Goal: Task Accomplishment & Management: Manage account settings

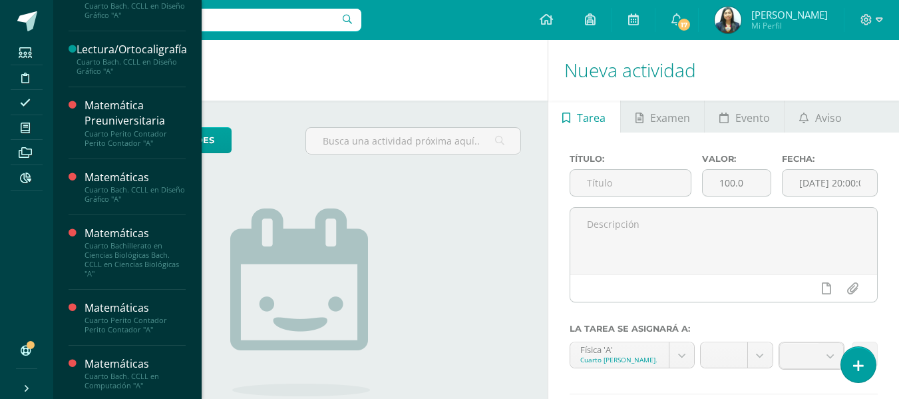
scroll to position [399, 0]
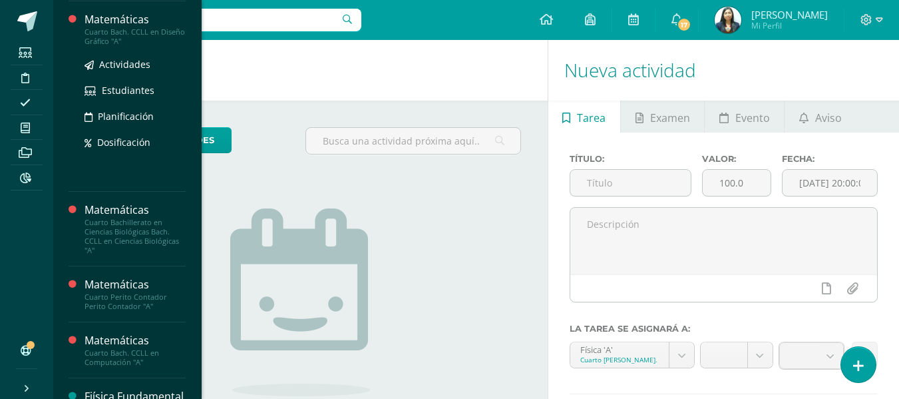
click at [120, 39] on div "Cuarto Bach. CCLL en Diseño Gráfico "A"" at bounding box center [135, 36] width 101 height 19
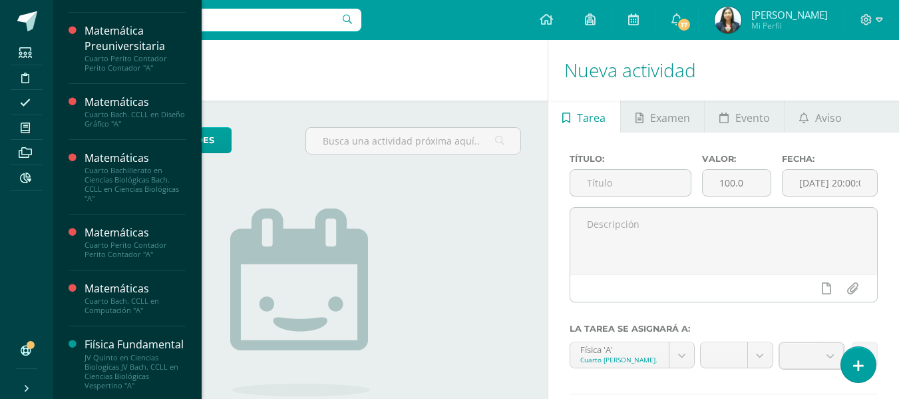
scroll to position [333, 0]
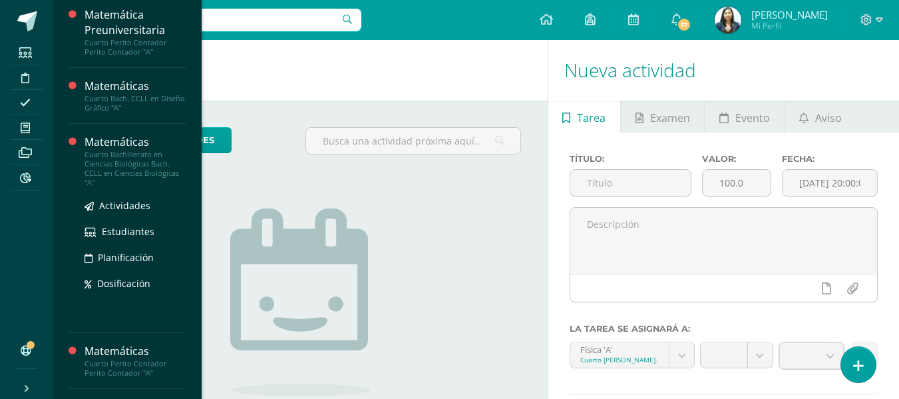
click at [126, 160] on div "Cuarto Bachillerato en Ciencias Biológicas Bach. CCLL en Ciencias Biológicas "A"" at bounding box center [135, 168] width 101 height 37
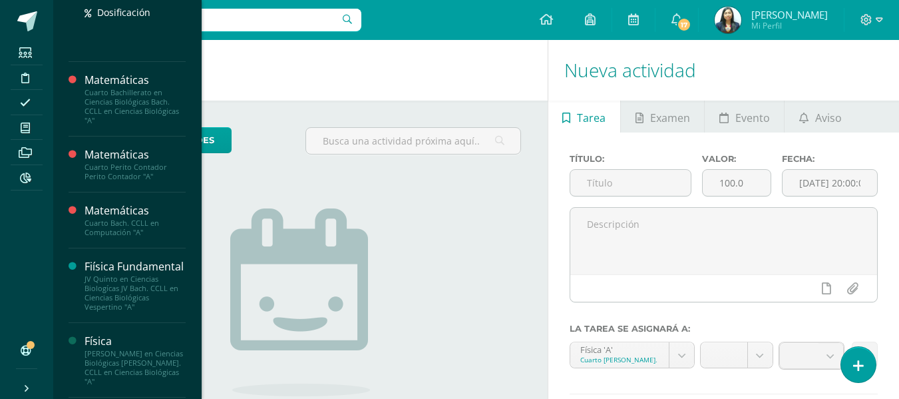
scroll to position [598, 0]
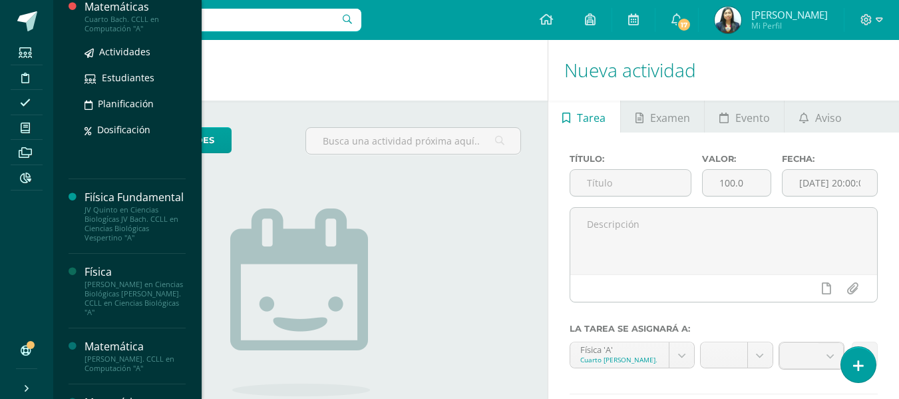
click at [138, 21] on div "Cuarto Bach. CCLL en Computación "A"" at bounding box center [135, 24] width 101 height 19
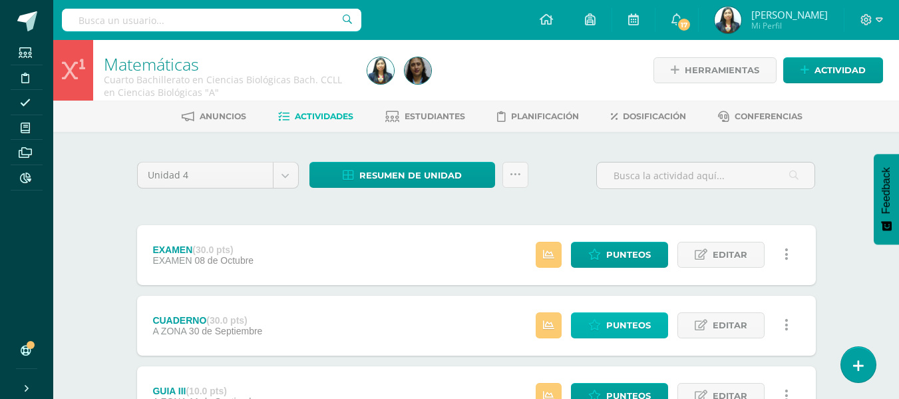
click at [635, 330] on span "Punteos" at bounding box center [628, 325] width 45 height 25
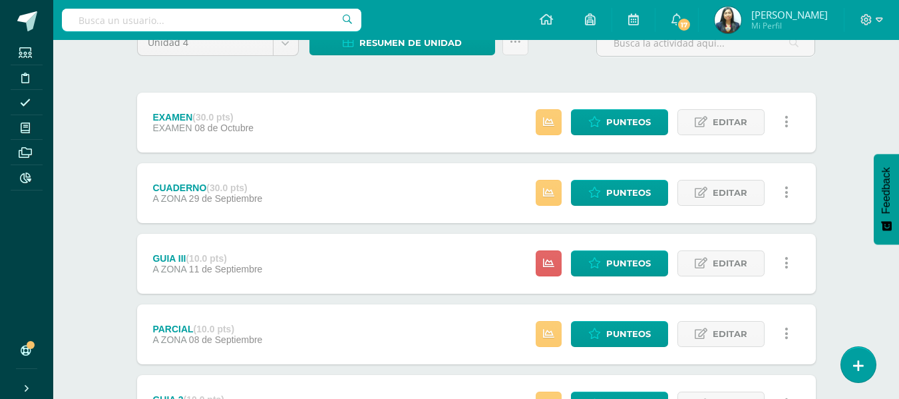
scroll to position [133, 0]
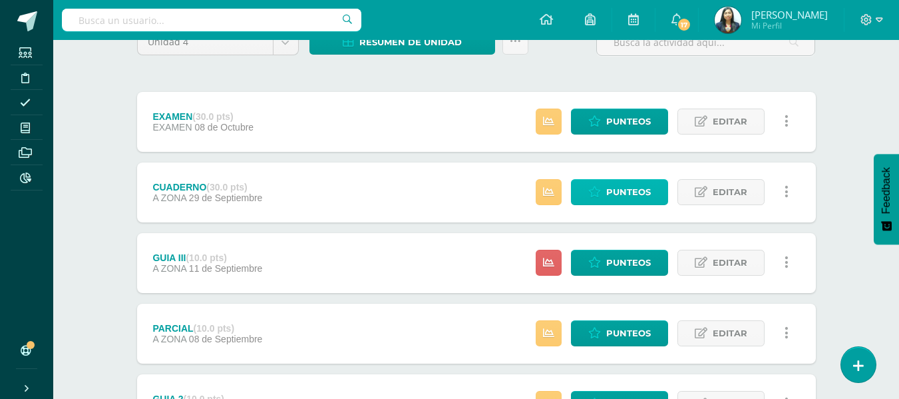
click at [621, 190] on span "Punteos" at bounding box center [628, 192] width 45 height 25
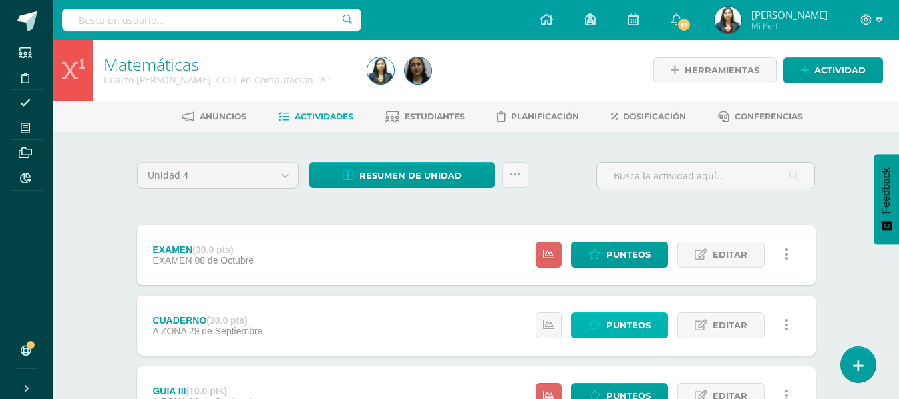
click at [642, 322] on span "Punteos" at bounding box center [628, 325] width 45 height 25
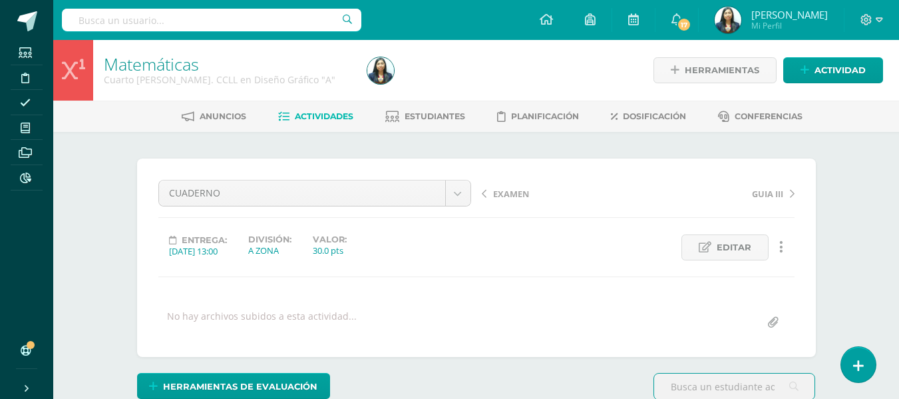
click at [501, 206] on div "EXAMEN GUIA III" at bounding box center [639, 198] width 324 height 37
click at [505, 198] on span "EXAMEN" at bounding box center [511, 194] width 36 height 12
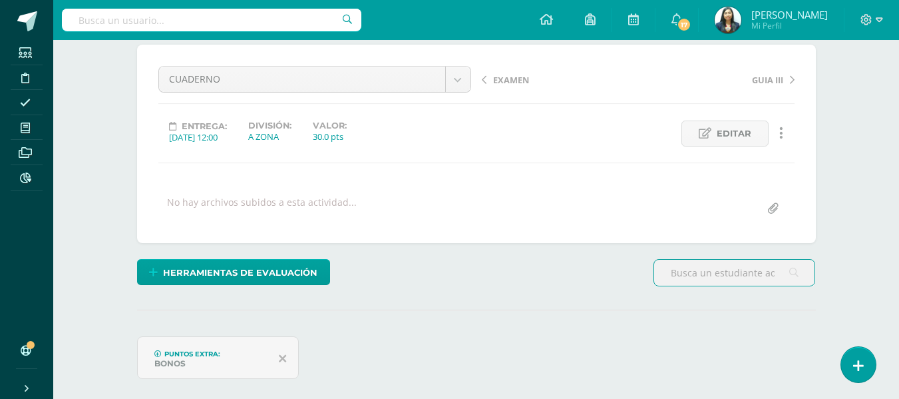
scroll to position [114, 0]
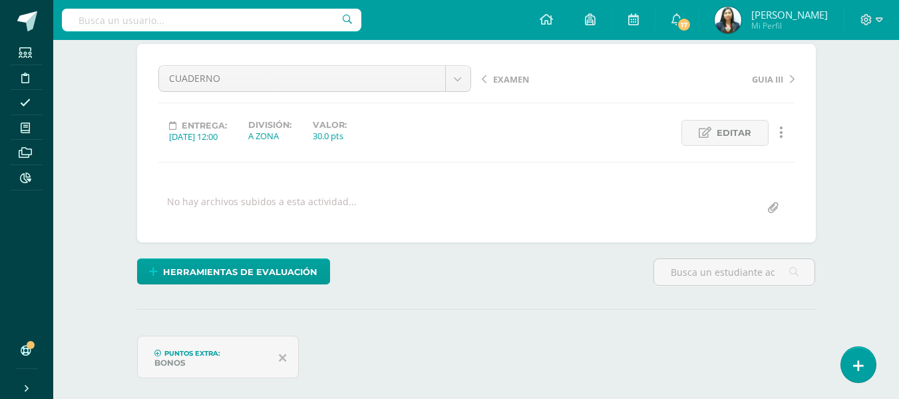
click at [495, 82] on span "EXAMEN" at bounding box center [511, 79] width 36 height 12
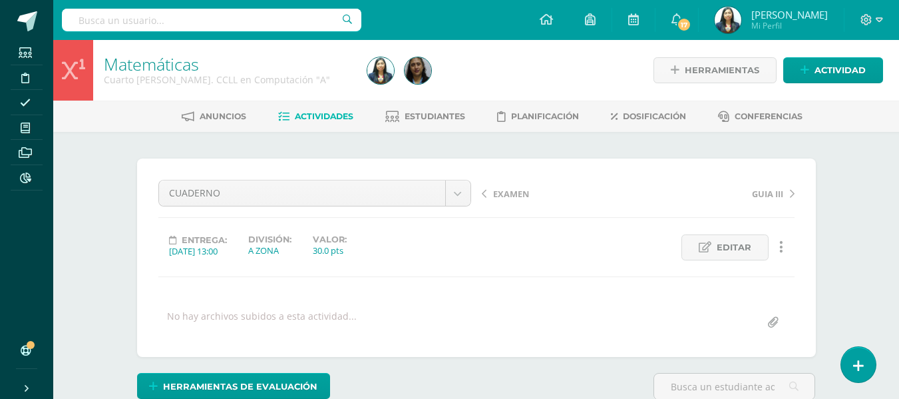
click at [511, 196] on span "EXAMEN" at bounding box center [511, 194] width 36 height 12
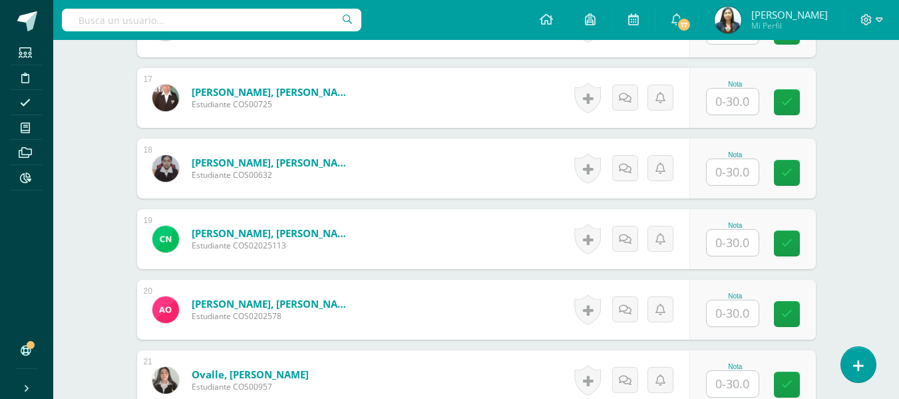
scroll to position [1457, 0]
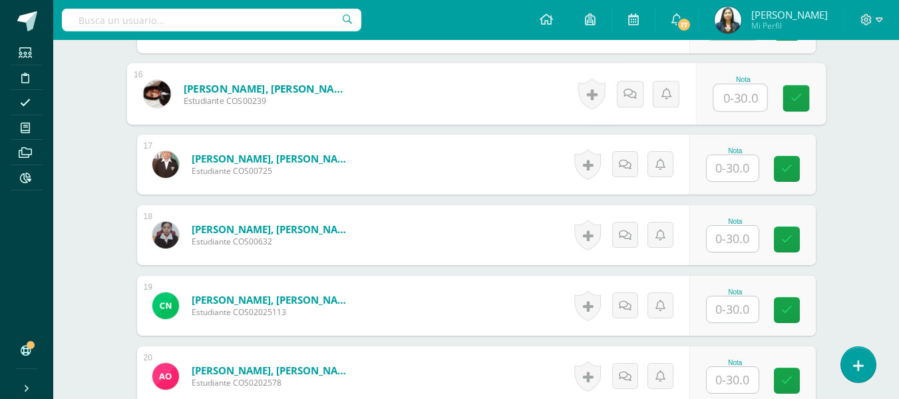
click at [742, 98] on input "text" at bounding box center [740, 98] width 53 height 27
type input "14"
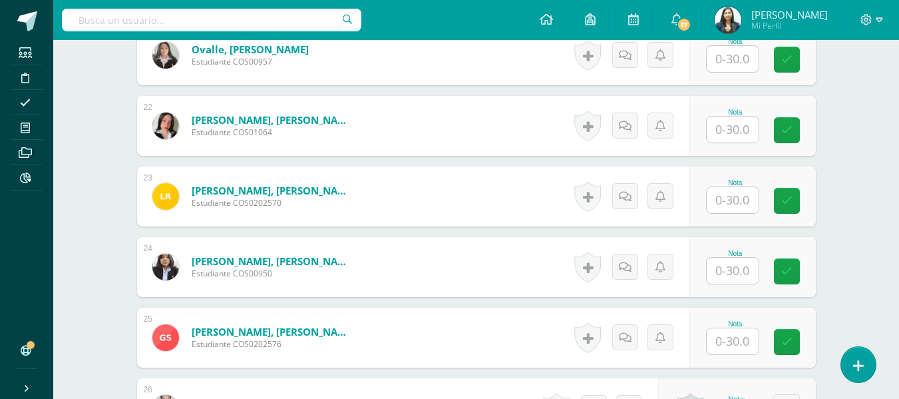
scroll to position [1857, 0]
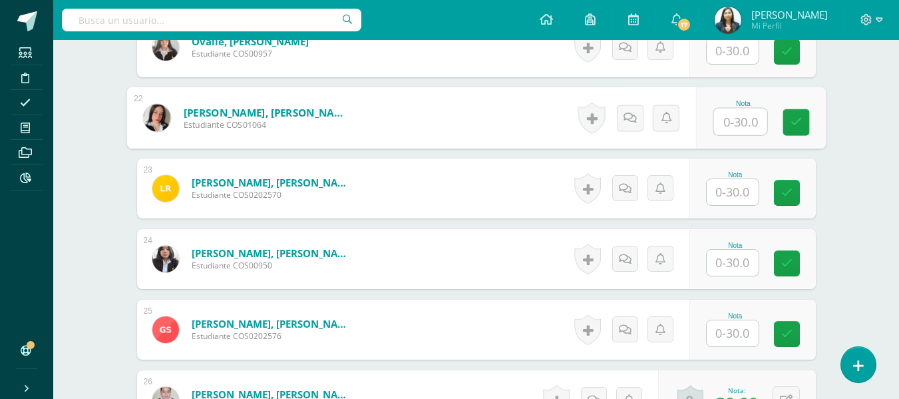
click at [756, 128] on input "text" at bounding box center [740, 122] width 53 height 27
type input "12"
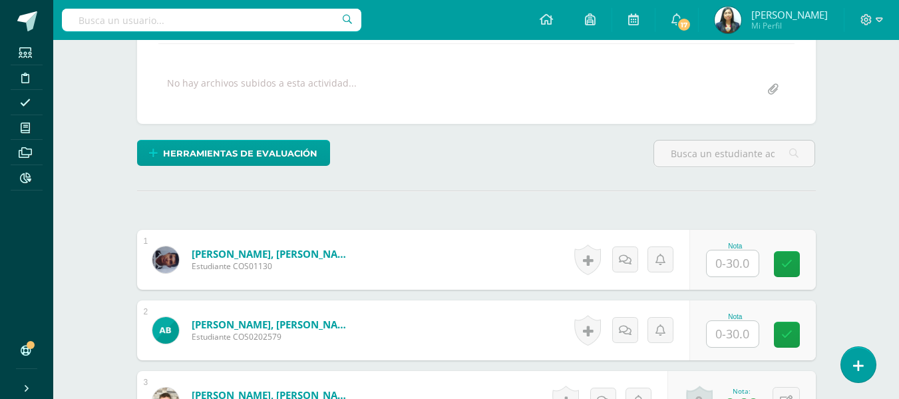
scroll to position [326, 0]
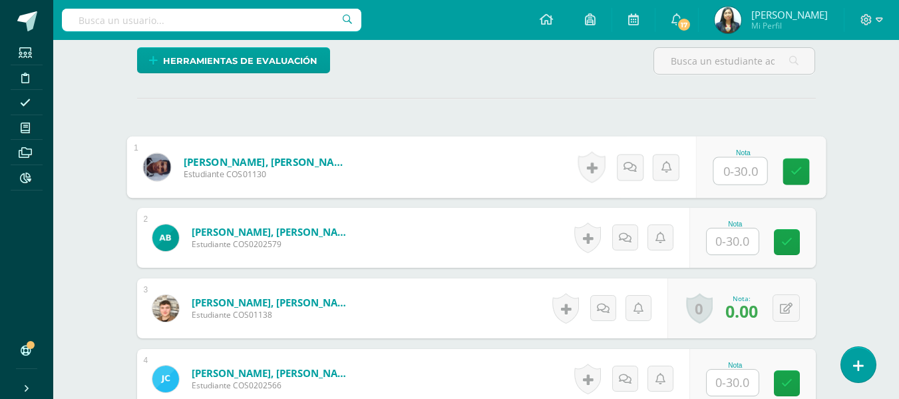
click at [726, 176] on input "text" at bounding box center [740, 171] width 53 height 27
type input "14"
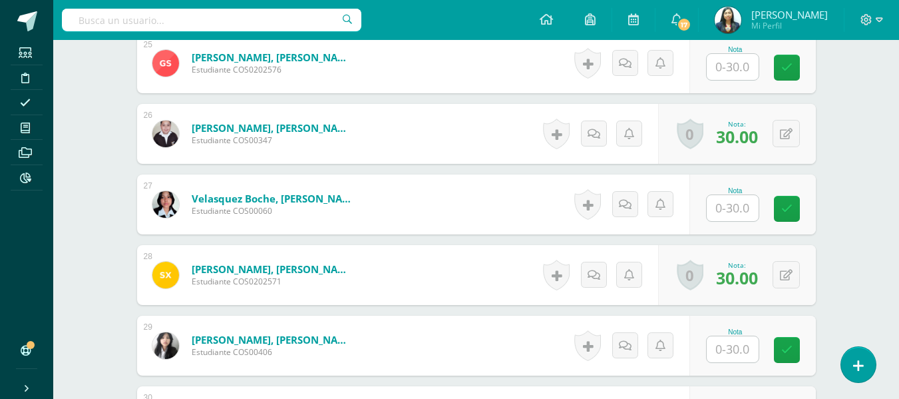
scroll to position [2056, 0]
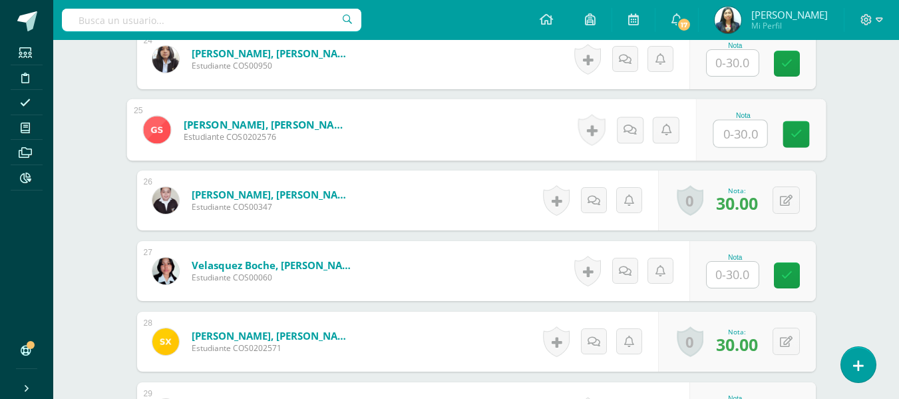
click at [732, 125] on input "text" at bounding box center [740, 133] width 53 height 27
type input "04"
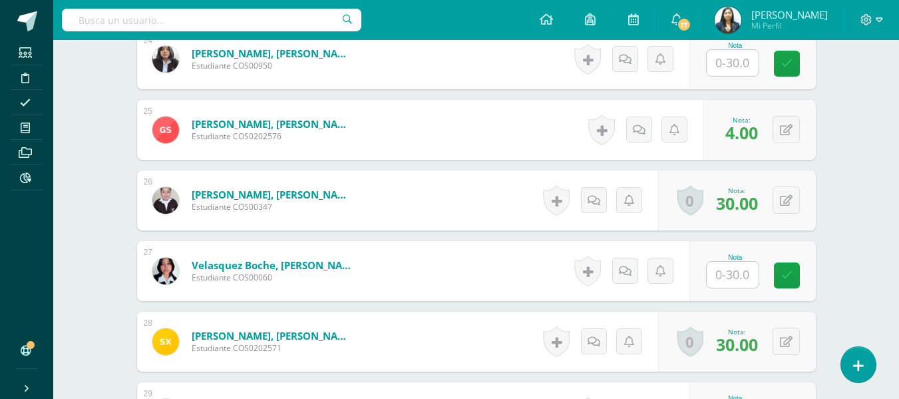
click at [726, 270] on input "text" at bounding box center [733, 275] width 52 height 26
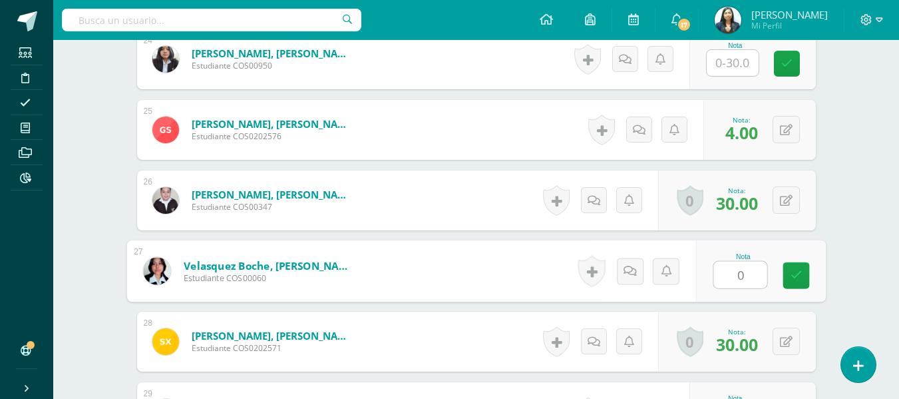
type input "08"
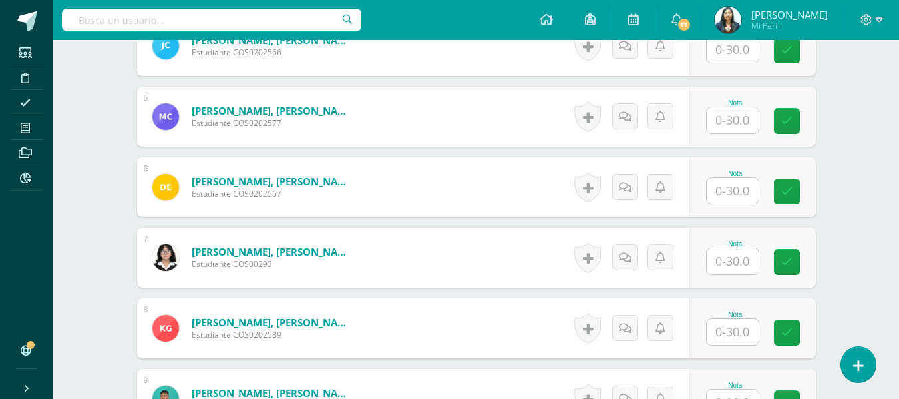
scroll to position [592, 0]
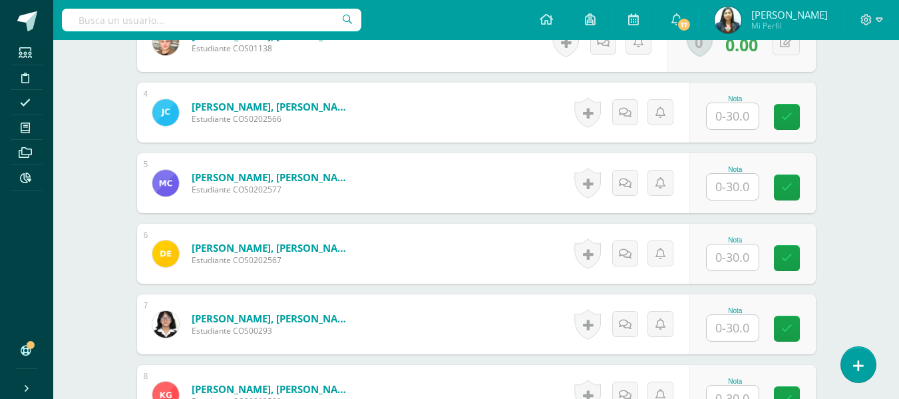
click at [720, 184] on input "text" at bounding box center [733, 187] width 52 height 26
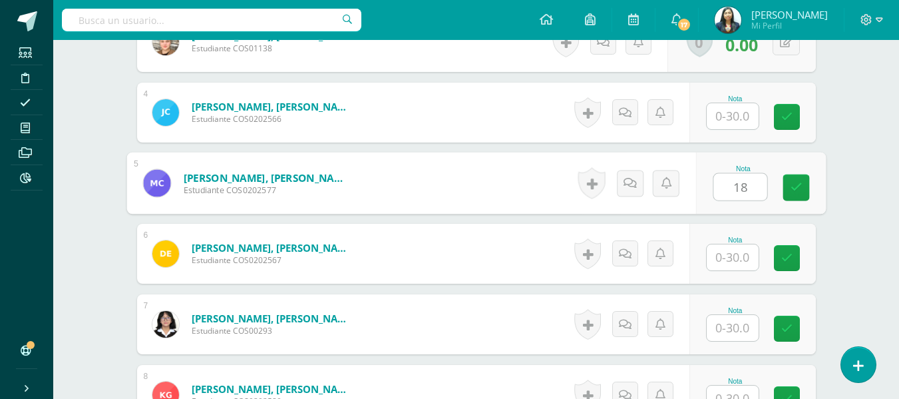
type input "18"
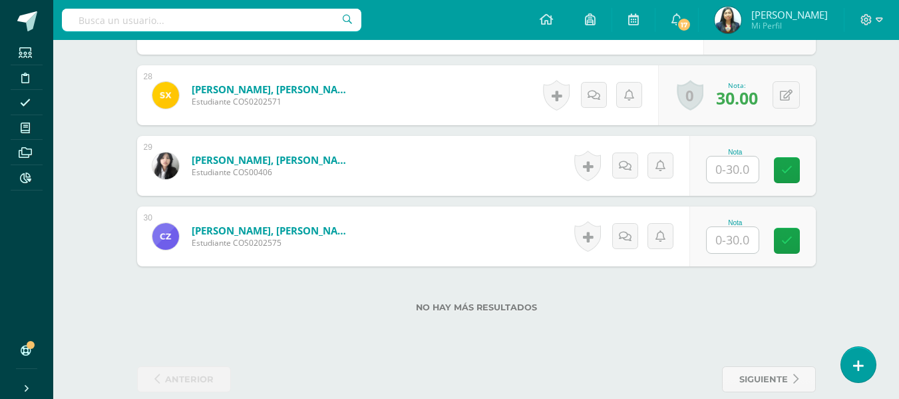
scroll to position [2323, 0]
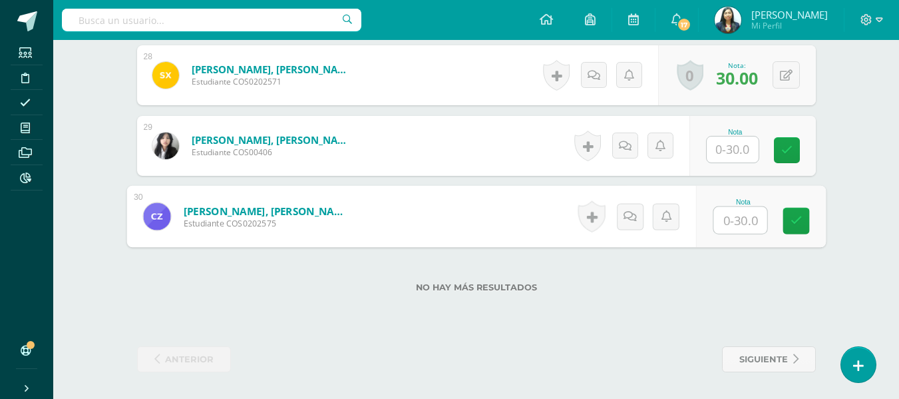
click at [741, 222] on input "text" at bounding box center [740, 220] width 53 height 27
type input "1"
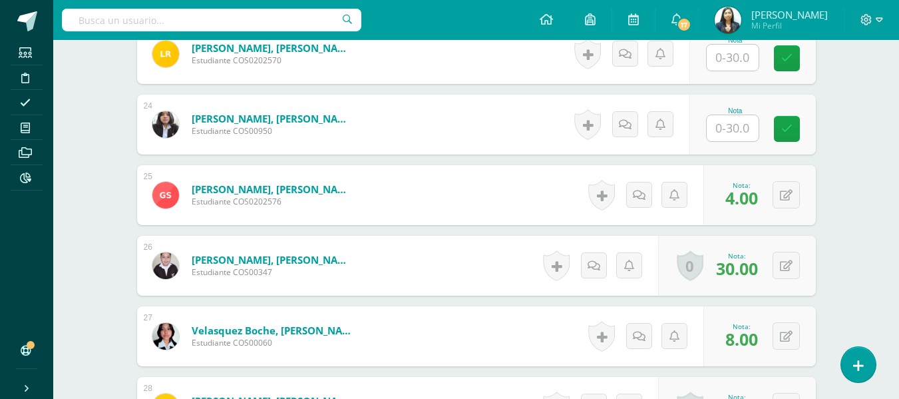
scroll to position [1990, 0]
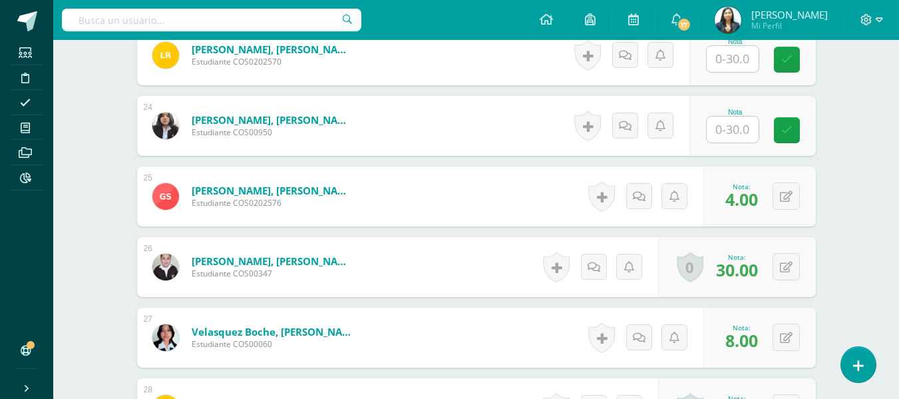
click at [722, 69] on input "text" at bounding box center [733, 59] width 52 height 26
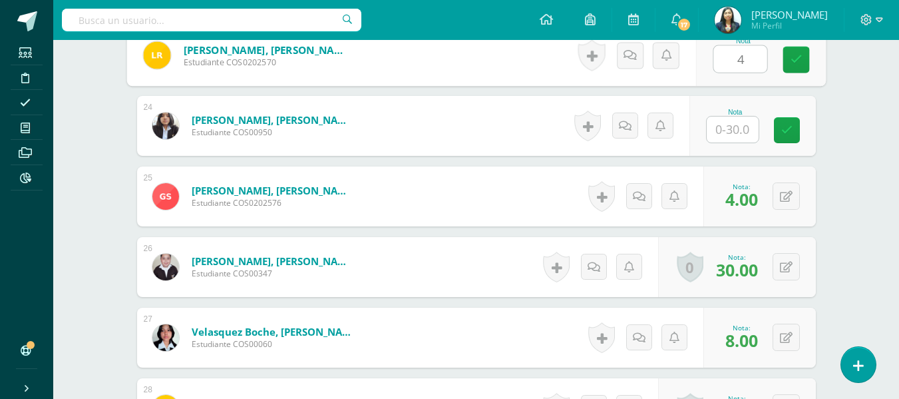
type input "4"
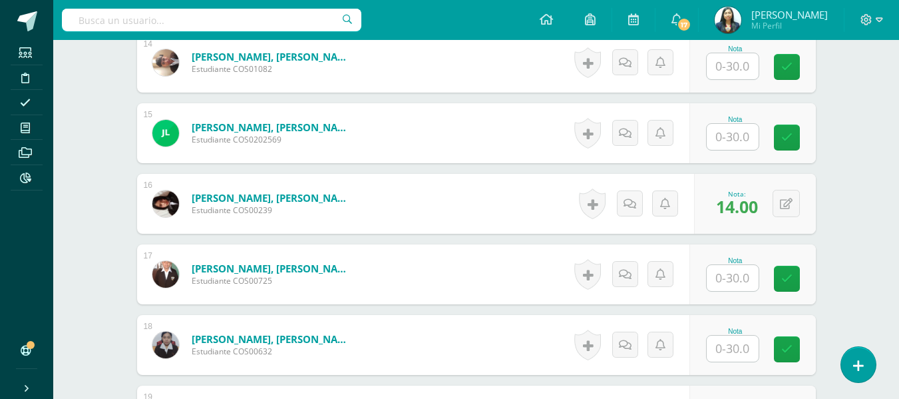
scroll to position [1324, 0]
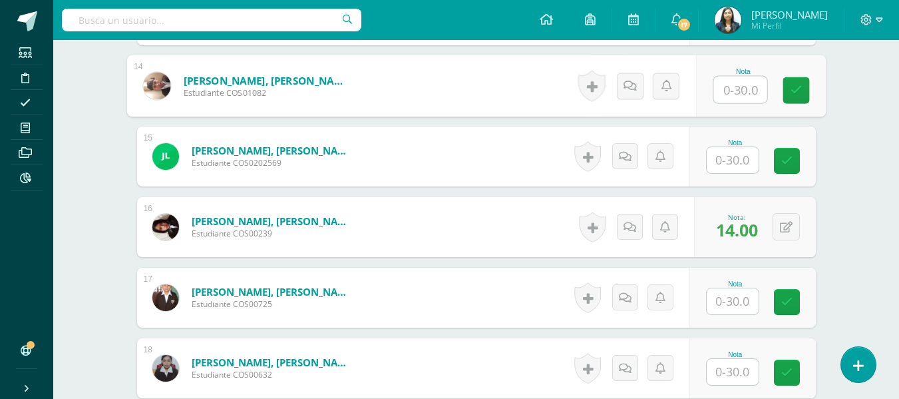
click at [726, 95] on input "text" at bounding box center [740, 90] width 53 height 27
type input "8"
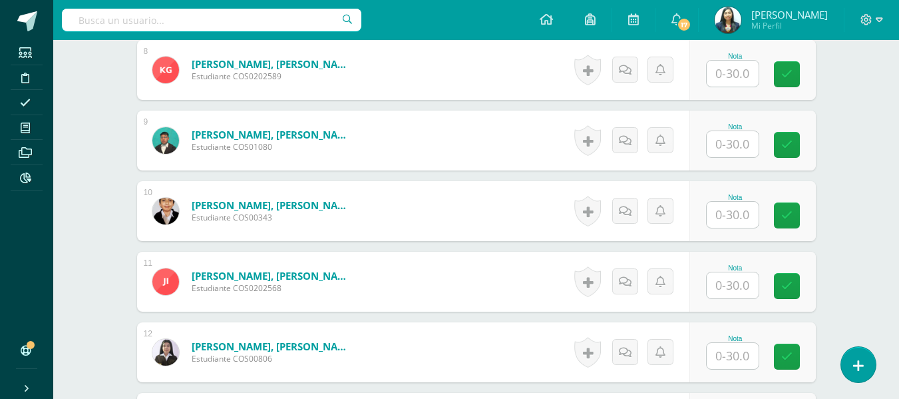
scroll to position [858, 0]
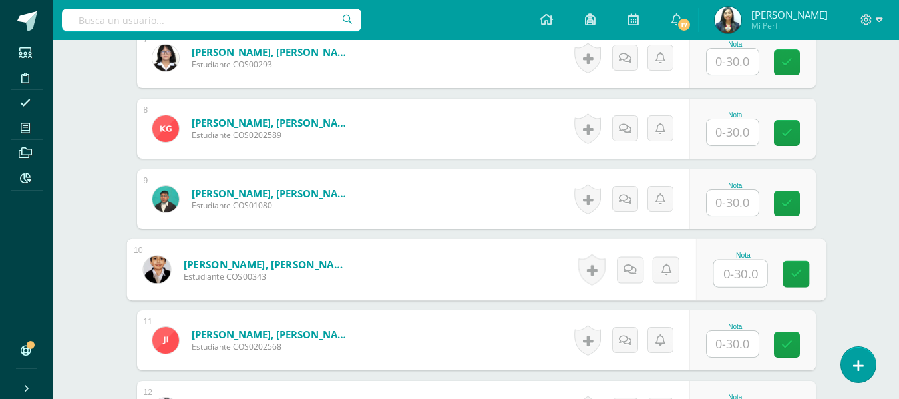
click at [742, 267] on input "text" at bounding box center [740, 273] width 53 height 27
type input "1"
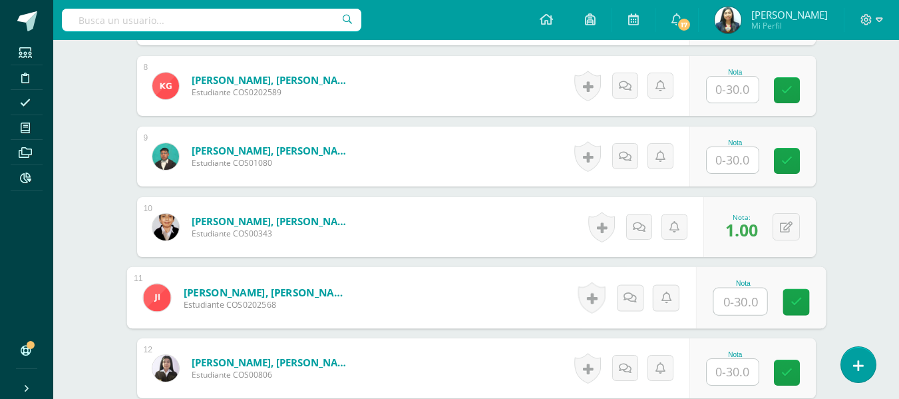
scroll to position [925, 0]
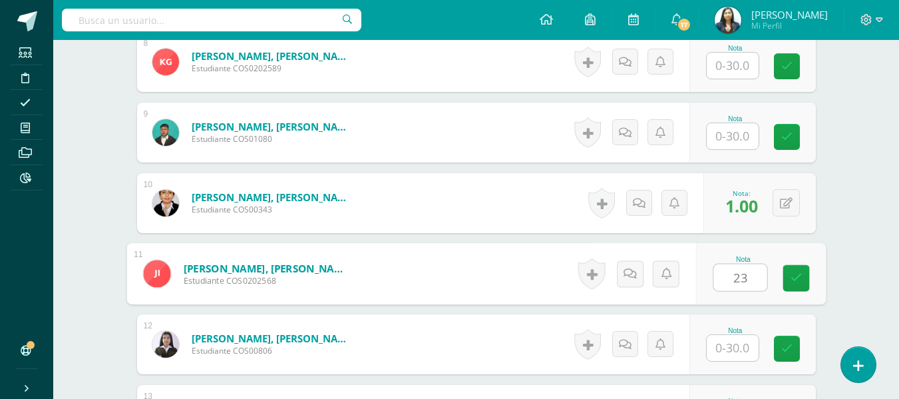
type input "23"
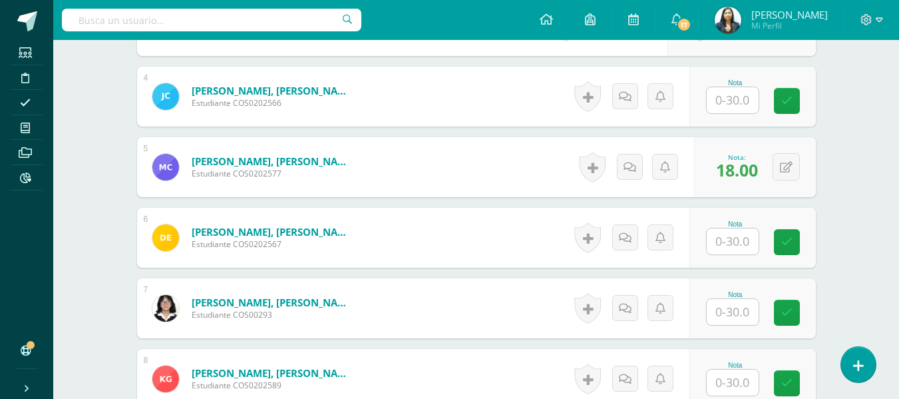
scroll to position [525, 0]
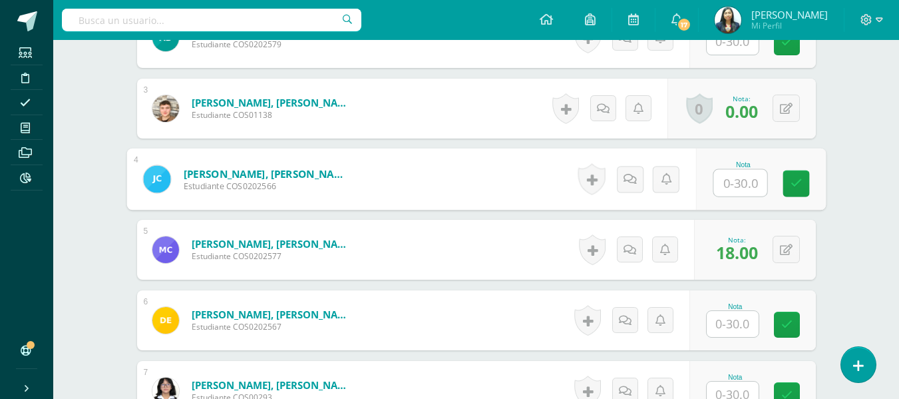
click at [718, 183] on input "text" at bounding box center [740, 183] width 53 height 27
type input "1"
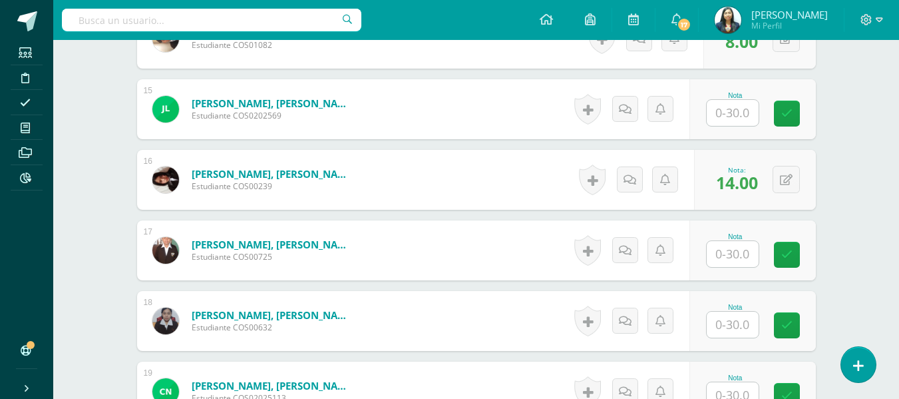
scroll to position [1391, 0]
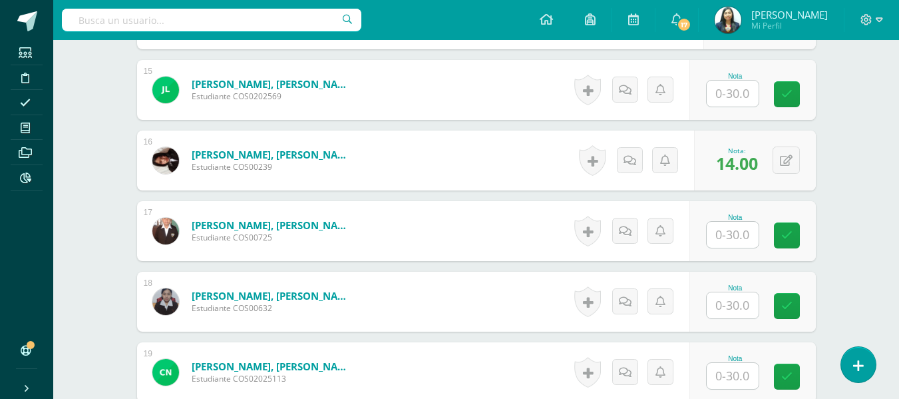
click at [740, 302] on input "text" at bounding box center [733, 305] width 52 height 26
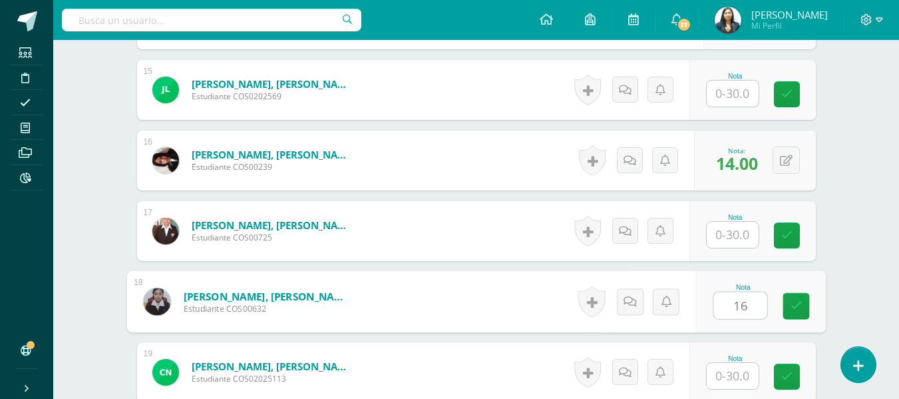
type input "16"
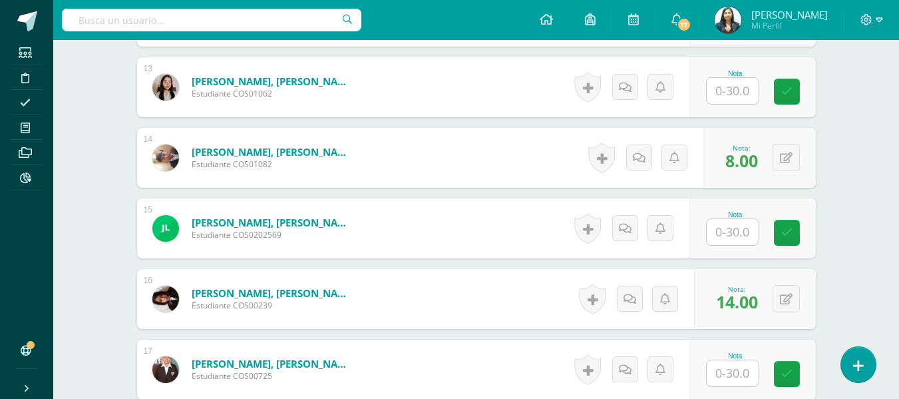
scroll to position [1124, 0]
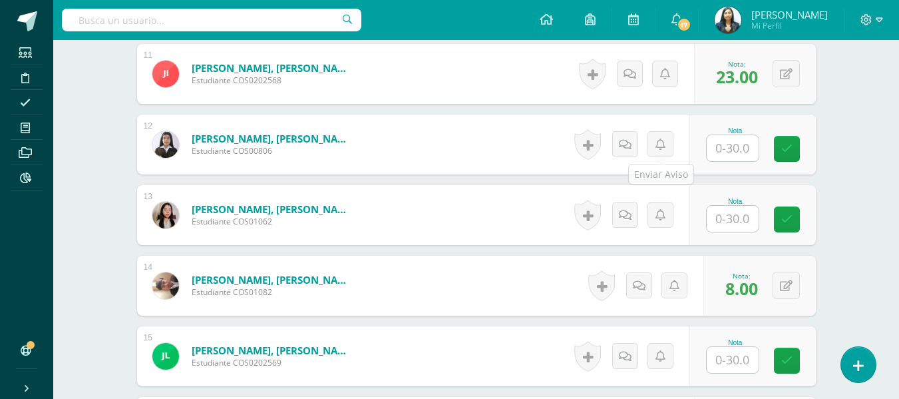
click at [724, 152] on input "text" at bounding box center [733, 148] width 52 height 26
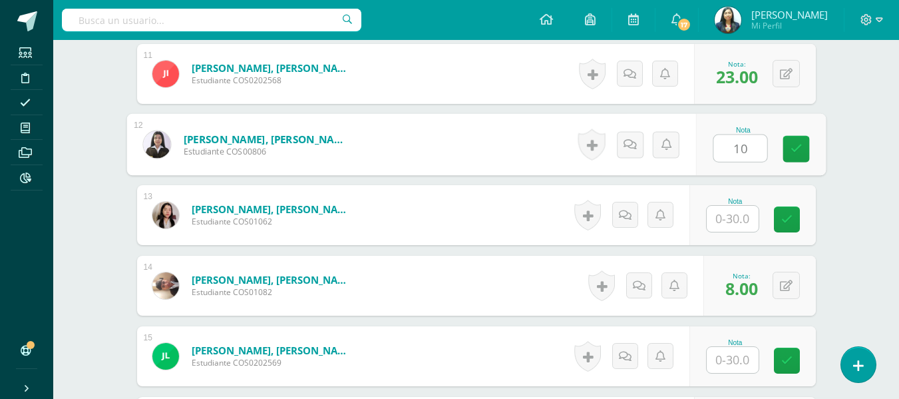
type input "10"
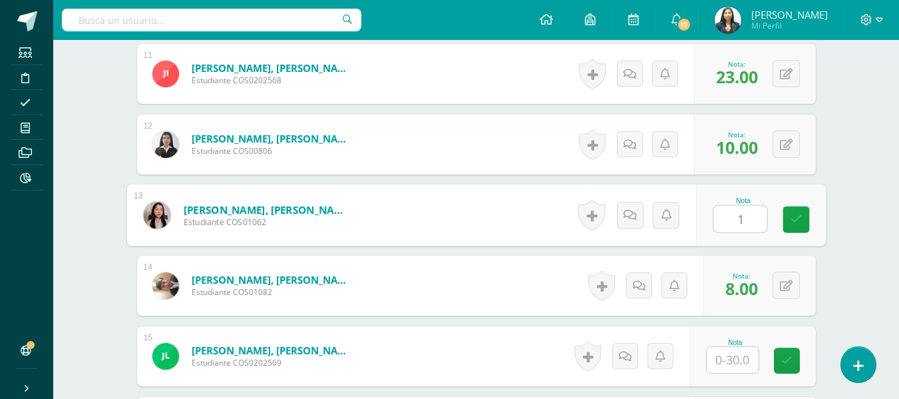
type input "15"
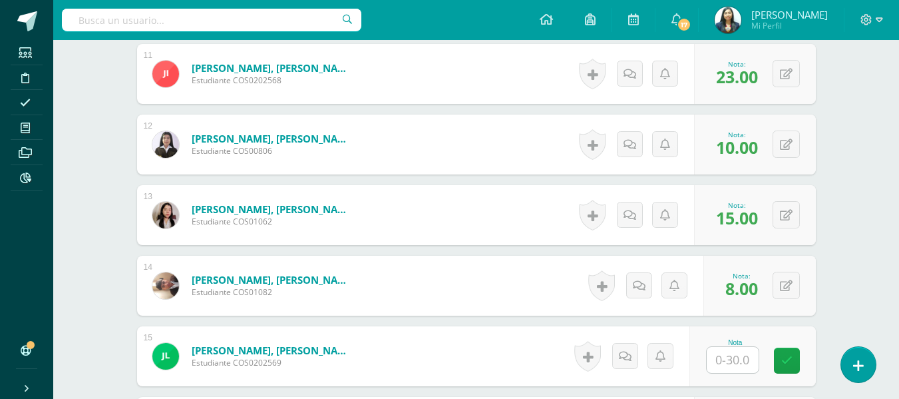
scroll to position [1257, 0]
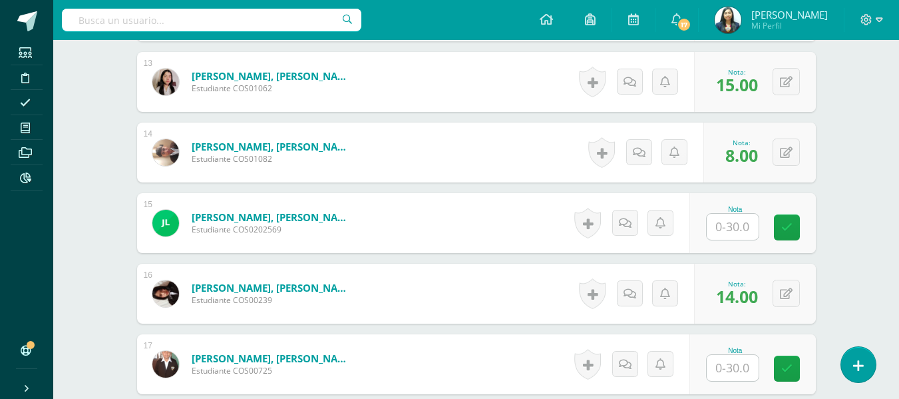
click at [739, 230] on input "text" at bounding box center [733, 227] width 52 height 26
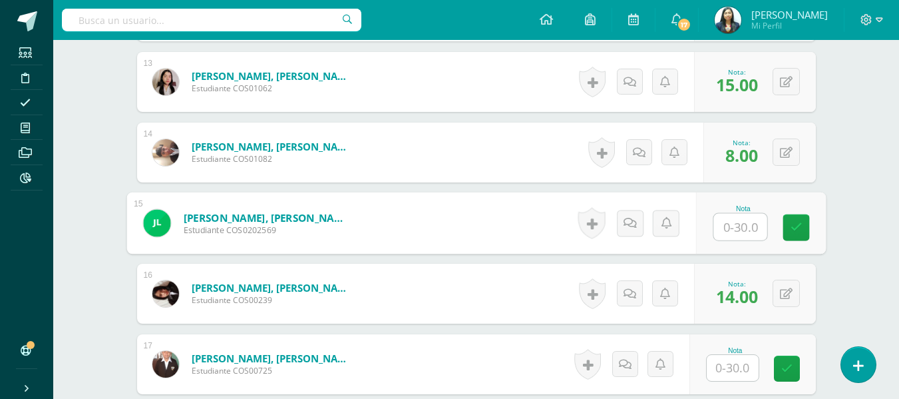
type input "1"
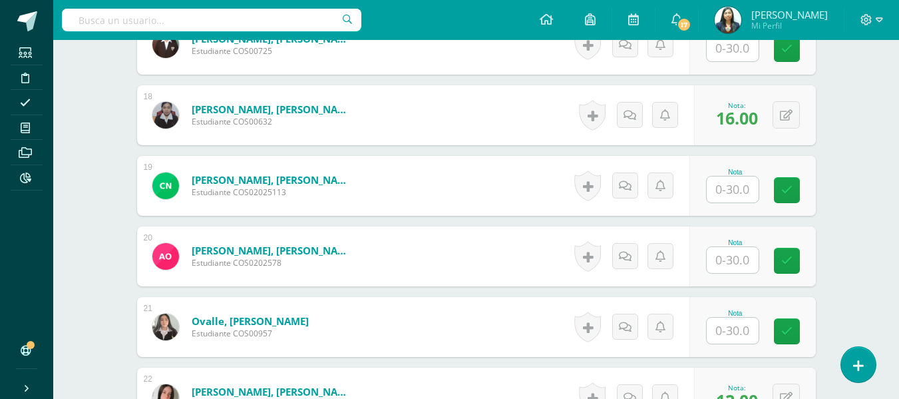
scroll to position [1590, 0]
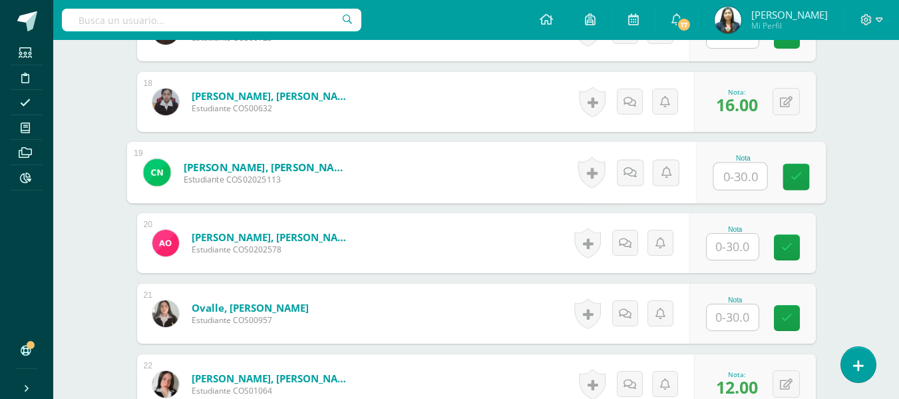
click at [738, 178] on input "text" at bounding box center [740, 176] width 53 height 27
type input "30"
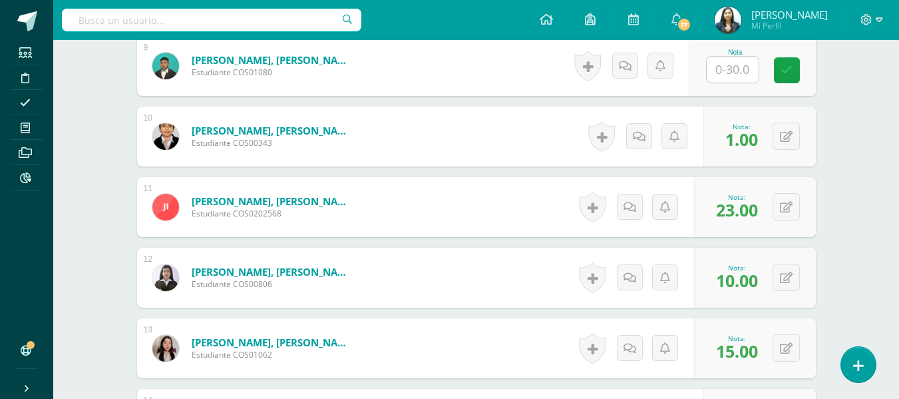
scroll to position [791, 0]
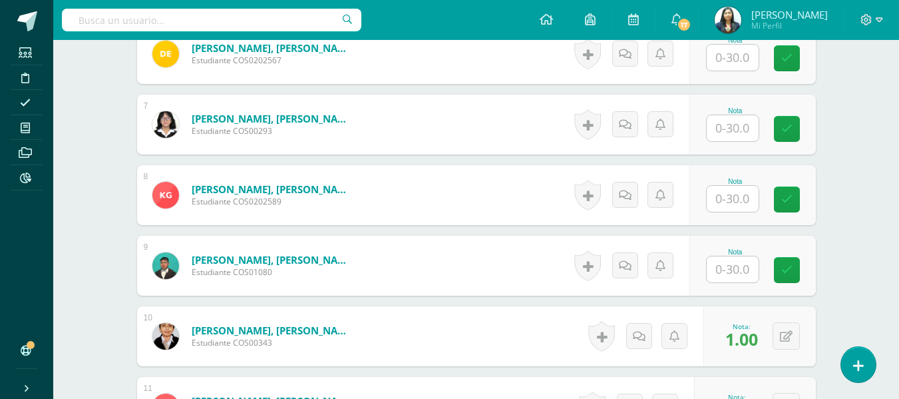
click at [732, 197] on input "text" at bounding box center [733, 199] width 52 height 26
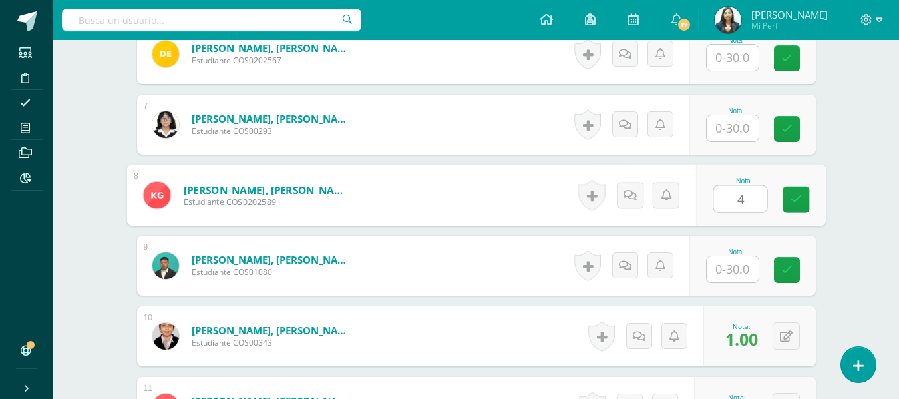
type input "4"
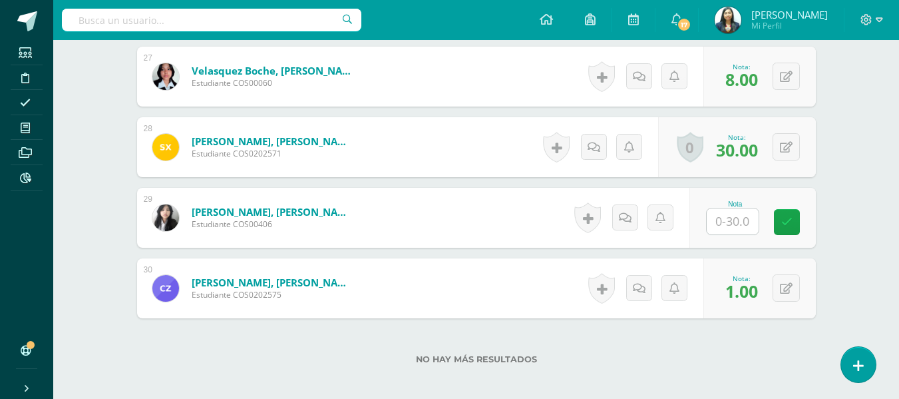
scroll to position [2256, 0]
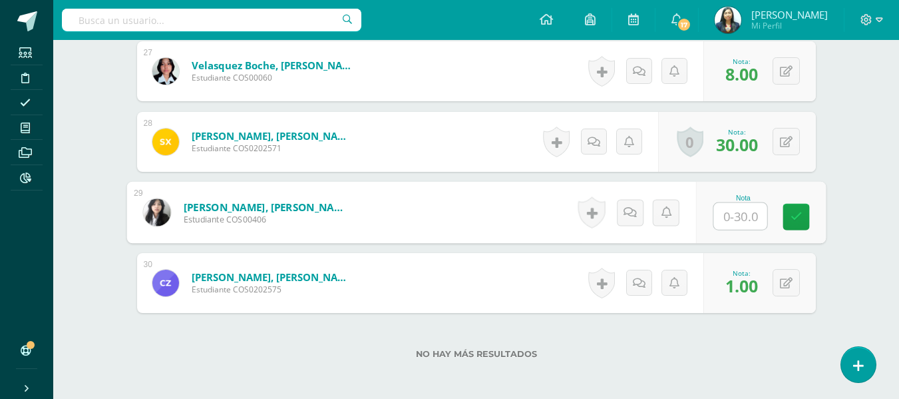
click at [732, 206] on input "text" at bounding box center [740, 216] width 53 height 27
type input "4"
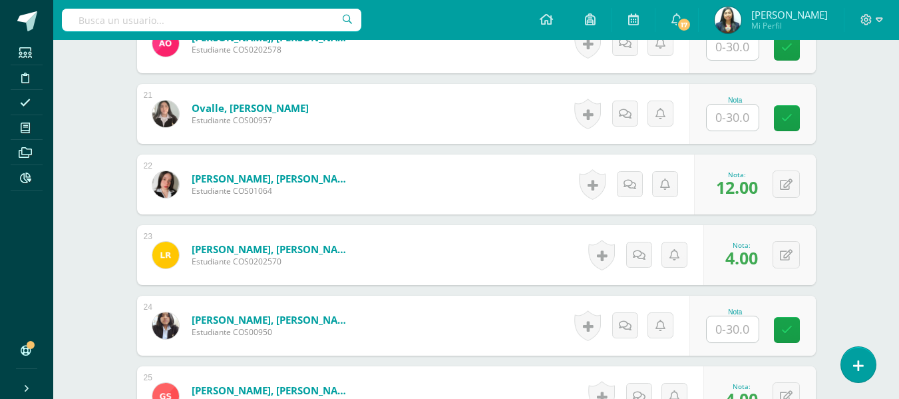
scroll to position [1723, 0]
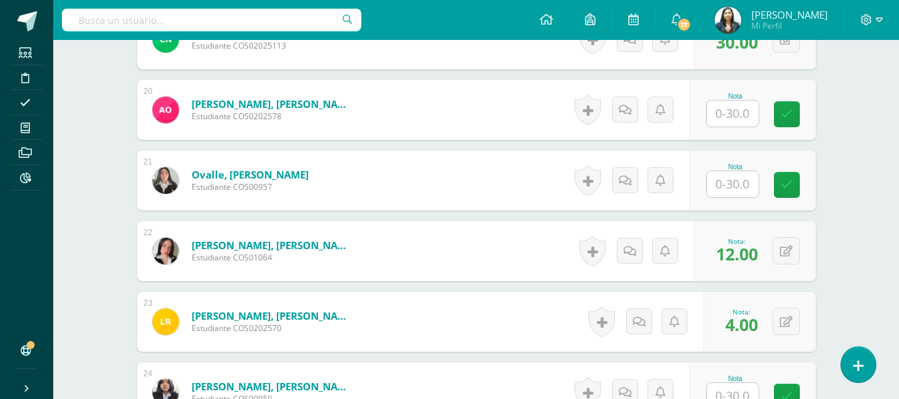
click at [740, 121] on input "text" at bounding box center [733, 114] width 52 height 26
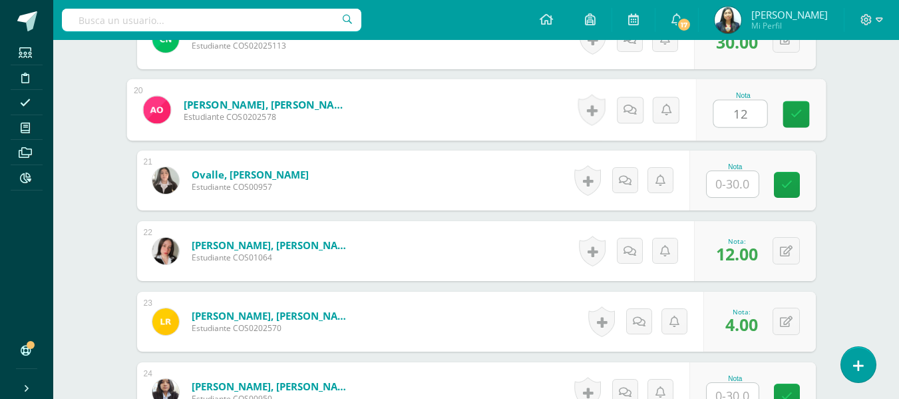
type input "12"
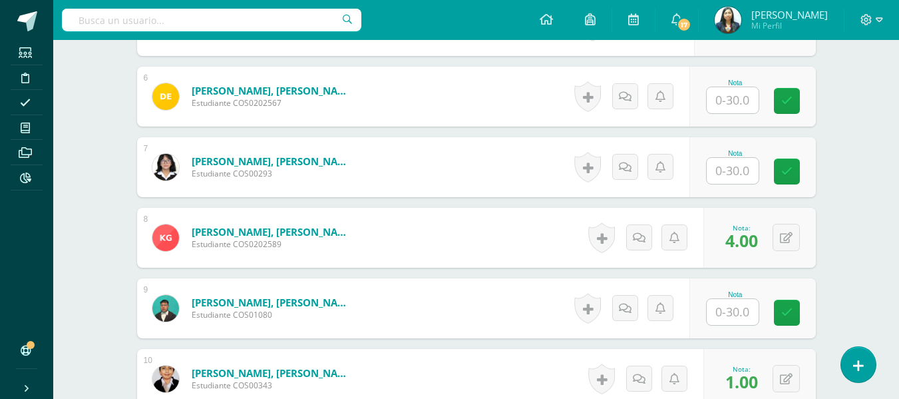
scroll to position [725, 0]
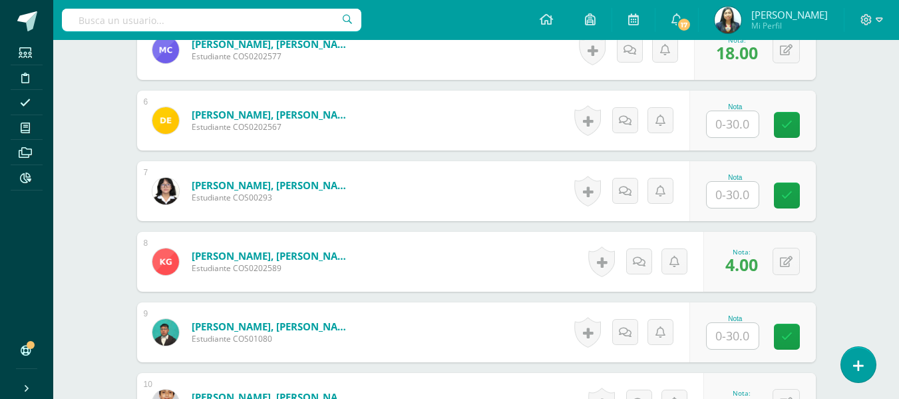
click at [728, 191] on input "text" at bounding box center [733, 195] width 52 height 26
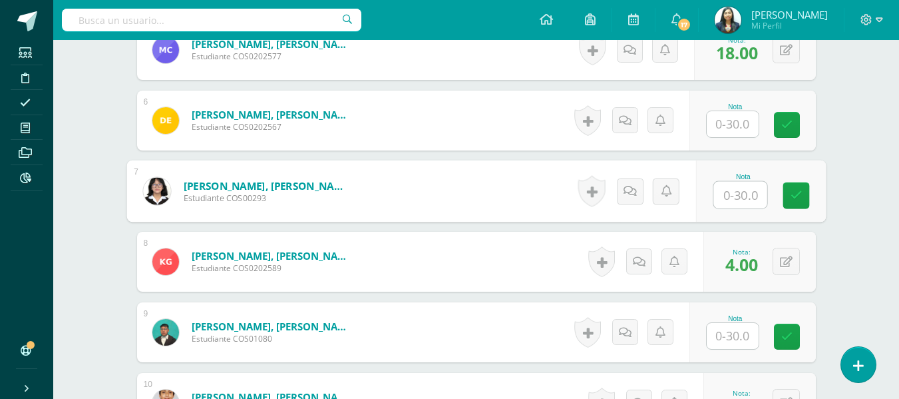
type input "4"
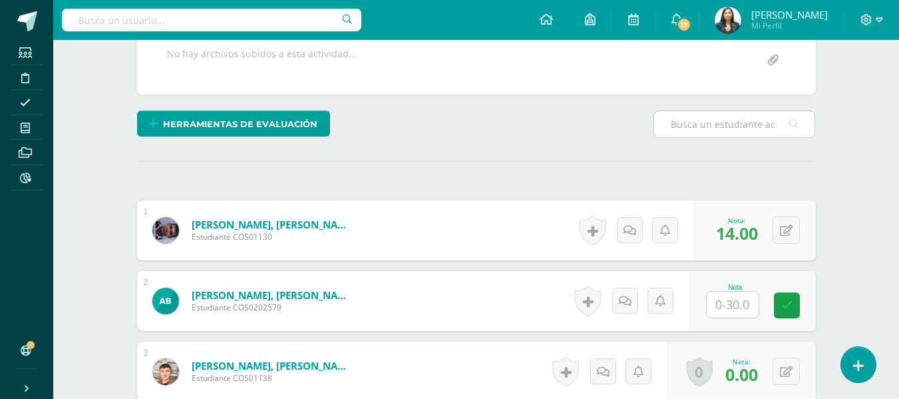
scroll to position [392, 0]
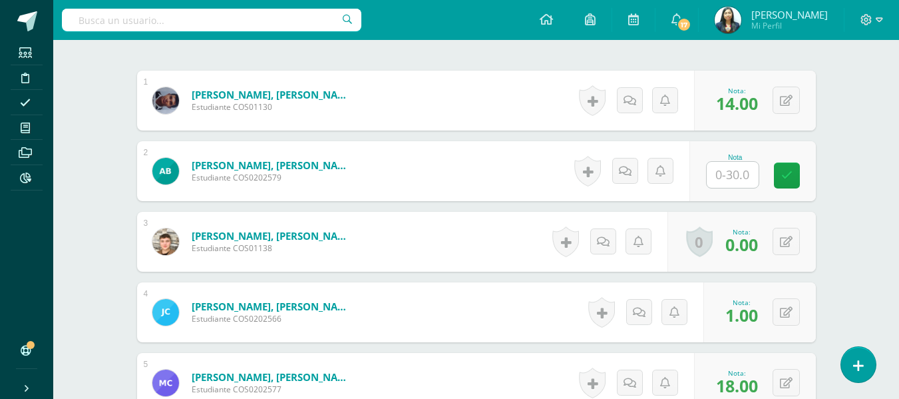
click at [727, 176] on input "text" at bounding box center [733, 175] width 52 height 26
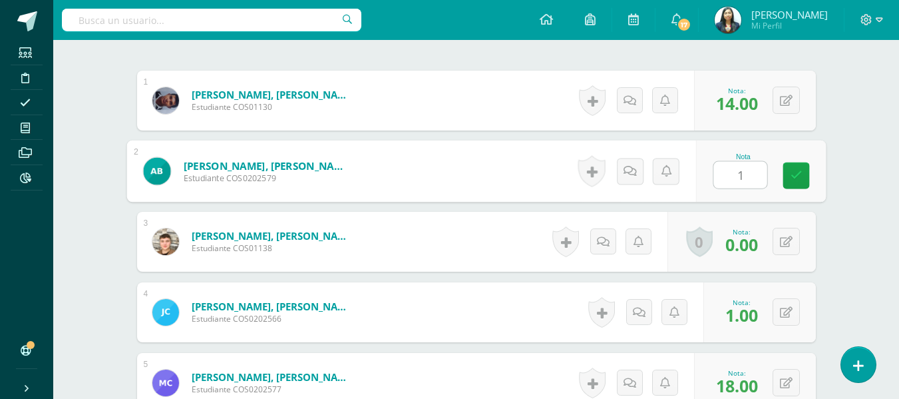
type input "12"
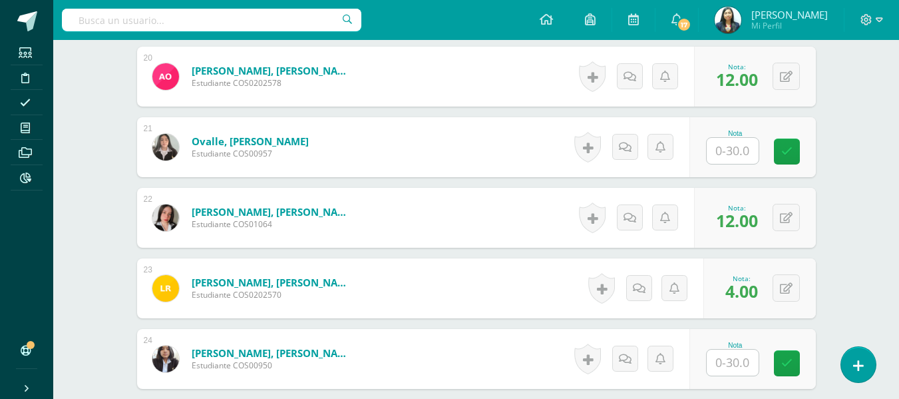
scroll to position [1723, 0]
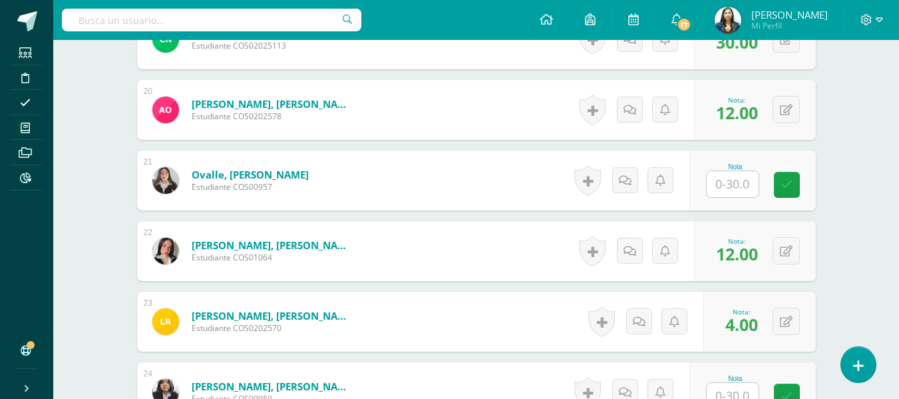
click at [749, 179] on input "text" at bounding box center [733, 184] width 52 height 26
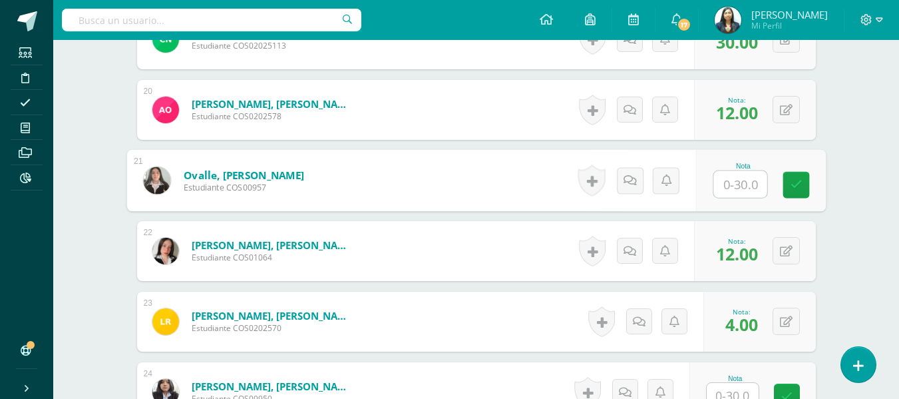
type input "7"
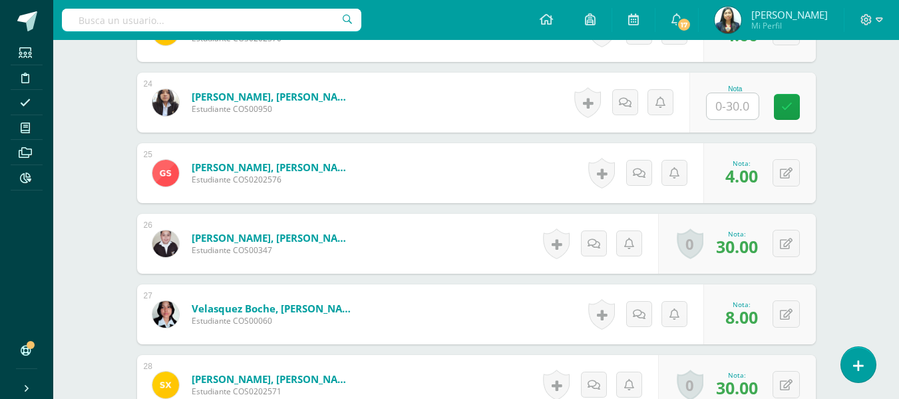
scroll to position [1990, 0]
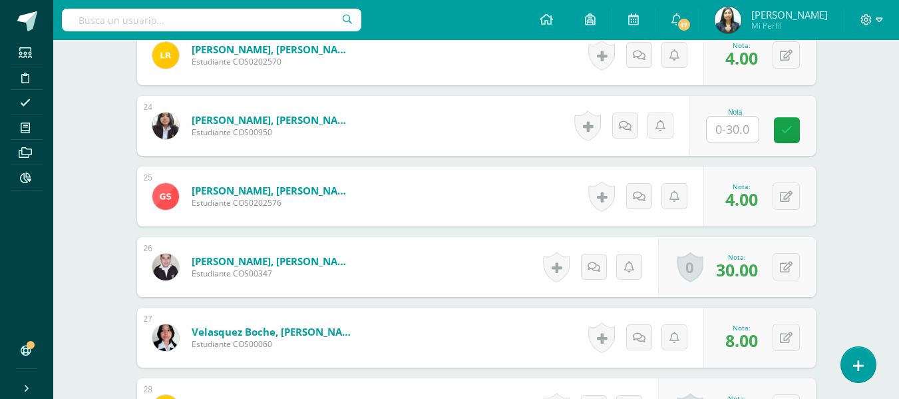
click at [734, 124] on input "text" at bounding box center [733, 129] width 52 height 26
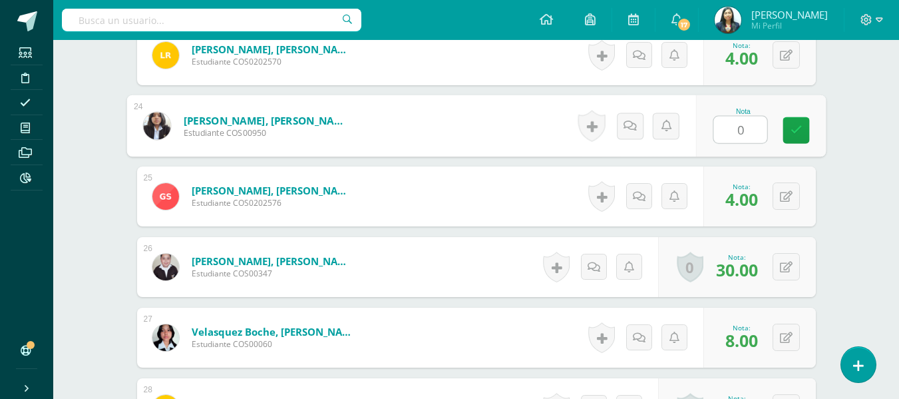
type input "01"
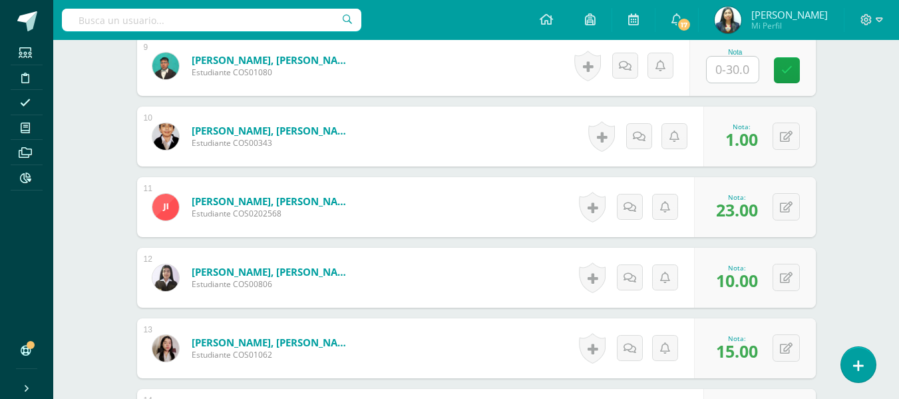
scroll to position [925, 0]
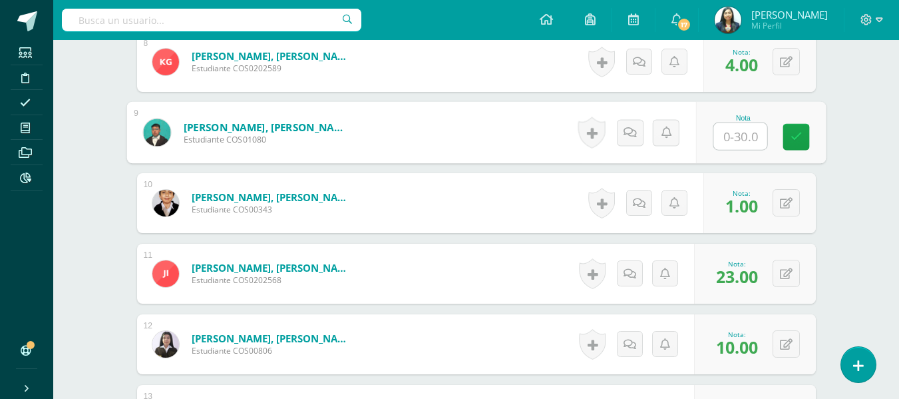
click at [738, 142] on input "text" at bounding box center [740, 136] width 53 height 27
type input "1"
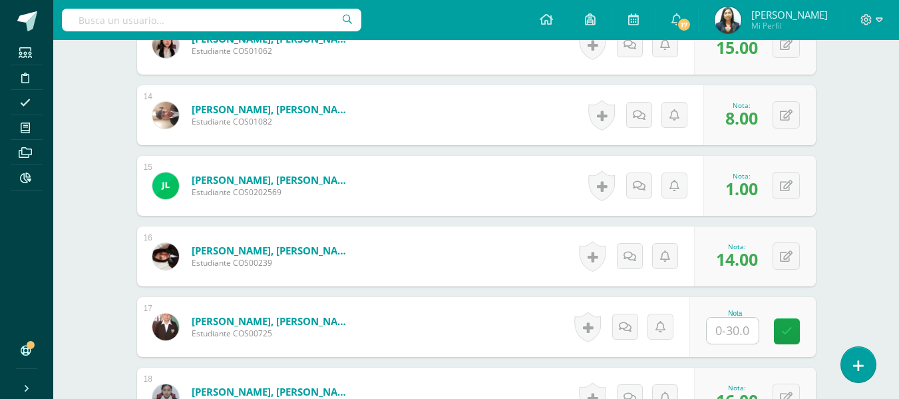
scroll to position [1318, 0]
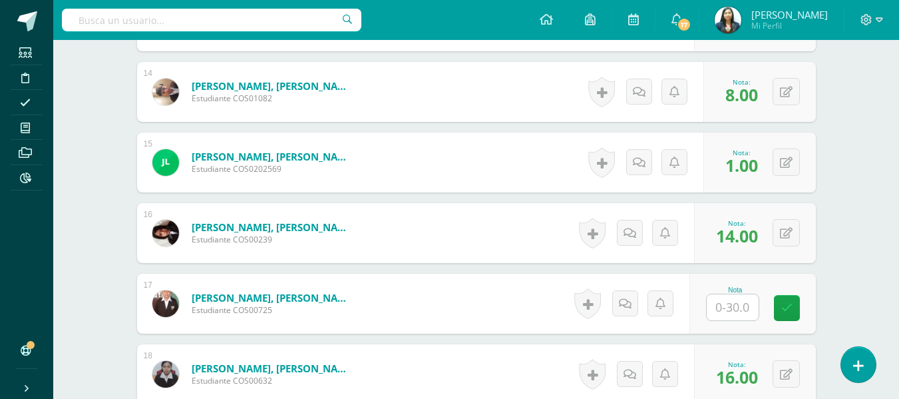
click at [754, 303] on input "text" at bounding box center [733, 307] width 52 height 26
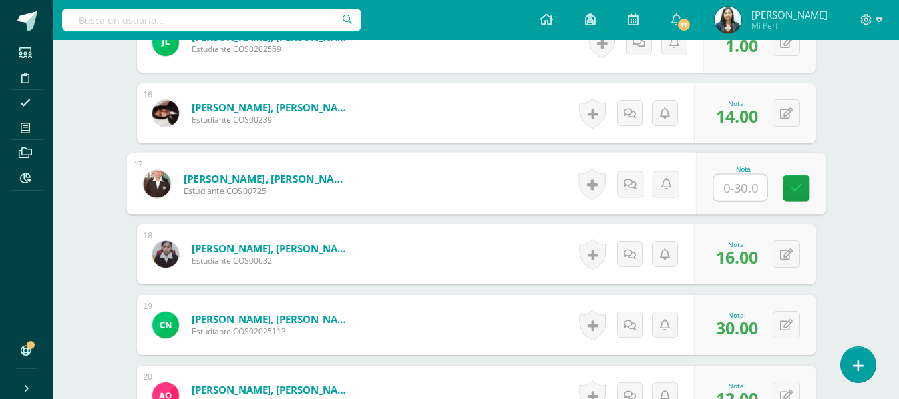
scroll to position [1451, 0]
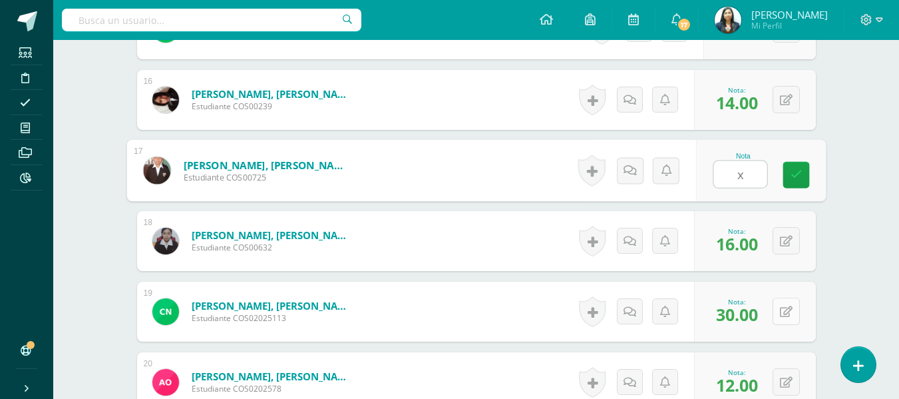
type input "x"
type input "13"
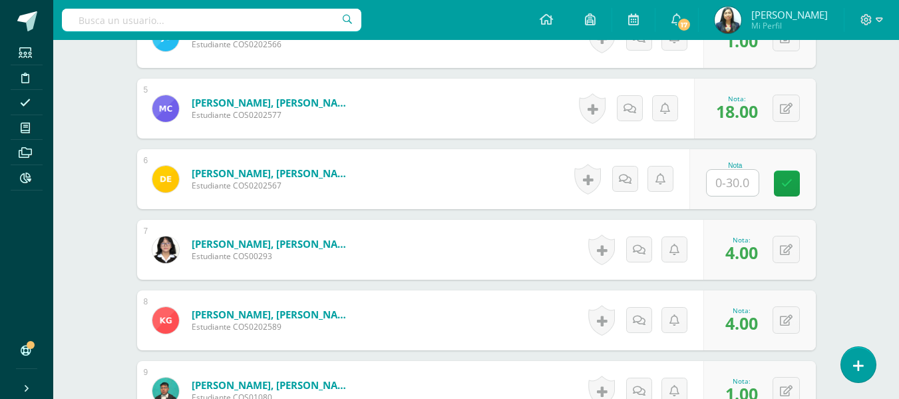
scroll to position [658, 0]
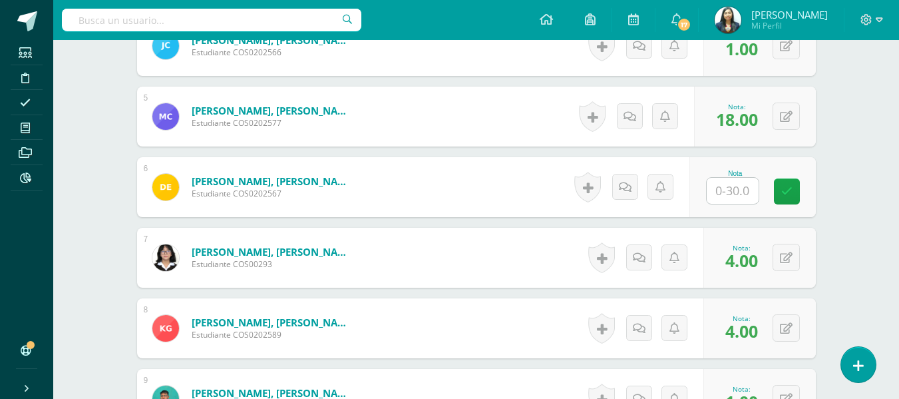
click at [718, 198] on input "text" at bounding box center [733, 191] width 52 height 26
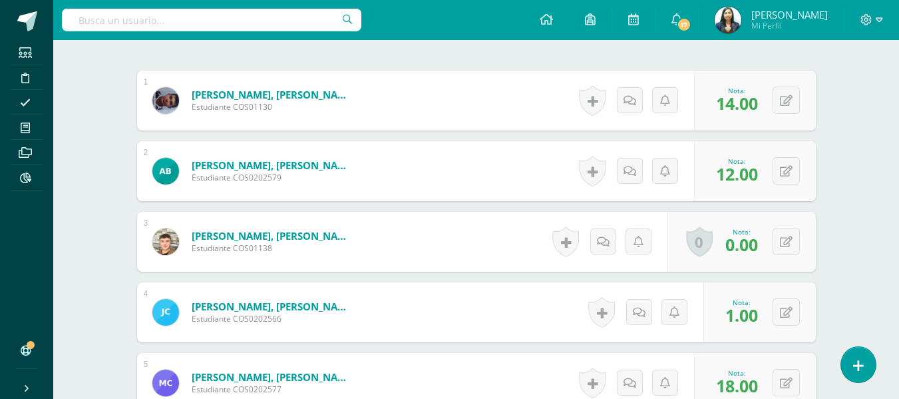
scroll to position [725, 0]
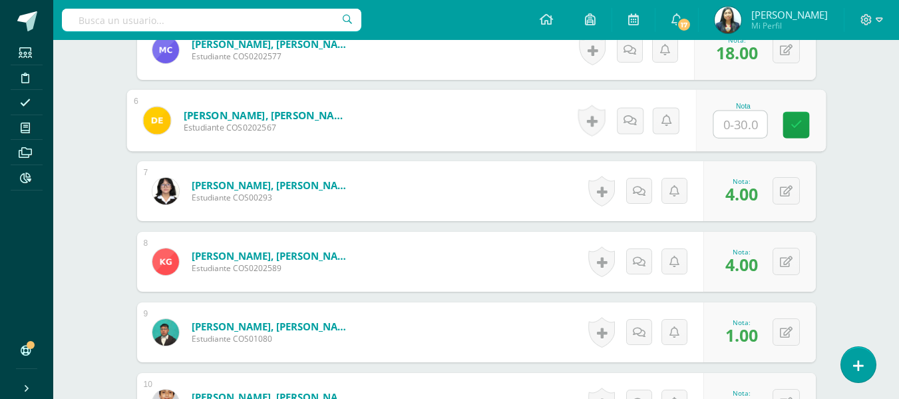
type input "0"
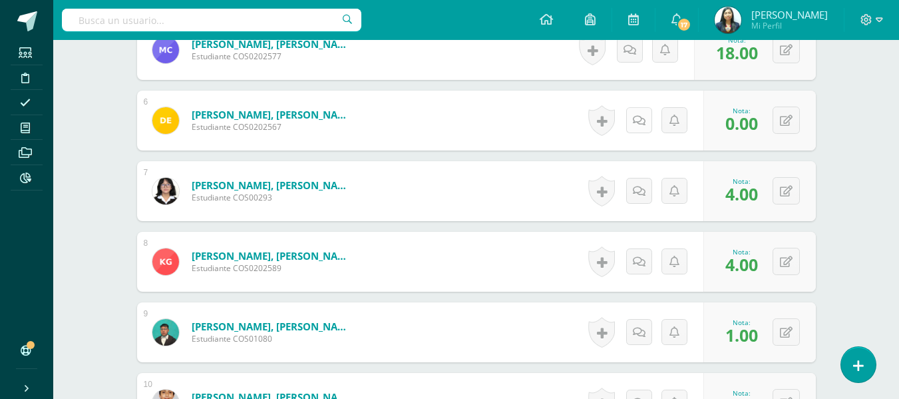
click at [642, 120] on icon at bounding box center [639, 120] width 13 height 11
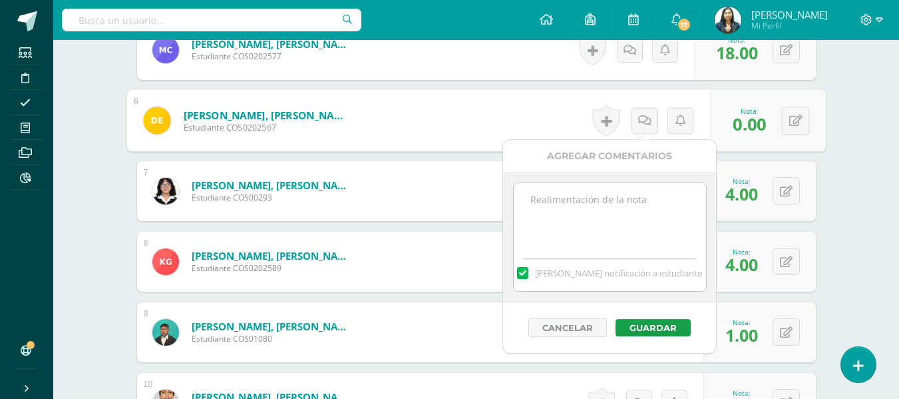
click at [616, 218] on textarea at bounding box center [610, 216] width 192 height 67
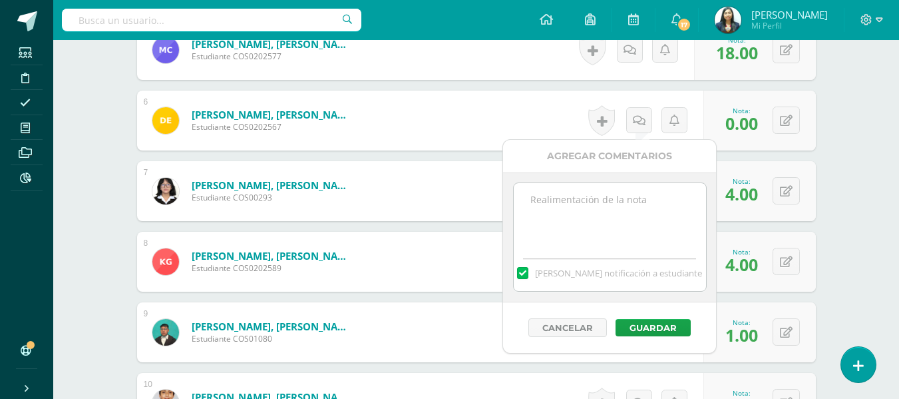
type textarea "n"
type textarea "NO SE PRESENTO A EXAMEN"
click at [644, 326] on button "Guardar" at bounding box center [653, 327] width 75 height 17
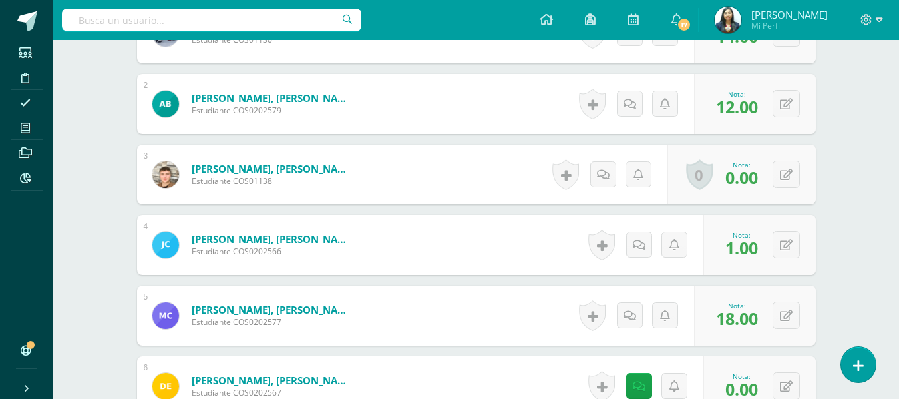
scroll to position [459, 0]
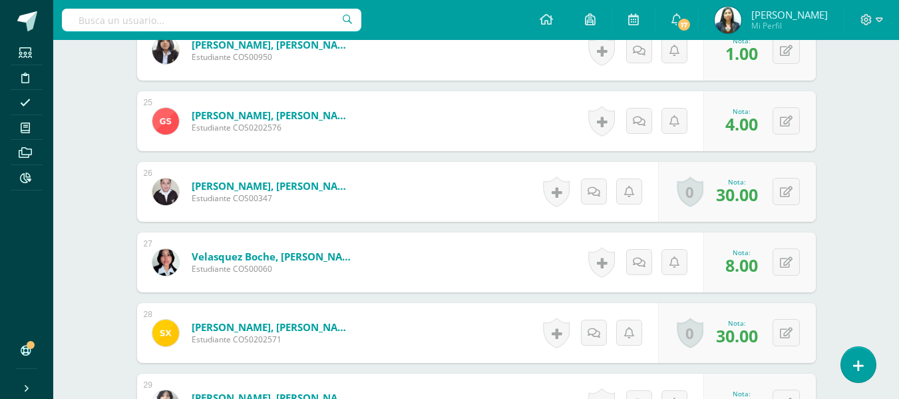
drag, startPoint x: 510, startPoint y: 109, endPoint x: 507, endPoint y: 125, distance: 16.2
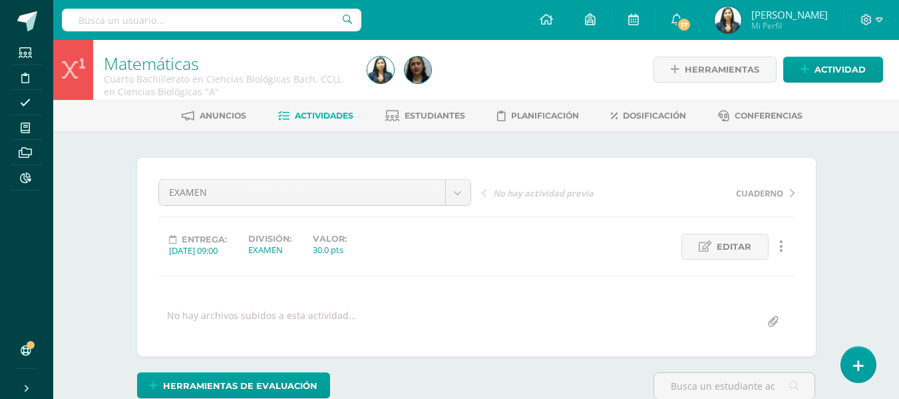
scroll to position [0, 0]
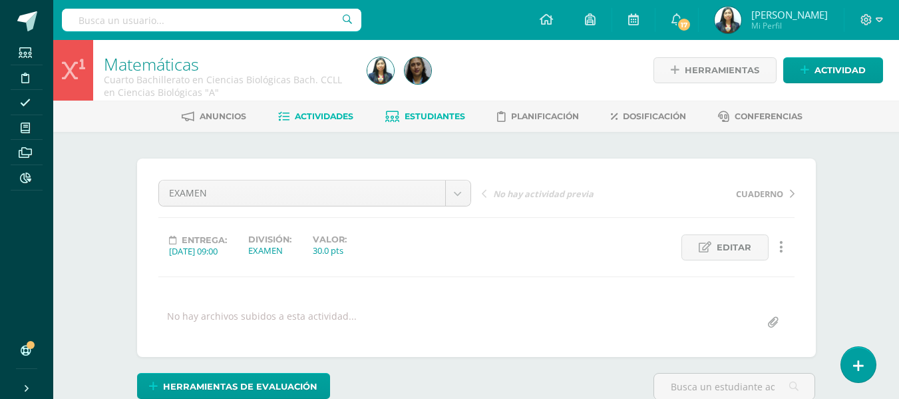
click at [458, 112] on span "Estudiantes" at bounding box center [435, 116] width 61 height 10
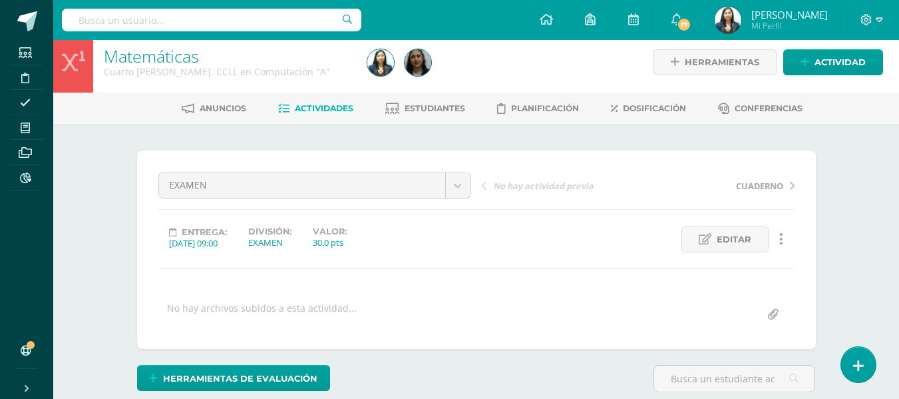
scroll to position [9, 0]
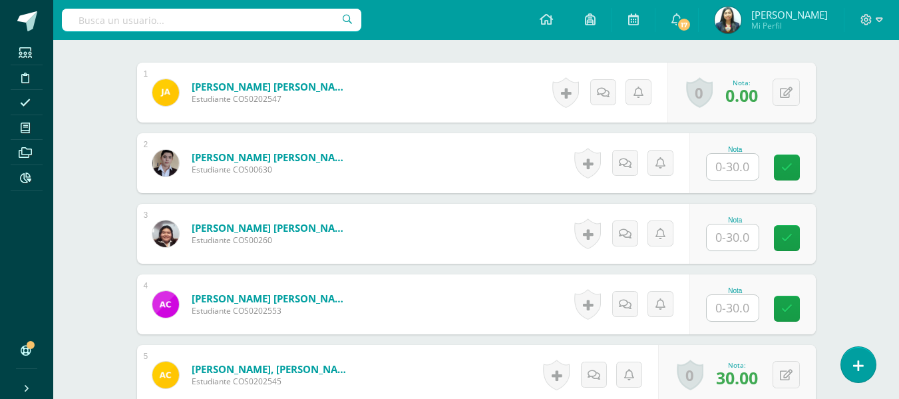
scroll to position [401, 0]
type input "1"
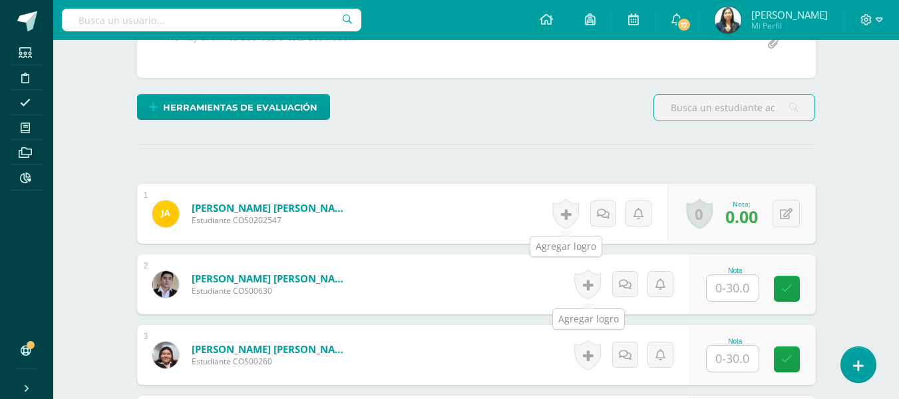
scroll to position [479, 0]
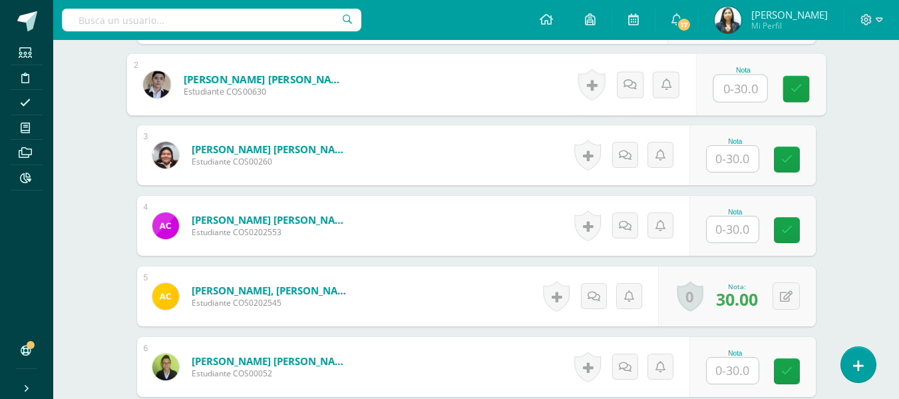
click at [726, 89] on input "text" at bounding box center [740, 88] width 53 height 27
type input "1"
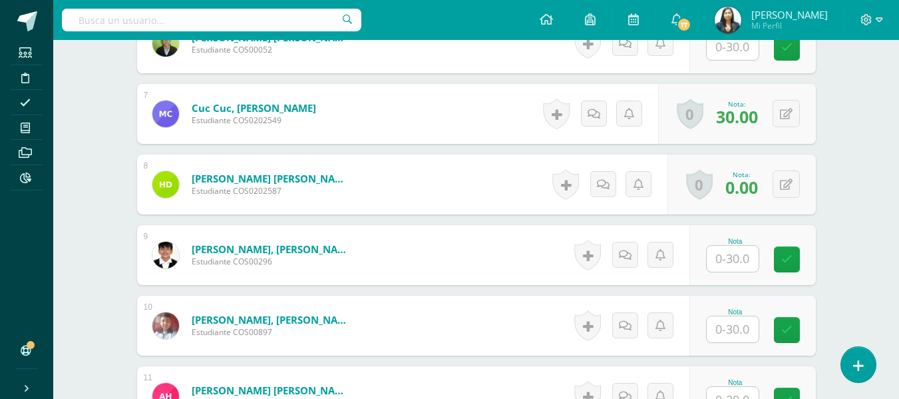
scroll to position [1002, 0]
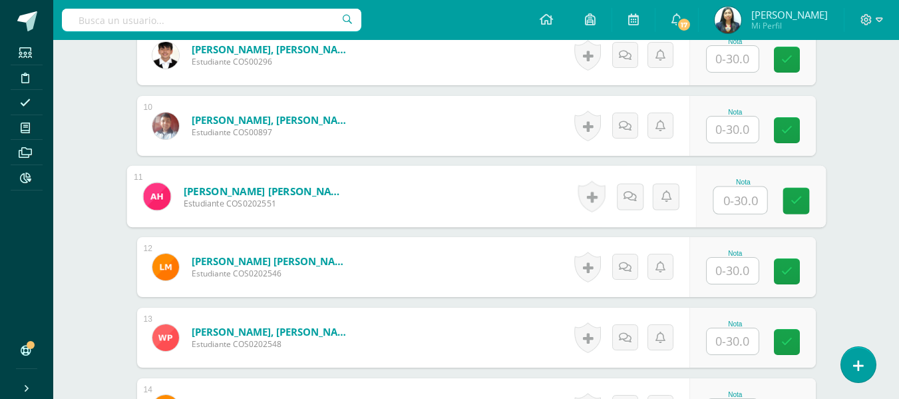
click at [732, 195] on input "text" at bounding box center [740, 200] width 53 height 27
type input "01"
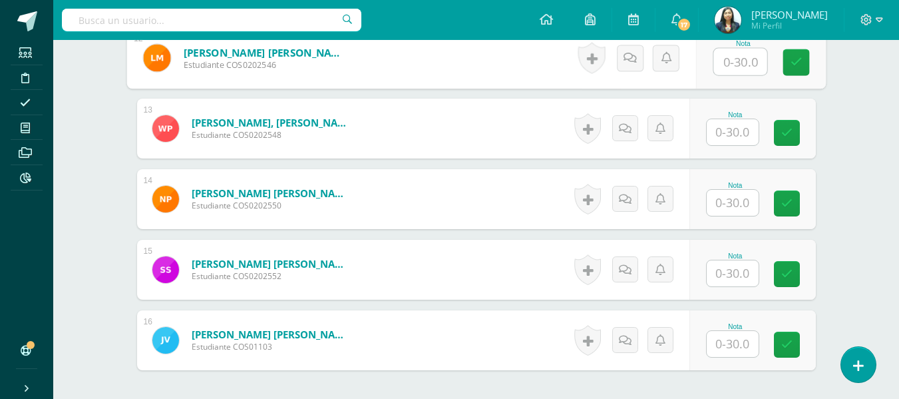
scroll to position [1135, 0]
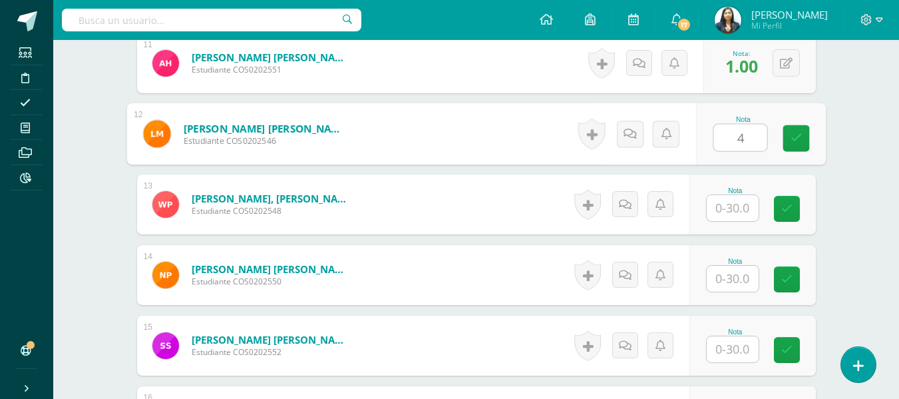
type input "4"
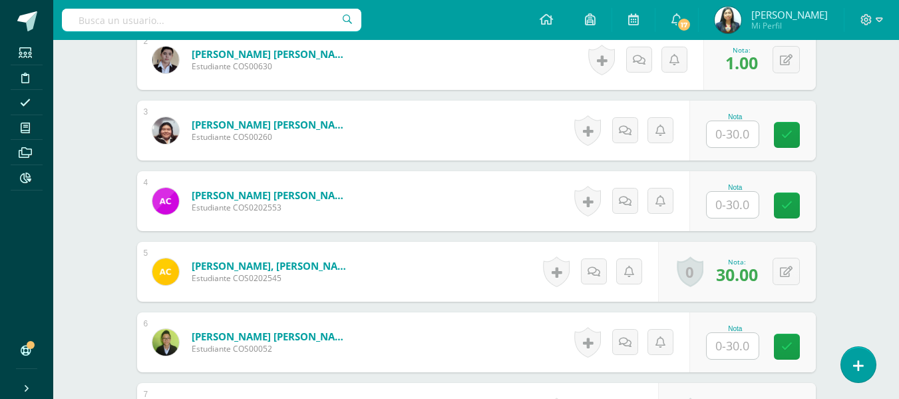
scroll to position [536, 0]
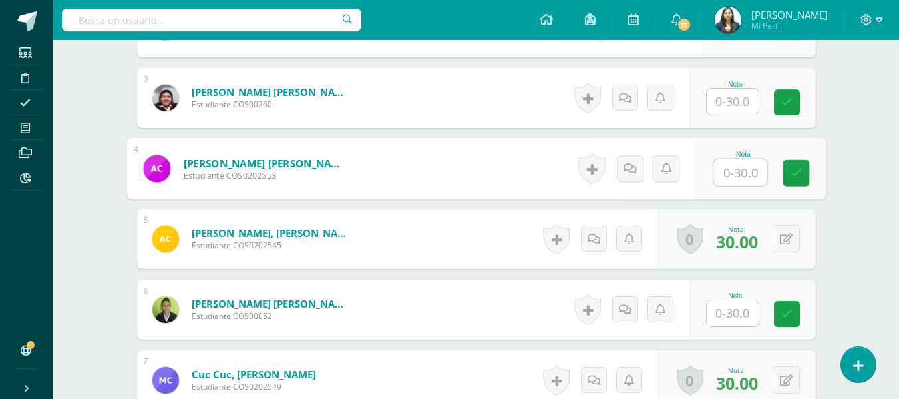
click at [727, 174] on input "text" at bounding box center [740, 172] width 53 height 27
type input "7"
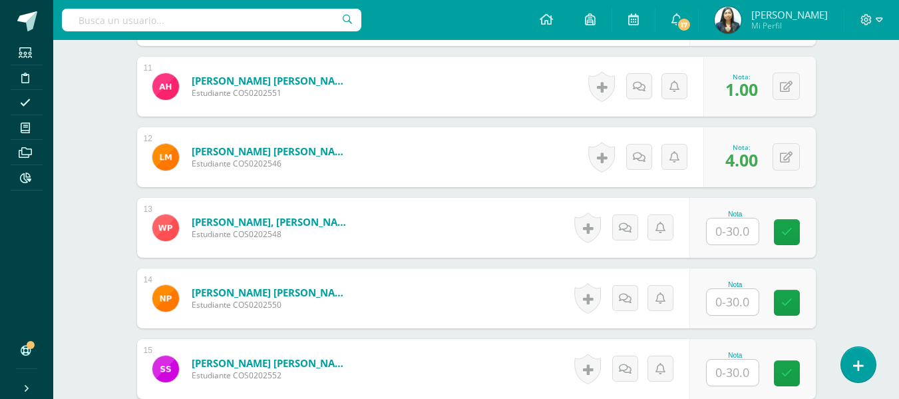
scroll to position [1135, 0]
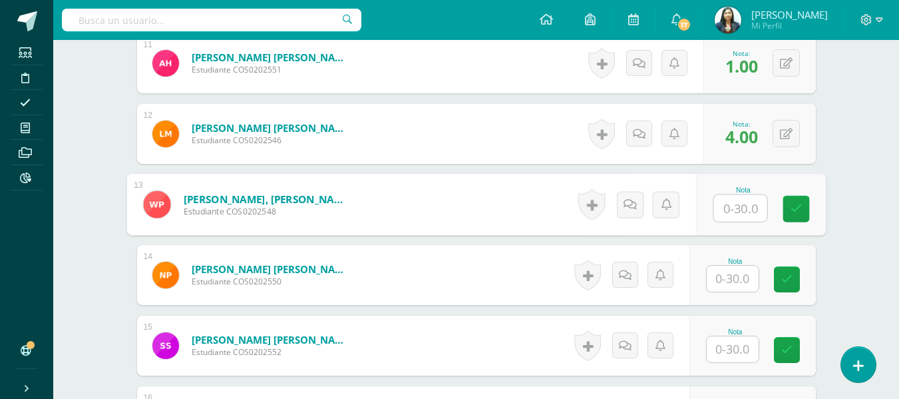
click at [729, 210] on input "text" at bounding box center [740, 208] width 53 height 27
type input "8"
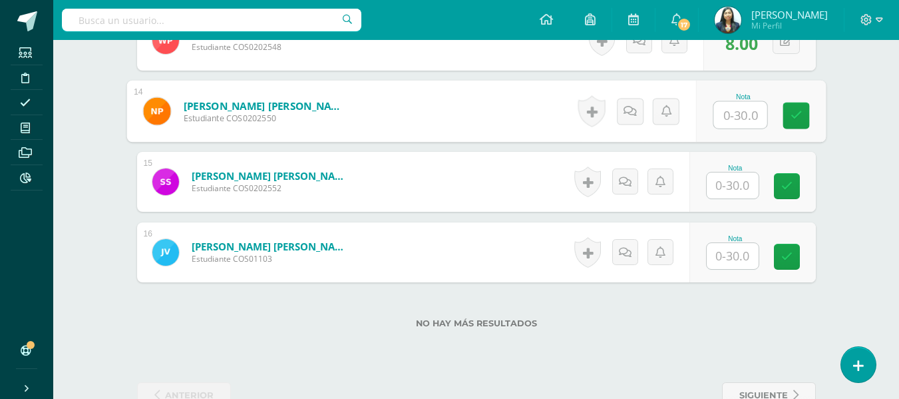
scroll to position [1335, 0]
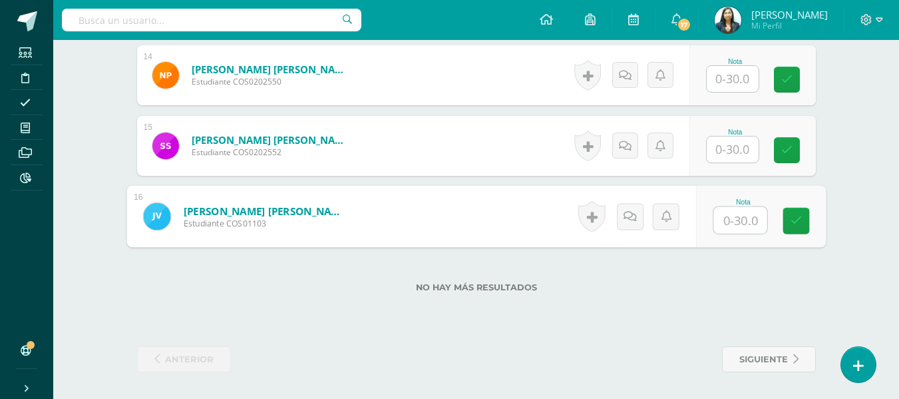
click at [748, 225] on input "text" at bounding box center [740, 220] width 53 height 27
type input "1"
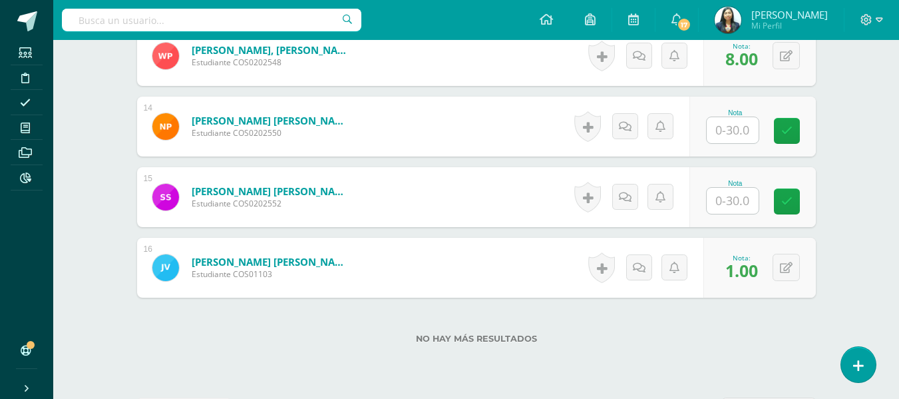
scroll to position [1268, 0]
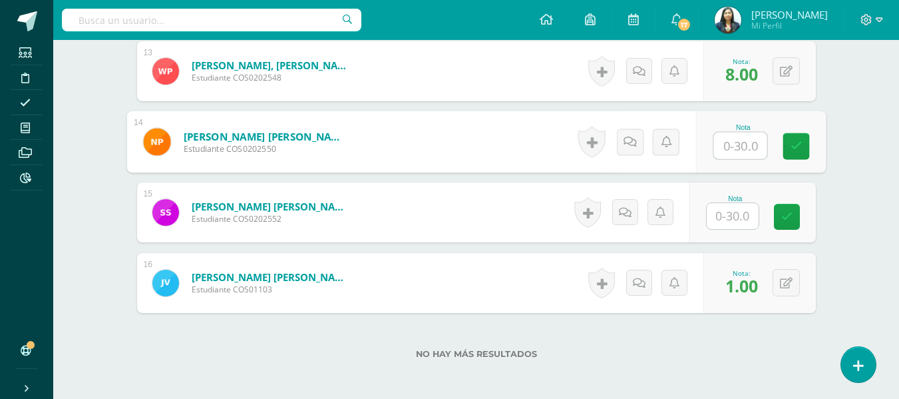
click at [745, 146] on input "text" at bounding box center [740, 145] width 53 height 27
type input "8"
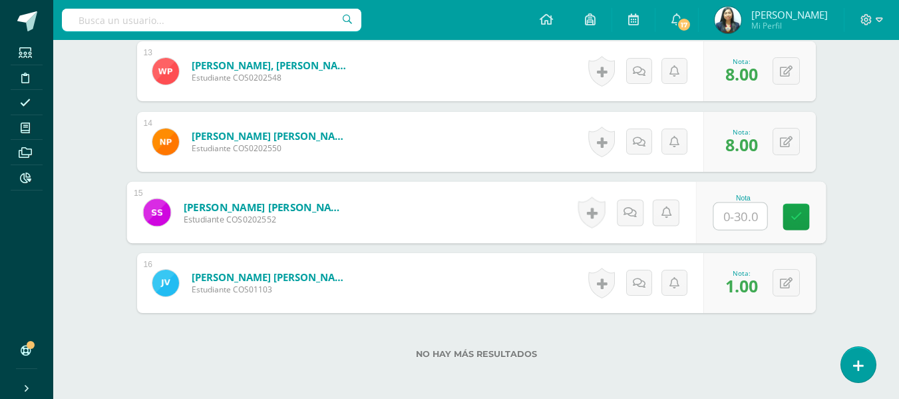
click at [742, 214] on input "text" at bounding box center [740, 216] width 53 height 27
type input "16"
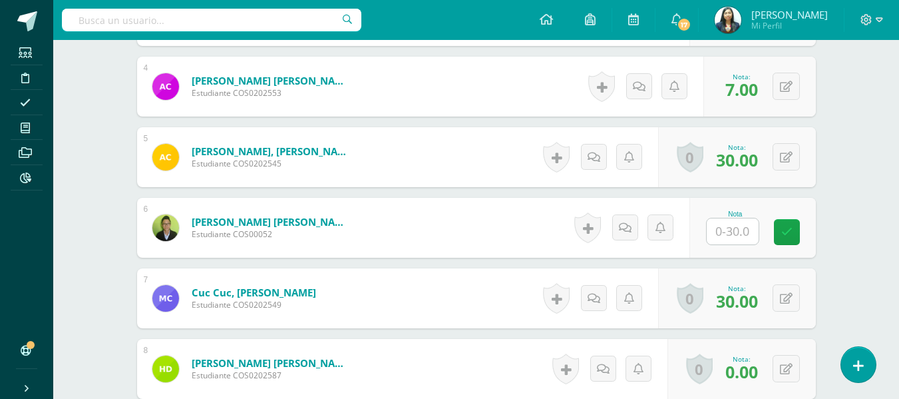
scroll to position [602, 0]
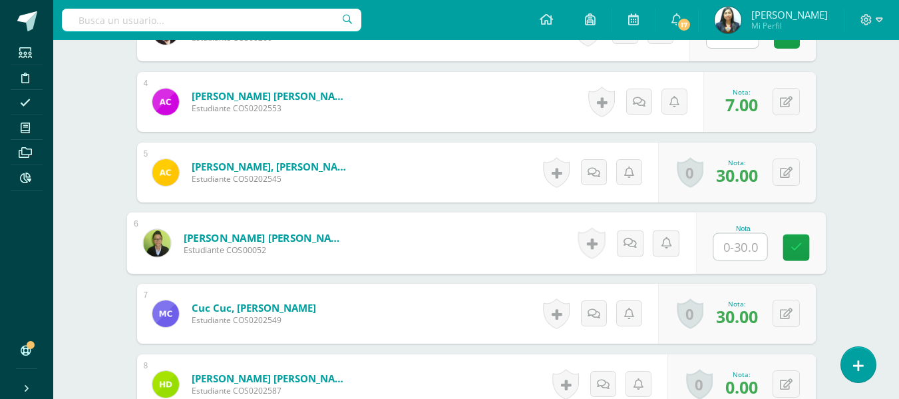
click at [729, 244] on input "text" at bounding box center [740, 247] width 53 height 27
type input "1"
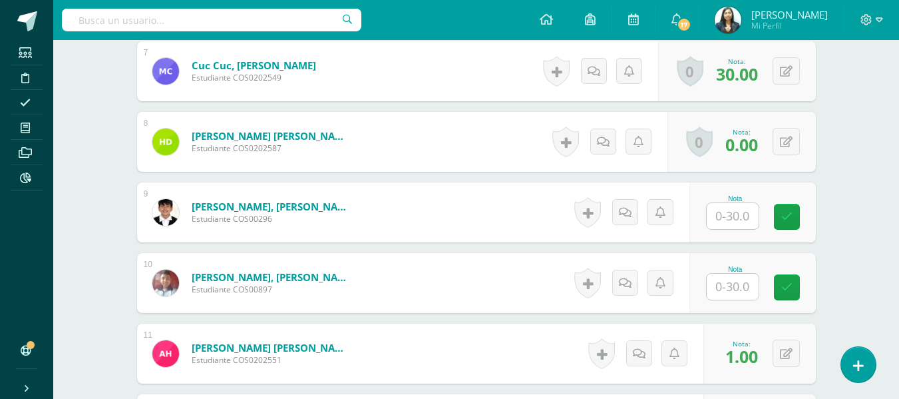
scroll to position [869, 0]
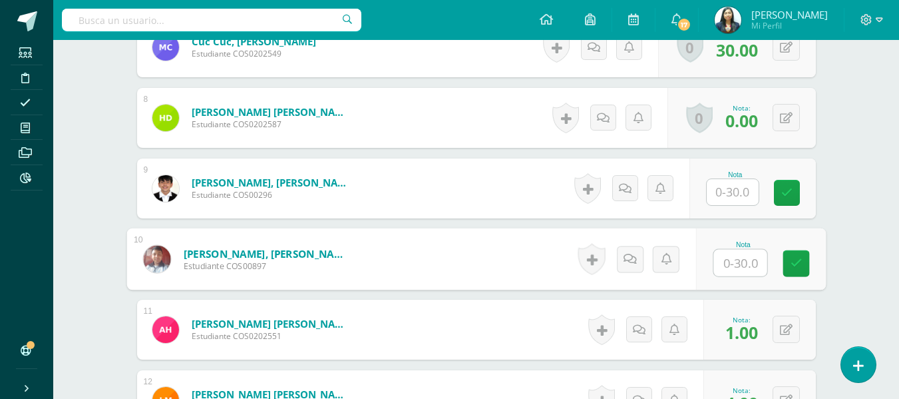
click at [734, 262] on input "text" at bounding box center [740, 263] width 53 height 27
type input "1"
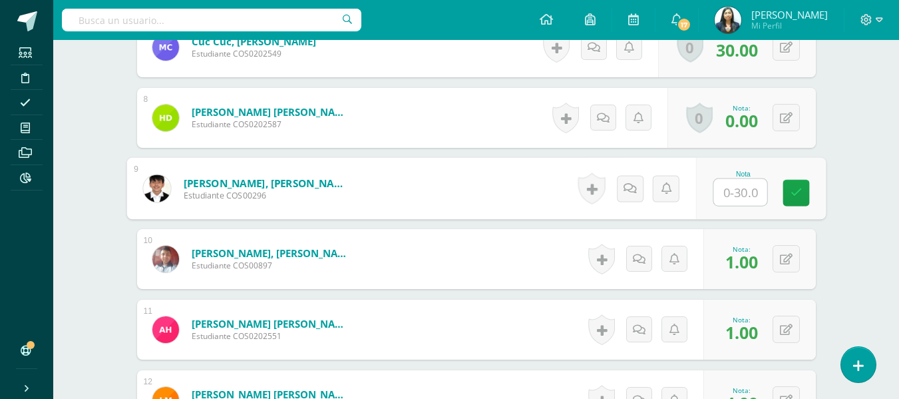
click at [726, 197] on input "text" at bounding box center [740, 192] width 53 height 27
type input "20"
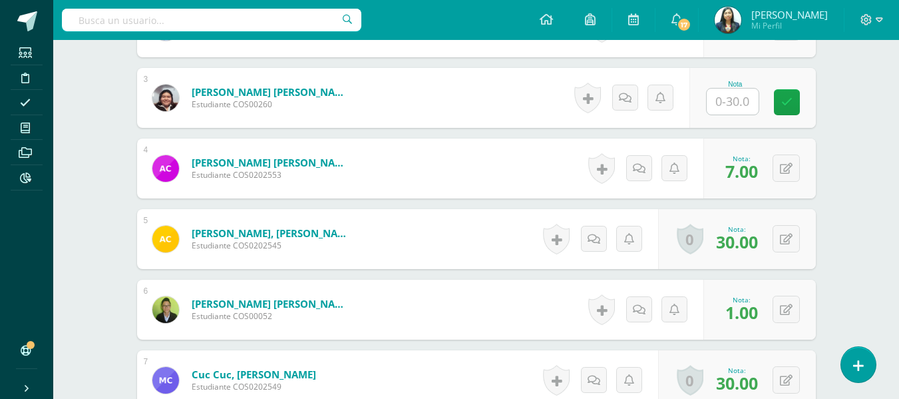
scroll to position [403, 0]
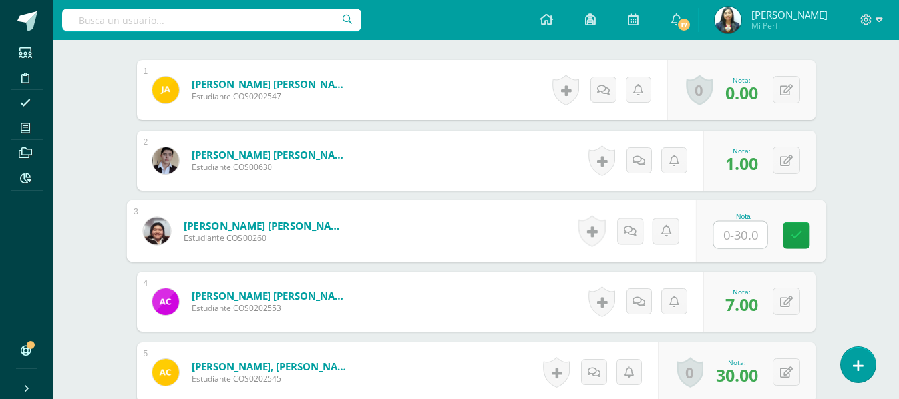
click at [750, 230] on input "text" at bounding box center [740, 235] width 53 height 27
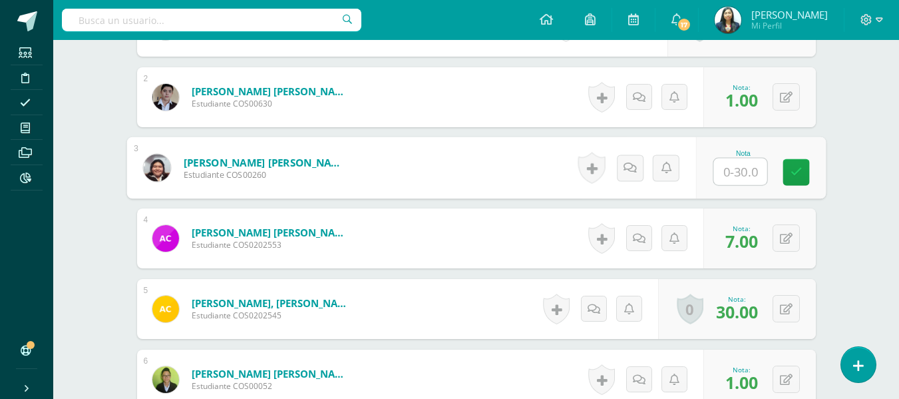
scroll to position [469, 0]
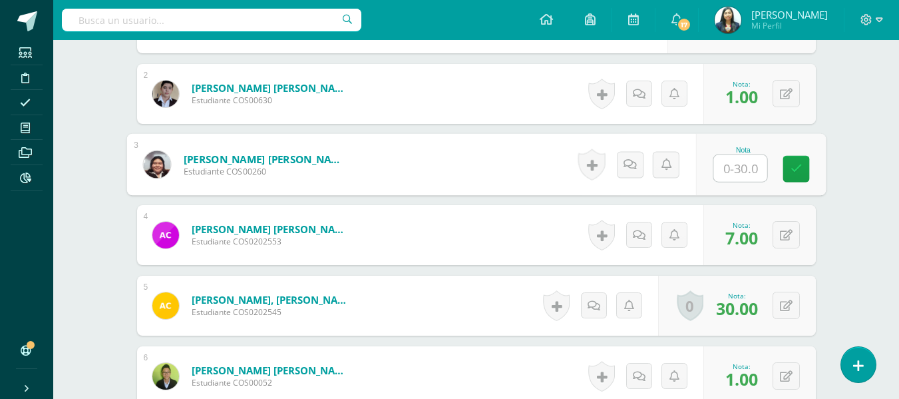
click at [731, 166] on input "text" at bounding box center [740, 168] width 53 height 27
click at [788, 174] on link at bounding box center [796, 169] width 27 height 27
type input "0"
click at [633, 168] on icon at bounding box center [629, 163] width 13 height 11
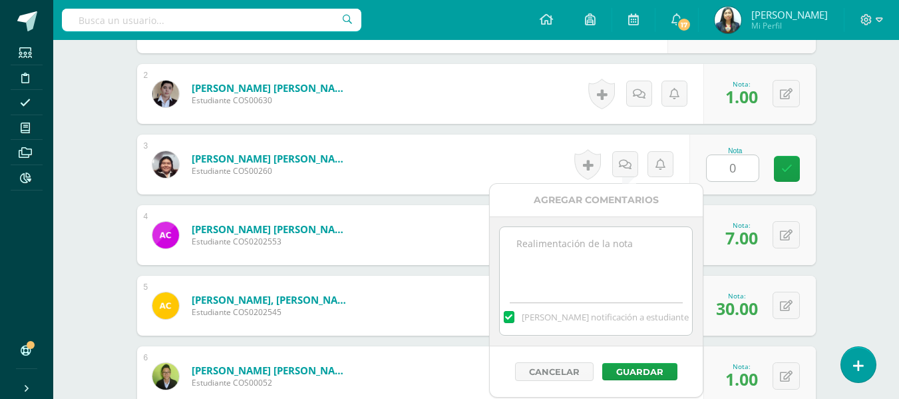
click at [632, 256] on textarea at bounding box center [596, 260] width 192 height 67
type textarea "NO SE PRESENTO A EXAMEN"
click at [659, 371] on button "Guardar" at bounding box center [639, 371] width 75 height 17
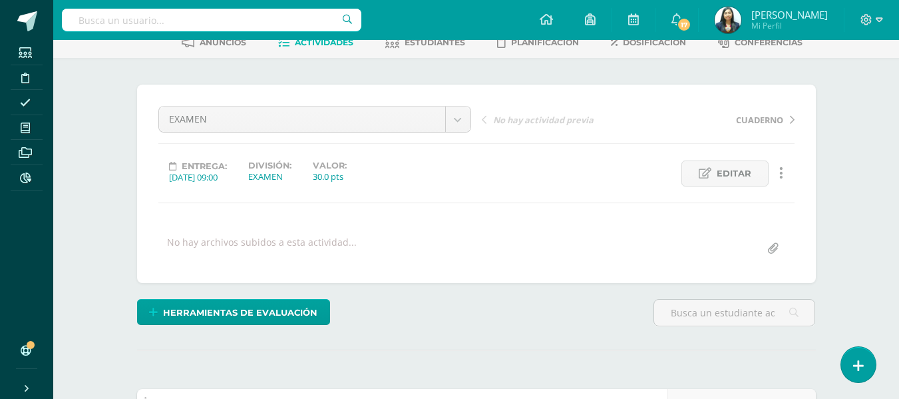
scroll to position [0, 0]
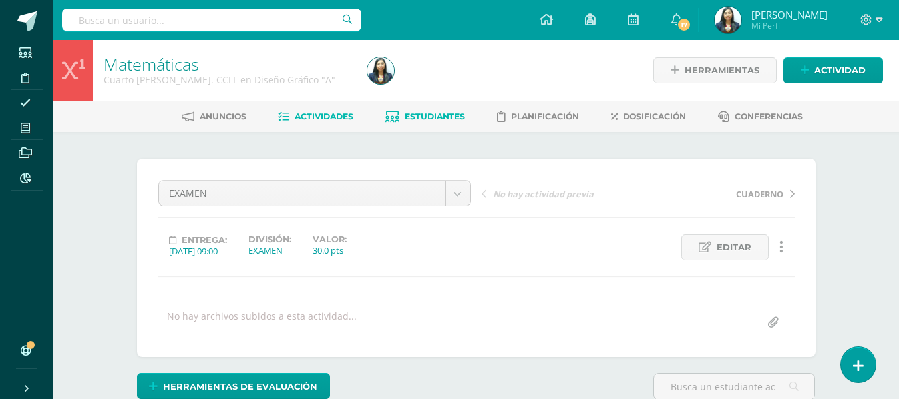
click at [439, 119] on span "Estudiantes" at bounding box center [435, 116] width 61 height 10
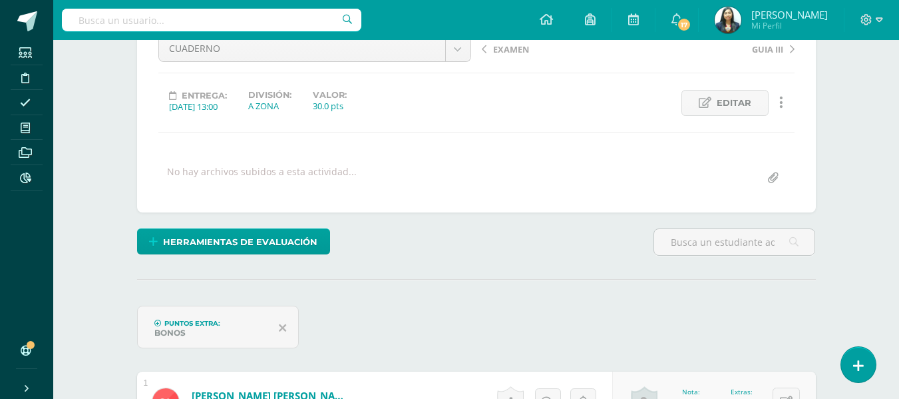
scroll to position [75, 0]
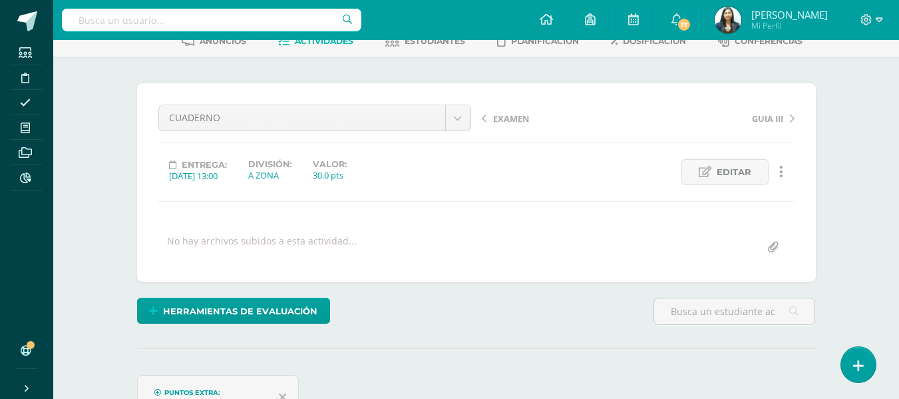
click at [512, 123] on span "EXAMEN" at bounding box center [511, 118] width 36 height 12
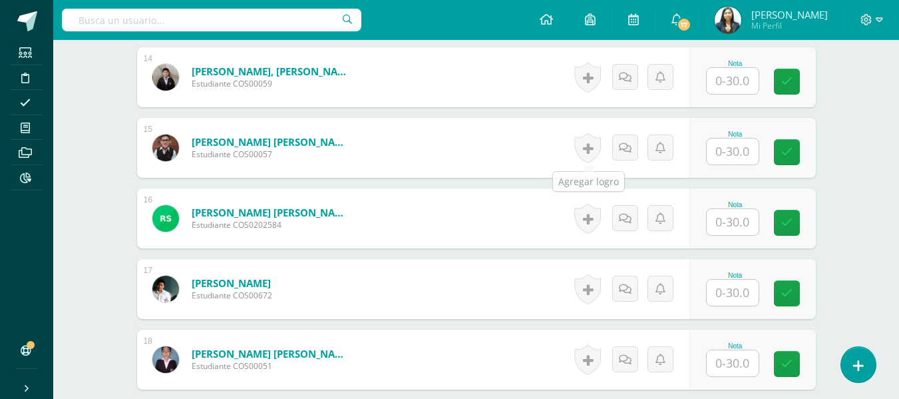
scroll to position [1333, 0]
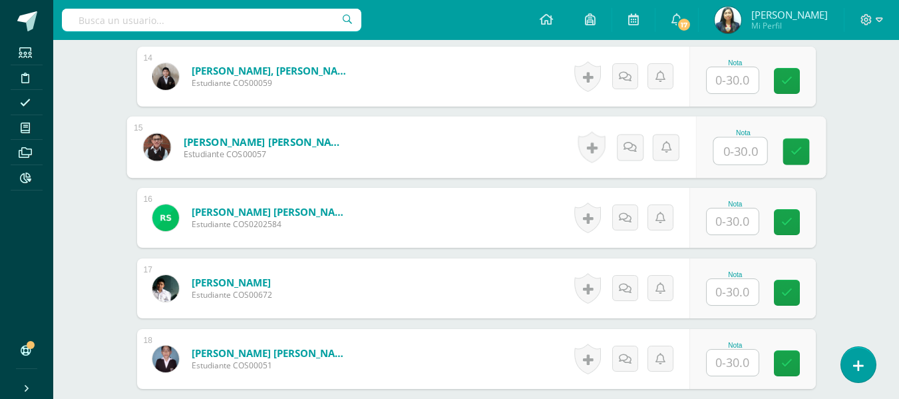
click at [740, 148] on input "text" at bounding box center [740, 151] width 53 height 27
type input "5"
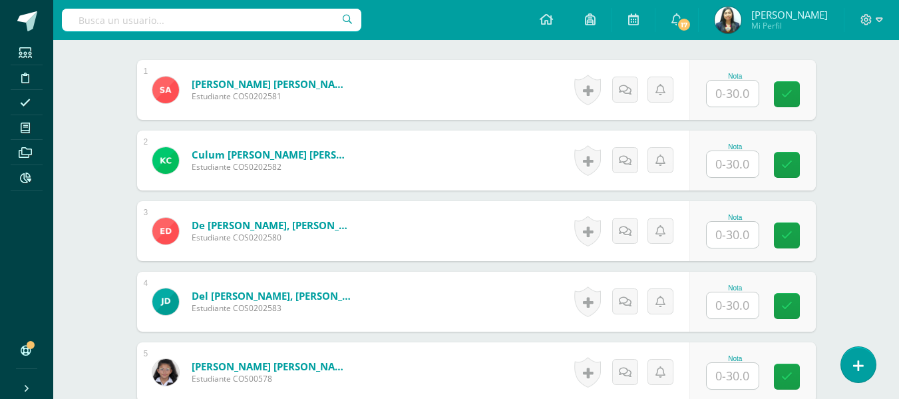
scroll to position [401, 0]
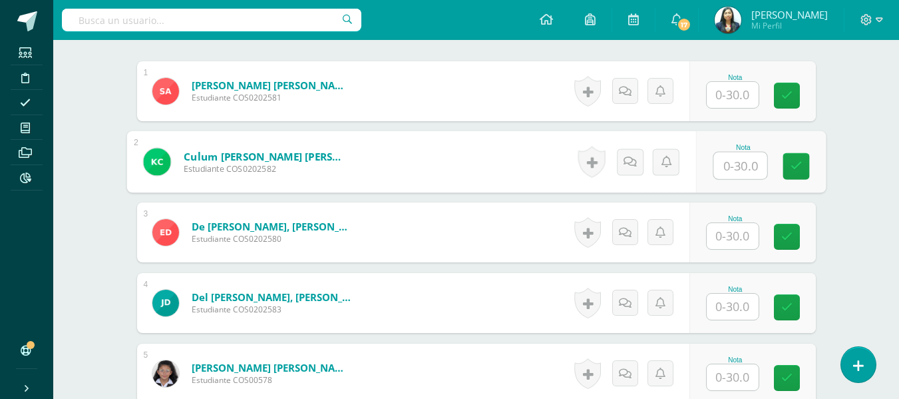
click at [754, 176] on input "text" at bounding box center [740, 165] width 53 height 27
type input "30"
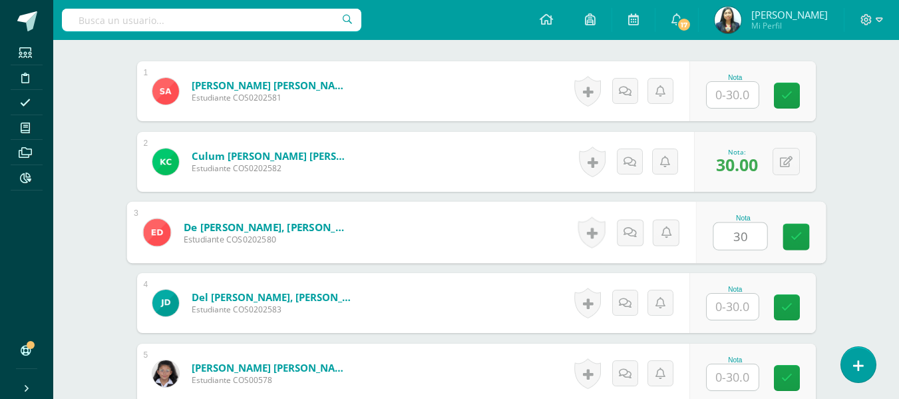
type input "30"
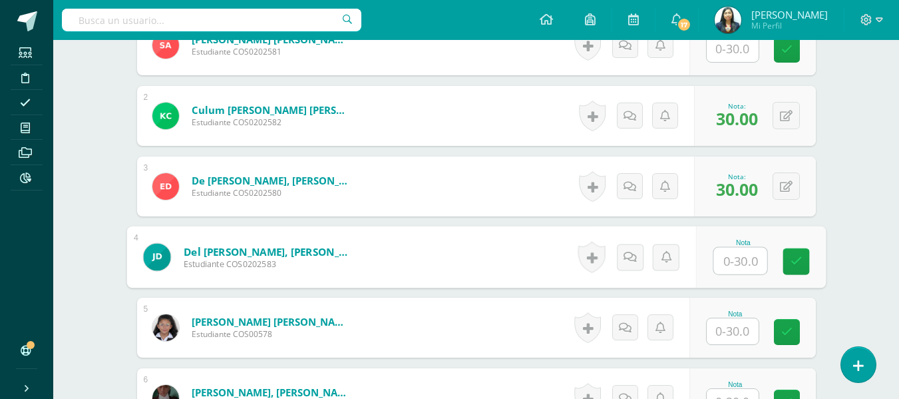
scroll to position [535, 0]
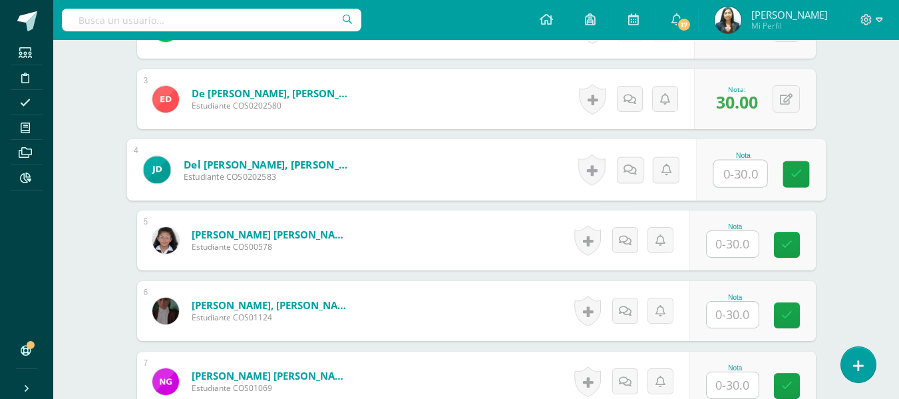
click at [745, 223] on div "Nota" at bounding box center [735, 226] width 59 height 7
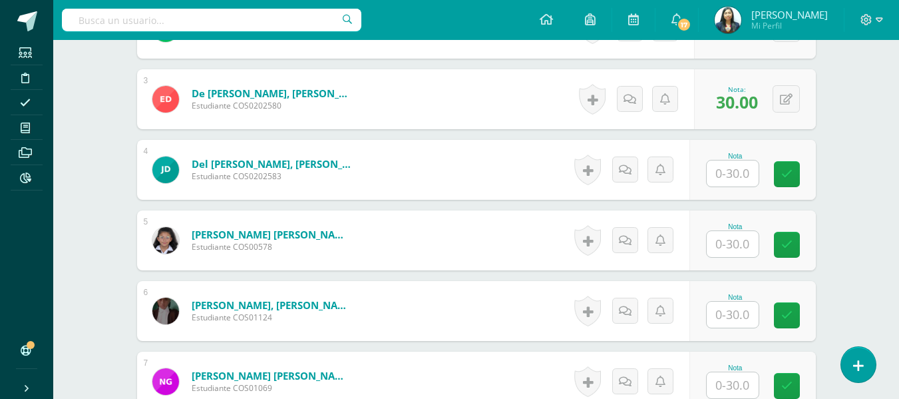
click at [744, 242] on input "text" at bounding box center [733, 244] width 52 height 26
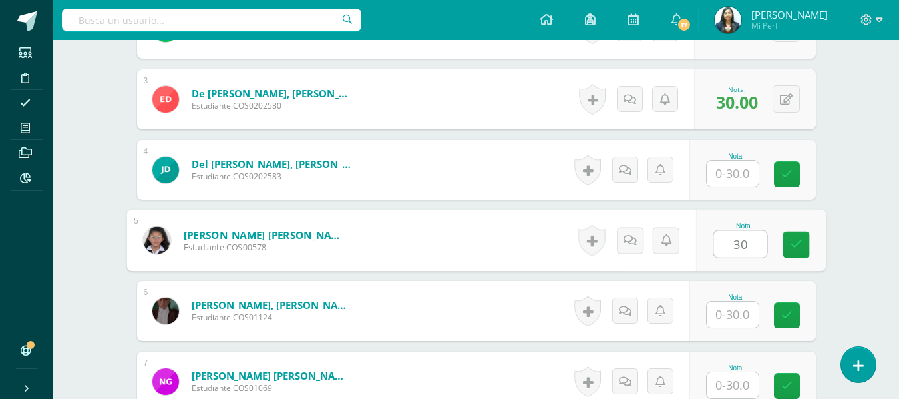
type input "30"
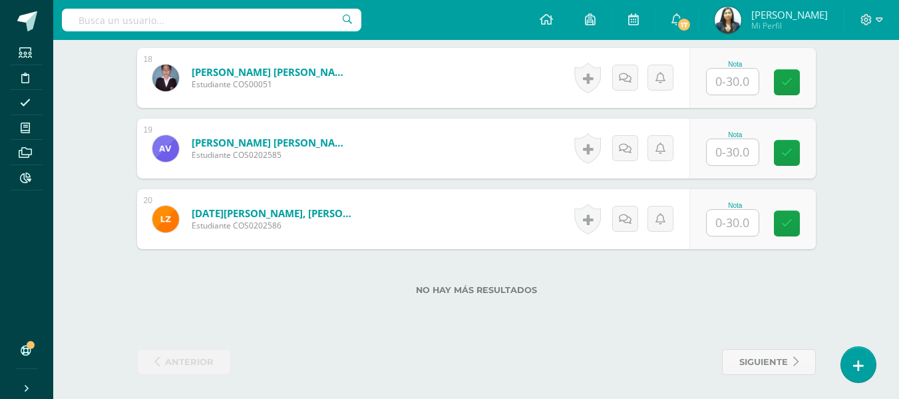
scroll to position [1617, 0]
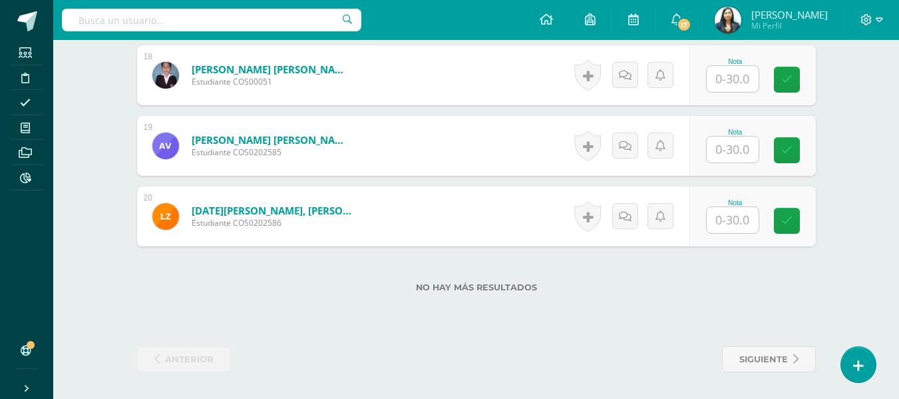
click at [732, 207] on input "text" at bounding box center [733, 220] width 52 height 26
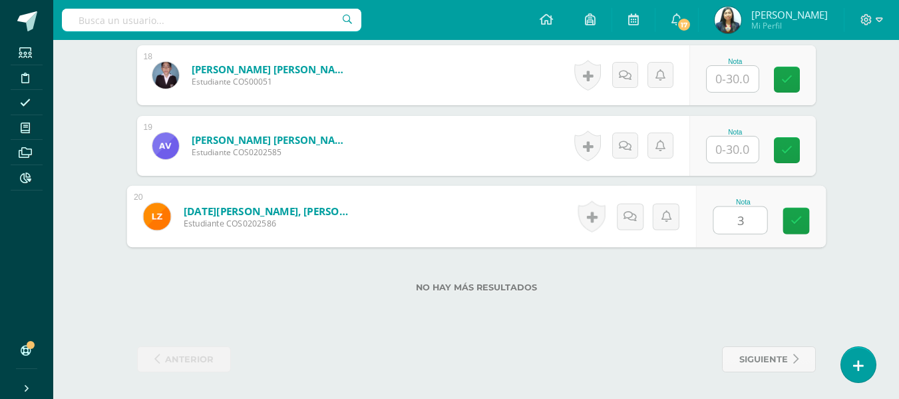
type input "30"
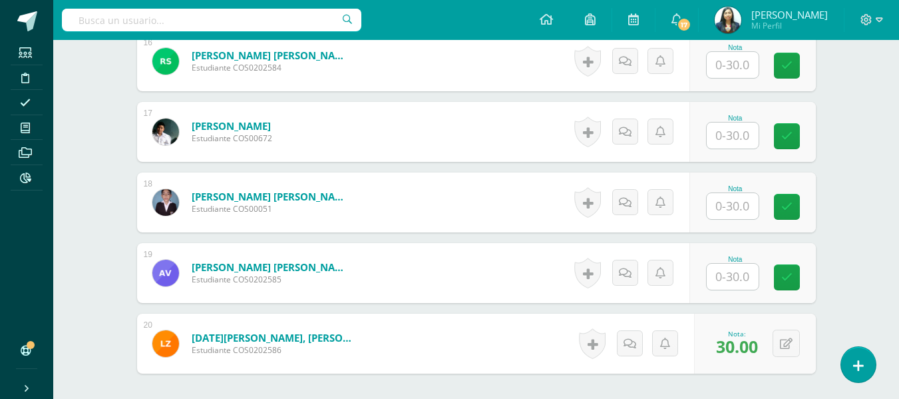
scroll to position [1484, 0]
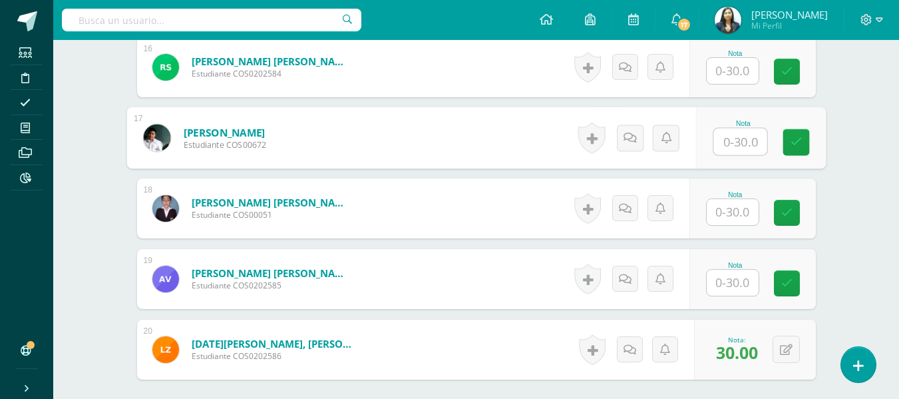
click at [743, 148] on input "text" at bounding box center [740, 141] width 53 height 27
type input "30"
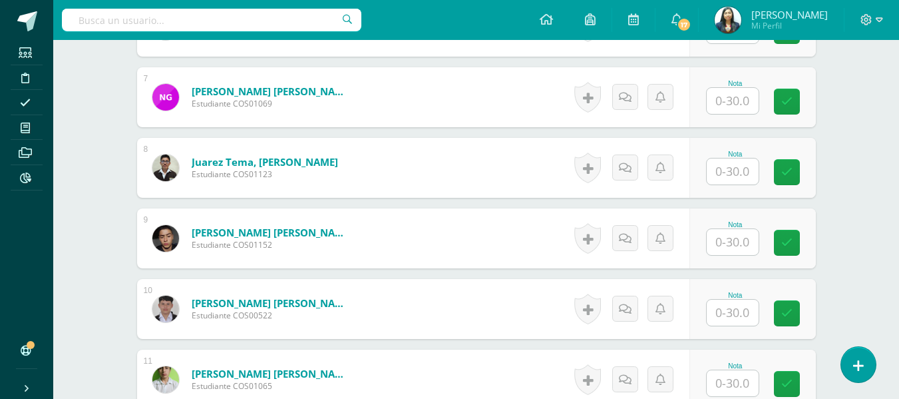
scroll to position [818, 0]
click at [755, 174] on input "text" at bounding box center [733, 172] width 52 height 26
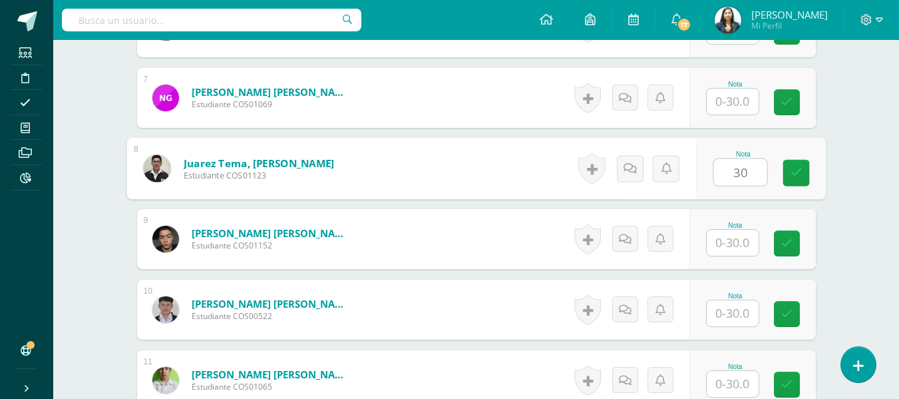
type input "30"
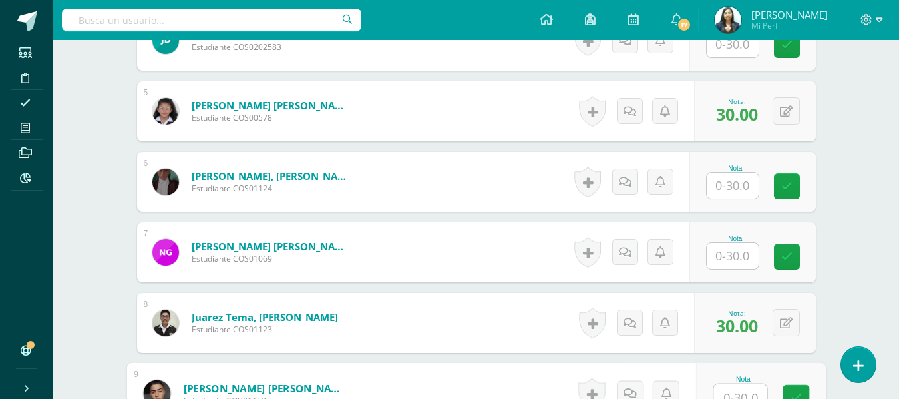
scroll to position [685, 0]
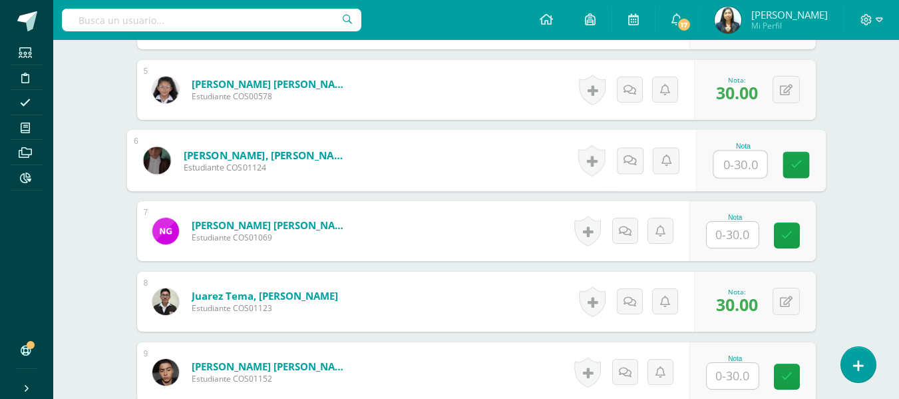
click at [714, 156] on input "text" at bounding box center [740, 164] width 53 height 27
type input "1"
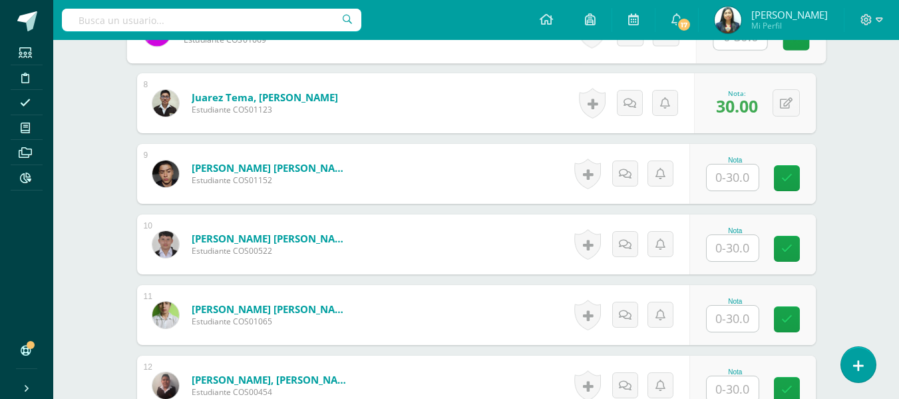
scroll to position [885, 0]
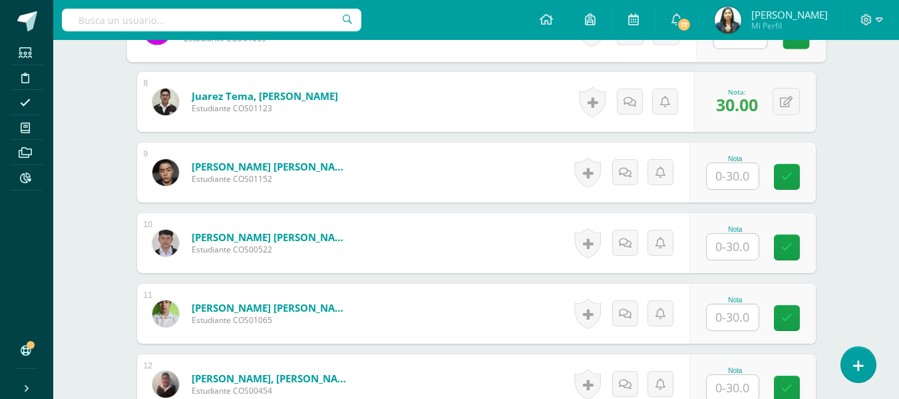
click at [738, 178] on input "text" at bounding box center [733, 176] width 52 height 26
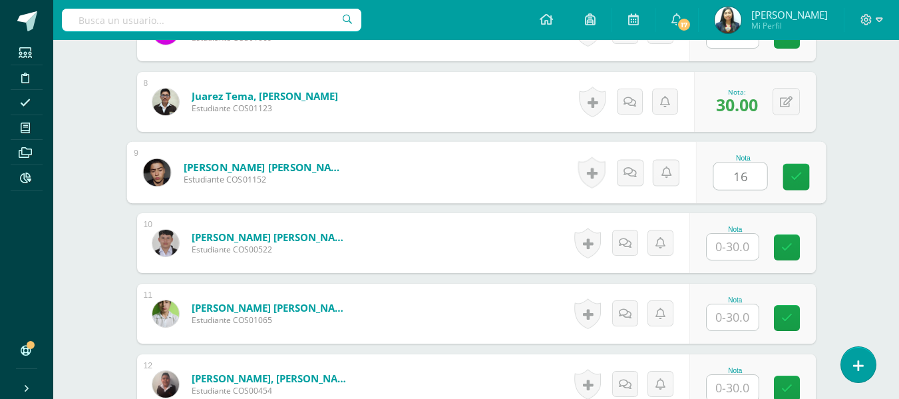
type input "16"
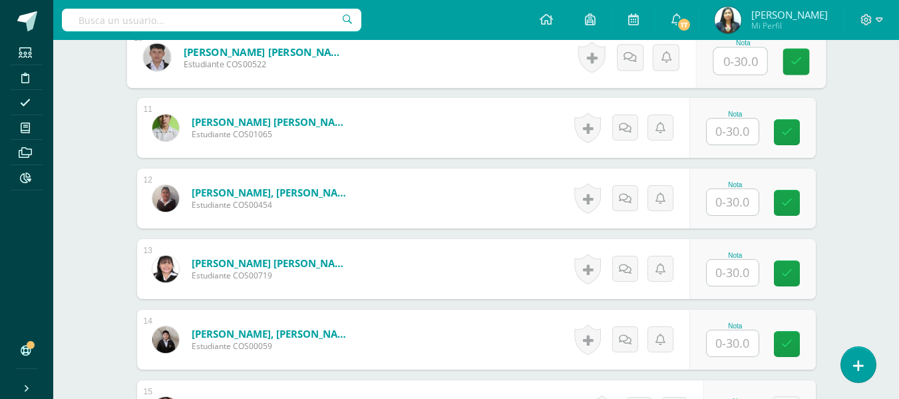
scroll to position [1151, 0]
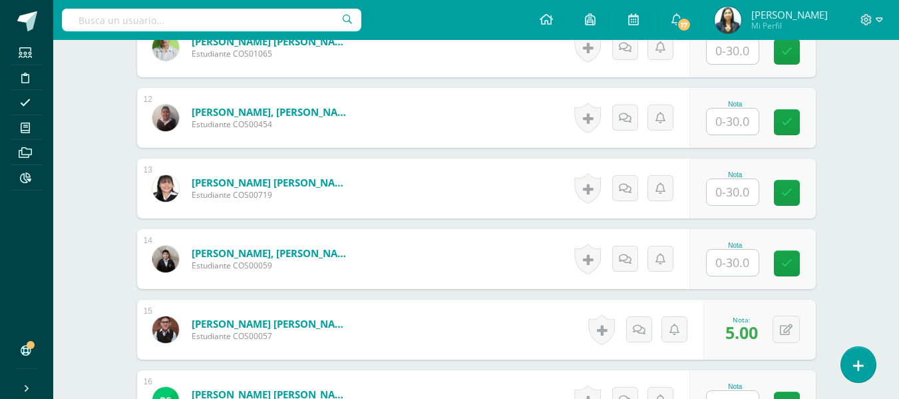
click at [745, 205] on div at bounding box center [732, 191] width 53 height 27
click at [729, 204] on input "text" at bounding box center [733, 192] width 52 height 26
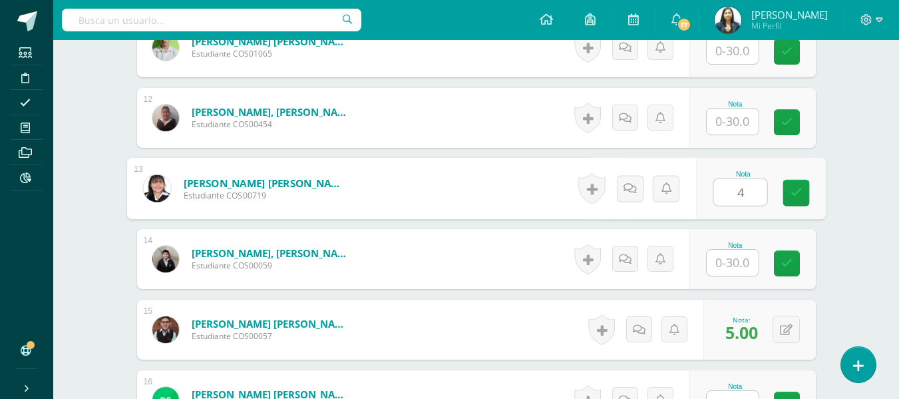
type input "4"
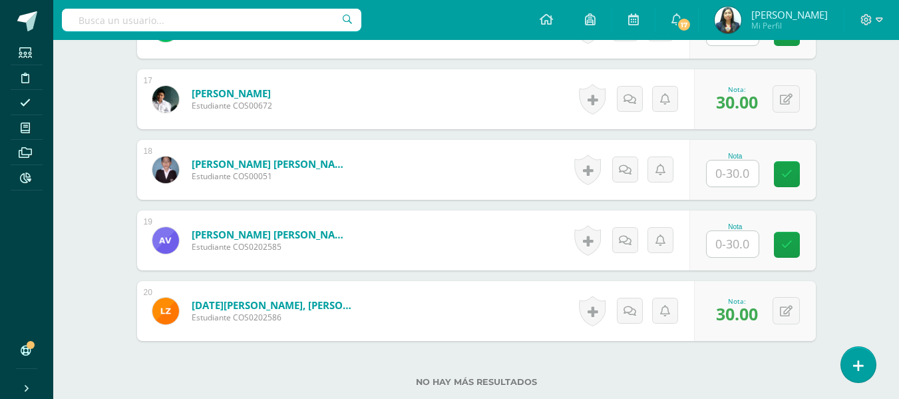
scroll to position [1550, 0]
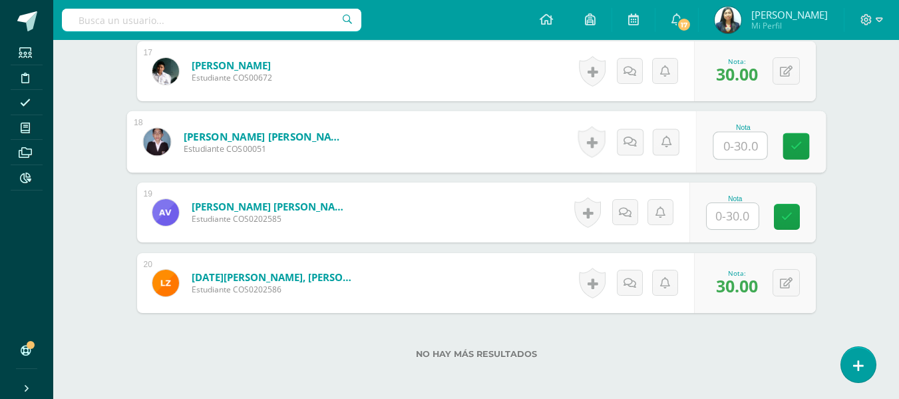
click at [726, 146] on input "text" at bounding box center [740, 145] width 53 height 27
type input "26"
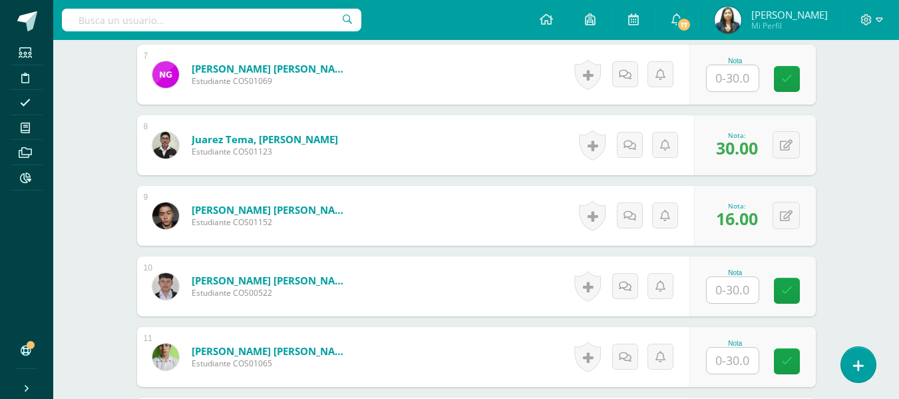
scroll to position [818, 0]
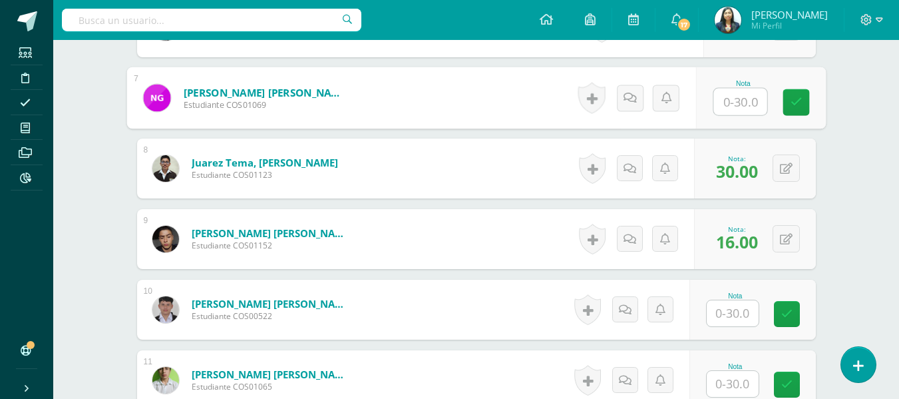
click at [738, 104] on input "text" at bounding box center [740, 102] width 53 height 27
type input "1"
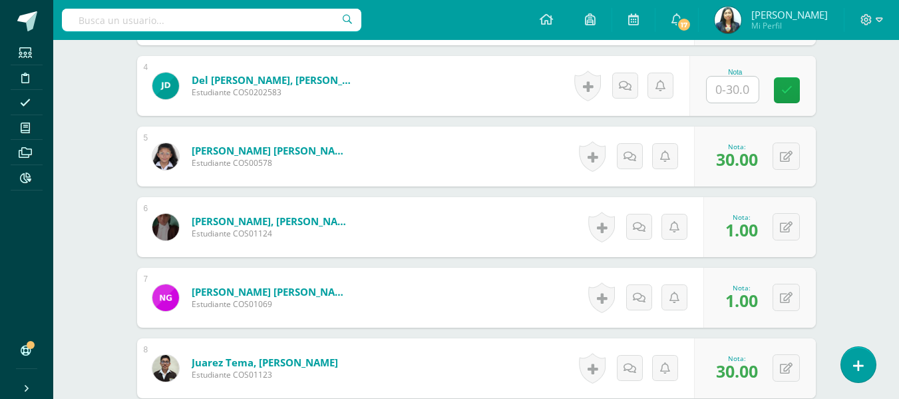
scroll to position [552, 0]
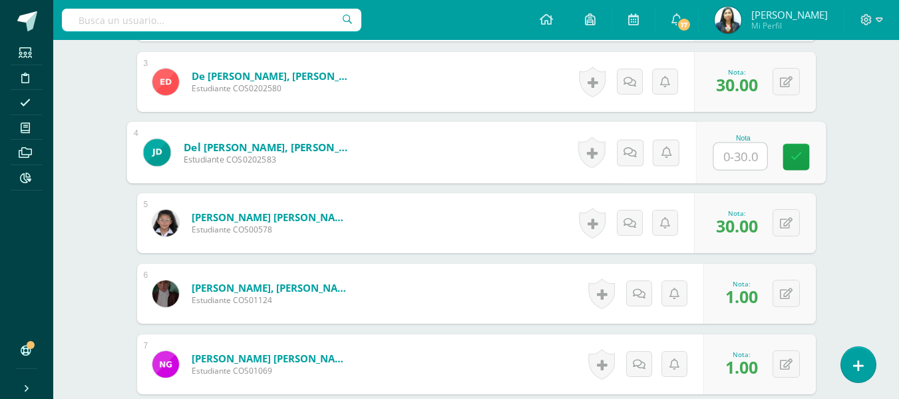
click at [740, 154] on input "text" at bounding box center [740, 156] width 53 height 27
type input "16"
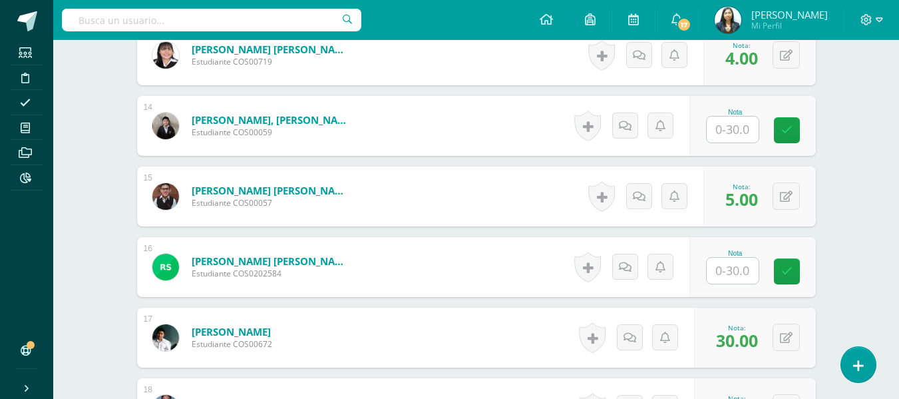
scroll to position [1351, 0]
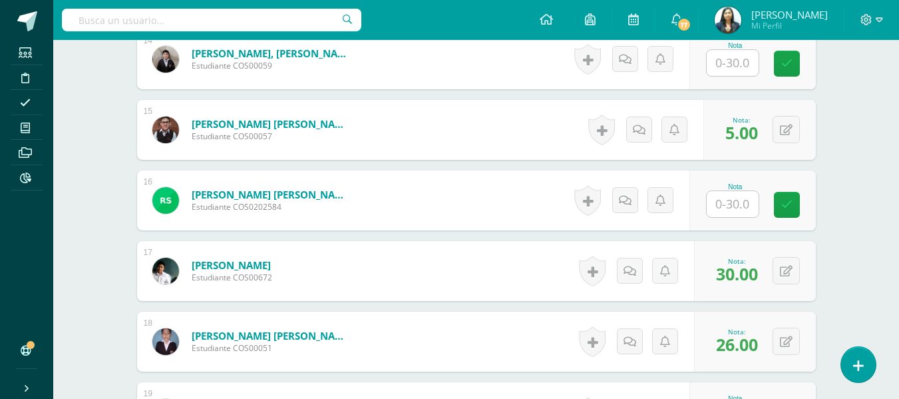
click at [743, 206] on input "text" at bounding box center [733, 204] width 52 height 26
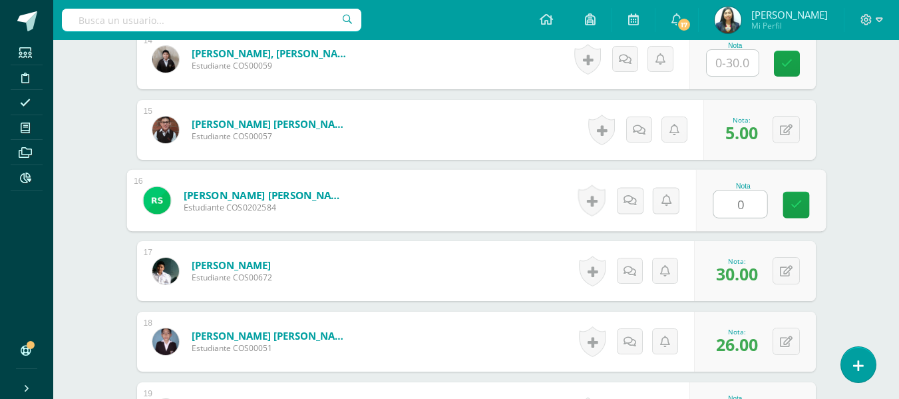
type input "04"
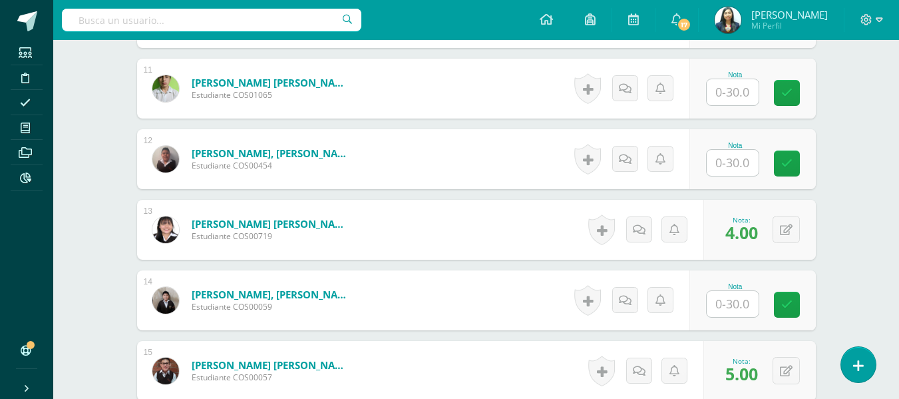
scroll to position [1084, 0]
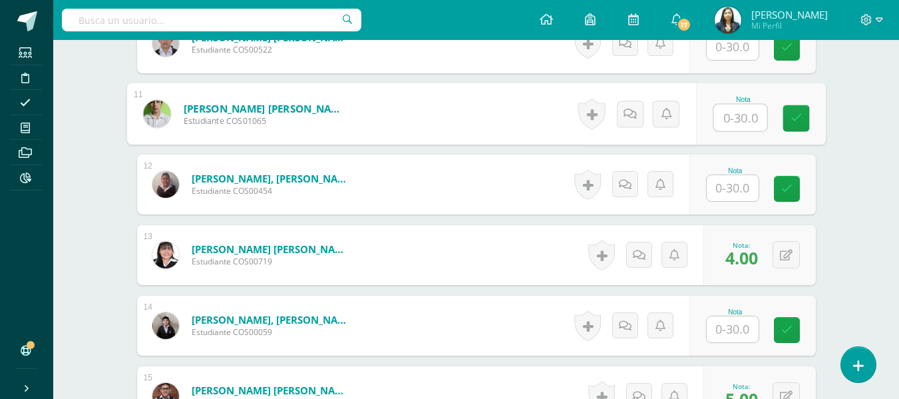
click at [730, 107] on input "text" at bounding box center [740, 118] width 53 height 27
type input "01"
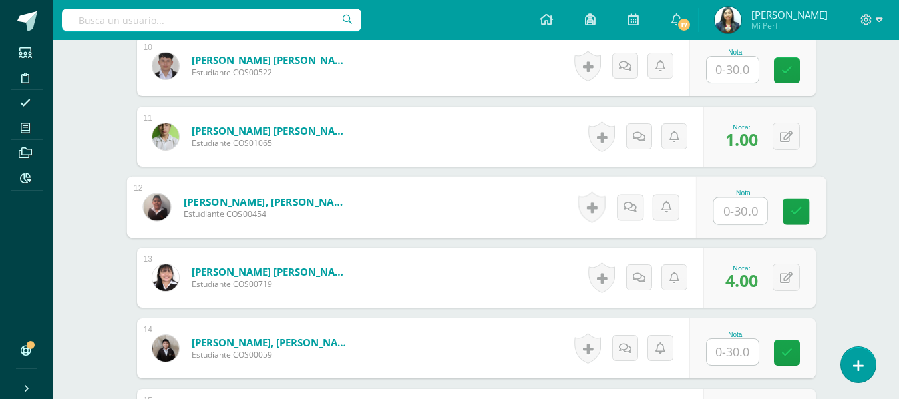
scroll to position [1218, 0]
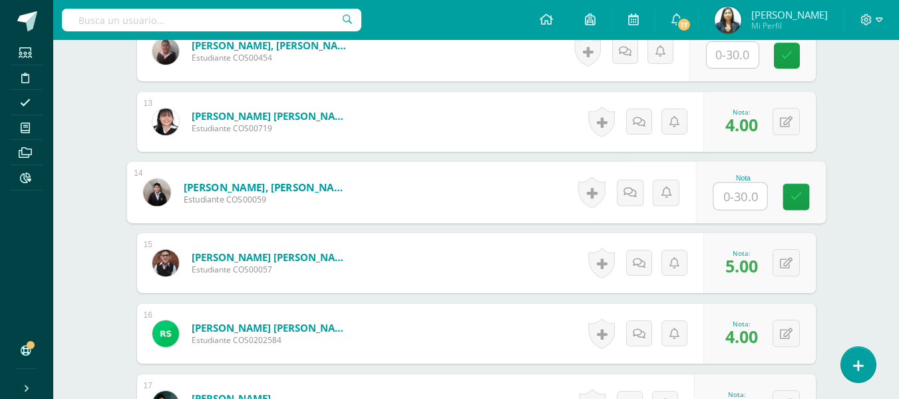
click at [732, 200] on input "text" at bounding box center [740, 196] width 53 height 27
type input "1"
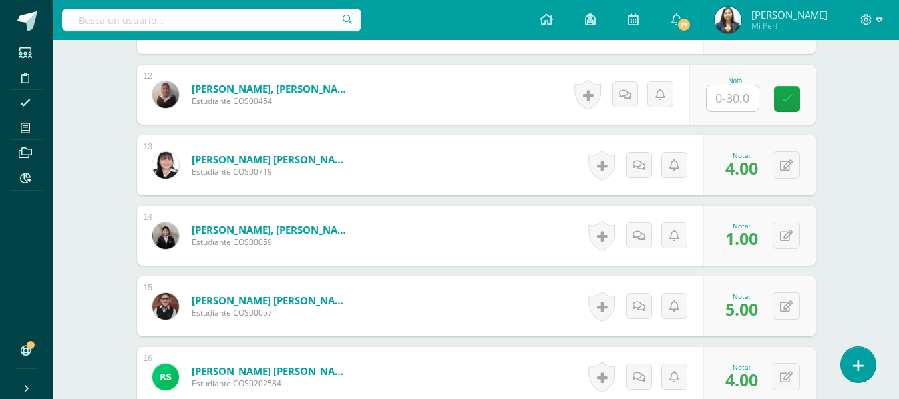
scroll to position [1151, 0]
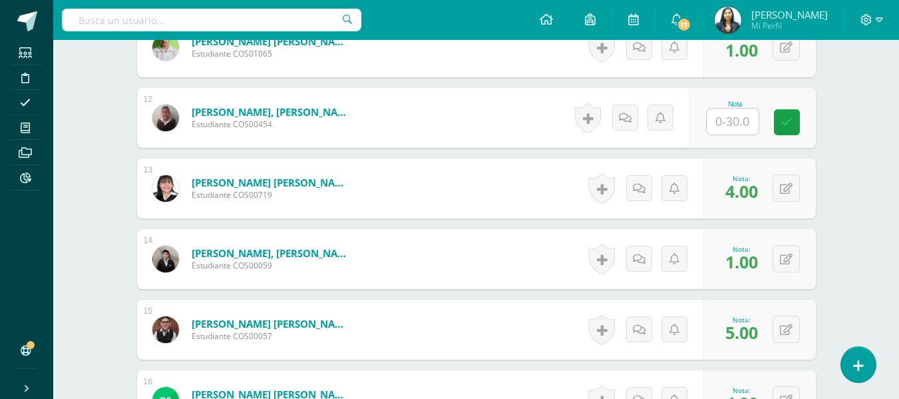
click at [731, 132] on input "text" at bounding box center [733, 122] width 52 height 26
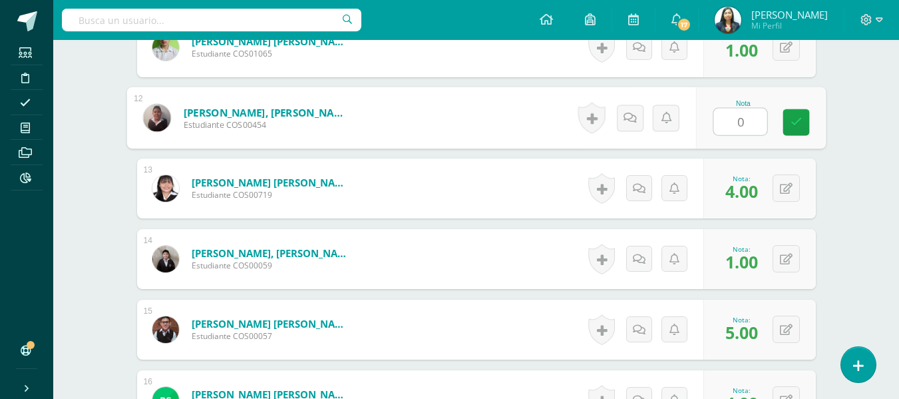
type input "01"
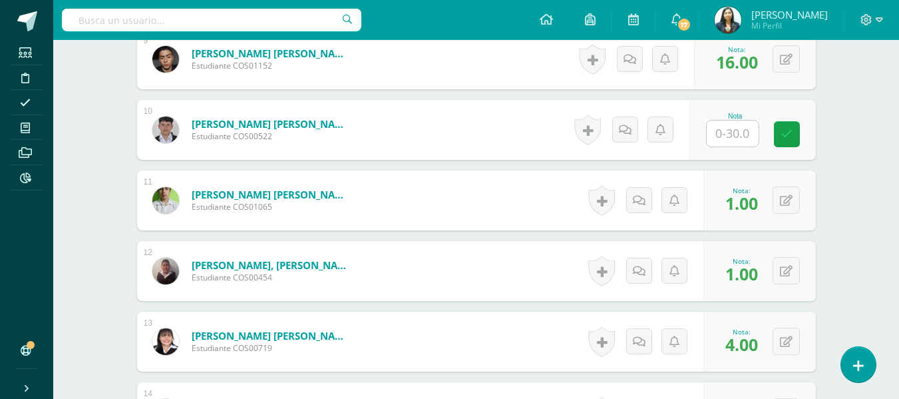
scroll to position [951, 0]
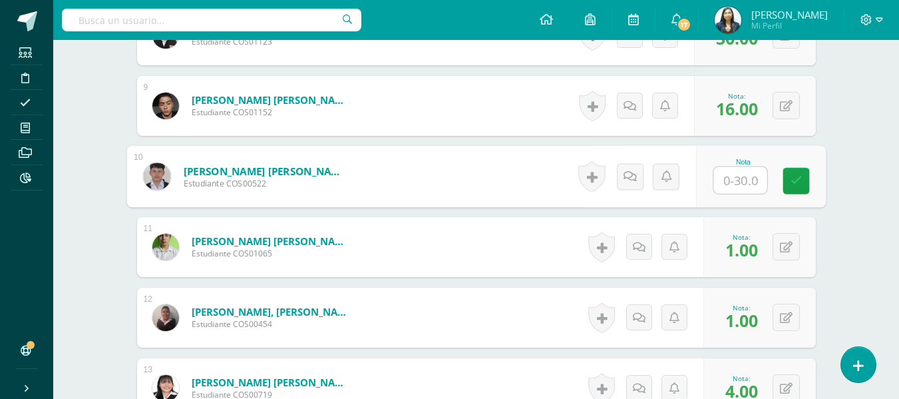
click at [729, 183] on input "text" at bounding box center [740, 180] width 53 height 27
type input "17"
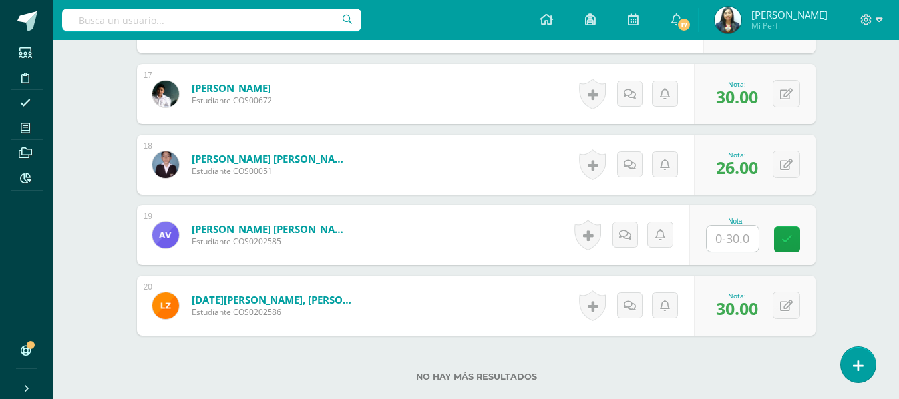
scroll to position [1617, 0]
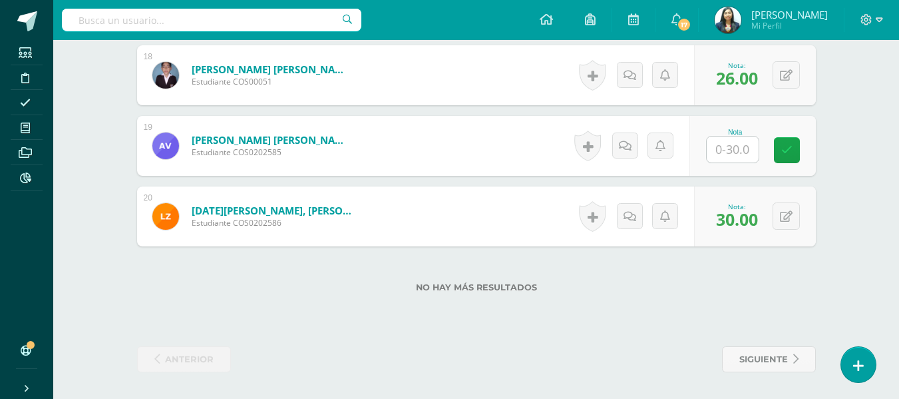
click at [731, 158] on input "text" at bounding box center [733, 149] width 52 height 26
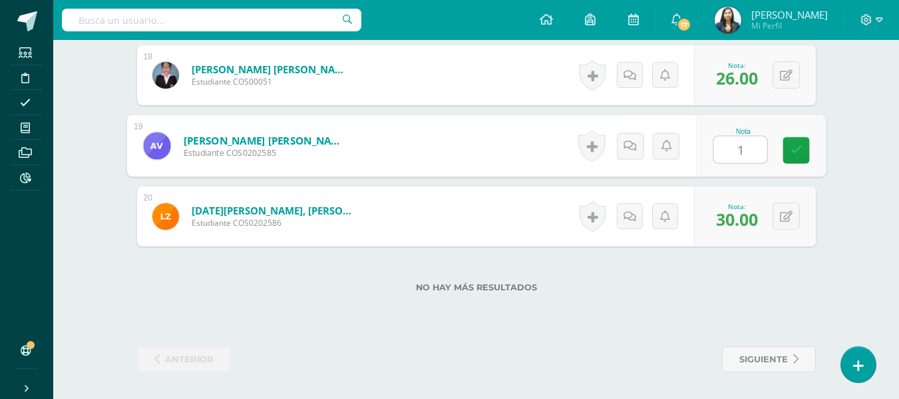
type input "11"
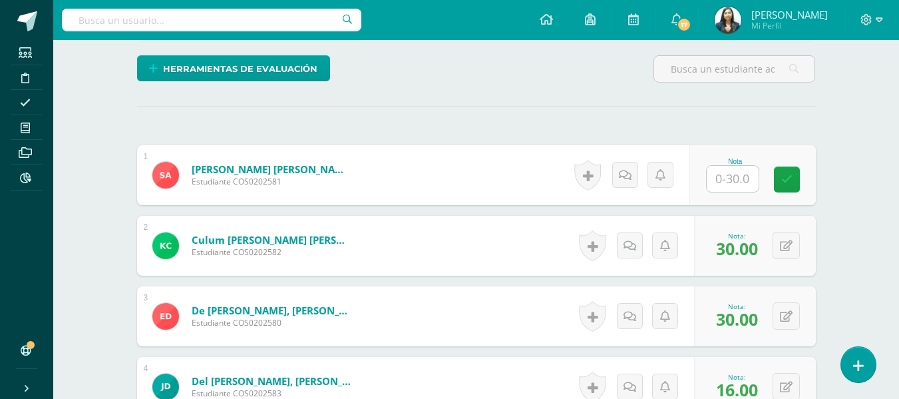
scroll to position [286, 0]
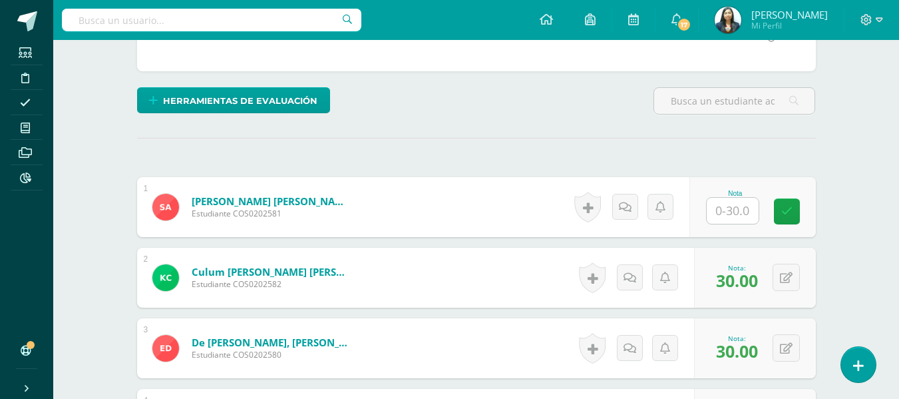
click at [738, 212] on input "text" at bounding box center [733, 211] width 52 height 26
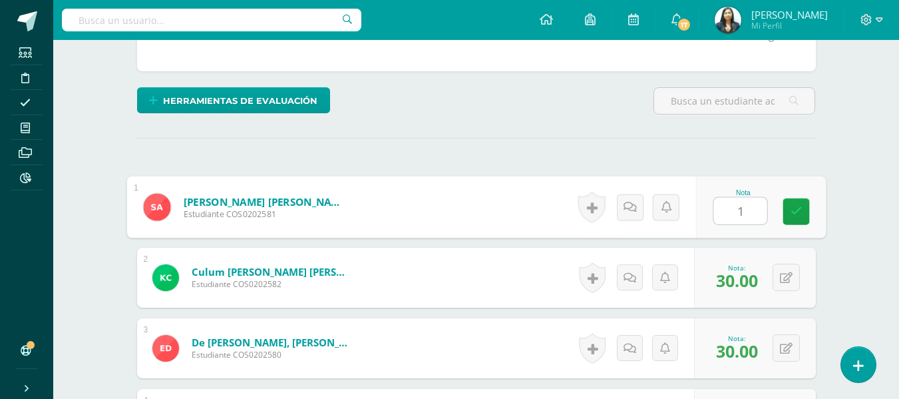
type input "16"
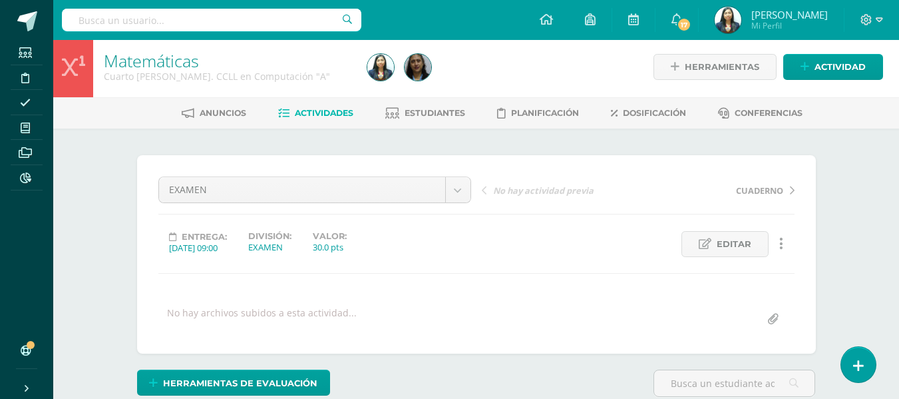
scroll to position [0, 0]
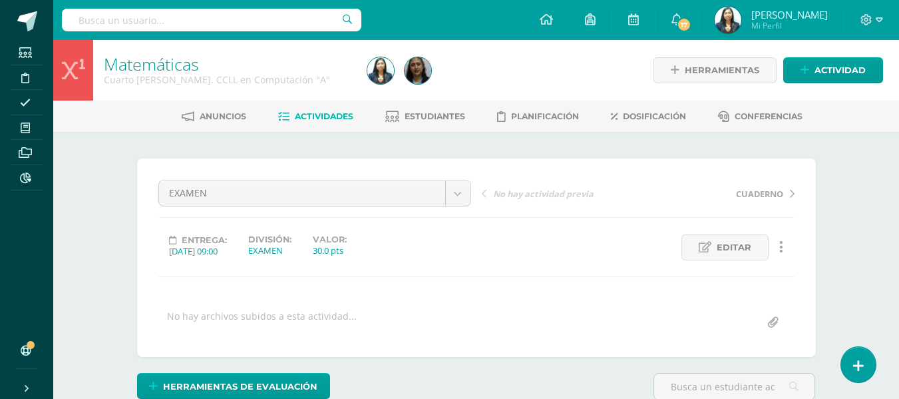
click at [403, 104] on div "Anuncios Actividades Estudiantes Planificación Dosificación Conferencias" at bounding box center [492, 116] width 878 height 31
click at [405, 120] on span "Estudiantes" at bounding box center [435, 116] width 61 height 10
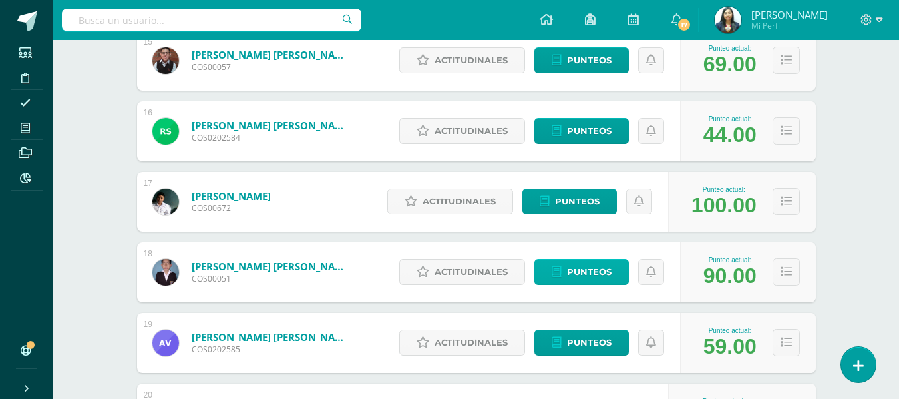
scroll to position [1380, 0]
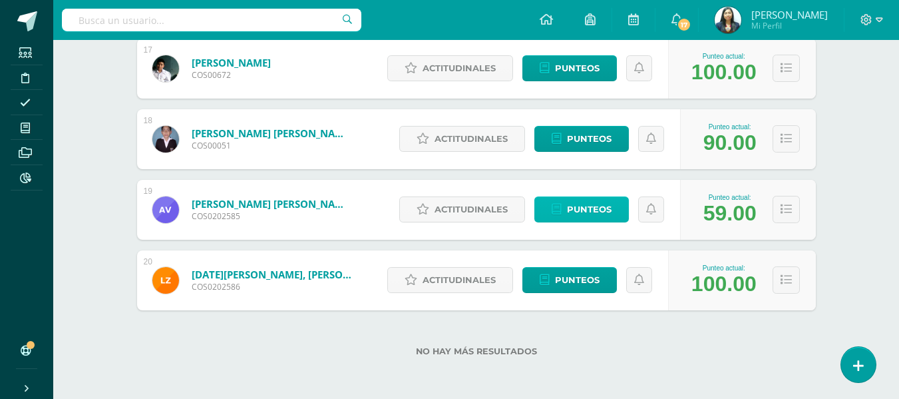
click at [577, 217] on span "Punteos" at bounding box center [589, 209] width 45 height 25
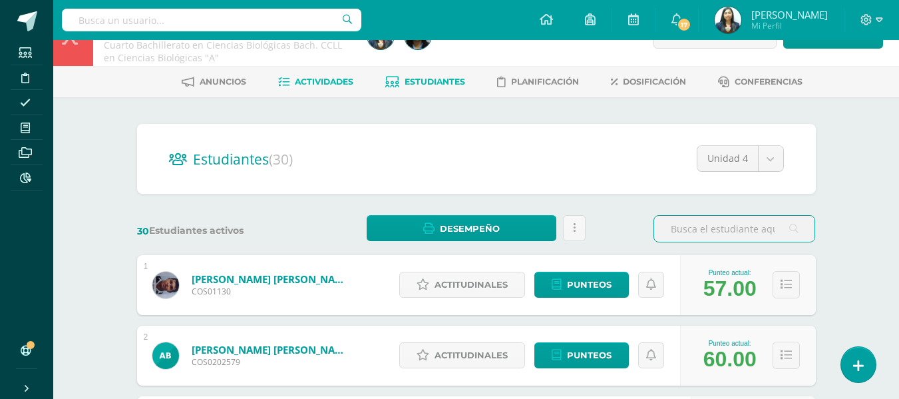
scroll to position [4, 0]
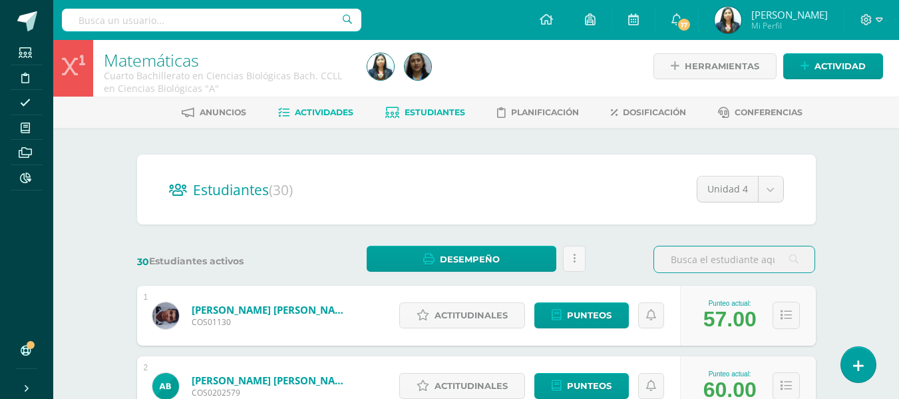
click at [310, 112] on span "Actividades" at bounding box center [324, 112] width 59 height 10
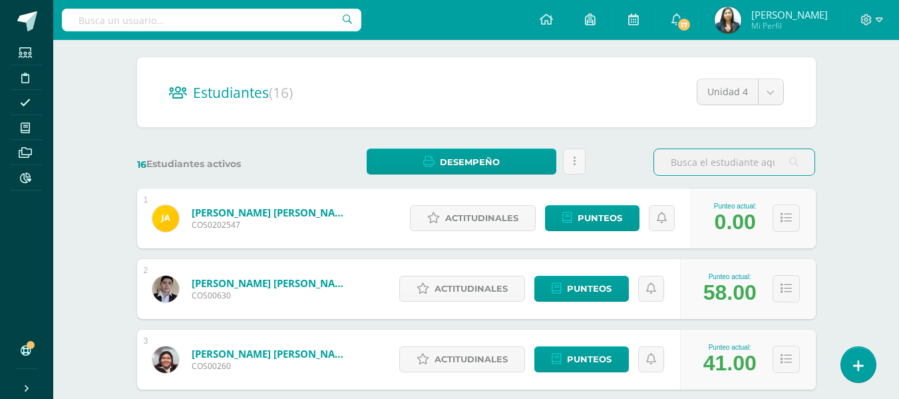
scroll to position [99, 0]
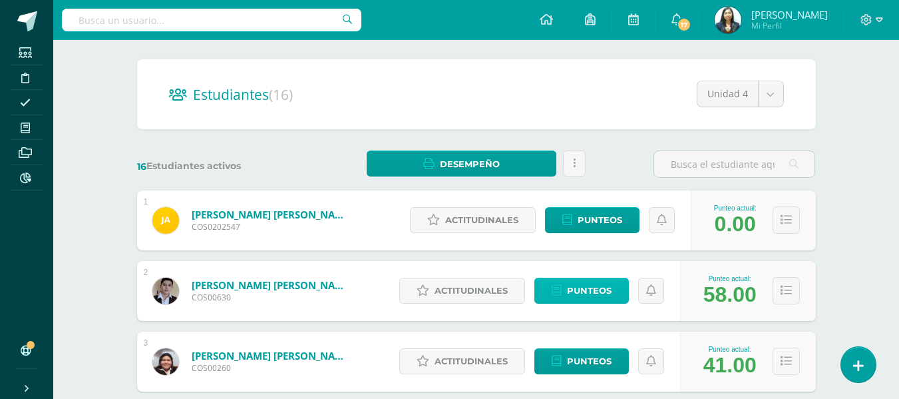
click at [589, 294] on span "Punteos" at bounding box center [589, 290] width 45 height 25
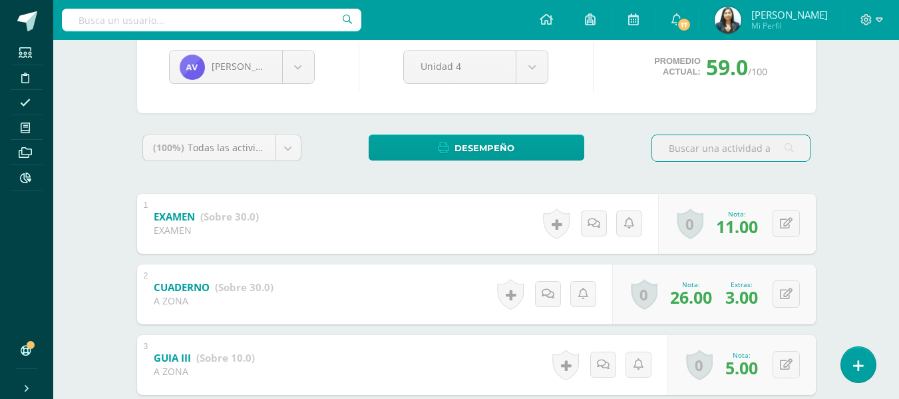
scroll to position [333, 0]
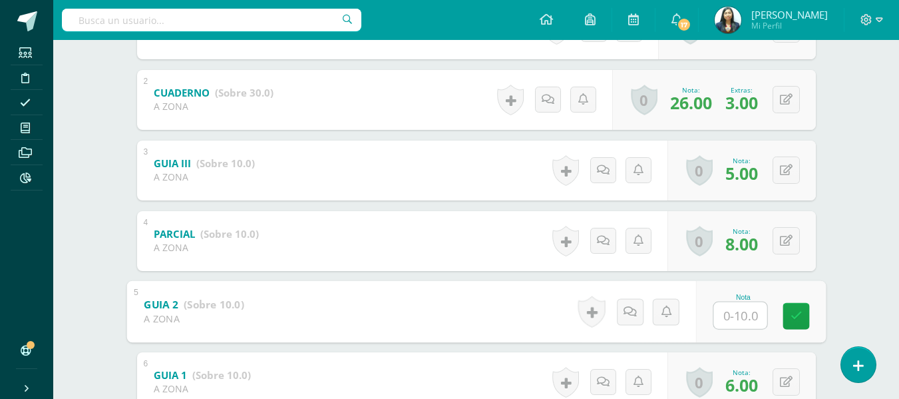
click at [744, 315] on input "text" at bounding box center [740, 315] width 53 height 27
type input "8"
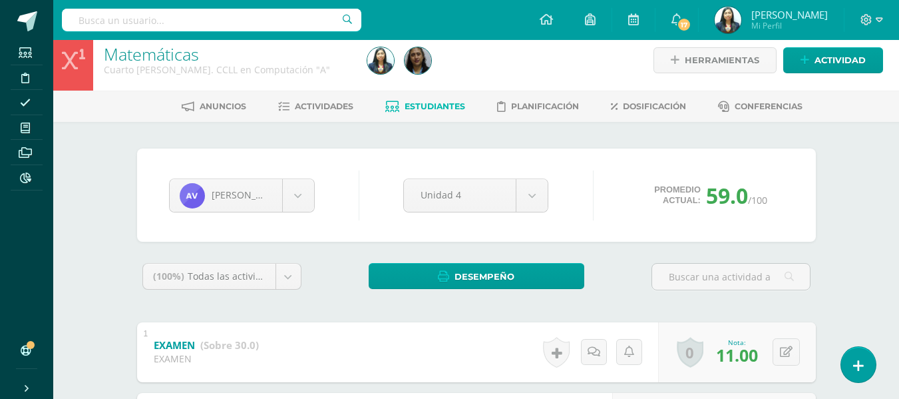
scroll to position [0, 0]
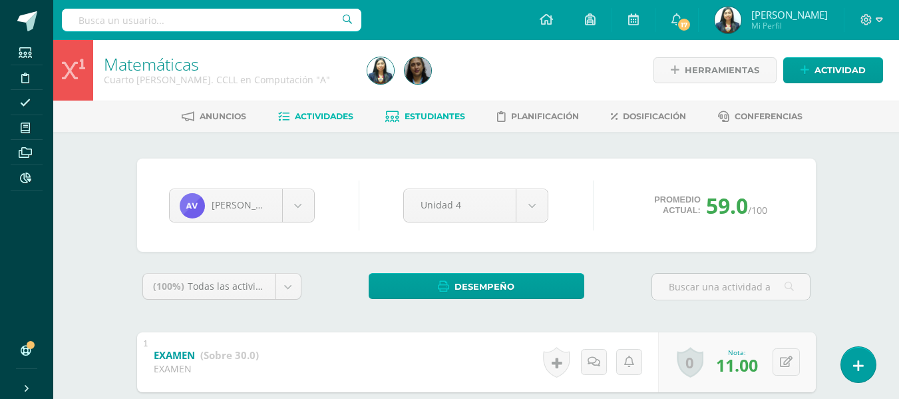
click at [339, 117] on span "Actividades" at bounding box center [324, 116] width 59 height 10
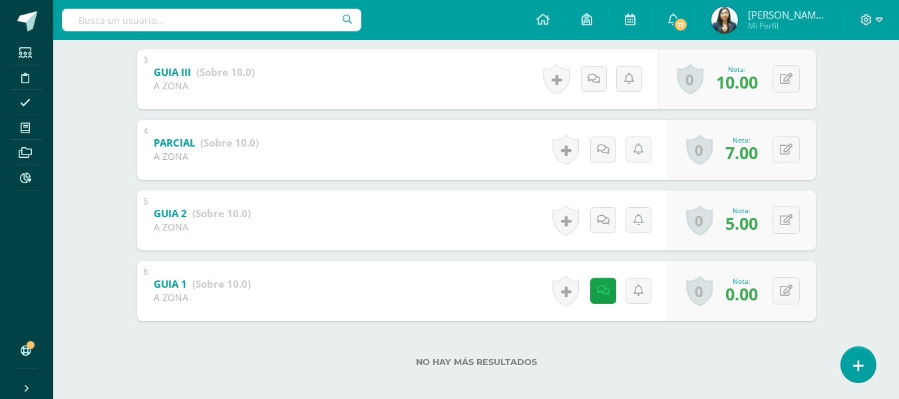
scroll to position [435, 0]
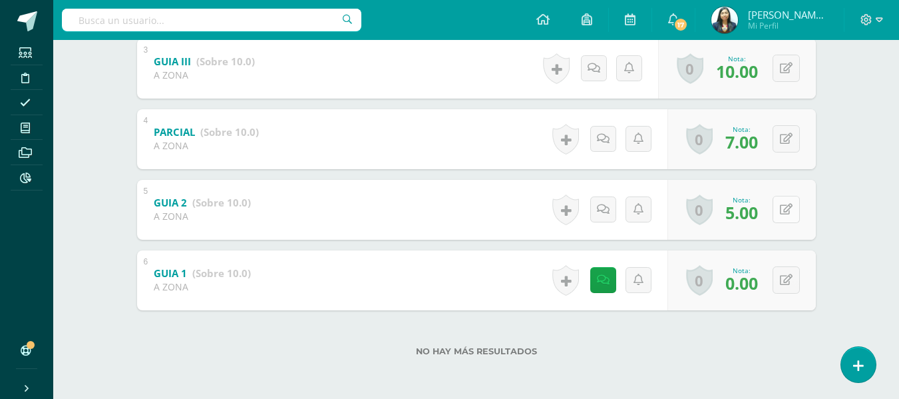
click at [783, 208] on button at bounding box center [786, 209] width 27 height 27
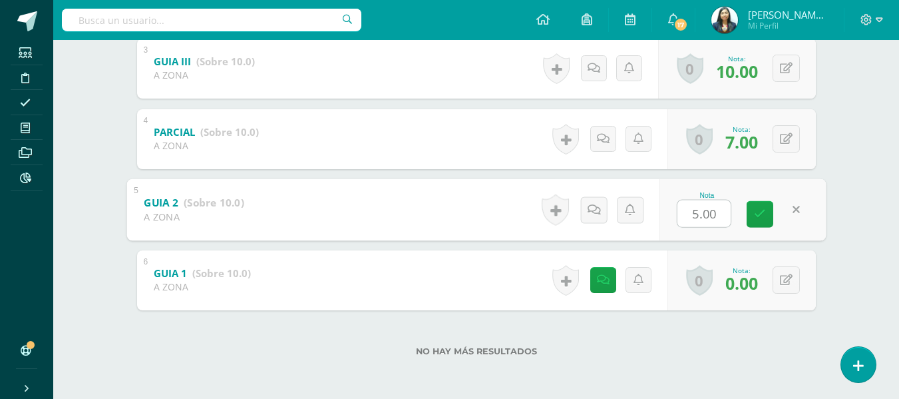
type input "8"
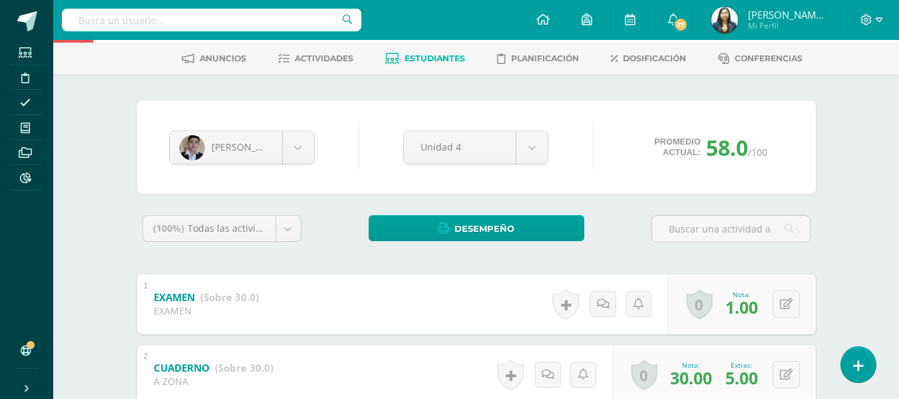
scroll to position [35, 0]
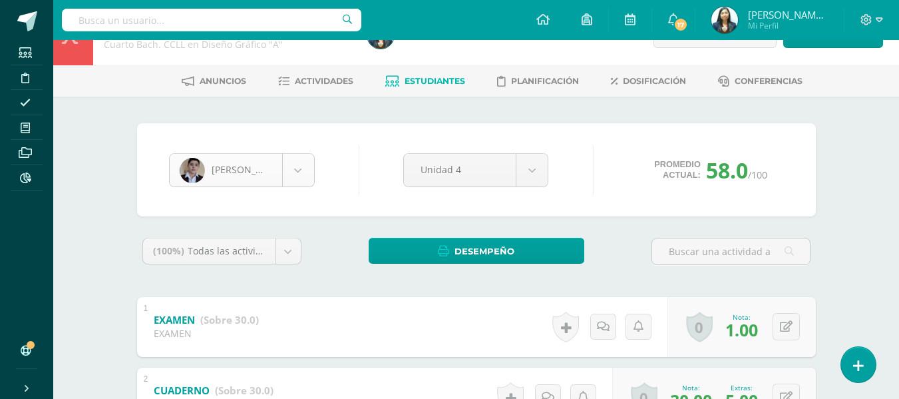
click at [299, 162] on body "Estudiantes Disciplina Asistencia Mis cursos Archivos Reportes Soporte Ayuda Re…" at bounding box center [449, 381] width 899 height 833
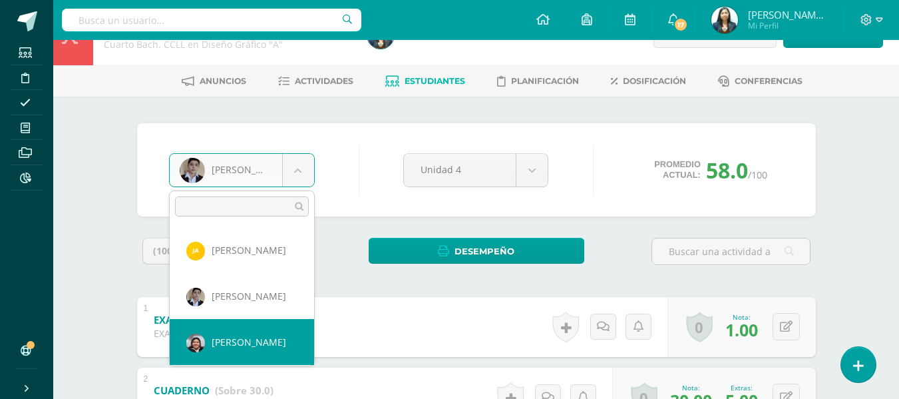
select select "260"
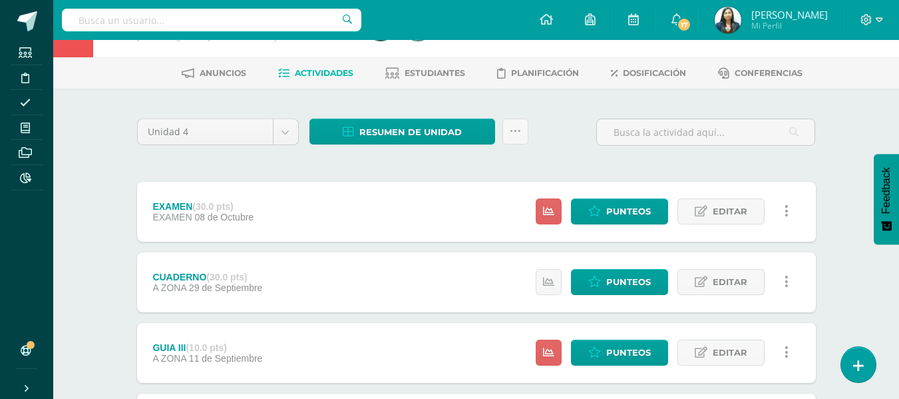
scroll to position [67, 0]
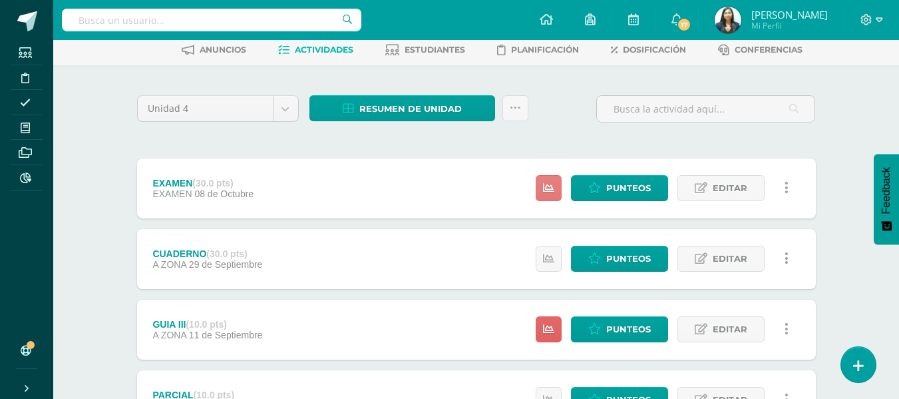
drag, startPoint x: 554, startPoint y: 180, endPoint x: 549, endPoint y: 185, distance: 7.1
click at [554, 181] on link at bounding box center [549, 188] width 26 height 26
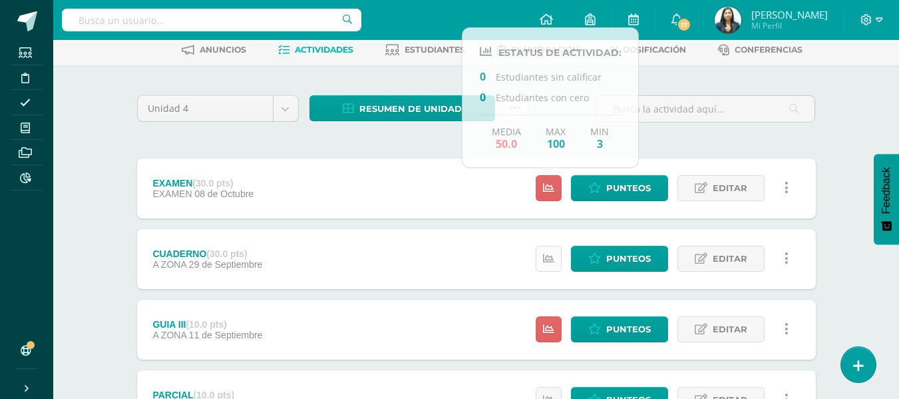
click at [551, 248] on link at bounding box center [549, 259] width 26 height 26
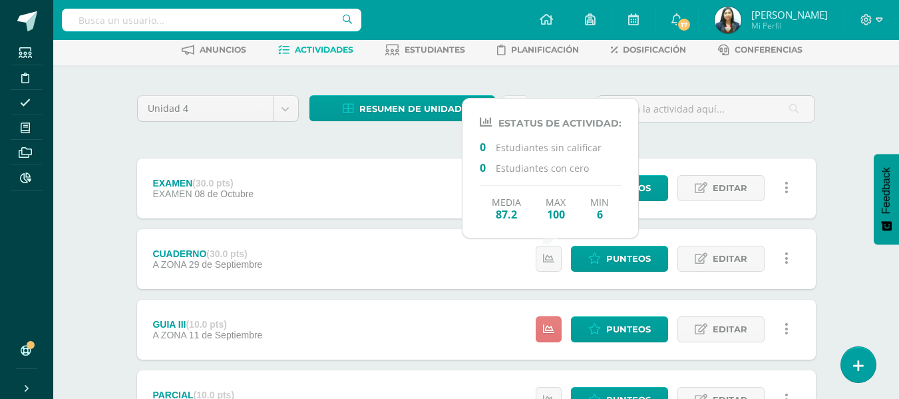
click at [547, 326] on icon at bounding box center [548, 329] width 11 height 11
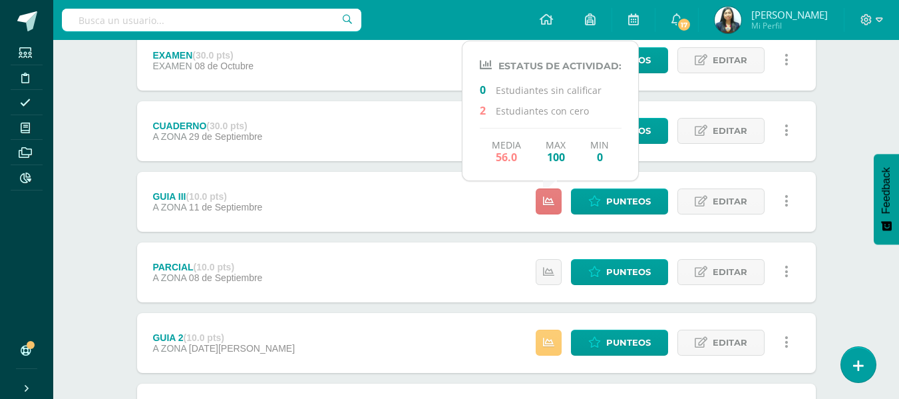
scroll to position [200, 0]
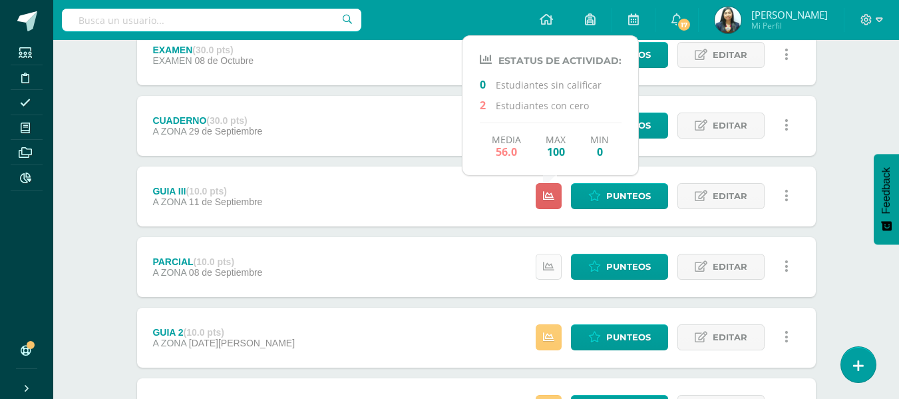
click at [551, 266] on icon at bounding box center [548, 266] width 11 height 11
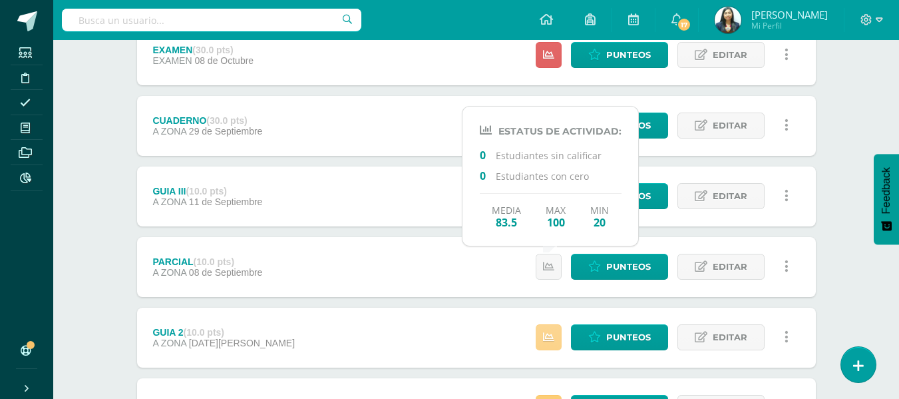
click at [547, 326] on link at bounding box center [549, 337] width 26 height 26
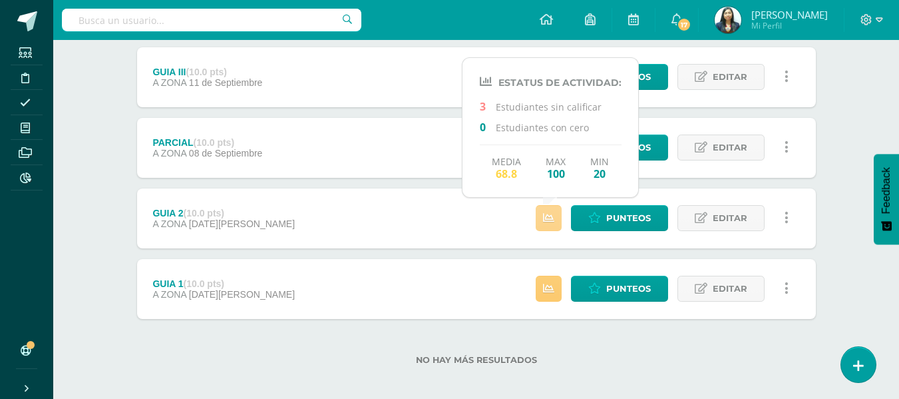
scroll to position [328, 0]
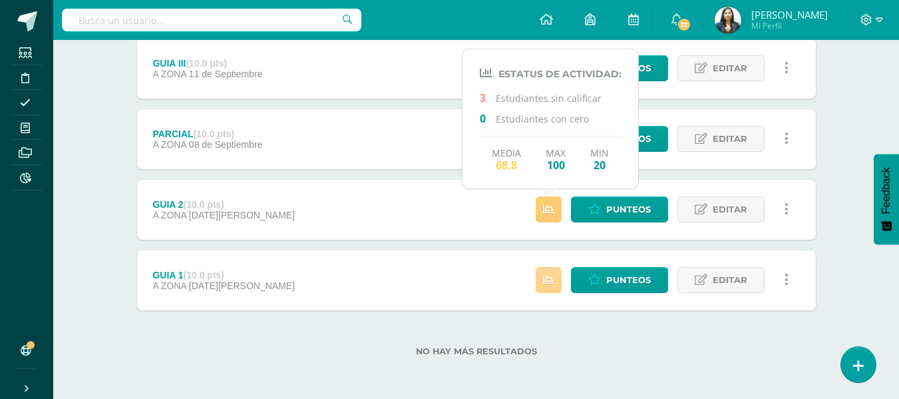
click at [551, 282] on icon at bounding box center [548, 279] width 11 height 11
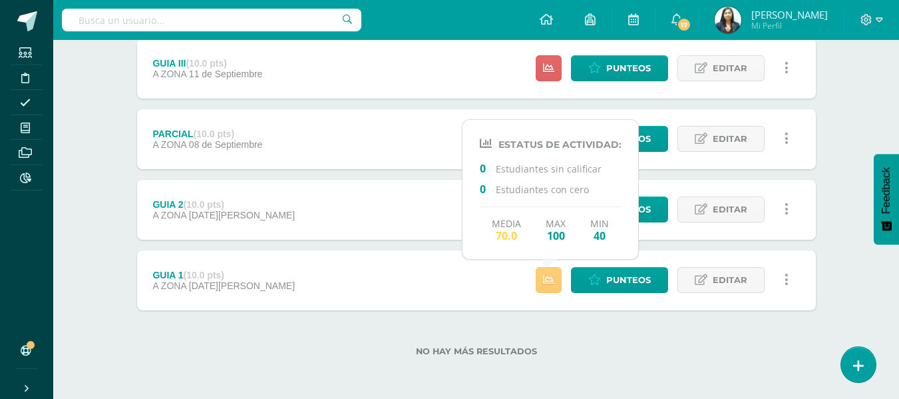
click at [567, 311] on div "No hay más resultados" at bounding box center [476, 341] width 679 height 62
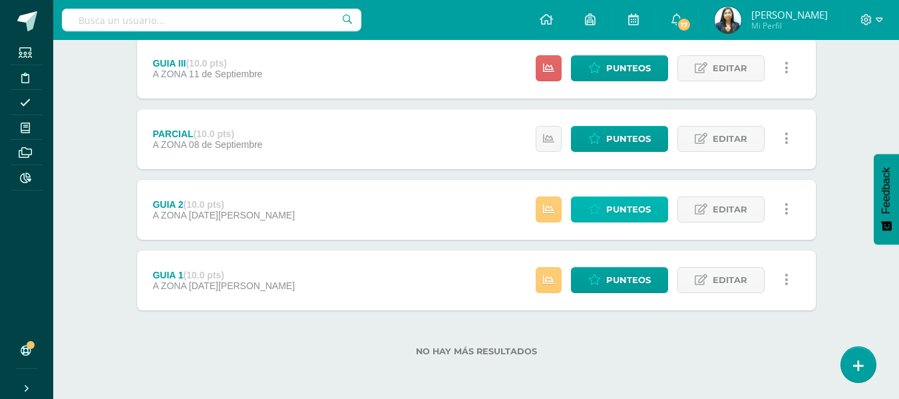
click at [614, 208] on span "Punteos" at bounding box center [628, 209] width 45 height 25
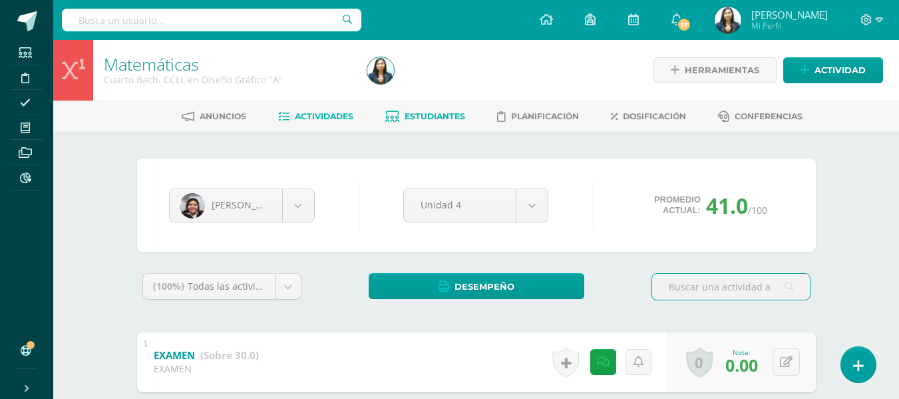
click at [324, 116] on span "Actividades" at bounding box center [324, 116] width 59 height 10
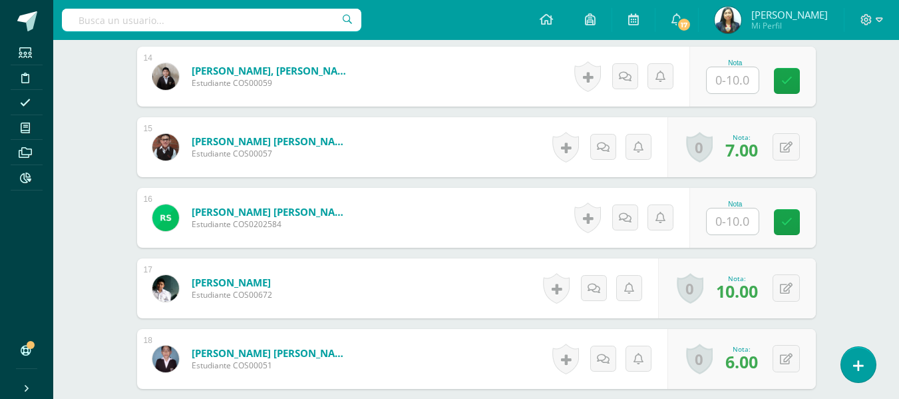
scroll to position [1267, 0]
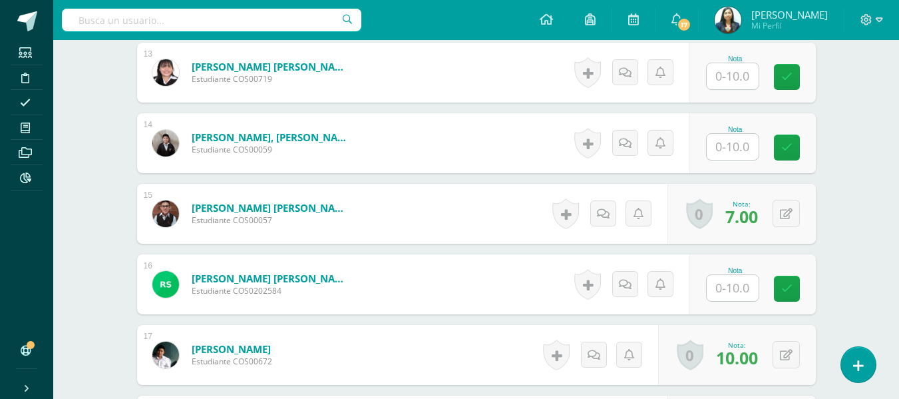
click at [730, 80] on input "text" at bounding box center [733, 76] width 52 height 26
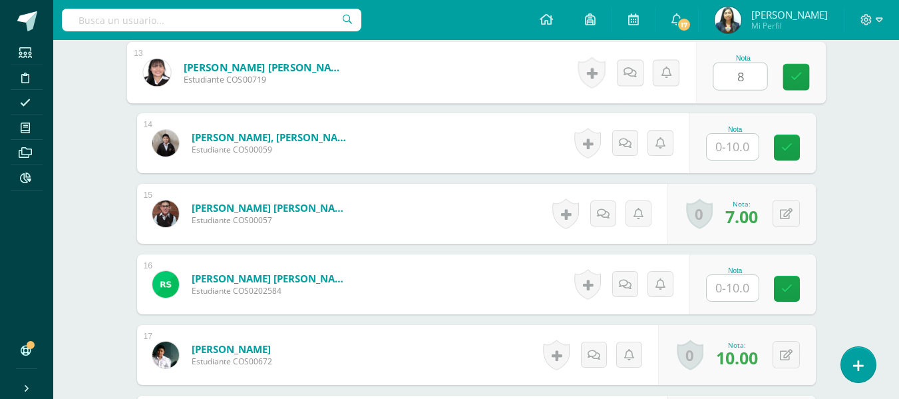
type input "8"
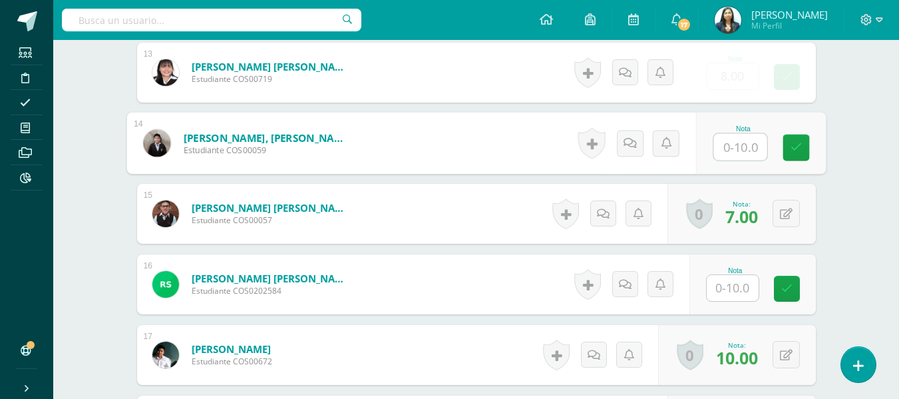
type input "8"
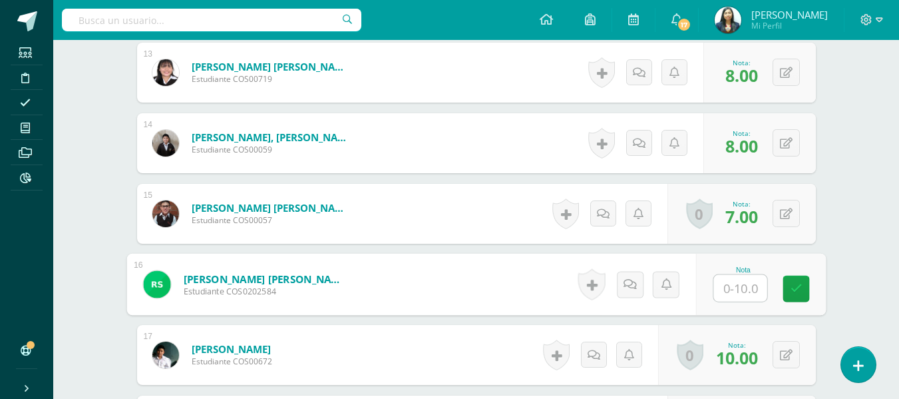
click at [724, 292] on input "text" at bounding box center [740, 288] width 53 height 27
type input "7"
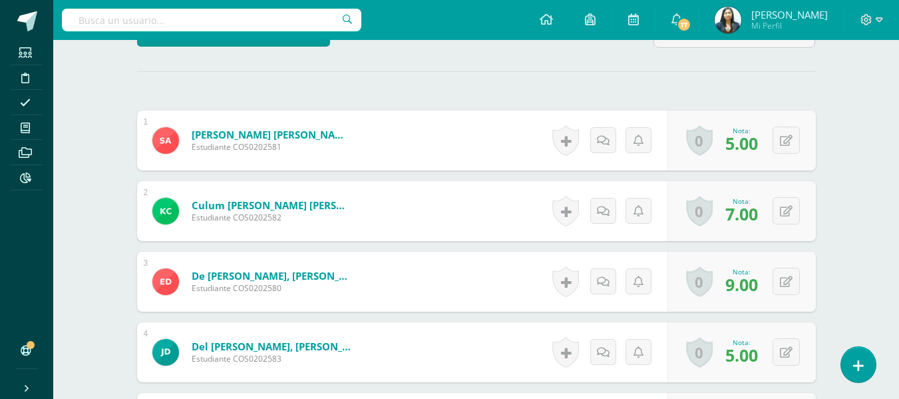
scroll to position [19, 0]
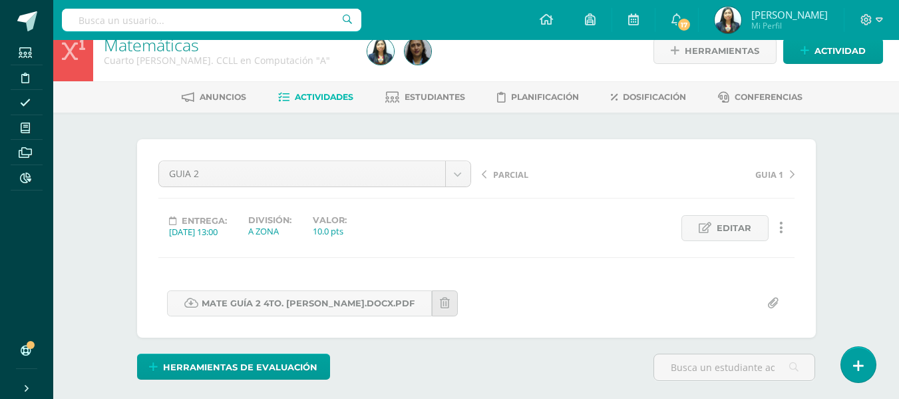
click at [297, 94] on span "Actividades" at bounding box center [324, 97] width 59 height 10
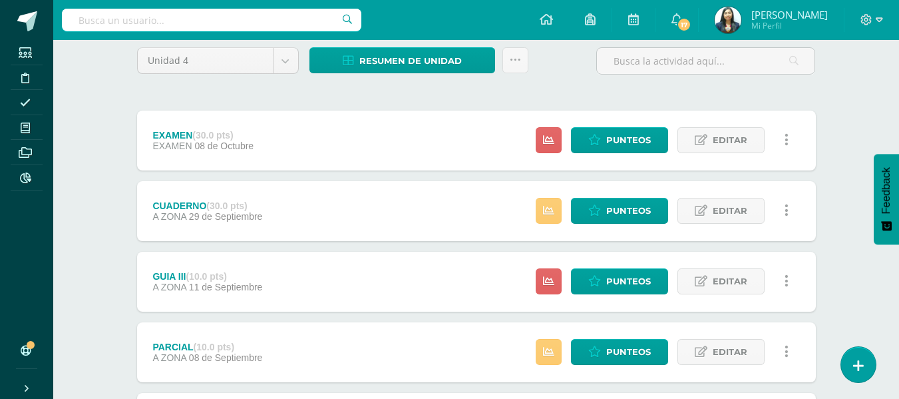
scroll to position [133, 0]
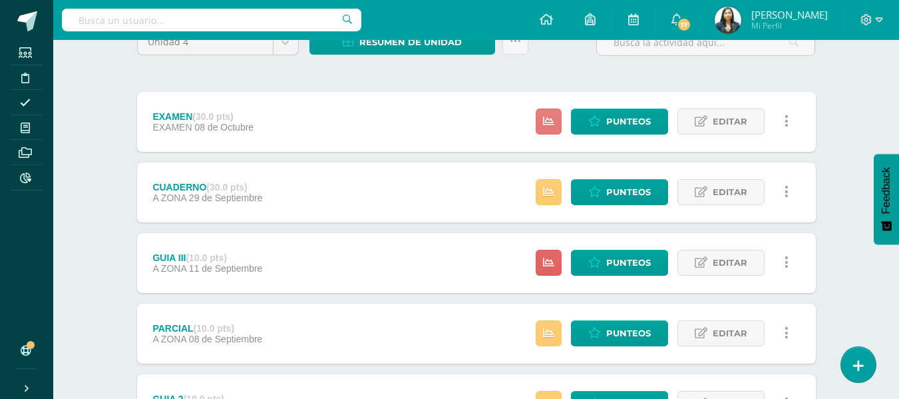
click at [555, 125] on icon at bounding box center [548, 121] width 11 height 11
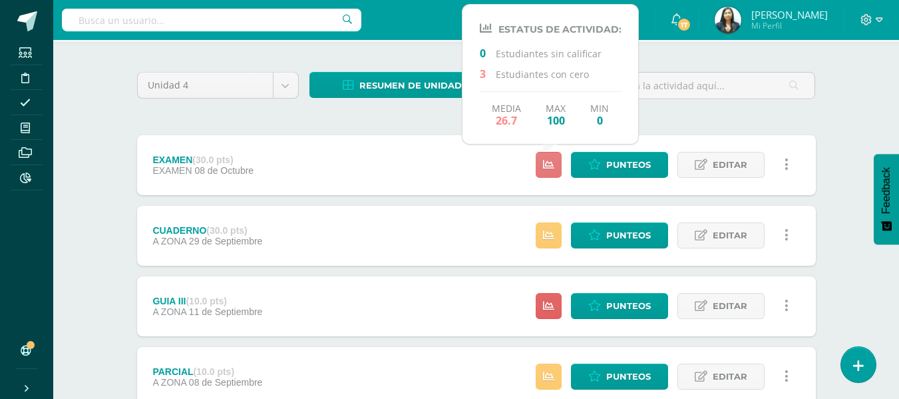
scroll to position [67, 0]
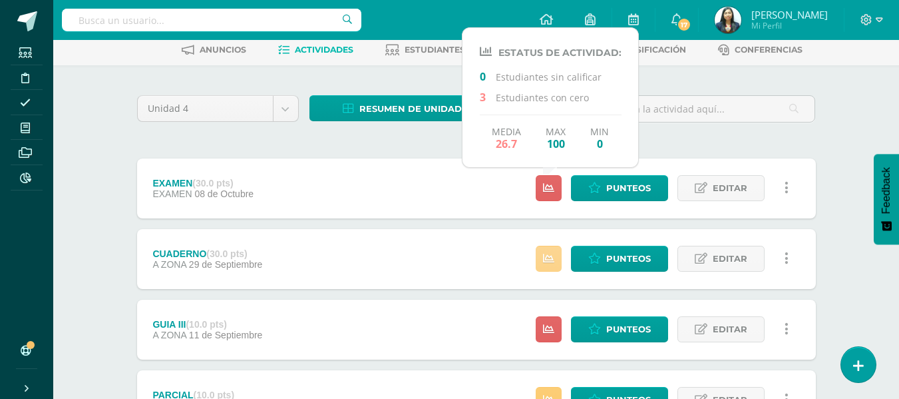
click at [540, 264] on link at bounding box center [549, 259] width 26 height 26
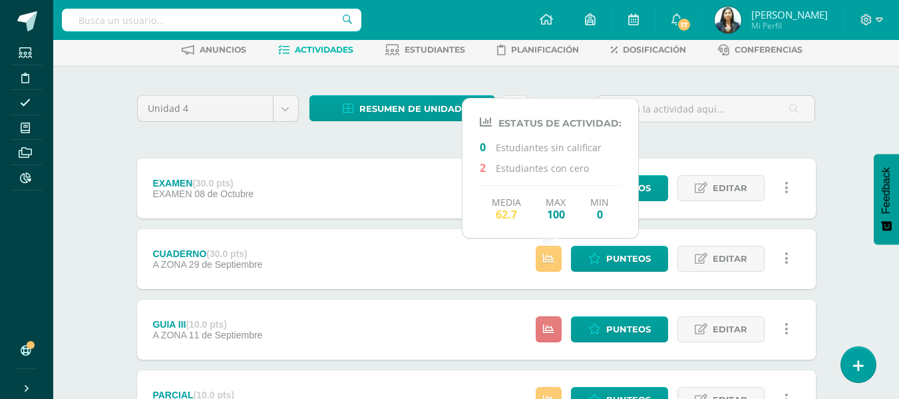
click at [549, 324] on icon at bounding box center [548, 329] width 11 height 11
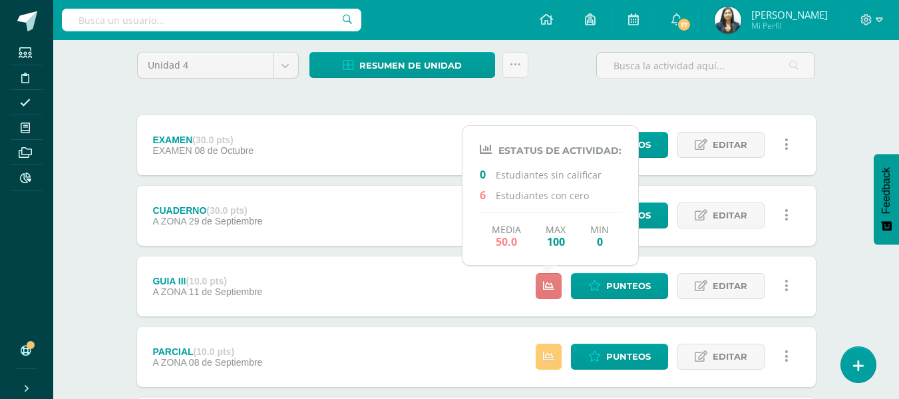
scroll to position [133, 0]
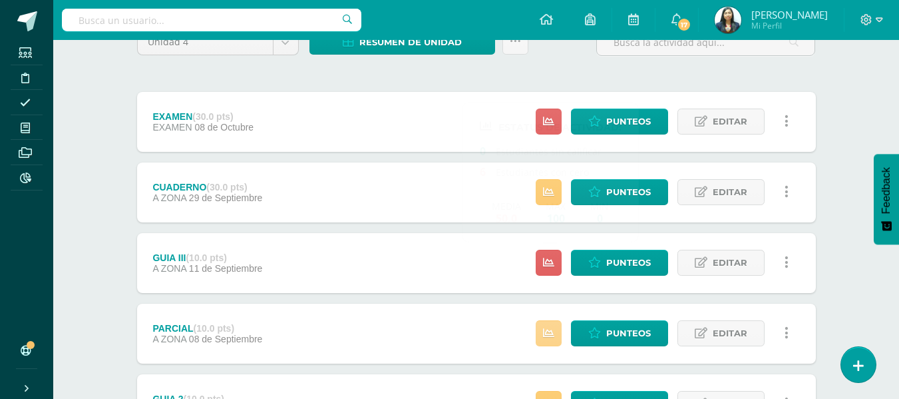
click at [549, 331] on icon at bounding box center [548, 333] width 11 height 11
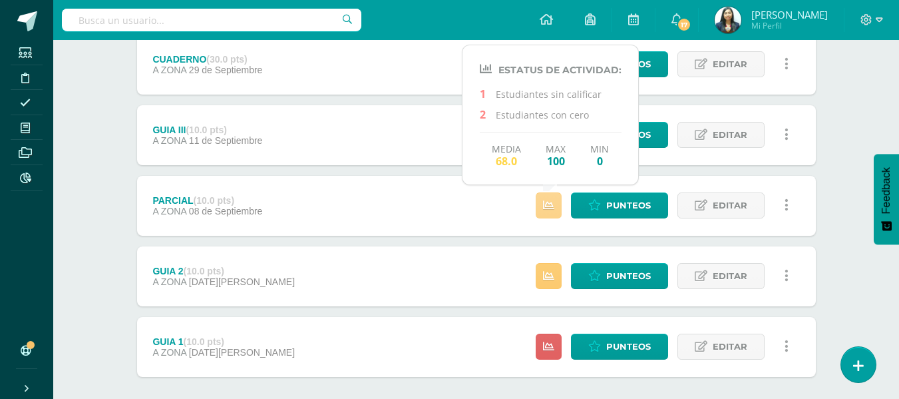
scroll to position [266, 0]
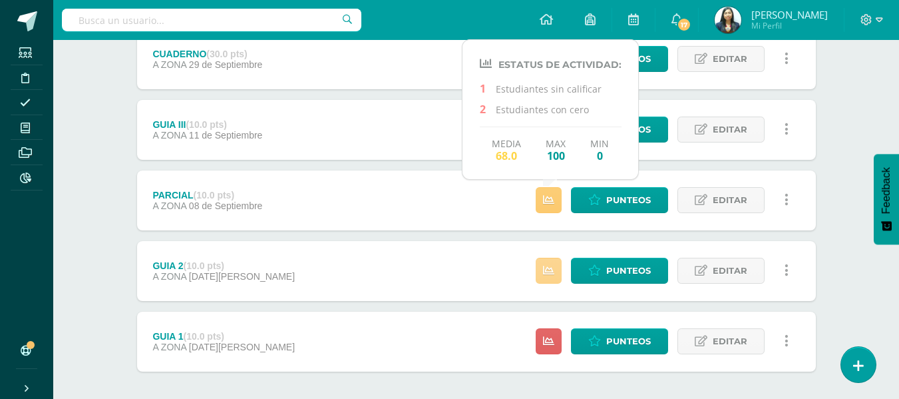
click at [549, 268] on icon at bounding box center [548, 270] width 11 height 11
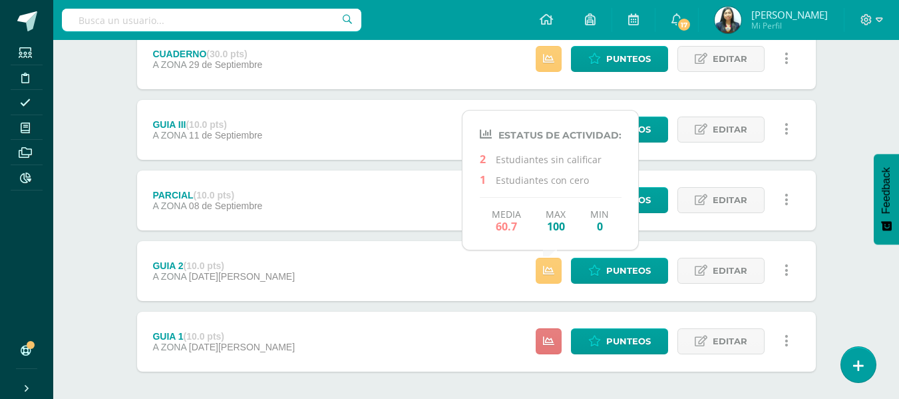
click at [544, 333] on link at bounding box center [549, 341] width 26 height 26
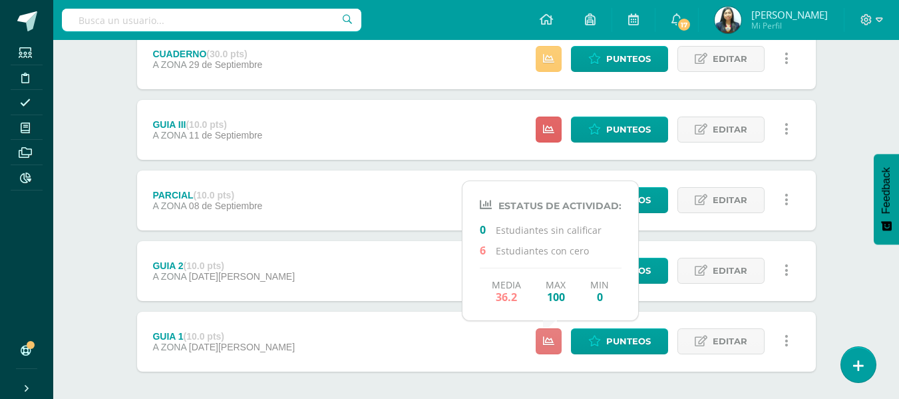
scroll to position [328, 0]
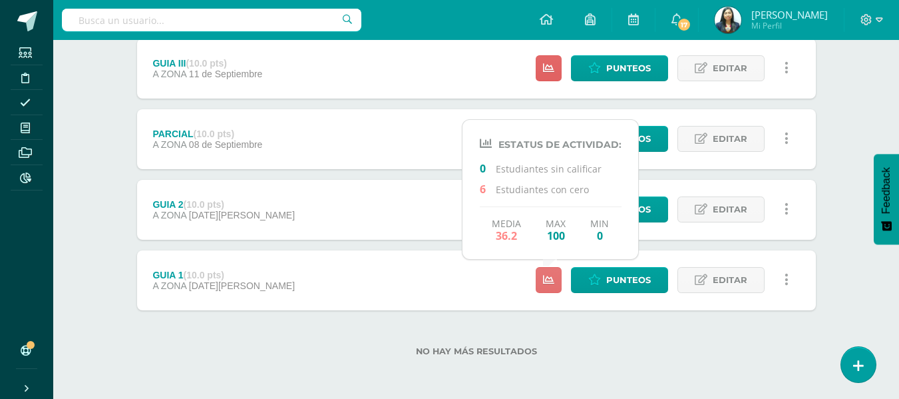
click at [544, 333] on div "No hay más resultados" at bounding box center [476, 341] width 679 height 62
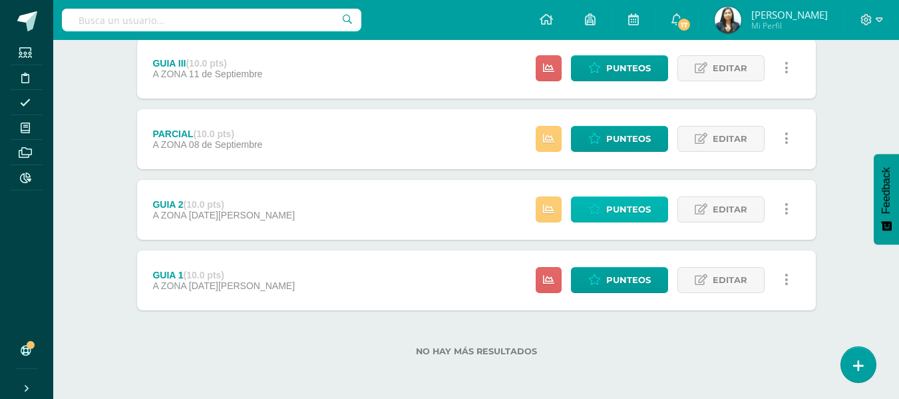
click at [618, 212] on span "Punteos" at bounding box center [628, 209] width 45 height 25
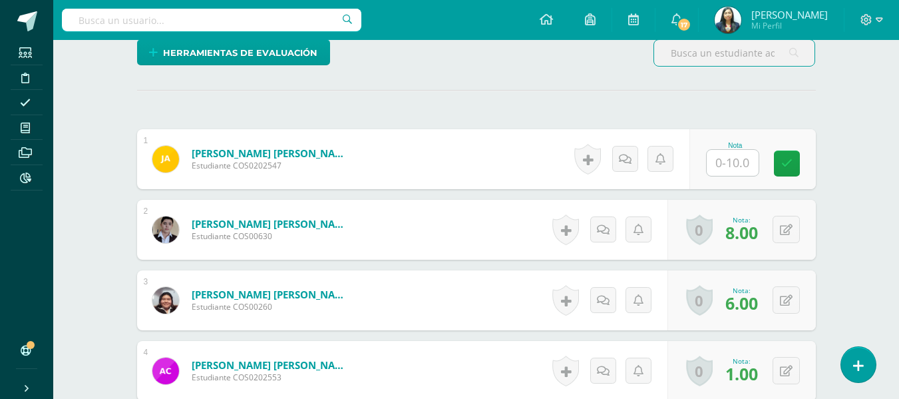
scroll to position [361, 0]
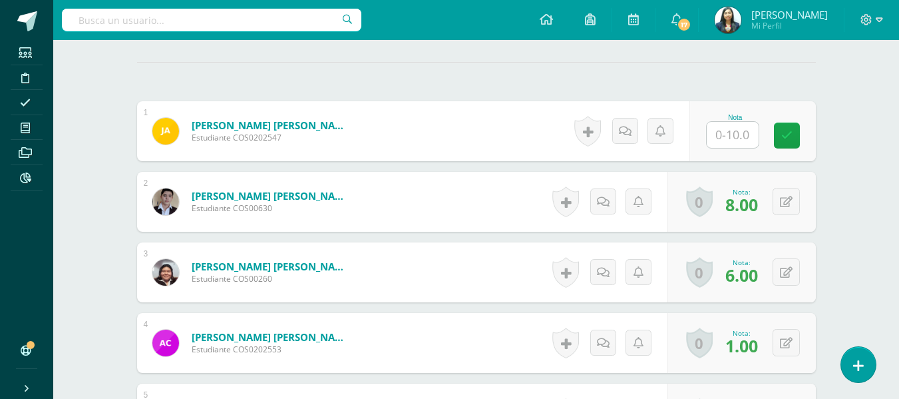
click at [736, 148] on div at bounding box center [732, 134] width 53 height 27
click at [737, 143] on input "text" at bounding box center [733, 135] width 52 height 26
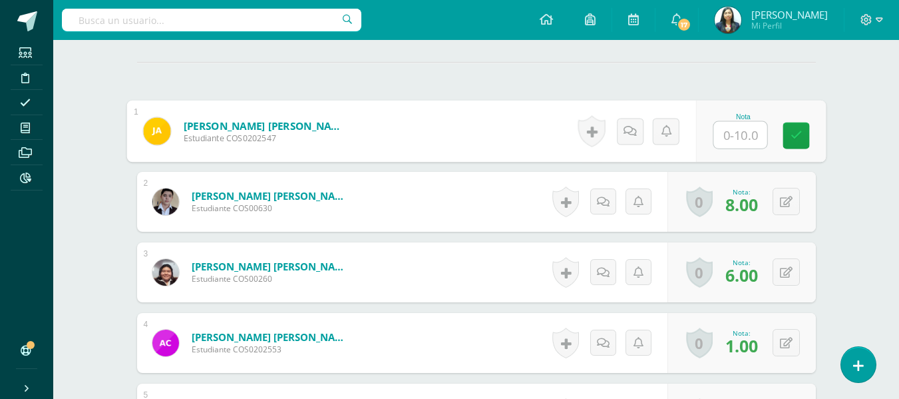
type input "0"
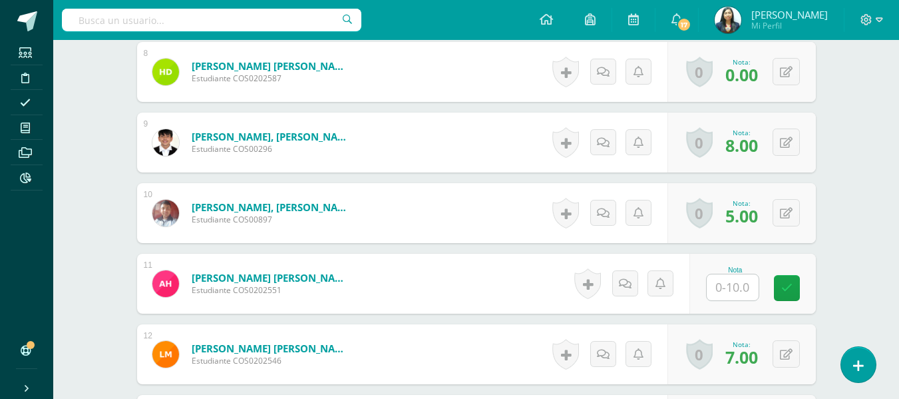
scroll to position [1027, 0]
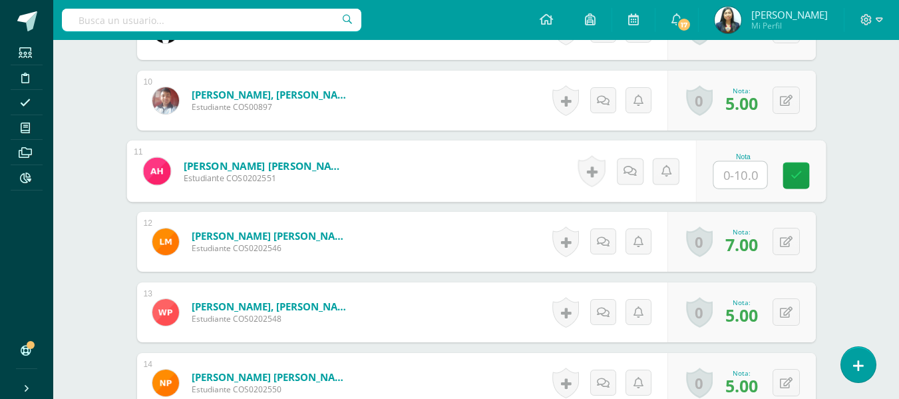
click at [731, 176] on input "text" at bounding box center [740, 175] width 53 height 27
type input "5"
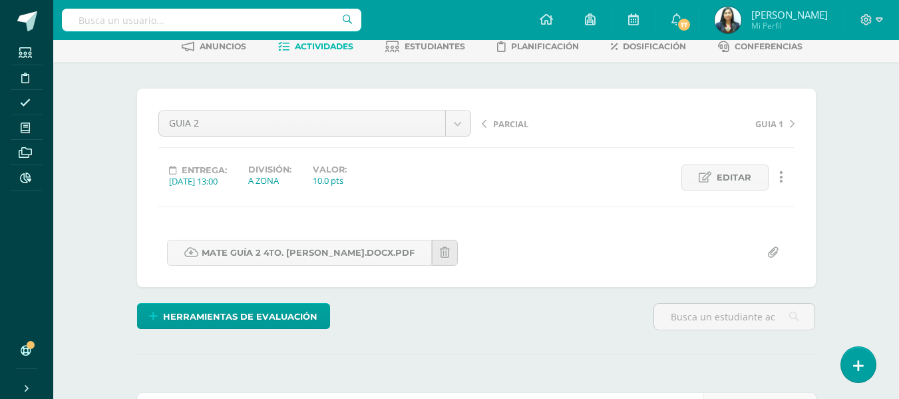
scroll to position [0, 0]
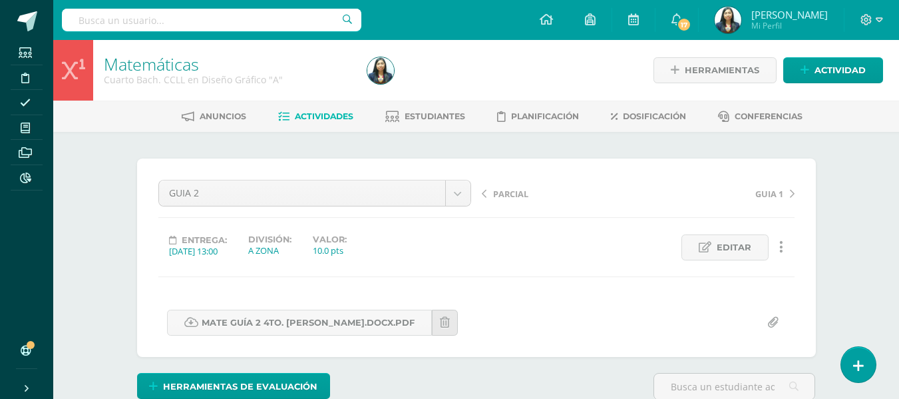
click at [337, 111] on span "Actividades" at bounding box center [324, 116] width 59 height 10
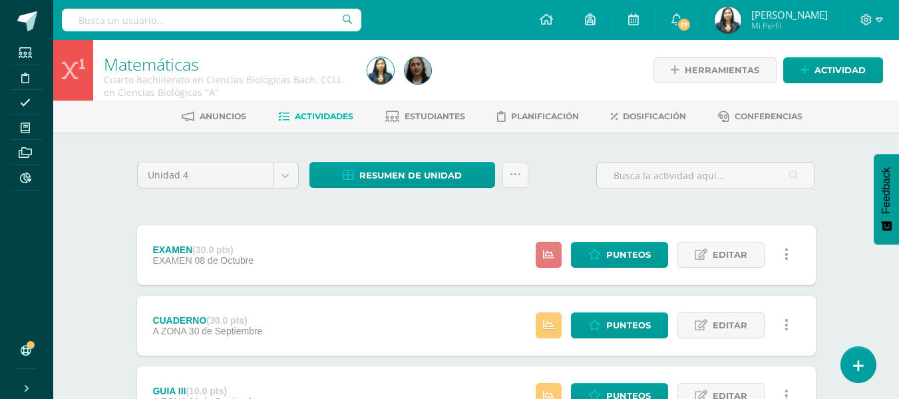
click at [551, 247] on link at bounding box center [549, 255] width 26 height 26
click at [549, 326] on icon at bounding box center [548, 325] width 11 height 11
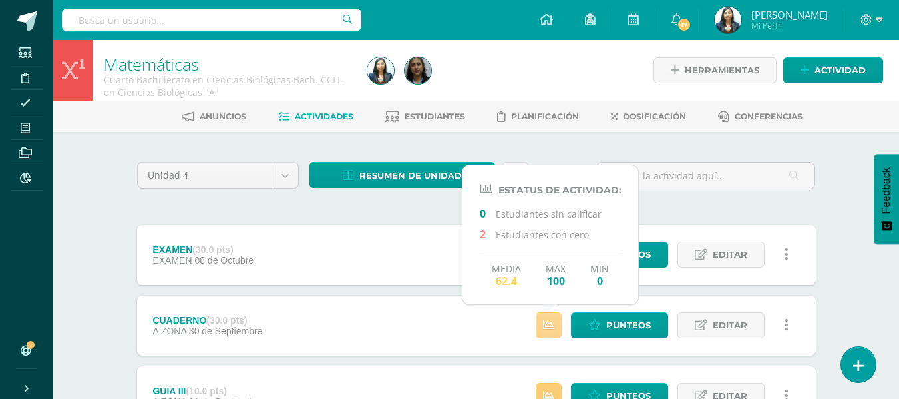
scroll to position [67, 0]
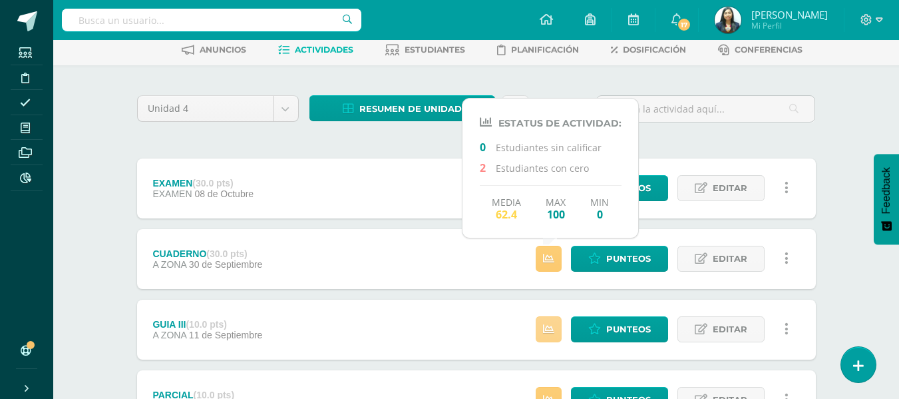
click at [553, 326] on icon at bounding box center [548, 329] width 11 height 11
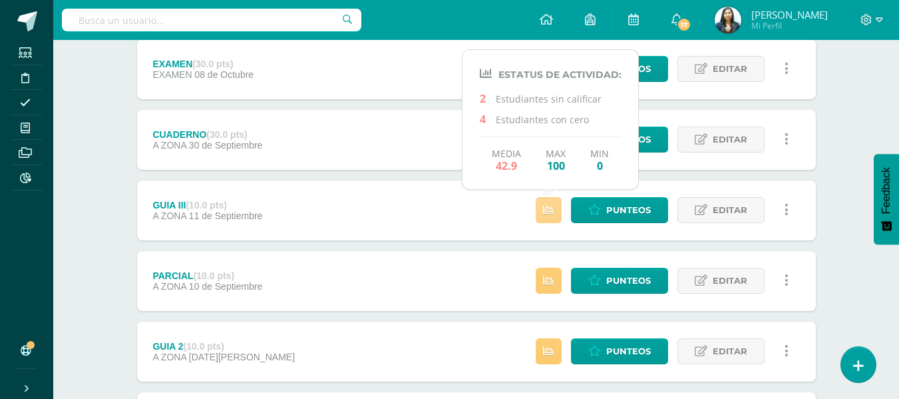
scroll to position [200, 0]
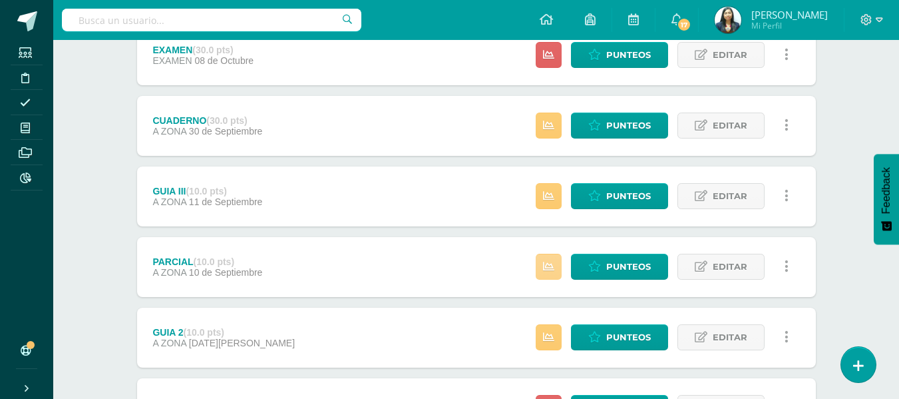
click at [543, 258] on link at bounding box center [549, 267] width 26 height 26
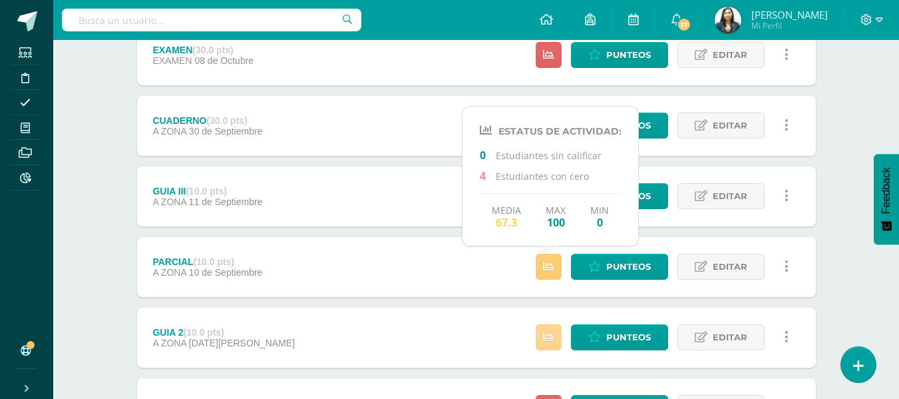
click at [544, 337] on link at bounding box center [549, 337] width 26 height 26
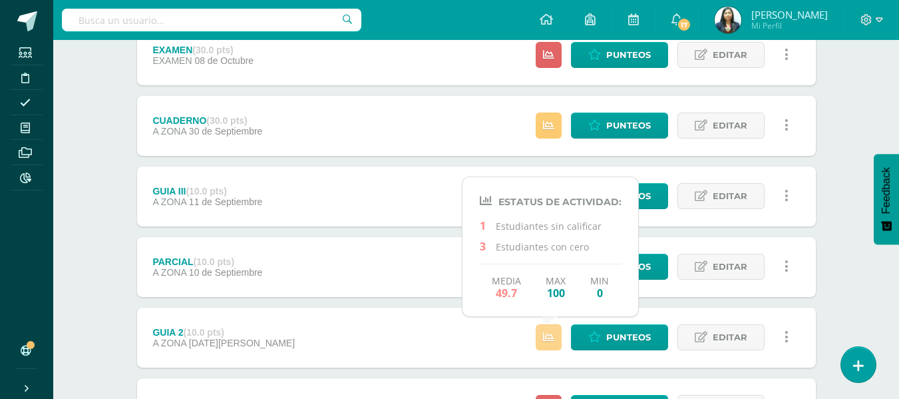
scroll to position [266, 0]
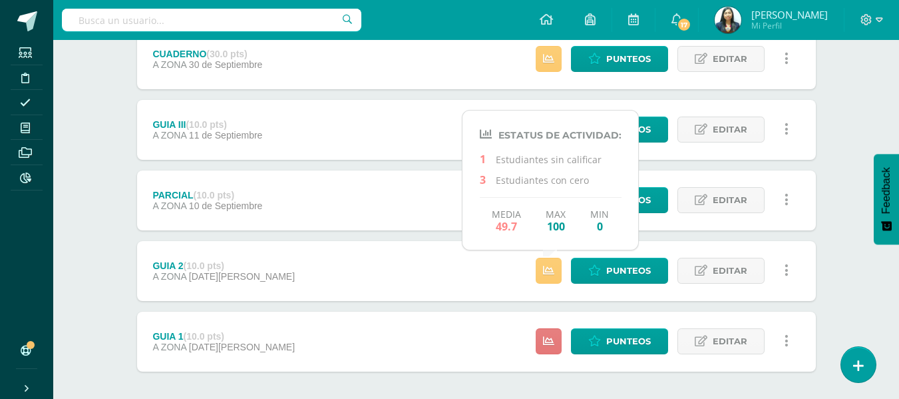
click at [548, 343] on icon at bounding box center [548, 340] width 11 height 11
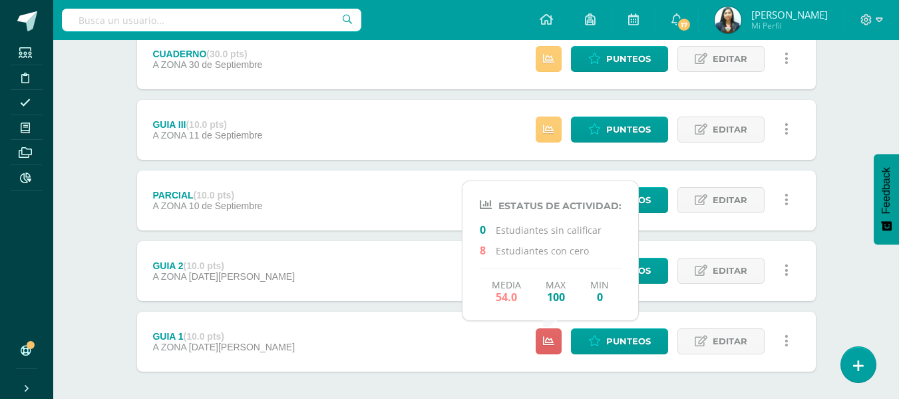
click at [576, 376] on div "No hay más resultados" at bounding box center [476, 402] width 679 height 62
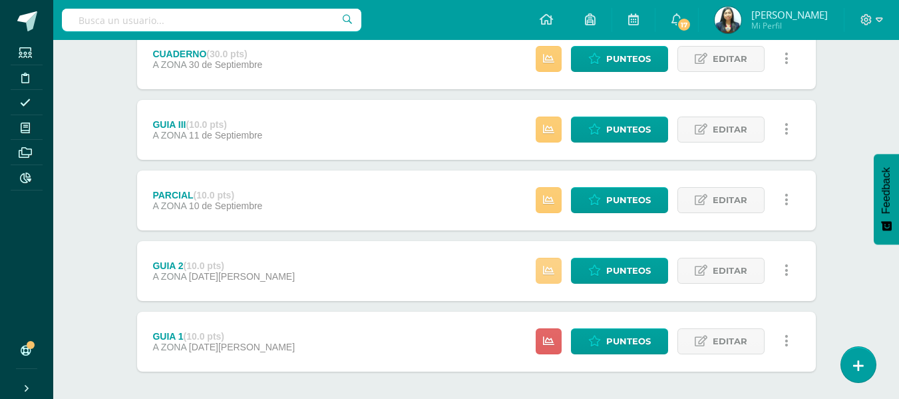
scroll to position [200, 0]
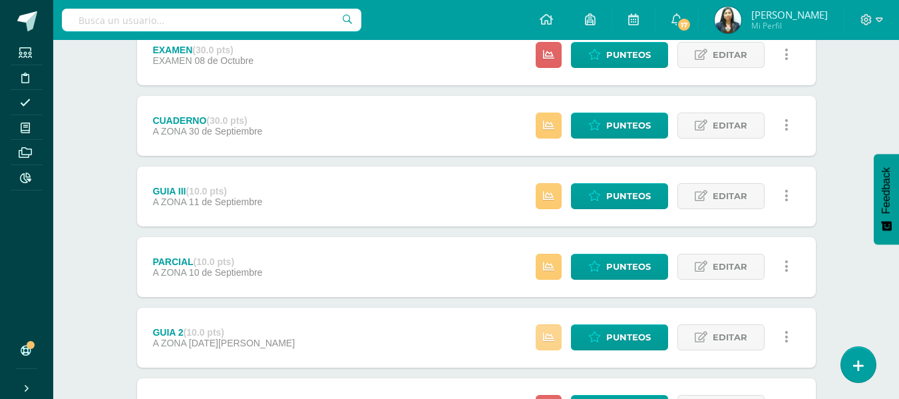
click at [553, 337] on icon at bounding box center [548, 337] width 11 height 11
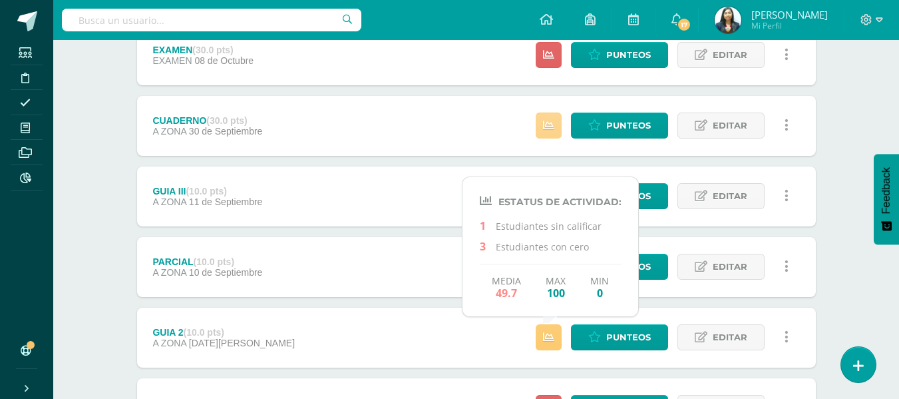
click at [555, 128] on link at bounding box center [549, 125] width 26 height 26
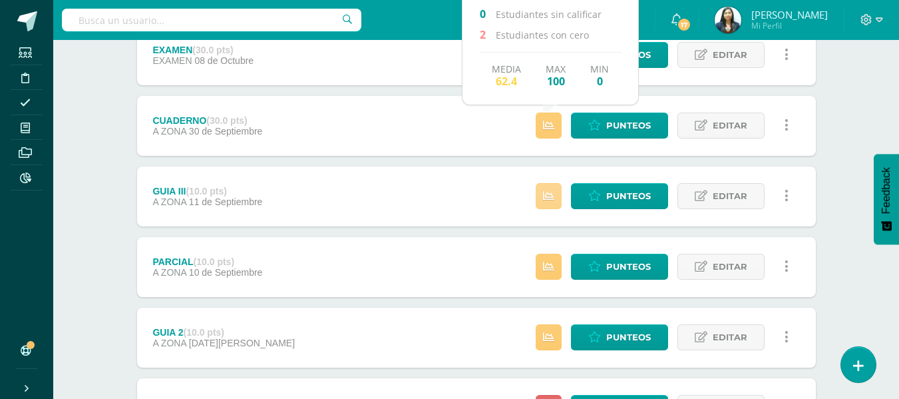
click at [549, 197] on icon at bounding box center [548, 195] width 11 height 11
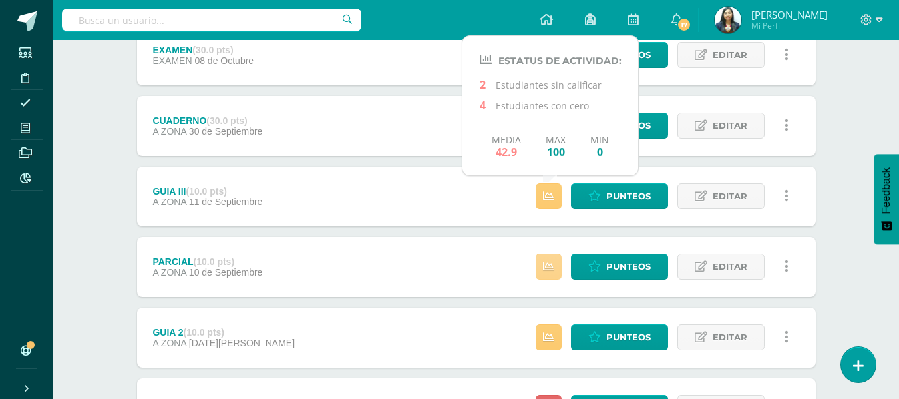
click at [545, 265] on icon at bounding box center [548, 266] width 11 height 11
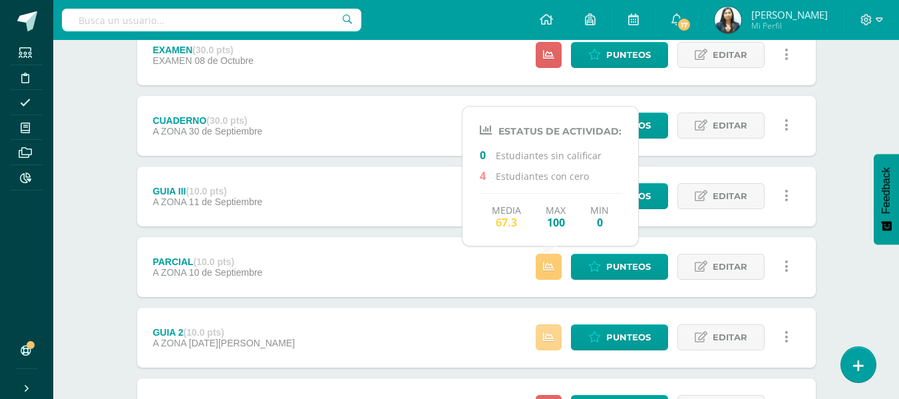
click at [542, 332] on link at bounding box center [549, 337] width 26 height 26
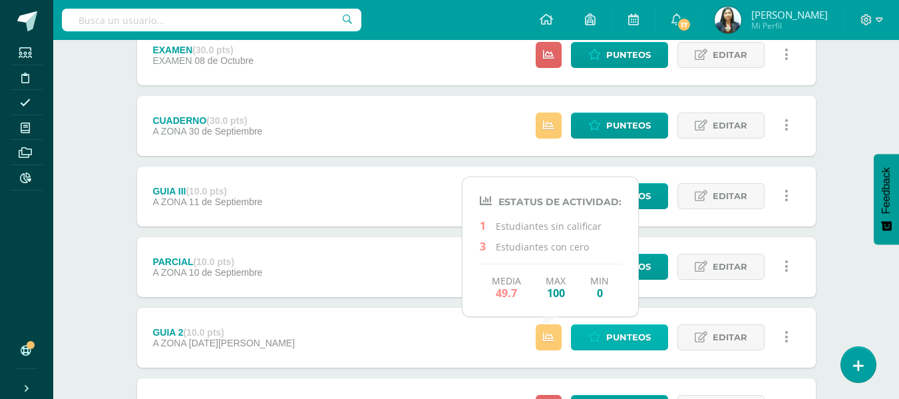
click at [616, 332] on span "Punteos" at bounding box center [628, 337] width 45 height 25
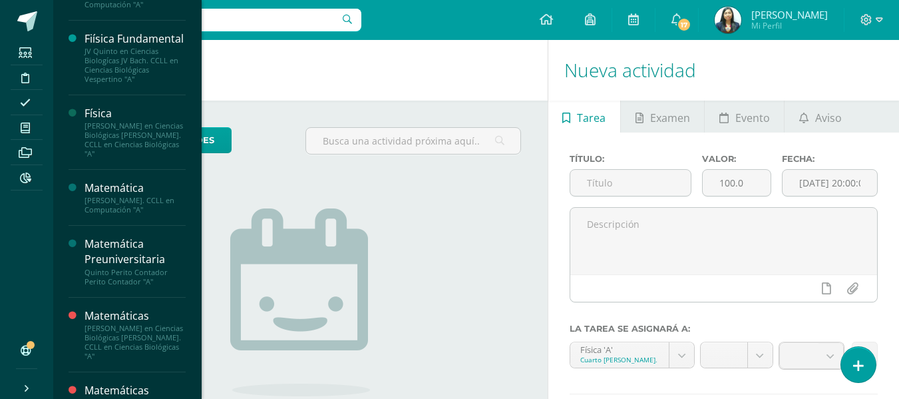
scroll to position [766, 0]
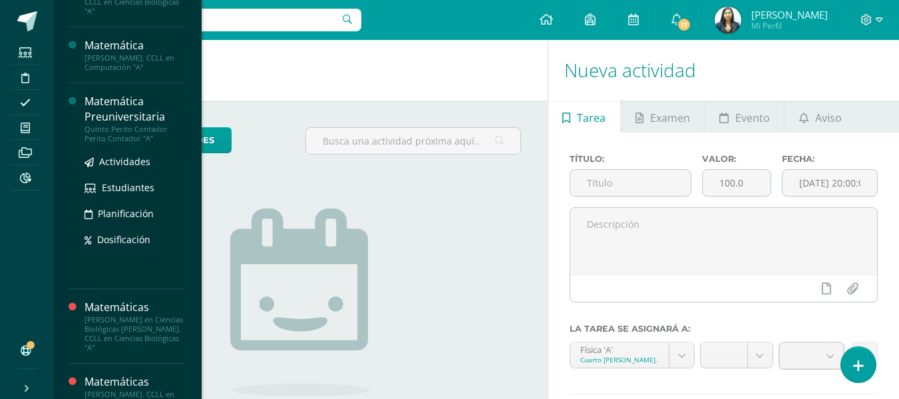
click at [148, 114] on div "Matemática Preuniversitaria" at bounding box center [135, 109] width 101 height 31
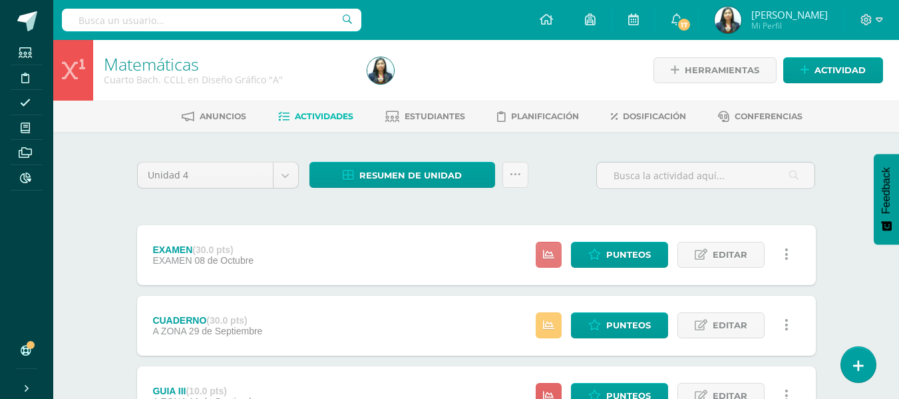
click at [562, 249] on link at bounding box center [549, 255] width 26 height 26
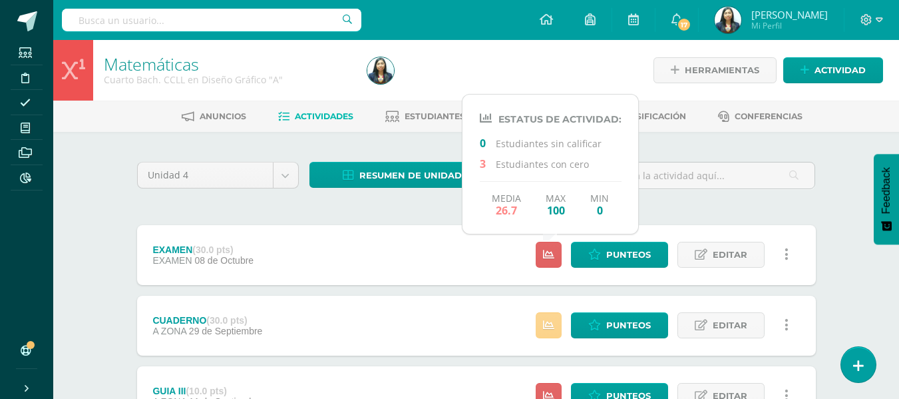
click at [551, 322] on icon at bounding box center [548, 325] width 11 height 11
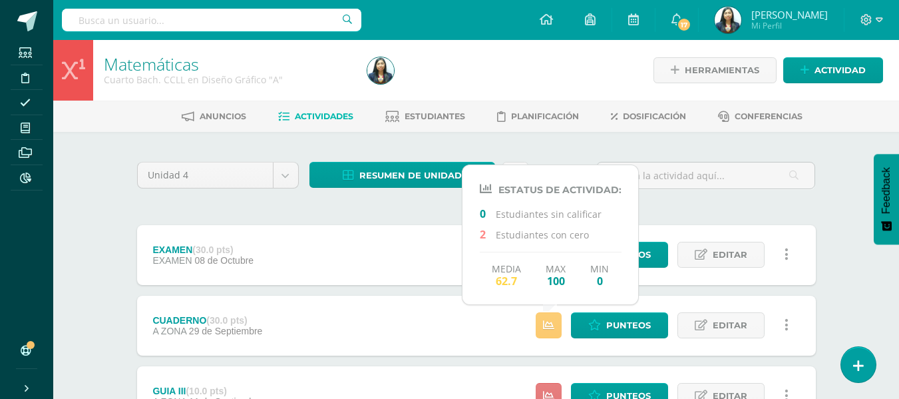
click at [542, 388] on link at bounding box center [549, 396] width 26 height 26
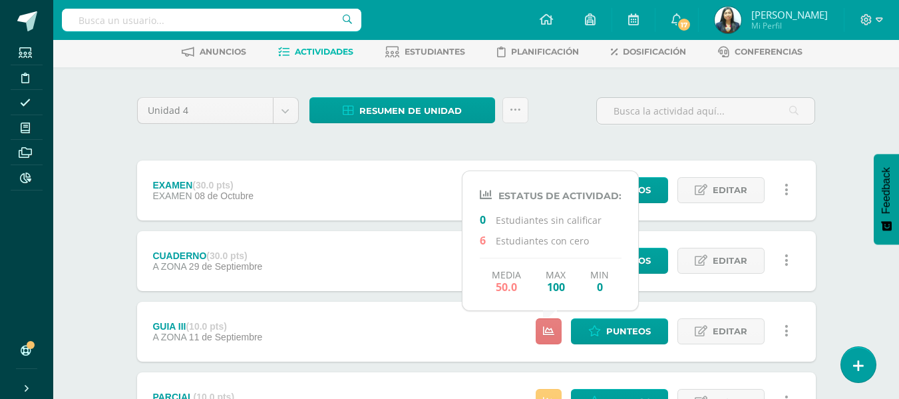
scroll to position [133, 0]
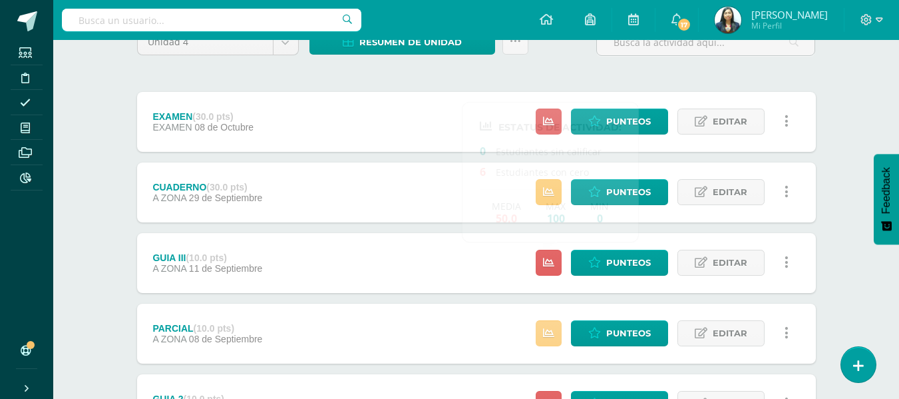
click at [556, 345] on link at bounding box center [549, 333] width 26 height 26
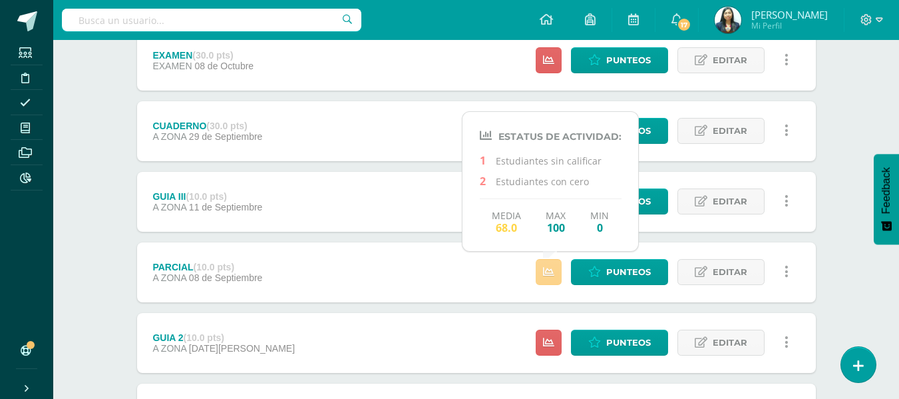
scroll to position [266, 0]
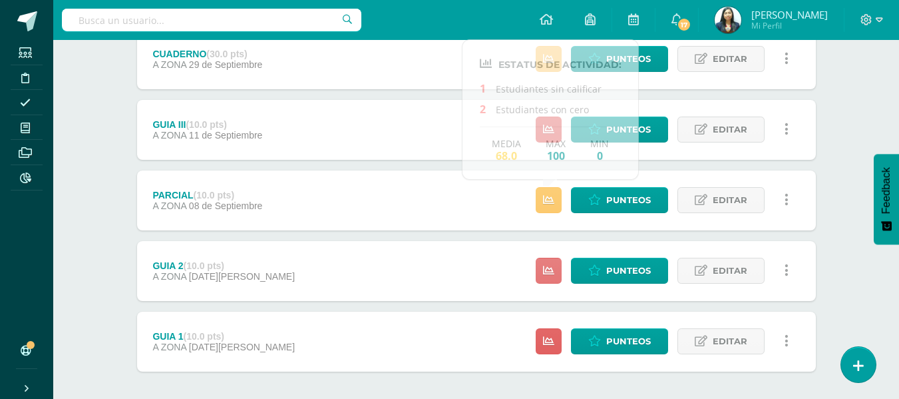
click at [549, 277] on link at bounding box center [549, 271] width 26 height 26
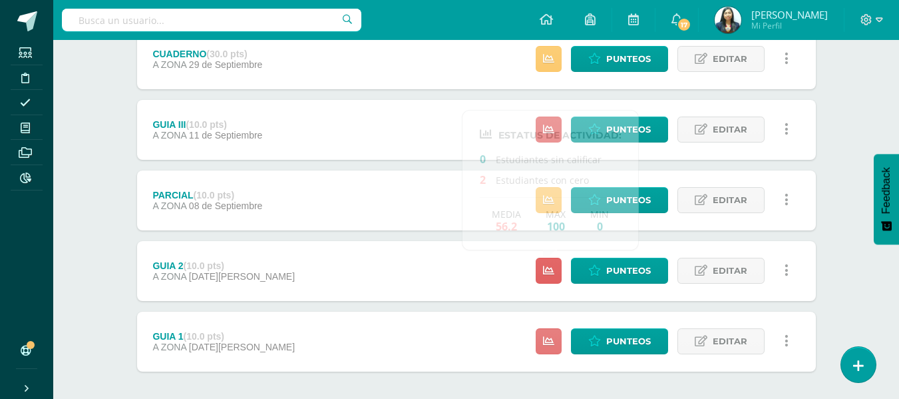
click at [545, 340] on icon at bounding box center [548, 340] width 11 height 11
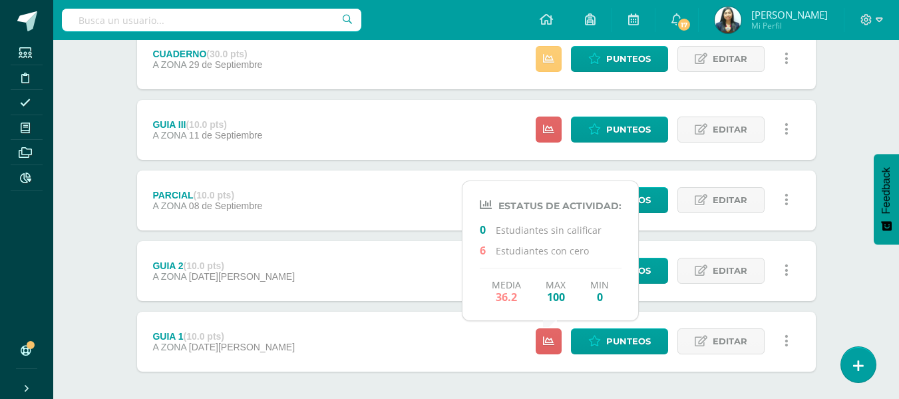
click at [646, 164] on div "EXAMEN (30.0 pts) EXAMEN [DATE] Punteos Editar Historial de actividad Eliminar …" at bounding box center [476, 165] width 679 height 413
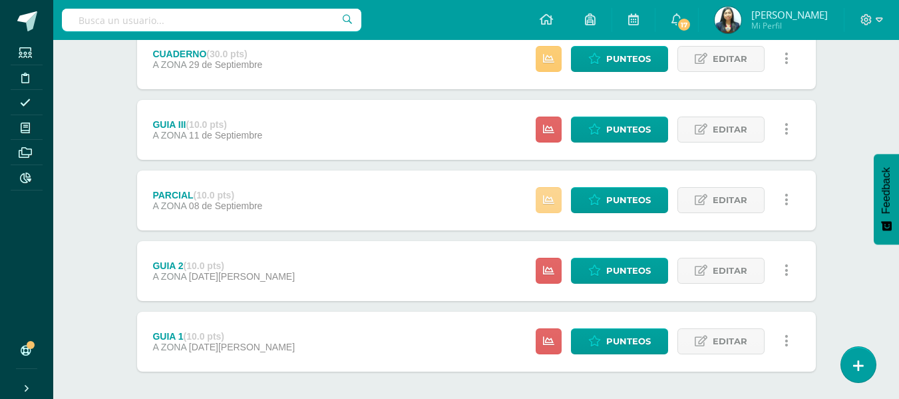
click at [551, 196] on icon at bounding box center [548, 199] width 11 height 11
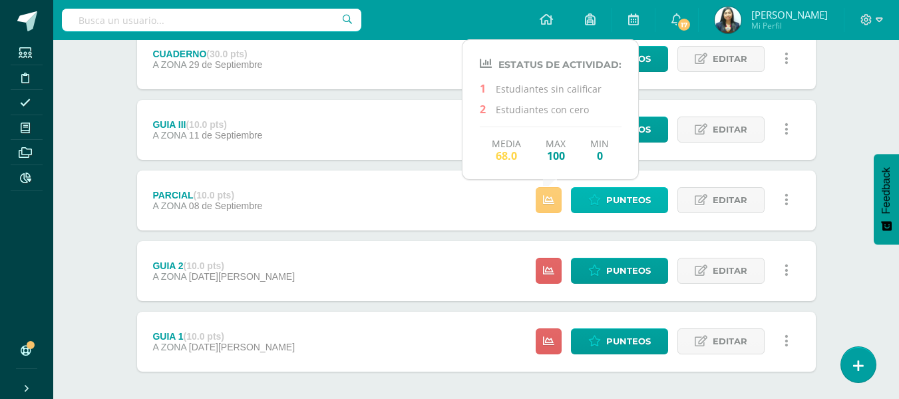
click at [643, 200] on span "Punteos" at bounding box center [628, 200] width 45 height 25
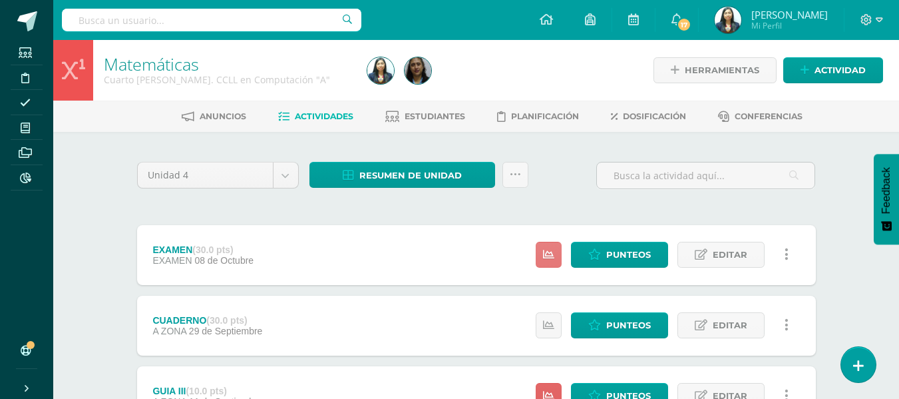
click at [551, 250] on icon at bounding box center [548, 254] width 11 height 11
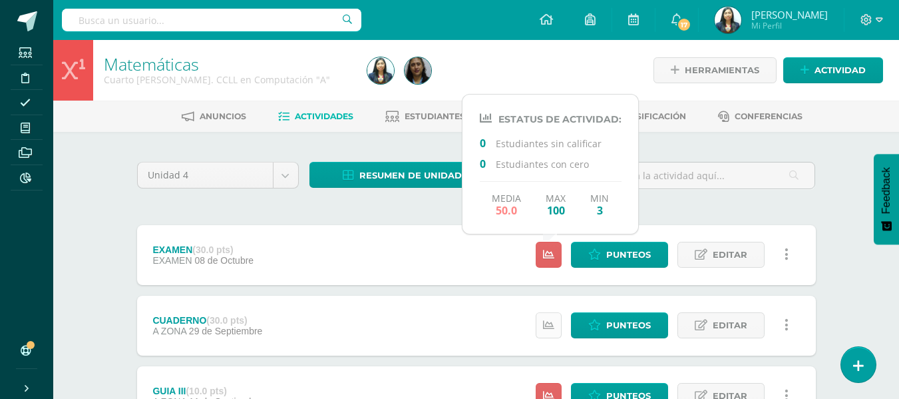
click at [551, 314] on link at bounding box center [549, 325] width 26 height 26
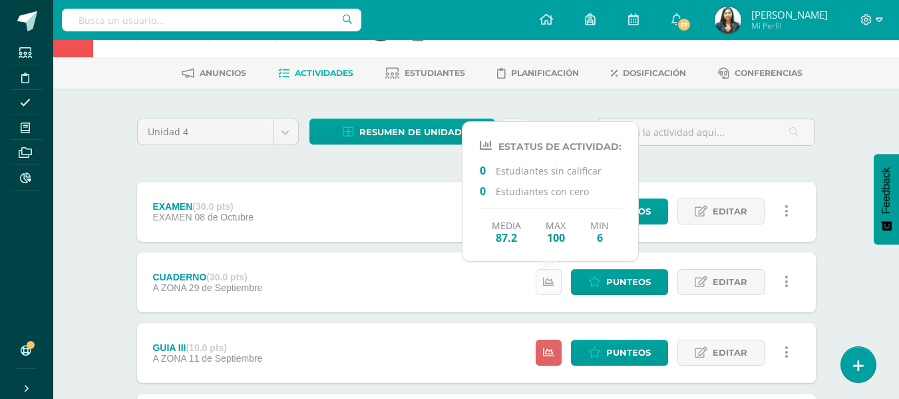
scroll to position [67, 0]
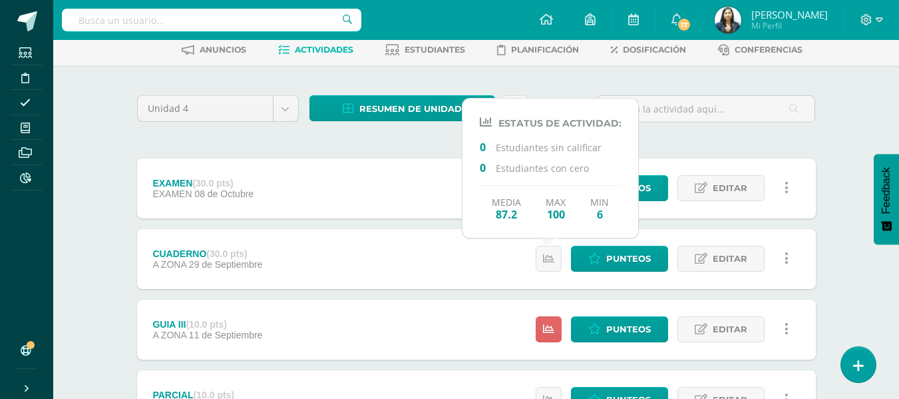
click at [551, 315] on div "Estatus de Actividad: 0 Estudiantes sin calificar 2 Estudiantes con cero Media …" at bounding box center [666, 330] width 300 height 60
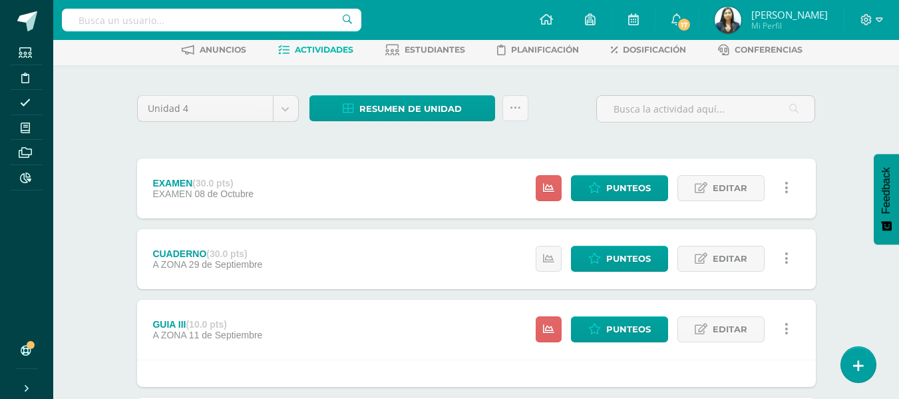
scroll to position [133, 0]
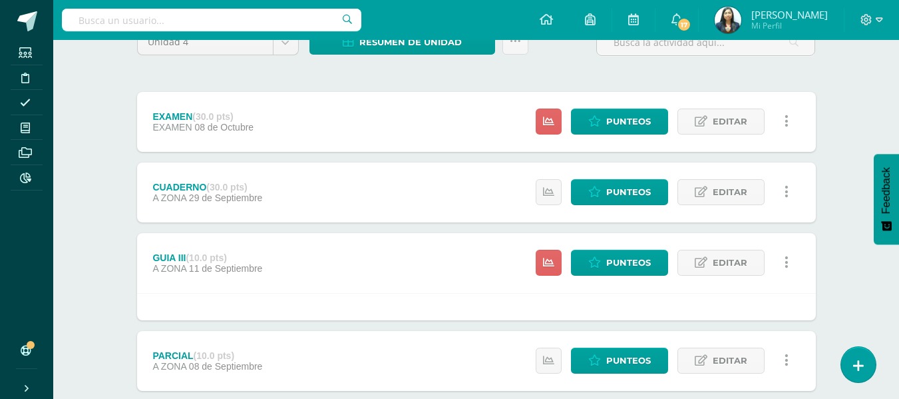
click at [545, 246] on div "Estatus de Actividad: 0 Estudiantes sin calificar 2 Estudiantes con cero Media …" at bounding box center [666, 263] width 300 height 60
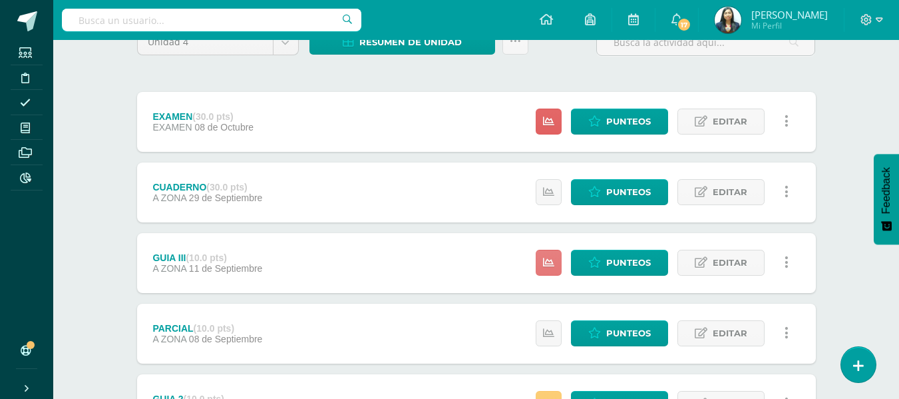
click at [545, 256] on link at bounding box center [549, 263] width 26 height 26
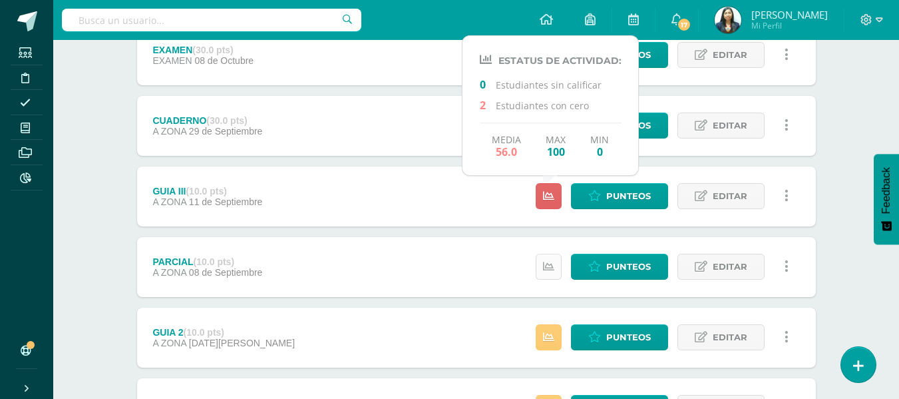
click at [546, 271] on icon at bounding box center [548, 266] width 11 height 11
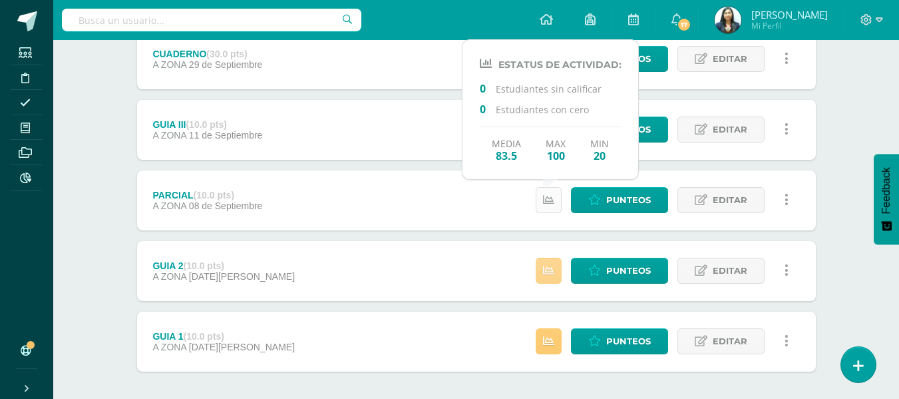
click at [546, 271] on icon at bounding box center [548, 270] width 11 height 11
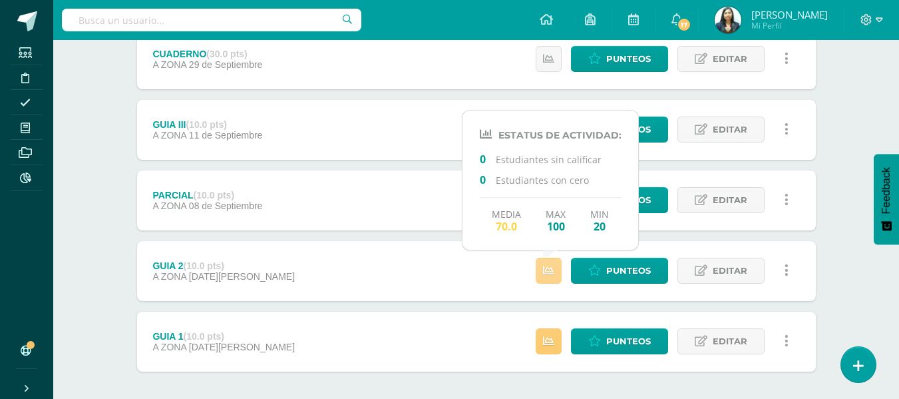
scroll to position [328, 0]
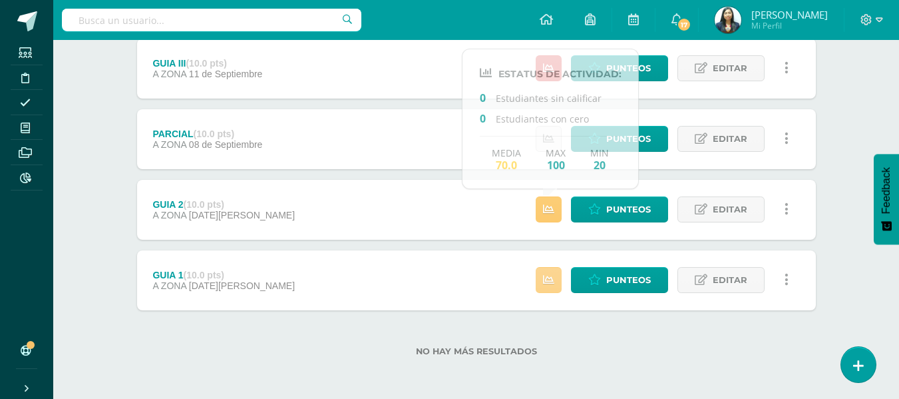
click at [547, 282] on icon at bounding box center [548, 279] width 11 height 11
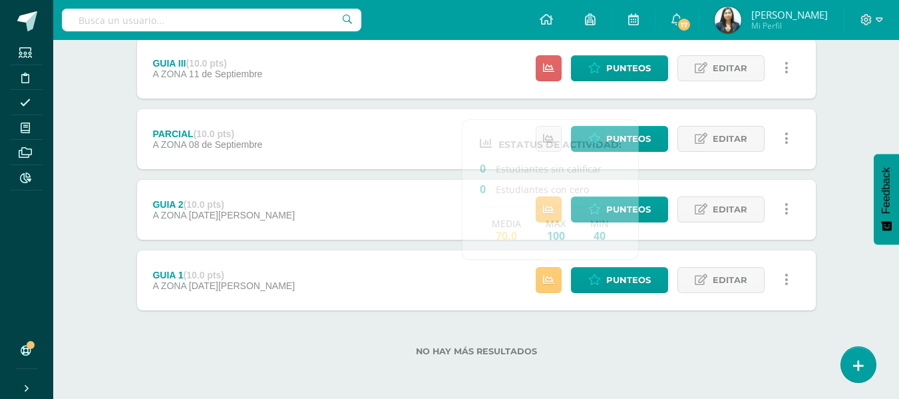
click at [569, 322] on div "No hay más resultados" at bounding box center [476, 341] width 679 height 62
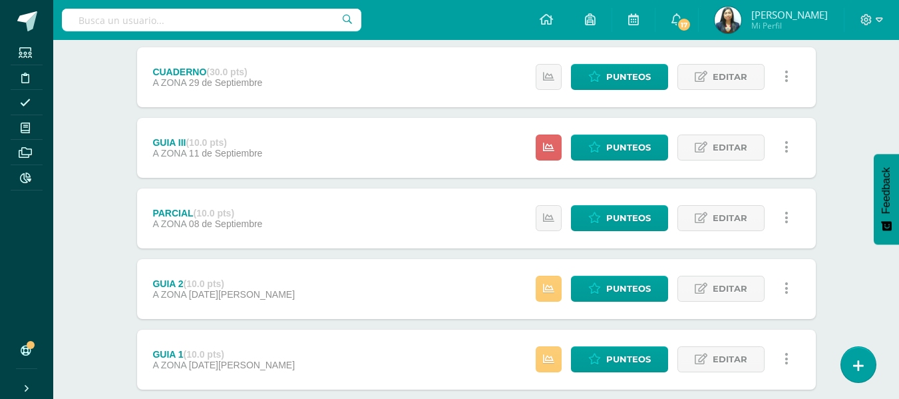
scroll to position [128, 0]
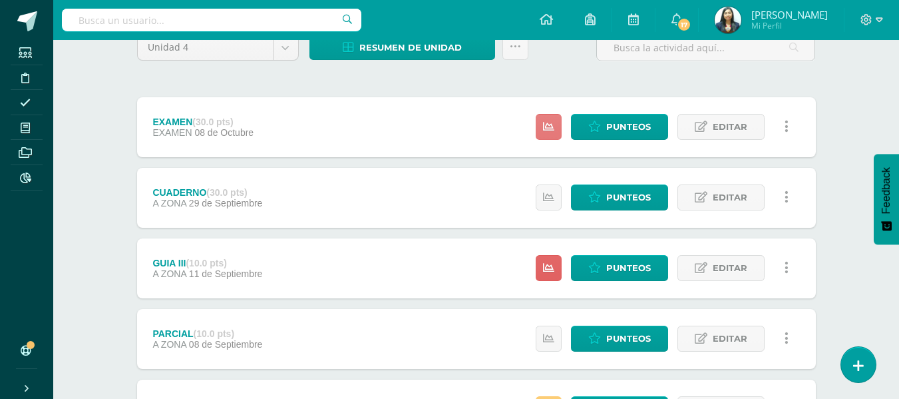
click at [553, 128] on icon at bounding box center [548, 126] width 11 height 11
click at [557, 202] on link at bounding box center [549, 197] width 26 height 26
click at [551, 274] on icon at bounding box center [548, 267] width 11 height 11
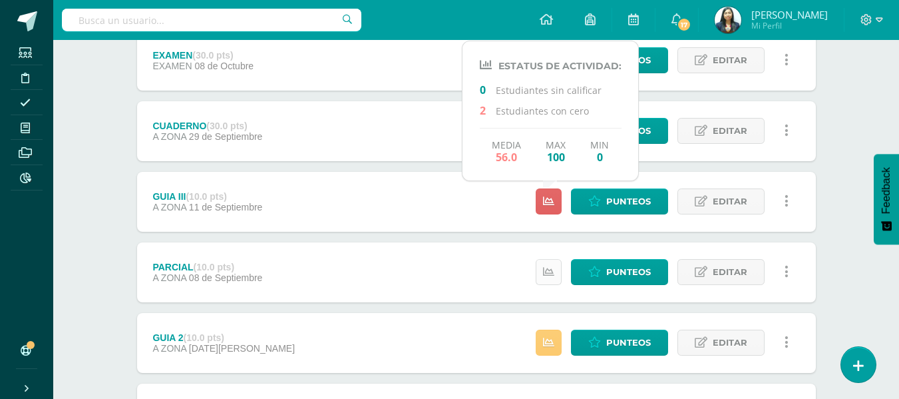
click at [551, 270] on icon at bounding box center [548, 271] width 11 height 11
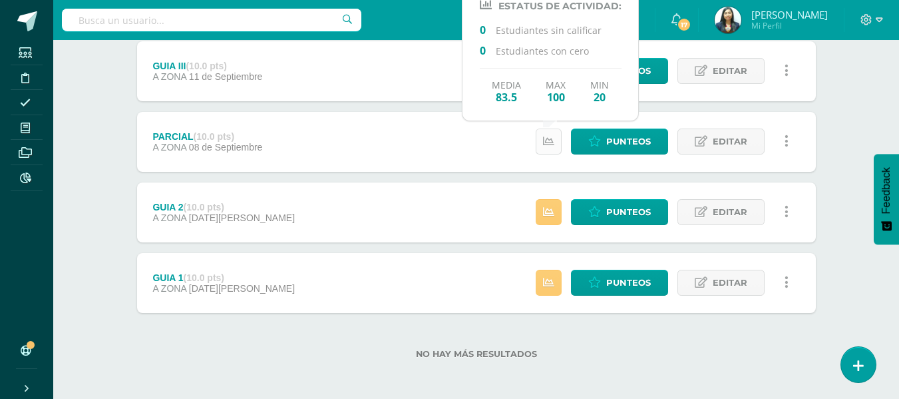
scroll to position [328, 0]
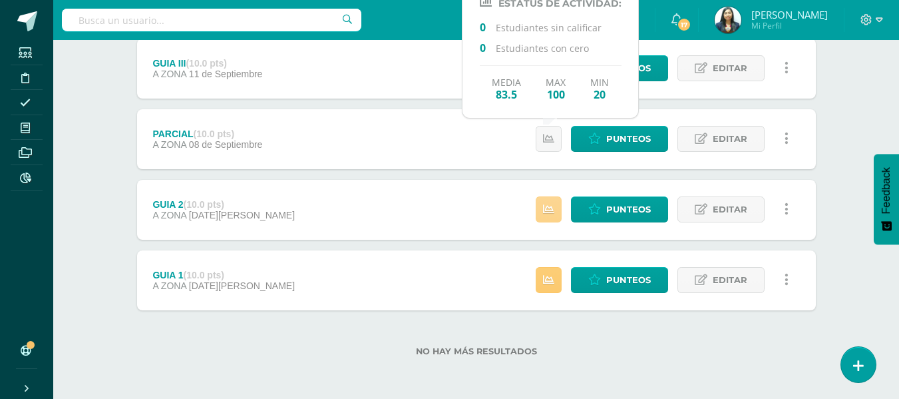
click at [555, 210] on link at bounding box center [549, 209] width 26 height 26
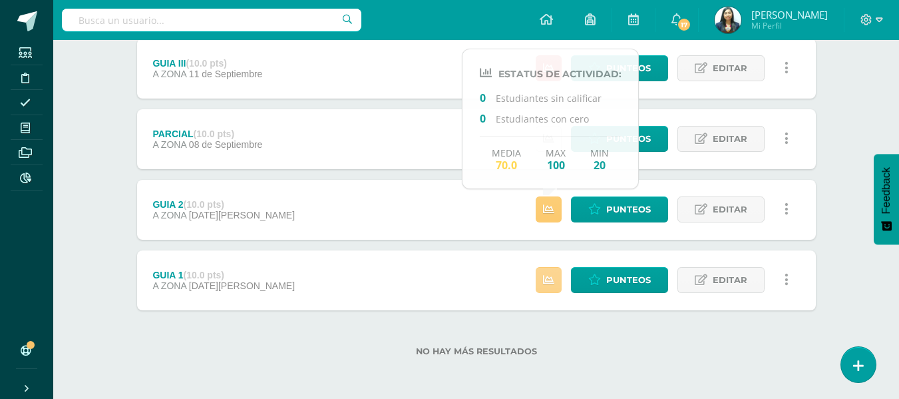
click at [546, 280] on icon at bounding box center [548, 279] width 11 height 11
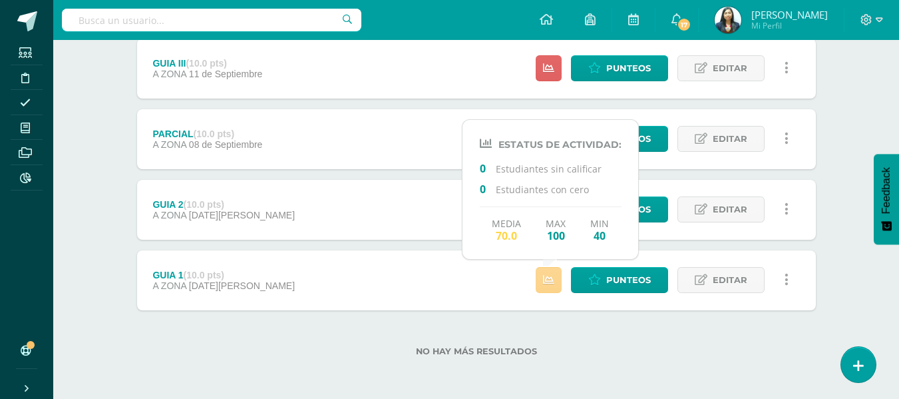
scroll to position [0, 0]
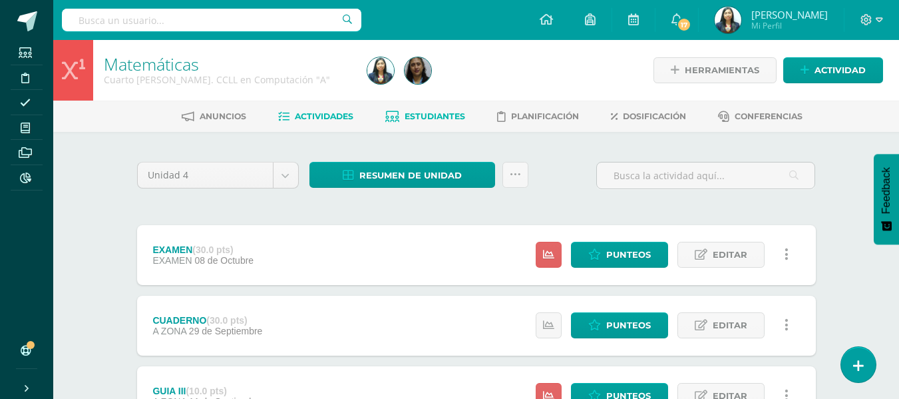
click at [438, 120] on span "Estudiantes" at bounding box center [435, 116] width 61 height 10
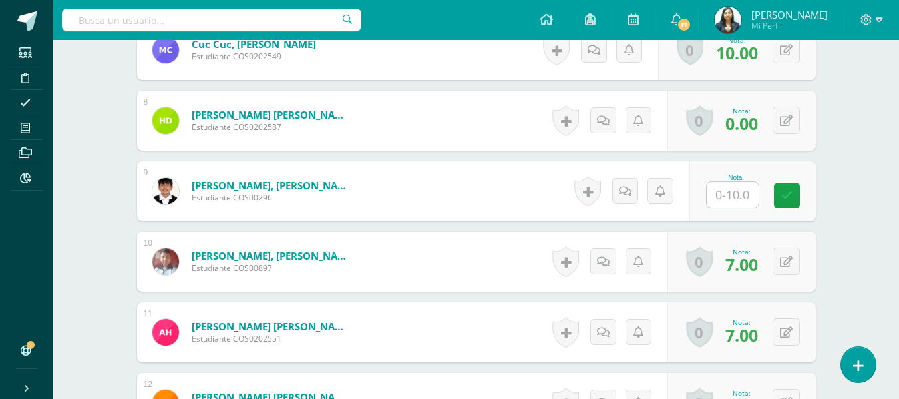
scroll to position [867, 0]
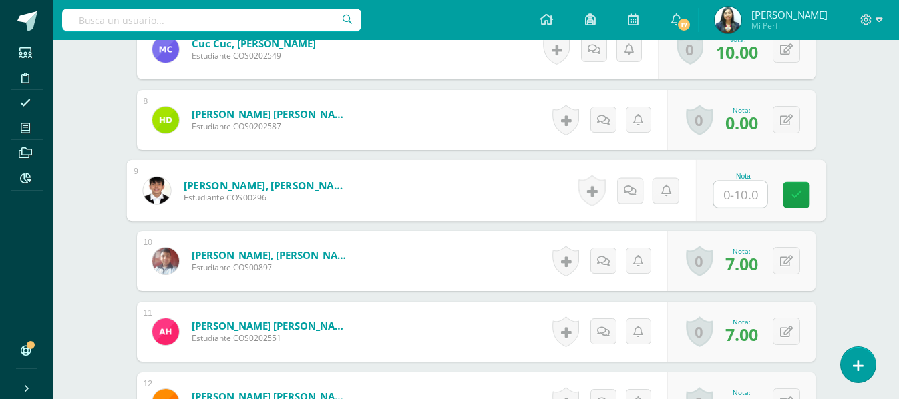
click at [754, 200] on input "text" at bounding box center [740, 194] width 53 height 27
type input "8"
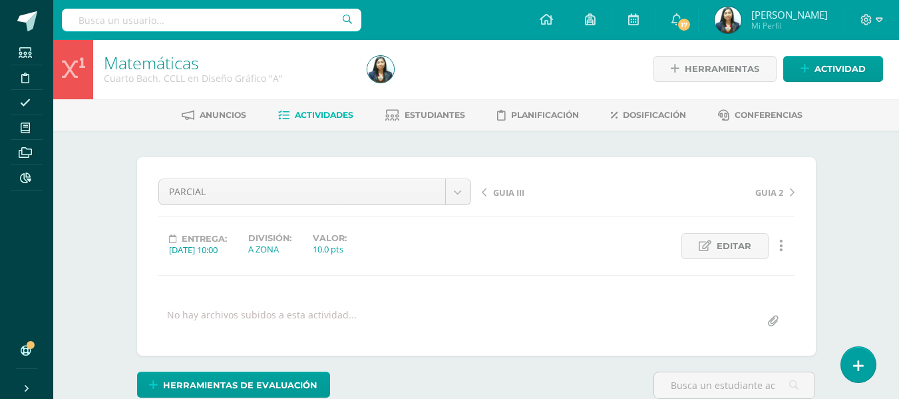
scroll to position [0, 0]
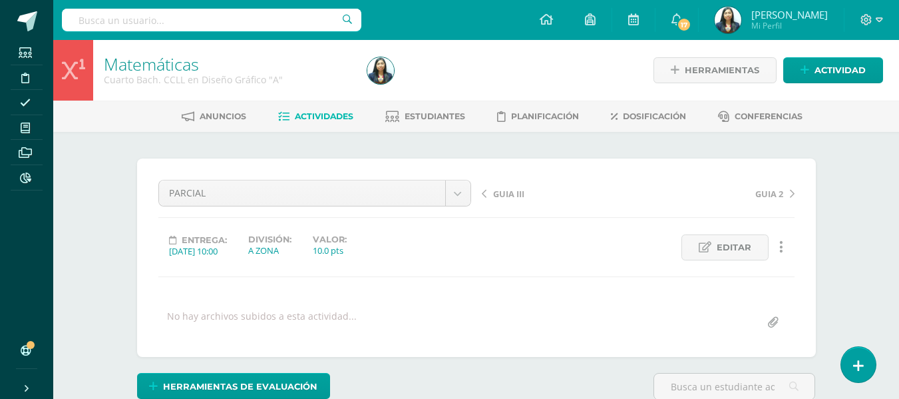
click at [502, 196] on span "GUIA III" at bounding box center [508, 194] width 31 height 12
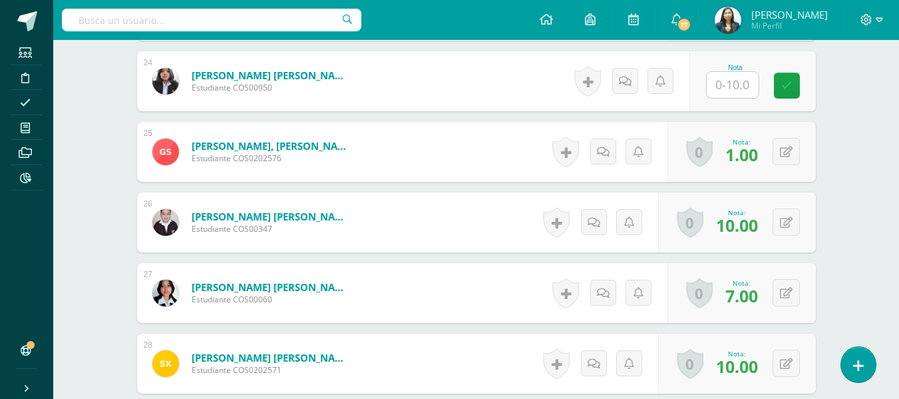
scroll to position [2035, 0]
click at [738, 89] on input "text" at bounding box center [733, 84] width 52 height 26
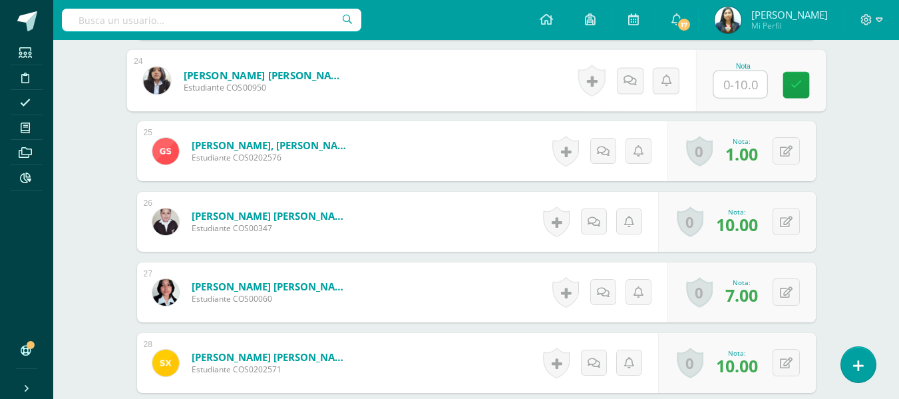
type input "7"
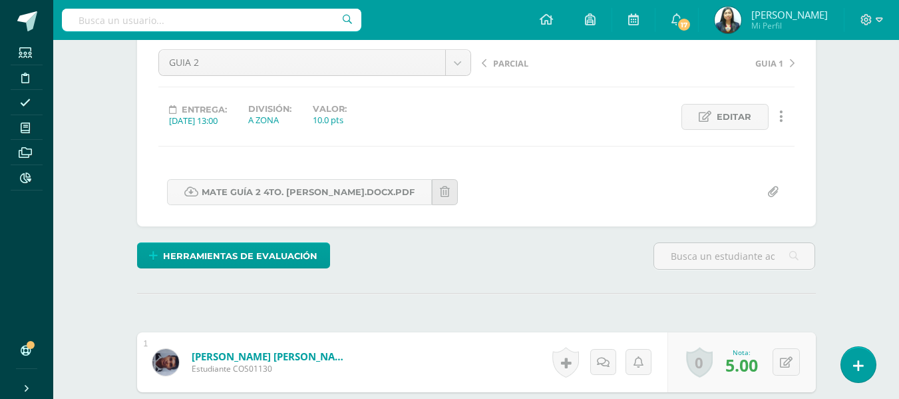
scroll to position [126, 0]
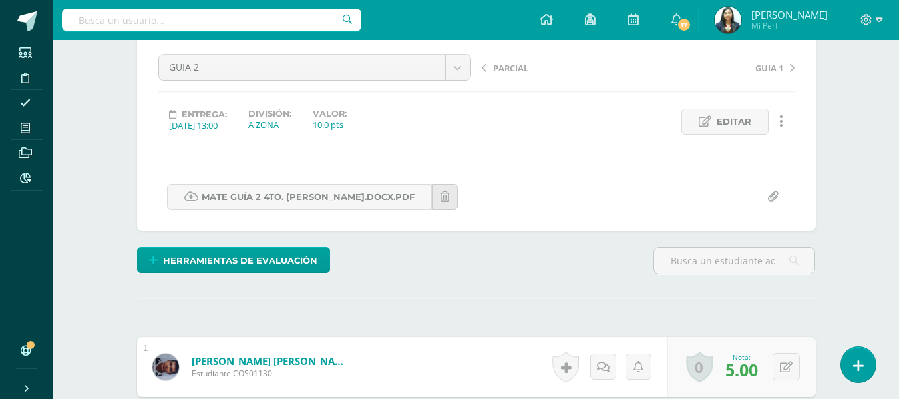
click at [471, 71] on div "GUIA 2 EXAMEN CUADERNO GUIA III PARCIAL GUIA 2 GUIA 1" at bounding box center [315, 72] width 324 height 37
click at [471, 69] on div "GUIA 2 EXAMEN CUADERNO GUIA III PARCIAL GUIA 2 GUIA 1" at bounding box center [315, 72] width 324 height 37
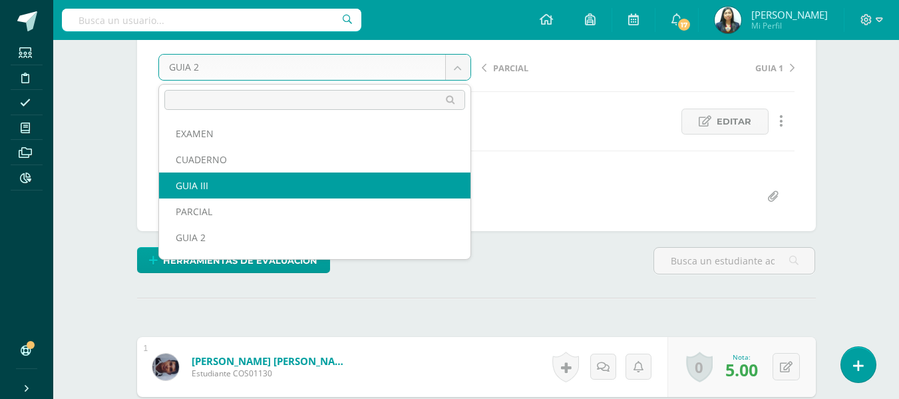
select select "/dashboard/teacher/grade-activity/123854/"
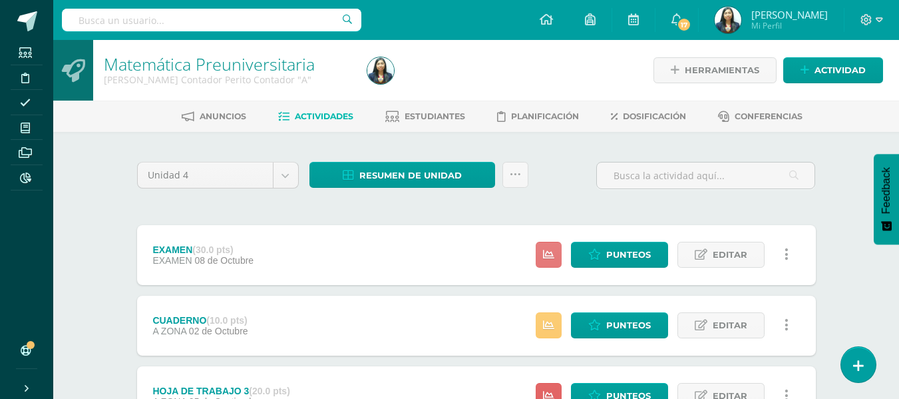
click at [543, 249] on link at bounding box center [549, 255] width 26 height 26
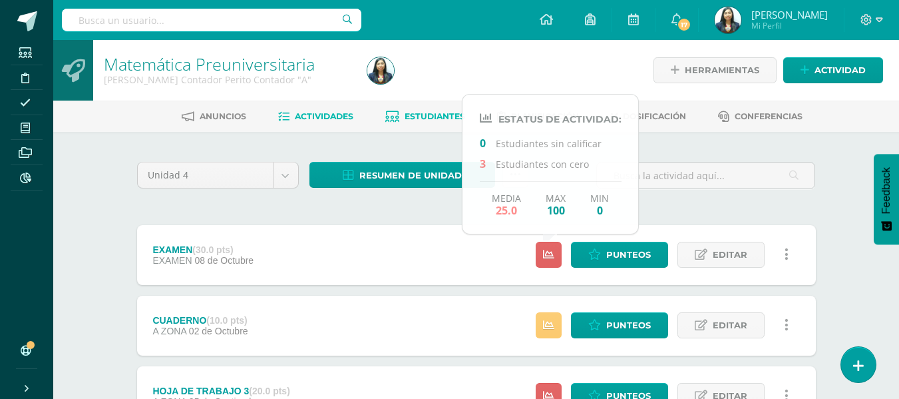
click at [438, 108] on link "Estudiantes" at bounding box center [425, 116] width 80 height 21
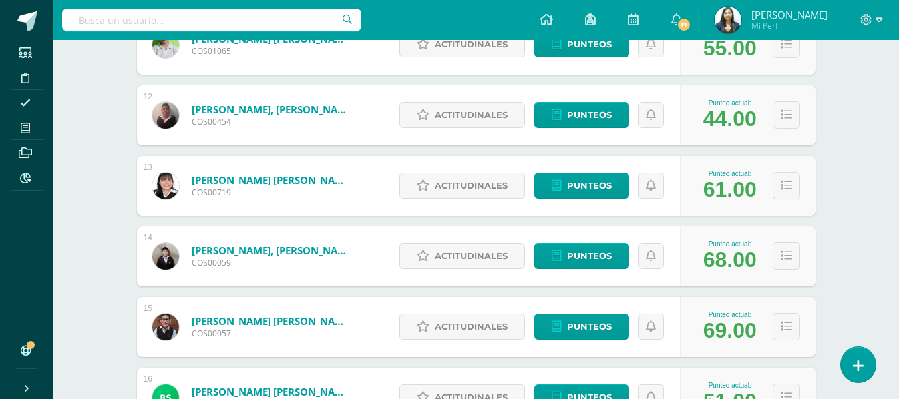
scroll to position [914, 0]
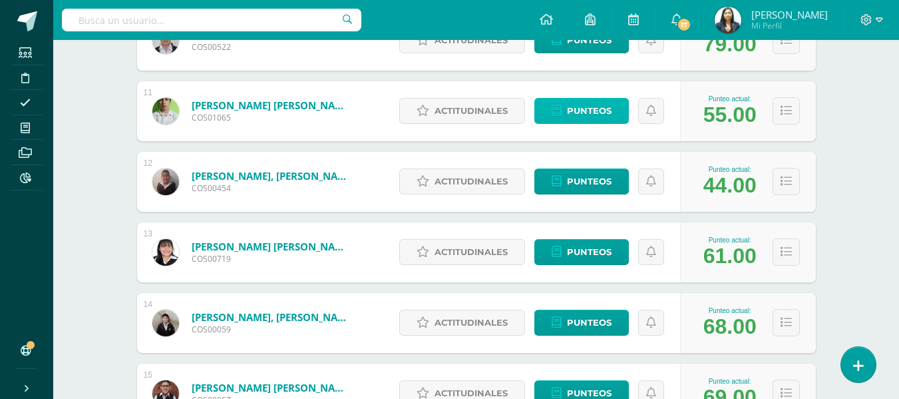
click at [614, 107] on link "Punteos" at bounding box center [582, 111] width 95 height 26
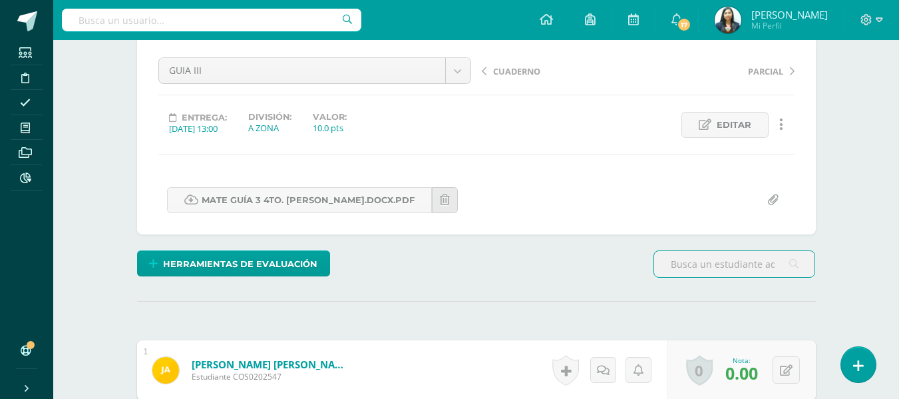
scroll to position [3, 0]
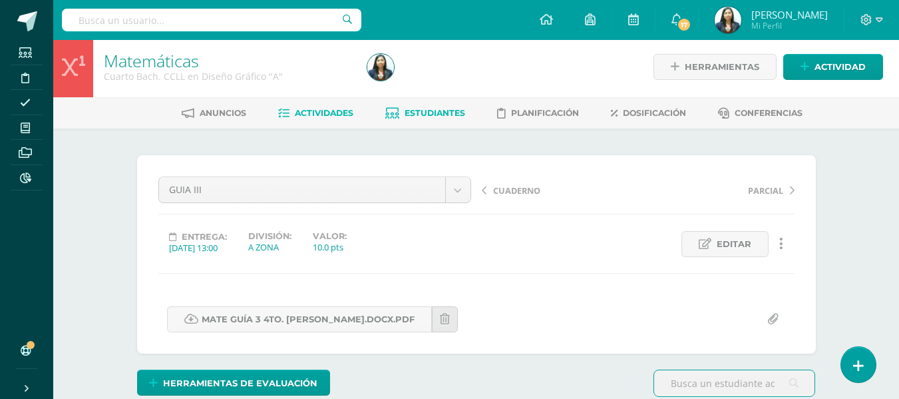
click at [437, 111] on span "Estudiantes" at bounding box center [435, 113] width 61 height 10
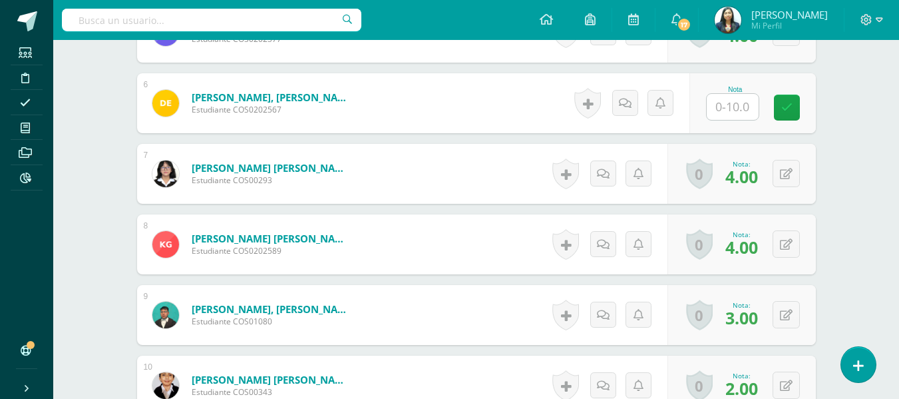
scroll to position [742, 0]
click at [718, 114] on input "text" at bounding box center [733, 108] width 52 height 26
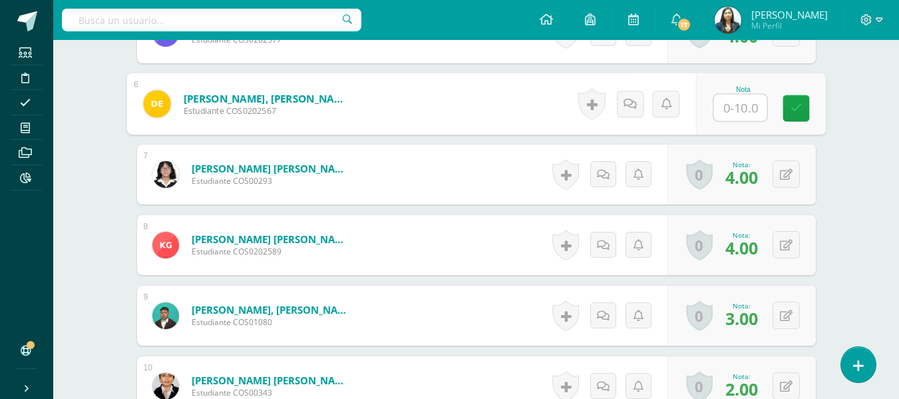
type input "0"
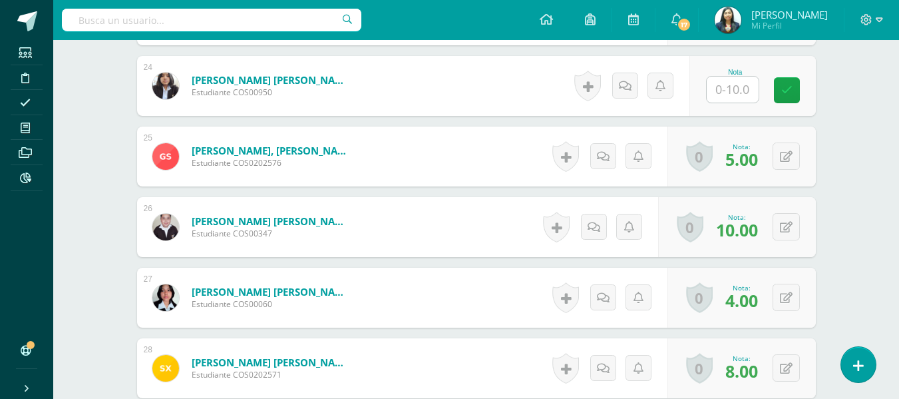
scroll to position [2006, 0]
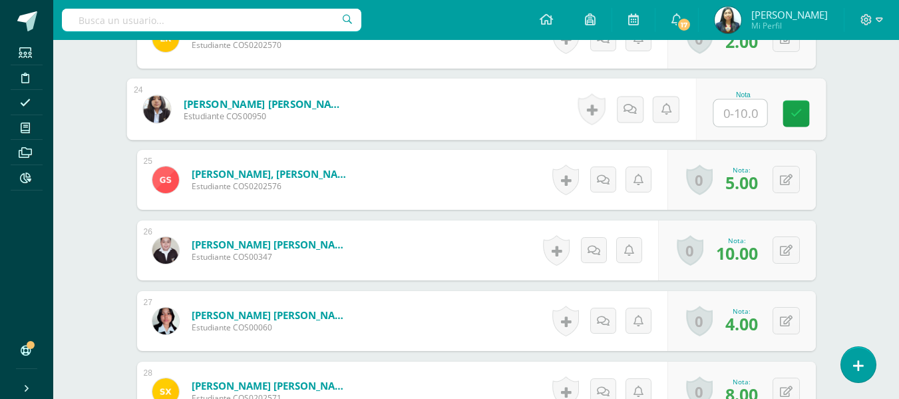
click at [727, 113] on input "text" at bounding box center [740, 113] width 53 height 27
type input "9"
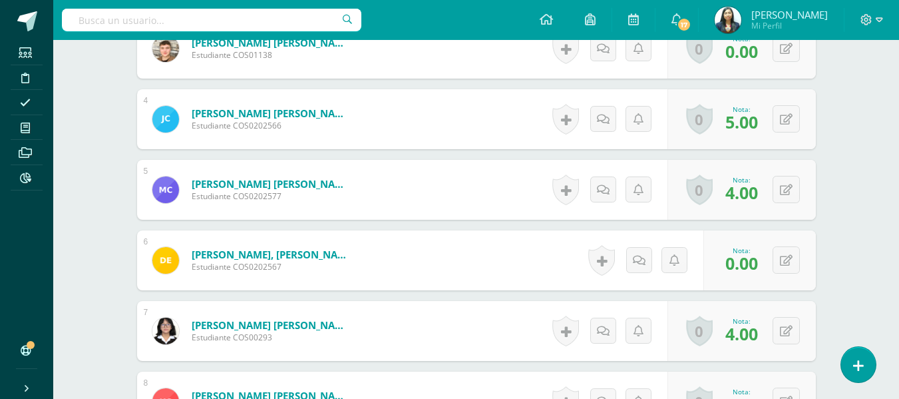
scroll to position [592, 0]
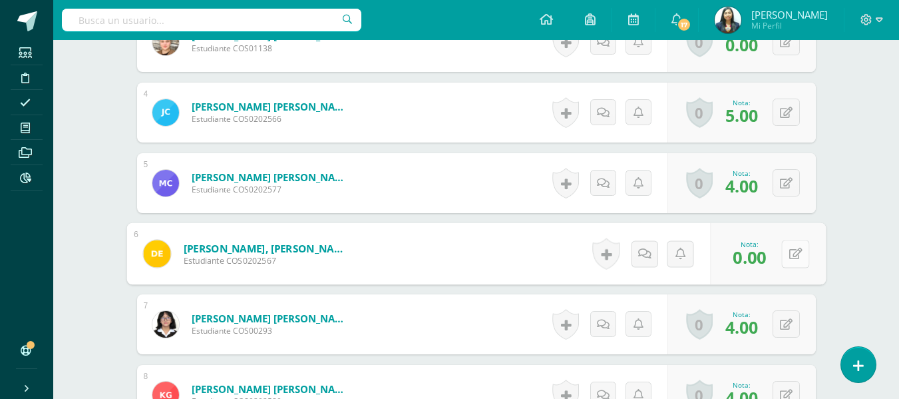
click at [789, 258] on icon at bounding box center [795, 253] width 13 height 11
type input "7"
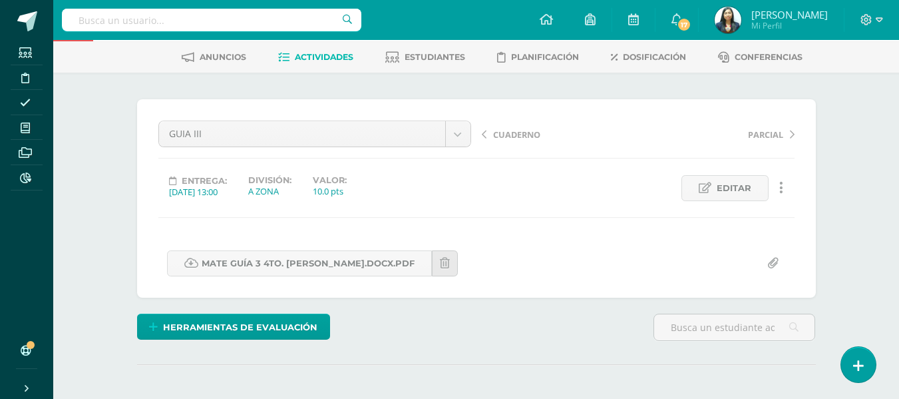
scroll to position [0, 0]
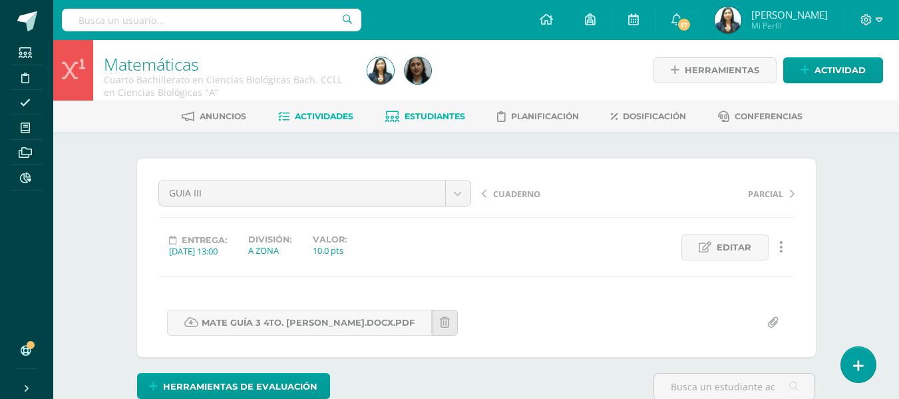
click at [405, 116] on span "Estudiantes" at bounding box center [435, 116] width 61 height 10
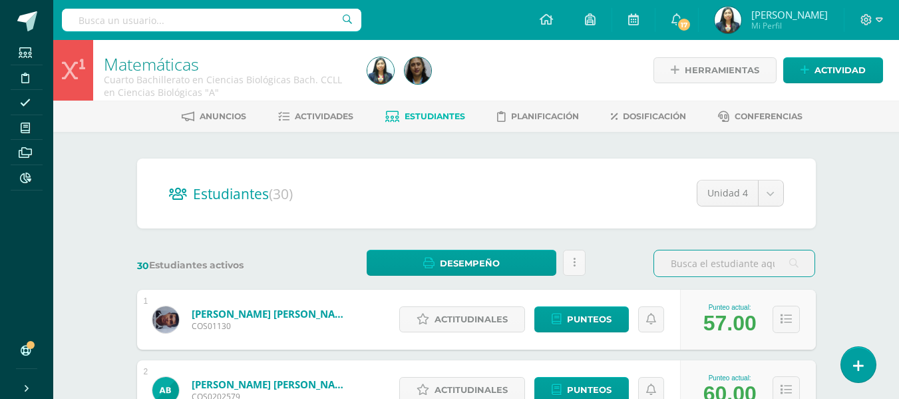
scroll to position [266, 0]
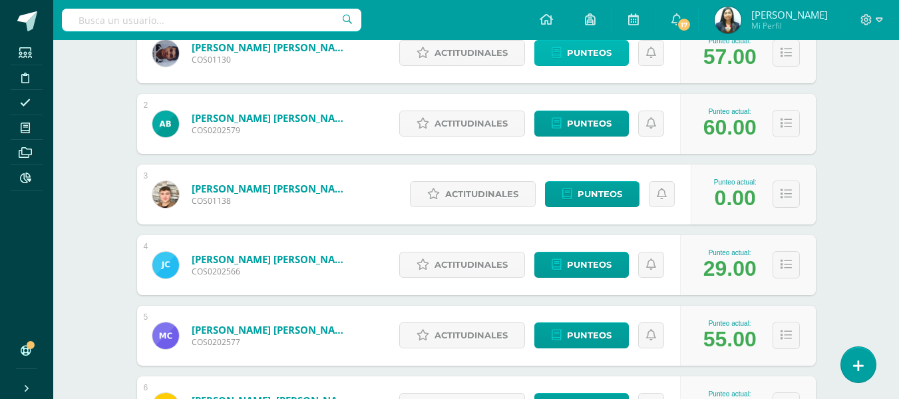
click at [553, 49] on icon at bounding box center [557, 52] width 10 height 11
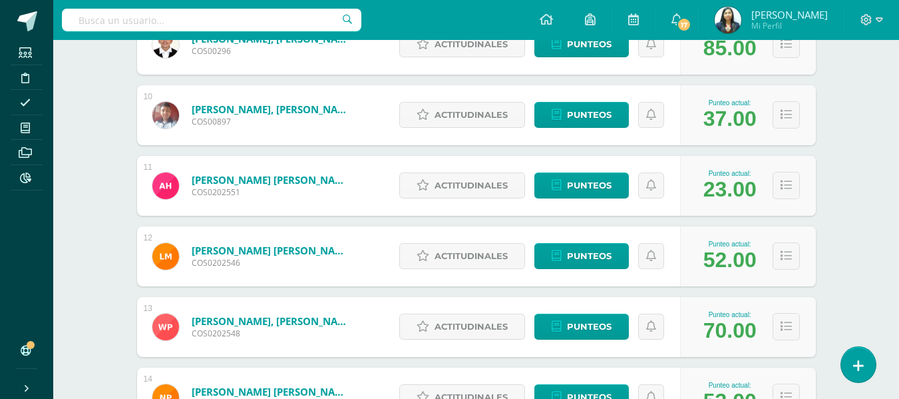
scroll to position [844, 0]
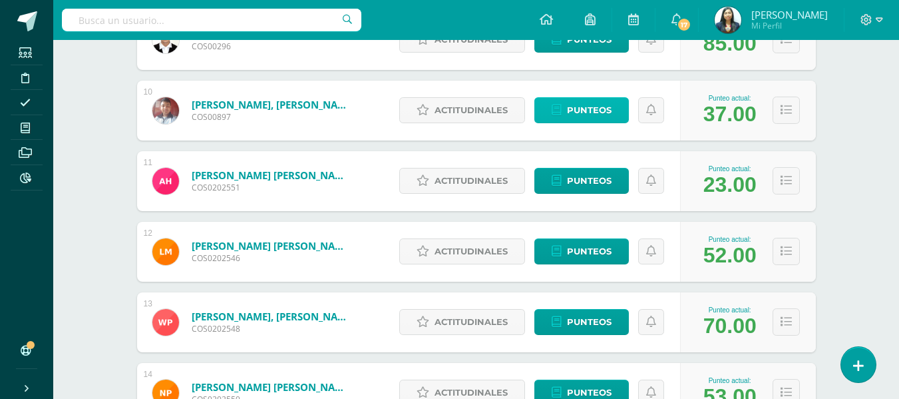
click at [590, 112] on span "Punteos" at bounding box center [589, 110] width 45 height 25
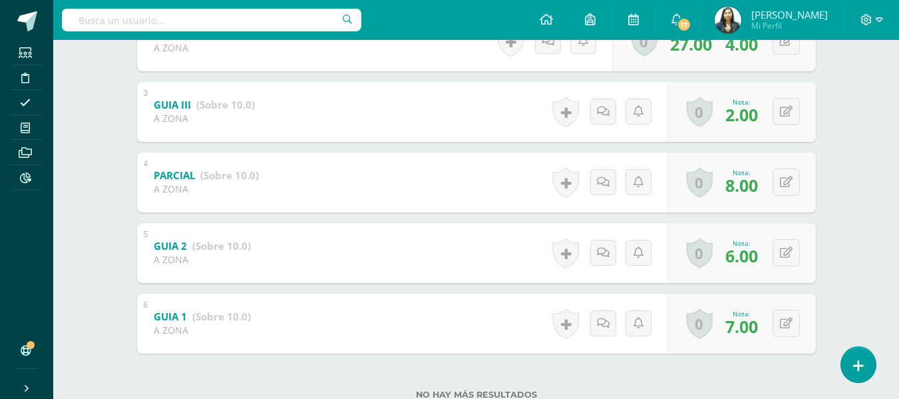
scroll to position [368, 0]
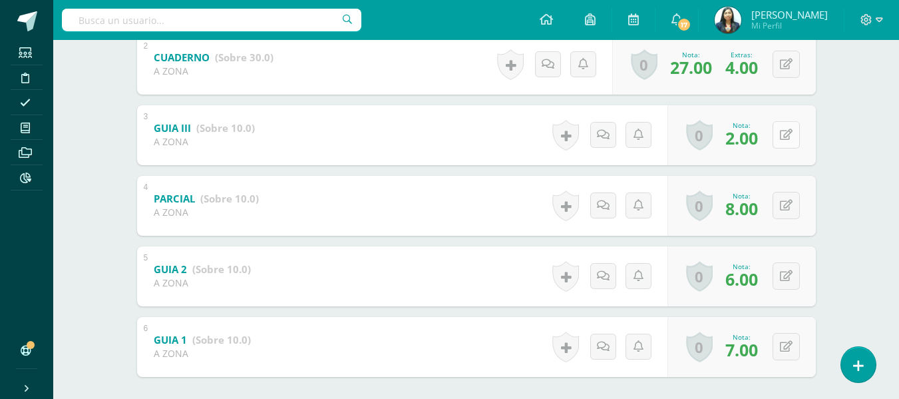
click at [799, 134] on button at bounding box center [786, 134] width 27 height 27
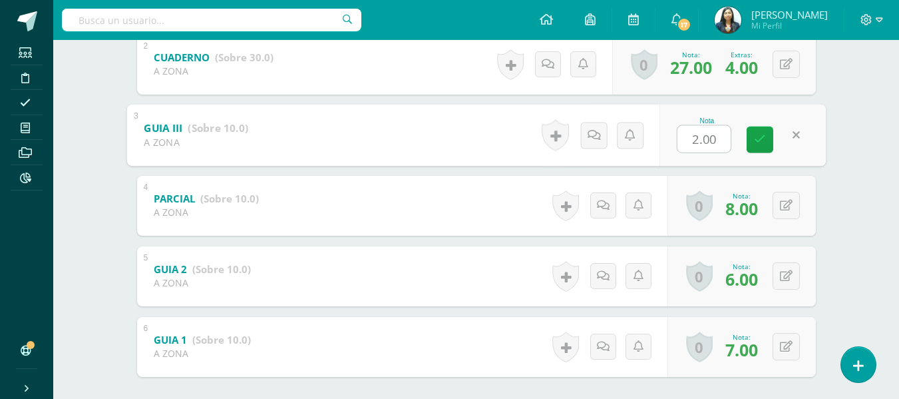
type input "7"
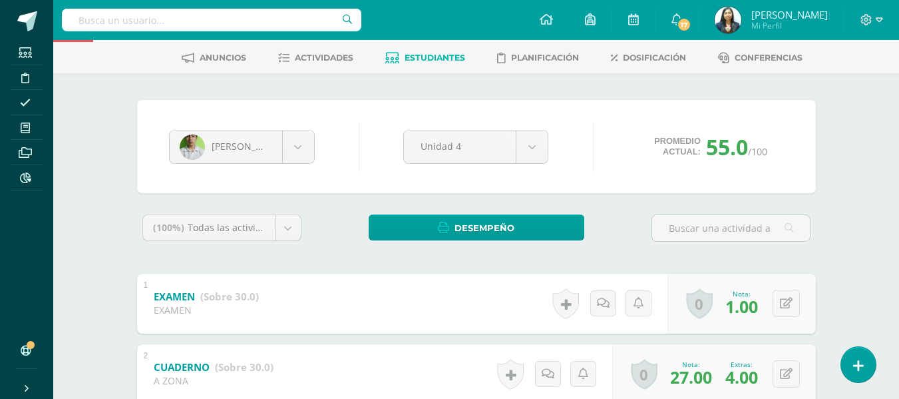
scroll to position [35, 0]
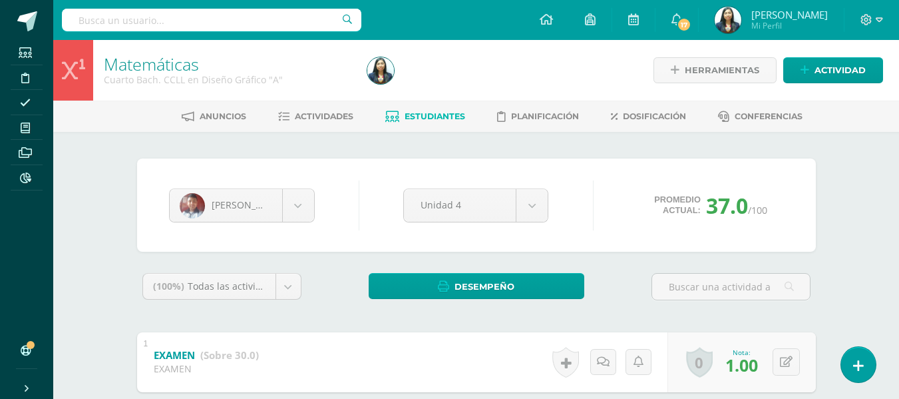
click at [428, 109] on link "Estudiantes" at bounding box center [425, 116] width 80 height 21
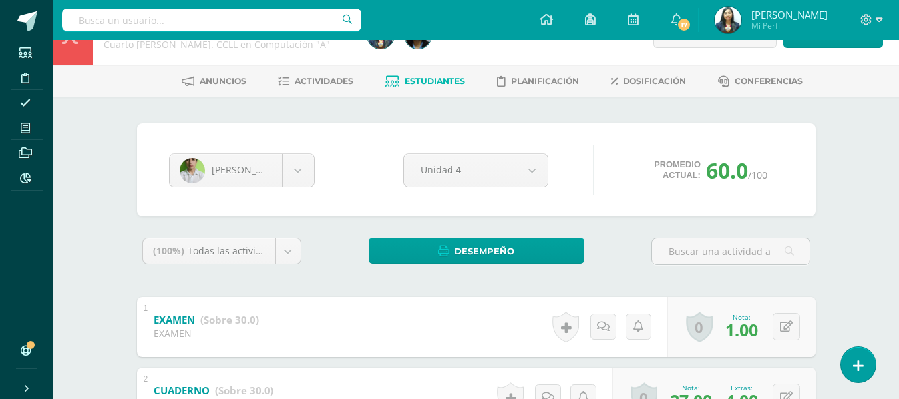
click at [447, 85] on span "Estudiantes" at bounding box center [435, 81] width 61 height 10
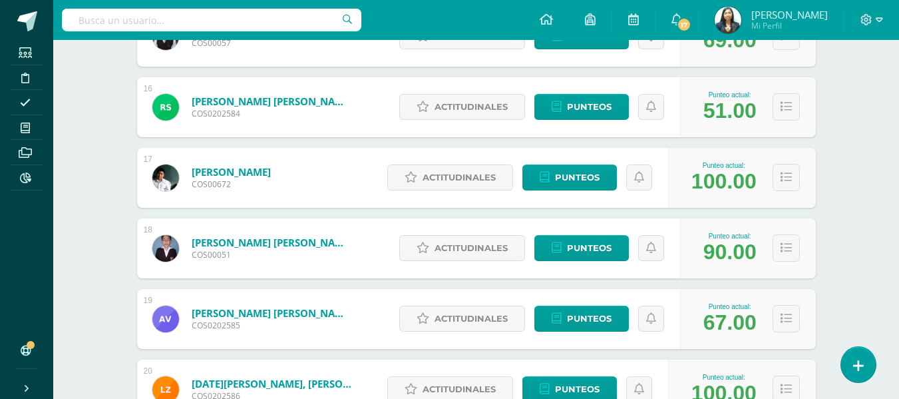
scroll to position [1247, 0]
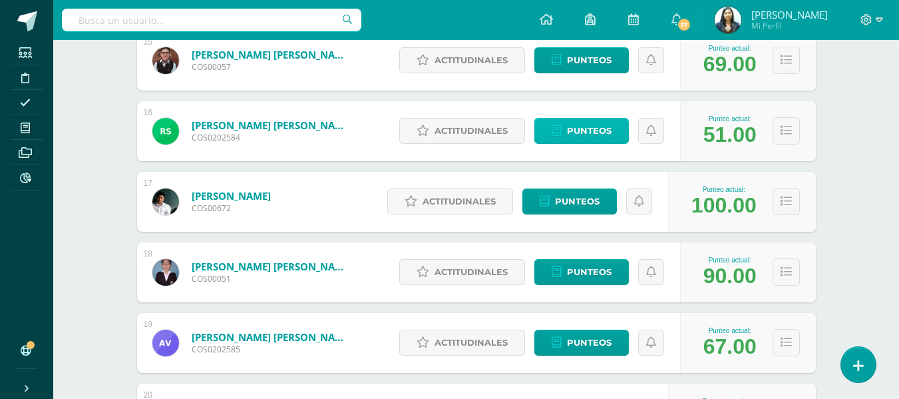
click at [589, 139] on span "Punteos" at bounding box center [589, 130] width 45 height 25
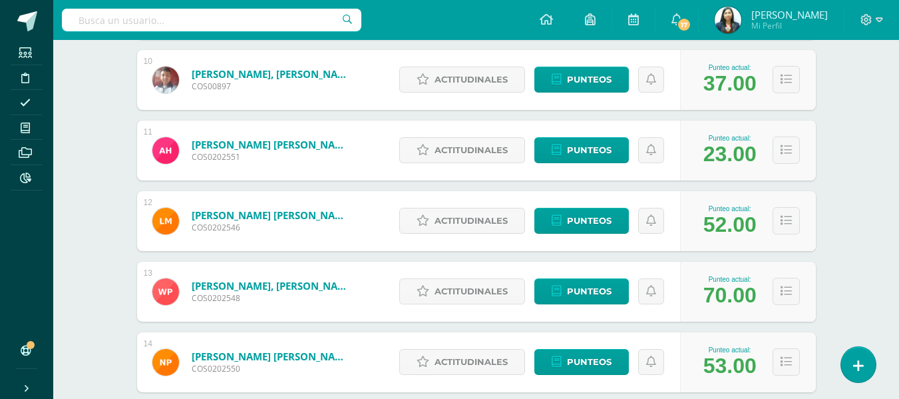
scroll to position [898, 0]
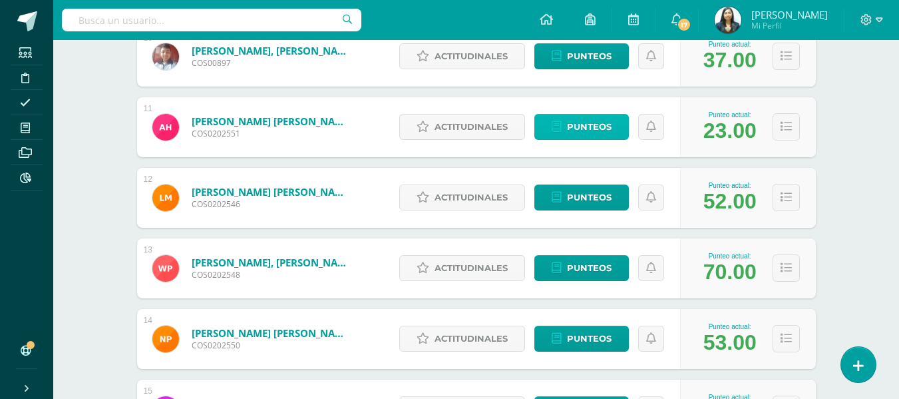
click at [576, 128] on span "Punteos" at bounding box center [589, 126] width 45 height 25
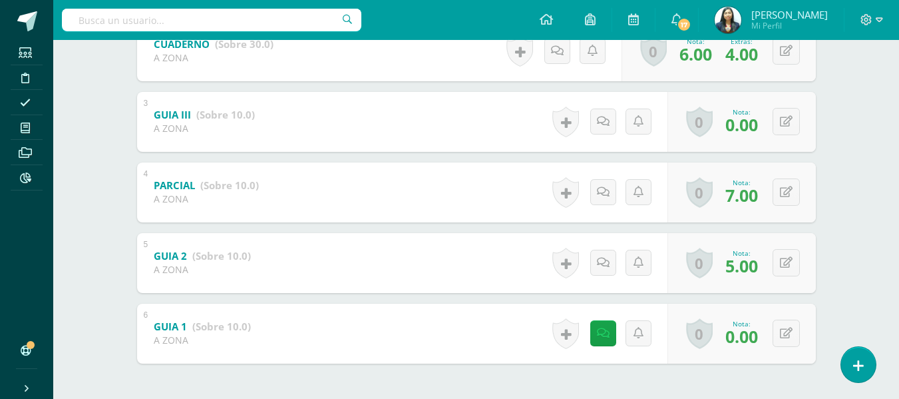
scroll to position [435, 0]
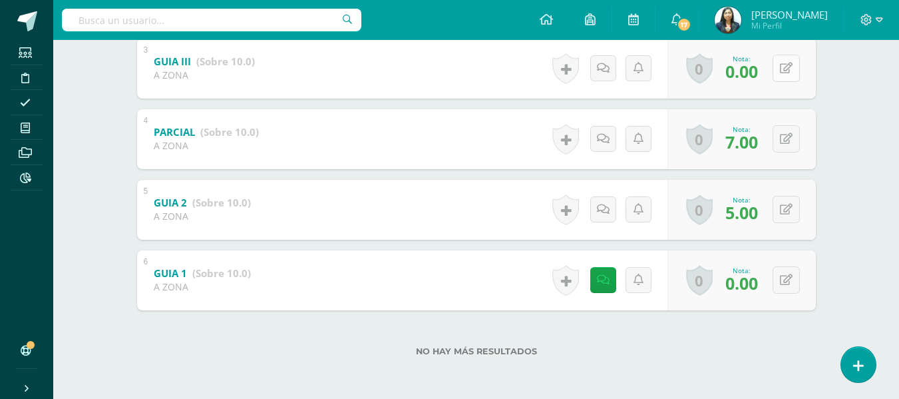
click at [774, 65] on div "0 Logros Logros obtenidos Aún no hay logros agregados Nota: 0.00" at bounding box center [742, 69] width 148 height 60
click at [784, 73] on button at bounding box center [795, 69] width 28 height 28
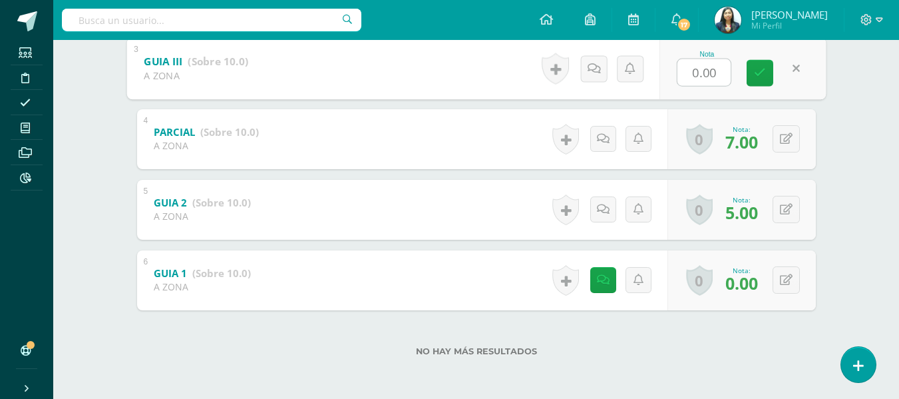
type input "7"
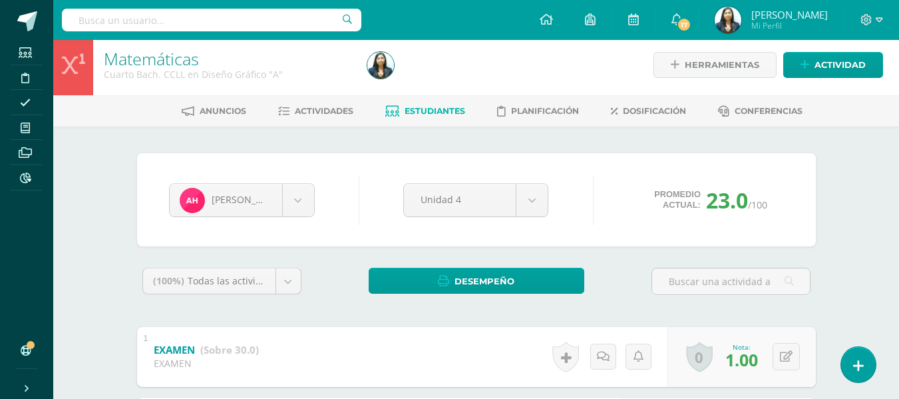
scroll to position [0, 0]
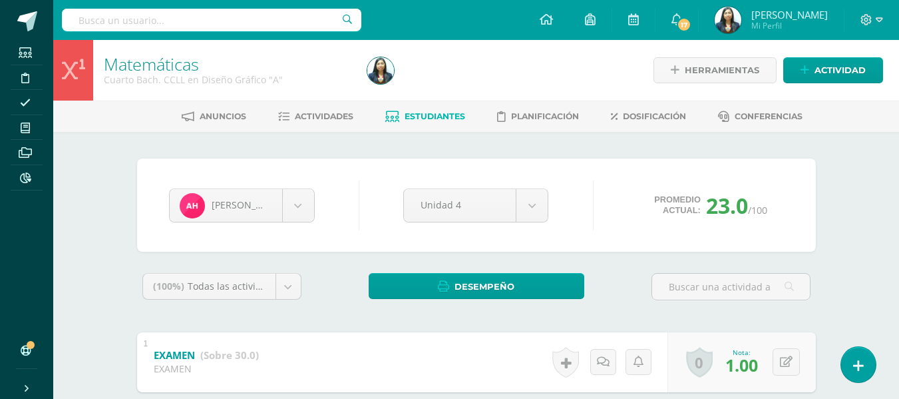
click at [411, 116] on span "Estudiantes" at bounding box center [435, 116] width 61 height 10
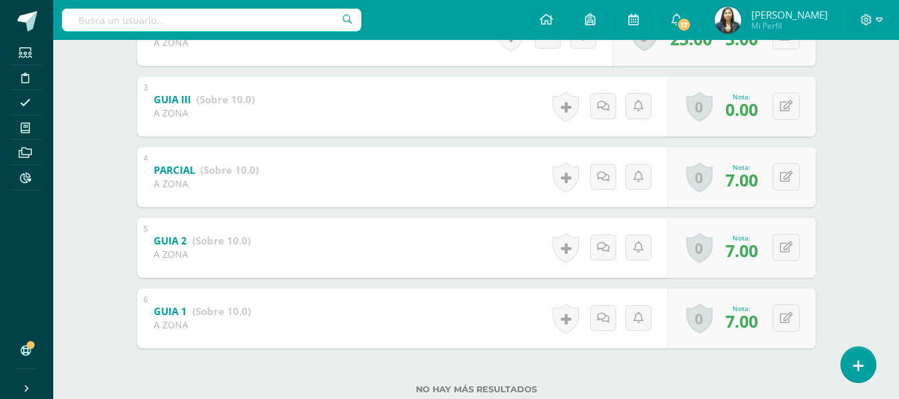
scroll to position [399, 0]
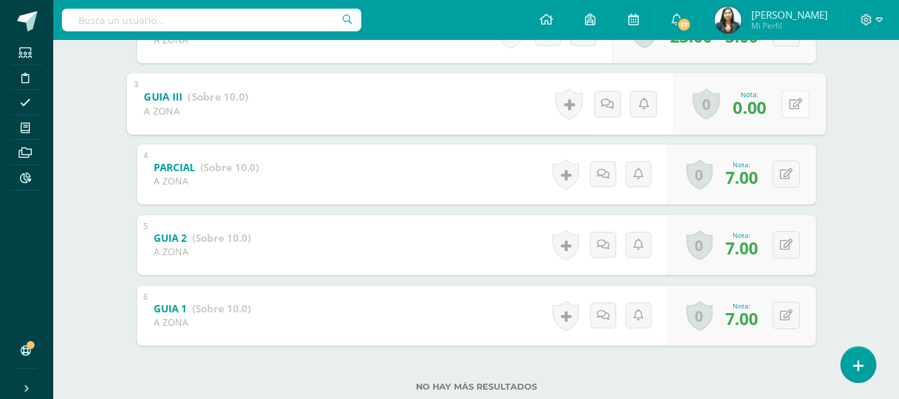
click at [781, 109] on button at bounding box center [795, 104] width 28 height 28
type input "7"
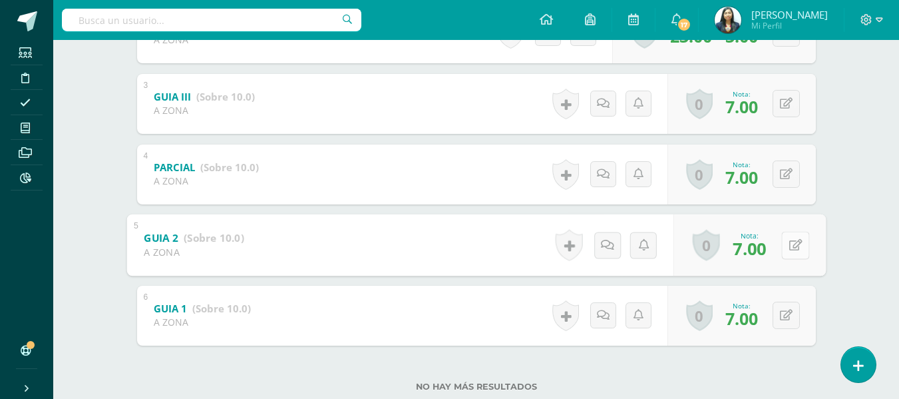
click at [782, 243] on button at bounding box center [795, 245] width 28 height 28
type input "9"
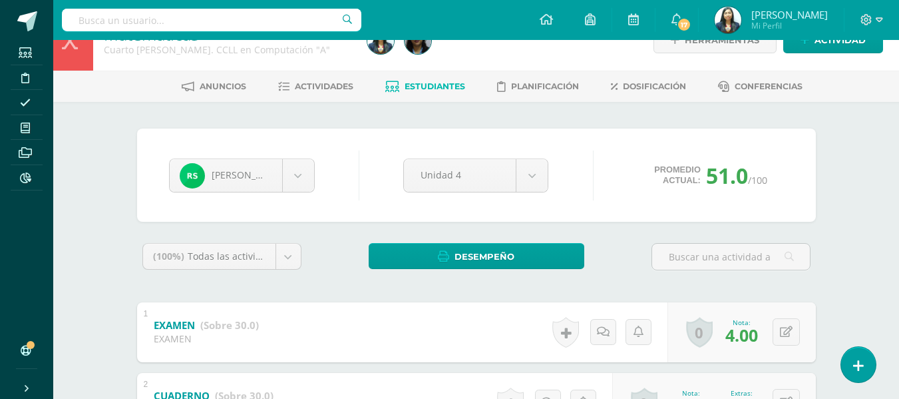
scroll to position [0, 0]
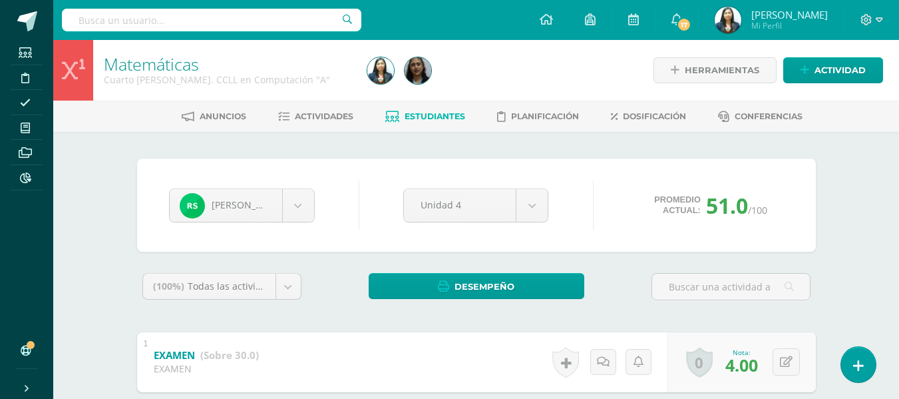
click at [412, 122] on link "Estudiantes" at bounding box center [425, 116] width 80 height 21
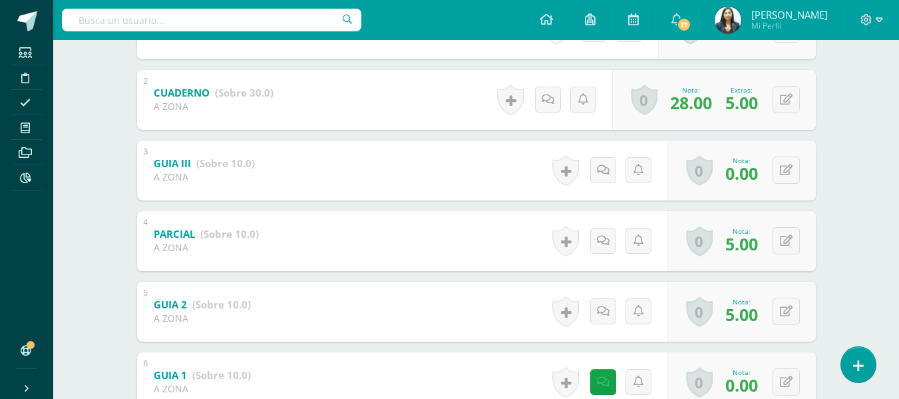
scroll to position [399, 0]
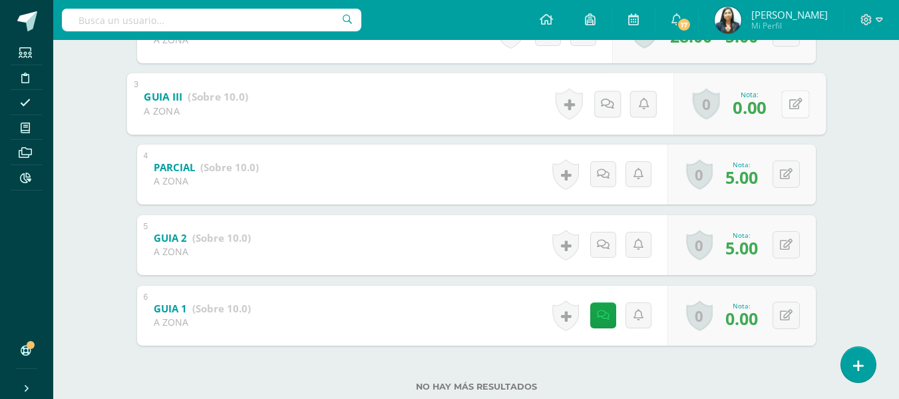
click at [781, 115] on button at bounding box center [795, 104] width 28 height 28
type input "4"
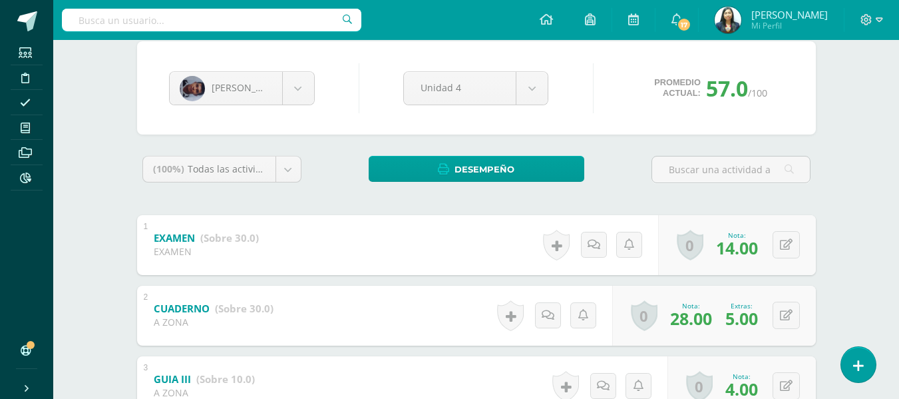
scroll to position [0, 0]
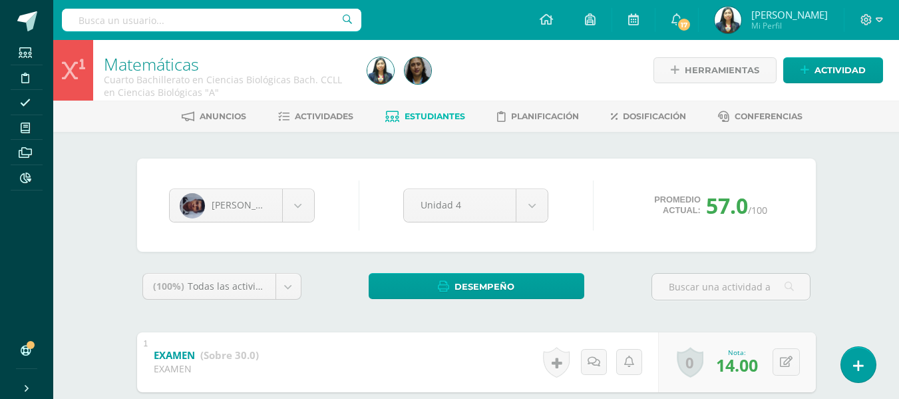
click at [433, 126] on link "Estudiantes" at bounding box center [425, 116] width 80 height 21
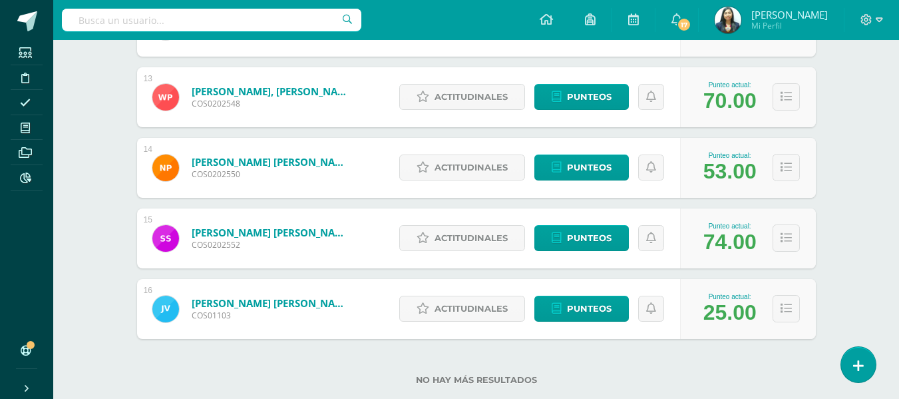
scroll to position [1002, 0]
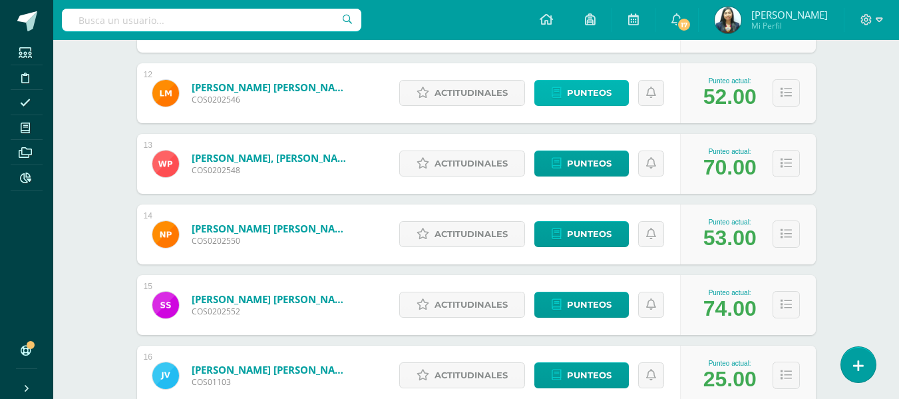
click at [556, 97] on icon at bounding box center [557, 92] width 10 height 11
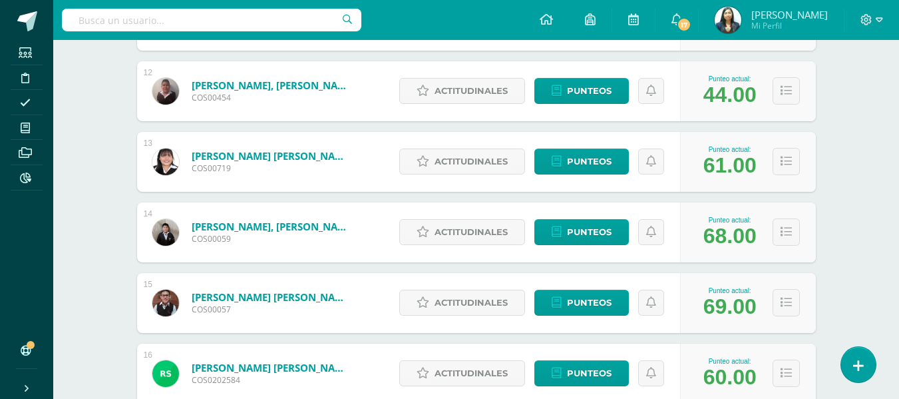
scroll to position [981, 0]
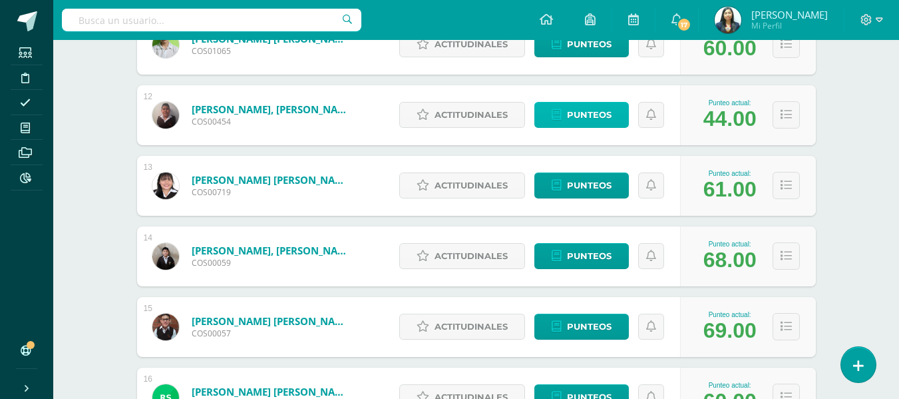
click at [596, 111] on span "Punteos" at bounding box center [589, 115] width 45 height 25
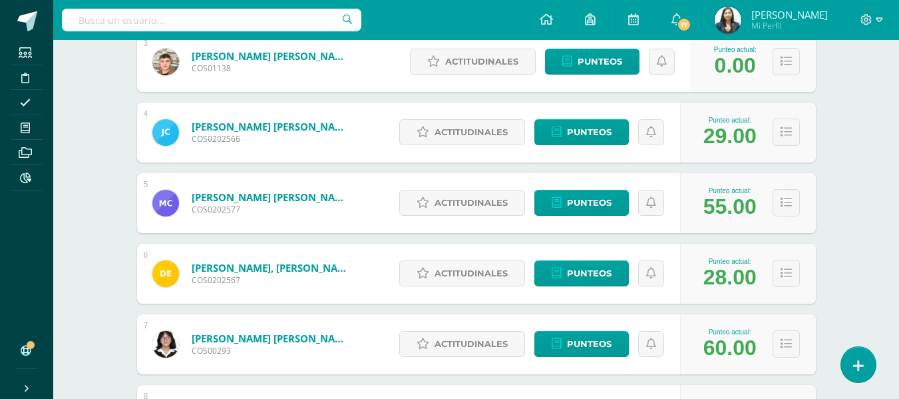
scroll to position [399, 0]
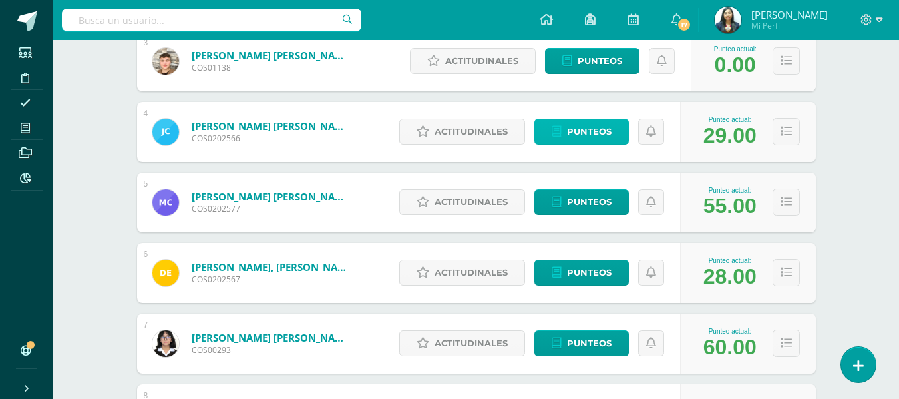
click at [560, 135] on icon at bounding box center [557, 131] width 10 height 11
click at [595, 131] on span "Punteos" at bounding box center [589, 131] width 45 height 25
click at [591, 130] on span "Punteos" at bounding box center [589, 131] width 45 height 25
click at [548, 126] on link "Punteos" at bounding box center [582, 131] width 95 height 26
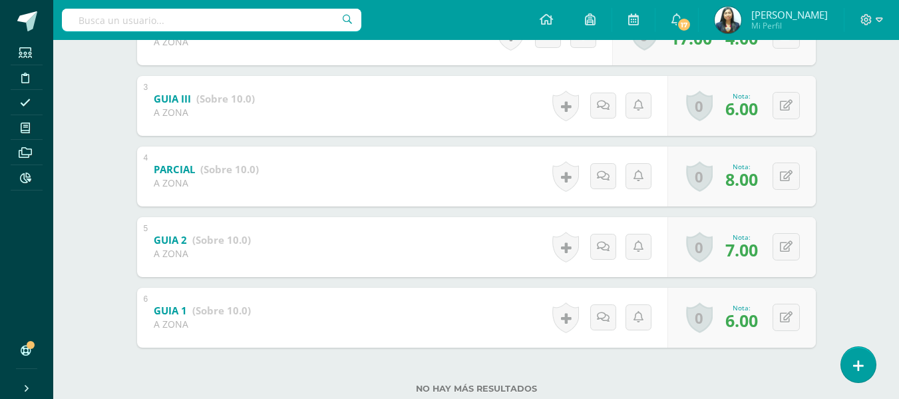
scroll to position [399, 0]
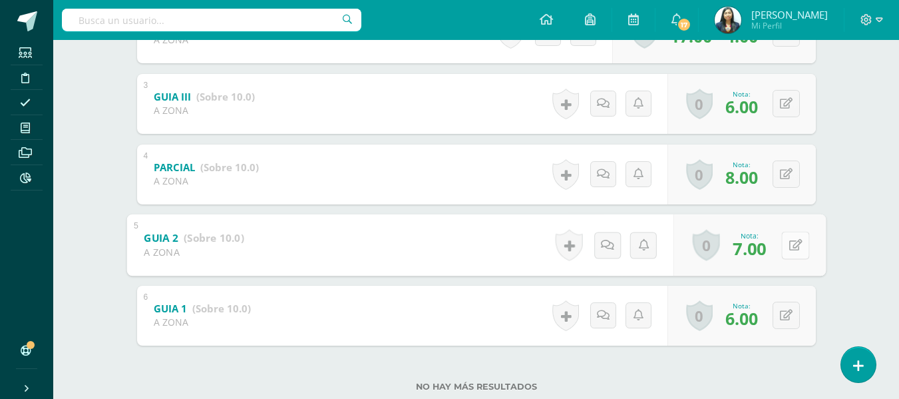
click at [784, 238] on button at bounding box center [795, 245] width 28 height 28
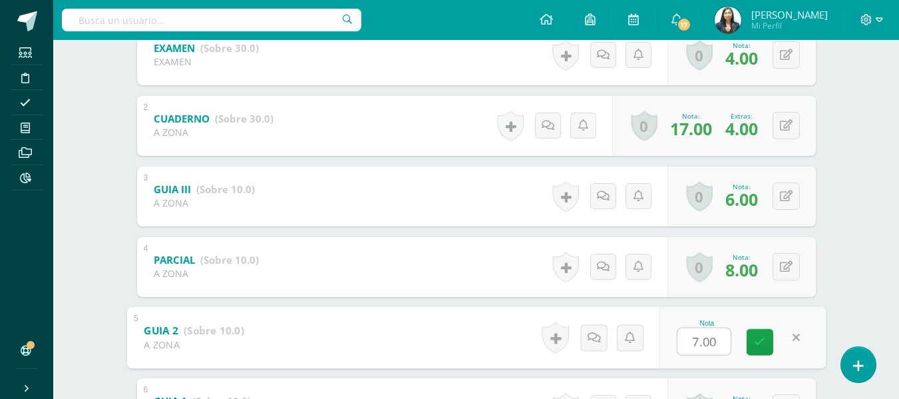
scroll to position [333, 0]
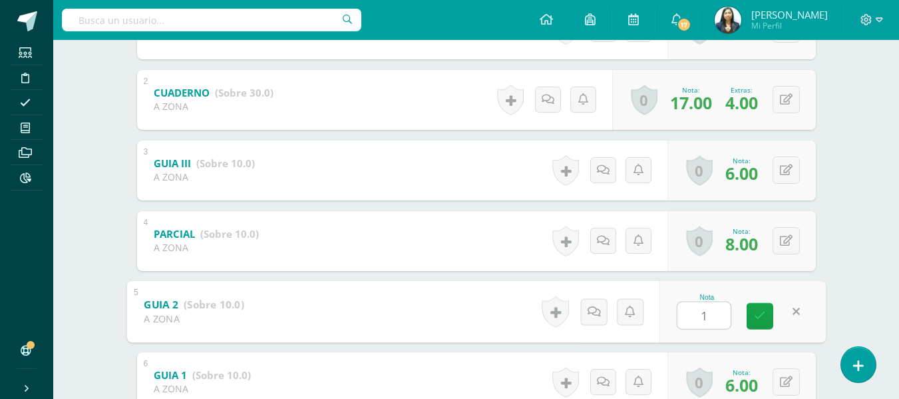
type input "10"
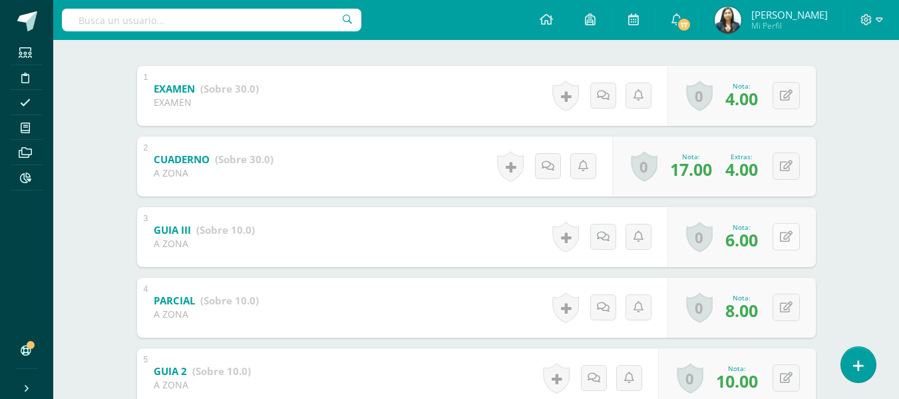
click at [787, 232] on button at bounding box center [786, 236] width 27 height 27
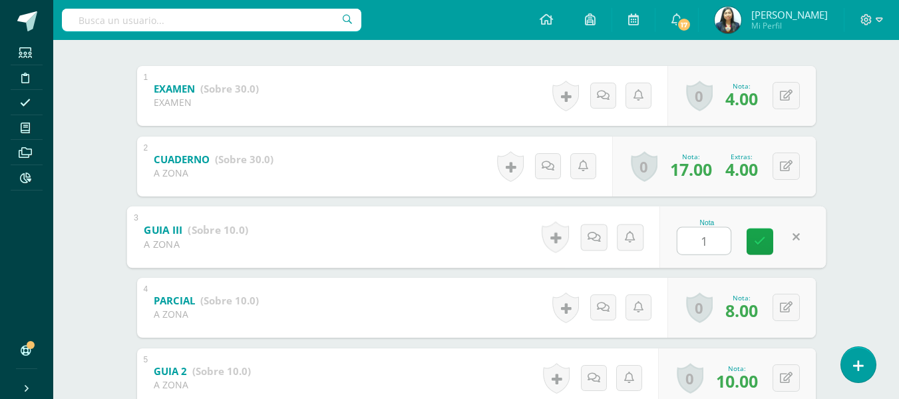
type input "10"
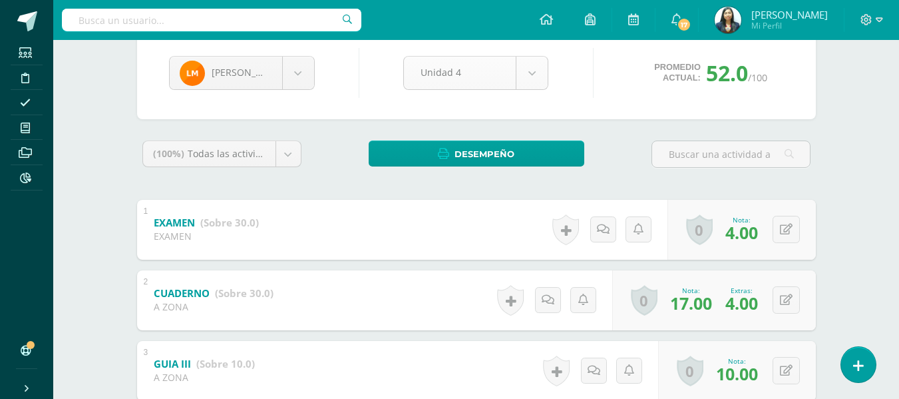
scroll to position [67, 0]
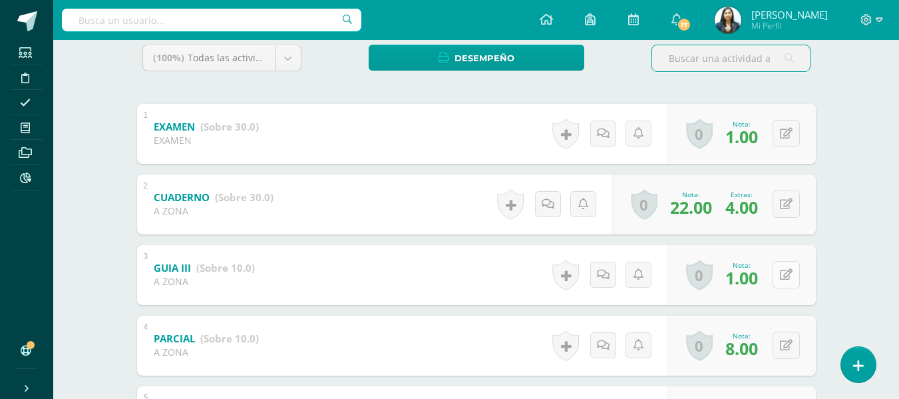
scroll to position [235, 0]
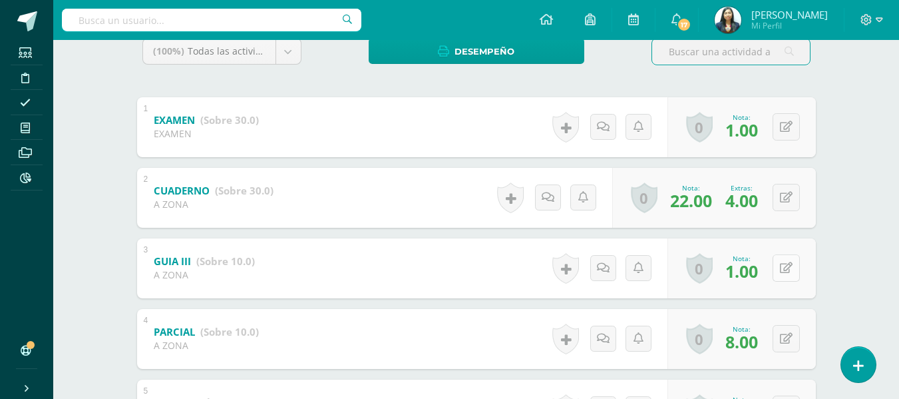
click at [796, 278] on button at bounding box center [786, 267] width 27 height 27
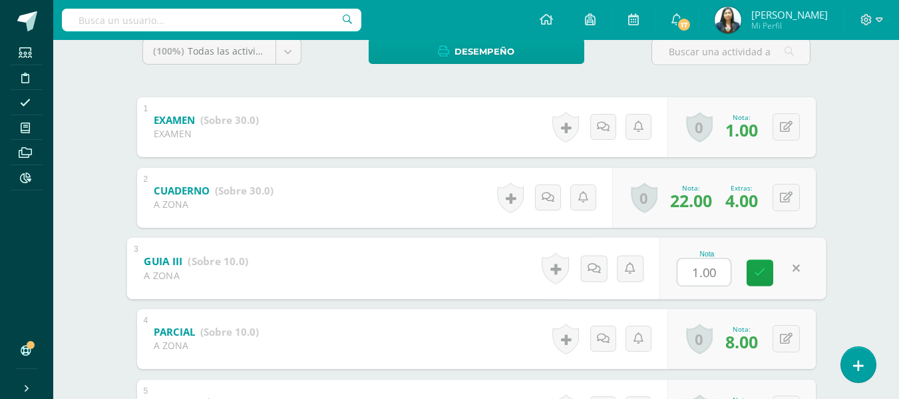
type input "9"
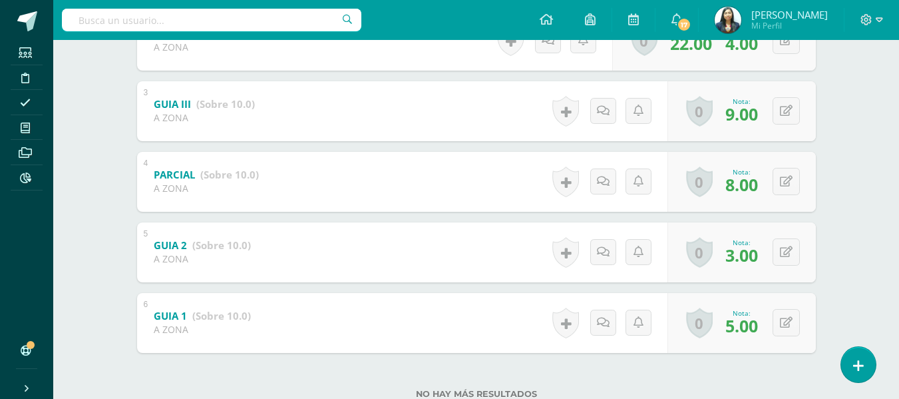
scroll to position [399, 0]
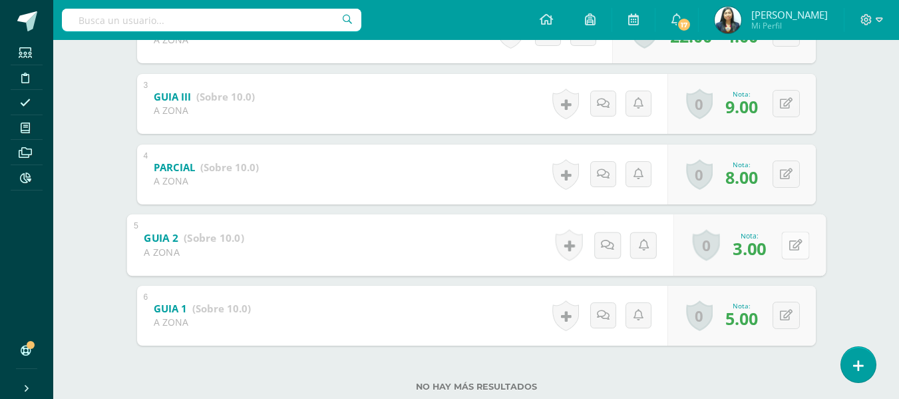
click at [784, 250] on button at bounding box center [795, 245] width 28 height 28
type input "9"
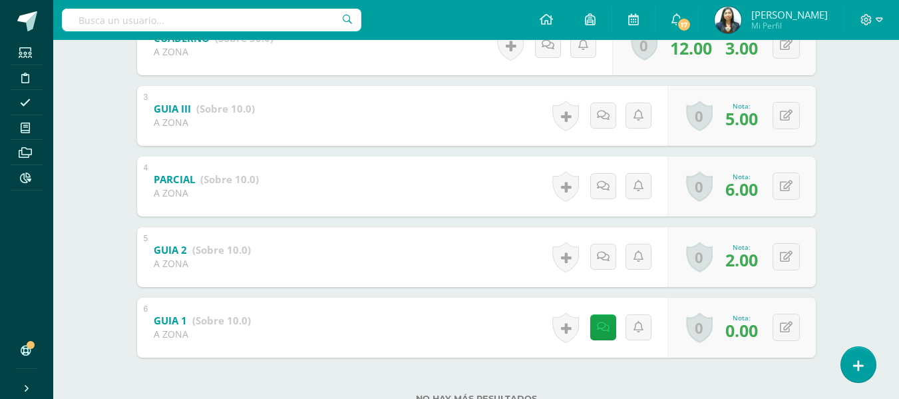
scroll to position [399, 0]
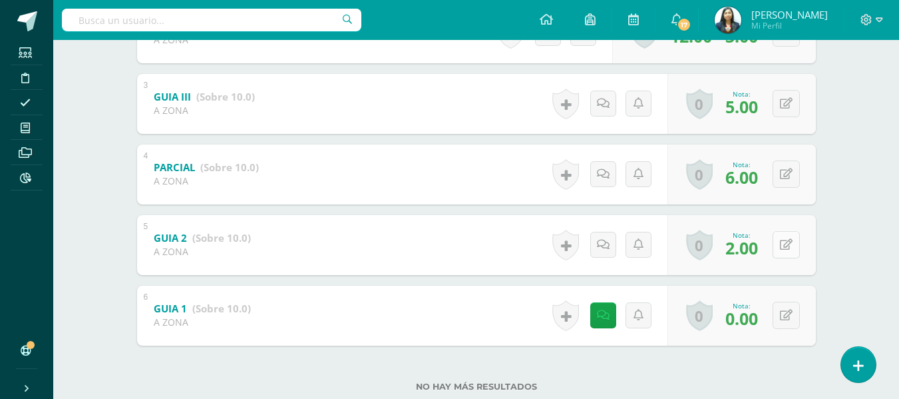
click at [783, 246] on button at bounding box center [786, 244] width 27 height 27
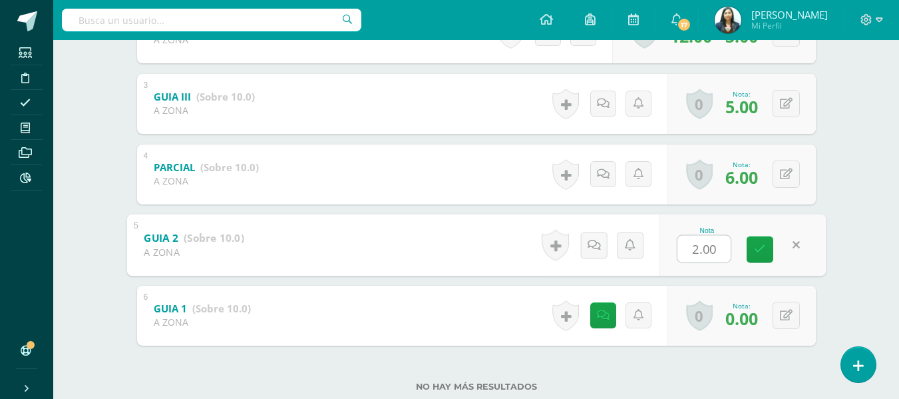
type input "7"
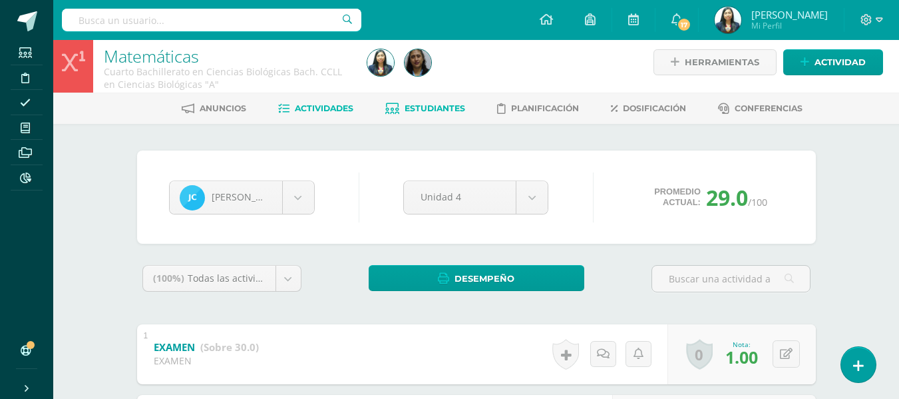
scroll to position [0, 0]
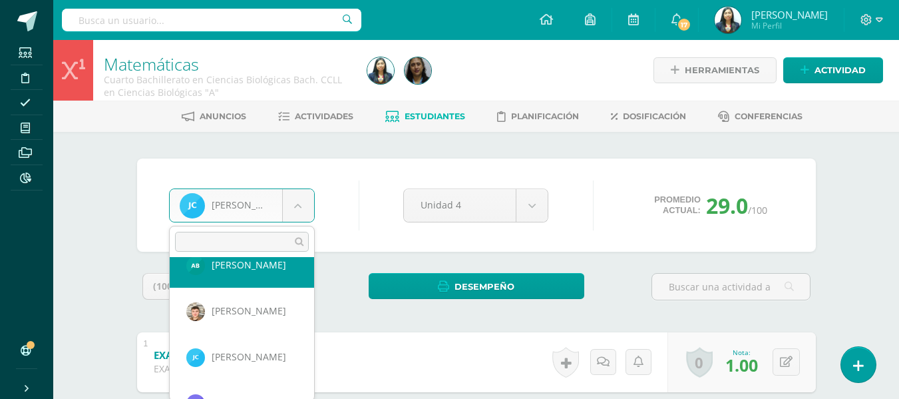
scroll to position [133, 0]
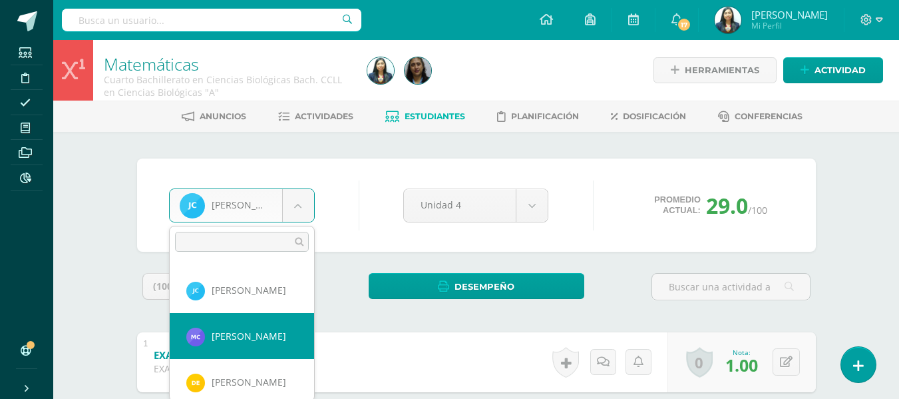
select select "1656"
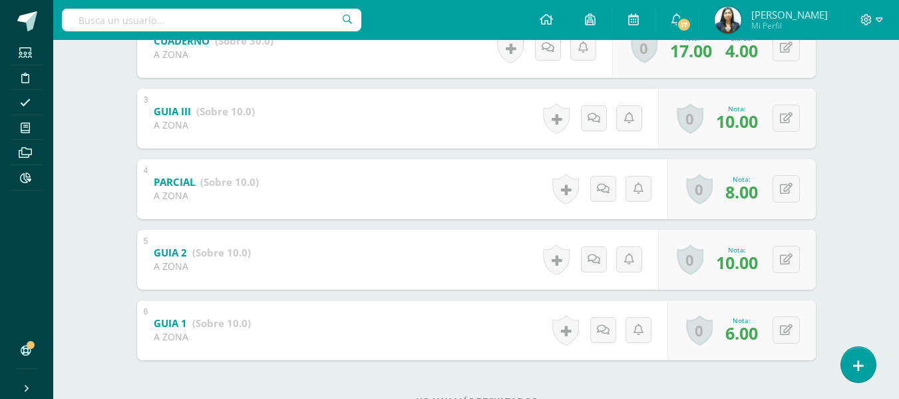
scroll to position [399, 0]
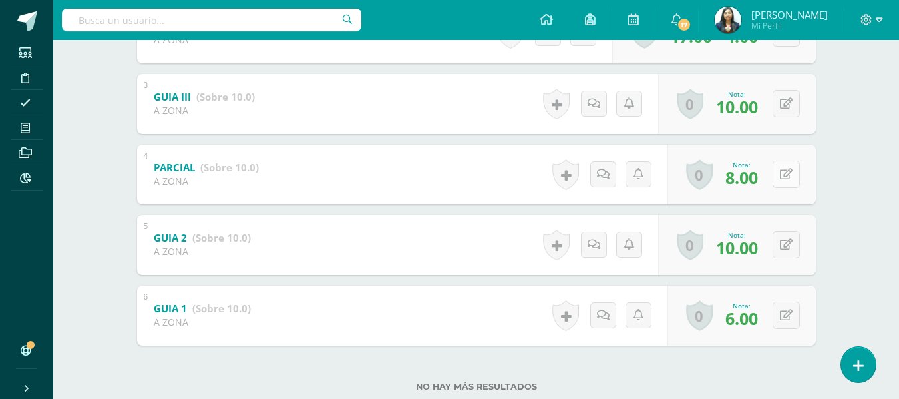
click at [790, 174] on icon at bounding box center [786, 173] width 13 height 11
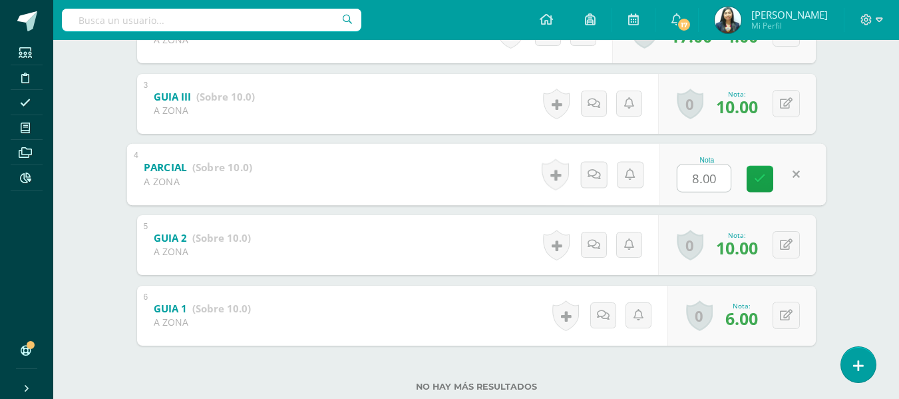
type input "9"
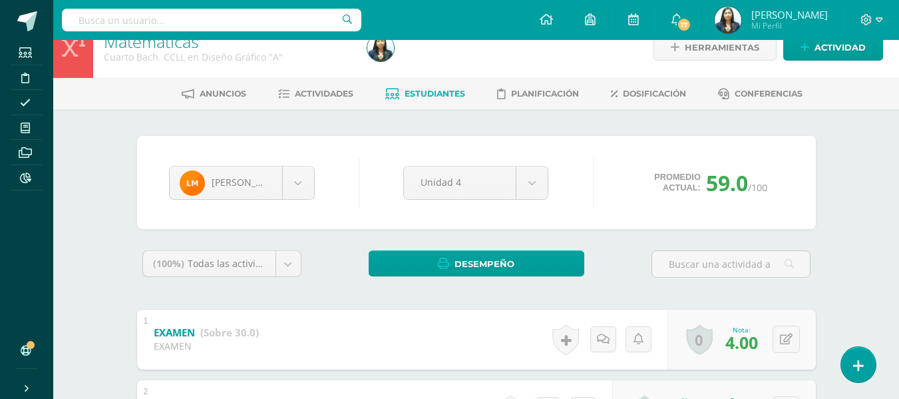
scroll to position [0, 0]
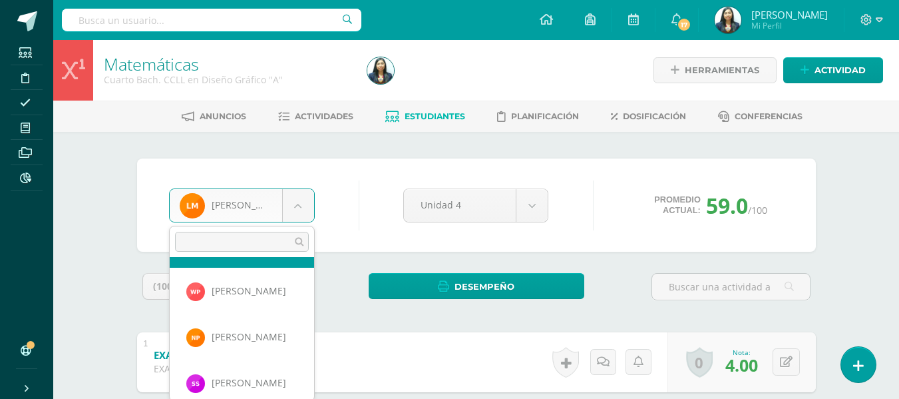
scroll to position [551, 0]
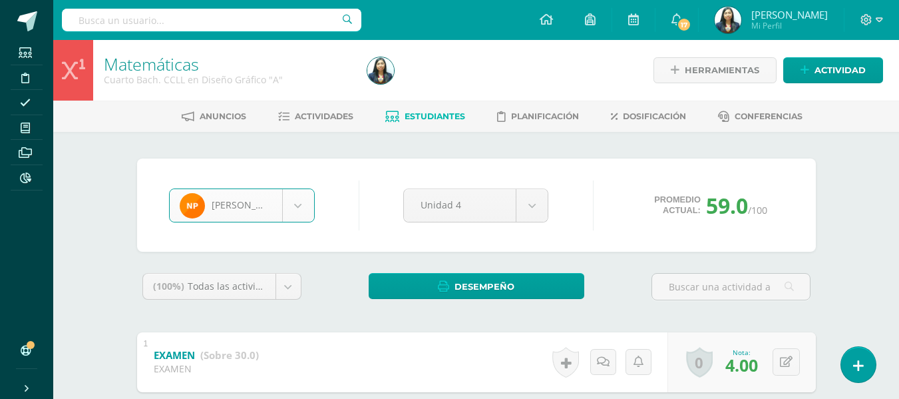
select select "1629"
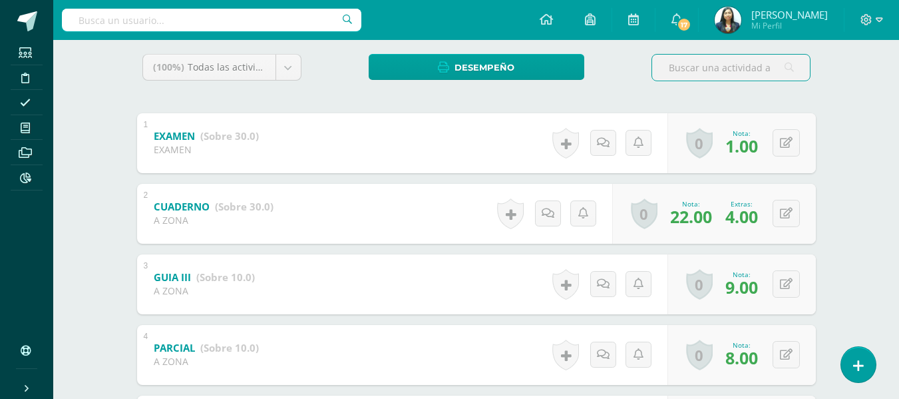
scroll to position [435, 0]
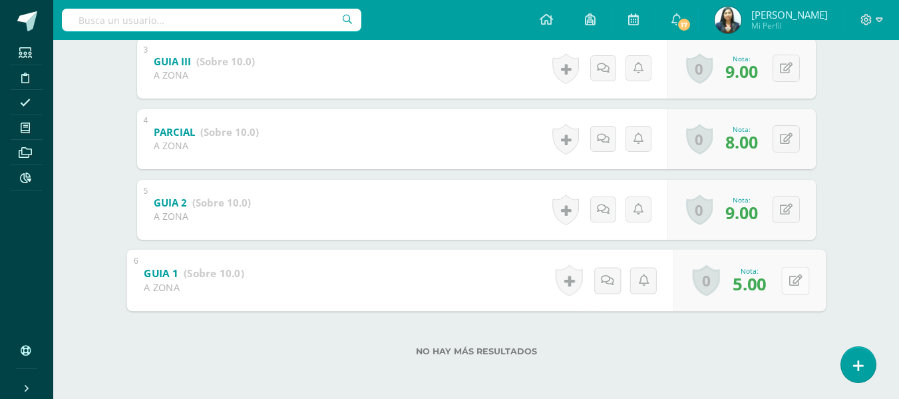
click at [782, 288] on button at bounding box center [795, 280] width 28 height 28
type input "7"
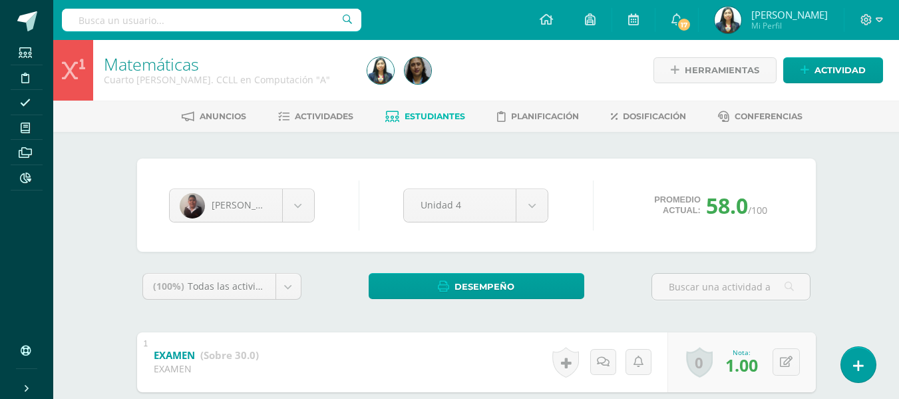
scroll to position [133, 0]
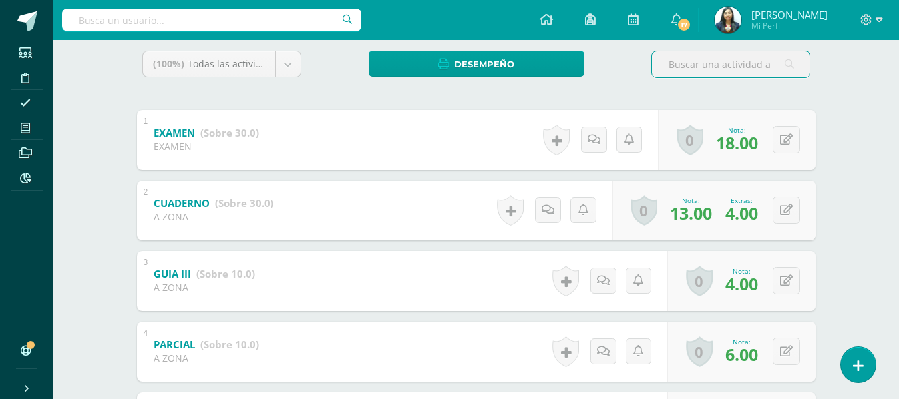
scroll to position [368, 0]
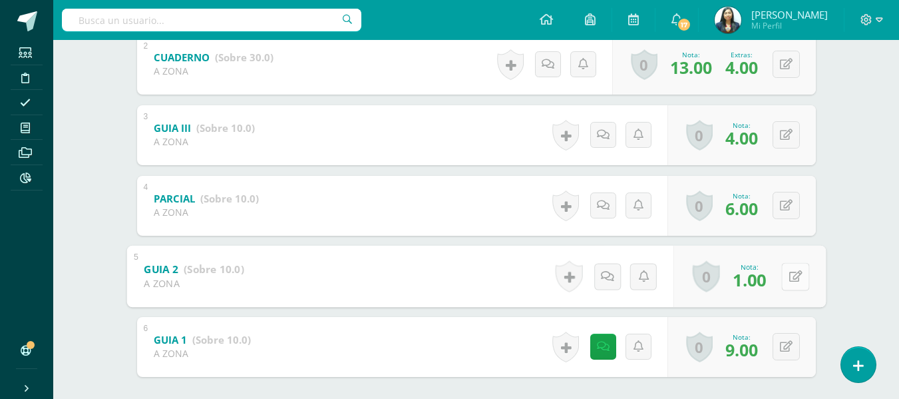
click at [783, 272] on button at bounding box center [795, 276] width 28 height 28
type input "6"
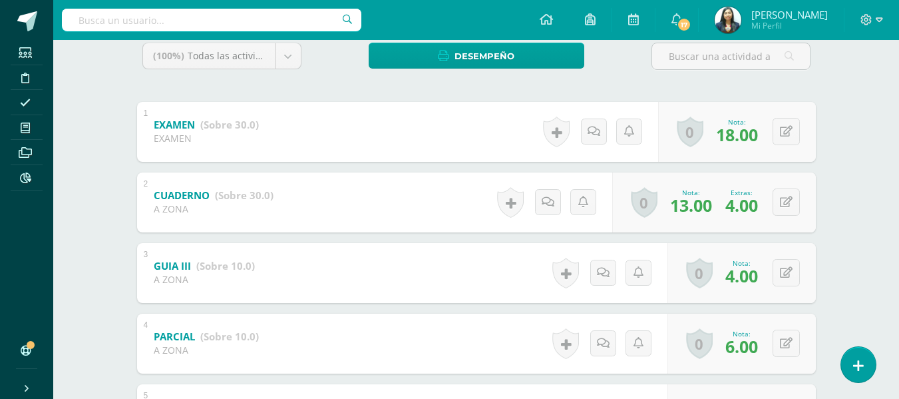
scroll to position [102, 0]
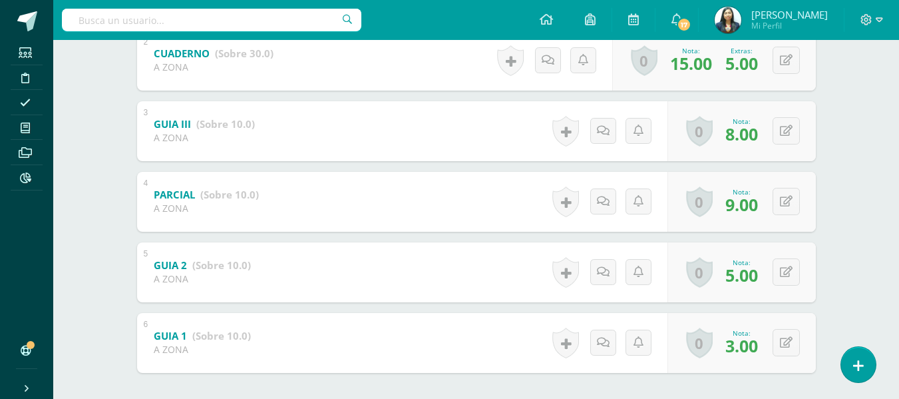
scroll to position [435, 0]
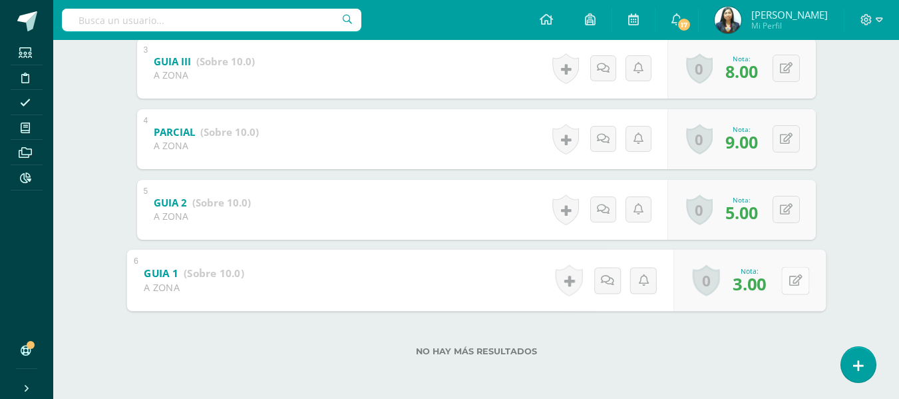
click at [789, 282] on icon at bounding box center [795, 279] width 13 height 11
type input "9"
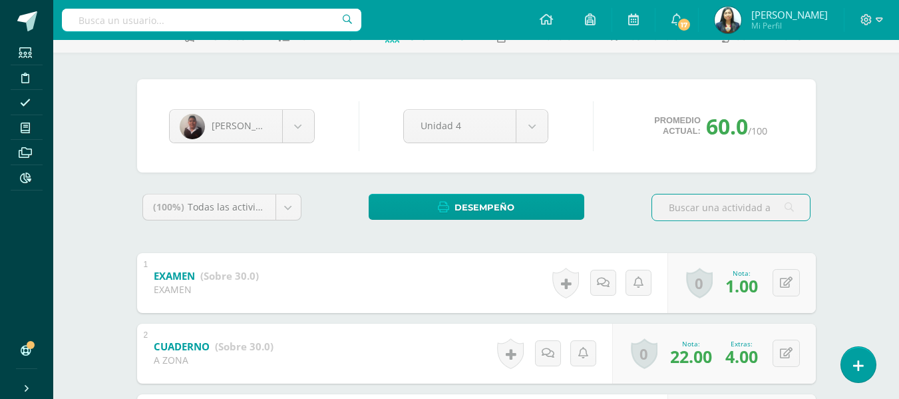
scroll to position [7, 0]
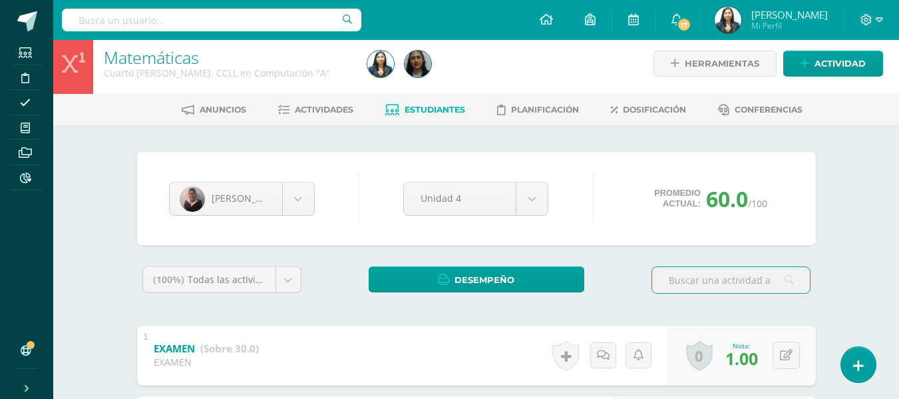
click at [419, 108] on span "Estudiantes" at bounding box center [435, 110] width 61 height 10
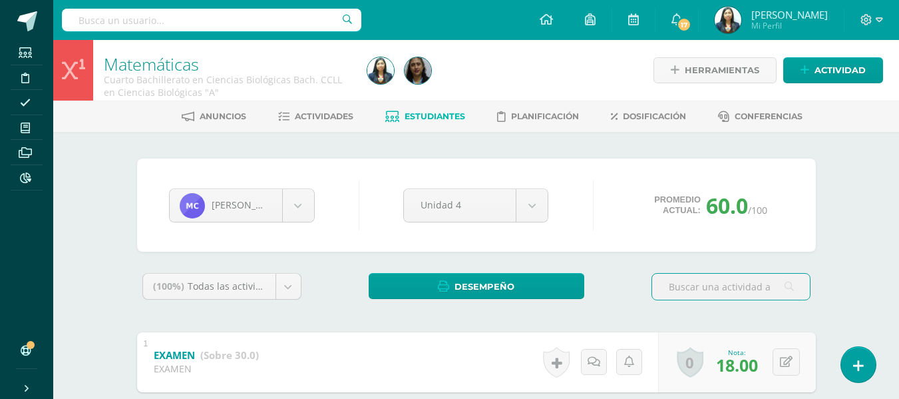
click at [412, 118] on span "Estudiantes" at bounding box center [435, 116] width 61 height 10
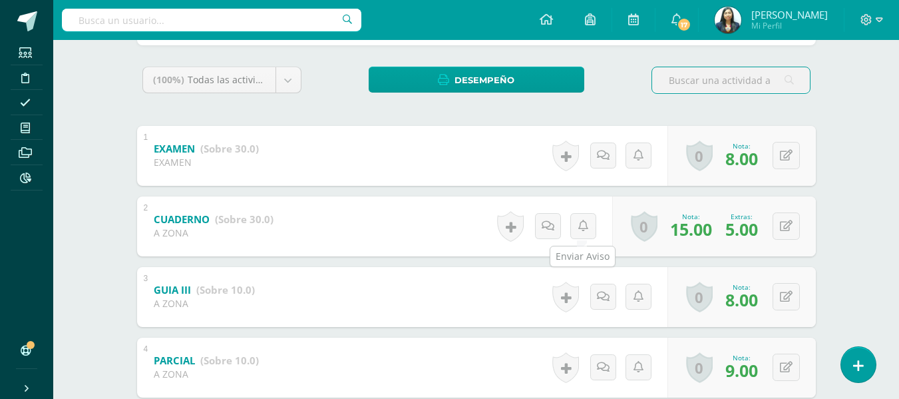
scroll to position [406, 0]
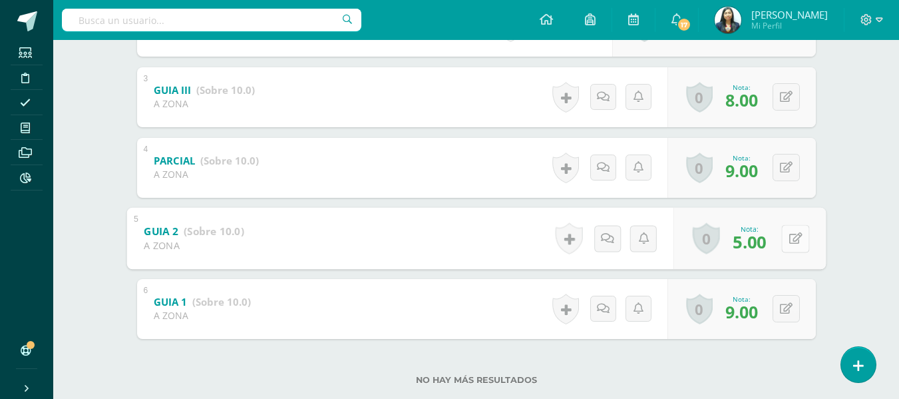
click at [787, 233] on button at bounding box center [795, 238] width 28 height 28
type input "6"
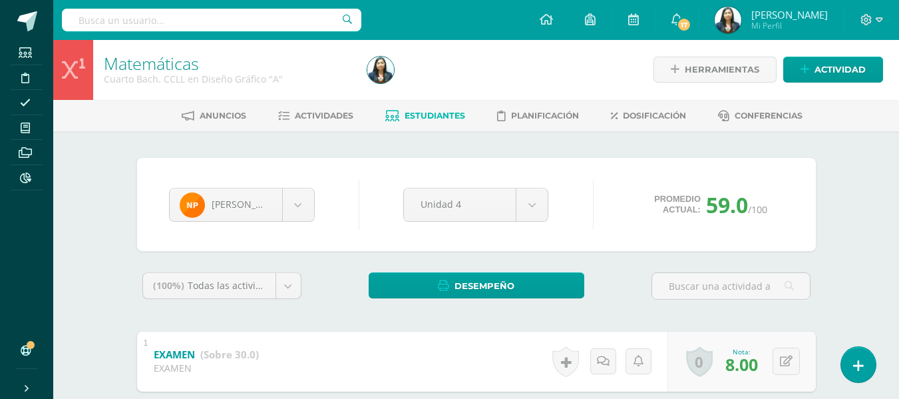
scroll to position [0, 0]
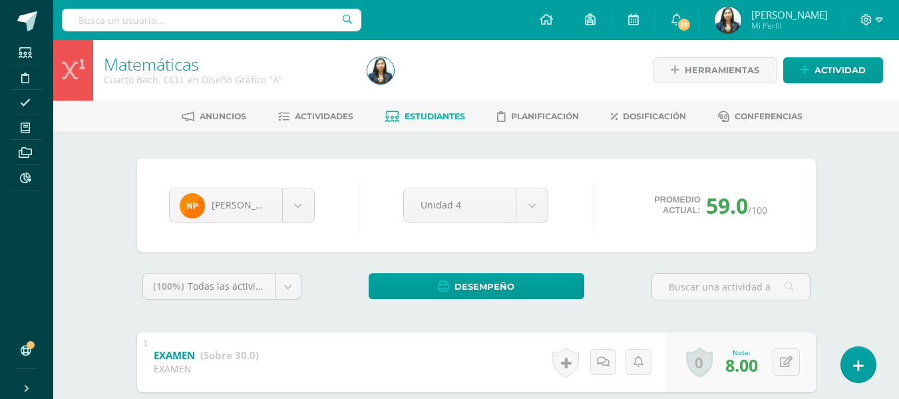
click at [451, 123] on link "Estudiantes" at bounding box center [425, 116] width 80 height 21
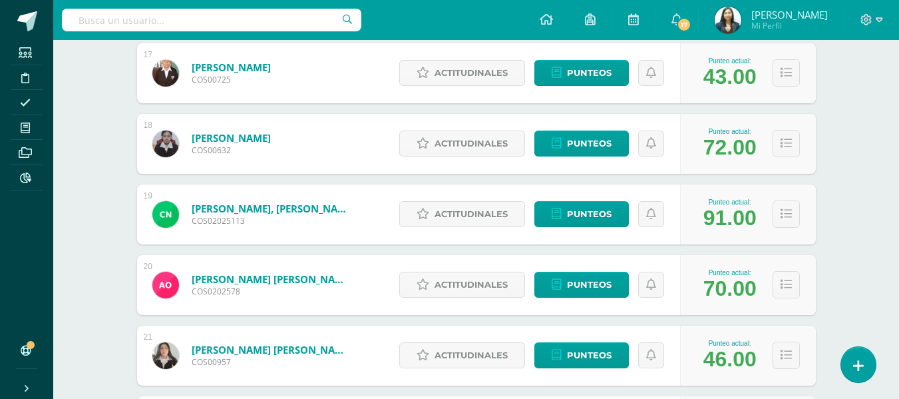
scroll to position [1109, 0]
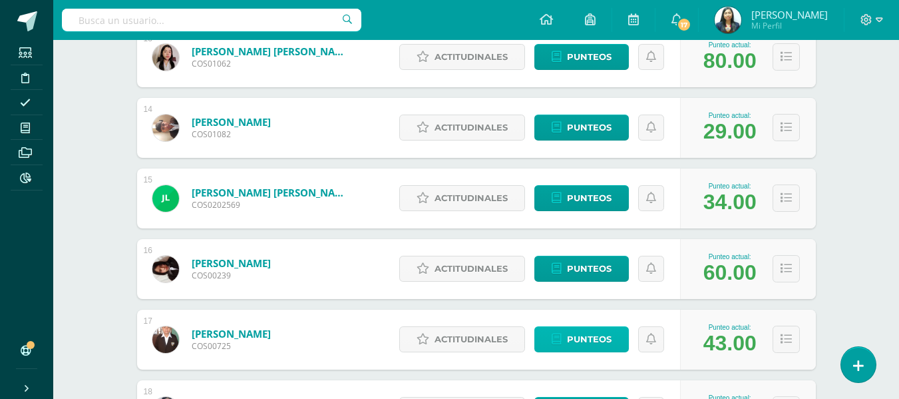
click at [571, 339] on span "Punteos" at bounding box center [589, 339] width 45 height 25
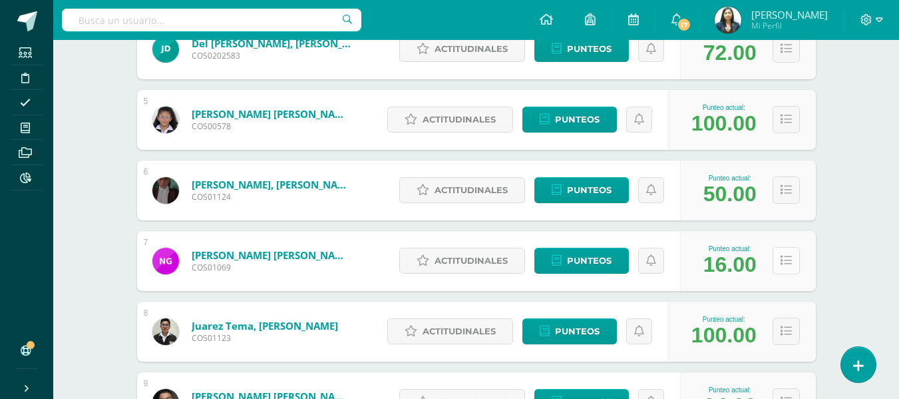
scroll to position [581, 0]
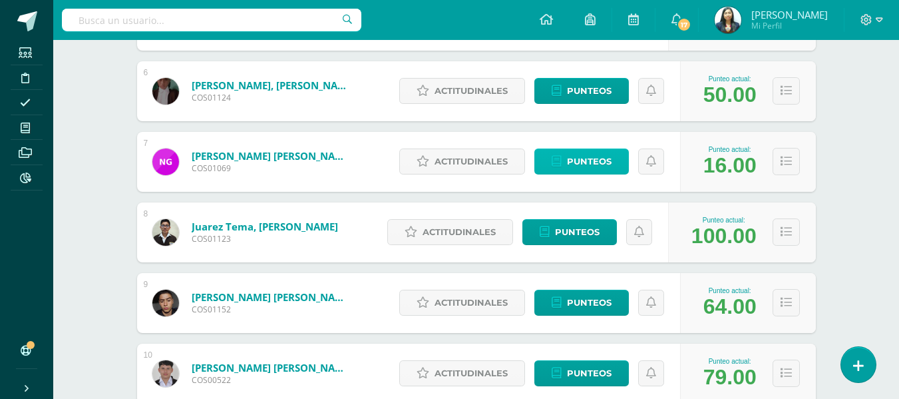
click at [612, 165] on link "Punteos" at bounding box center [582, 161] width 95 height 26
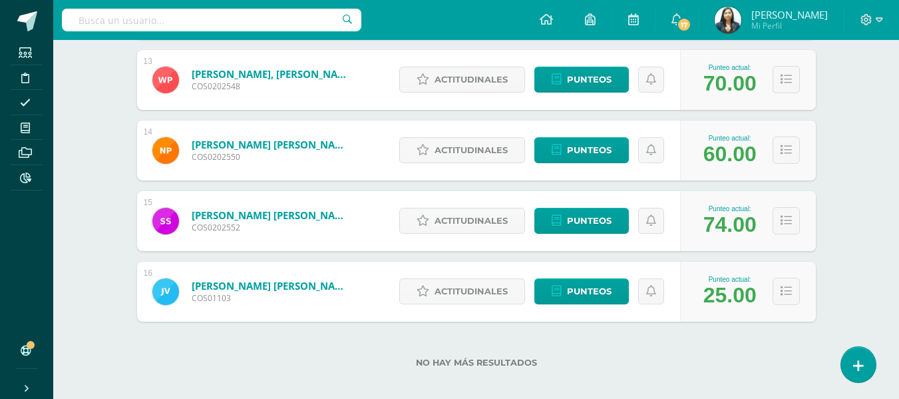
scroll to position [1098, 0]
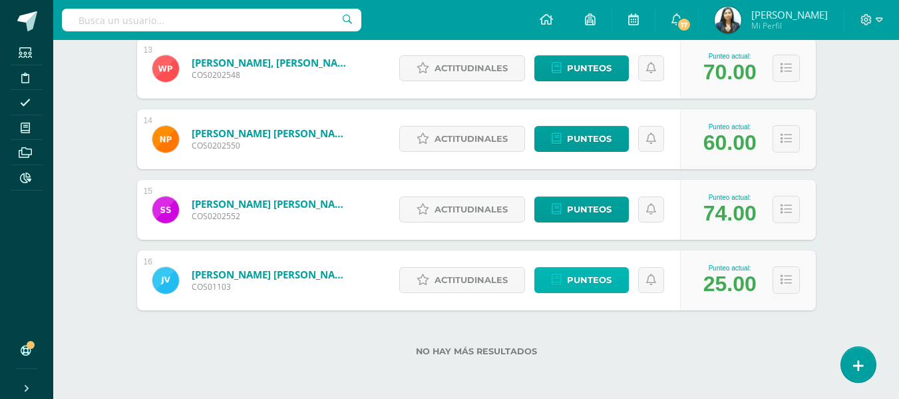
click at [614, 278] on link "Punteos" at bounding box center [582, 280] width 95 height 26
click at [612, 274] on link "Punteos" at bounding box center [582, 280] width 95 height 26
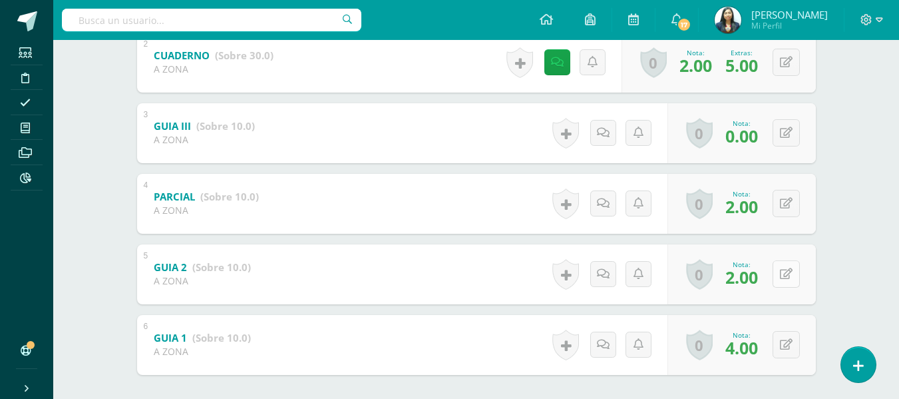
scroll to position [399, 0]
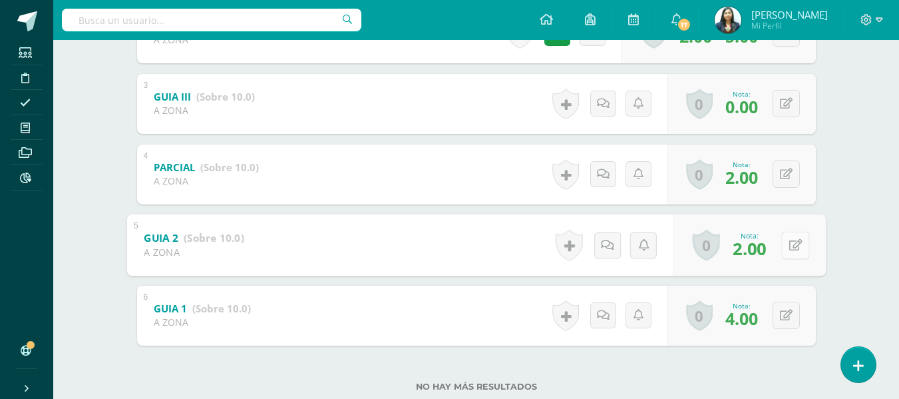
click at [777, 239] on div "0 [GEOGRAPHIC_DATA] Logros obtenidos Aún no hay logros agregados Nota: 2.00" at bounding box center [749, 245] width 152 height 62
click at [797, 242] on icon at bounding box center [795, 244] width 13 height 11
type input "5"
click at [789, 177] on icon at bounding box center [786, 173] width 13 height 11
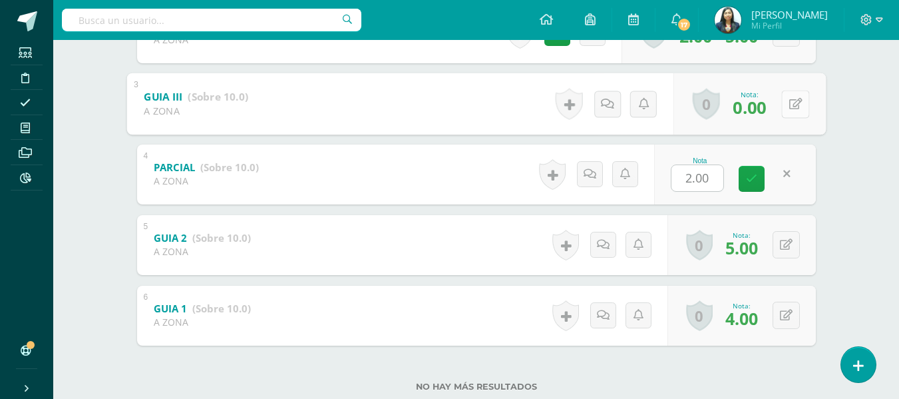
click at [785, 114] on button at bounding box center [795, 104] width 28 height 28
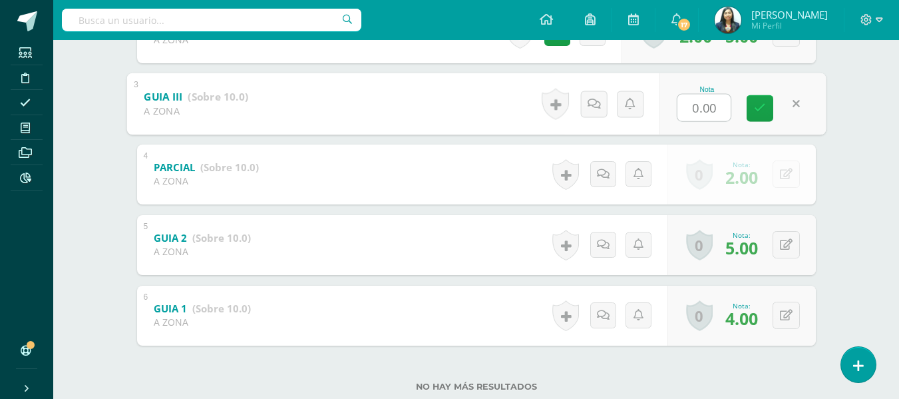
type input "5"
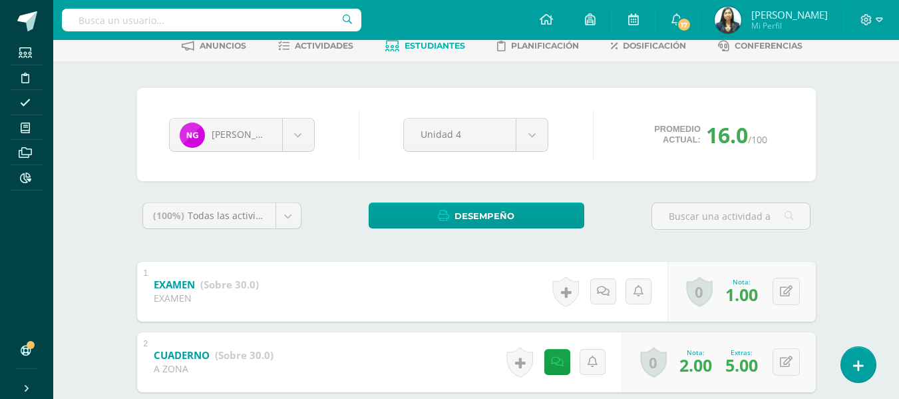
scroll to position [67, 0]
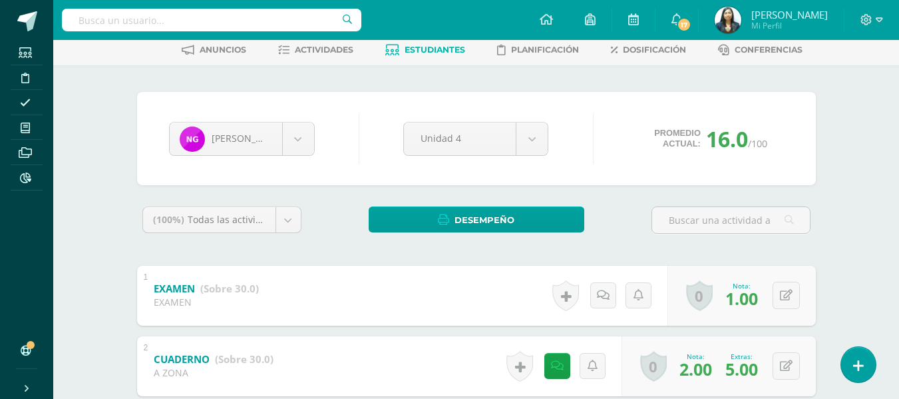
click at [439, 55] on span "Estudiantes" at bounding box center [435, 50] width 61 height 10
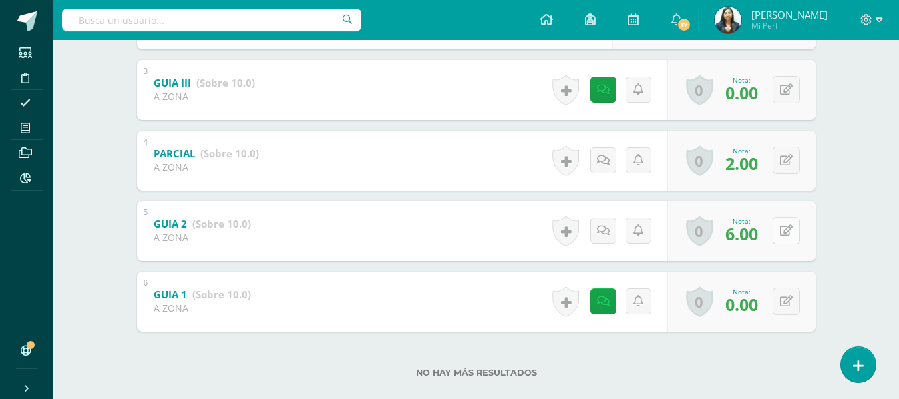
scroll to position [435, 0]
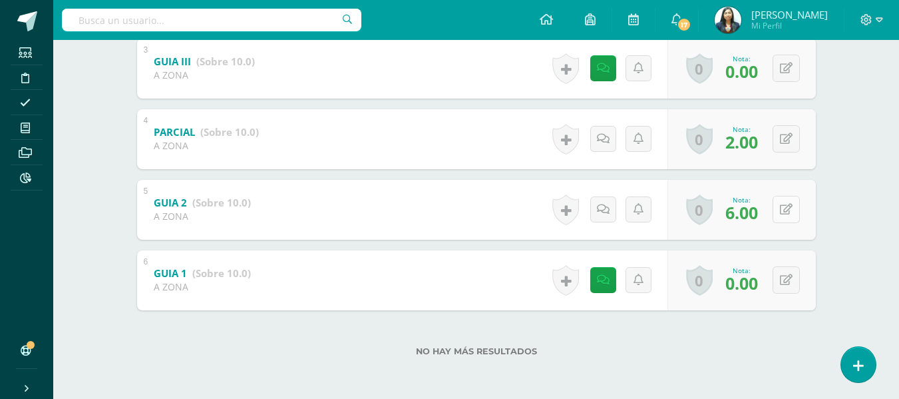
click at [787, 214] on button at bounding box center [786, 209] width 27 height 27
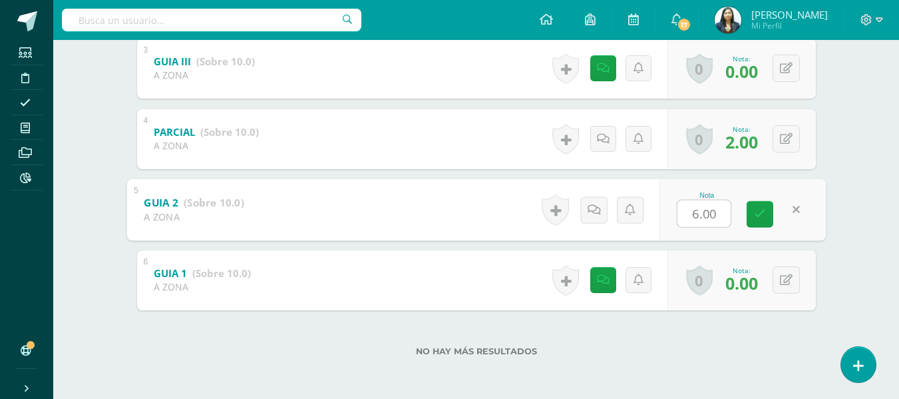
type input "7"
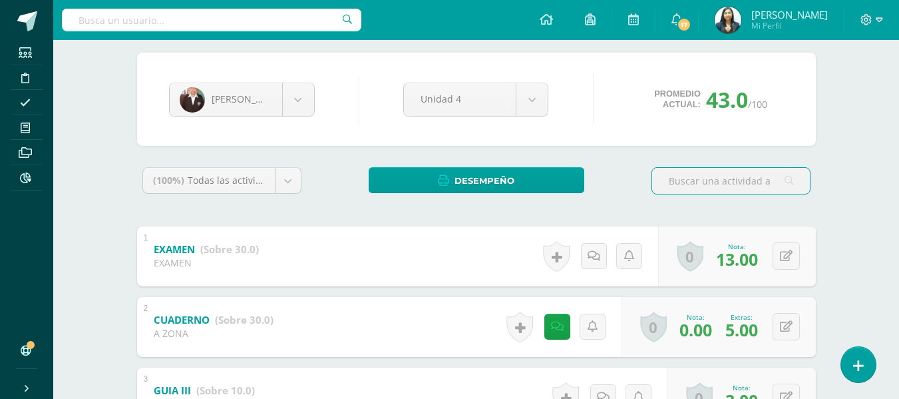
scroll to position [102, 0]
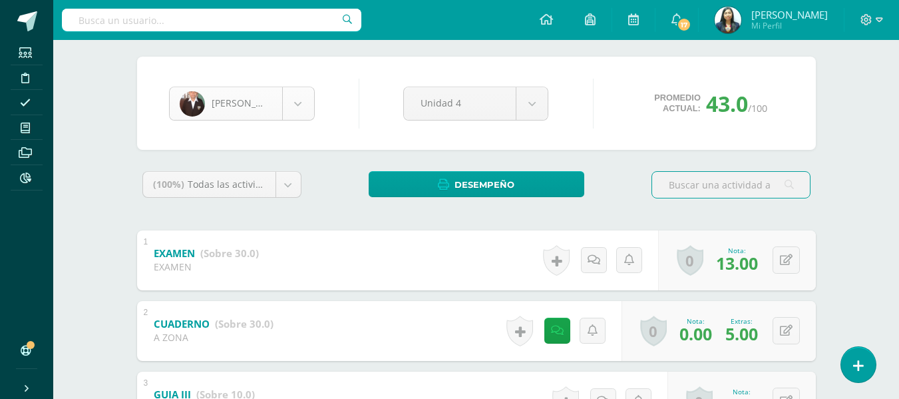
click at [292, 118] on body "Estudiantes Disciplina Asistencia Mis cursos Archivos Reportes Soporte Ayuda Re…" at bounding box center [449, 314] width 899 height 833
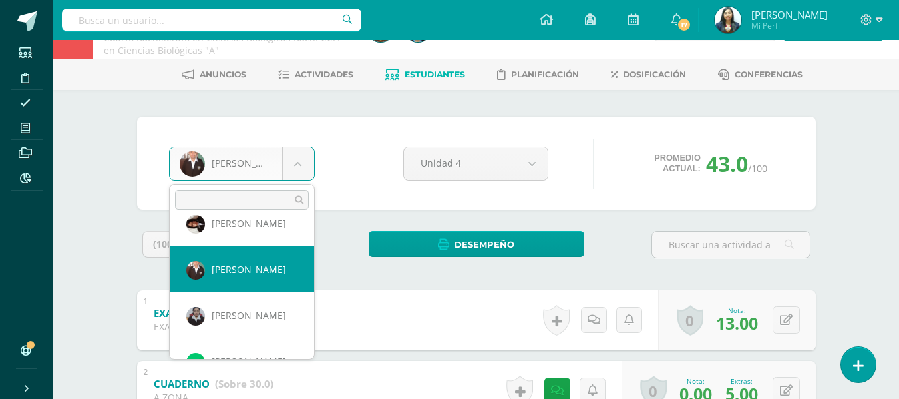
scroll to position [0, 0]
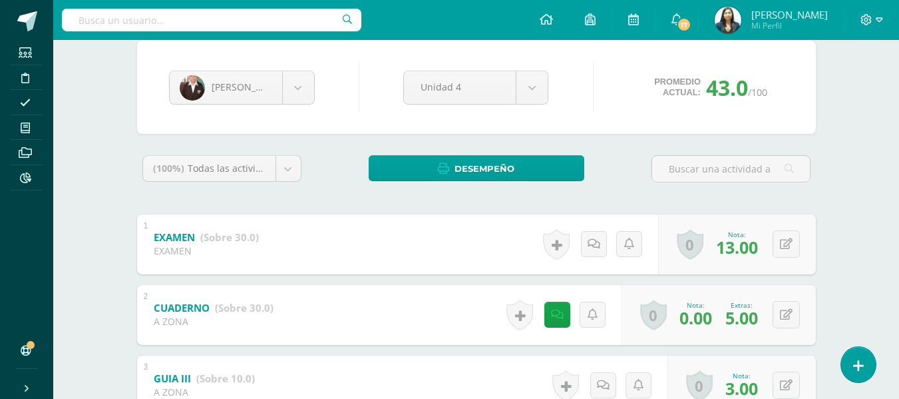
scroll to position [35, 0]
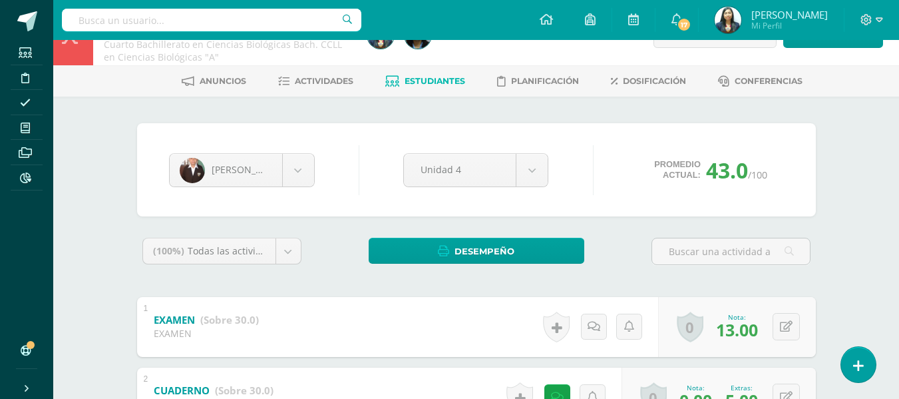
click at [449, 75] on link "Estudiantes" at bounding box center [425, 81] width 80 height 21
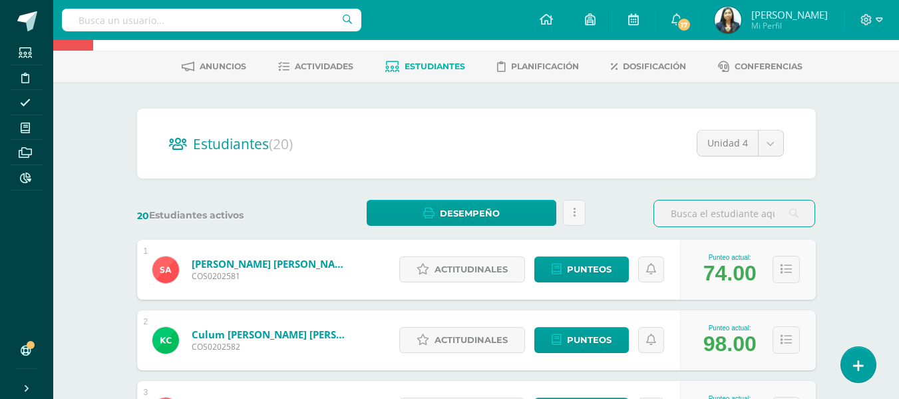
scroll to position [49, 0]
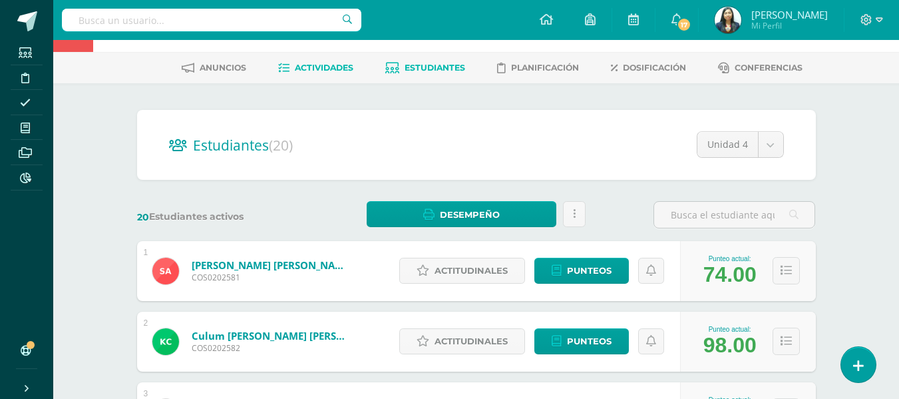
click at [323, 71] on span "Actividades" at bounding box center [324, 68] width 59 height 10
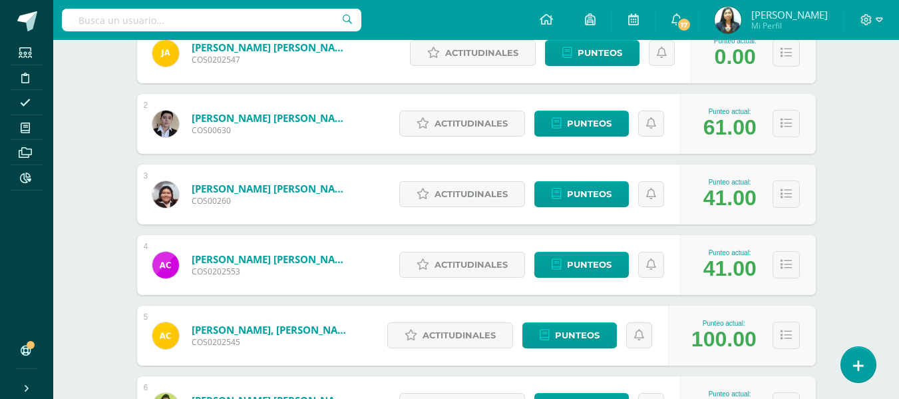
scroll to position [399, 0]
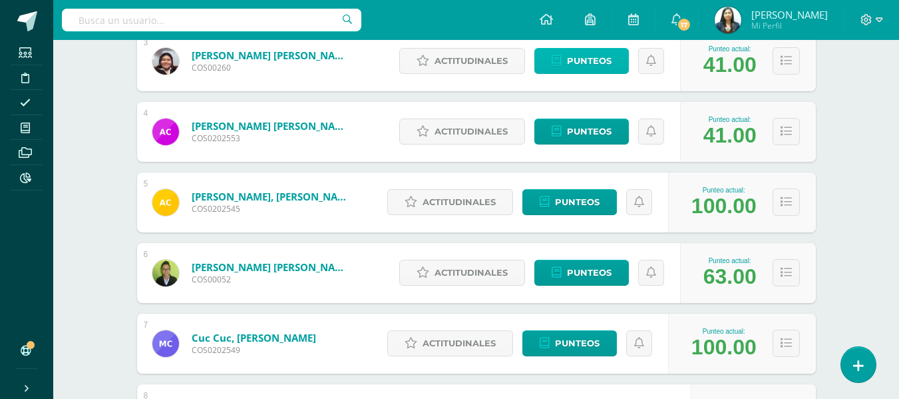
click at [556, 62] on icon at bounding box center [557, 60] width 10 height 11
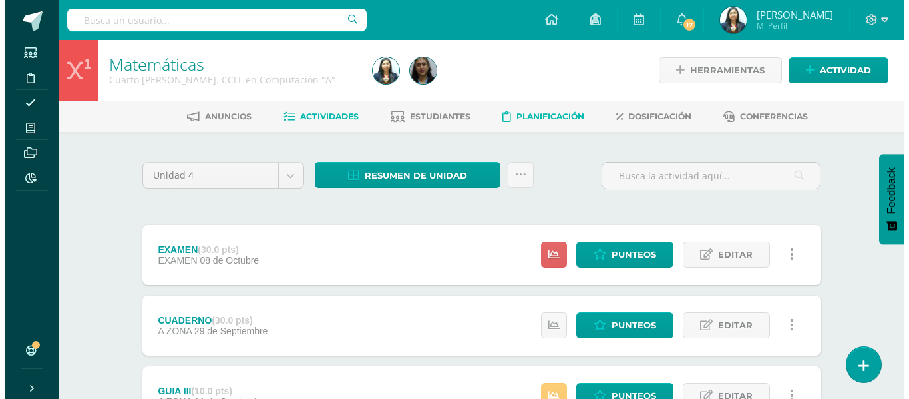
scroll to position [67, 0]
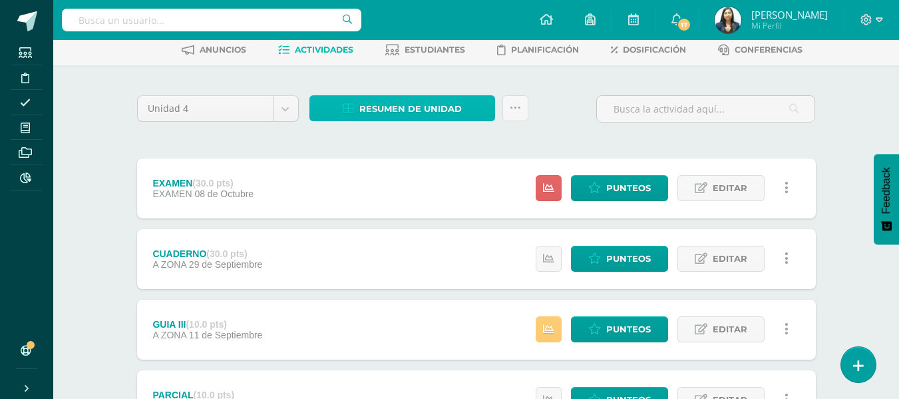
click at [473, 111] on link "Resumen de unidad" at bounding box center [403, 108] width 186 height 26
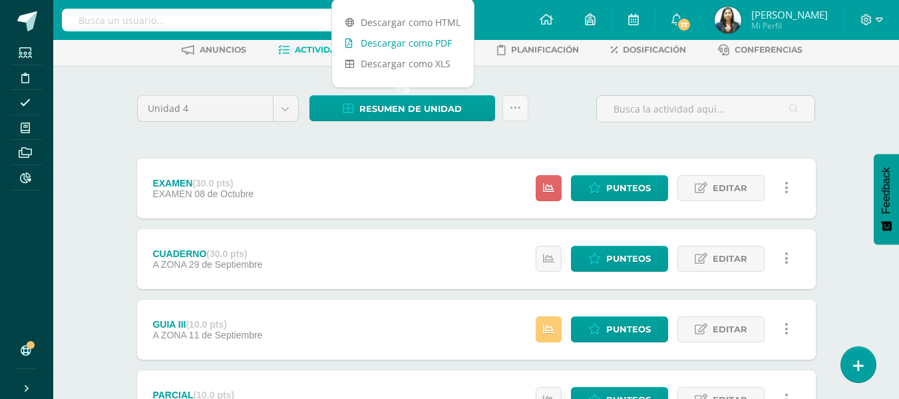
click at [440, 47] on link "Descargar como PDF" at bounding box center [403, 43] width 142 height 21
click at [522, 107] on link at bounding box center [516, 108] width 26 height 26
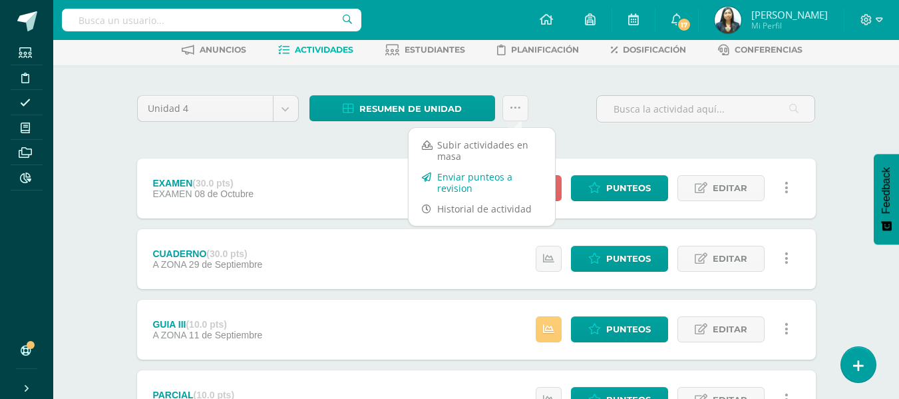
click at [463, 184] on link "Enviar punteos a revision" at bounding box center [482, 182] width 146 height 32
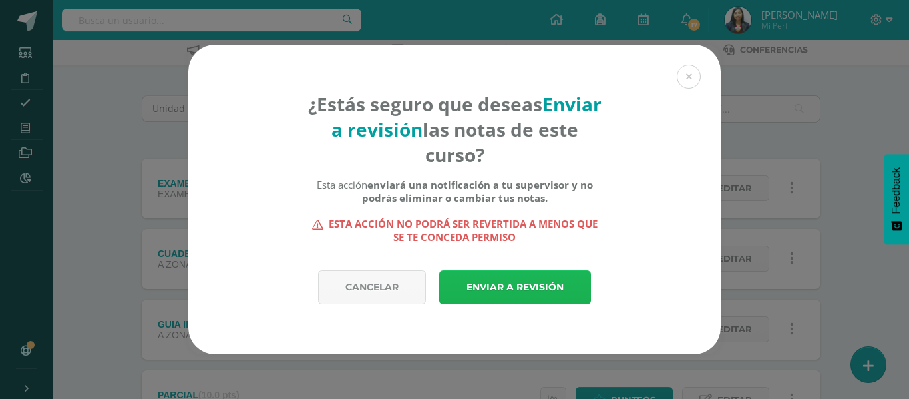
click at [520, 280] on link "Enviar a revisión" at bounding box center [515, 287] width 152 height 34
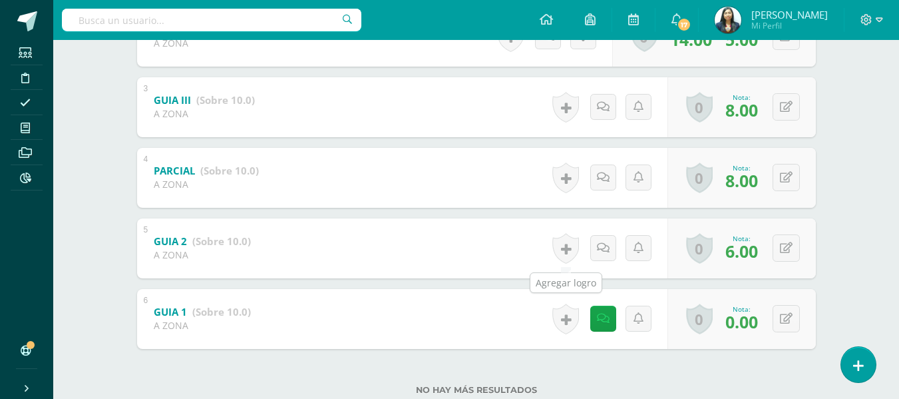
scroll to position [435, 0]
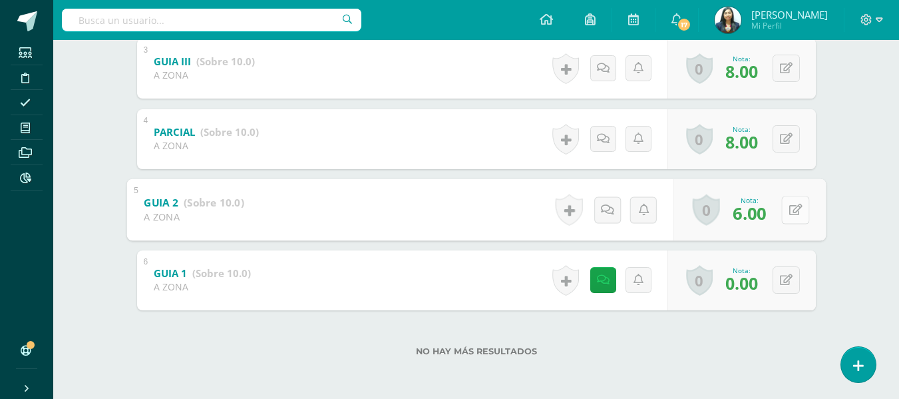
click at [781, 214] on button at bounding box center [795, 210] width 28 height 28
type input "10"
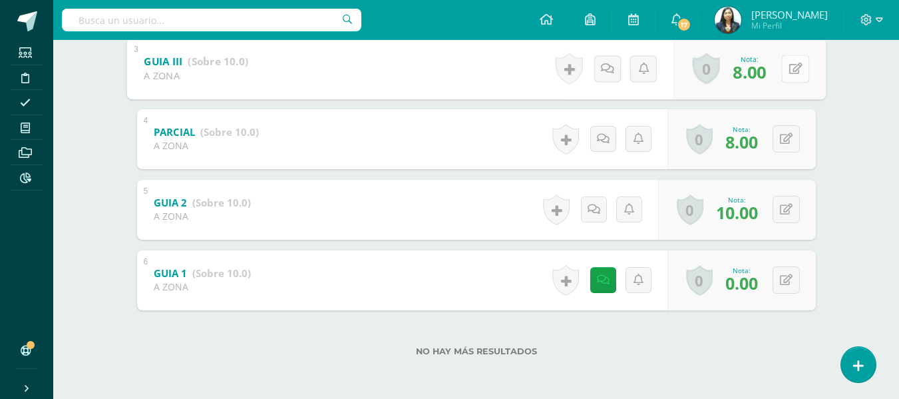
click at [784, 73] on button at bounding box center [795, 69] width 28 height 28
type input "10"
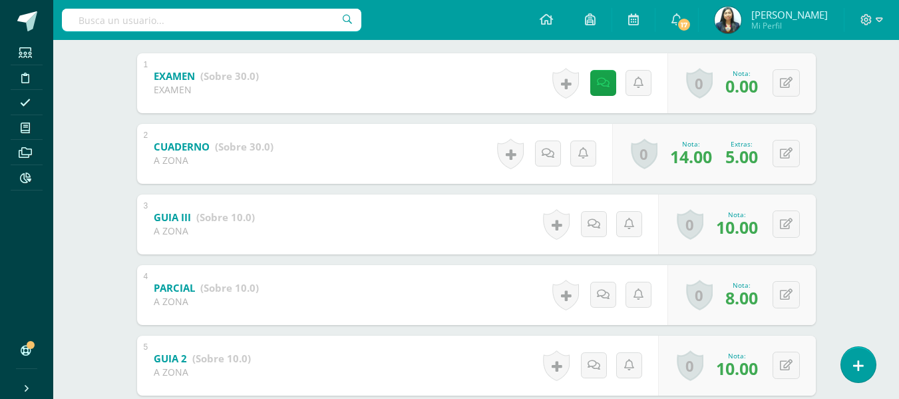
scroll to position [235, 0]
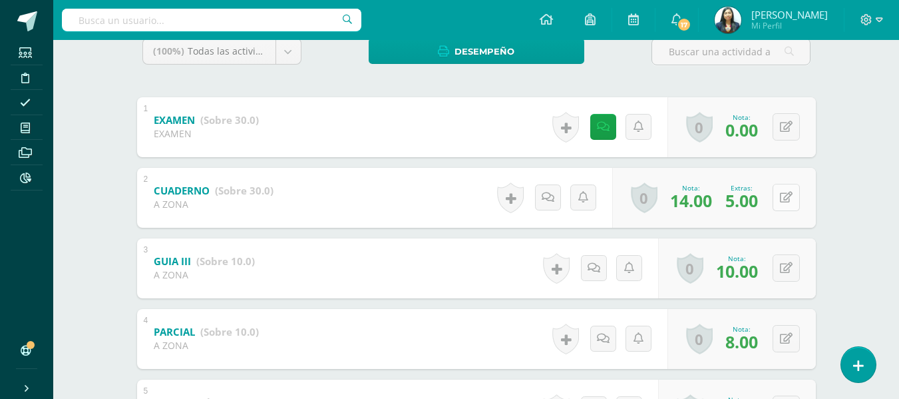
click at [789, 208] on button at bounding box center [786, 197] width 27 height 27
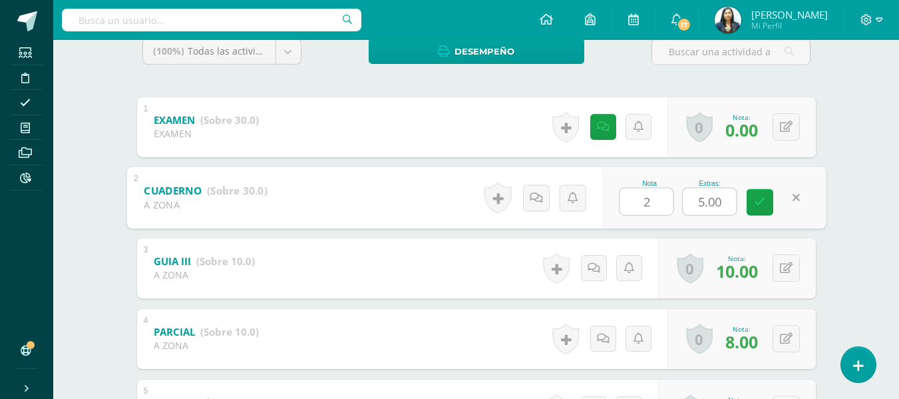
type input "20"
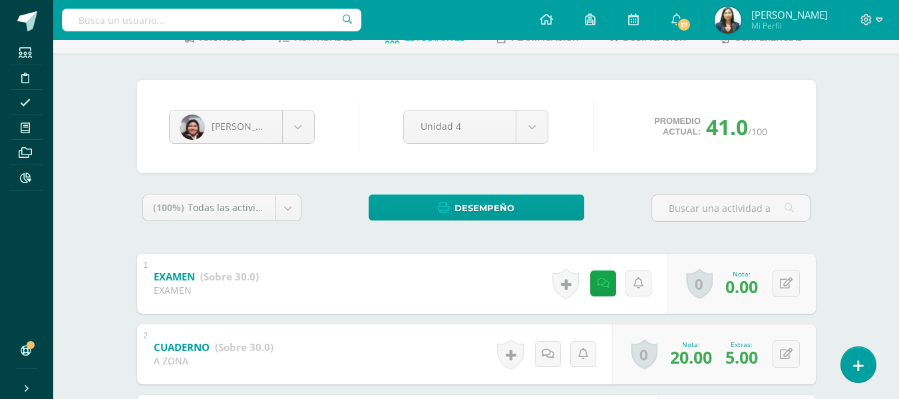
scroll to position [0, 0]
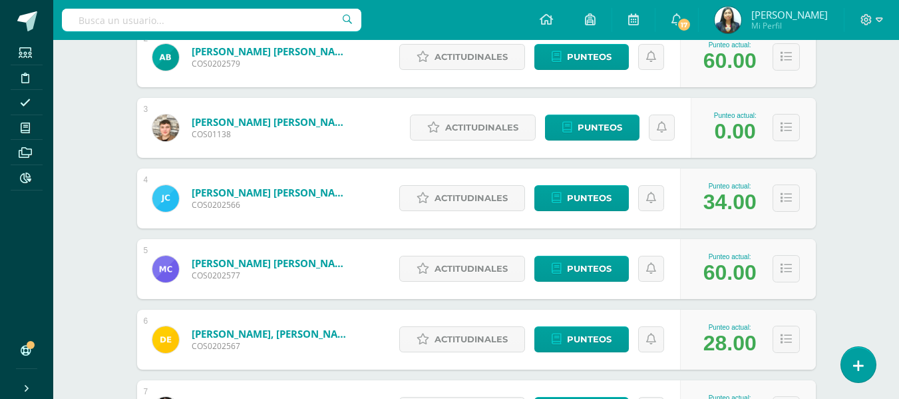
scroll to position [399, 0]
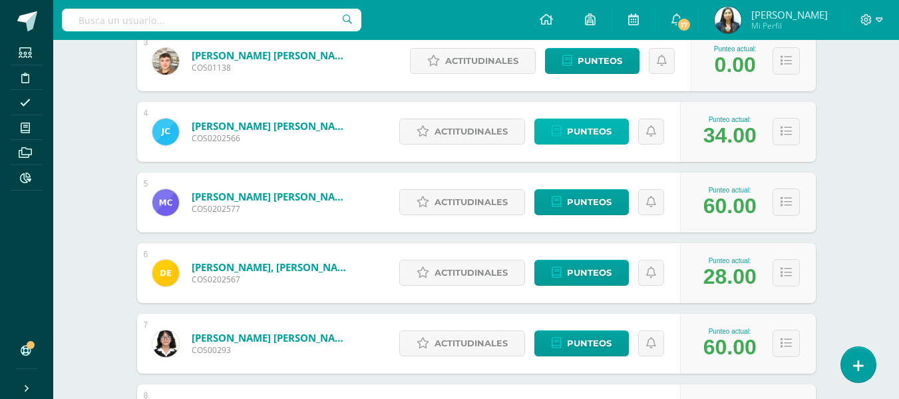
click at [594, 126] on span "Punteos" at bounding box center [589, 131] width 45 height 25
click at [592, 136] on div "Actitudinales Punteos" at bounding box center [537, 132] width 288 height 60
drag, startPoint x: 592, startPoint y: 136, endPoint x: 582, endPoint y: 141, distance: 11.0
click at [592, 136] on div "Actitudinales Punteos" at bounding box center [537, 132] width 288 height 60
click at [582, 260] on span "Punteos" at bounding box center [589, 272] width 45 height 25
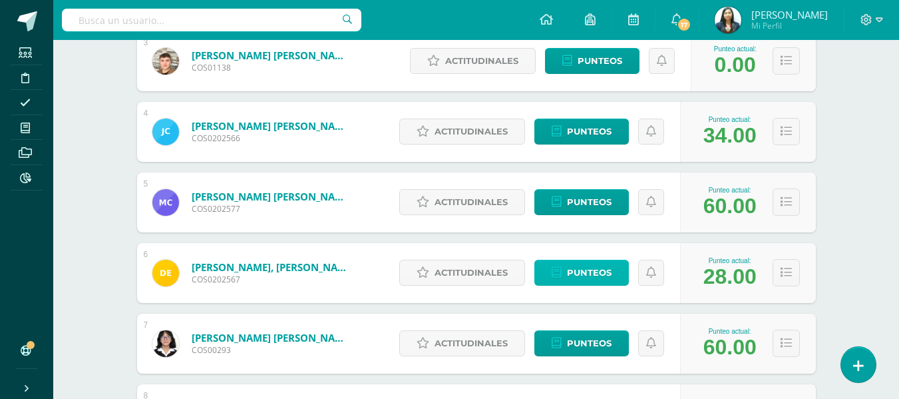
scroll to position [533, 0]
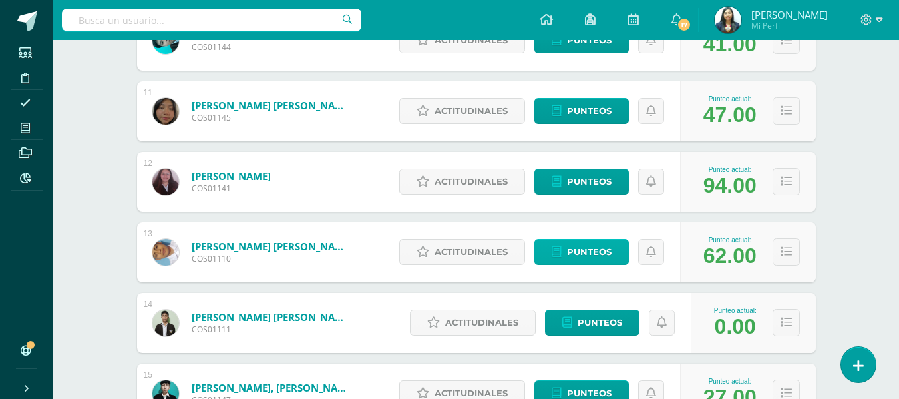
scroll to position [847, 0]
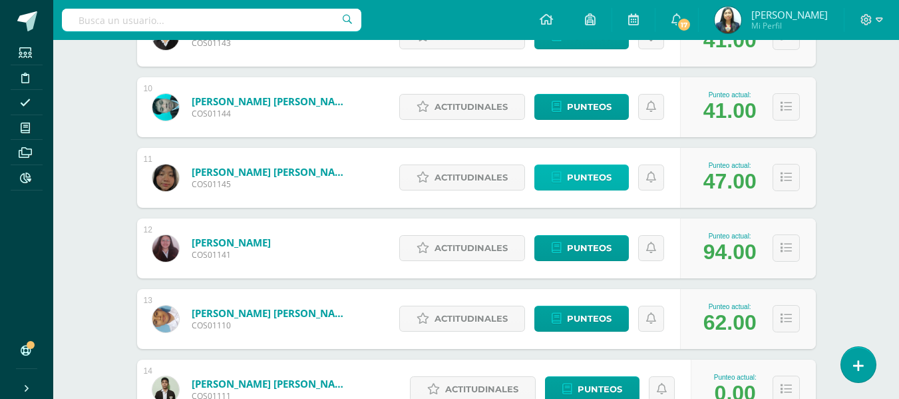
click at [558, 176] on icon at bounding box center [557, 177] width 10 height 11
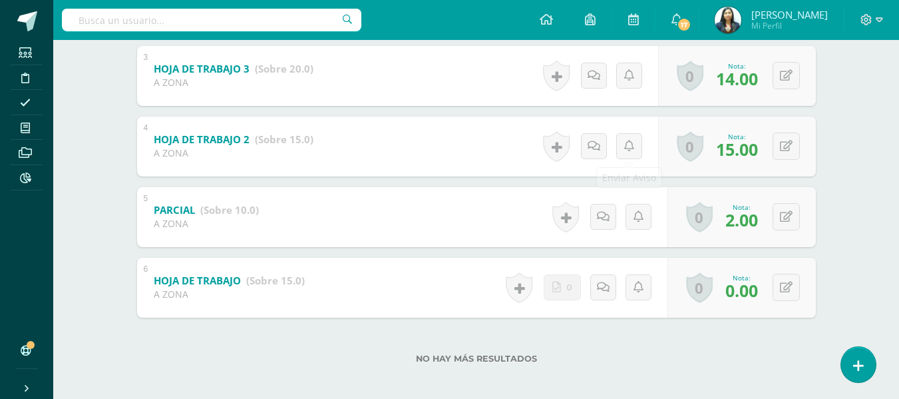
scroll to position [435, 0]
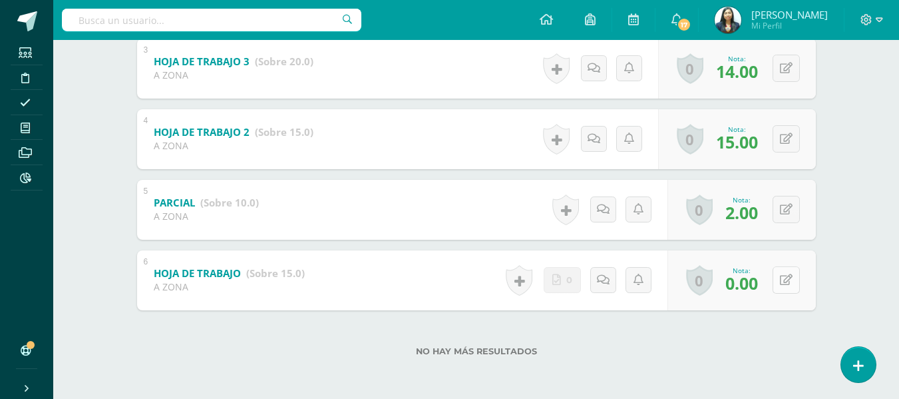
click at [799, 284] on button at bounding box center [786, 279] width 27 height 27
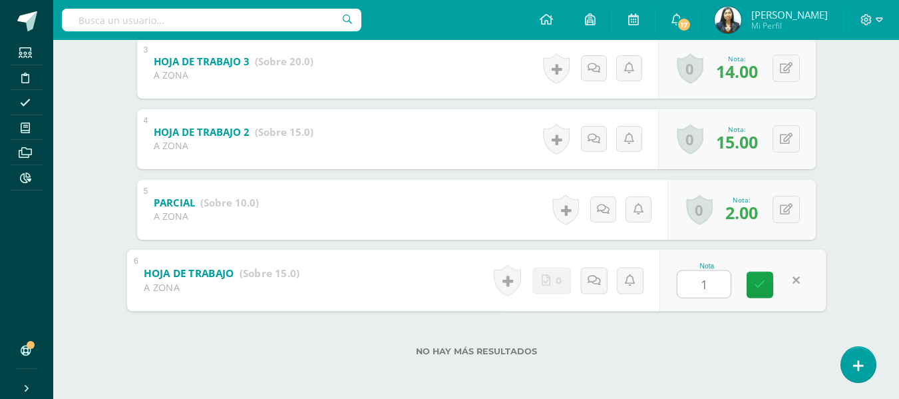
type input "10"
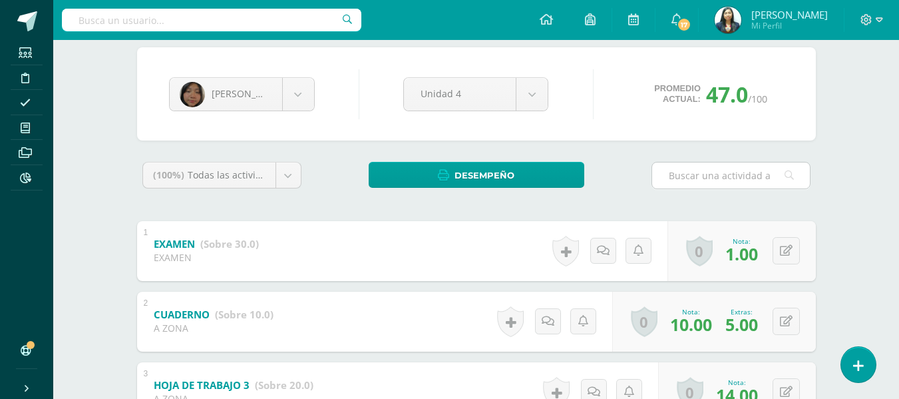
scroll to position [102, 0]
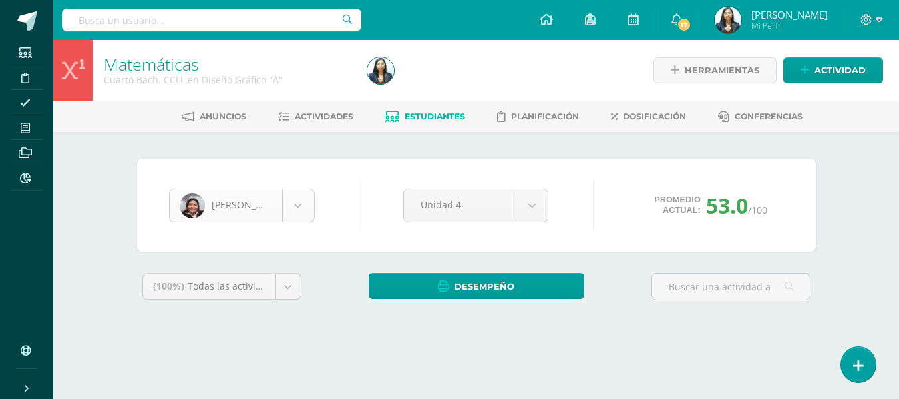
click at [302, 204] on body "Estudiantes Disciplina Asistencia Mis cursos Archivos Reportes Soporte Ayuda Re…" at bounding box center [449, 179] width 899 height 359
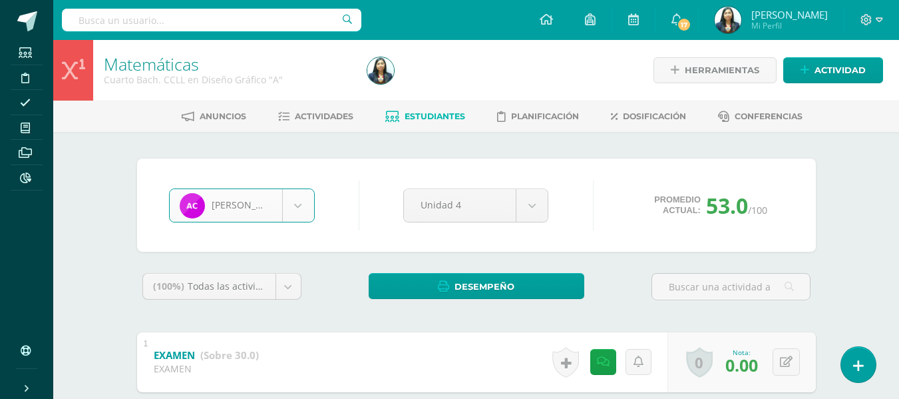
select select "1632"
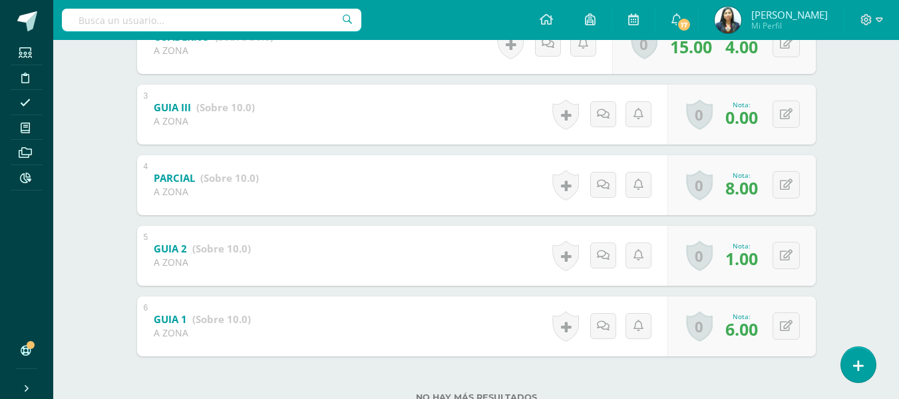
scroll to position [368, 0]
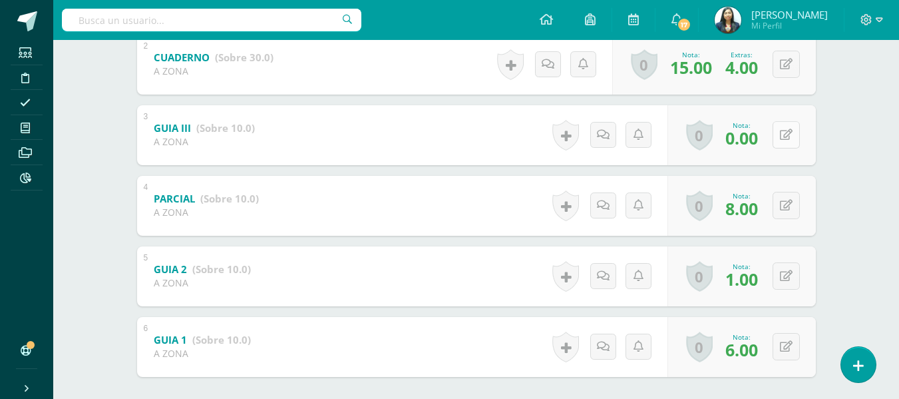
click at [787, 134] on icon at bounding box center [786, 134] width 13 height 11
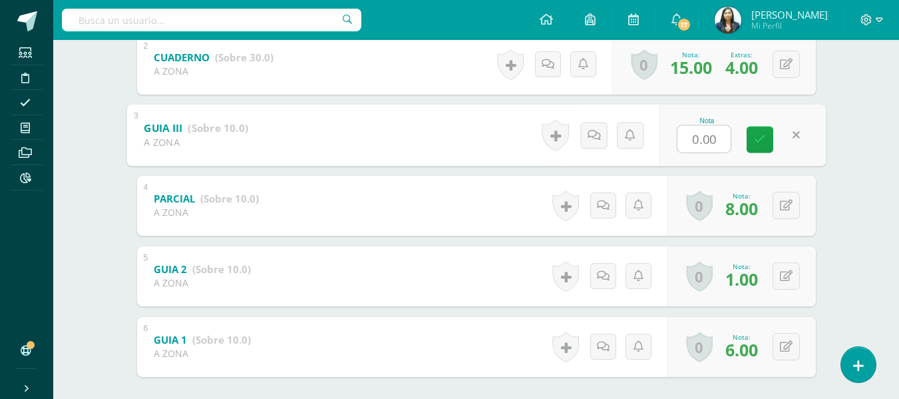
type input "8"
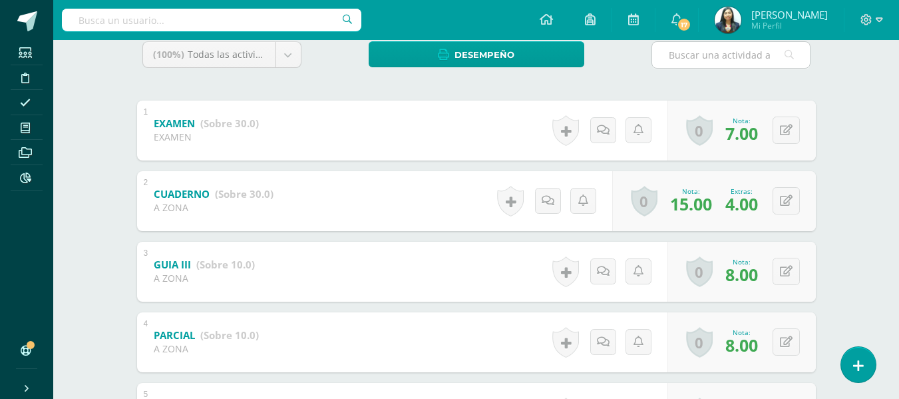
scroll to position [35, 0]
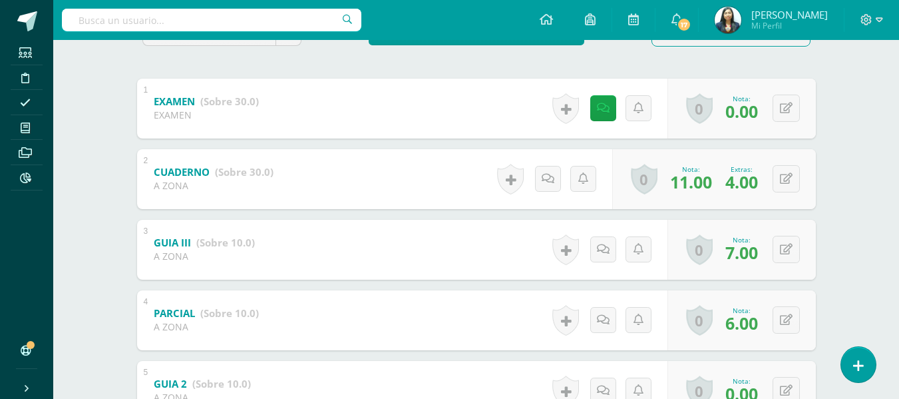
scroll to position [399, 0]
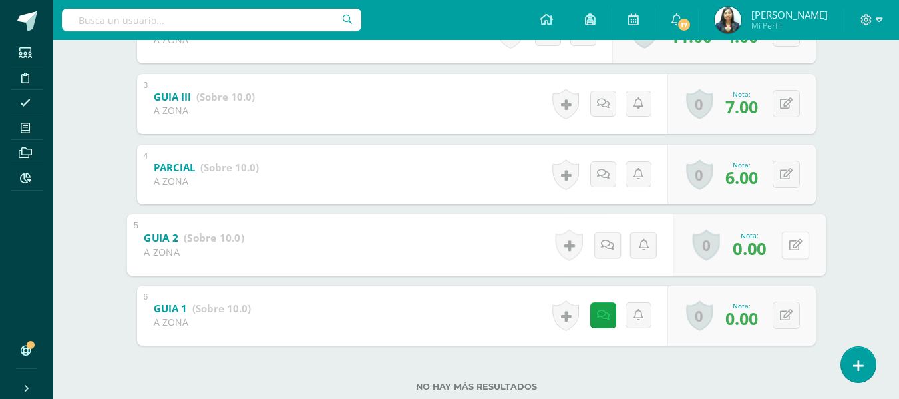
click at [795, 248] on button at bounding box center [795, 245] width 28 height 28
type input "7"
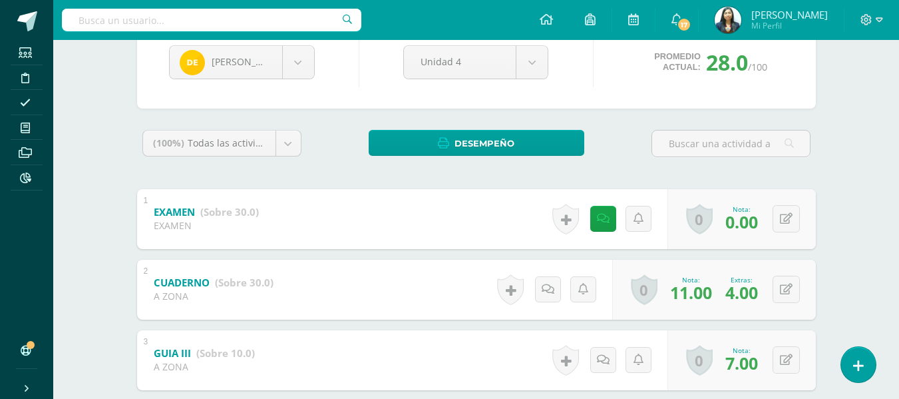
scroll to position [67, 0]
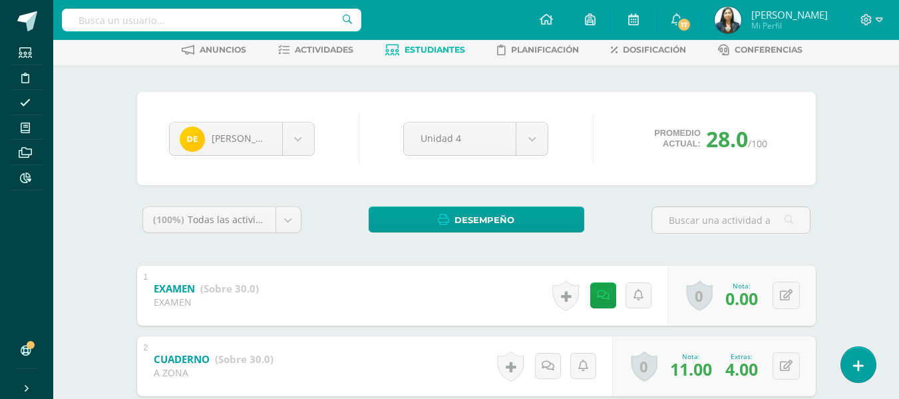
click at [407, 55] on span "Estudiantes" at bounding box center [435, 50] width 61 height 10
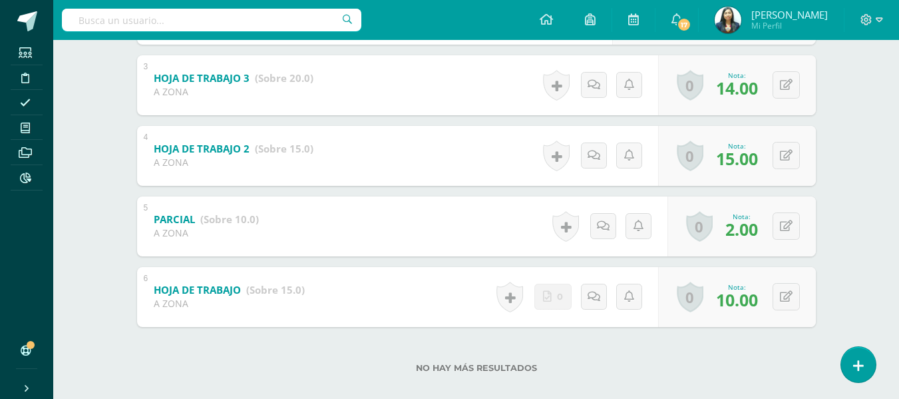
scroll to position [435, 0]
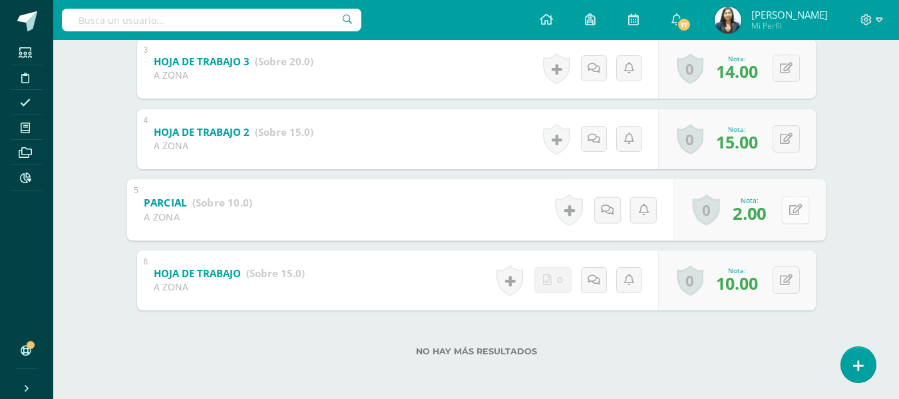
click at [782, 200] on button at bounding box center [795, 210] width 28 height 28
type input "5"
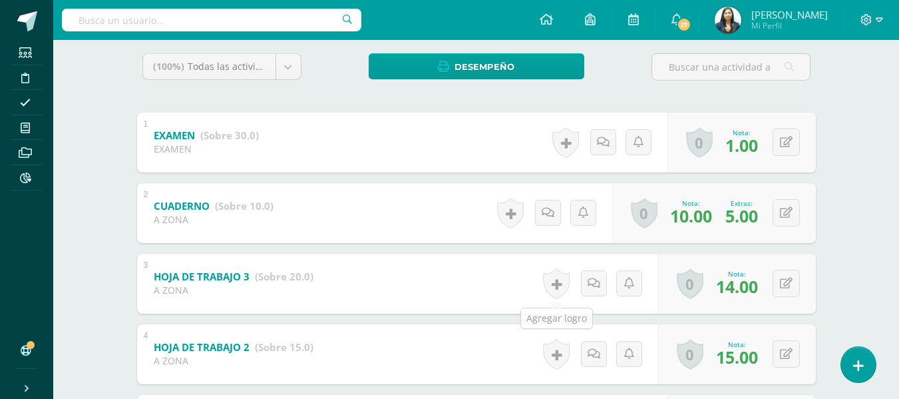
scroll to position [168, 0]
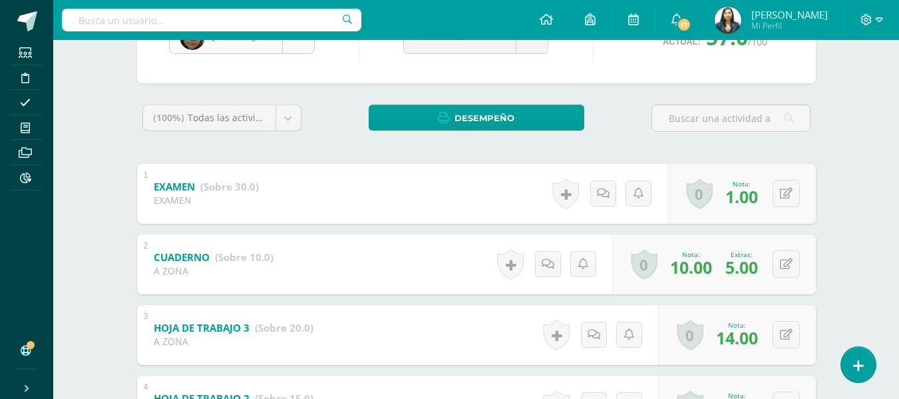
click at [312, 49] on body "Estudiantes Disciplina Asistencia Mis cursos Archivos Reportes Soporte Ayuda Re…" at bounding box center [449, 248] width 899 height 833
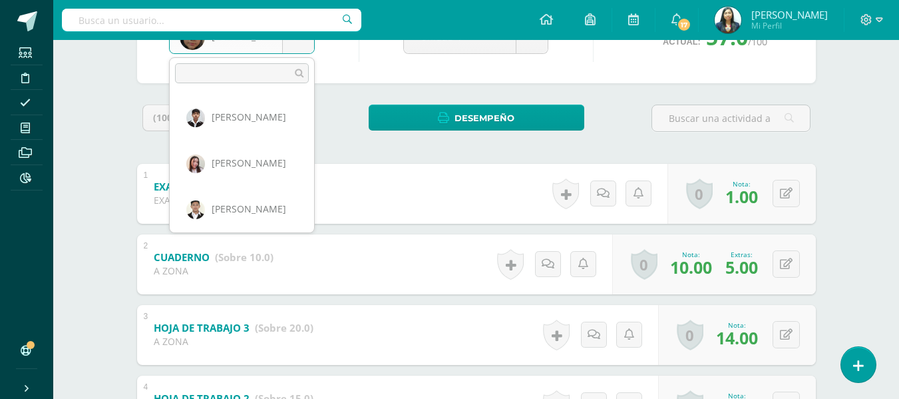
scroll to position [321, 0]
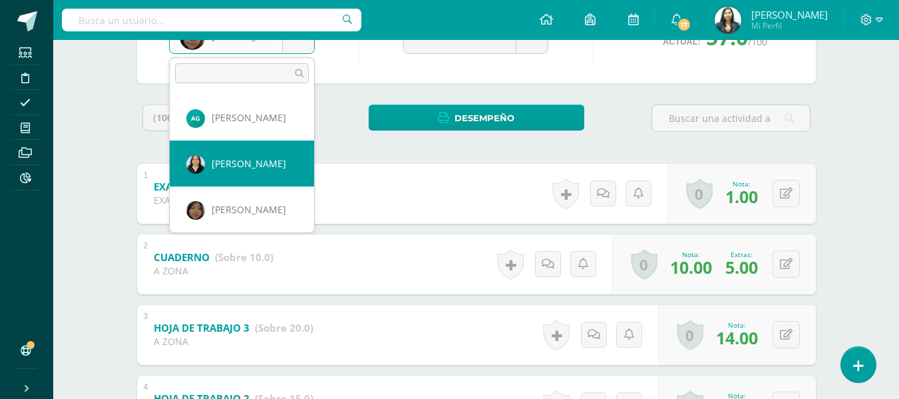
select select "1564"
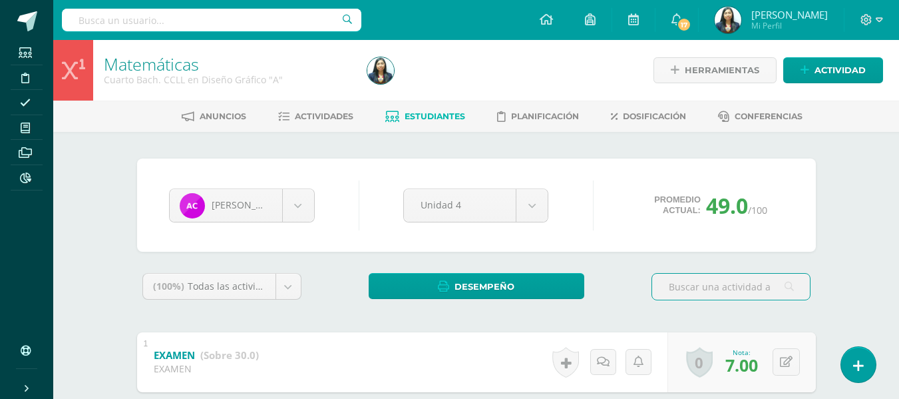
scroll to position [266, 0]
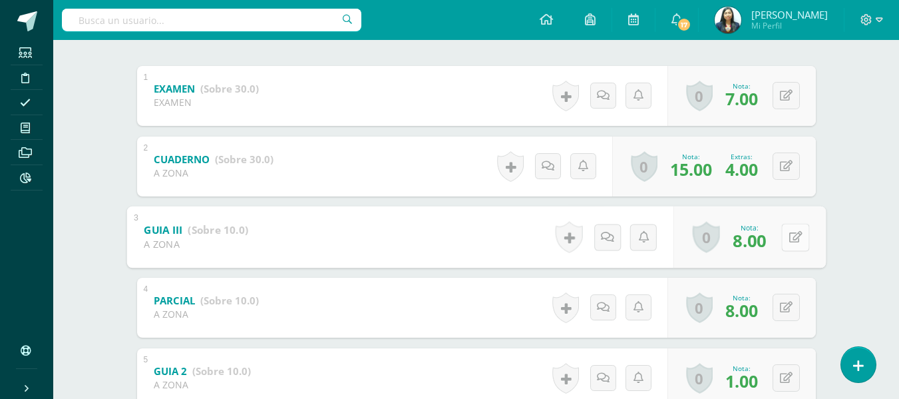
click at [787, 236] on button at bounding box center [795, 237] width 28 height 28
type input "9"
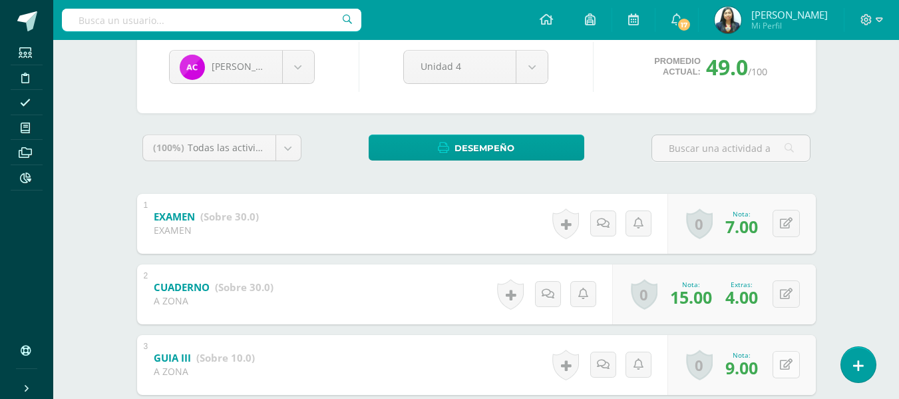
scroll to position [0, 0]
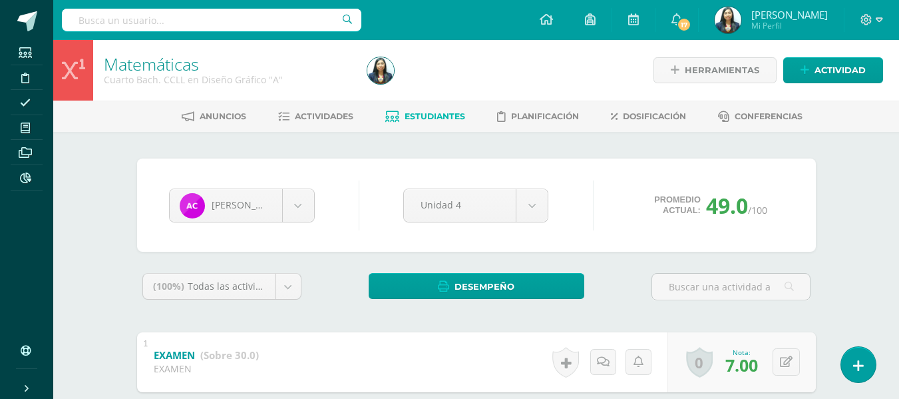
click at [405, 122] on link "Estudiantes" at bounding box center [425, 116] width 80 height 21
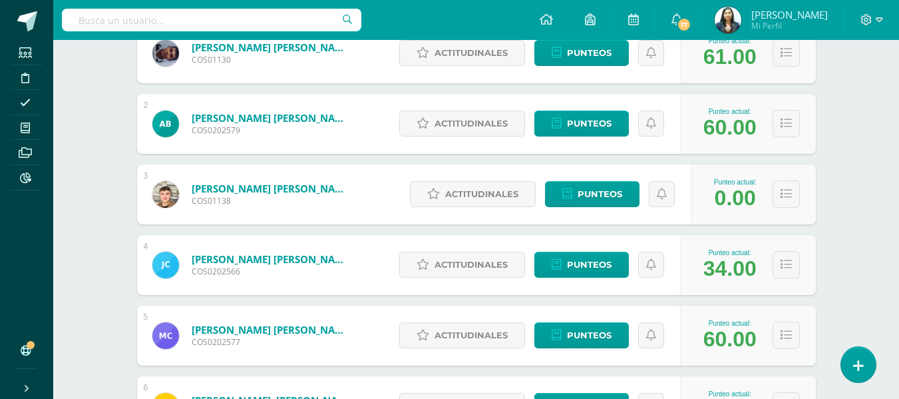
scroll to position [466, 0]
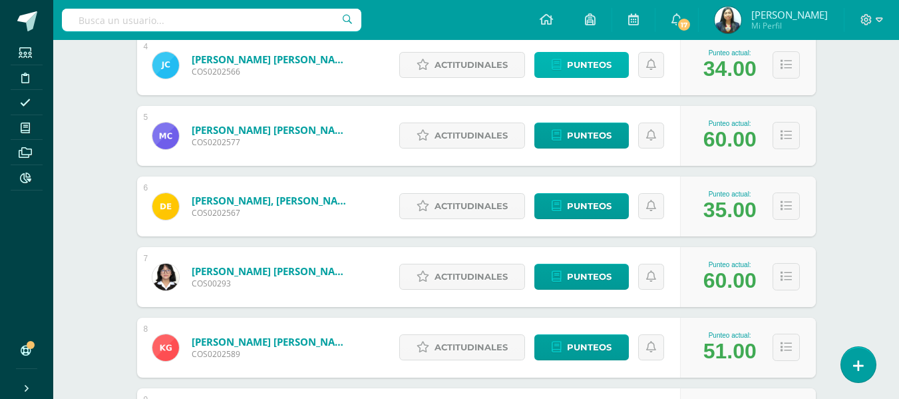
click at [599, 65] on span "Punteos" at bounding box center [589, 65] width 45 height 25
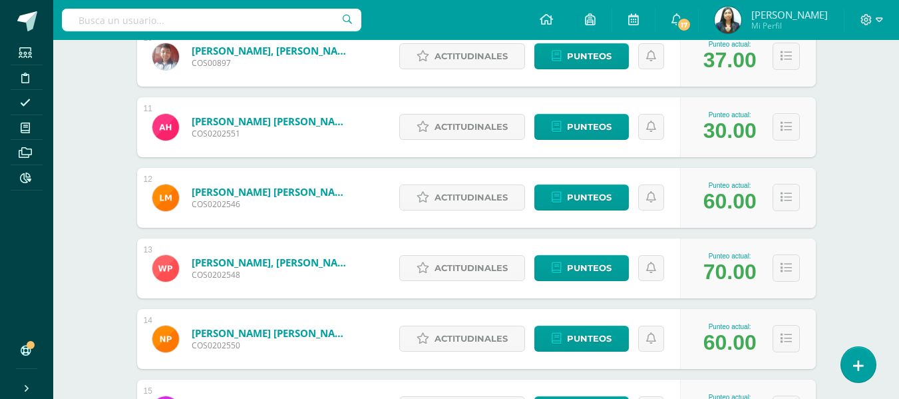
scroll to position [831, 0]
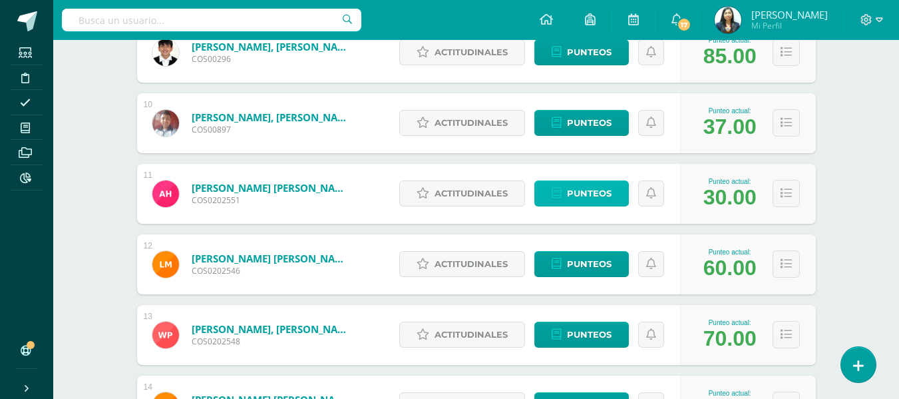
click at [613, 199] on link "Punteos" at bounding box center [582, 193] width 95 height 26
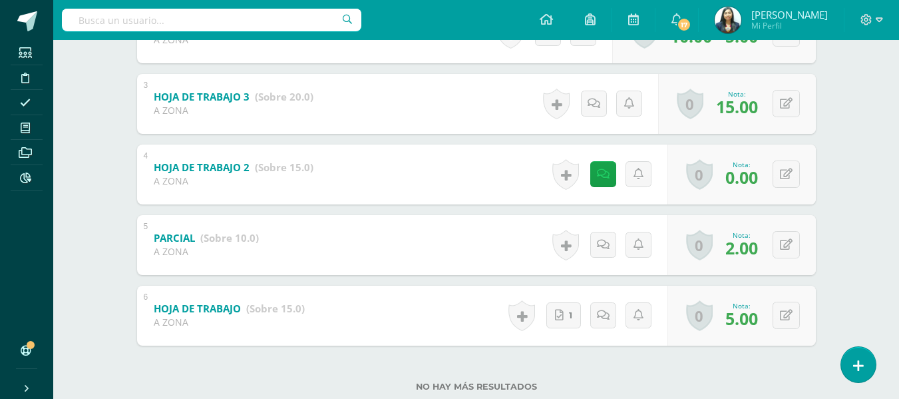
scroll to position [435, 0]
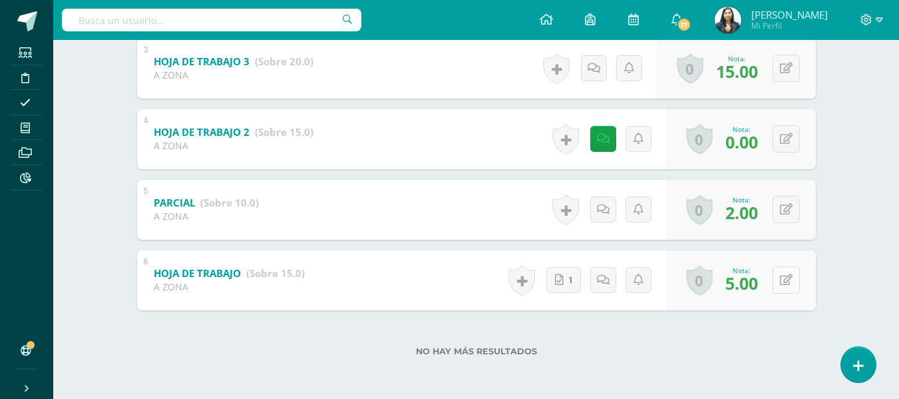
click at [785, 272] on button at bounding box center [786, 279] width 27 height 27
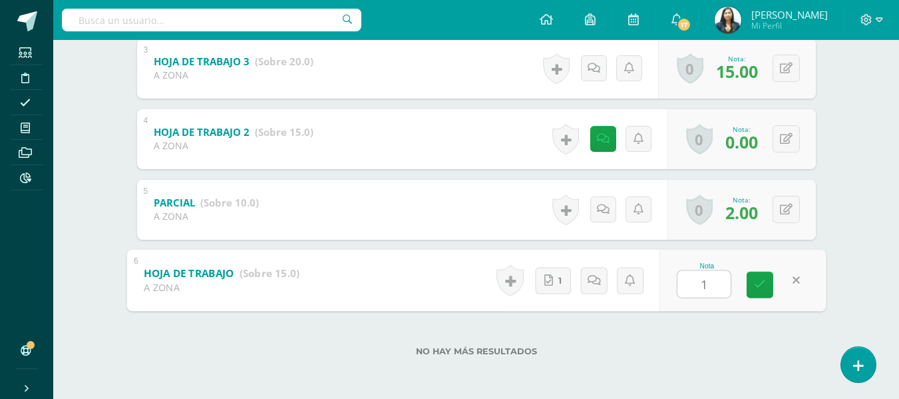
type input "10"
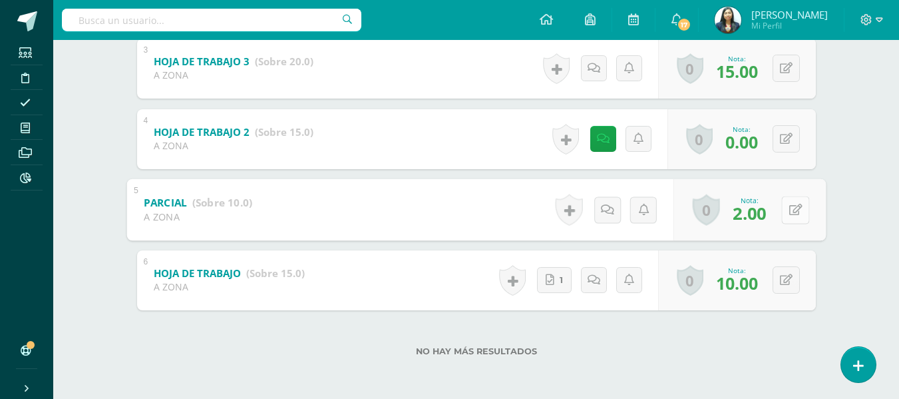
click at [791, 205] on icon at bounding box center [795, 209] width 13 height 11
type input "5"
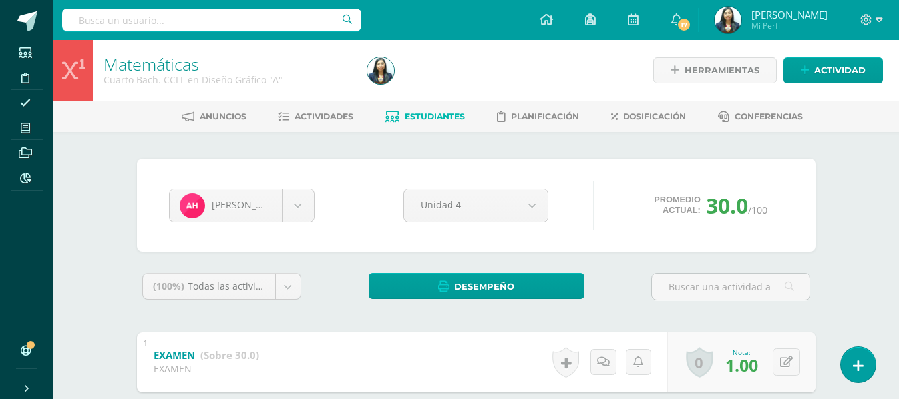
click at [416, 118] on span "Estudiantes" at bounding box center [435, 116] width 61 height 10
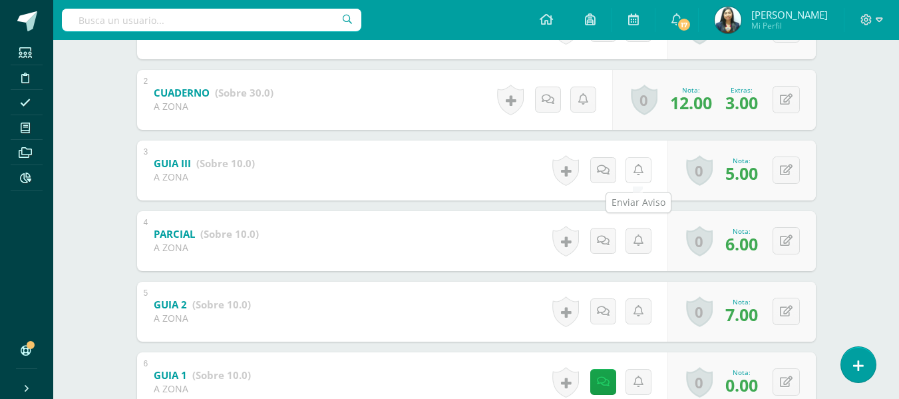
scroll to position [399, 0]
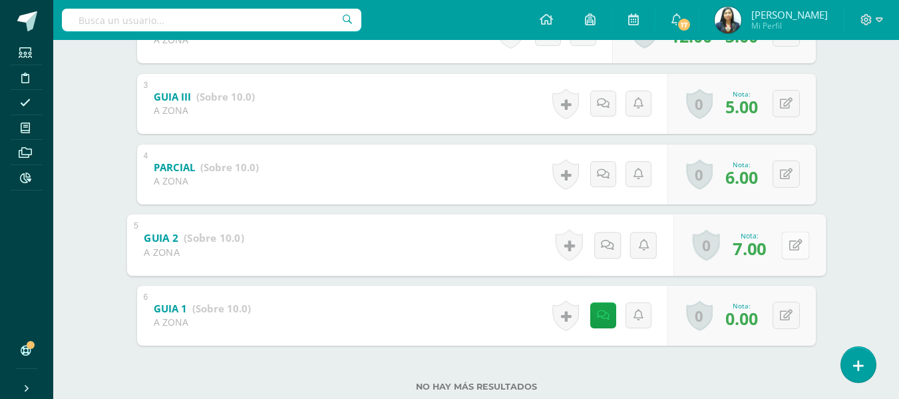
click at [790, 246] on icon at bounding box center [795, 244] width 13 height 11
type input "10"
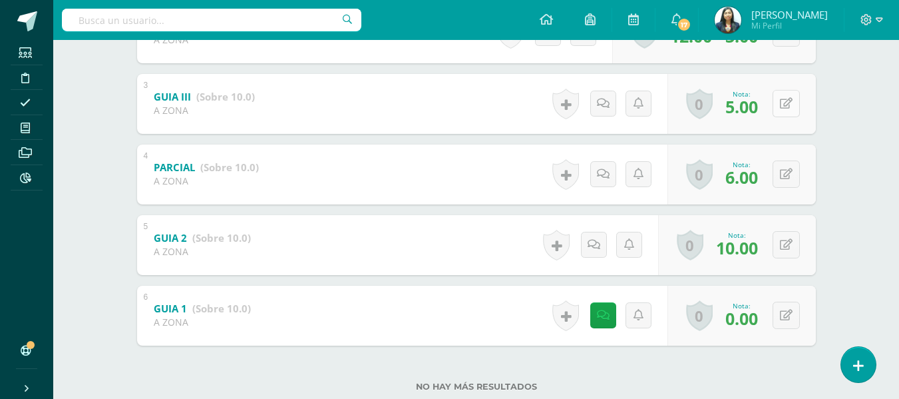
click at [791, 107] on icon at bounding box center [786, 103] width 13 height 11
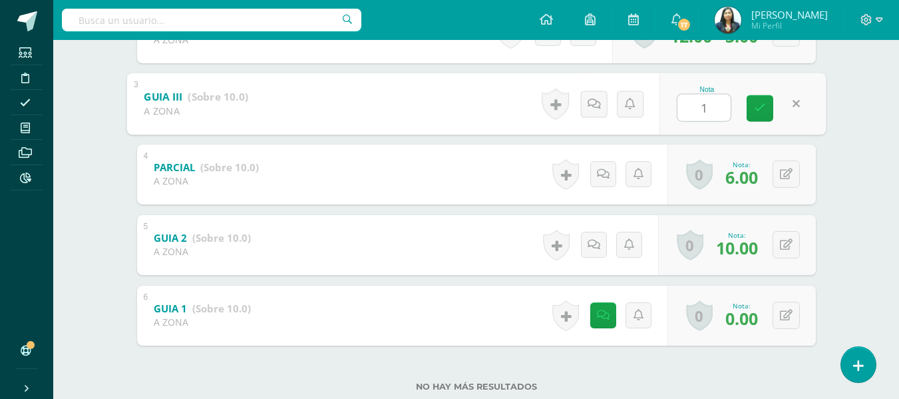
type input "10"
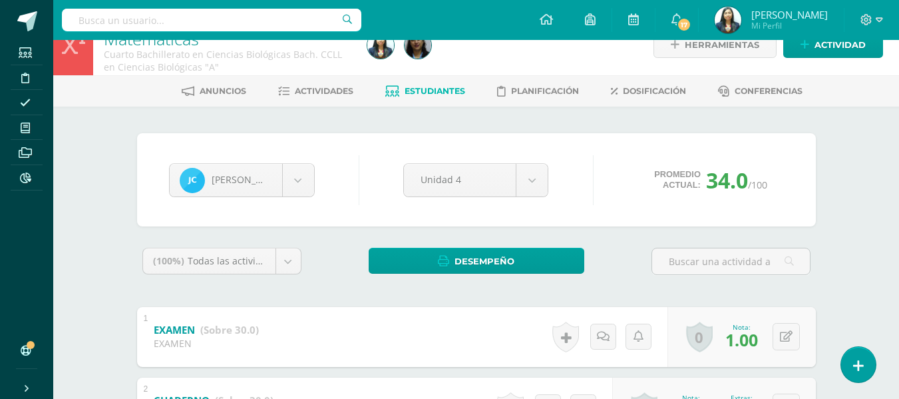
scroll to position [0, 0]
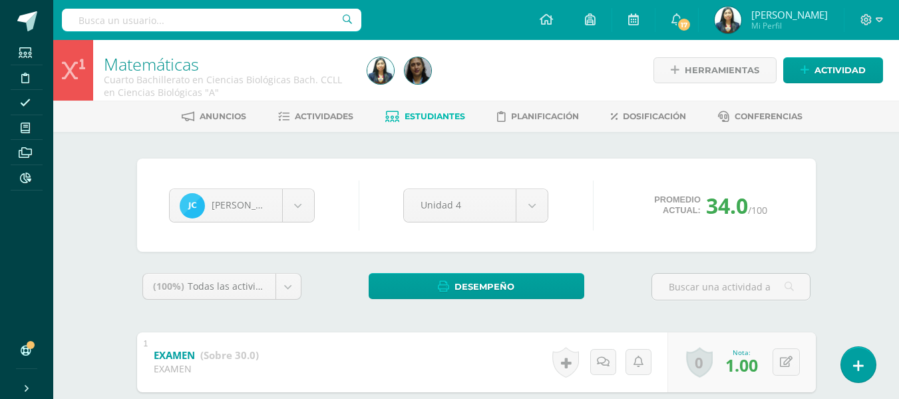
click at [441, 121] on span "Estudiantes" at bounding box center [435, 116] width 61 height 10
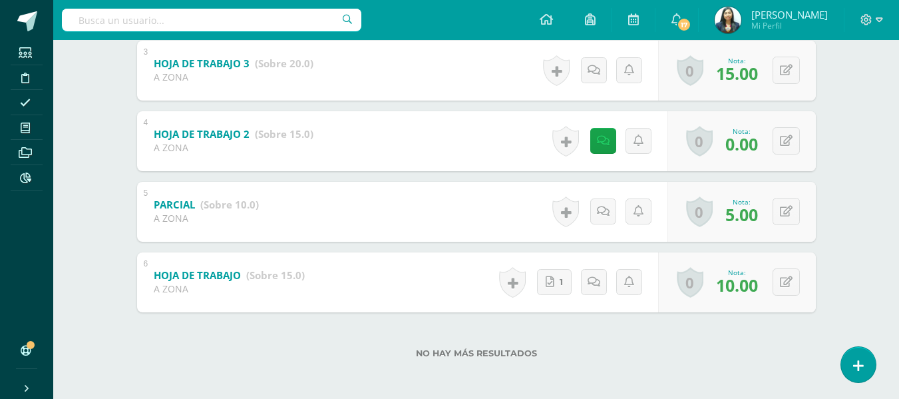
scroll to position [435, 0]
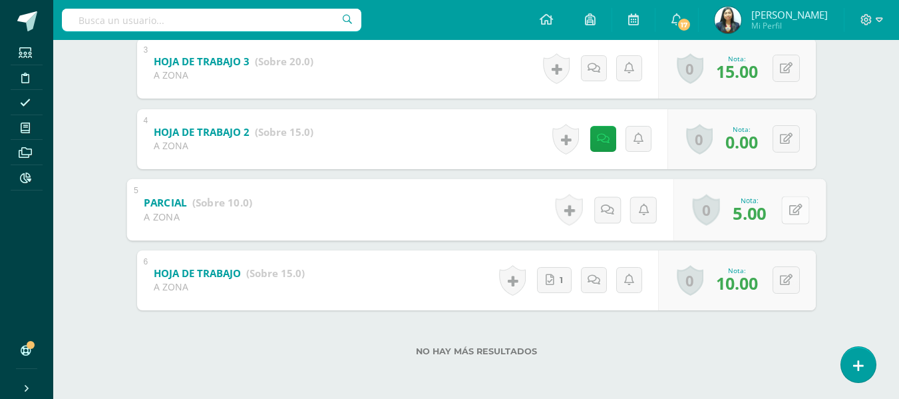
click at [789, 212] on icon at bounding box center [795, 209] width 13 height 11
type input "6"
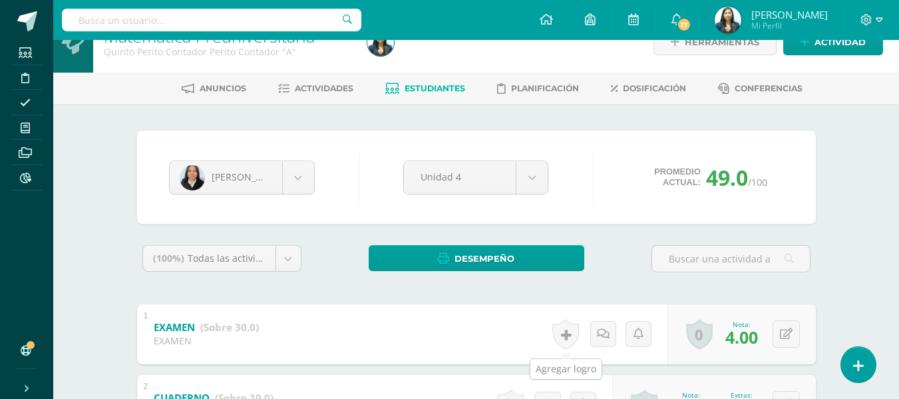
scroll to position [0, 0]
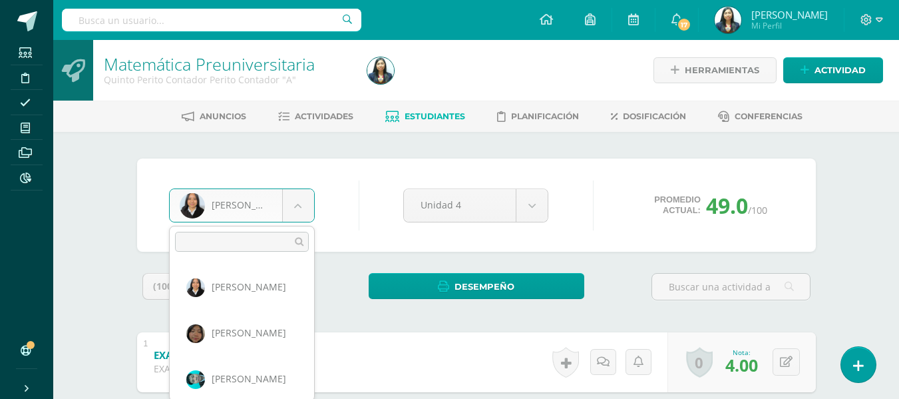
scroll to position [368, 0]
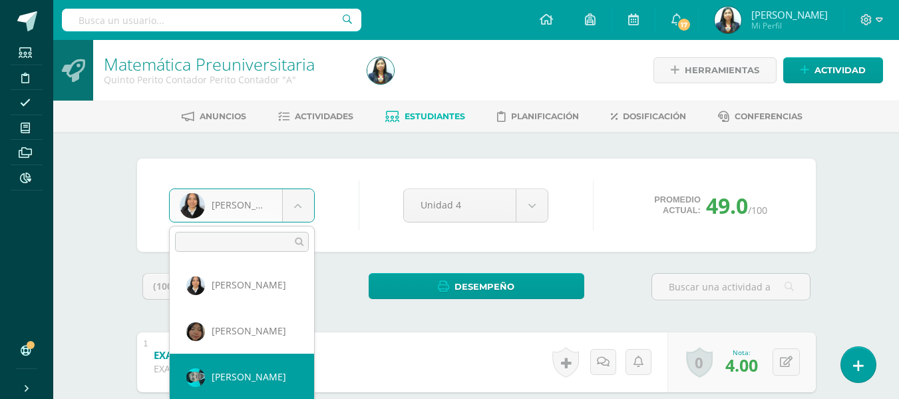
select select "1565"
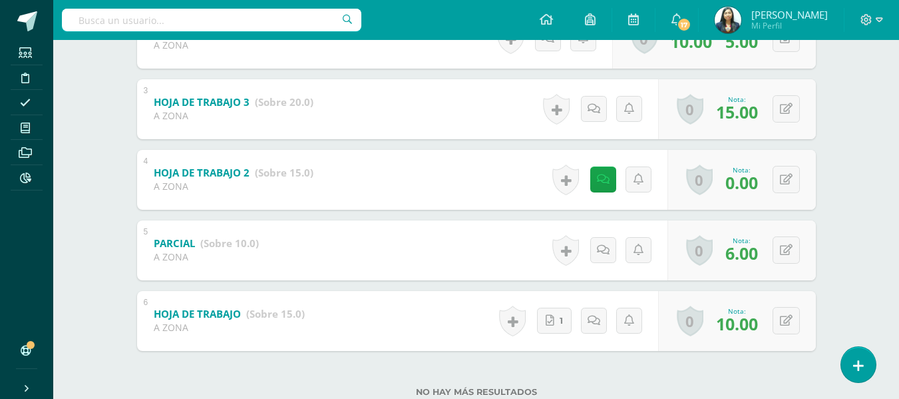
scroll to position [133, 0]
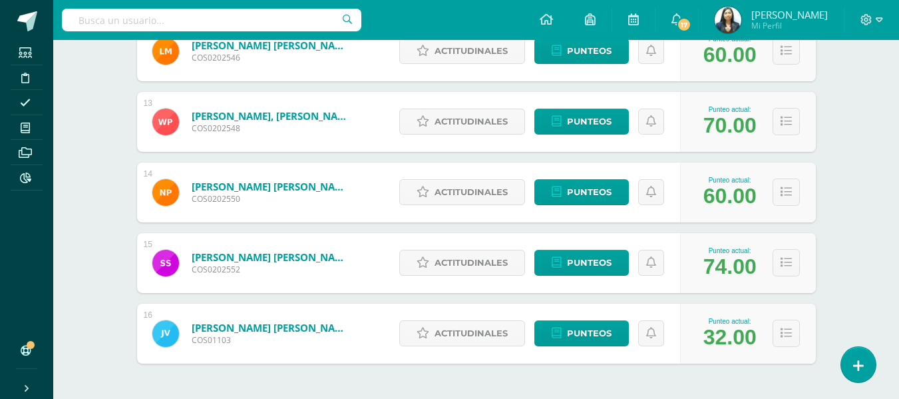
scroll to position [1098, 0]
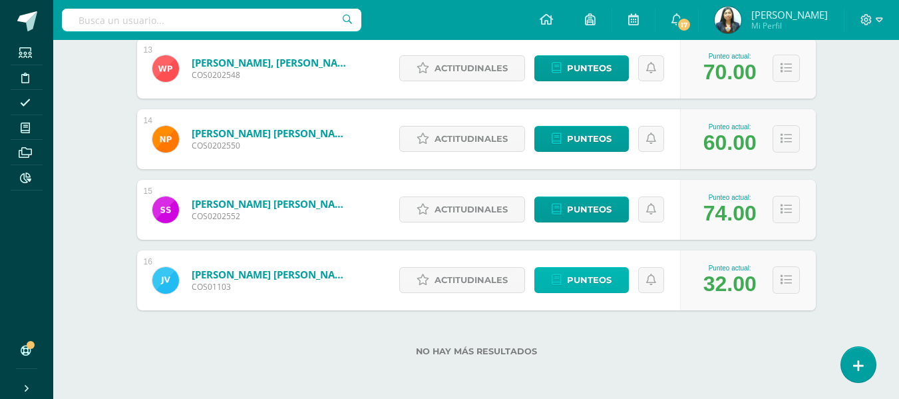
click at [561, 293] on link "Punteos" at bounding box center [582, 280] width 95 height 26
click at [562, 289] on link "Punteos" at bounding box center [582, 280] width 95 height 26
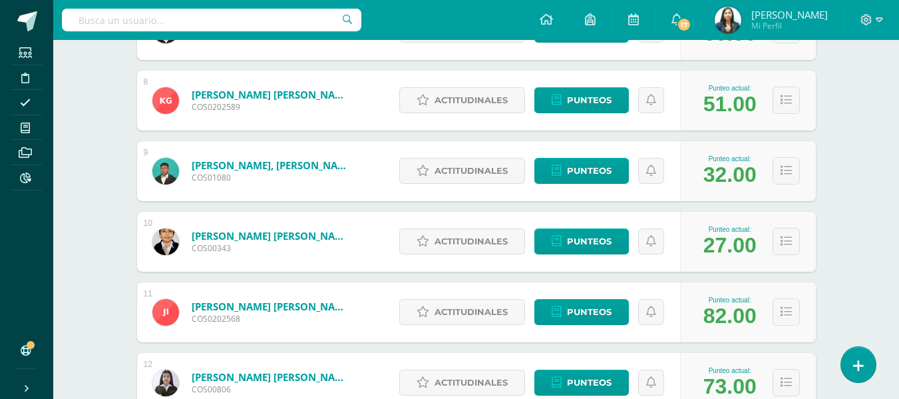
scroll to position [736, 0]
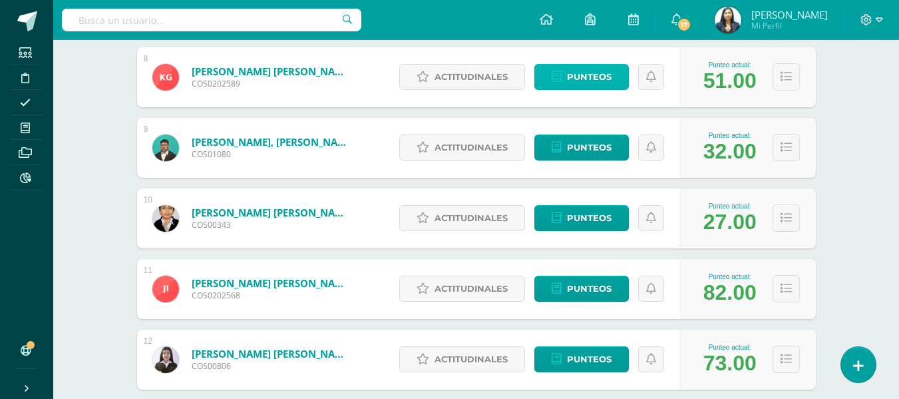
click at [596, 82] on span "Punteos" at bounding box center [589, 77] width 45 height 25
click at [588, 75] on span "Punteos" at bounding box center [589, 77] width 45 height 25
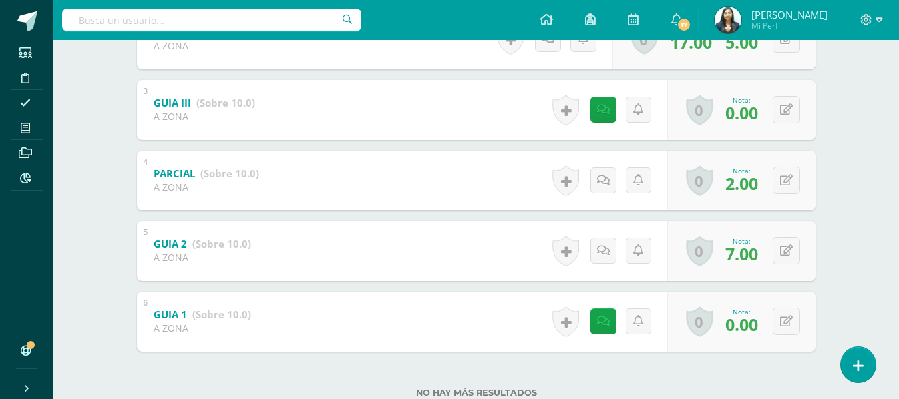
scroll to position [399, 0]
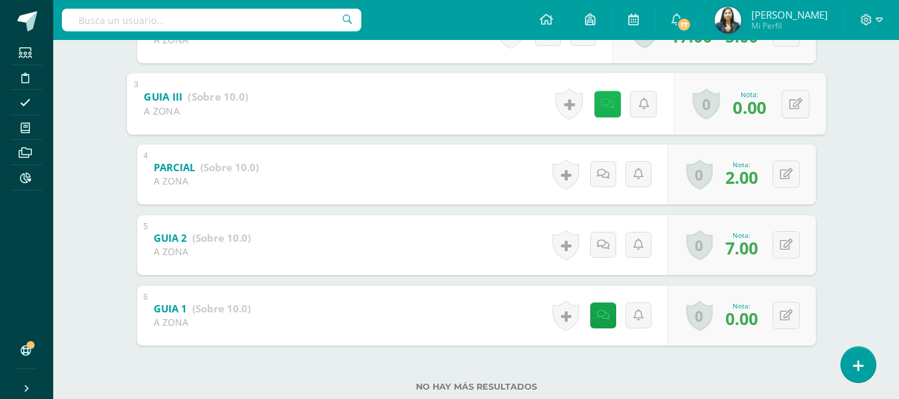
click at [601, 110] on link at bounding box center [607, 104] width 27 height 27
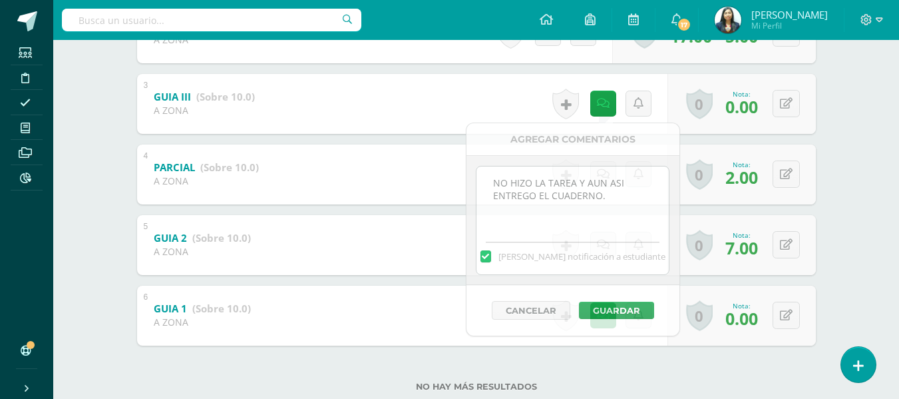
click at [877, 118] on div "Matemáticas Cuarto Bach. CCLL en Diseño Gráfico "A" Herramientas Detalle de asi…" at bounding box center [476, 37] width 846 height 793
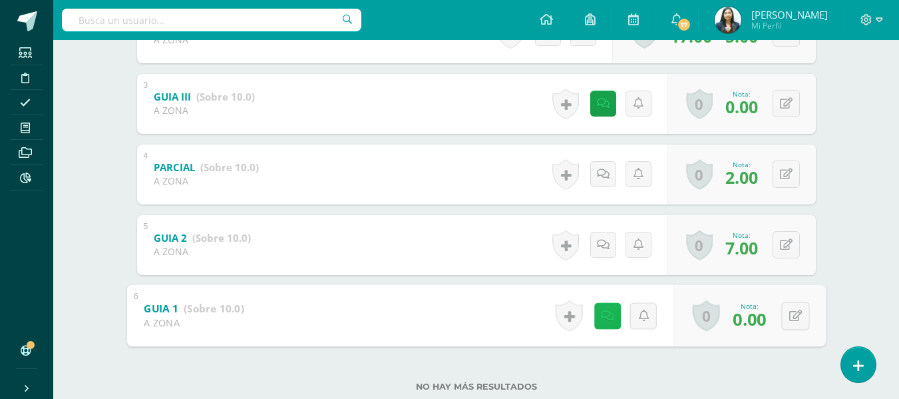
click at [595, 315] on link at bounding box center [607, 315] width 27 height 27
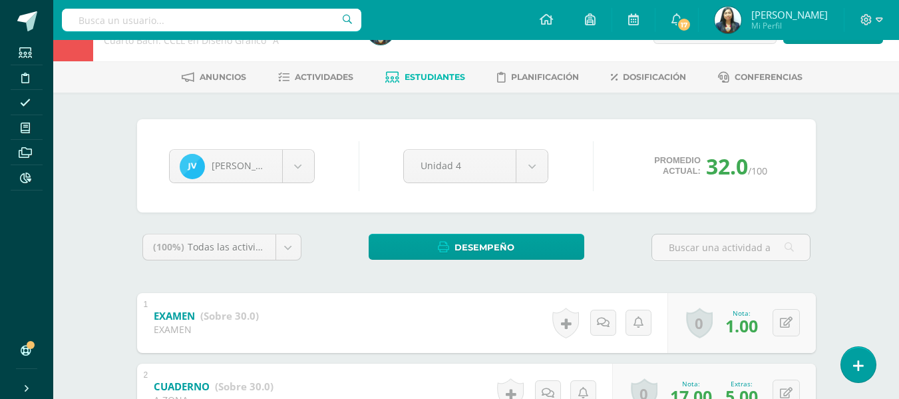
scroll to position [35, 0]
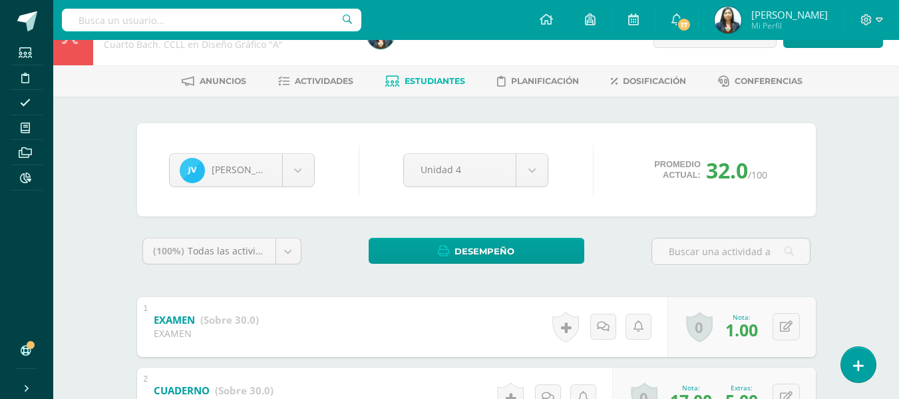
click at [418, 77] on span "Estudiantes" at bounding box center [435, 81] width 61 height 10
click at [419, 77] on span "Estudiantes" at bounding box center [435, 81] width 61 height 10
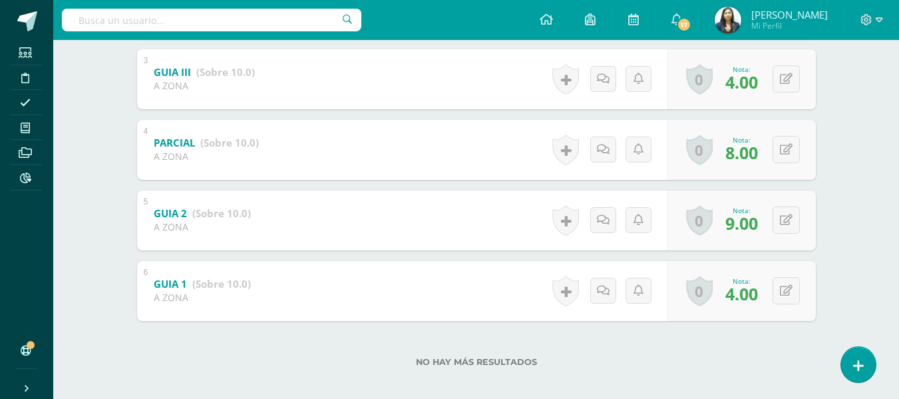
scroll to position [435, 0]
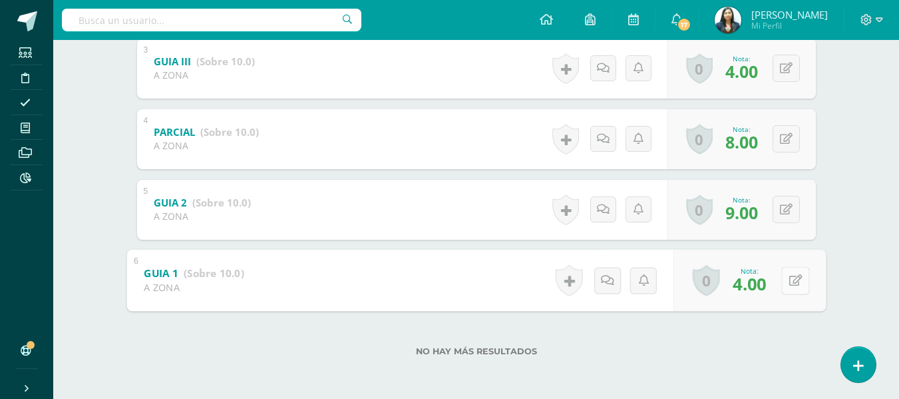
click at [793, 276] on button at bounding box center [795, 280] width 28 height 28
type input "8"
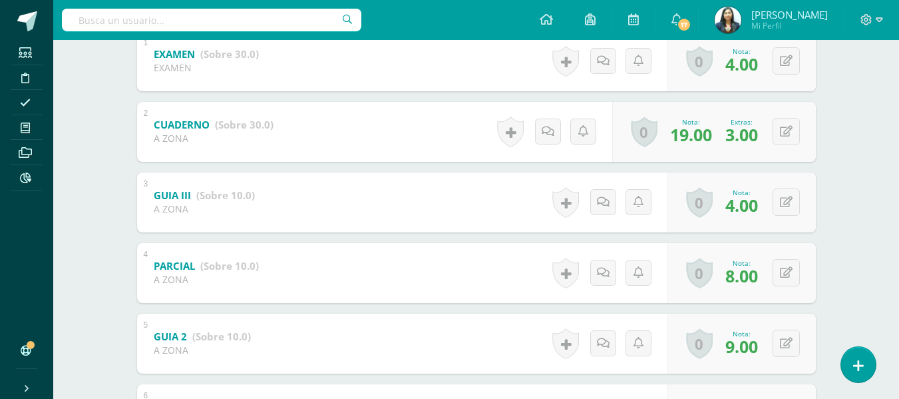
scroll to position [302, 0]
click at [787, 202] on icon at bounding box center [786, 201] width 13 height 11
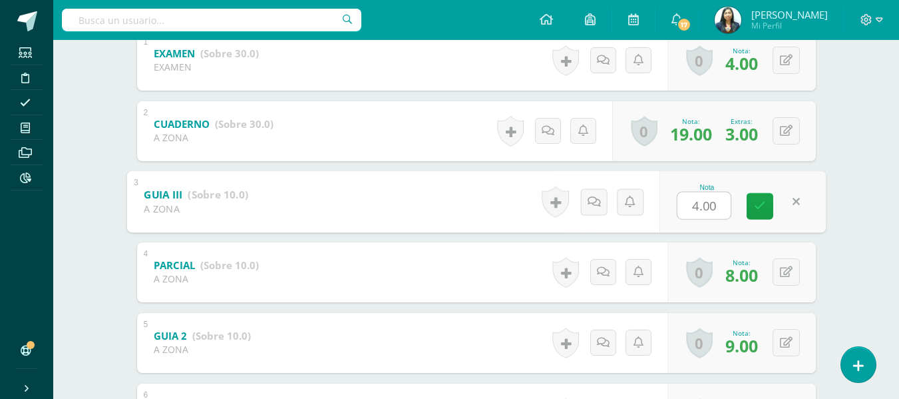
type input "8"
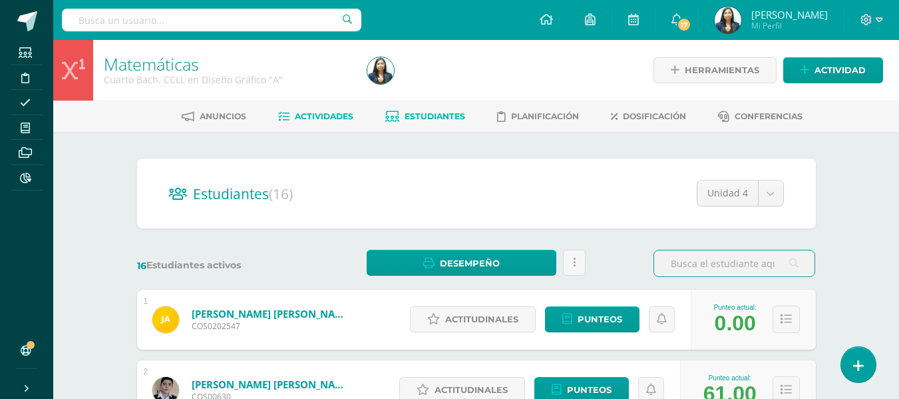
click at [335, 124] on link "Actividades" at bounding box center [315, 116] width 75 height 21
click at [335, 123] on link "Actividades" at bounding box center [315, 116] width 75 height 21
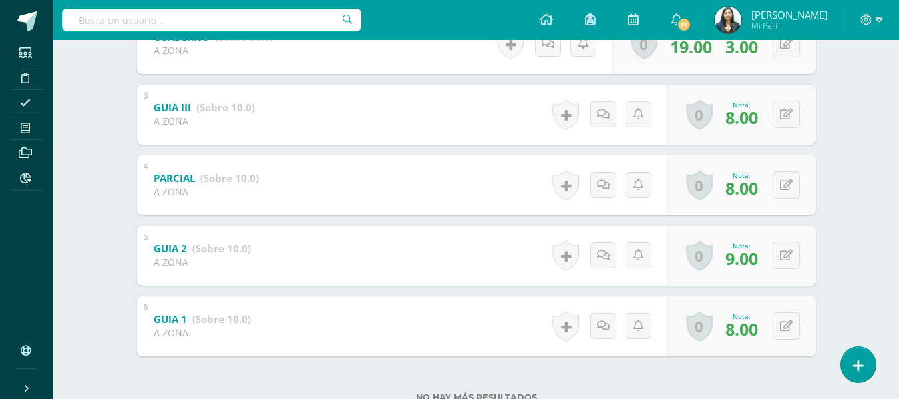
scroll to position [406, 0]
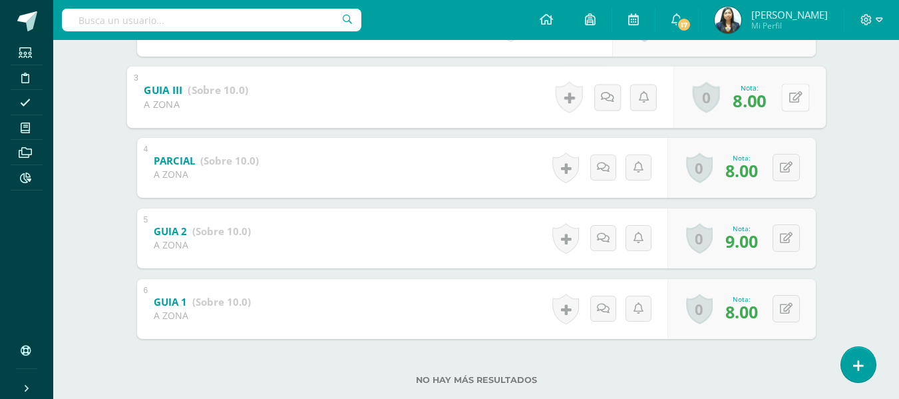
click at [790, 107] on button at bounding box center [795, 97] width 28 height 28
type input "9"
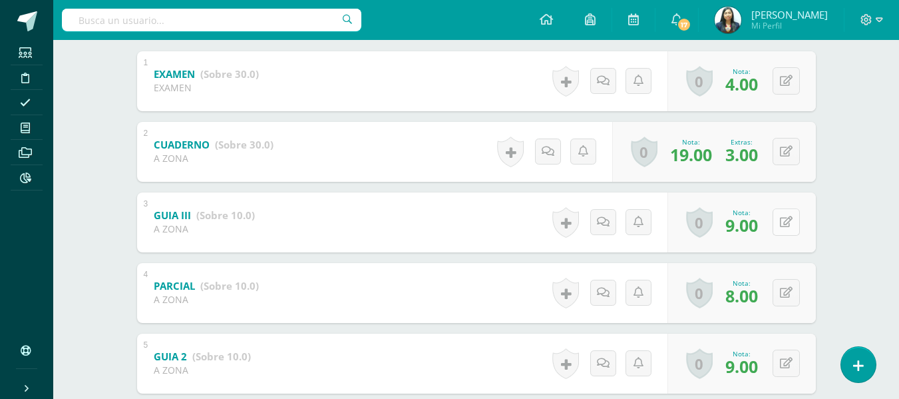
scroll to position [73, 0]
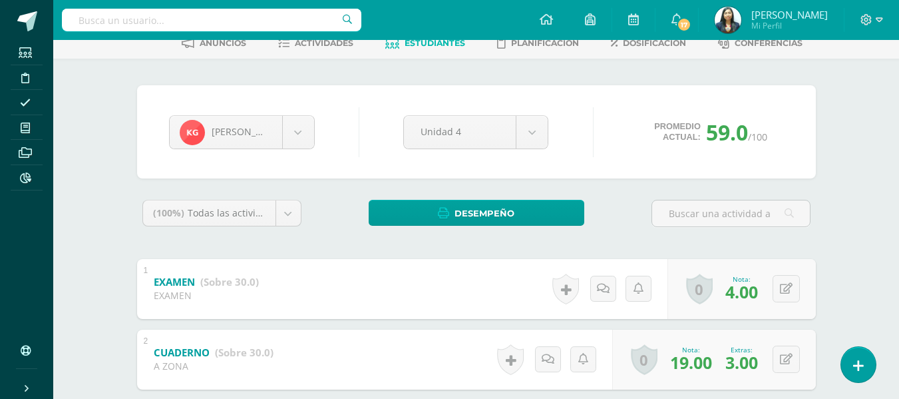
click at [395, 51] on link "Estudiantes" at bounding box center [425, 43] width 80 height 21
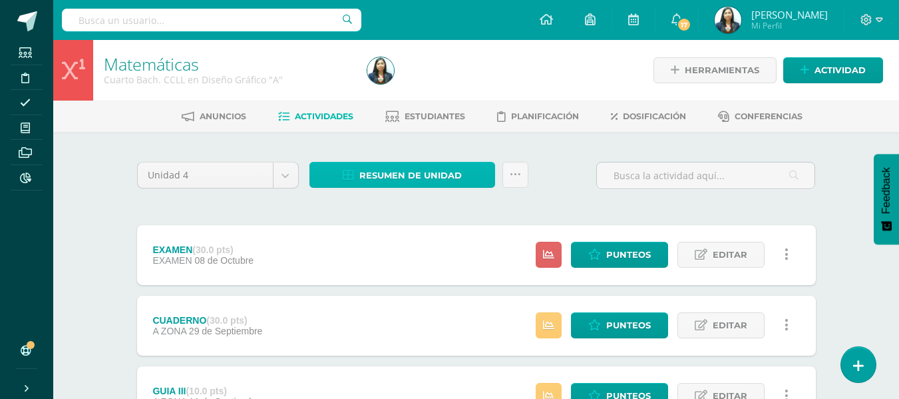
click at [462, 179] on link "Resumen de unidad" at bounding box center [403, 175] width 186 height 26
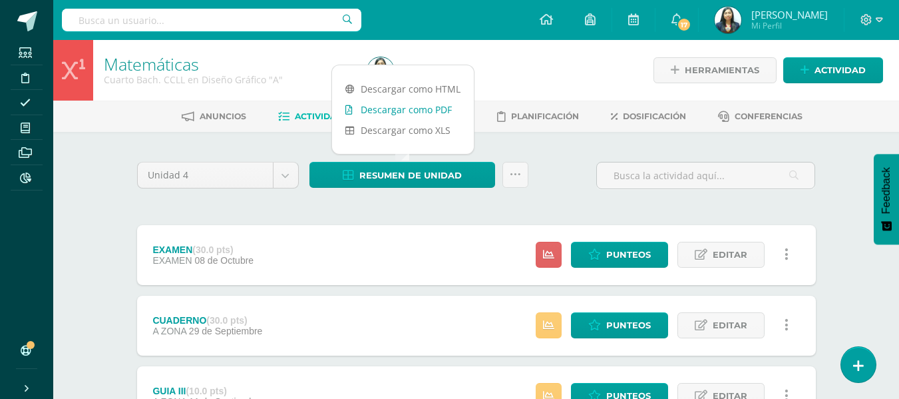
click at [421, 111] on link "Descargar como PDF" at bounding box center [403, 109] width 142 height 21
click at [521, 180] on link at bounding box center [516, 175] width 26 height 26
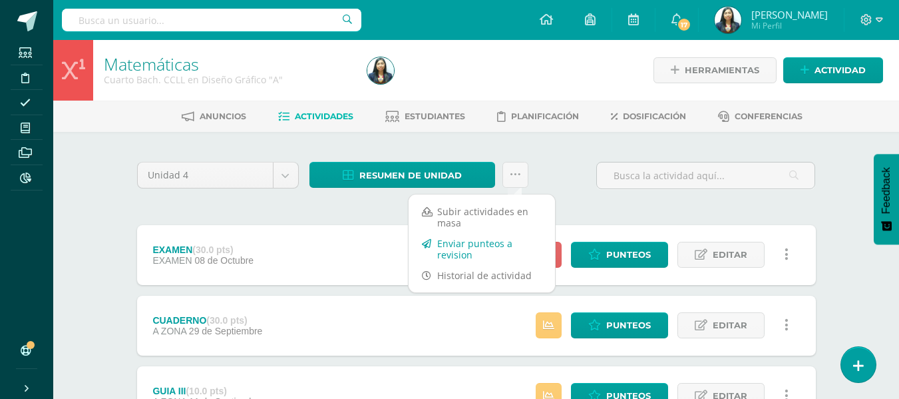
click at [441, 246] on link "Enviar punteos a revision" at bounding box center [482, 249] width 146 height 32
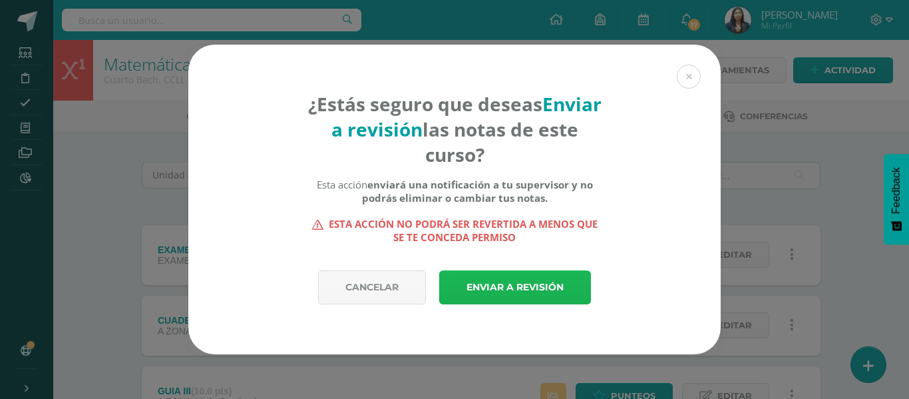
click at [499, 274] on link "Enviar a revisión" at bounding box center [515, 287] width 152 height 34
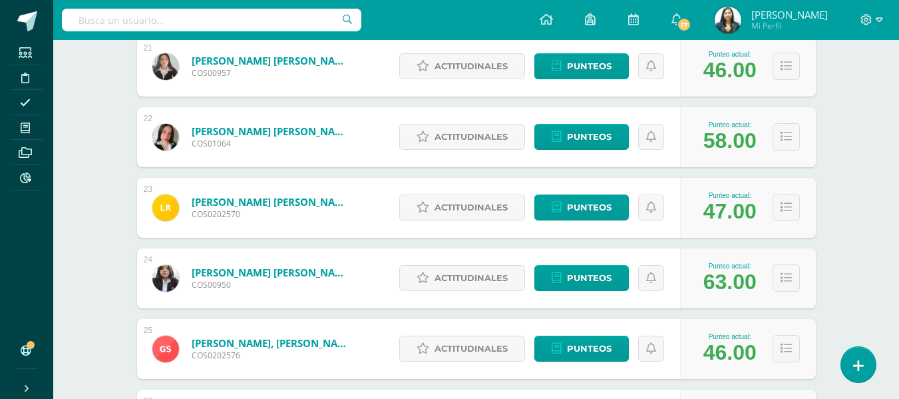
scroll to position [1731, 0]
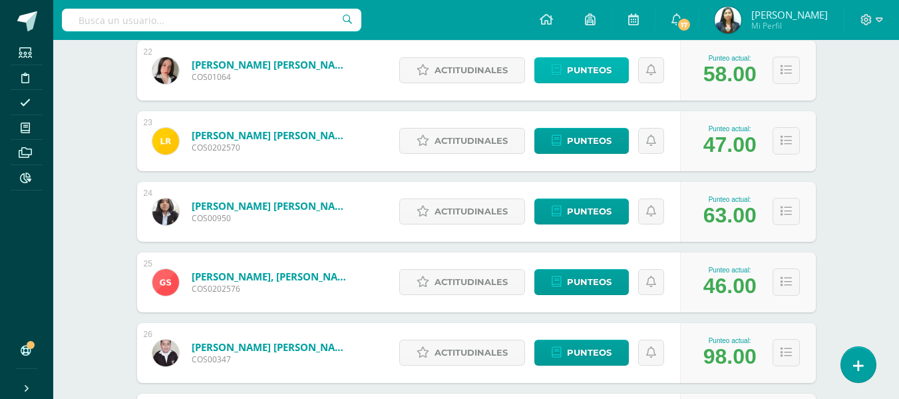
click at [594, 76] on span "Punteos" at bounding box center [589, 70] width 45 height 25
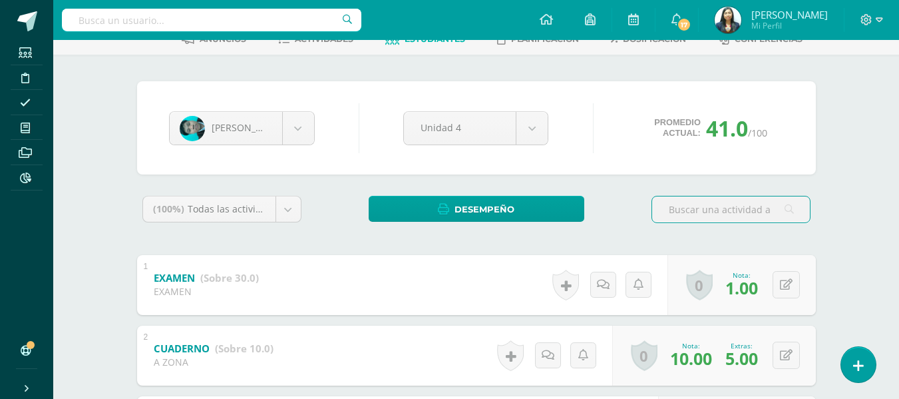
scroll to position [35, 0]
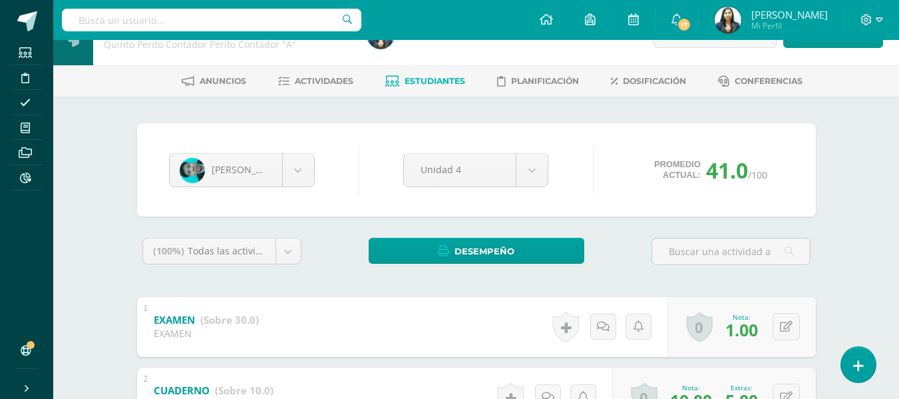
click at [444, 85] on span "Estudiantes" at bounding box center [435, 81] width 61 height 10
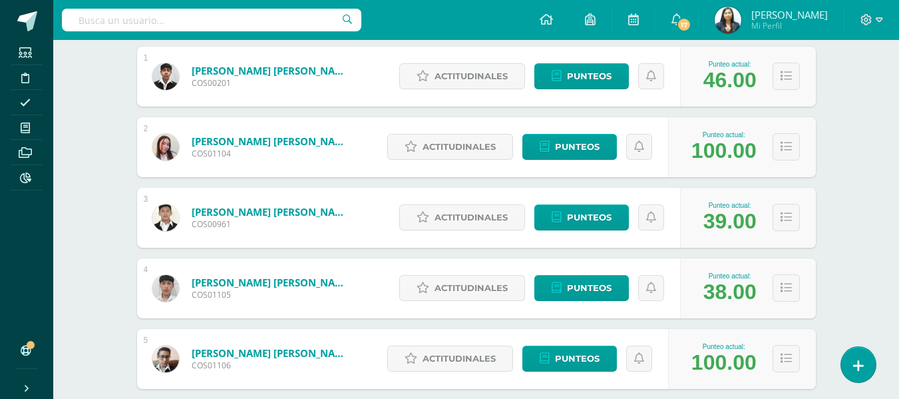
scroll to position [266, 0]
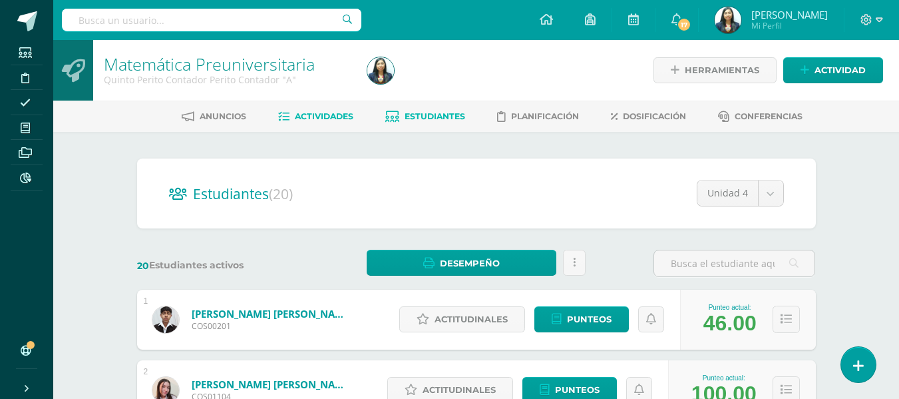
click at [337, 118] on span "Actividades" at bounding box center [324, 116] width 59 height 10
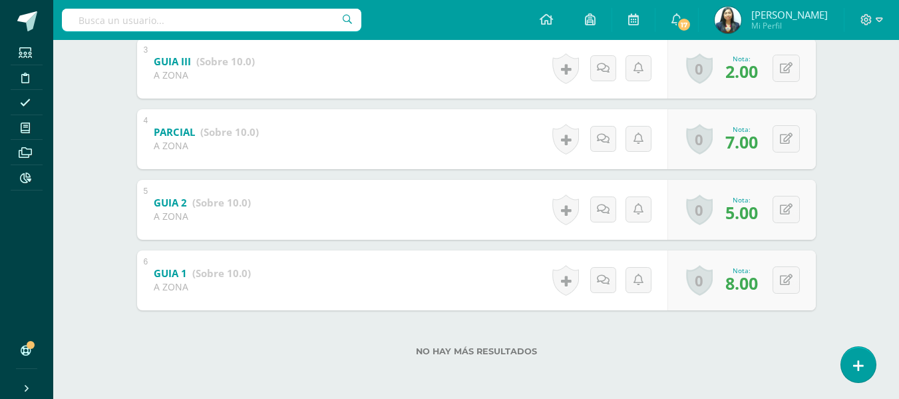
scroll to position [368, 0]
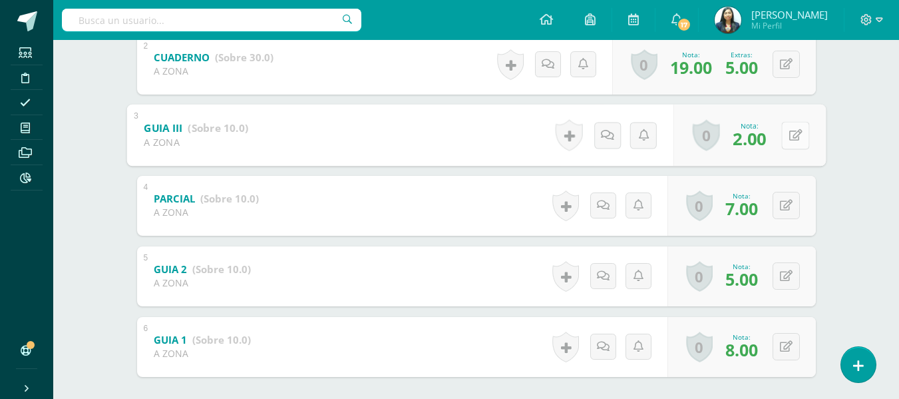
click at [793, 138] on button at bounding box center [795, 135] width 28 height 28
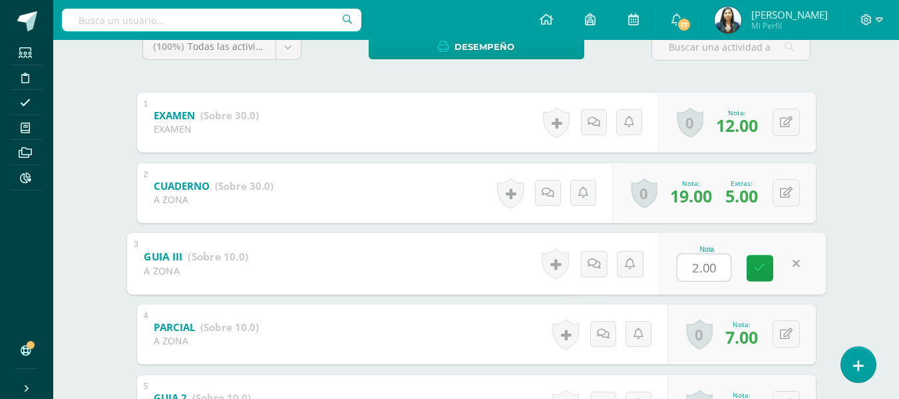
scroll to position [235, 0]
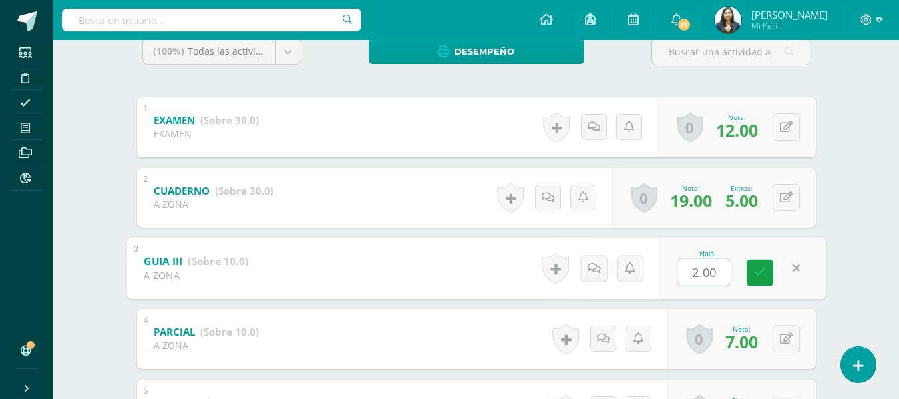
type input "4"
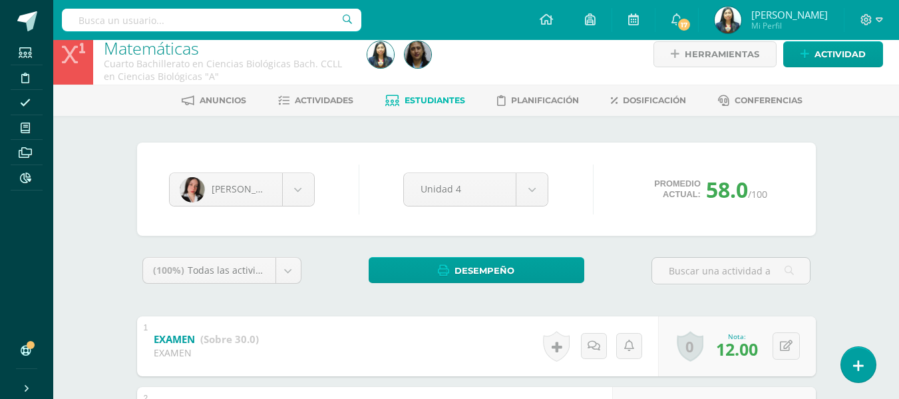
scroll to position [0, 0]
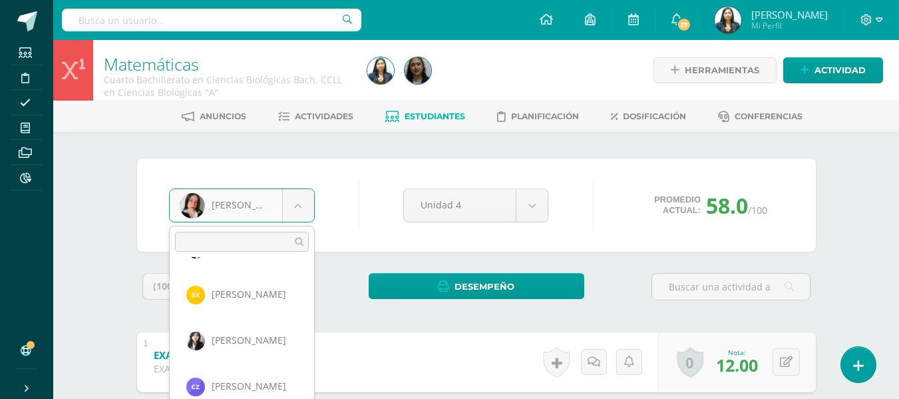
scroll to position [1200, 0]
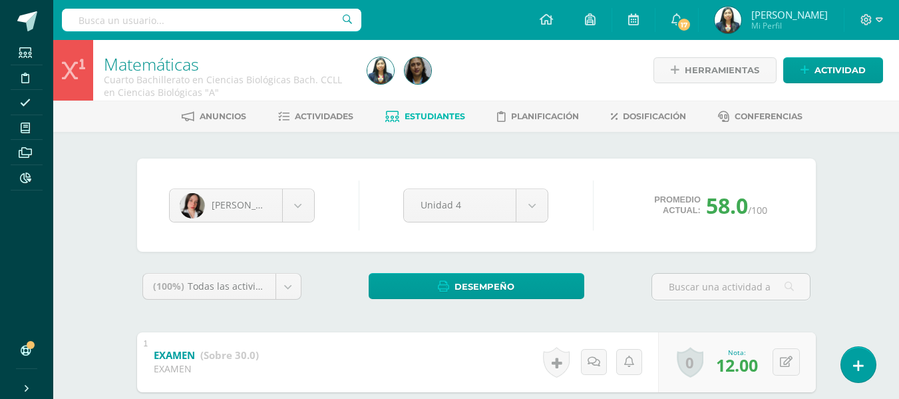
click at [443, 113] on span "Estudiantes" at bounding box center [435, 116] width 61 height 10
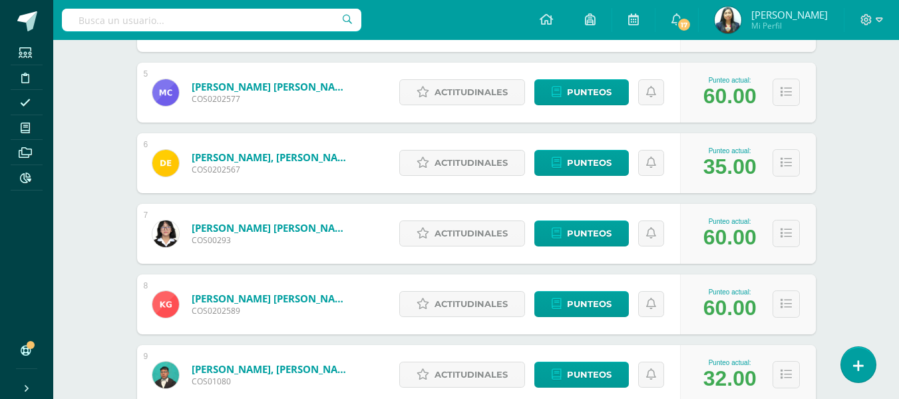
scroll to position [533, 0]
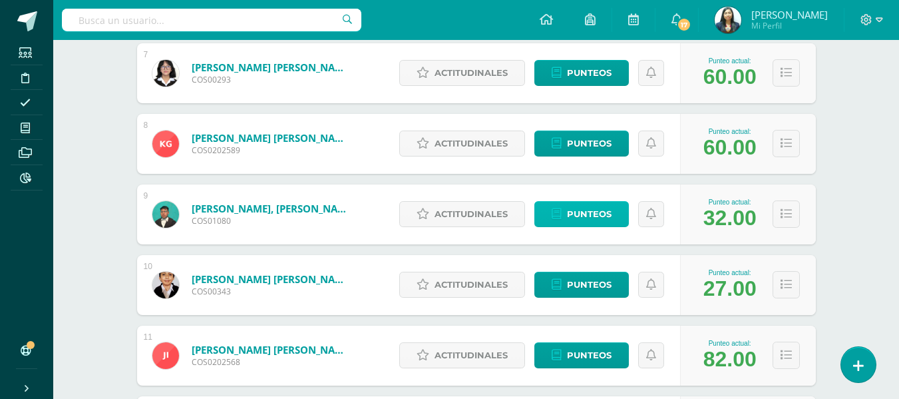
click at [592, 212] on span "Punteos" at bounding box center [589, 214] width 45 height 25
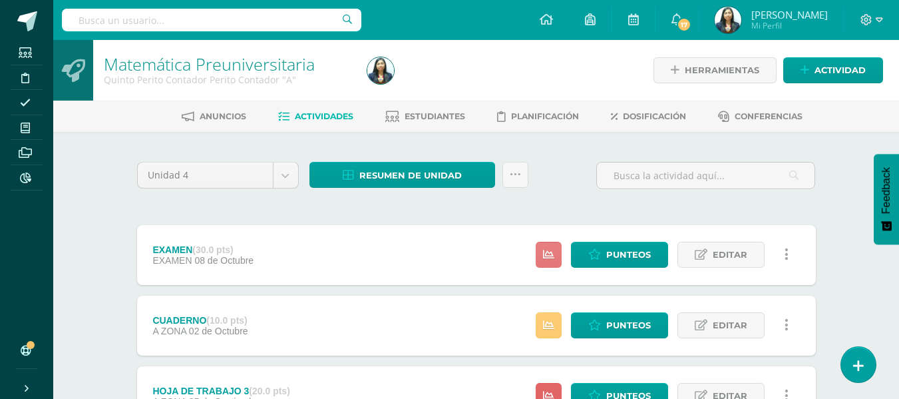
click at [547, 258] on icon at bounding box center [548, 254] width 11 height 11
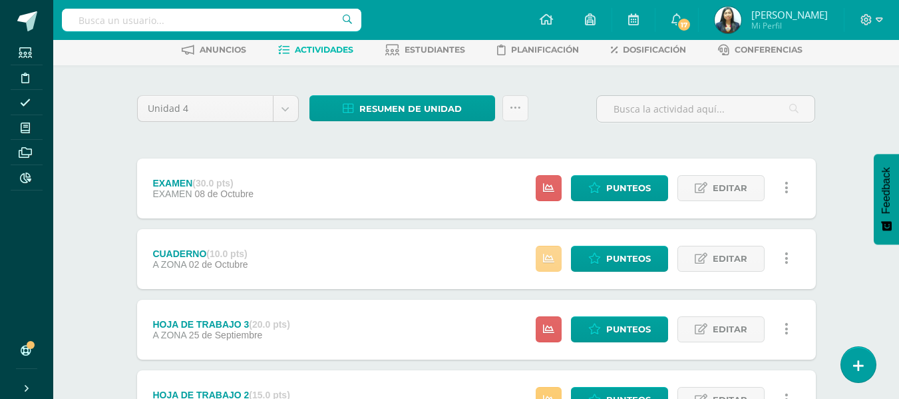
click at [552, 259] on icon at bounding box center [548, 258] width 11 height 11
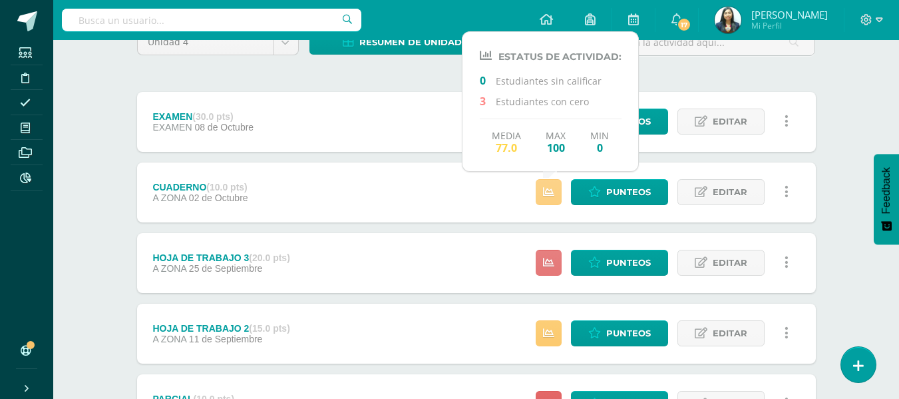
click at [552, 259] on icon at bounding box center [548, 262] width 11 height 11
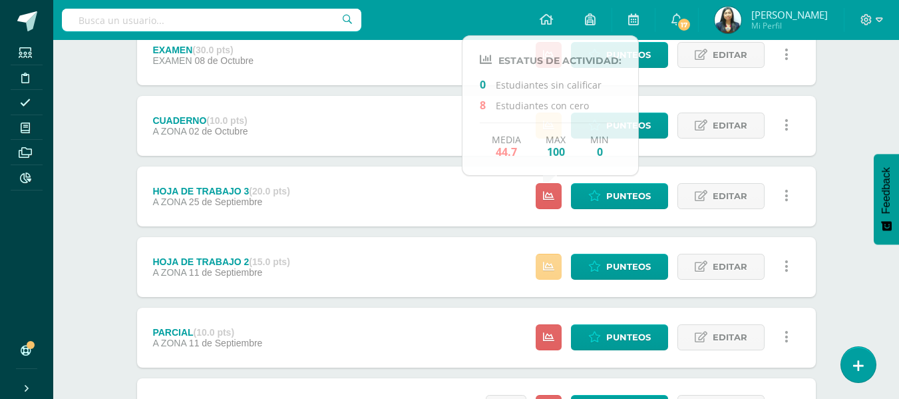
click at [552, 259] on link at bounding box center [549, 267] width 26 height 26
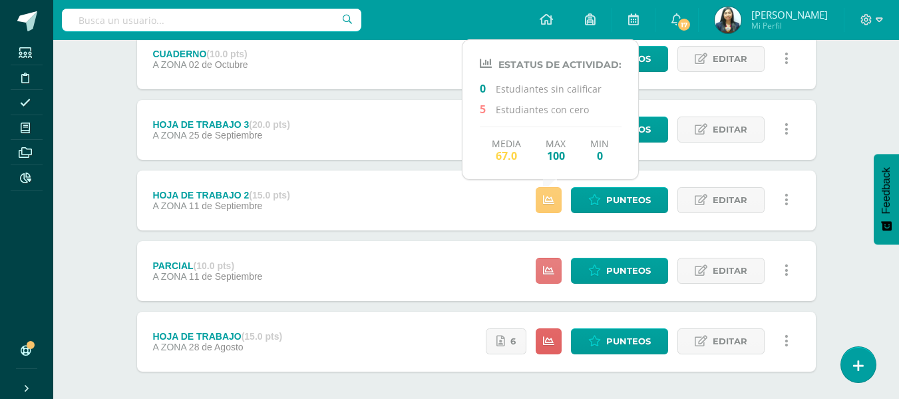
click at [552, 259] on link at bounding box center [549, 271] width 26 height 26
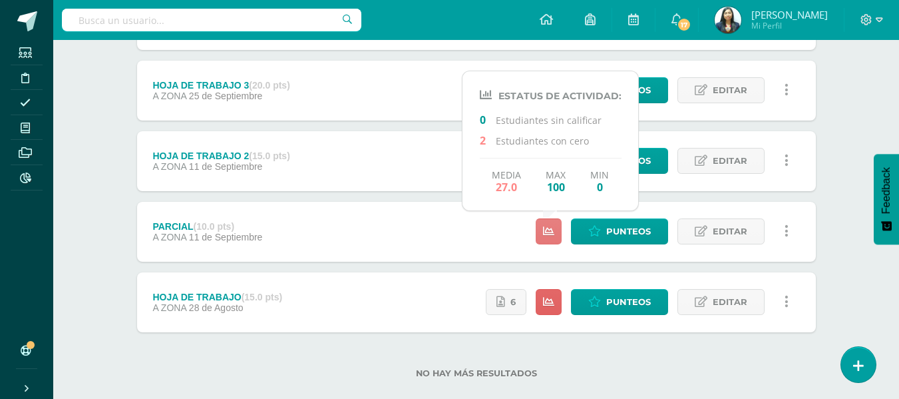
scroll to position [328, 0]
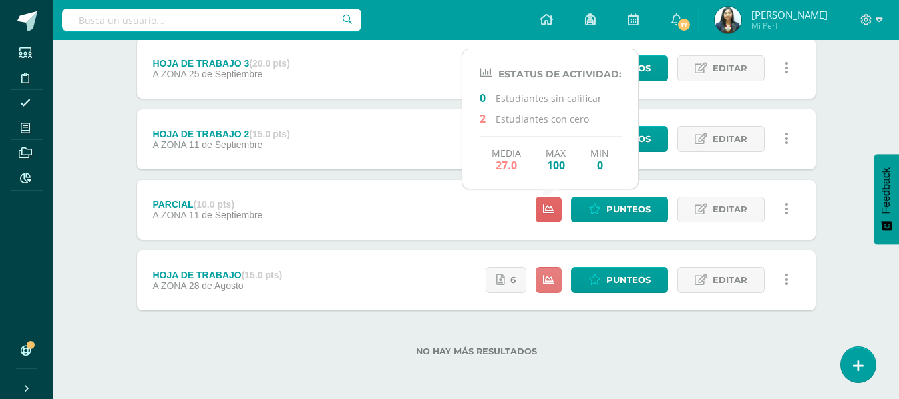
click at [549, 274] on icon at bounding box center [548, 279] width 11 height 11
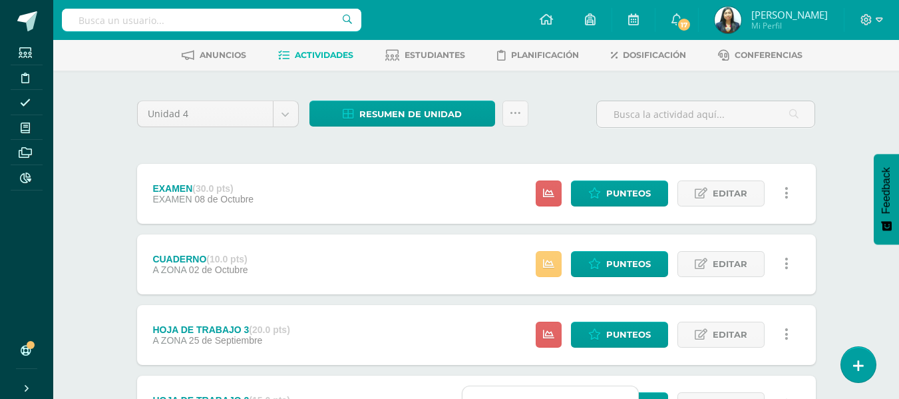
scroll to position [0, 0]
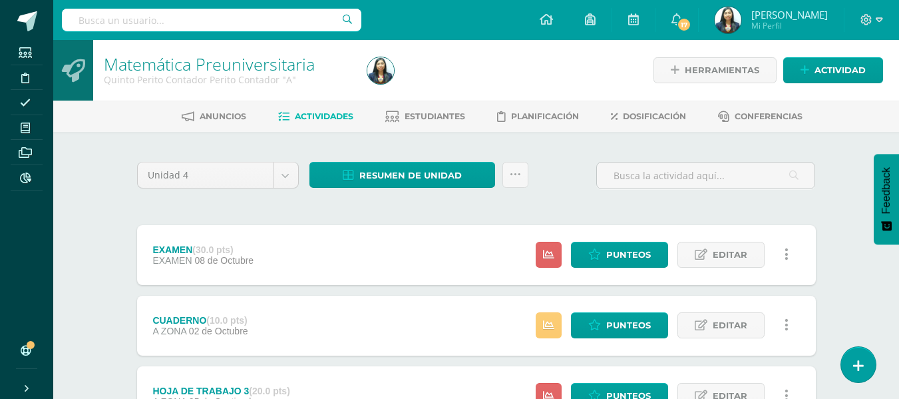
click at [440, 120] on span "Estudiantes" at bounding box center [435, 116] width 61 height 10
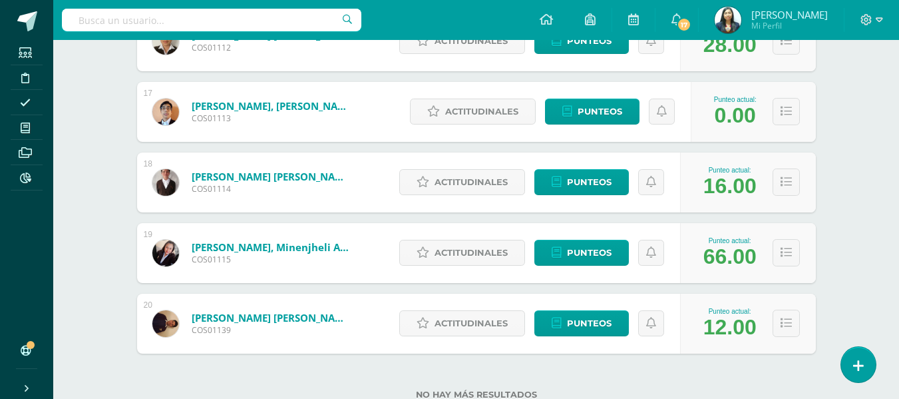
scroll to position [1247, 0]
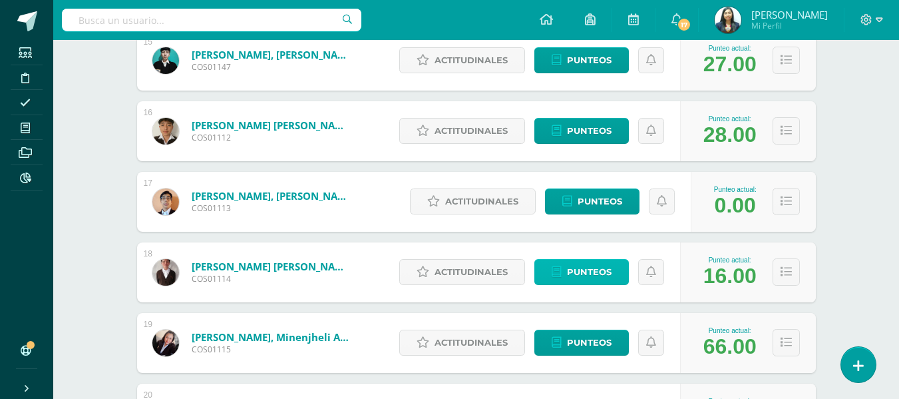
click at [564, 271] on link "Punteos" at bounding box center [582, 272] width 95 height 26
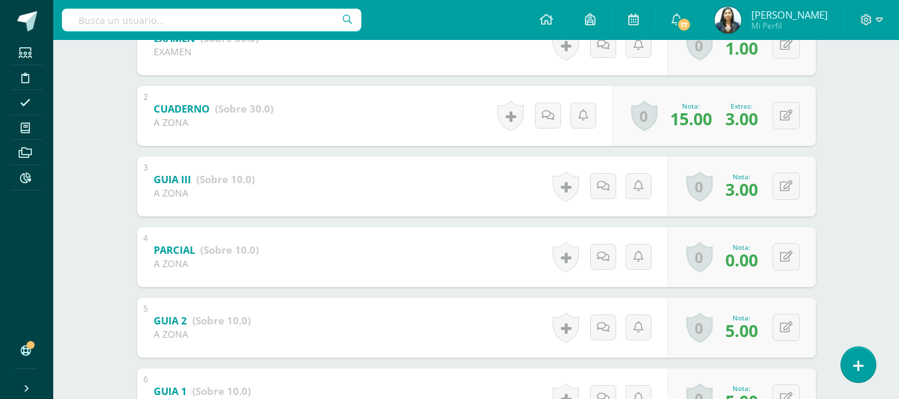
scroll to position [368, 0]
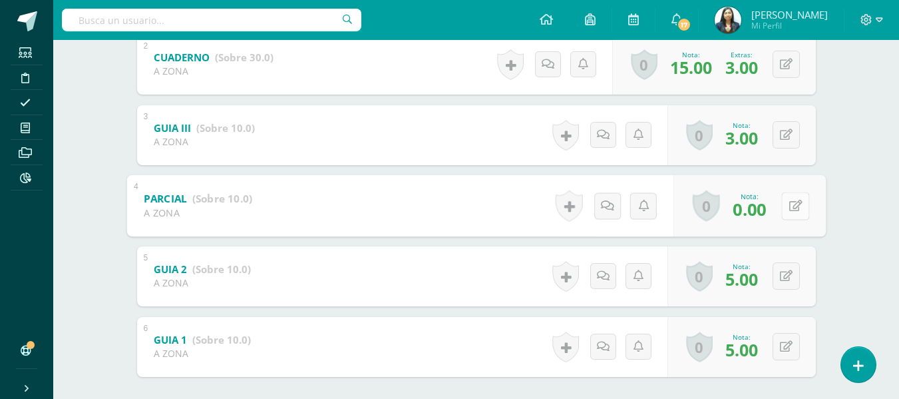
click at [786, 208] on button at bounding box center [795, 206] width 28 height 28
type input "5"
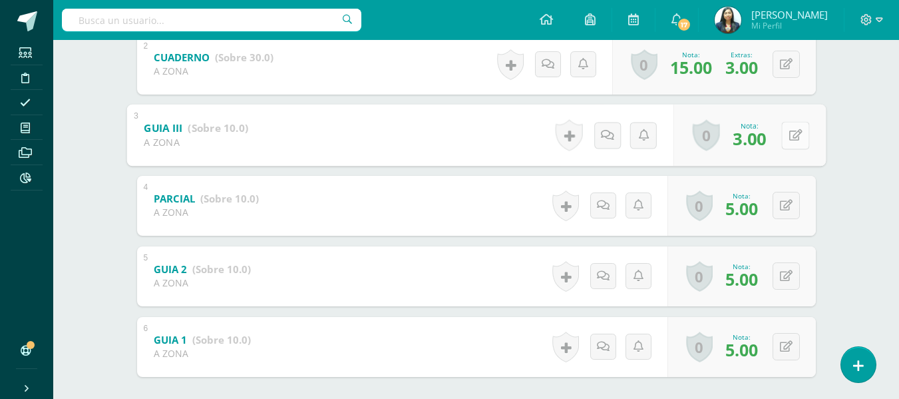
click at [787, 134] on button at bounding box center [795, 135] width 28 height 28
type input "7"
click at [789, 285] on button at bounding box center [786, 275] width 27 height 27
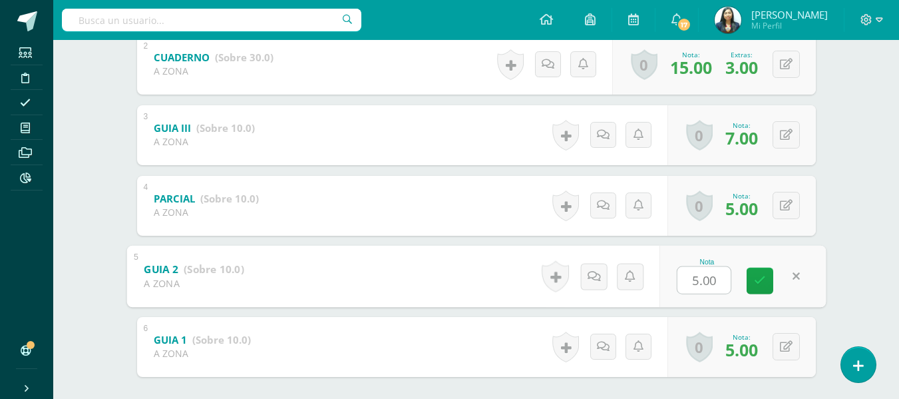
type input "7"
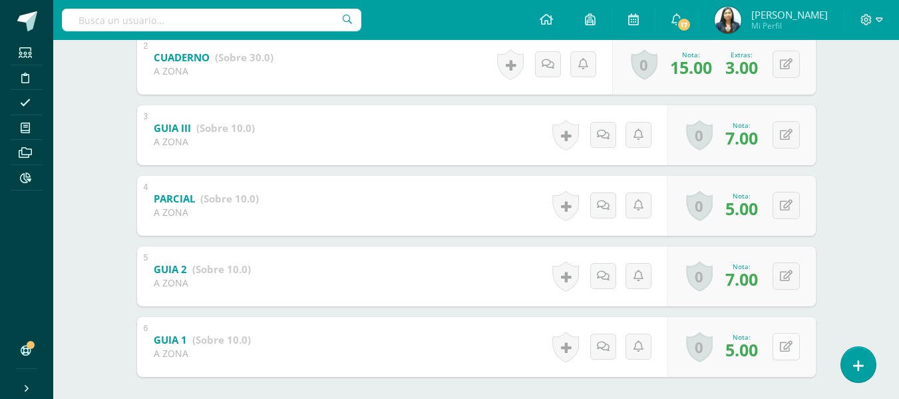
click at [779, 340] on div "0 Logros Logros obtenidos Aún no hay logros agregados Nota: 5.00" at bounding box center [742, 347] width 148 height 60
click at [791, 341] on icon at bounding box center [795, 346] width 13 height 11
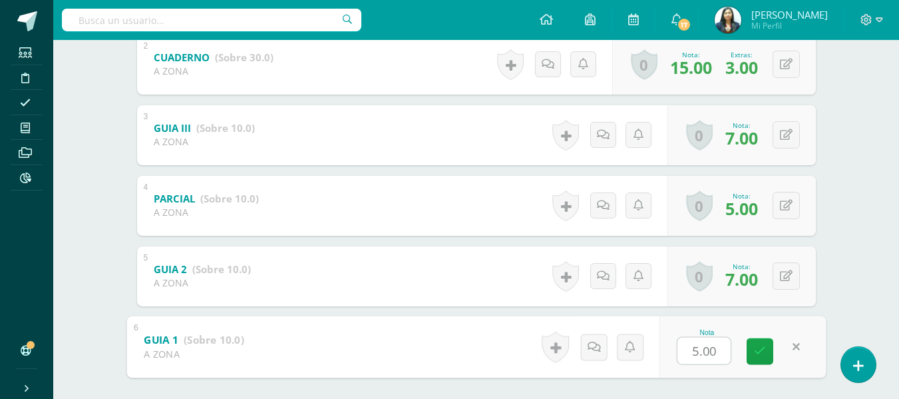
type input "7"
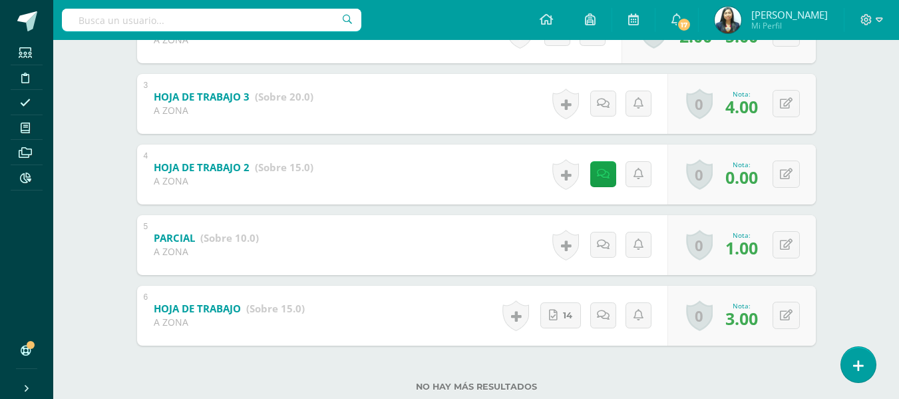
scroll to position [333, 0]
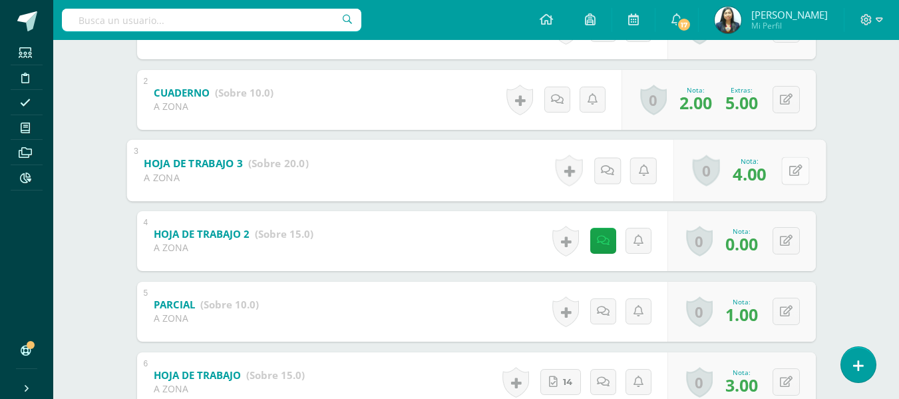
click at [793, 170] on button at bounding box center [795, 170] width 28 height 28
type input "10"
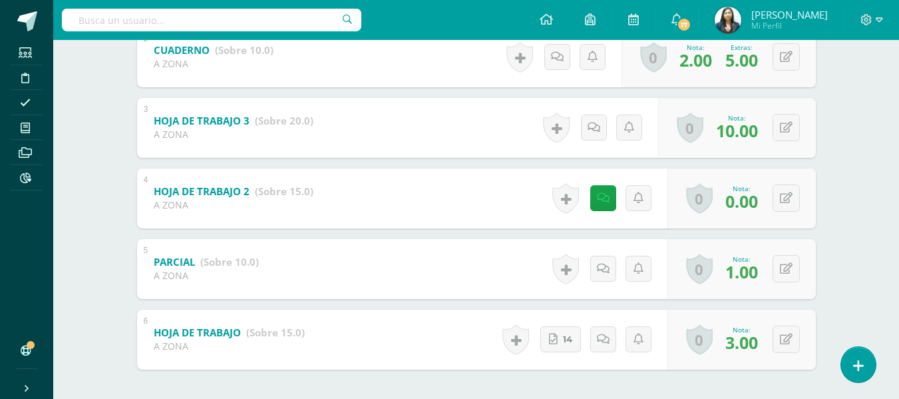
scroll to position [435, 0]
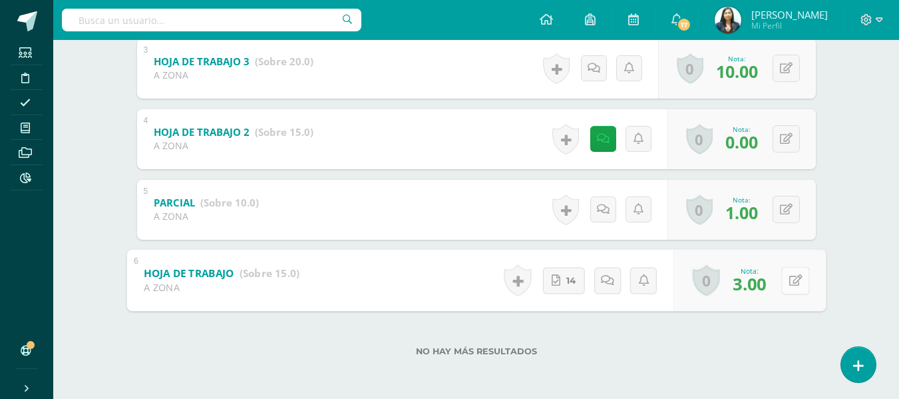
click at [784, 281] on button at bounding box center [795, 280] width 28 height 28
type input "10"
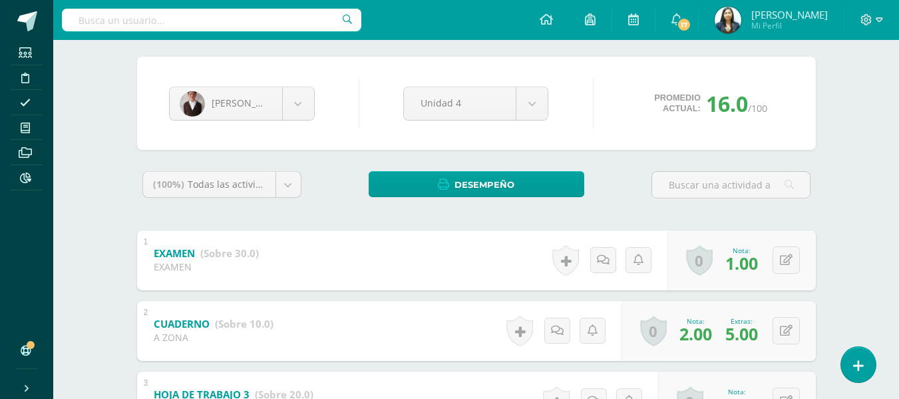
scroll to position [0, 0]
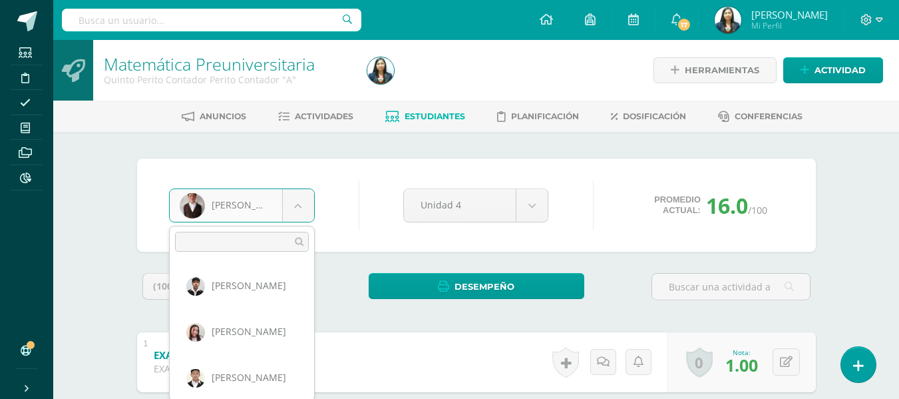
scroll to position [688, 0]
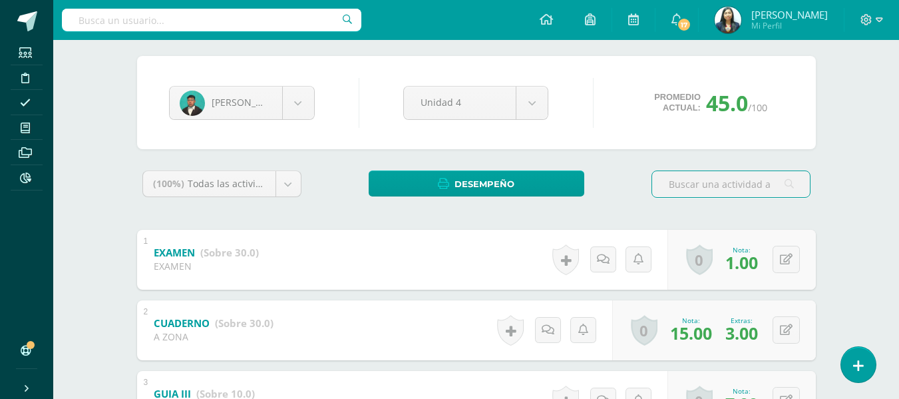
scroll to position [35, 0]
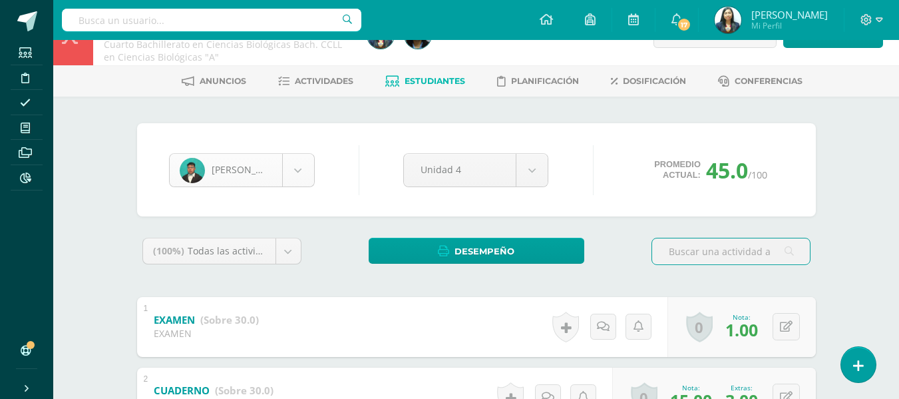
click at [298, 156] on body "Estudiantes Disciplina Asistencia Mis cursos Archivos Reportes Soporte Ayuda Re…" at bounding box center [449, 381] width 899 height 833
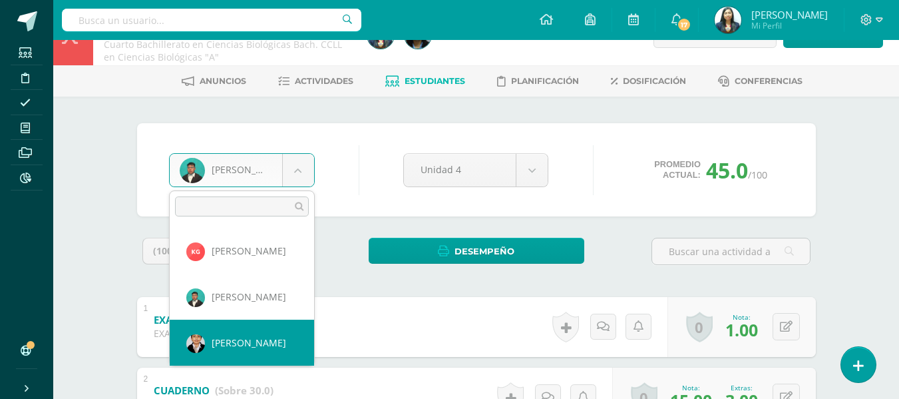
scroll to position [346, 0]
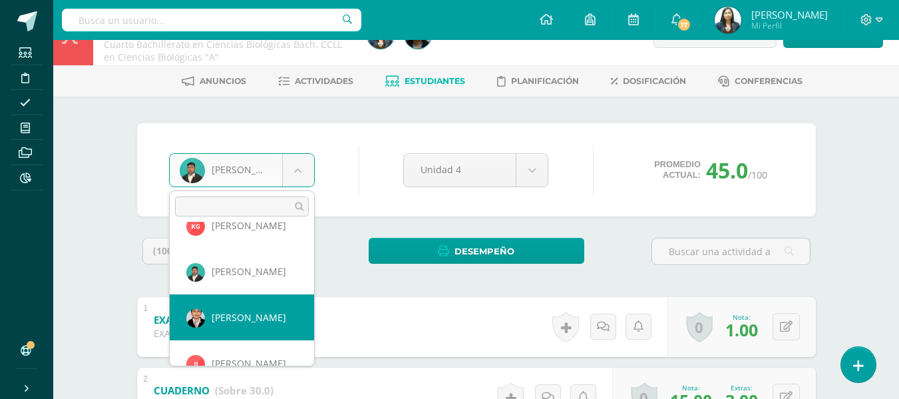
select select "1213"
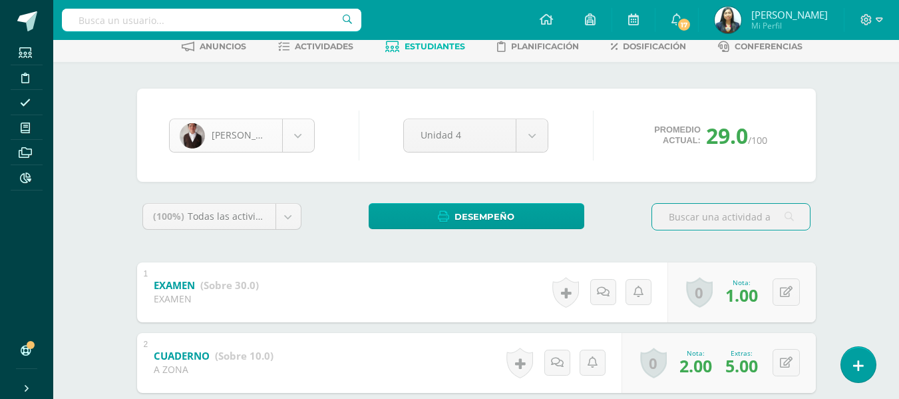
scroll to position [67, 0]
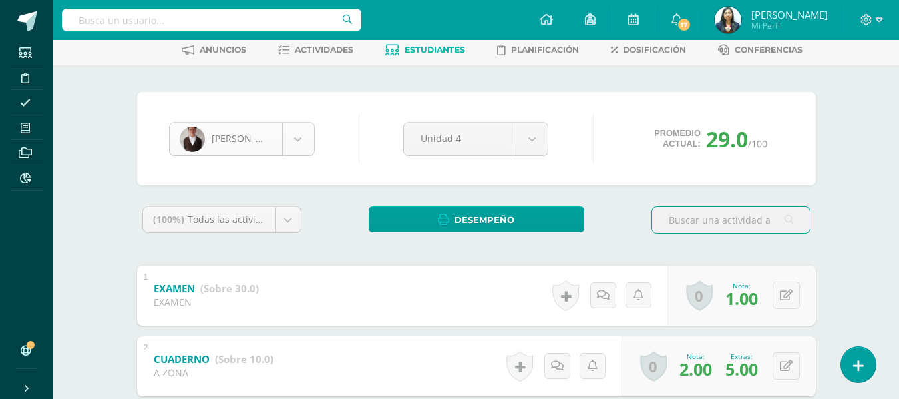
click at [299, 132] on body "Estudiantes Disciplina Asistencia Mis cursos Archivos Reportes Soporte Ayuda Re…" at bounding box center [449, 349] width 899 height 833
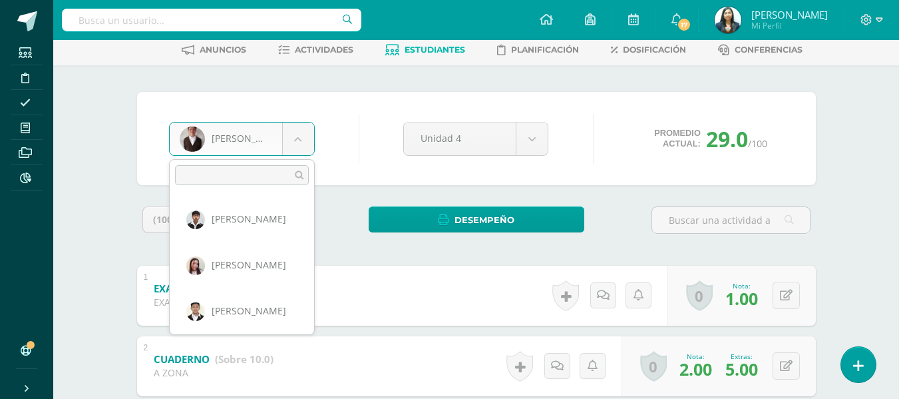
scroll to position [688, 0]
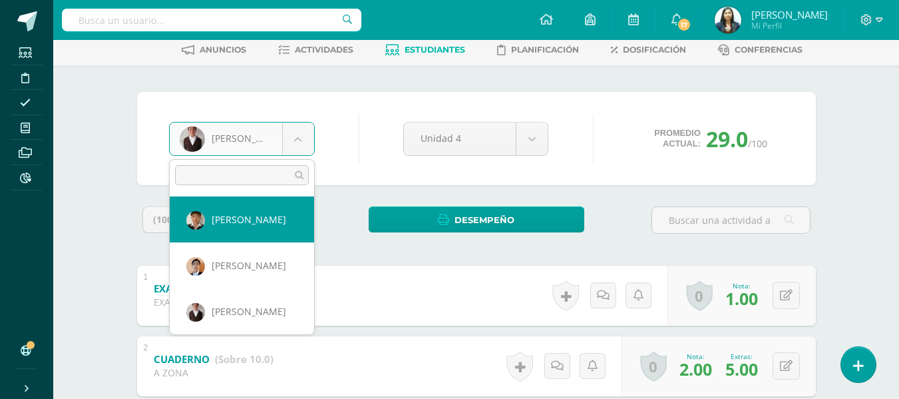
select select "1534"
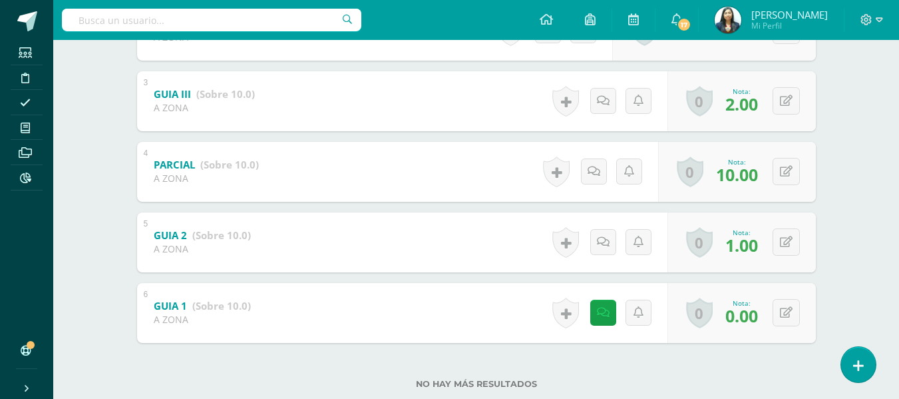
scroll to position [406, 0]
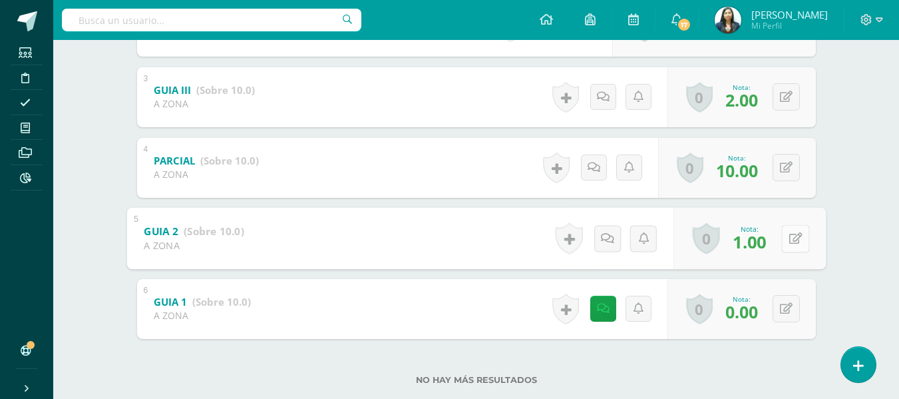
click at [785, 237] on button at bounding box center [795, 238] width 28 height 28
type input "7"
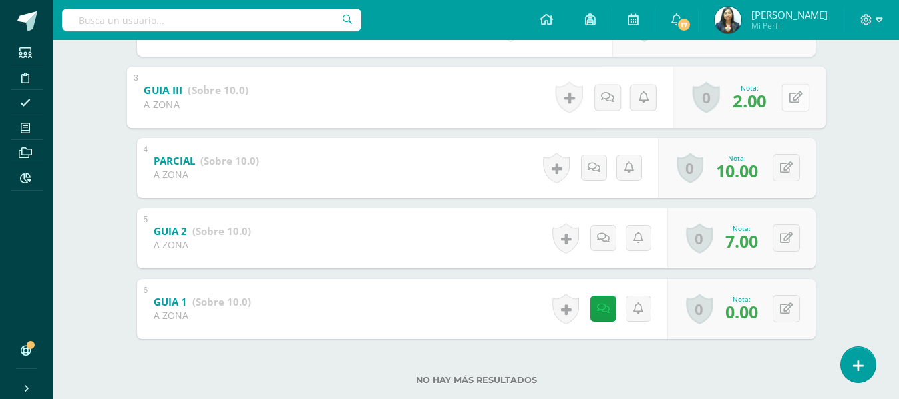
click at [780, 110] on div "0 Logros Logros obtenidos Aún no hay logros agregados Nota: 2.00" at bounding box center [749, 97] width 152 height 62
click at [789, 103] on icon at bounding box center [795, 96] width 13 height 11
type input "7"
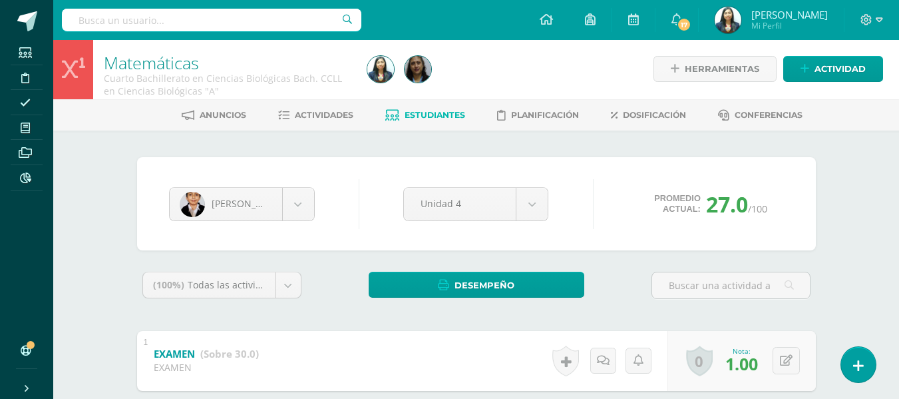
scroll to position [0, 0]
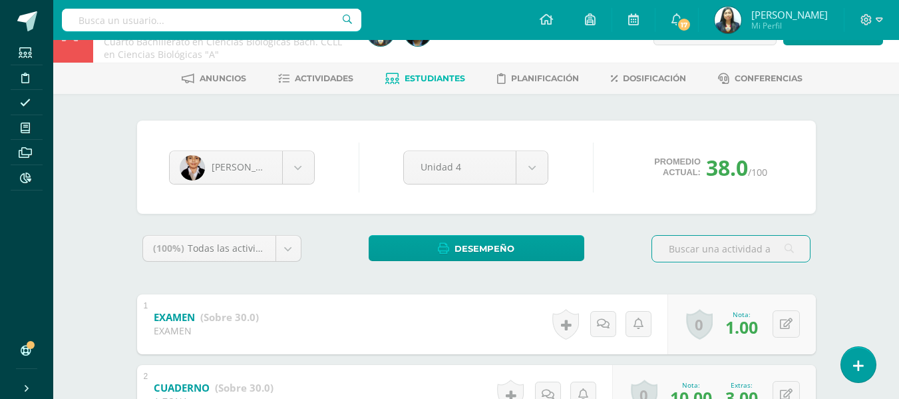
scroll to position [35, 0]
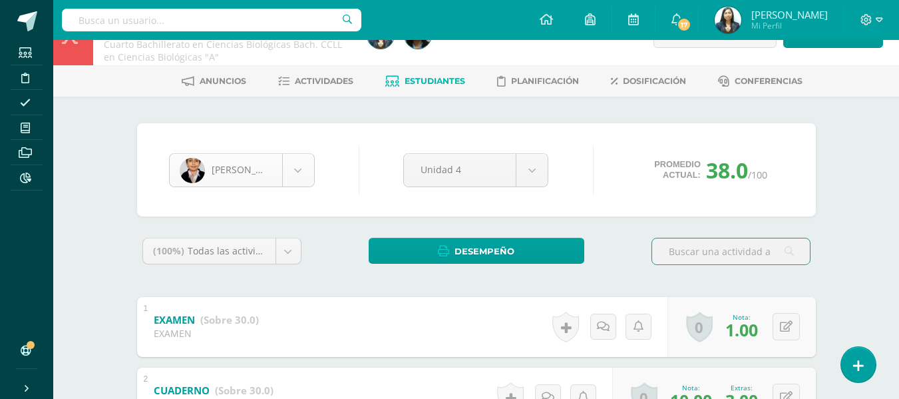
click at [308, 161] on body "Estudiantes Disciplina Asistencia Mis cursos Archivos Reportes Soporte Ayuda Re…" at bounding box center [449, 381] width 899 height 833
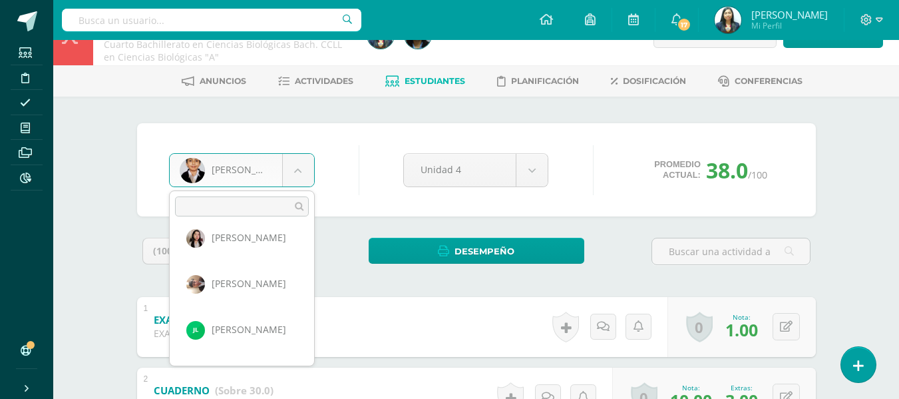
scroll to position [592, 0]
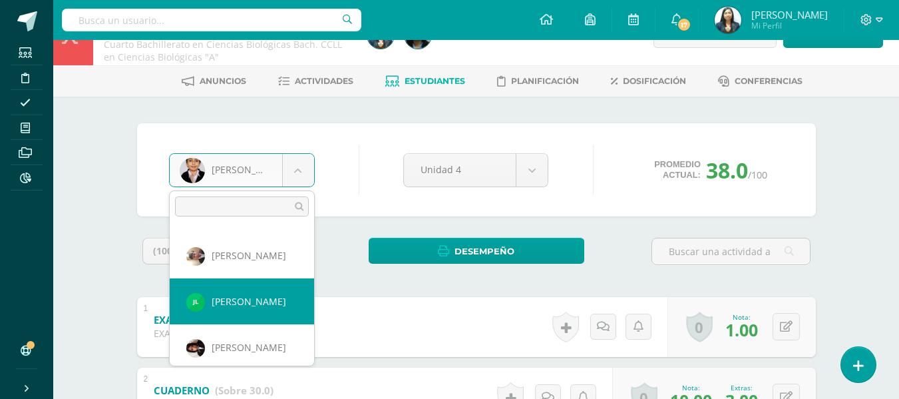
select select "1648"
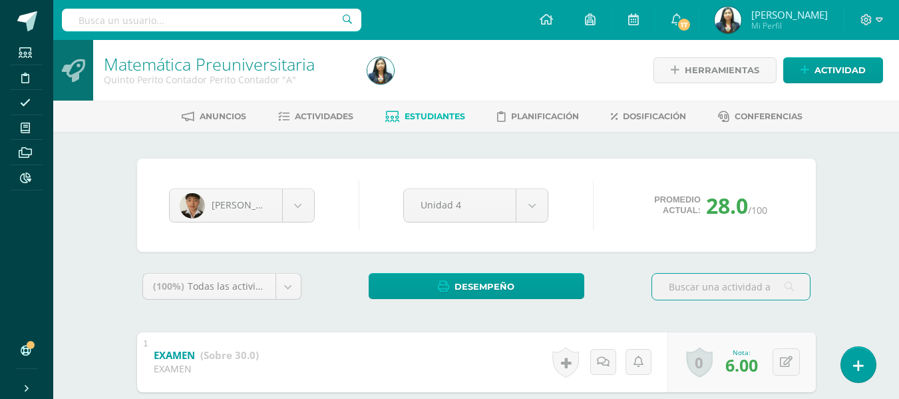
click at [433, 120] on span "Estudiantes" at bounding box center [435, 116] width 61 height 10
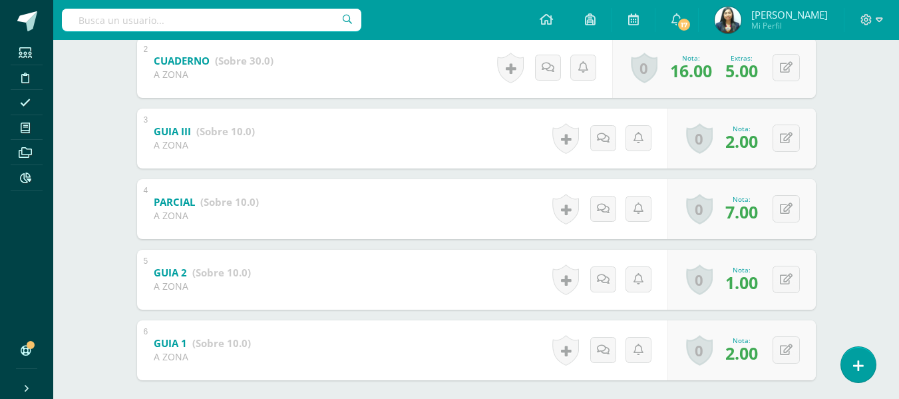
scroll to position [399, 0]
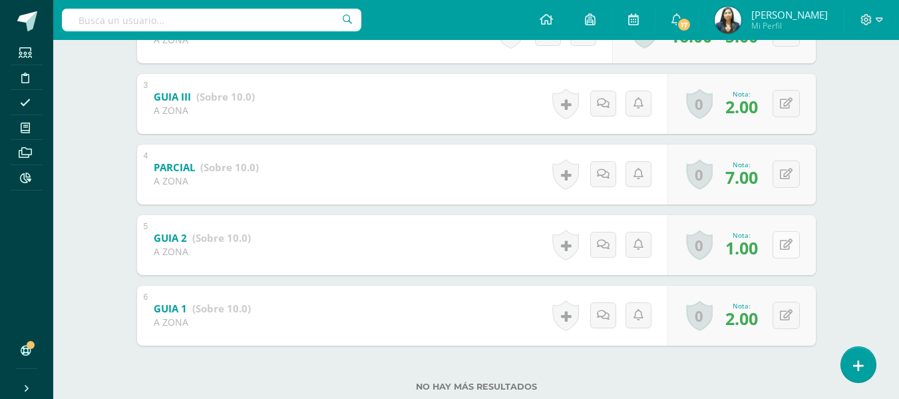
click at [777, 248] on div "0 Logros Logros obtenidos Aún no hay logros agregados Nota: 1.00" at bounding box center [742, 245] width 148 height 60
click at [783, 244] on button at bounding box center [795, 245] width 28 height 28
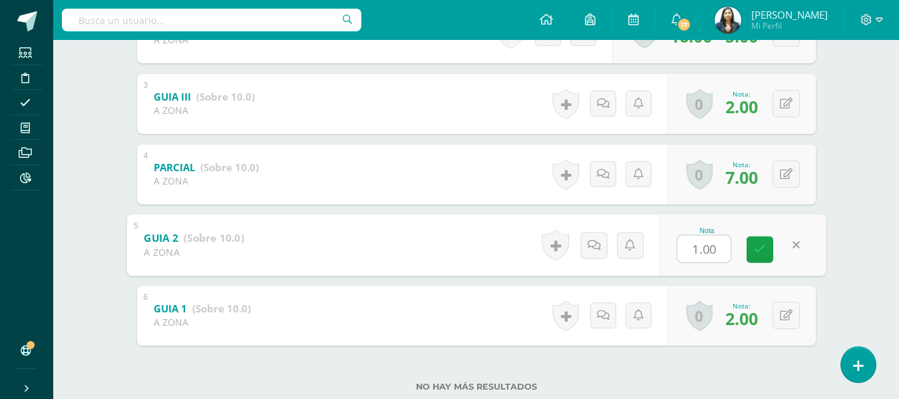
type input "5"
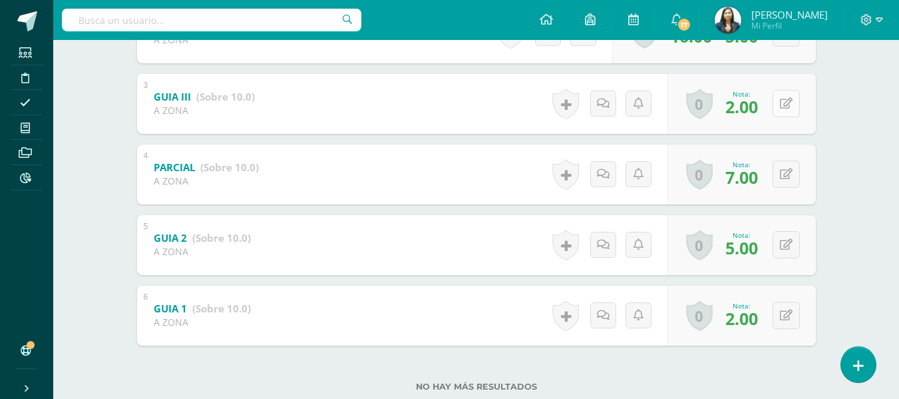
click at [789, 114] on button at bounding box center [786, 103] width 27 height 27
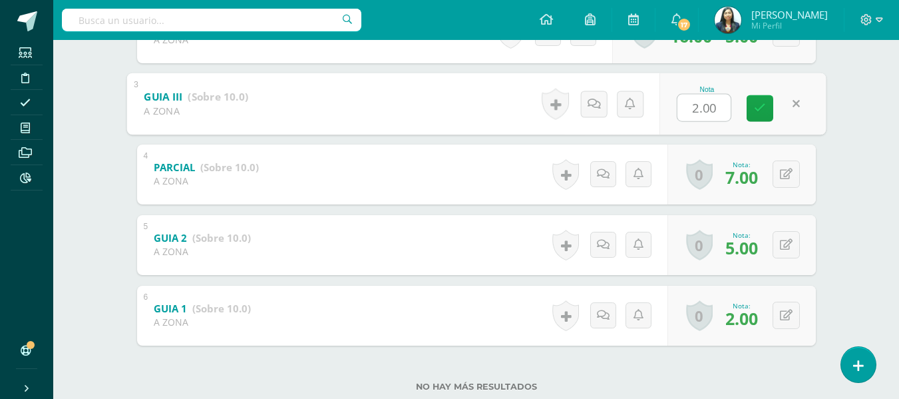
type input "5"
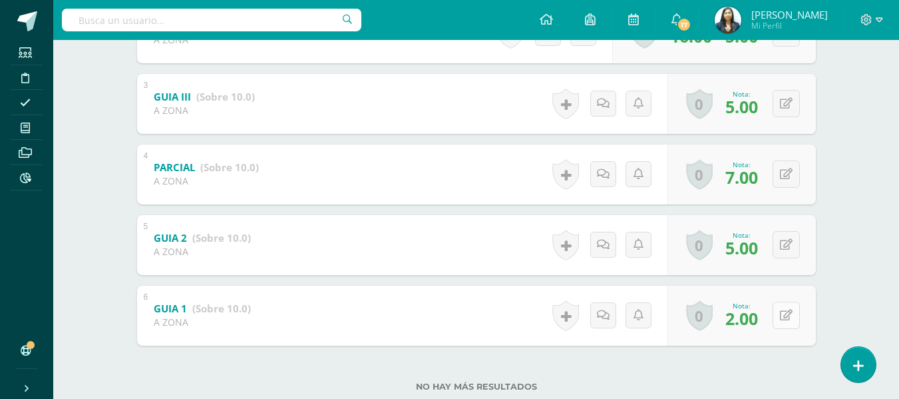
click at [781, 322] on button at bounding box center [786, 315] width 27 height 27
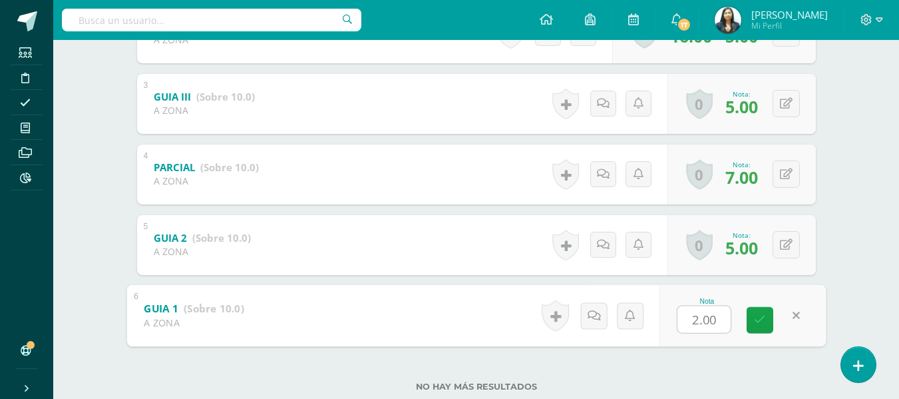
type input "5"
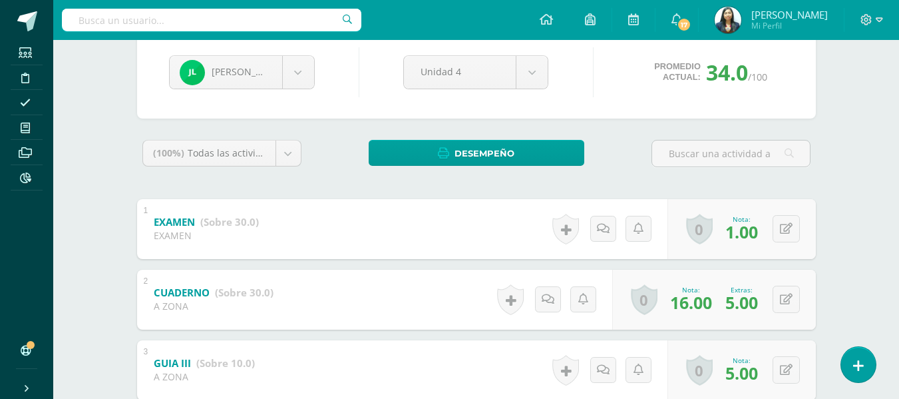
scroll to position [0, 0]
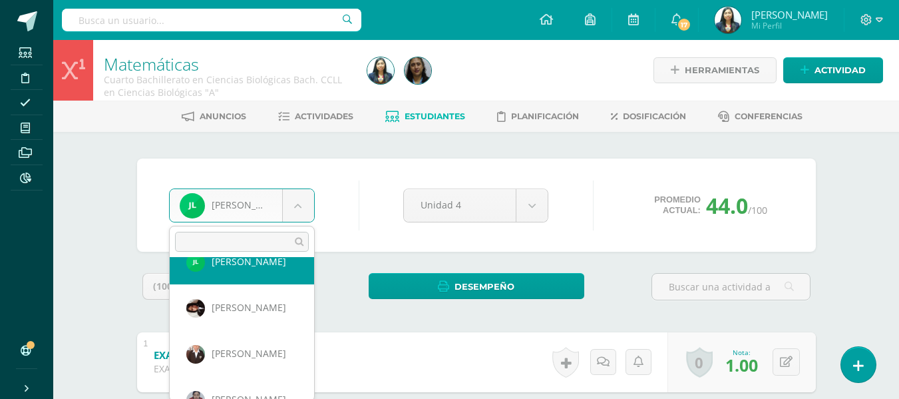
scroll to position [684, 0]
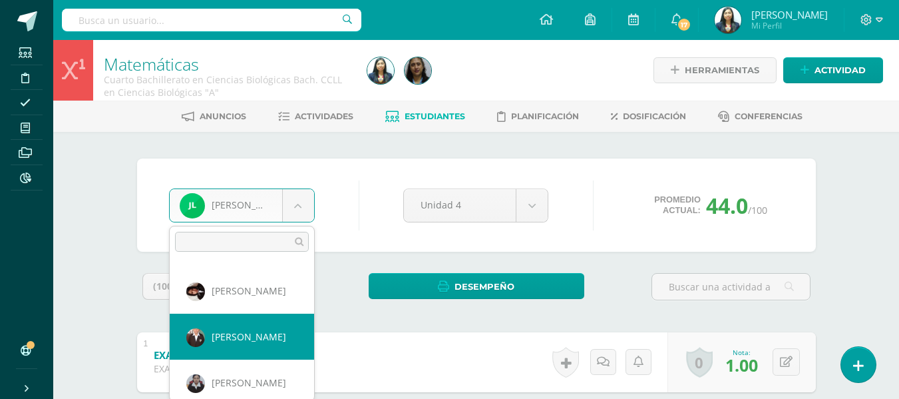
select select "1158"
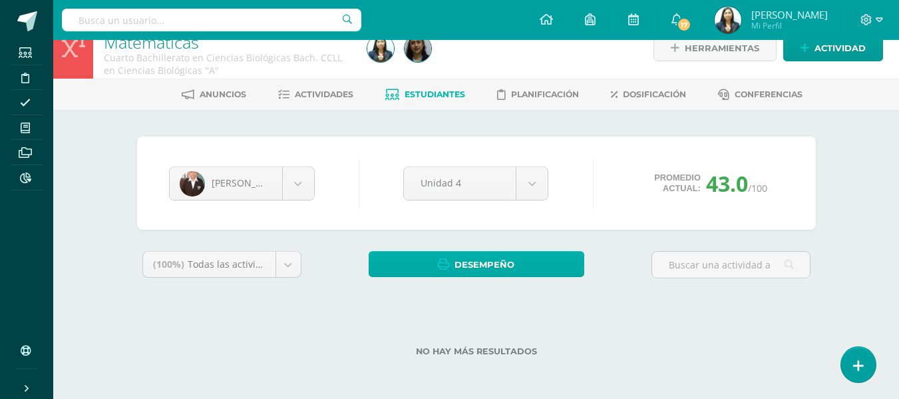
scroll to position [22, 0]
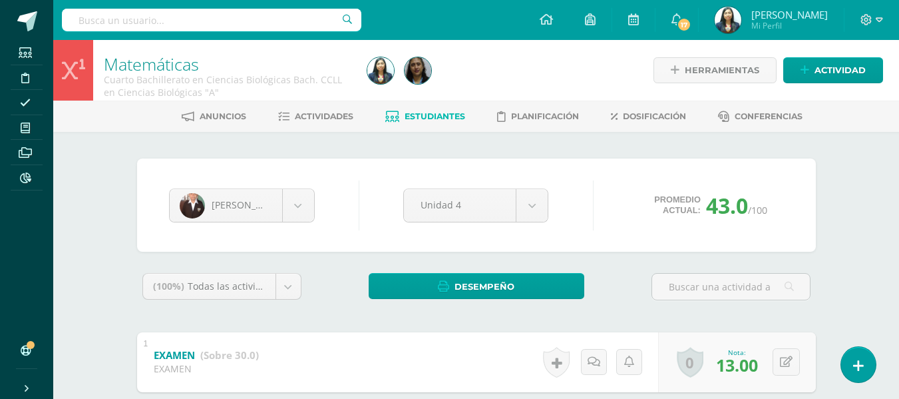
click at [431, 121] on span "Estudiantes" at bounding box center [435, 116] width 61 height 10
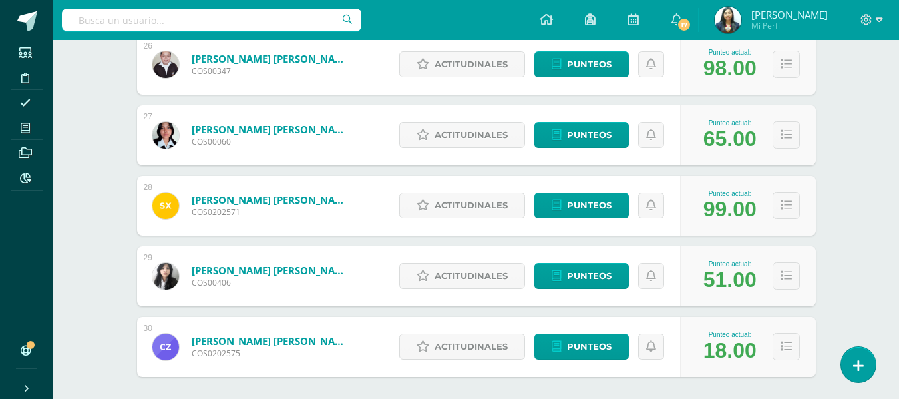
scroll to position [2086, 0]
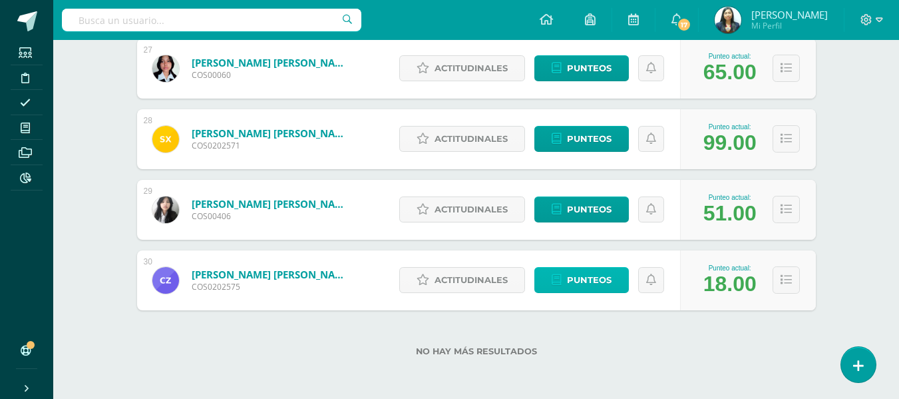
click at [574, 278] on span "Punteos" at bounding box center [589, 280] width 45 height 25
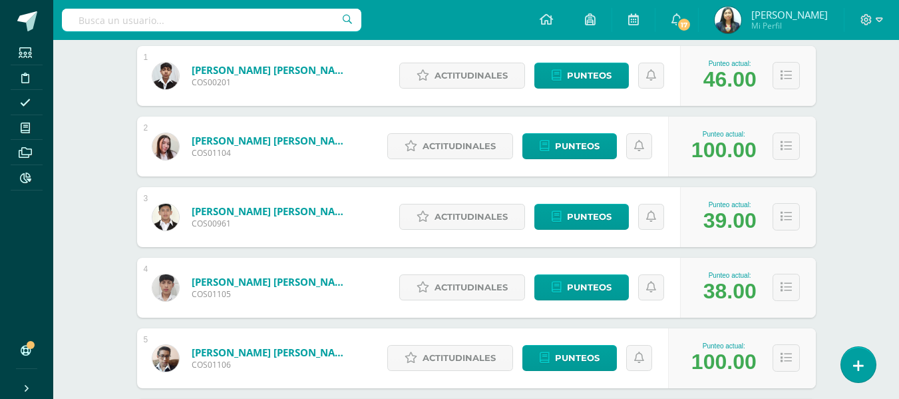
scroll to position [177, 0]
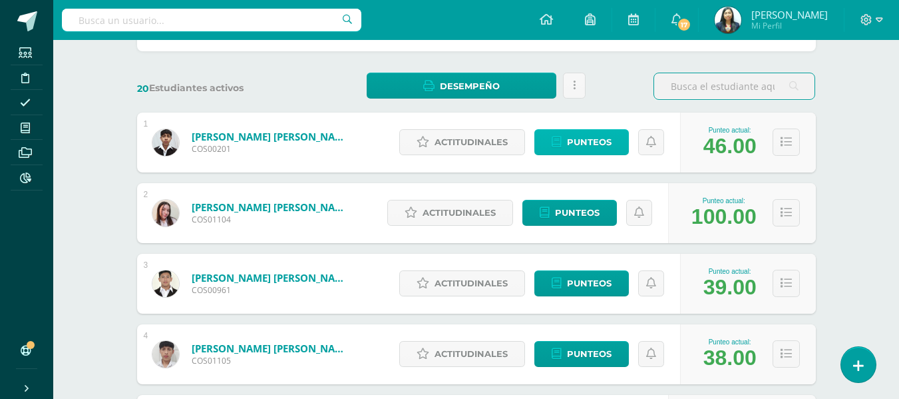
click at [577, 153] on span "Punteos" at bounding box center [589, 142] width 45 height 25
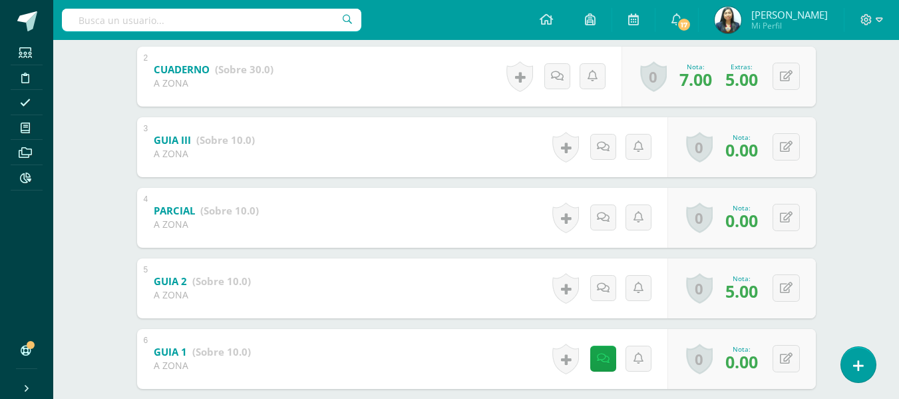
scroll to position [333, 0]
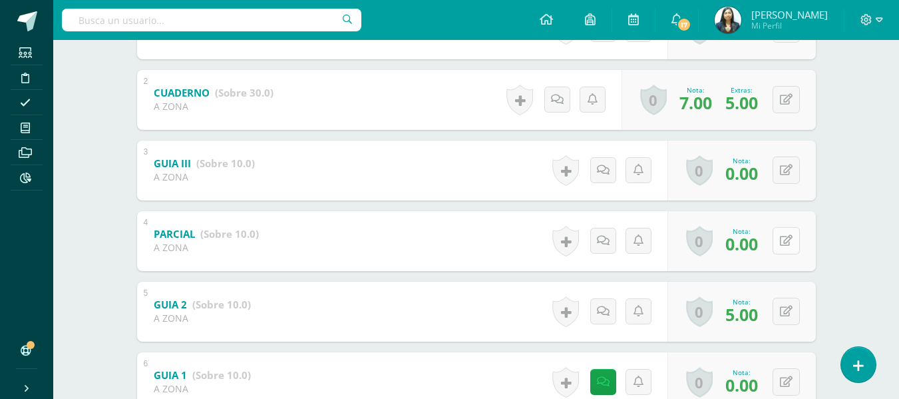
click at [798, 231] on button at bounding box center [786, 240] width 27 height 27
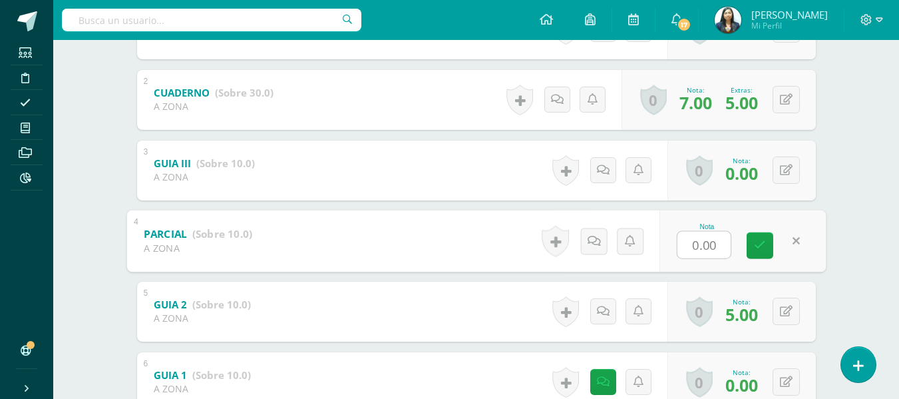
type input "5"
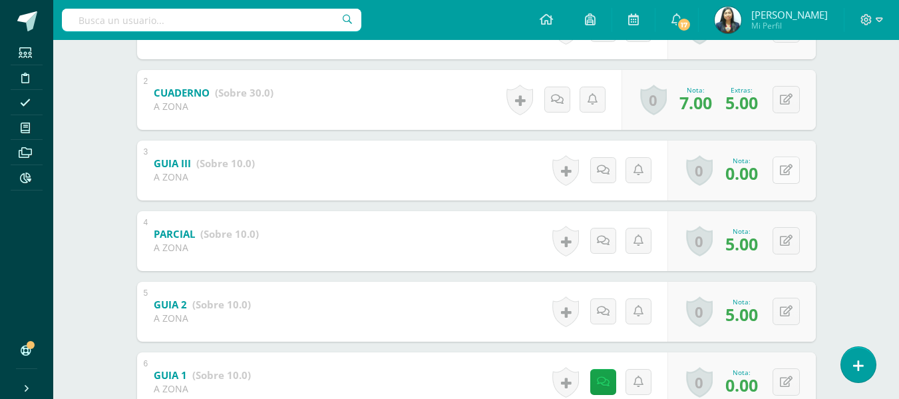
click at [787, 166] on button at bounding box center [786, 169] width 27 height 27
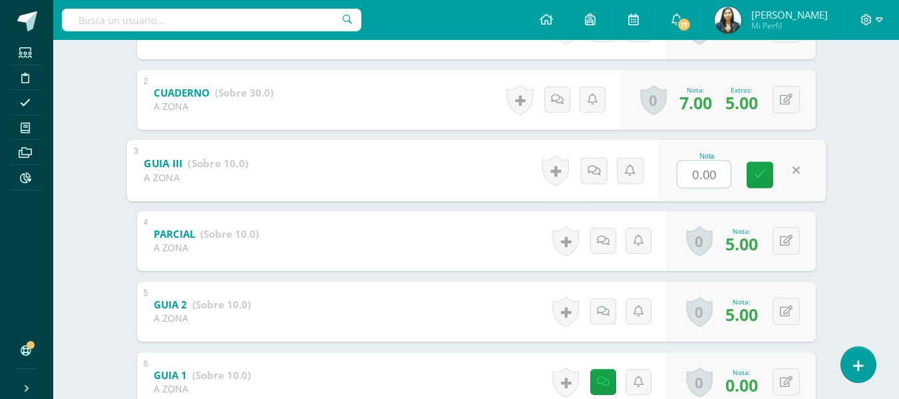
type input "5"
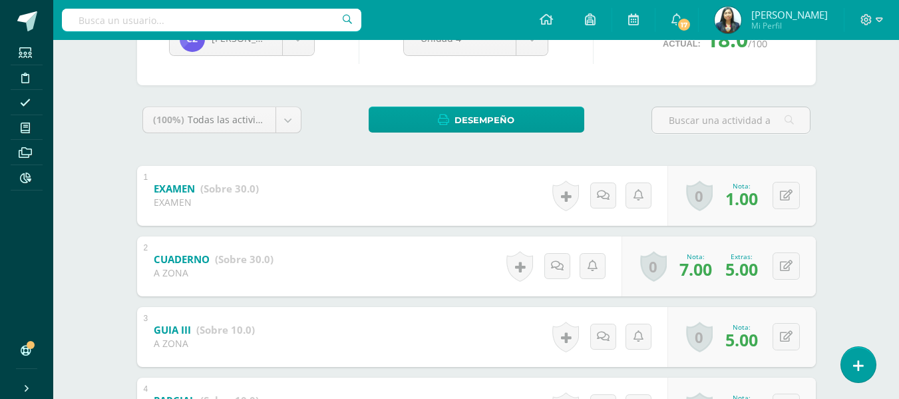
scroll to position [102, 0]
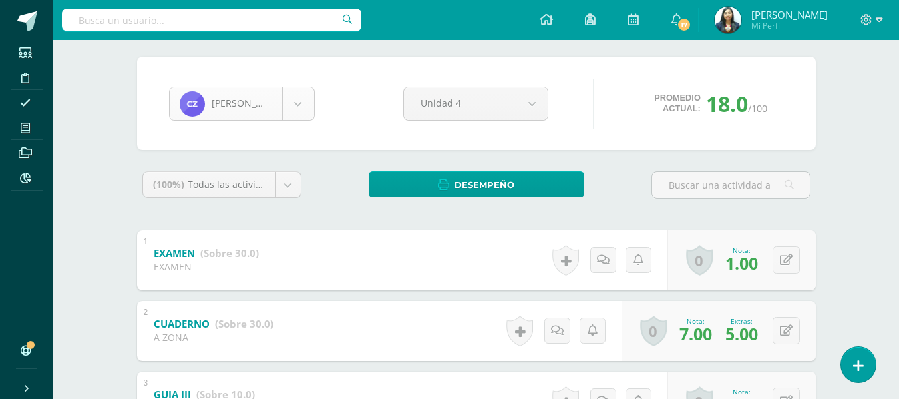
click at [311, 97] on body "Estudiantes Disciplina Asistencia Mis cursos Archivos Reportes Soporte Ayuda Re…" at bounding box center [449, 314] width 899 height 833
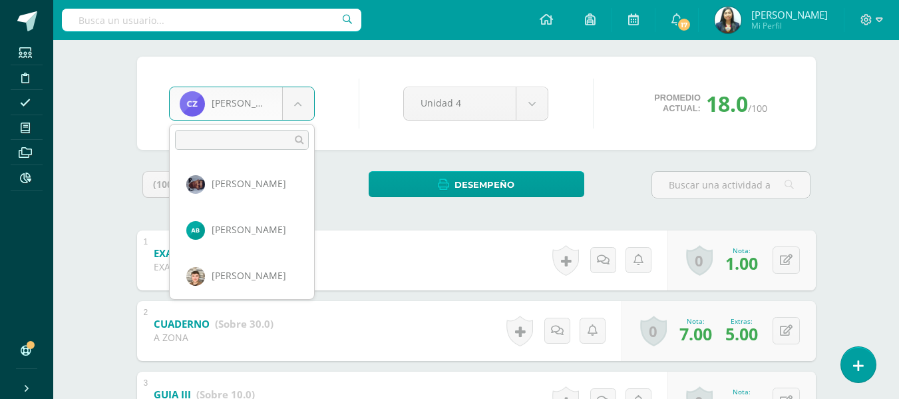
scroll to position [1239, 0]
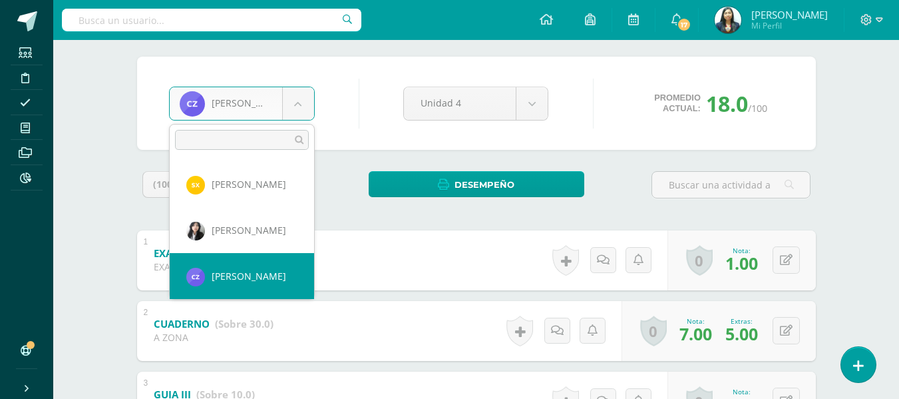
select select "812"
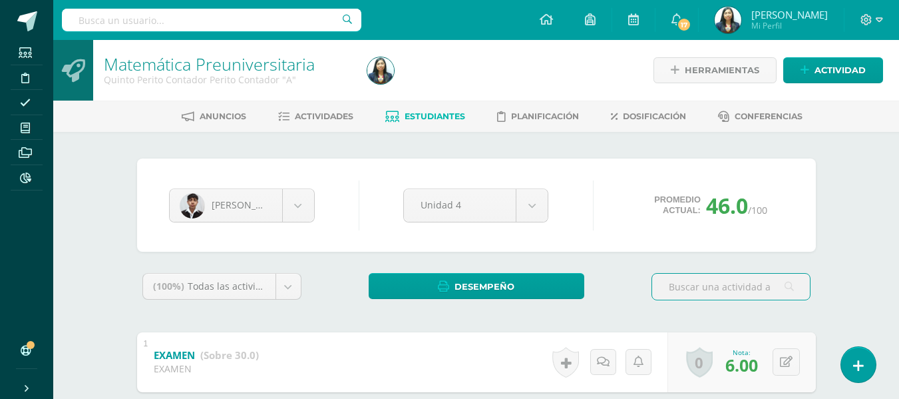
click at [446, 122] on link "Estudiantes" at bounding box center [425, 116] width 80 height 21
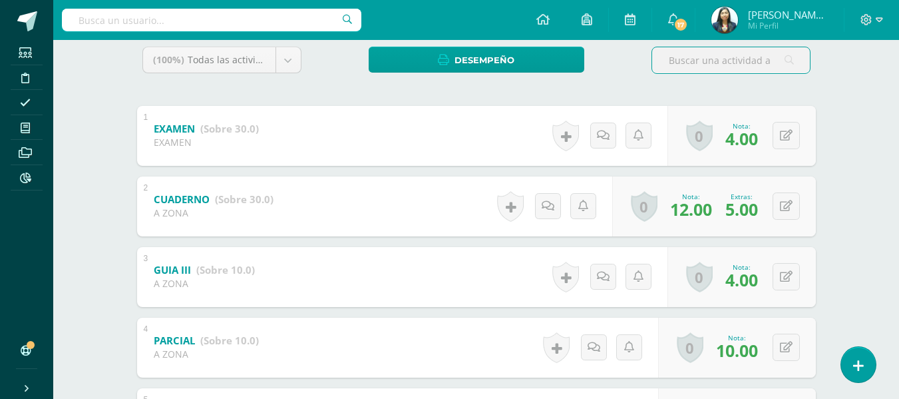
scroll to position [333, 0]
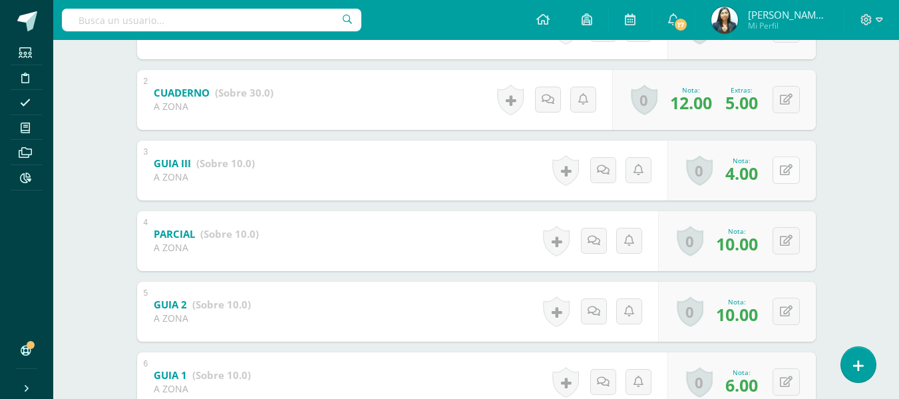
click at [794, 169] on button at bounding box center [786, 169] width 27 height 27
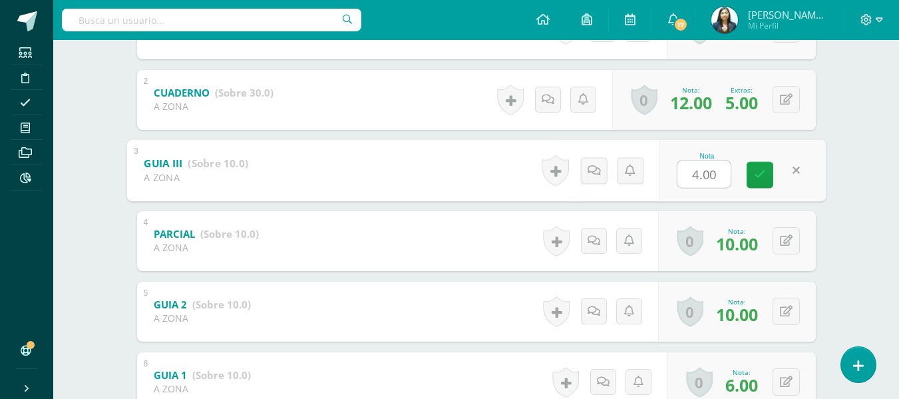
type input "9"
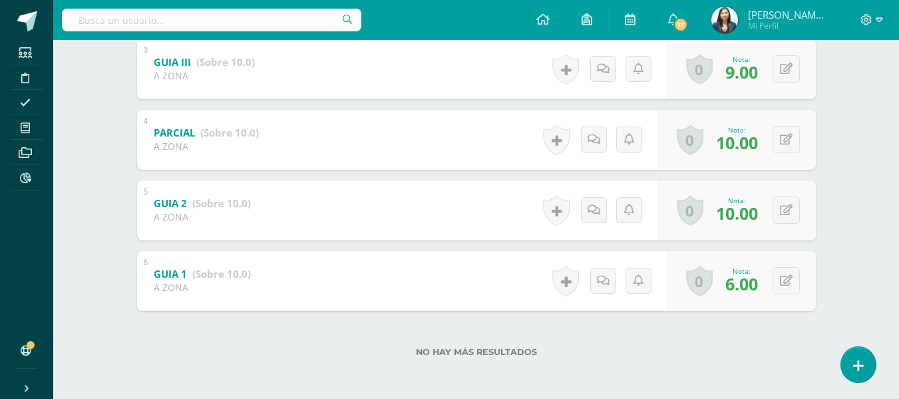
scroll to position [435, 0]
click at [792, 284] on button at bounding box center [786, 279] width 27 height 27
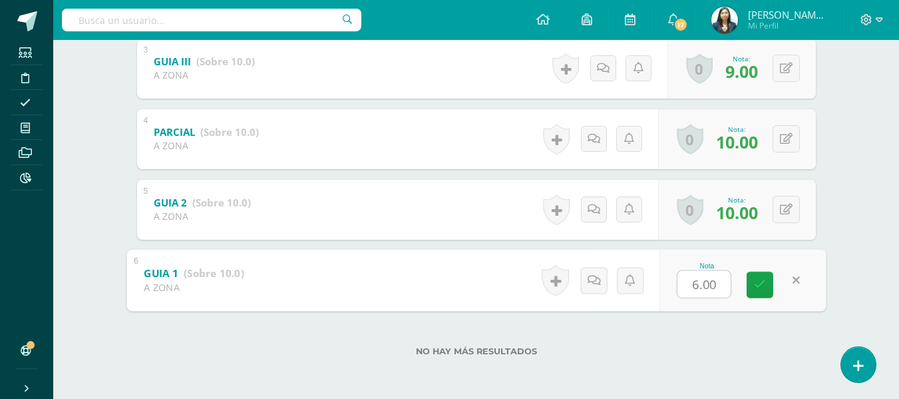
type input "9"
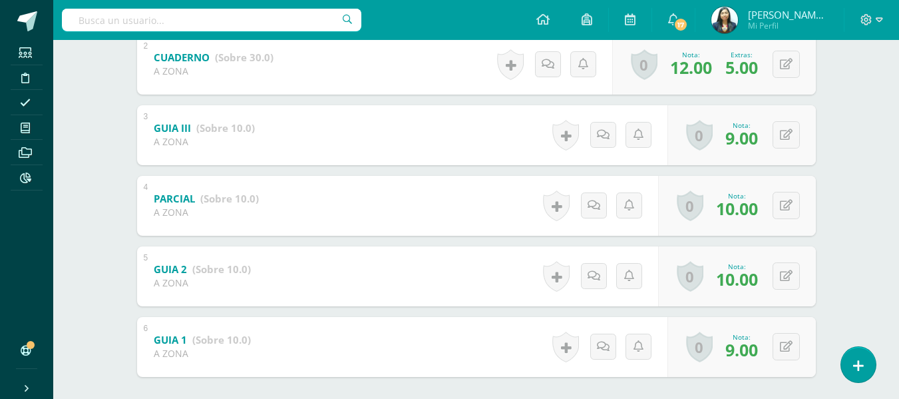
scroll to position [302, 0]
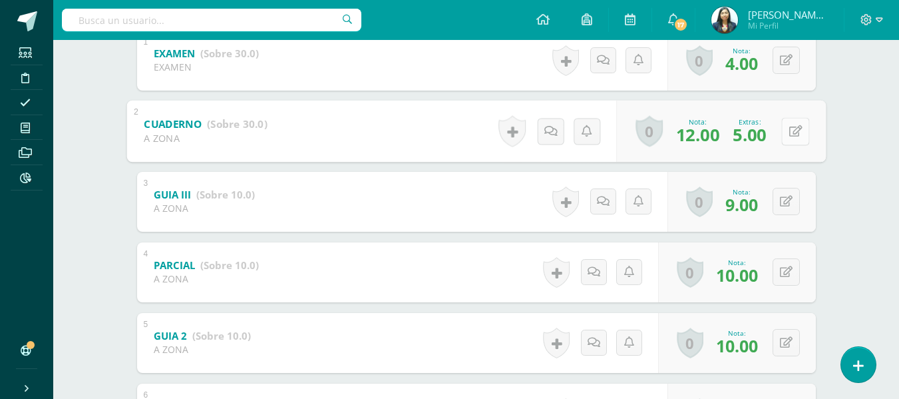
click at [790, 126] on icon at bounding box center [795, 130] width 13 height 11
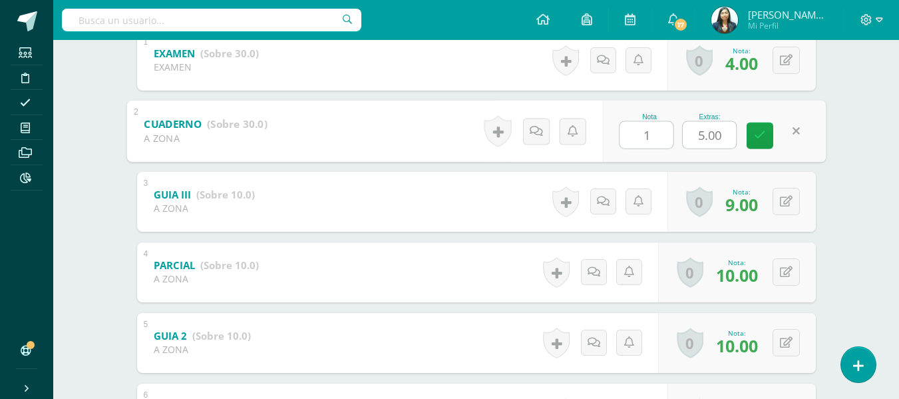
type input "15"
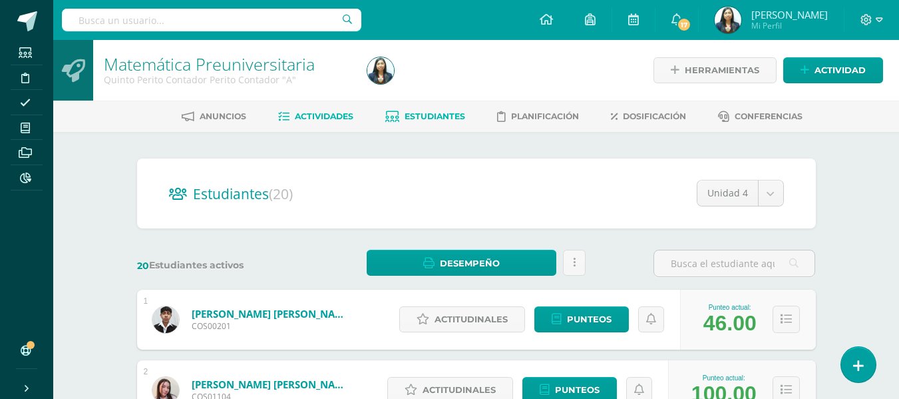
click at [315, 115] on span "Actividades" at bounding box center [324, 116] width 59 height 10
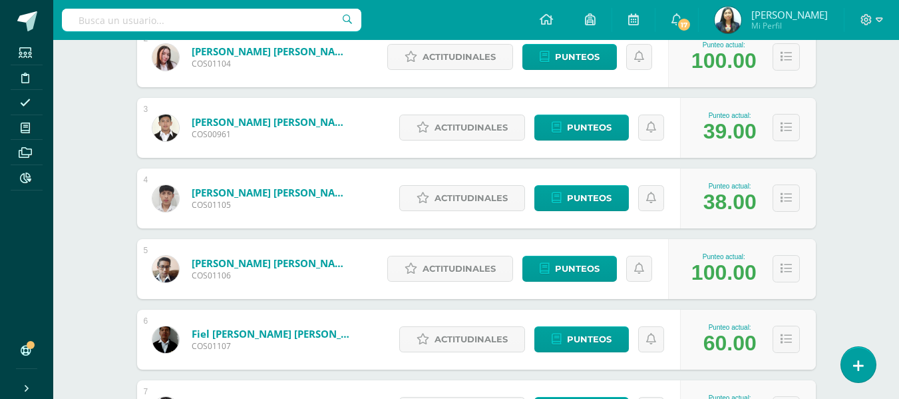
scroll to position [666, 0]
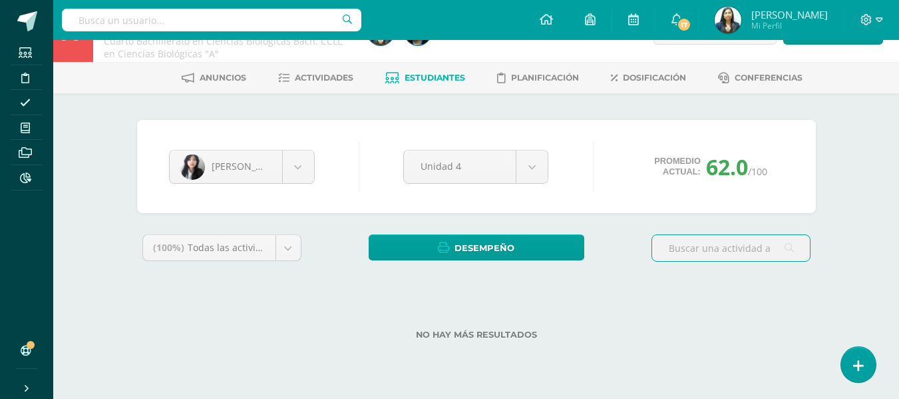
scroll to position [39, 0]
click at [299, 164] on body "Estudiantes Disciplina Asistencia Mis cursos Archivos Reportes Soporte Ayuda Re…" at bounding box center [449, 171] width 899 height 421
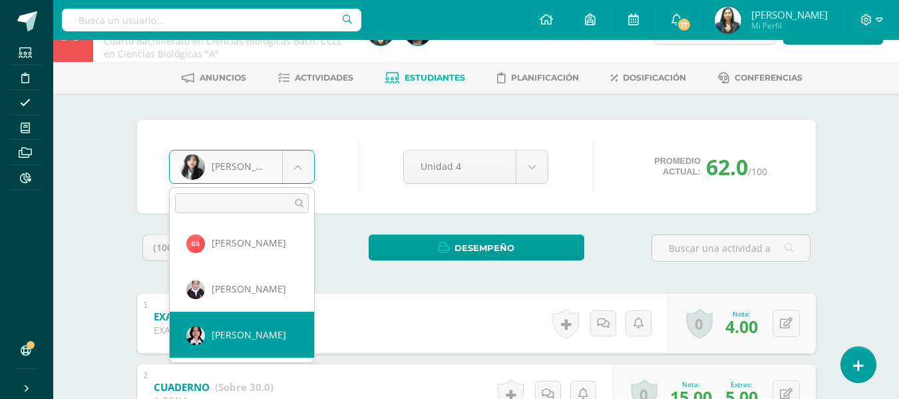
scroll to position [1040, 0]
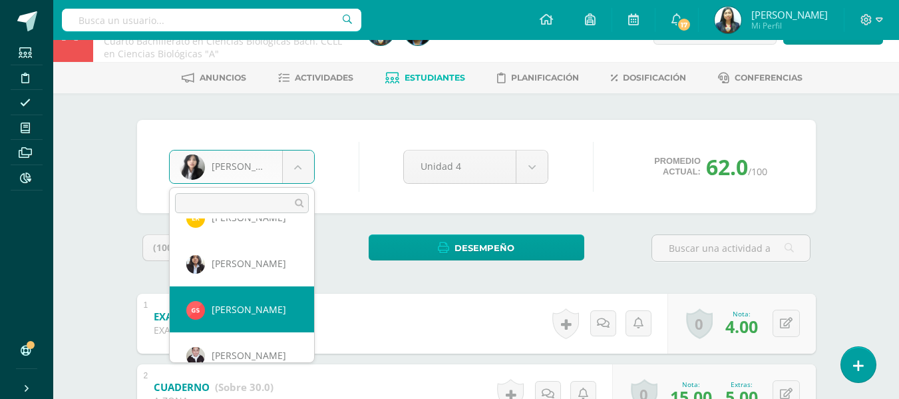
select select "1655"
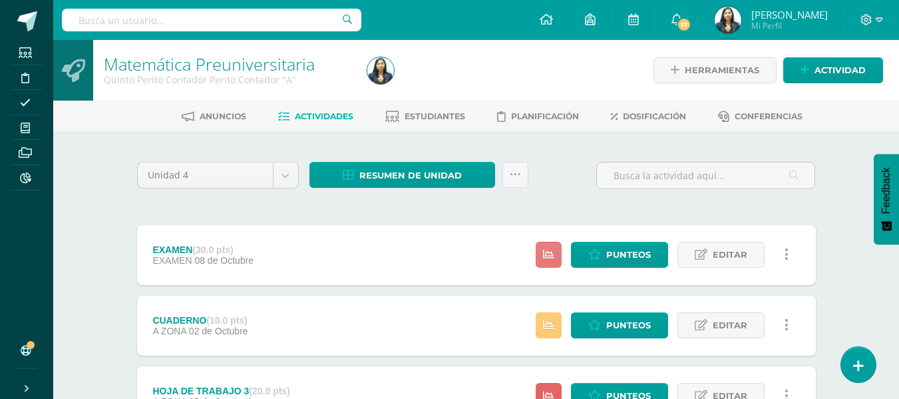
click at [554, 261] on link at bounding box center [549, 255] width 26 height 26
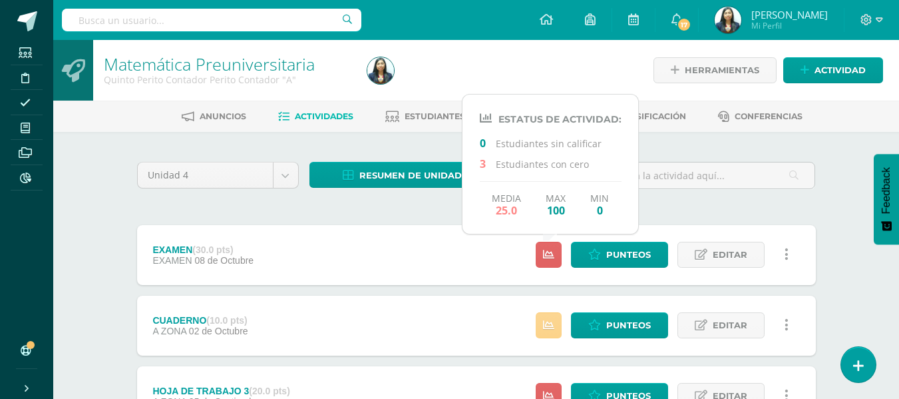
click at [547, 330] on icon at bounding box center [548, 325] width 11 height 11
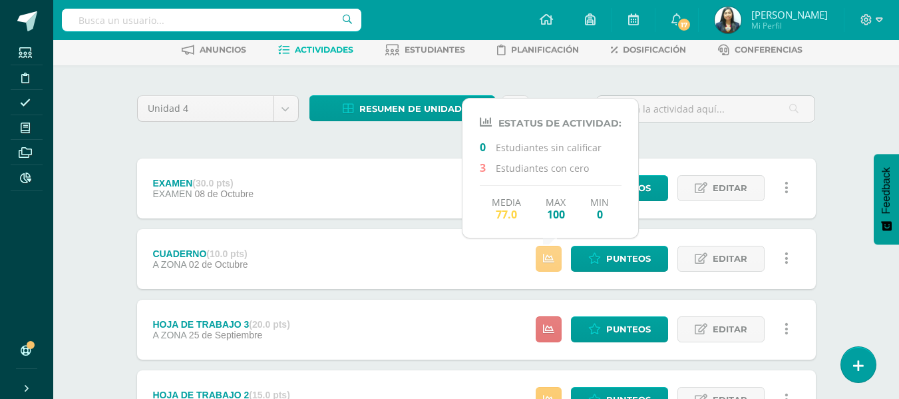
click at [547, 330] on icon at bounding box center [548, 329] width 11 height 11
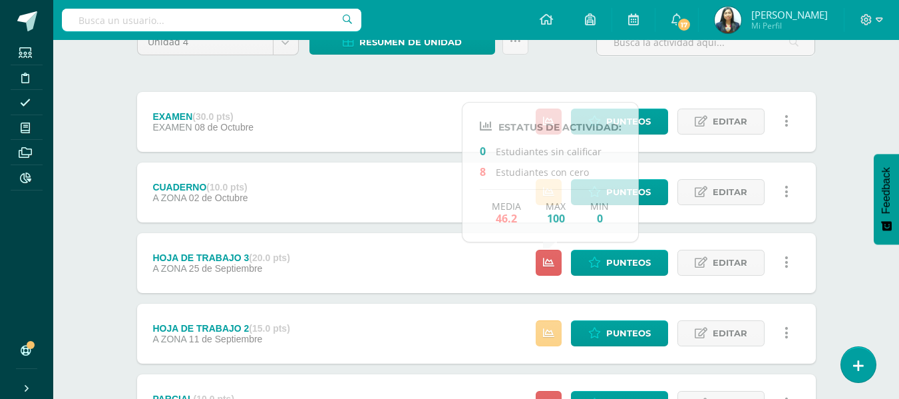
click at [547, 330] on icon at bounding box center [548, 333] width 11 height 11
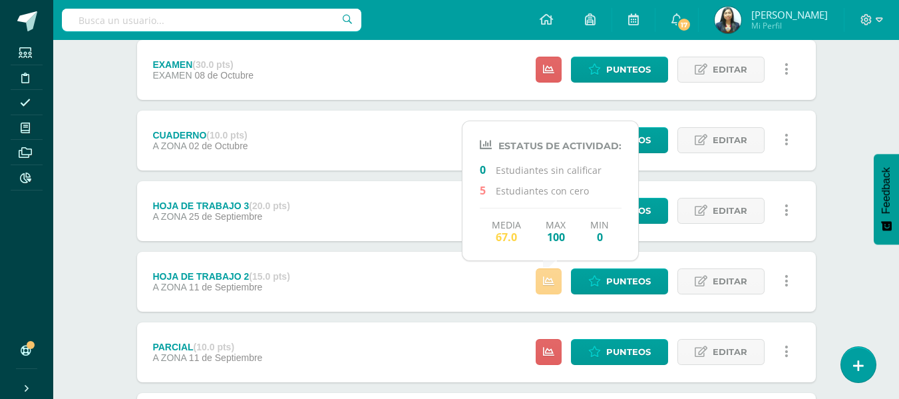
scroll to position [266, 0]
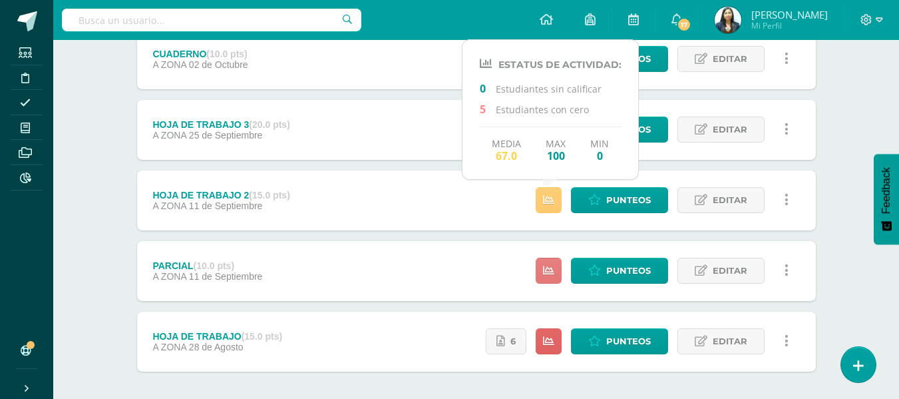
click at [549, 276] on icon at bounding box center [548, 270] width 11 height 11
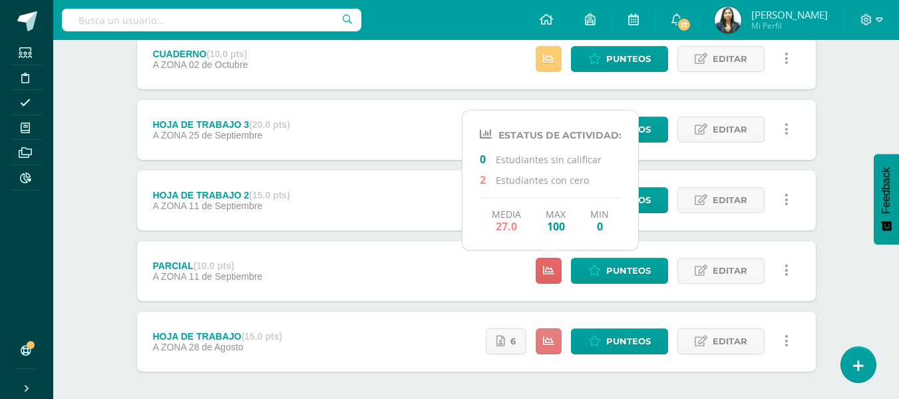
click at [549, 337] on icon at bounding box center [548, 340] width 11 height 11
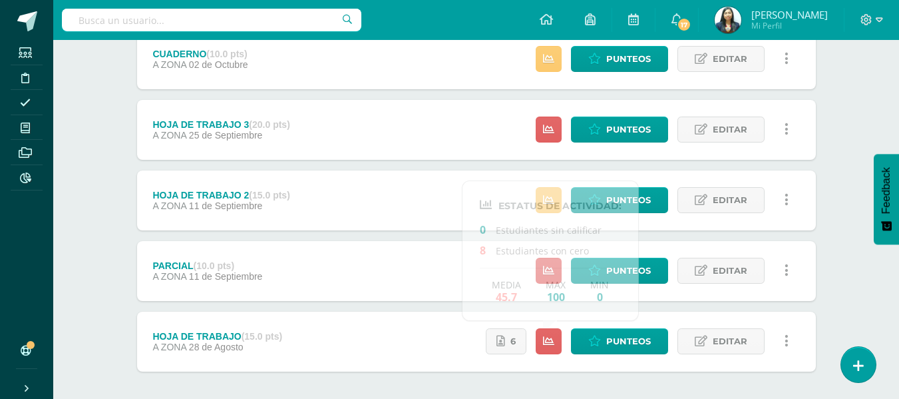
click at [636, 367] on div "6 Punteos Editar Historial de actividad Eliminar Historial de actividad ¿Estás …" at bounding box center [640, 342] width 349 height 60
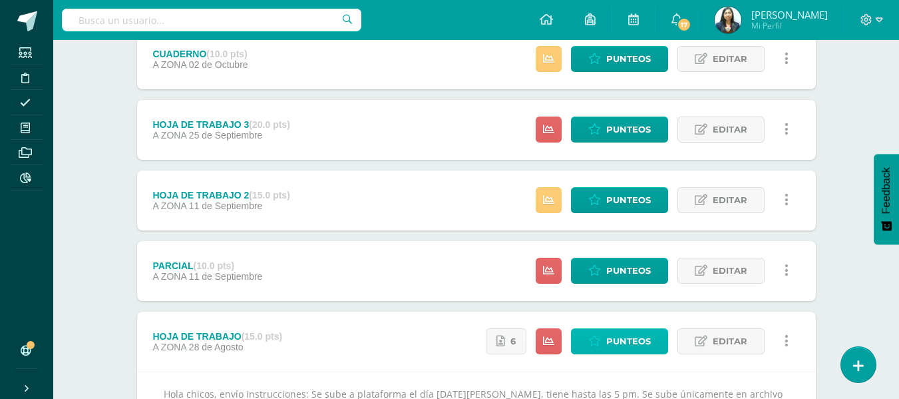
click at [642, 341] on span "Punteos" at bounding box center [628, 341] width 45 height 25
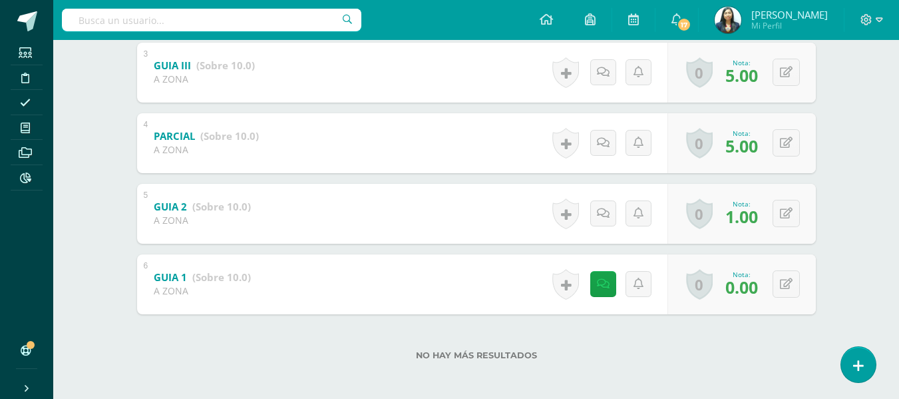
scroll to position [435, 0]
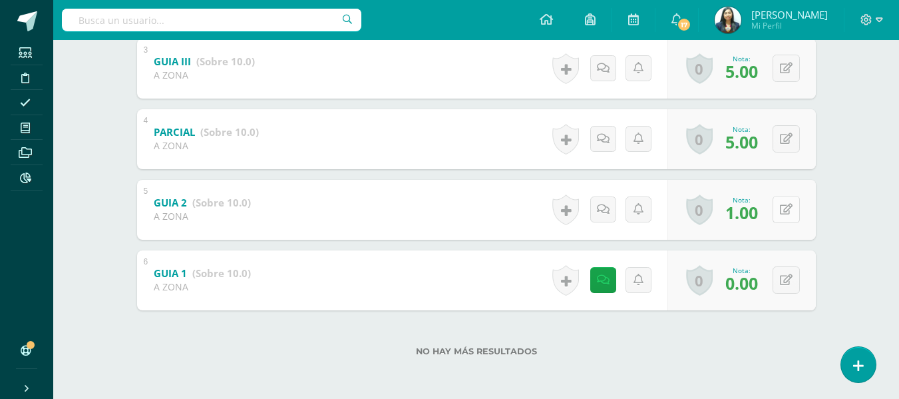
click at [789, 204] on icon at bounding box center [786, 209] width 13 height 11
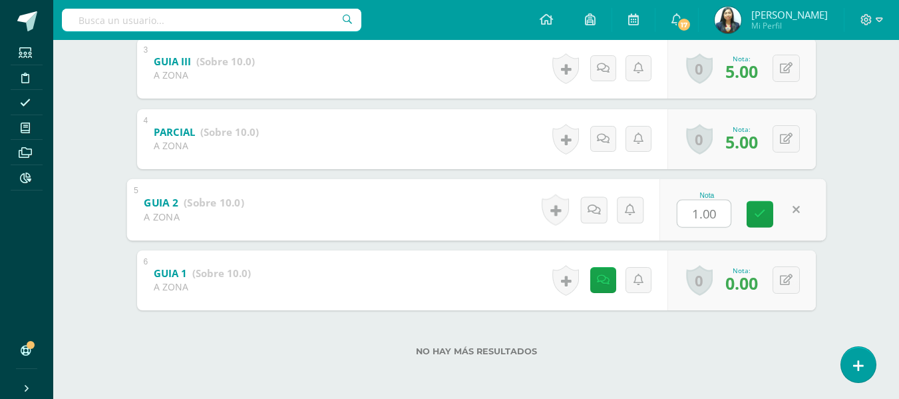
type input "9"
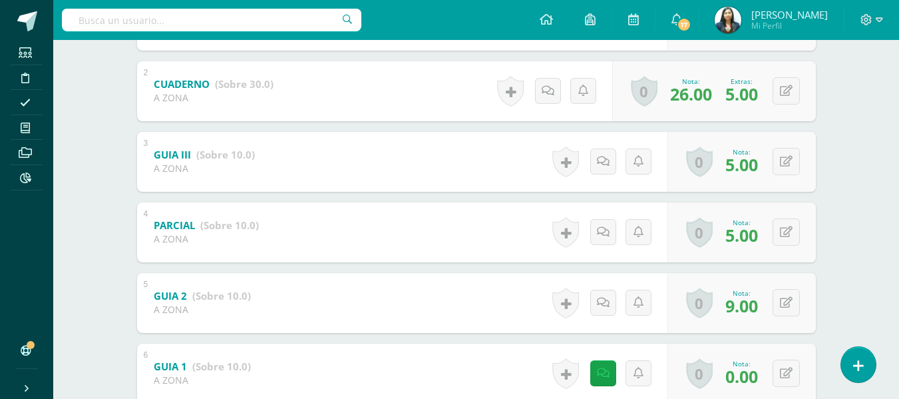
scroll to position [399, 0]
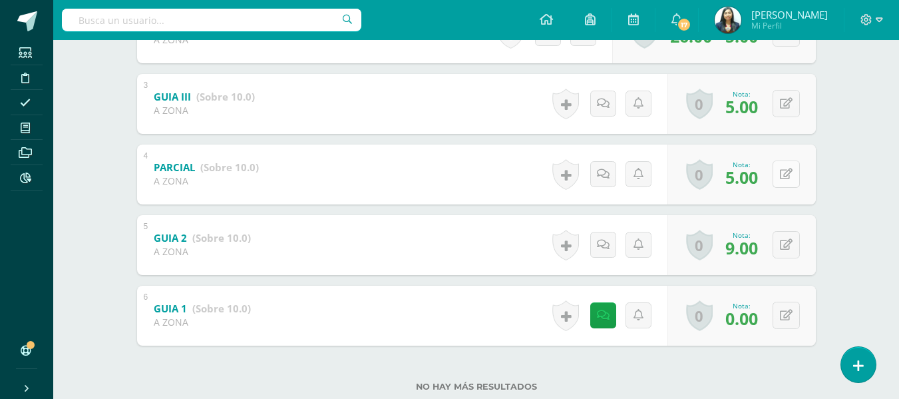
click at [793, 176] on button at bounding box center [786, 173] width 27 height 27
click at [794, 176] on button at bounding box center [795, 174] width 28 height 28
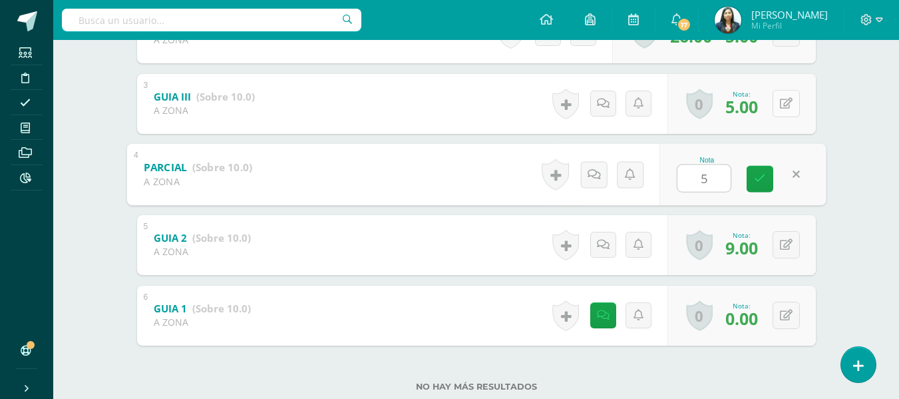
type input "5"
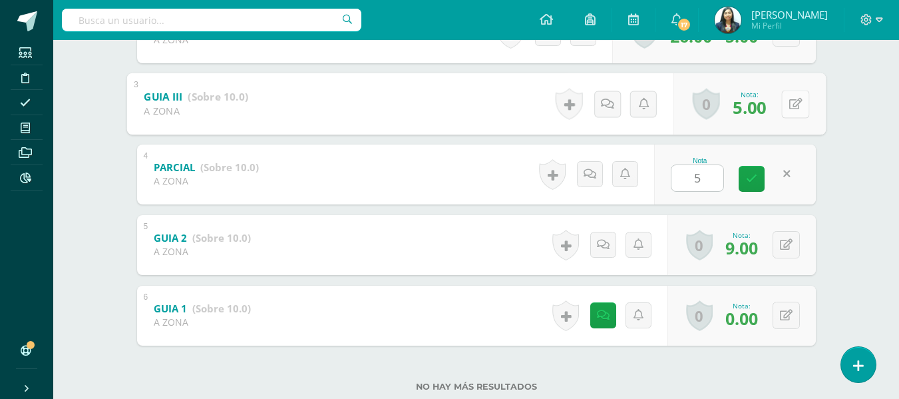
click at [783, 101] on button at bounding box center [795, 104] width 28 height 28
type input "9"
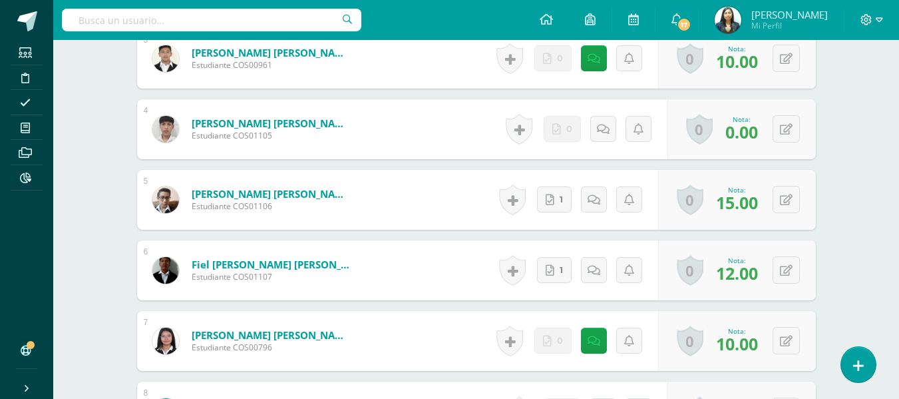
scroll to position [505, 0]
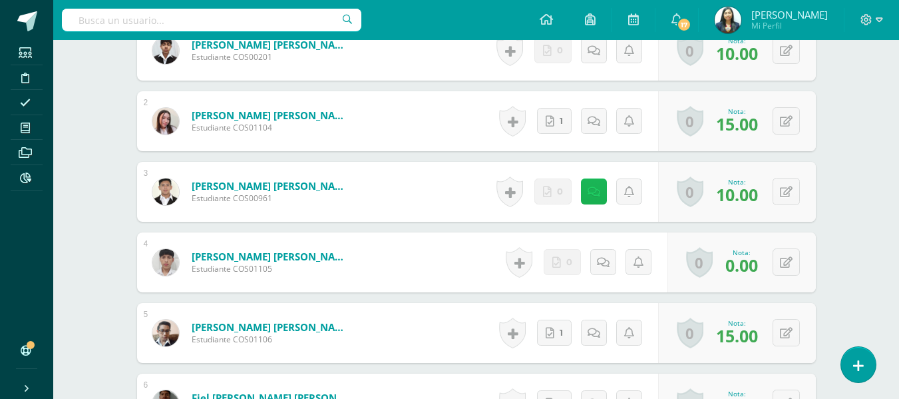
click at [598, 186] on icon at bounding box center [594, 191] width 13 height 11
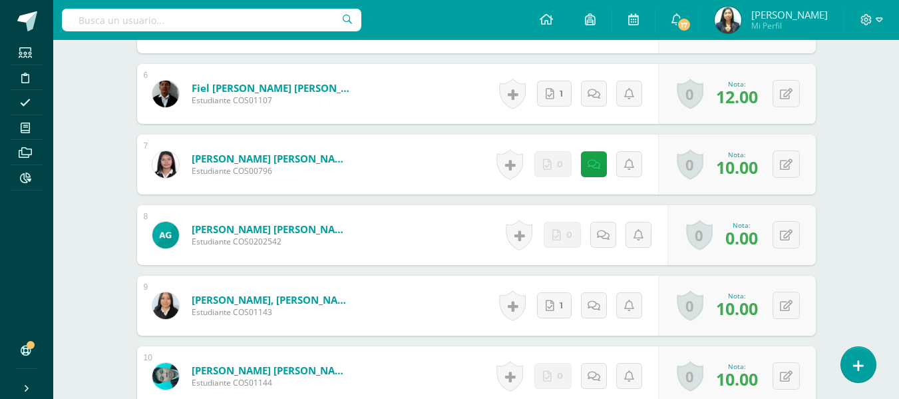
scroll to position [838, 0]
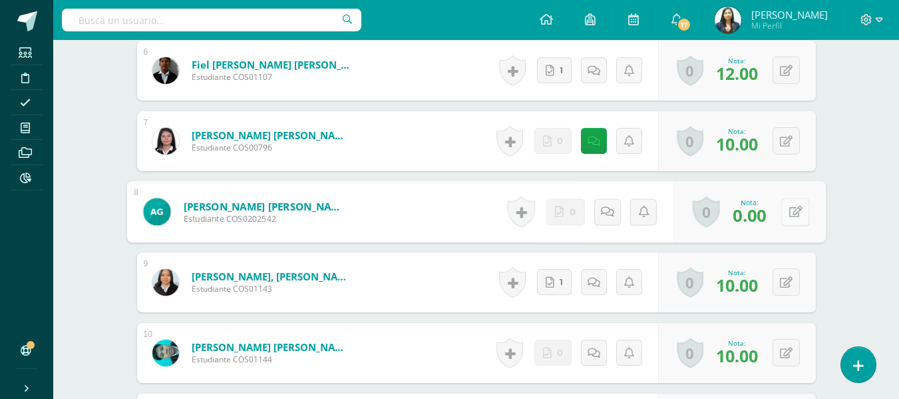
click at [789, 206] on icon at bounding box center [795, 211] width 13 height 11
type input "8"
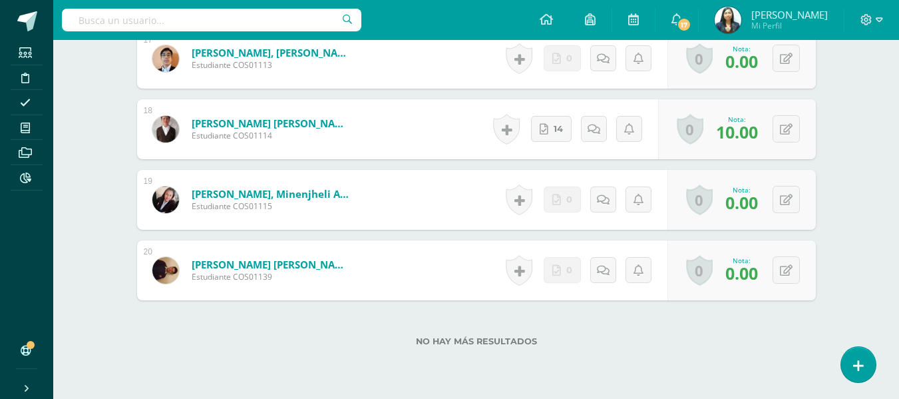
scroll to position [1637, 0]
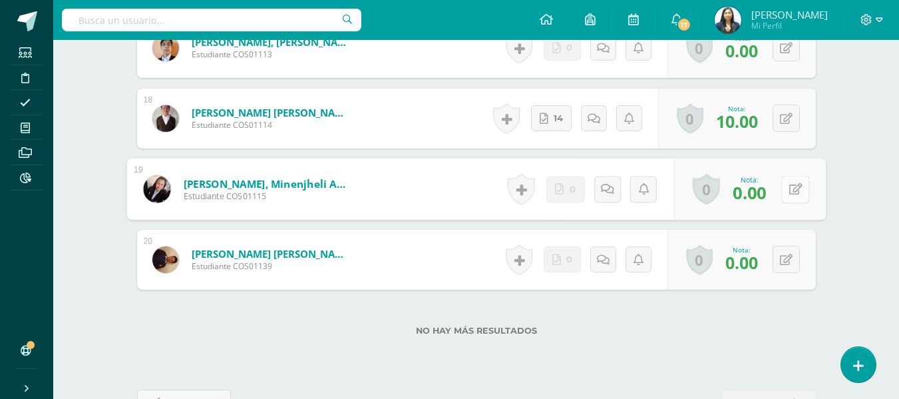
click at [789, 183] on icon at bounding box center [795, 188] width 13 height 11
type input "8"
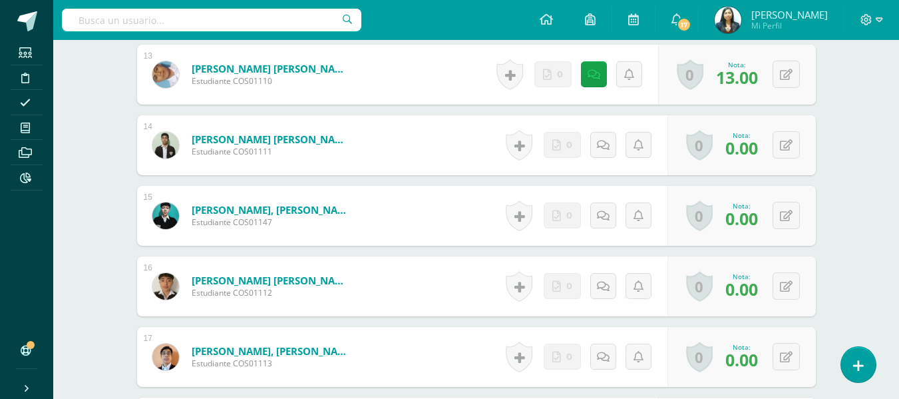
scroll to position [1304, 0]
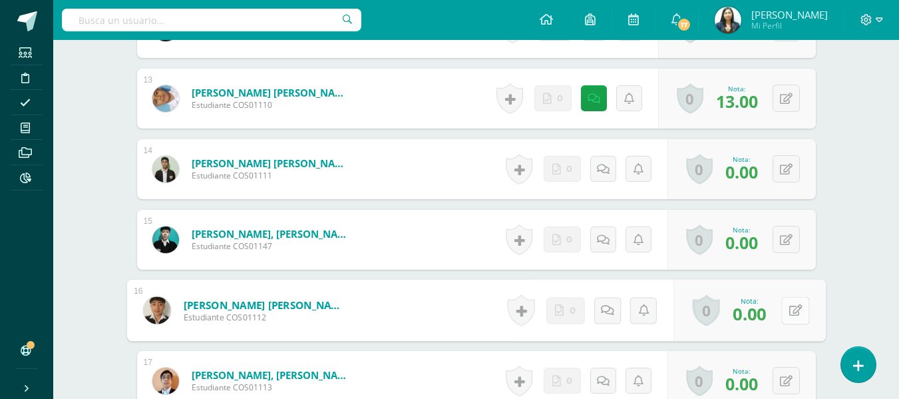
click at [784, 302] on button at bounding box center [795, 310] width 28 height 28
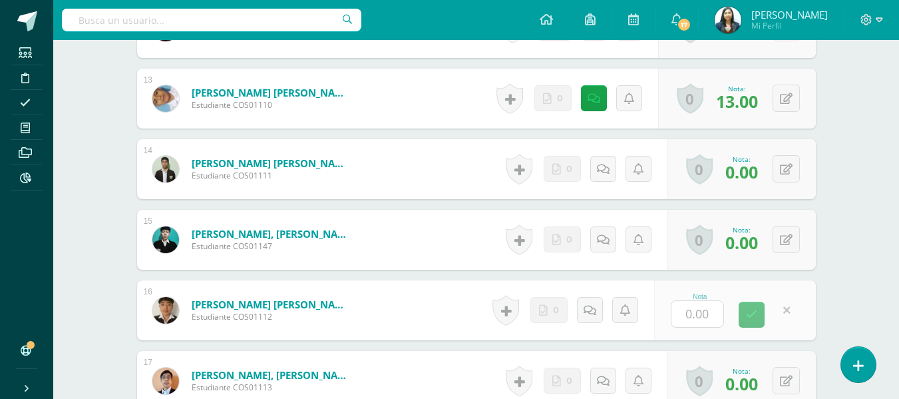
type input "5"
click at [783, 233] on button at bounding box center [786, 239] width 27 height 27
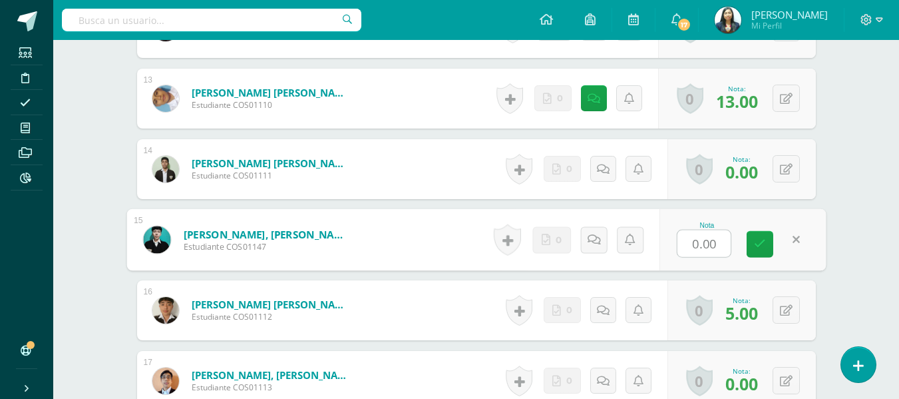
type input "5"
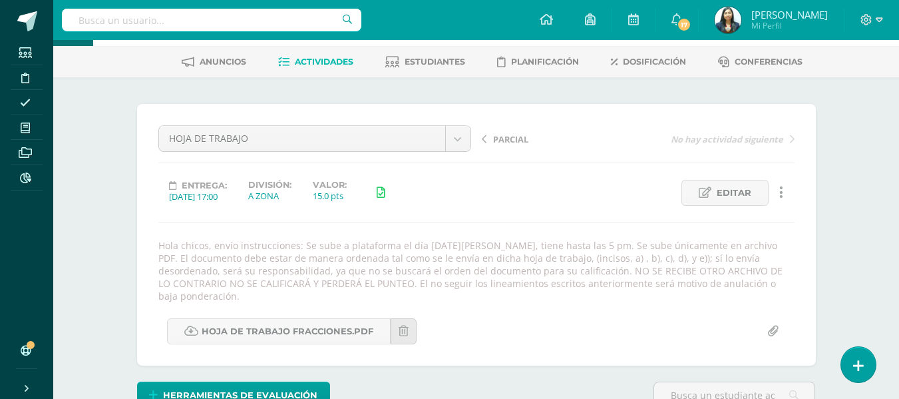
scroll to position [39, 0]
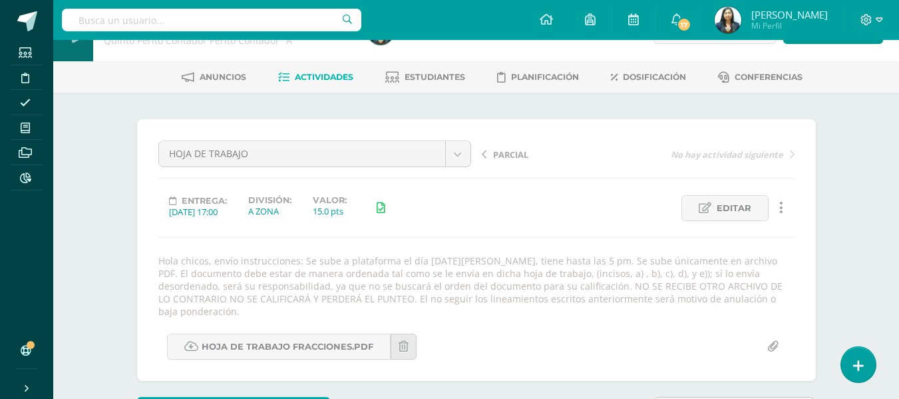
click at [518, 148] on span "PARCIAL" at bounding box center [510, 154] width 35 height 12
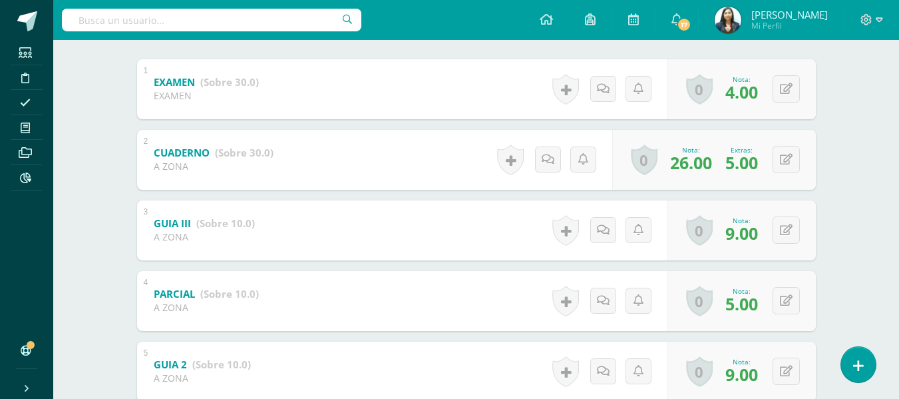
scroll to position [406, 0]
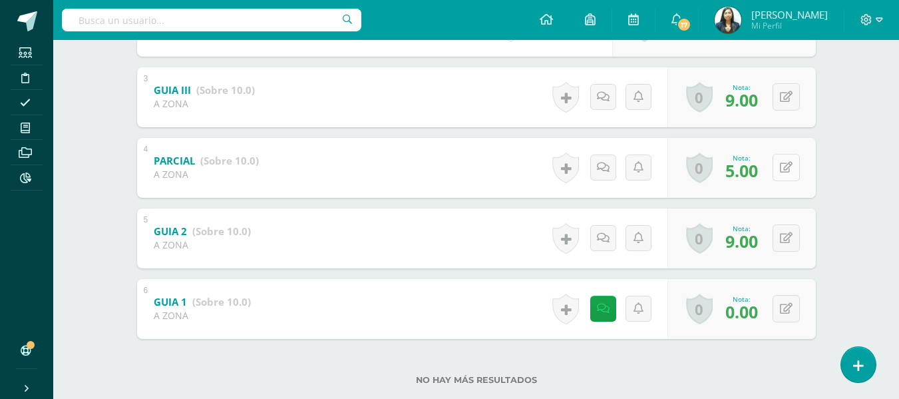
click at [784, 170] on button at bounding box center [786, 167] width 27 height 27
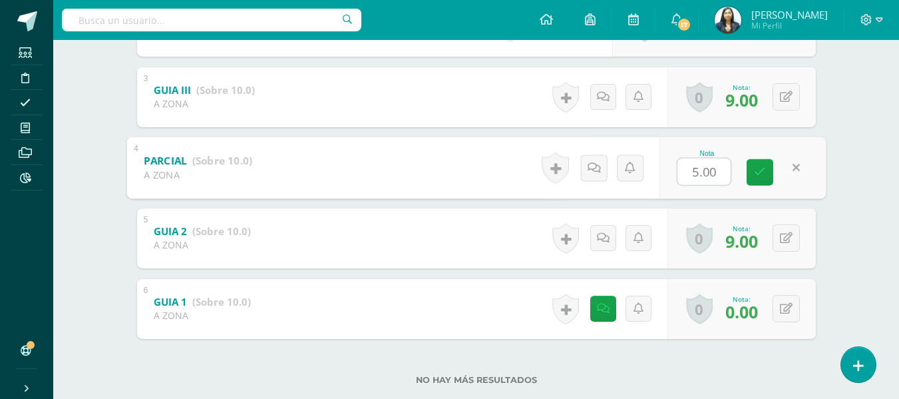
type input "7"
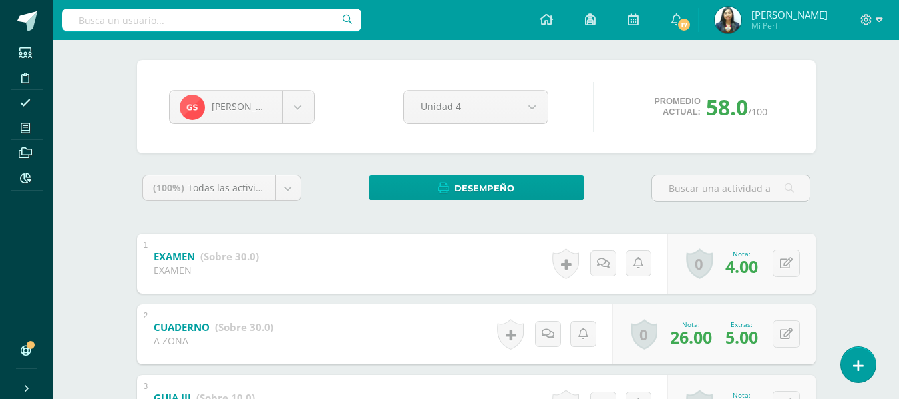
scroll to position [7, 0]
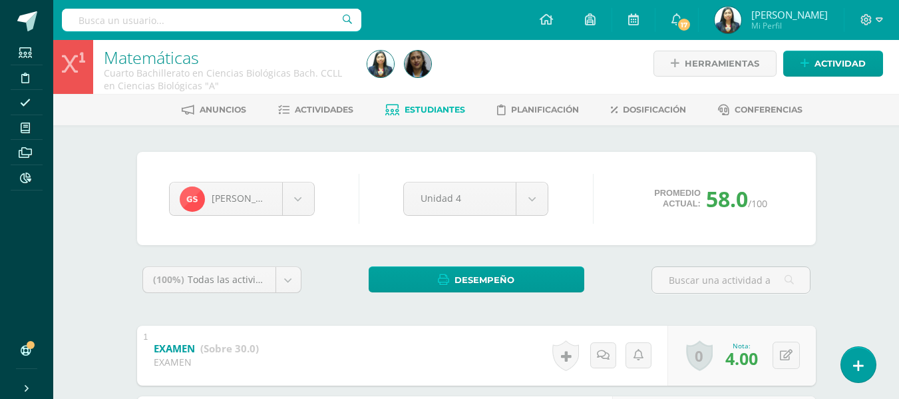
click at [437, 104] on link "Estudiantes" at bounding box center [425, 109] width 80 height 21
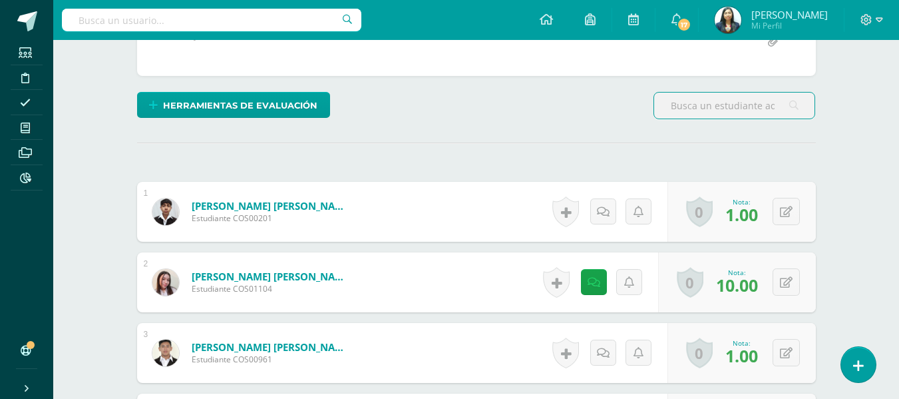
scroll to position [15, 0]
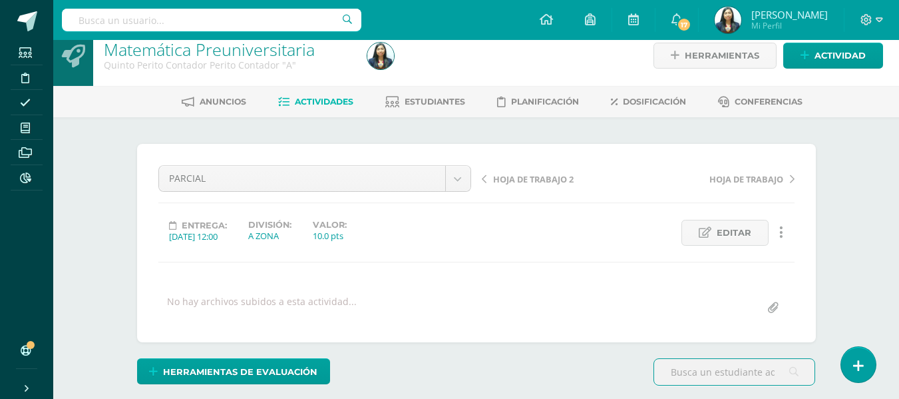
click at [495, 186] on div "HOJA DE TRABAJO 2 HOJA DE TRABAJO" at bounding box center [639, 183] width 324 height 37
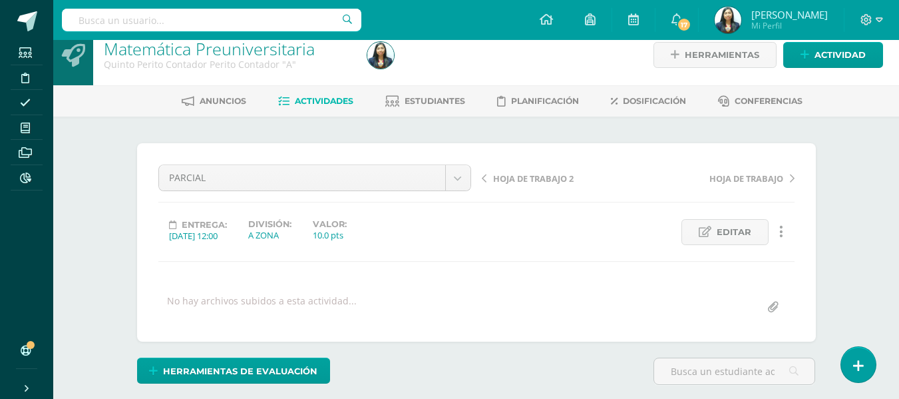
click at [503, 182] on span "HOJA DE TRABAJO 2" at bounding box center [533, 178] width 81 height 12
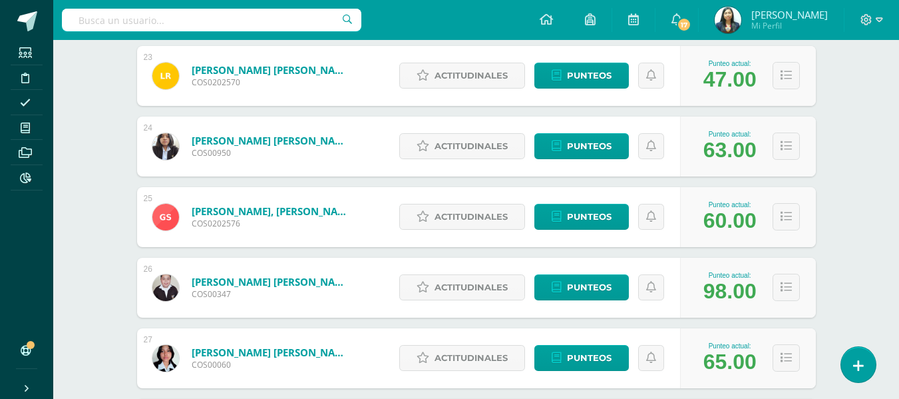
scroll to position [1797, 0]
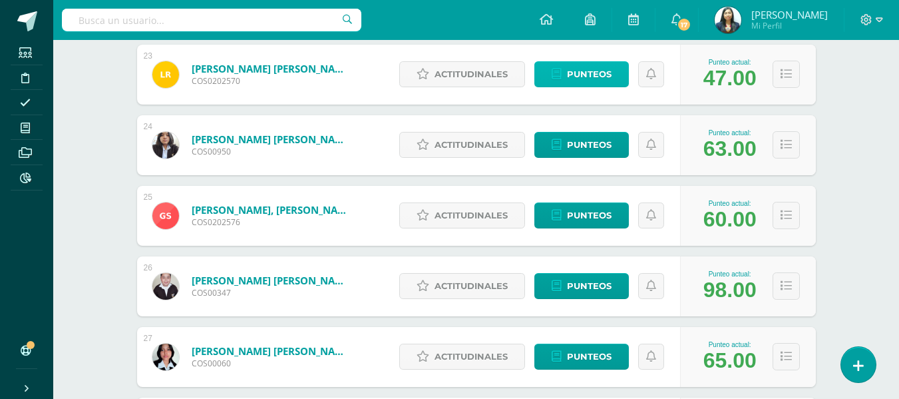
click at [589, 72] on span "Punteos" at bounding box center [589, 74] width 45 height 25
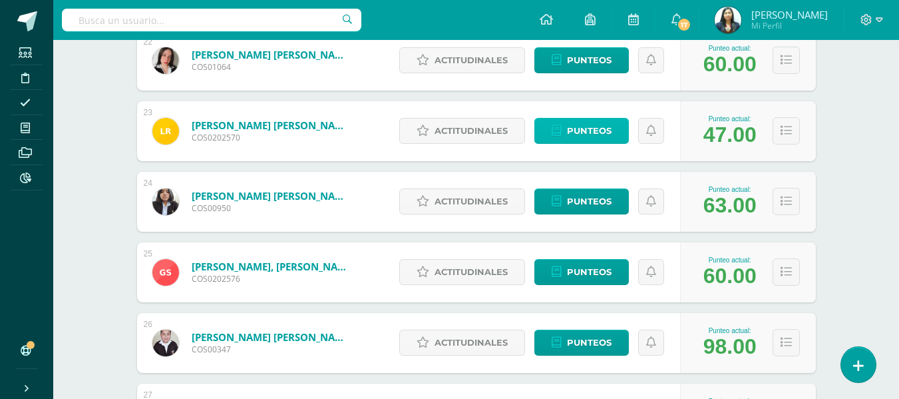
scroll to position [1598, 0]
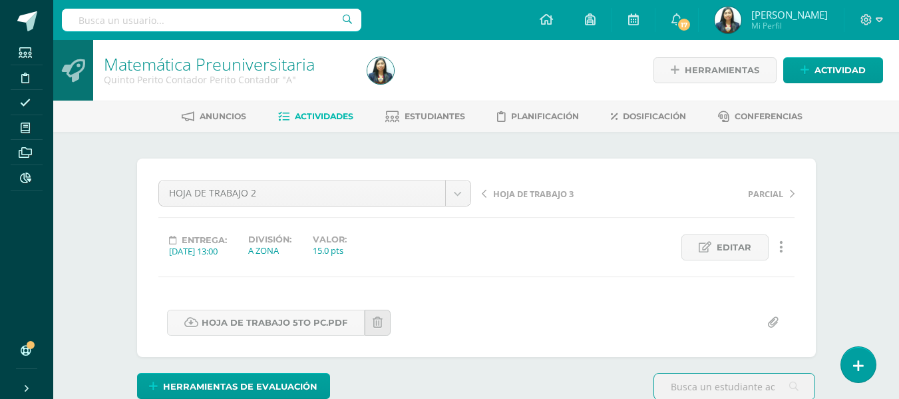
click at [535, 192] on span "HOJA DE TRABAJO 3" at bounding box center [533, 194] width 81 height 12
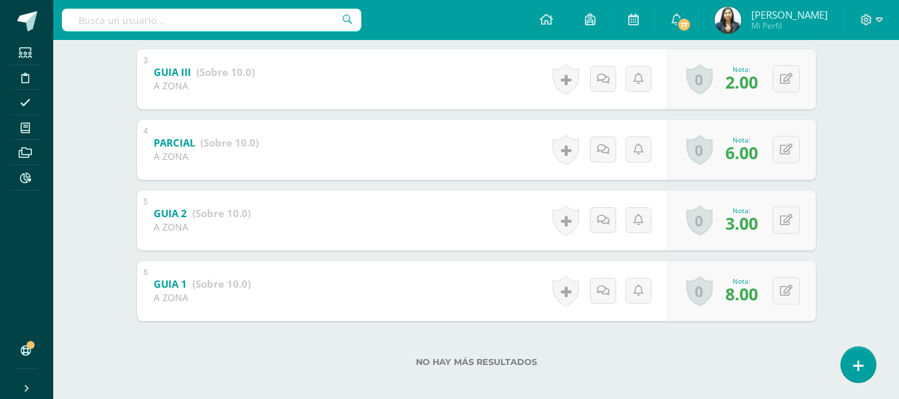
scroll to position [435, 0]
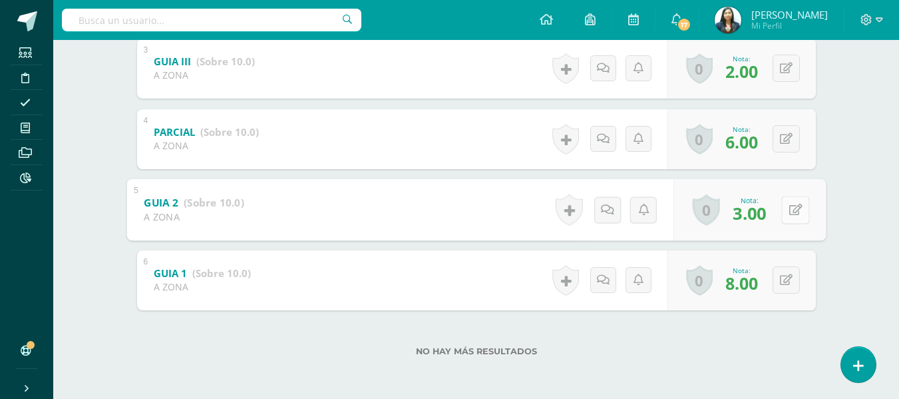
click at [789, 208] on icon at bounding box center [795, 209] width 13 height 11
type input "7"
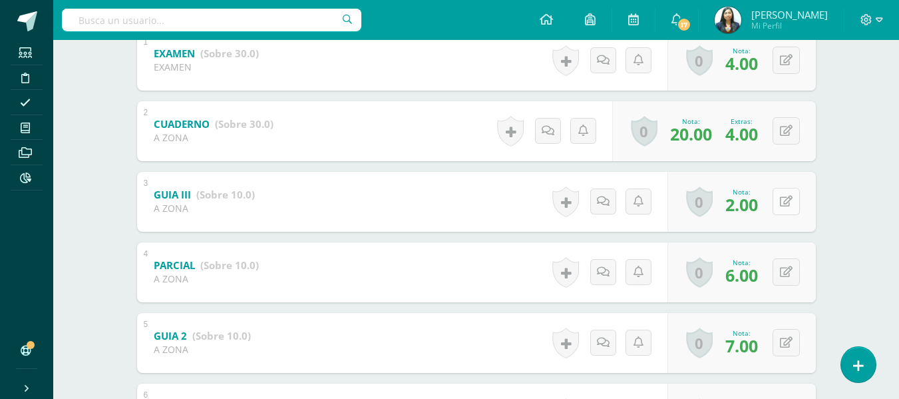
click at [788, 206] on icon at bounding box center [786, 201] width 13 height 11
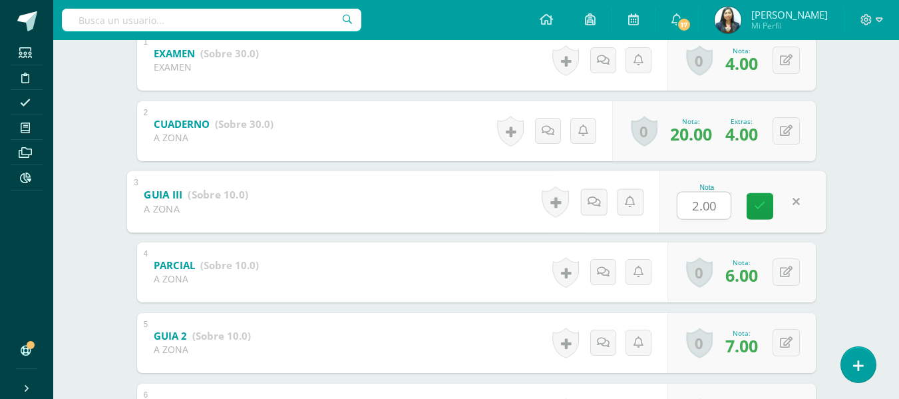
type input "7"
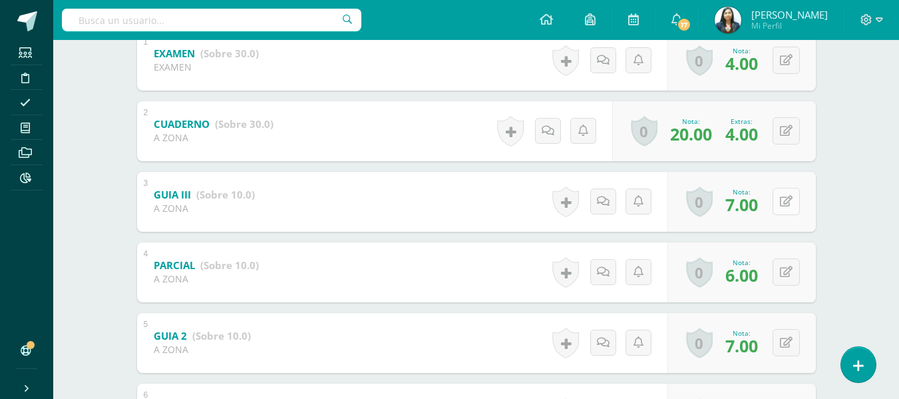
scroll to position [0, 0]
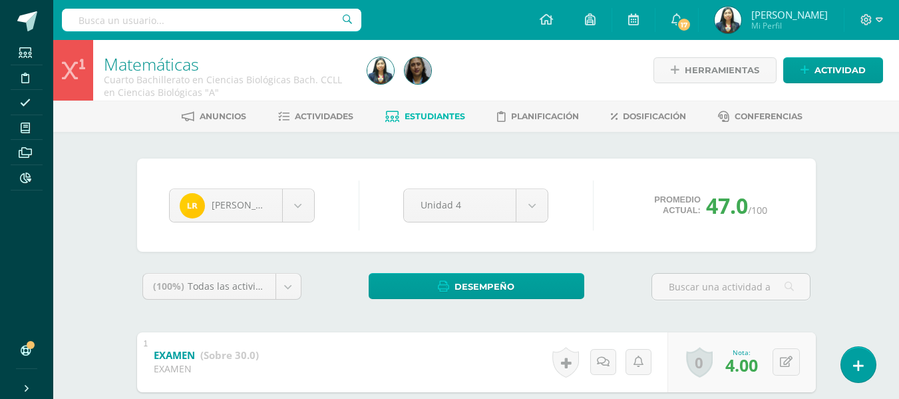
click at [318, 208] on div "Lesly Ratzán Gustavo Arana Ana Bautista Marvin Borrayo Jorge Campos Maryory Cul…" at bounding box center [242, 205] width 156 height 34
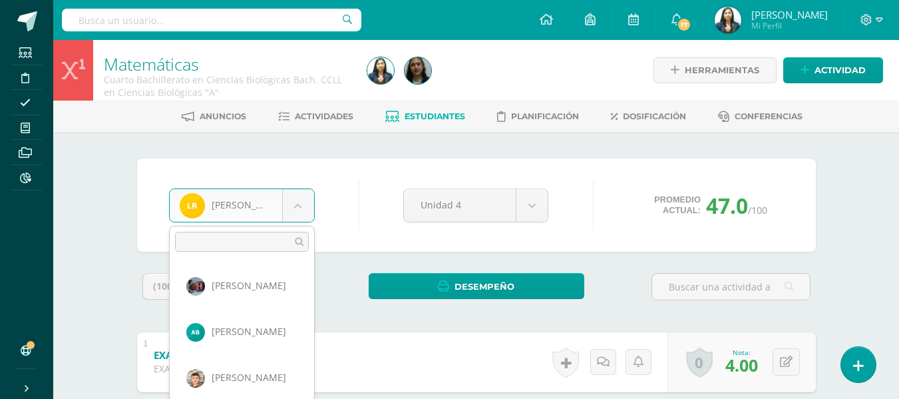
scroll to position [918, 0]
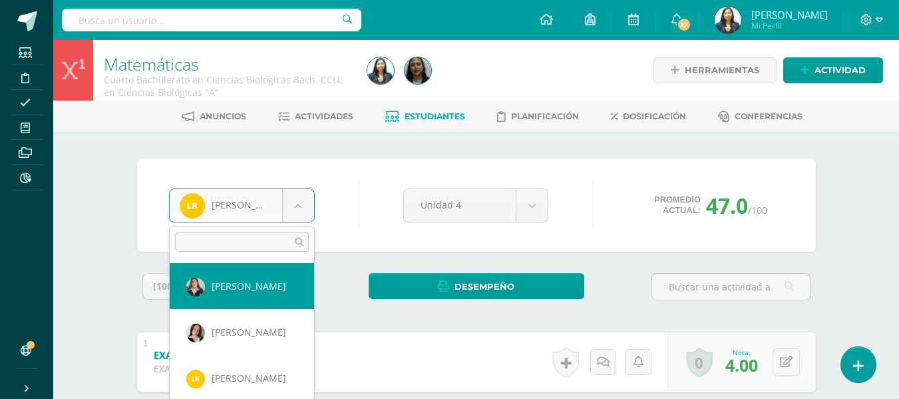
select select "1375"
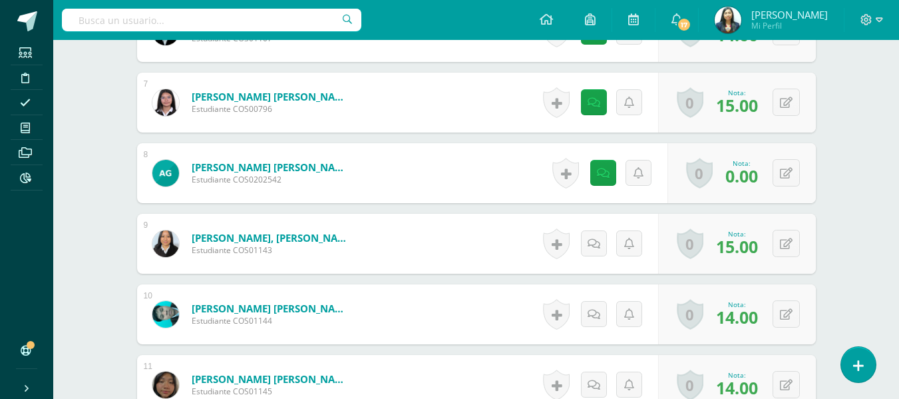
scroll to position [814, 0]
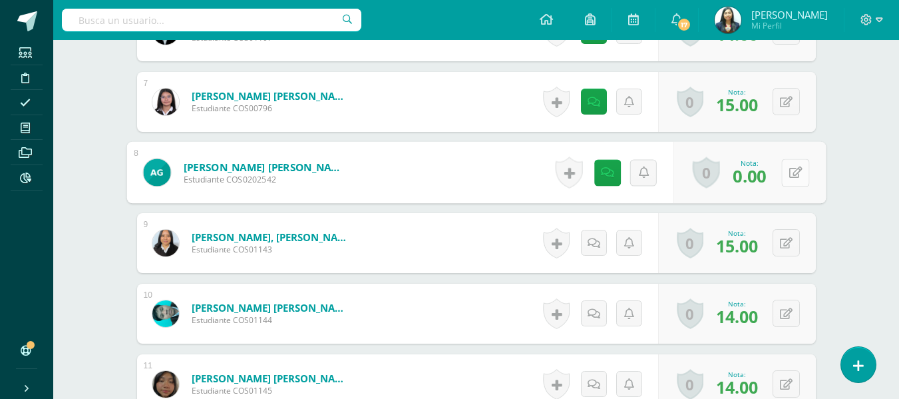
click at [792, 183] on button at bounding box center [795, 172] width 28 height 28
type input "10"
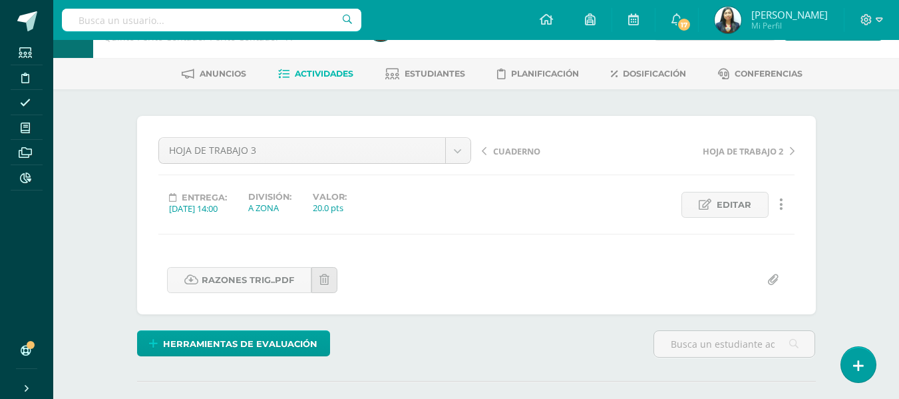
scroll to position [0, 0]
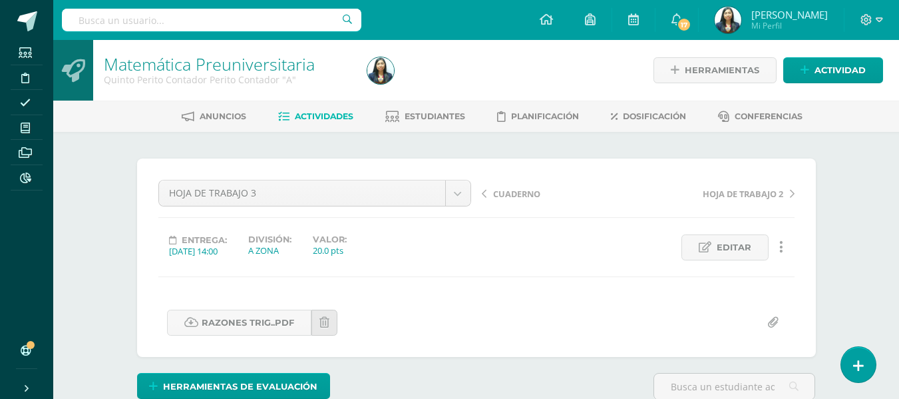
click at [523, 194] on span "CUADERNO" at bounding box center [516, 194] width 47 height 12
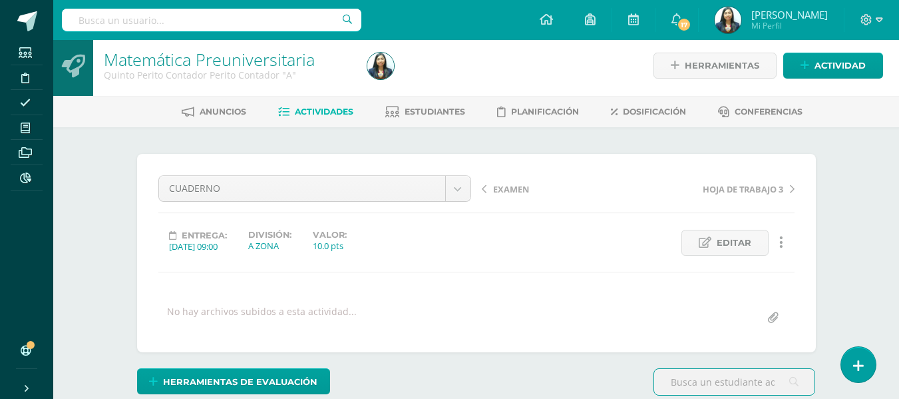
scroll to position [2, 0]
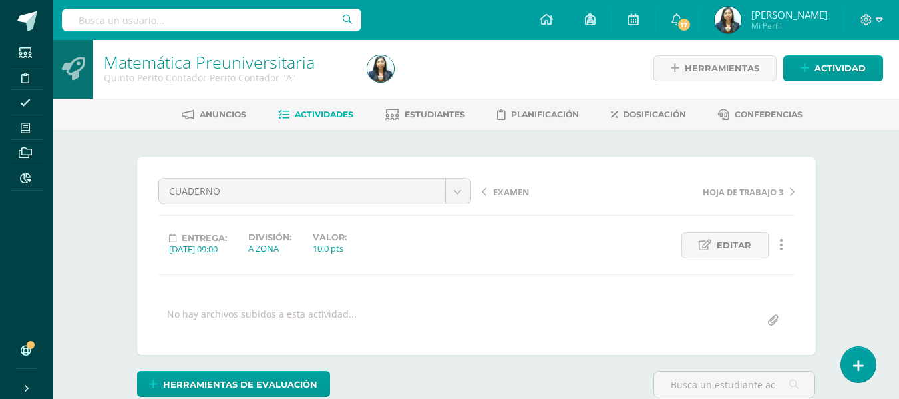
click at [507, 183] on div "EXAMEN HOJA DE TRABAJO 3" at bounding box center [639, 196] width 324 height 37
click at [515, 193] on span "EXAMEN" at bounding box center [511, 192] width 36 height 12
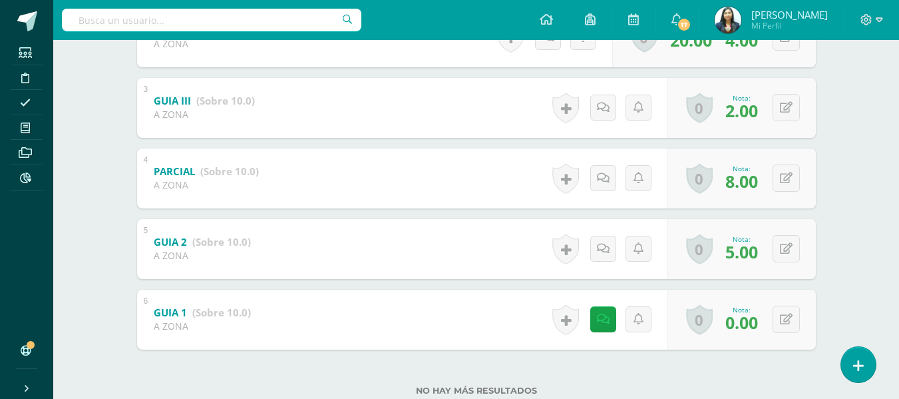
scroll to position [399, 0]
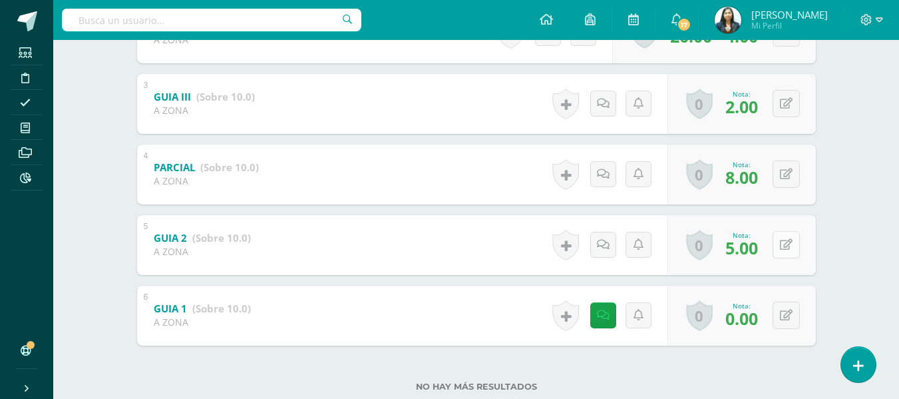
click at [787, 234] on button at bounding box center [786, 244] width 27 height 27
type input "7"
click at [783, 115] on button at bounding box center [795, 104] width 28 height 28
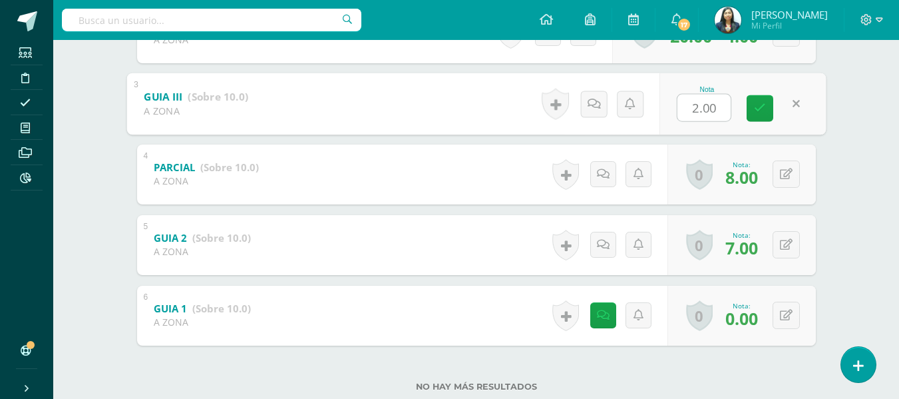
type input "7"
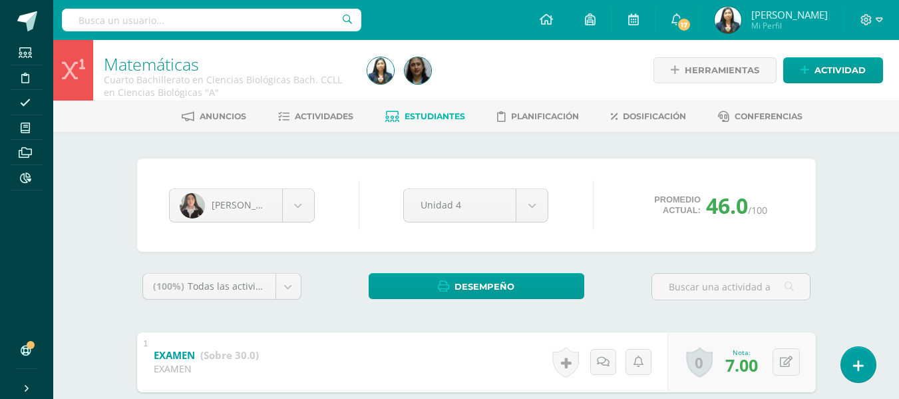
click at [419, 111] on span "Estudiantes" at bounding box center [435, 116] width 61 height 10
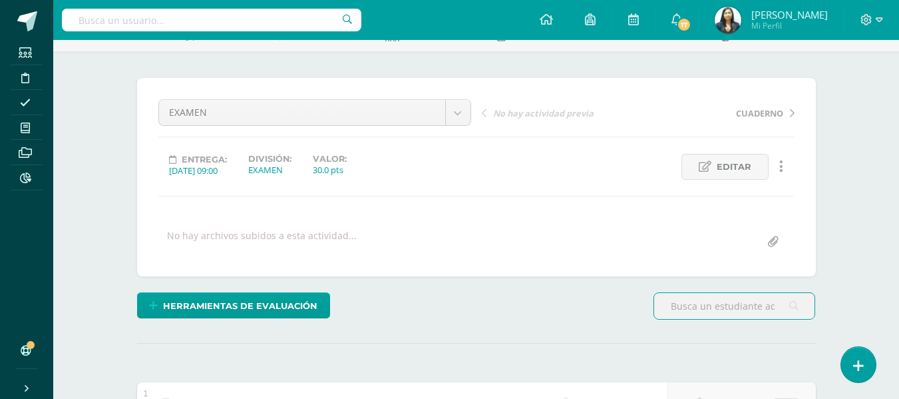
scroll to position [41, 0]
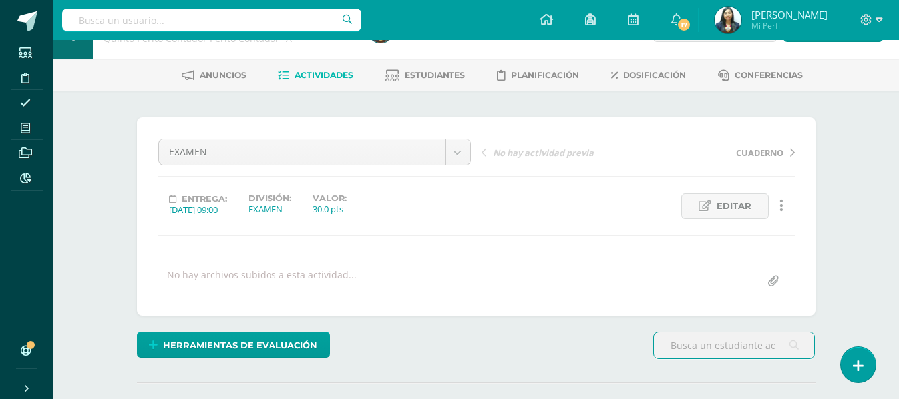
click at [330, 81] on link "Actividades" at bounding box center [315, 75] width 75 height 21
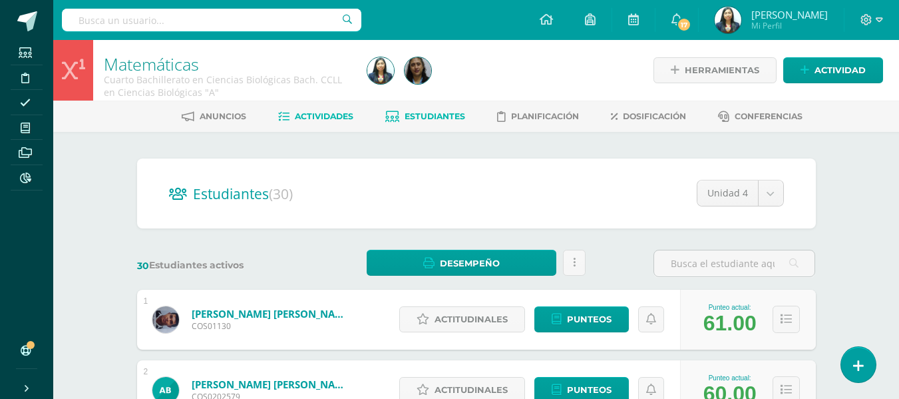
click at [334, 114] on span "Actividades" at bounding box center [324, 116] width 59 height 10
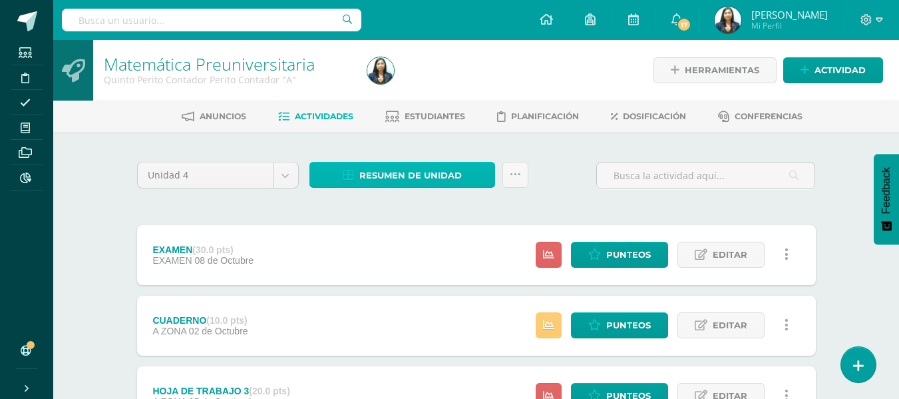
click at [469, 170] on link "Resumen de unidad" at bounding box center [403, 175] width 186 height 26
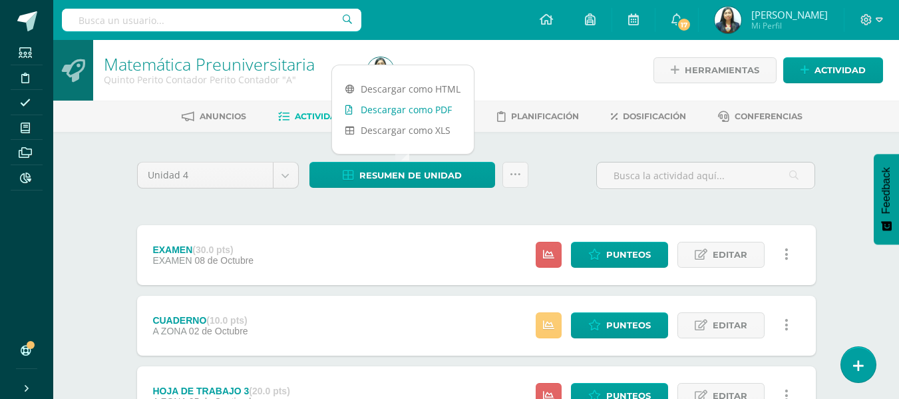
click at [389, 107] on link "Descargar como PDF" at bounding box center [403, 109] width 142 height 21
click at [500, 170] on div "Resumen de unidad Subir actividades en masa Enviar punteos a revision Historial…" at bounding box center [419, 175] width 219 height 26
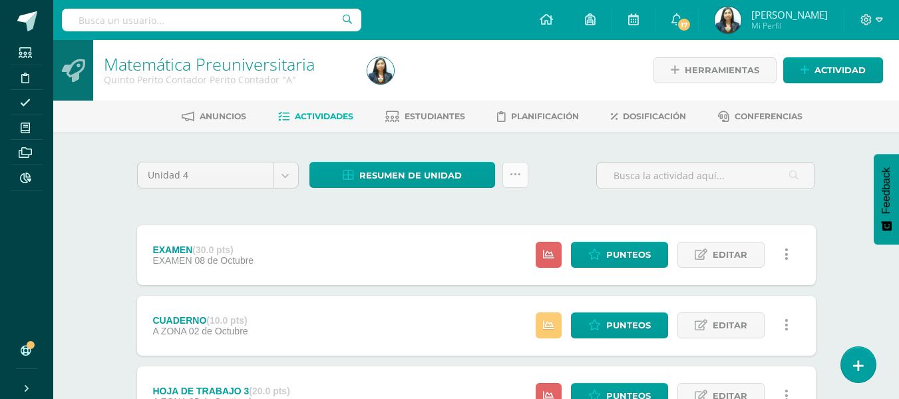
click at [503, 172] on link at bounding box center [516, 175] width 26 height 26
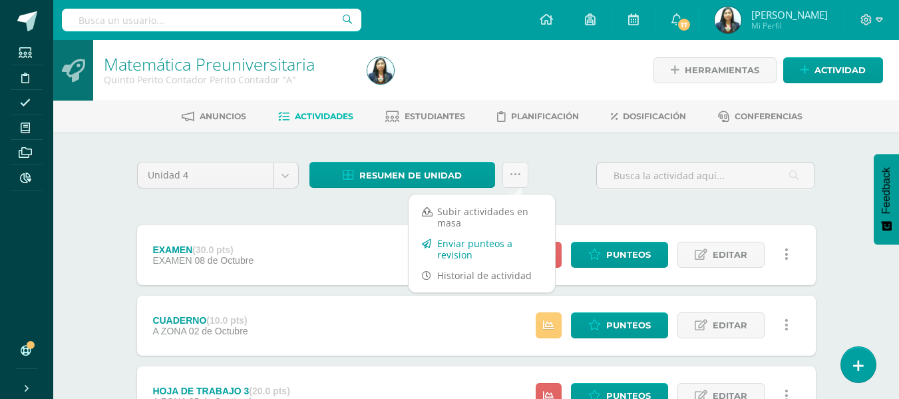
click at [452, 258] on link "Enviar punteos a revision" at bounding box center [482, 249] width 146 height 32
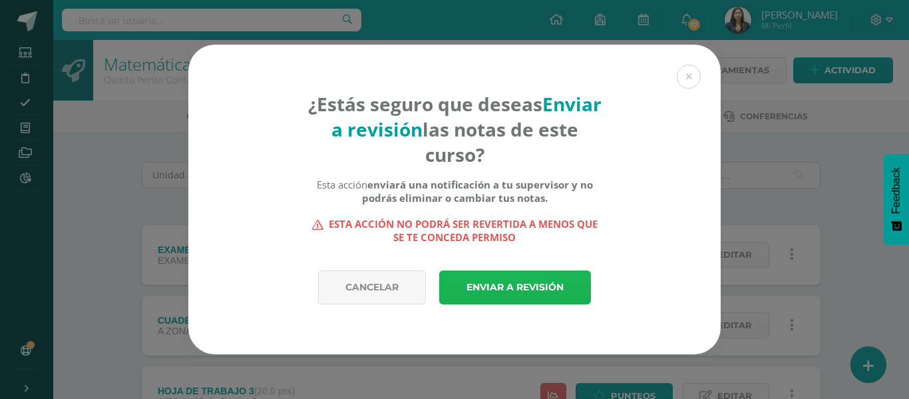
click at [517, 286] on link "Enviar a revisión" at bounding box center [515, 287] width 152 height 34
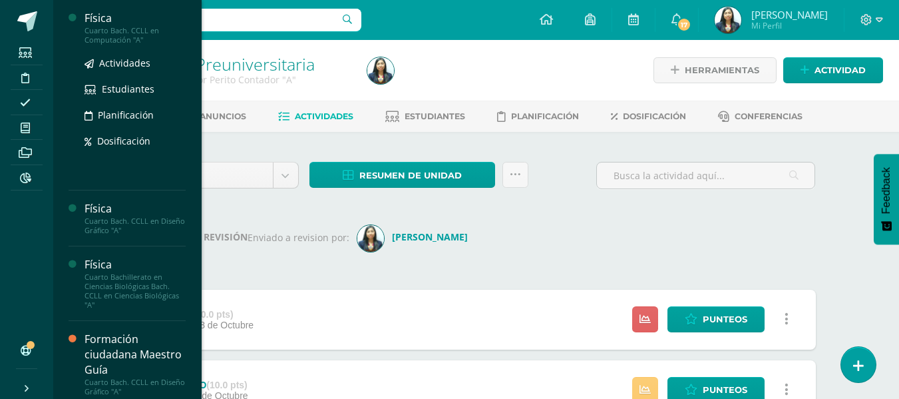
click at [120, 33] on div "Cuarto Bach. CCLL en Computación "A"" at bounding box center [135, 35] width 101 height 19
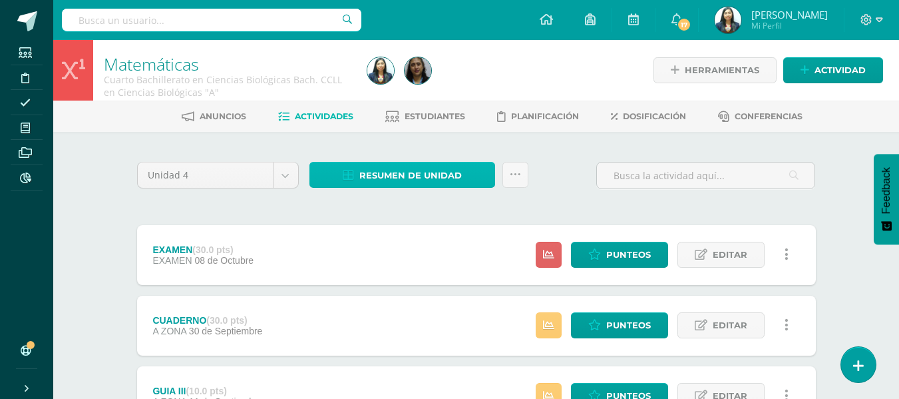
click at [455, 174] on span "Resumen de unidad" at bounding box center [410, 175] width 103 height 25
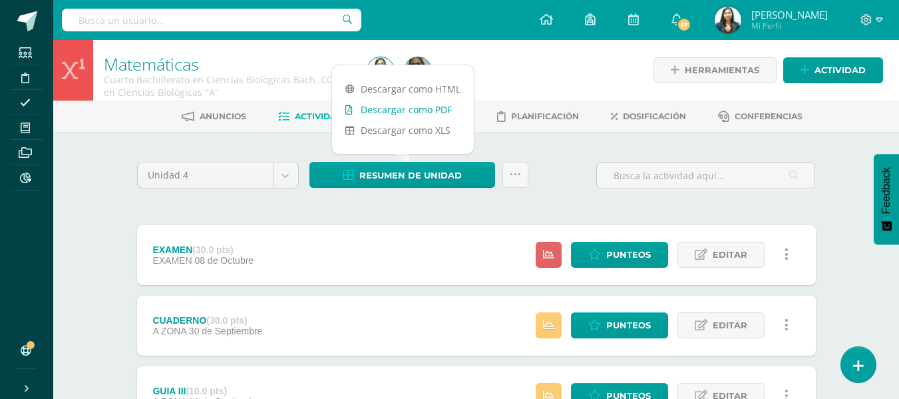
click at [429, 118] on link "Descargar como PDF" at bounding box center [403, 109] width 142 height 21
click at [504, 170] on link at bounding box center [516, 175] width 26 height 26
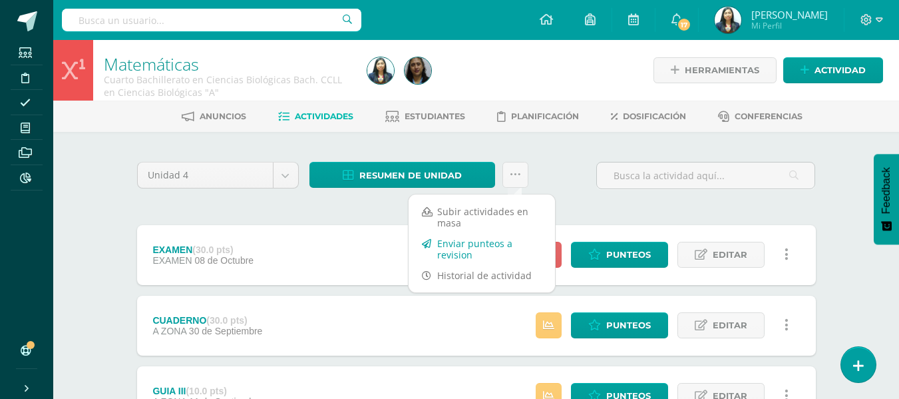
click at [465, 245] on link "Enviar punteos a revision" at bounding box center [482, 249] width 146 height 32
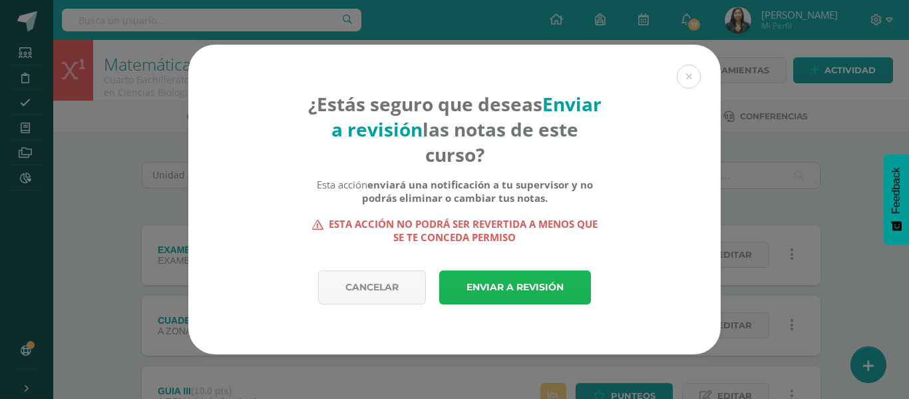
click at [485, 270] on link "Enviar a revisión" at bounding box center [515, 287] width 152 height 34
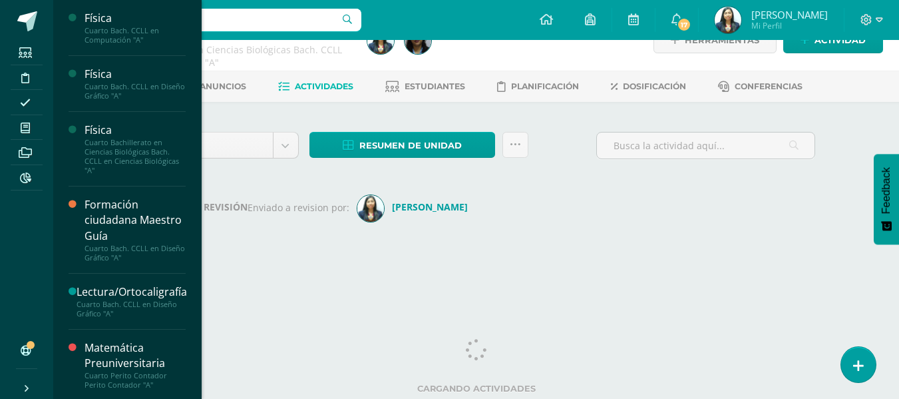
click at [112, 89] on div "Cuarto Bach. CCLL en Diseño Gráfico "A"" at bounding box center [135, 91] width 101 height 19
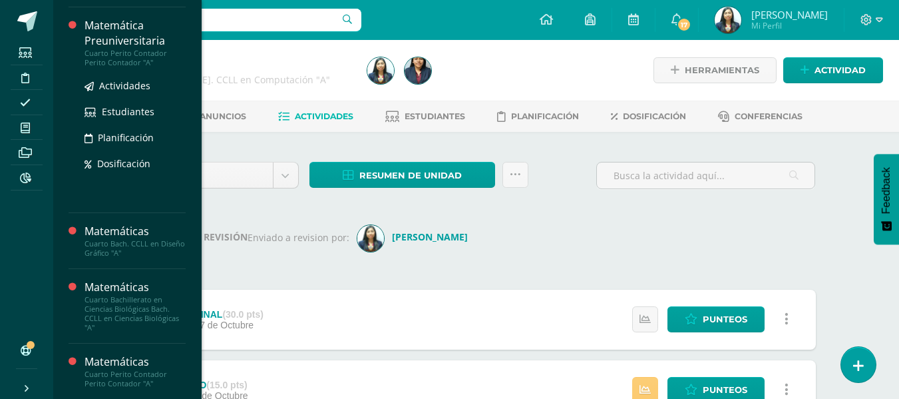
scroll to position [332, 0]
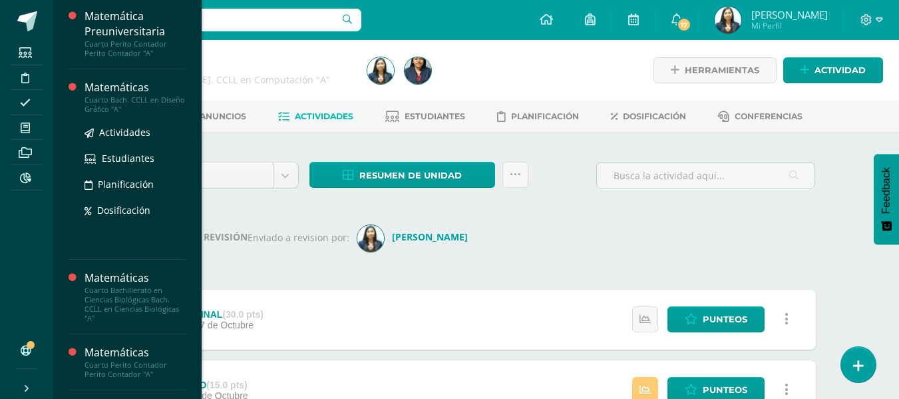
click at [120, 114] on div "Actividades Estudiantes Planificación Dosificación" at bounding box center [135, 181] width 101 height 134
click at [117, 95] on div "Cuarto Bach. CCLL en Diseño Gráfico "A"" at bounding box center [135, 104] width 101 height 19
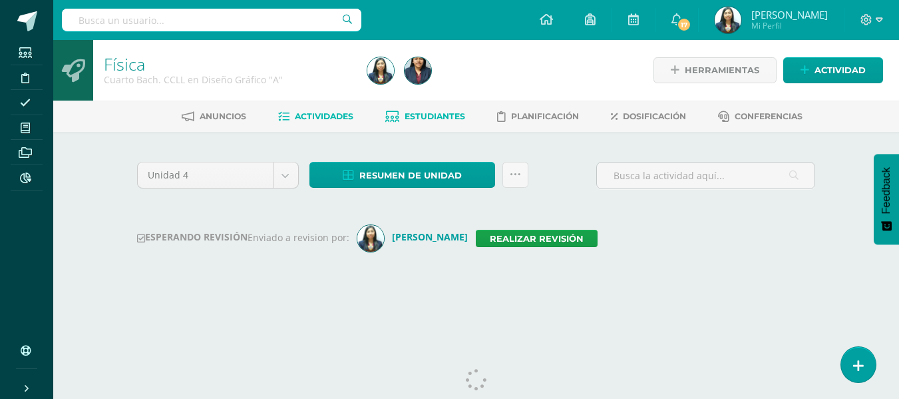
click at [427, 121] on span "Estudiantes" at bounding box center [435, 116] width 61 height 10
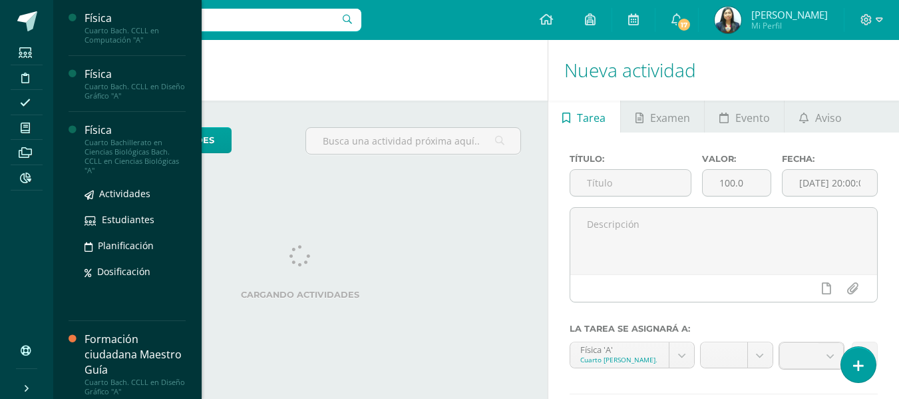
click at [132, 140] on div "Cuarto Bachillerato en Ciencias Biológicas Bach. CCLL en Ciencias Biológicas "A"" at bounding box center [135, 156] width 101 height 37
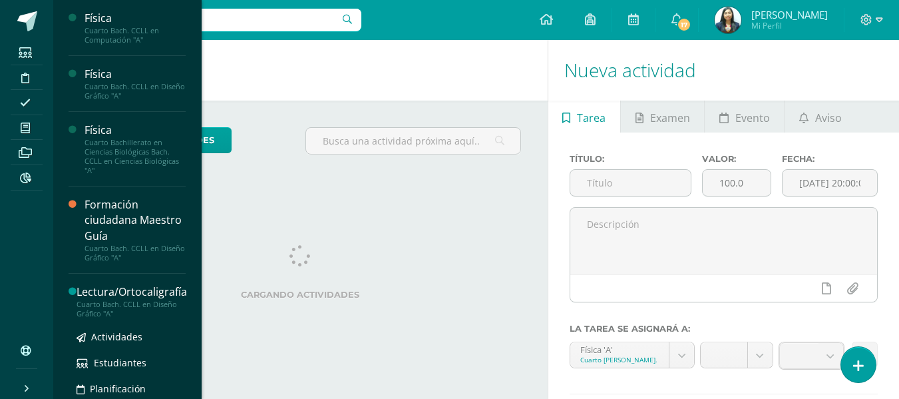
click at [124, 295] on div "Lectura/Ortocaligrafía" at bounding box center [132, 291] width 111 height 15
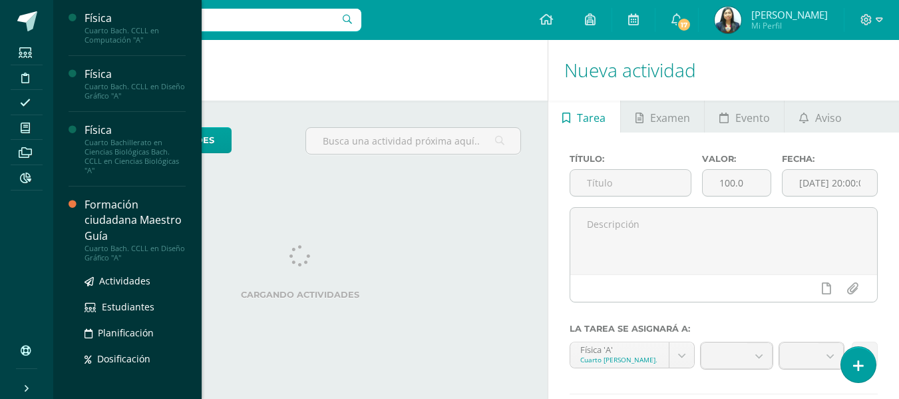
click at [135, 230] on div "Formación ciudadana Maestro Guía" at bounding box center [135, 220] width 101 height 46
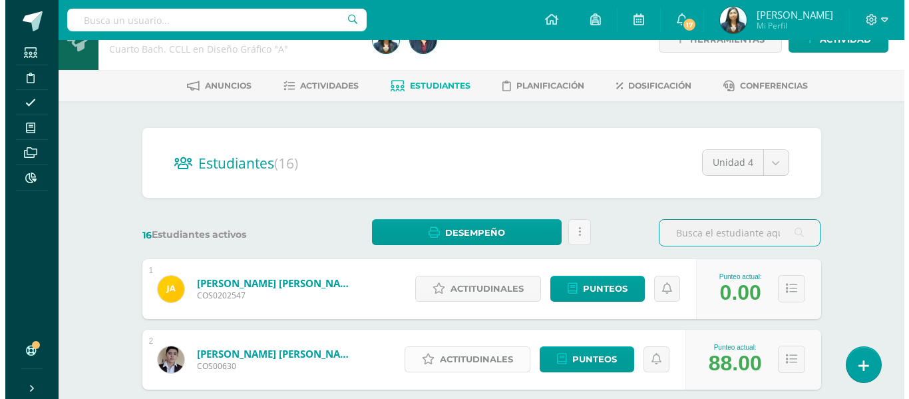
scroll to position [133, 0]
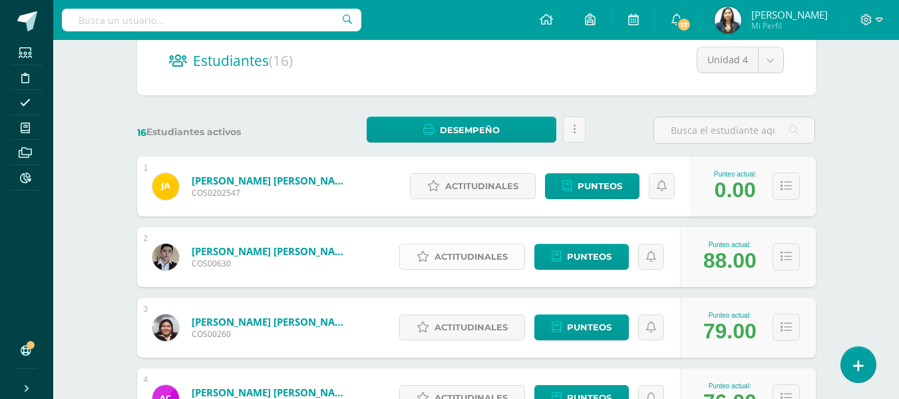
click at [478, 258] on span "Actitudinales" at bounding box center [471, 256] width 73 height 25
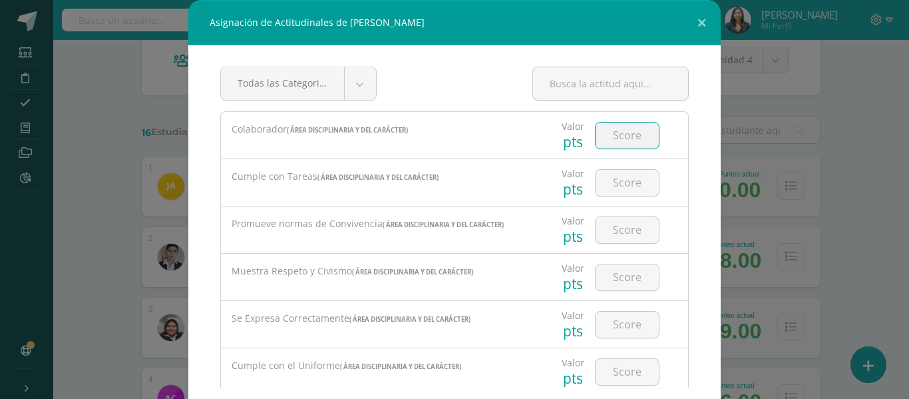
click at [609, 134] on input "number" at bounding box center [627, 135] width 63 height 26
type input "2"
click at [623, 178] on input "number" at bounding box center [627, 183] width 63 height 26
type input "2"
click at [627, 229] on input "number" at bounding box center [627, 230] width 63 height 26
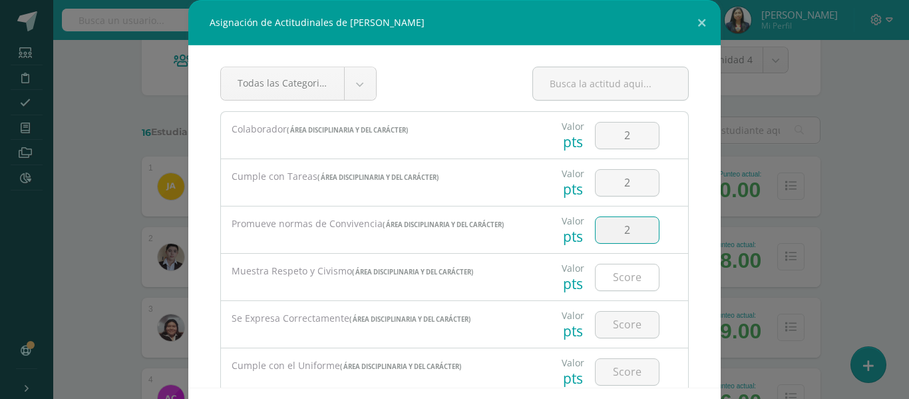
type input "2"
click at [628, 269] on input "number" at bounding box center [627, 277] width 63 height 26
type input "2"
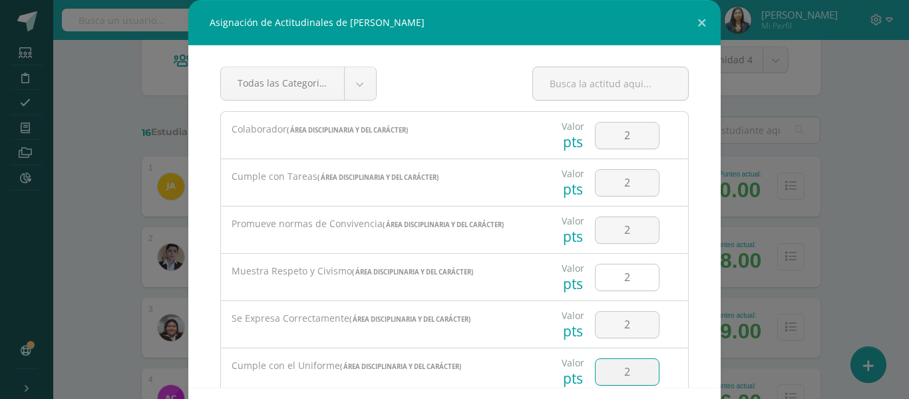
scroll to position [184, 0]
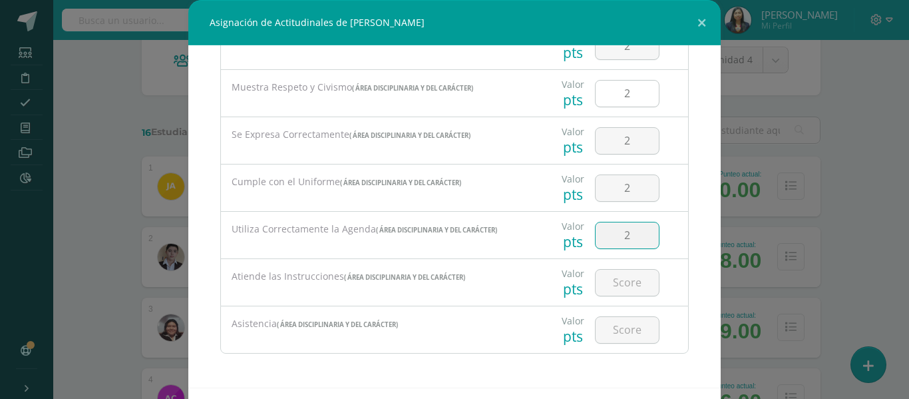
type input "2"
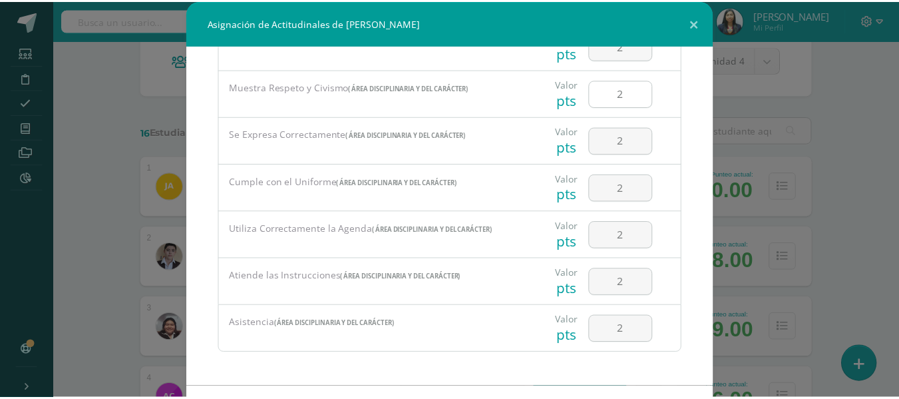
scroll to position [58, 0]
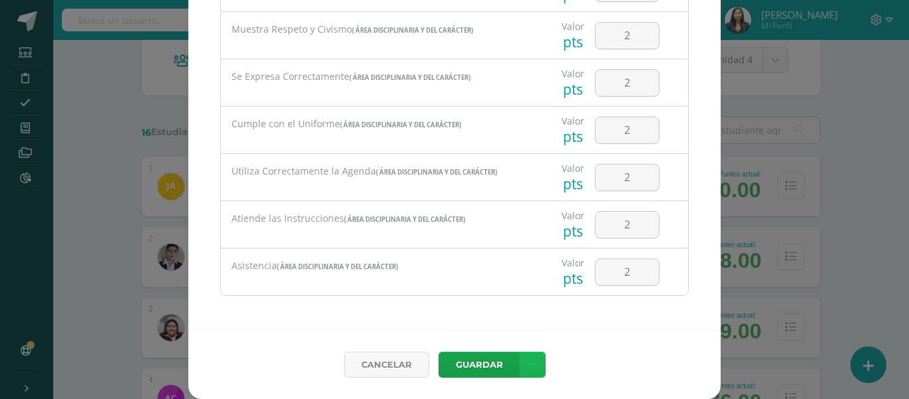
click at [521, 365] on link at bounding box center [533, 364] width 26 height 26
click at [508, 316] on link "Guardar y poblar en todos mis cursos" at bounding box center [500, 314] width 146 height 32
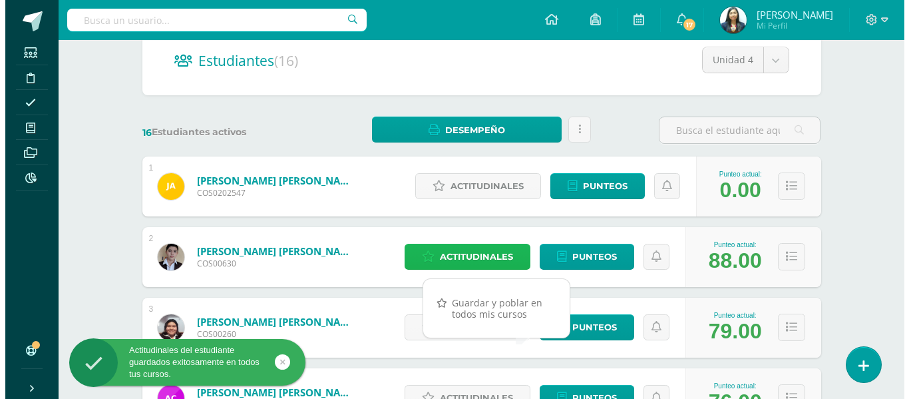
scroll to position [333, 0]
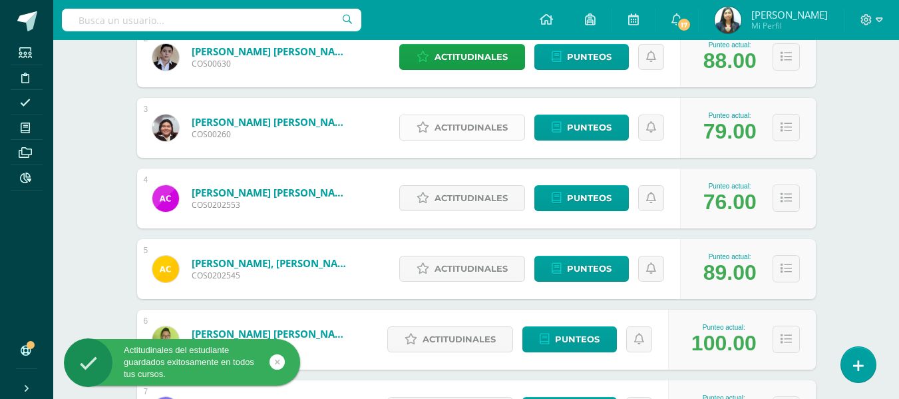
click at [473, 128] on span "Actitudinales" at bounding box center [471, 127] width 73 height 25
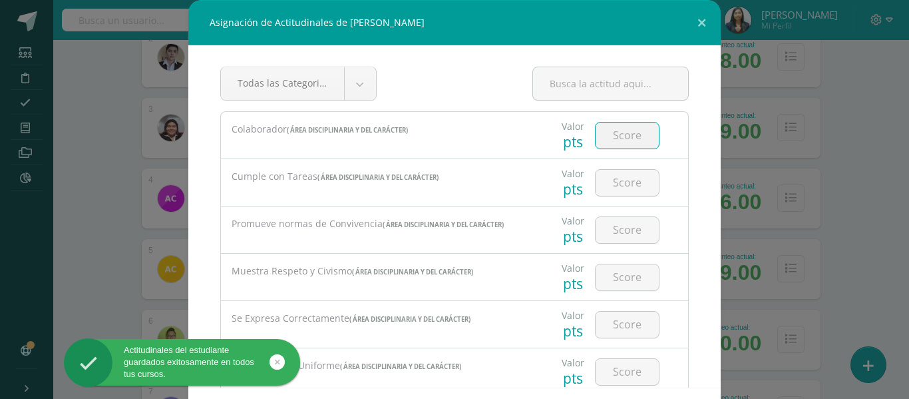
click at [617, 145] on input "number" at bounding box center [627, 135] width 63 height 26
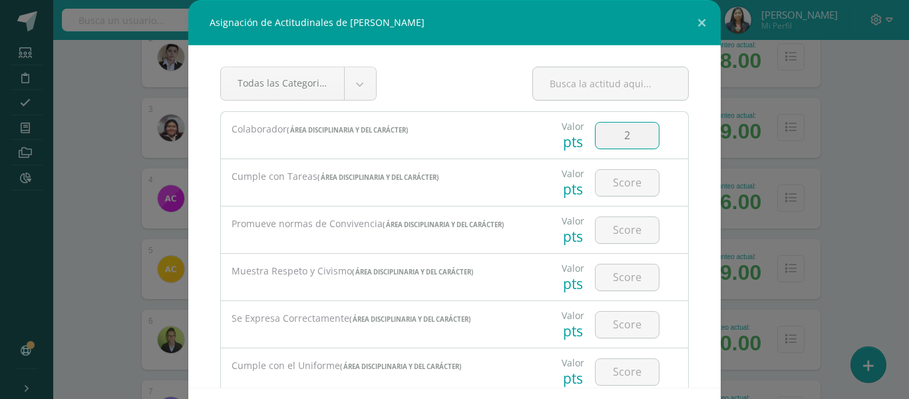
type input "2"
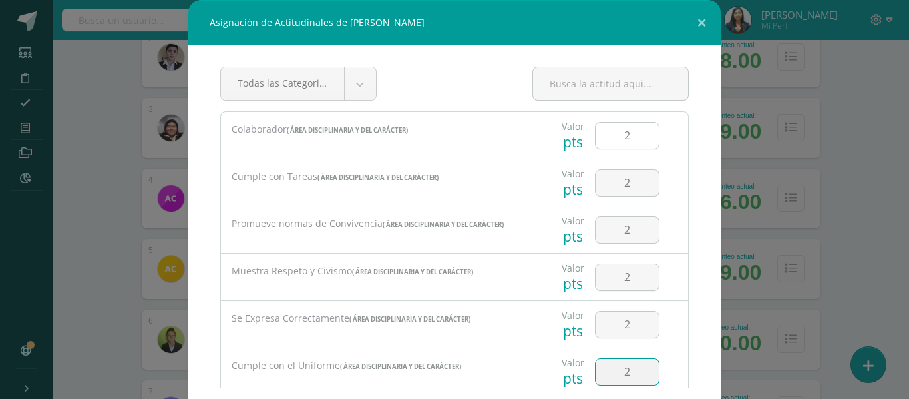
type input "2"
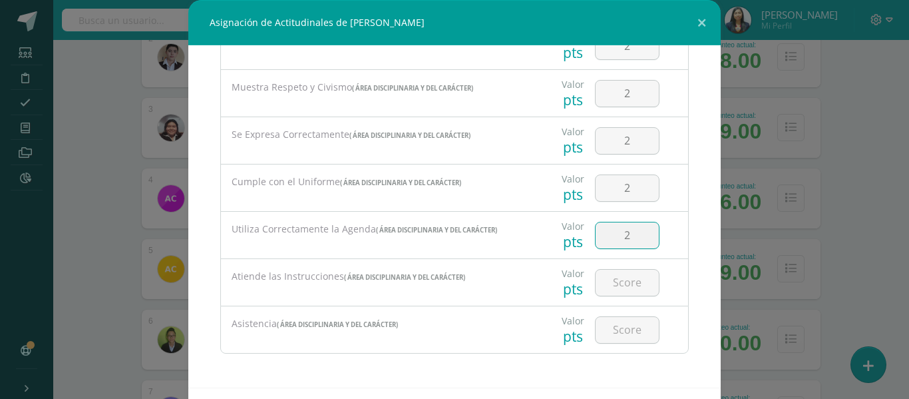
type input "2"
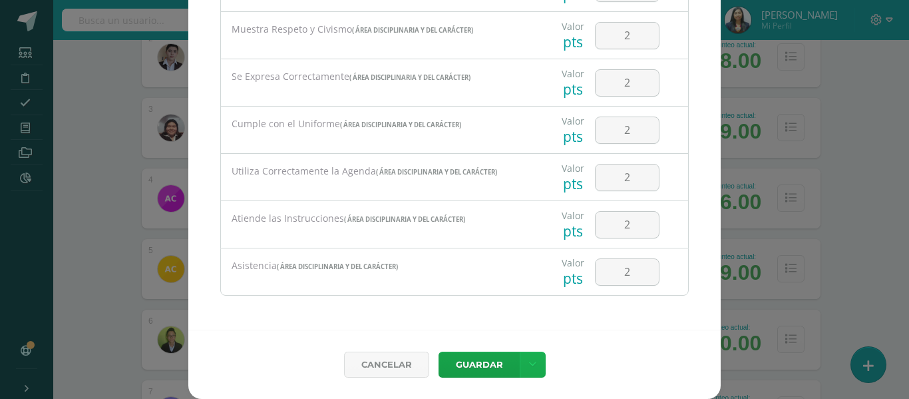
click at [523, 351] on div "Cancelar Guardar Guardar y poblar en todos mis cursos" at bounding box center [454, 364] width 533 height 69
click at [523, 359] on link at bounding box center [533, 364] width 26 height 26
click at [505, 318] on link "Guardar y poblar en todos mis cursos" at bounding box center [500, 314] width 146 height 32
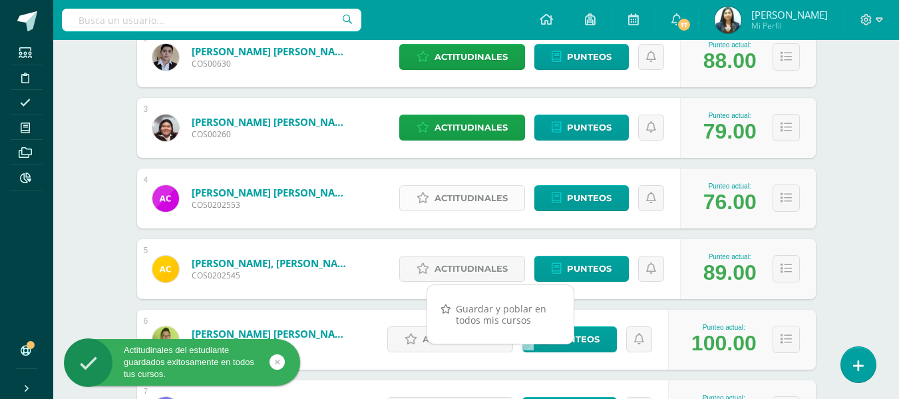
click at [487, 206] on span "Actitudinales" at bounding box center [471, 198] width 73 height 25
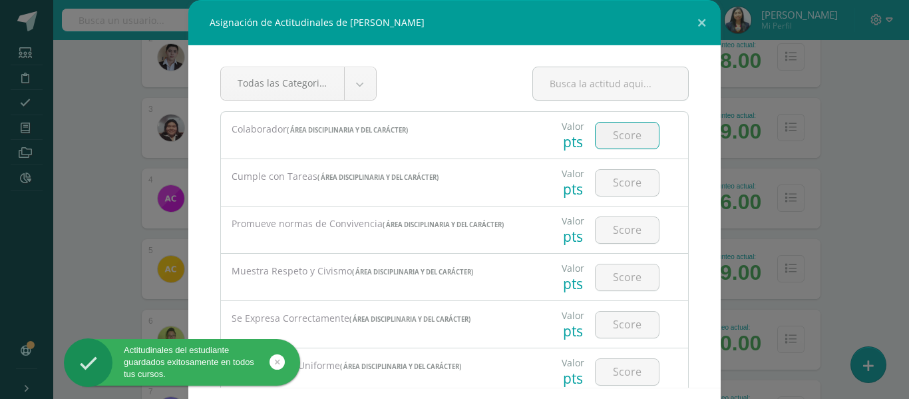
click at [602, 142] on input "number" at bounding box center [627, 135] width 63 height 26
type input "2"
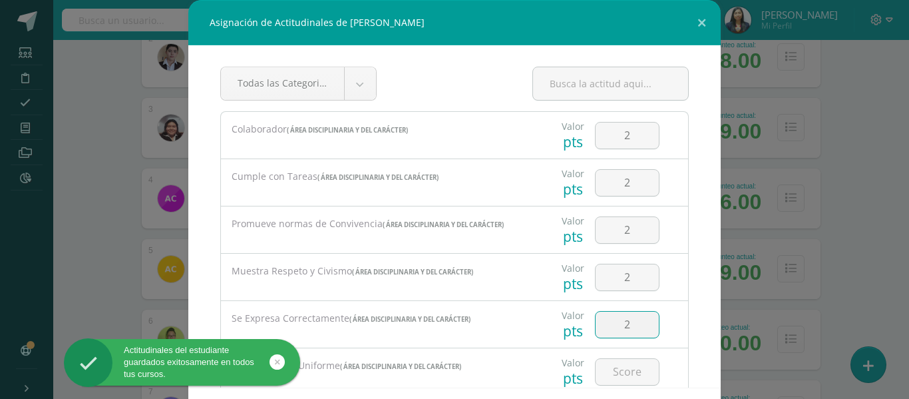
type input "2"
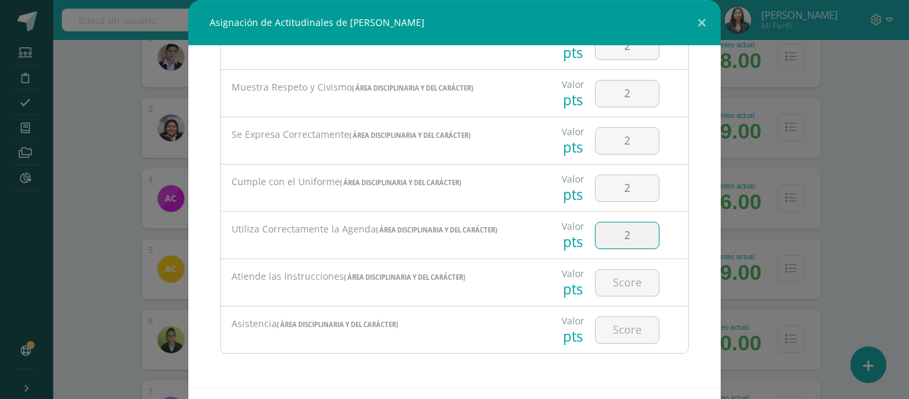
type input "2"
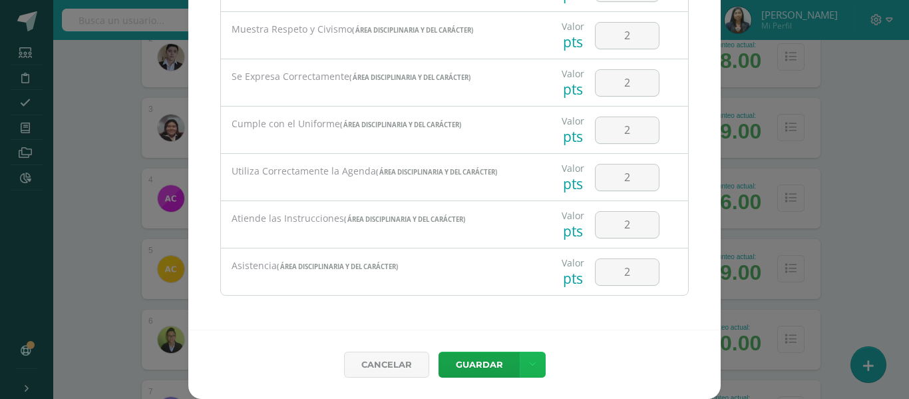
click at [521, 374] on link at bounding box center [533, 364] width 26 height 26
click at [523, 326] on link "Guardar y poblar en todos mis cursos" at bounding box center [500, 314] width 146 height 32
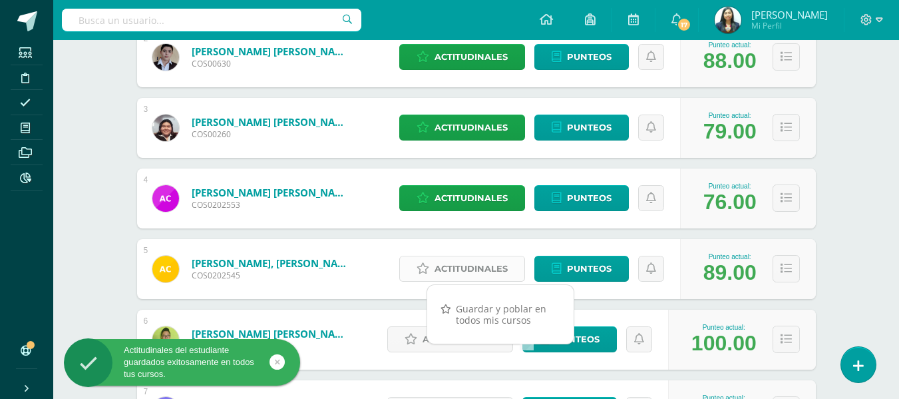
click at [479, 268] on span "Actitudinales" at bounding box center [471, 268] width 73 height 25
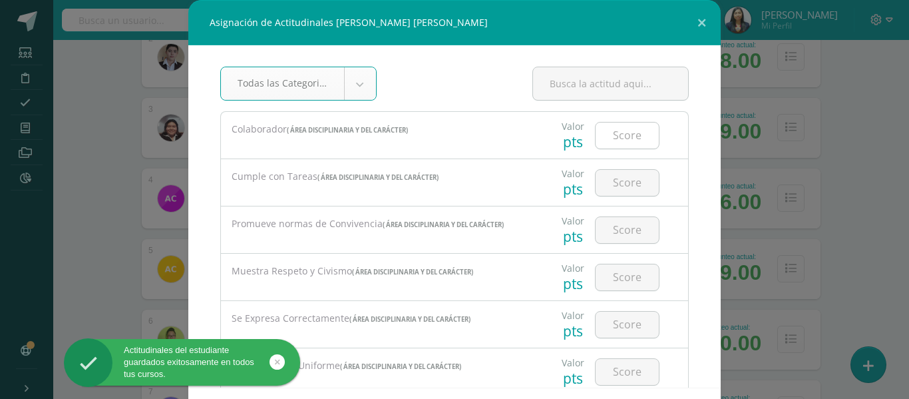
click at [622, 141] on input "number" at bounding box center [627, 135] width 63 height 26
type input "3"
type input "2"
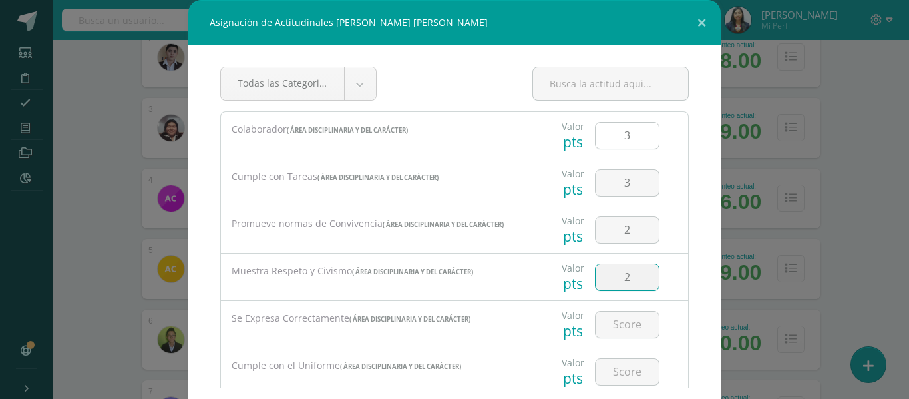
type input "2"
type input "3"
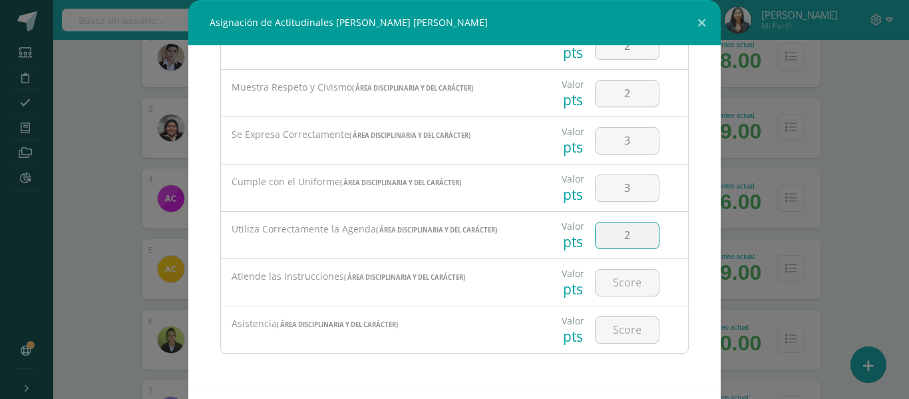
type input "2"
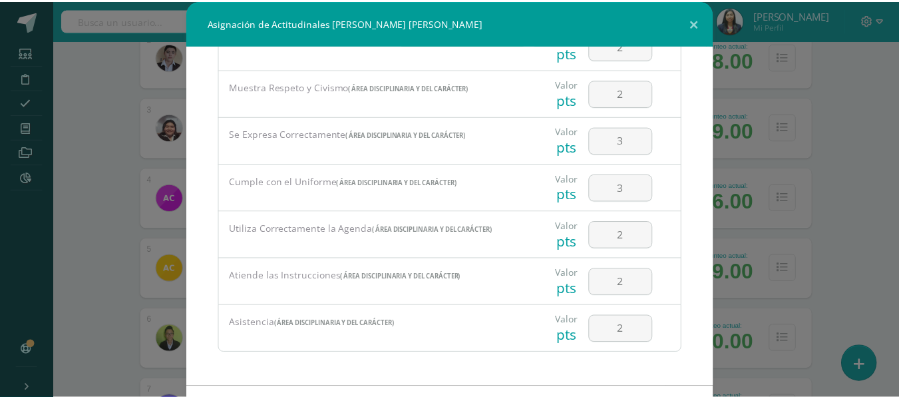
scroll to position [58, 0]
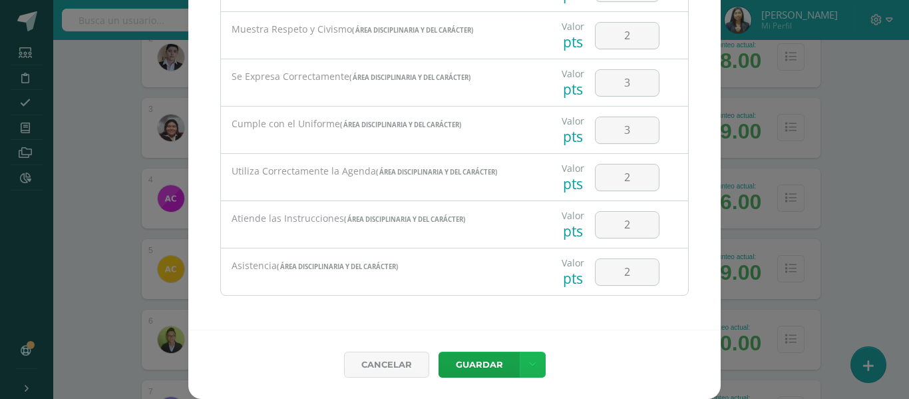
click at [520, 359] on link at bounding box center [533, 364] width 26 height 26
click at [506, 312] on link "Guardar y poblar en todos mis cursos" at bounding box center [500, 314] width 146 height 32
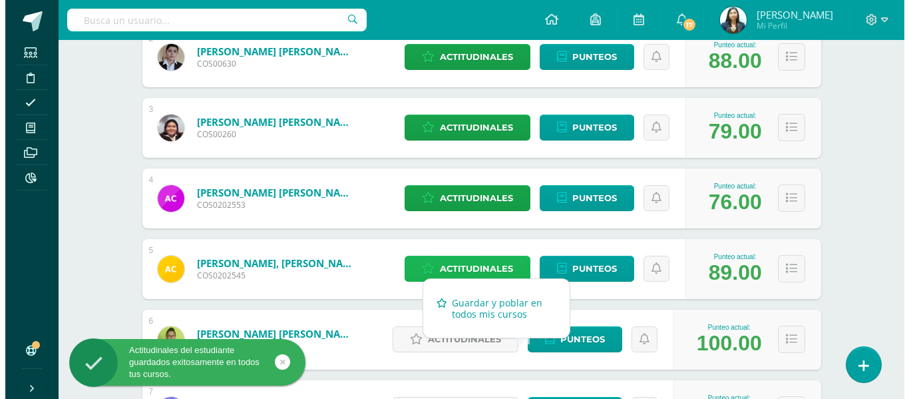
scroll to position [466, 0]
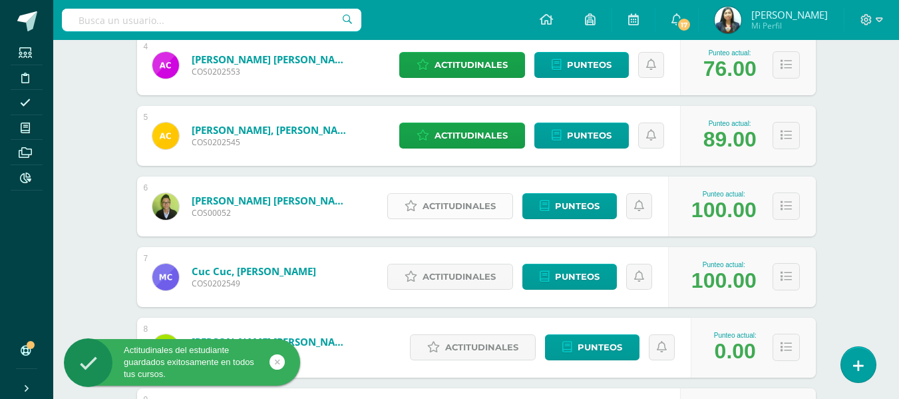
click at [479, 201] on span "Actitudinales" at bounding box center [459, 206] width 73 height 25
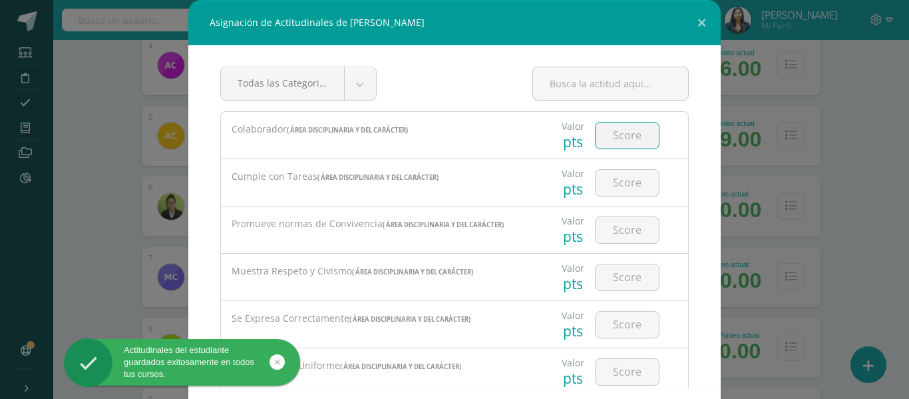
click at [624, 145] on input "number" at bounding box center [627, 135] width 63 height 26
type input "2"
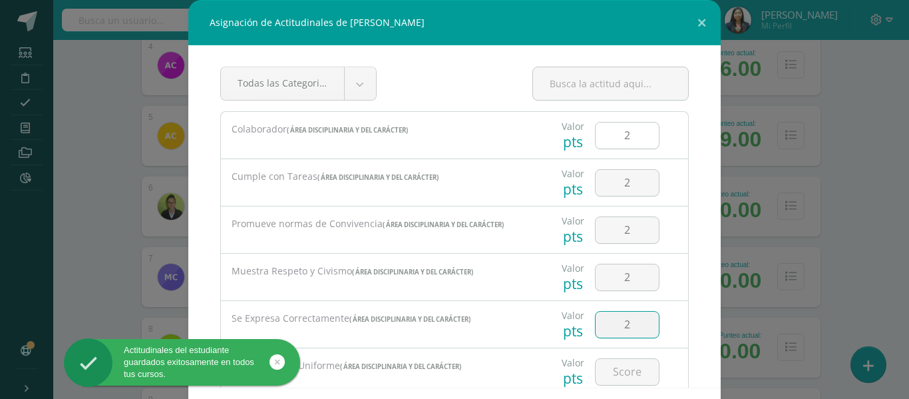
type input "2"
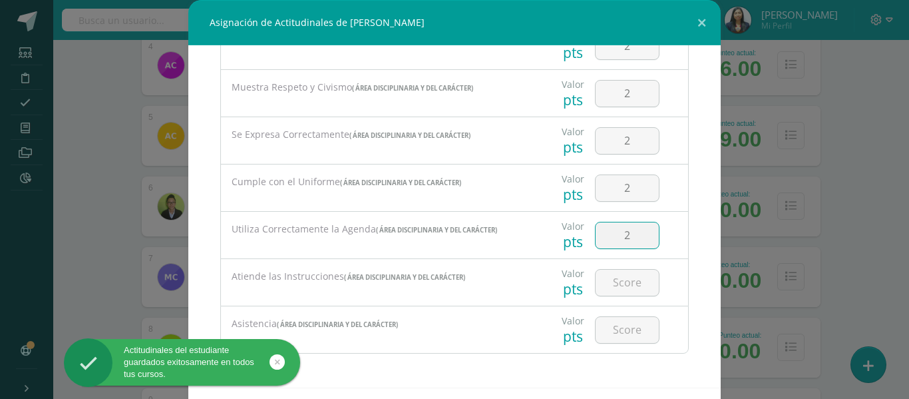
type input "2"
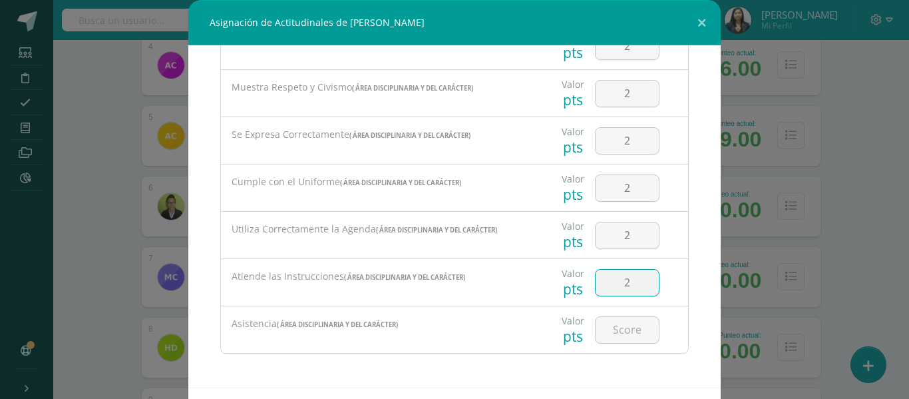
type input "2"
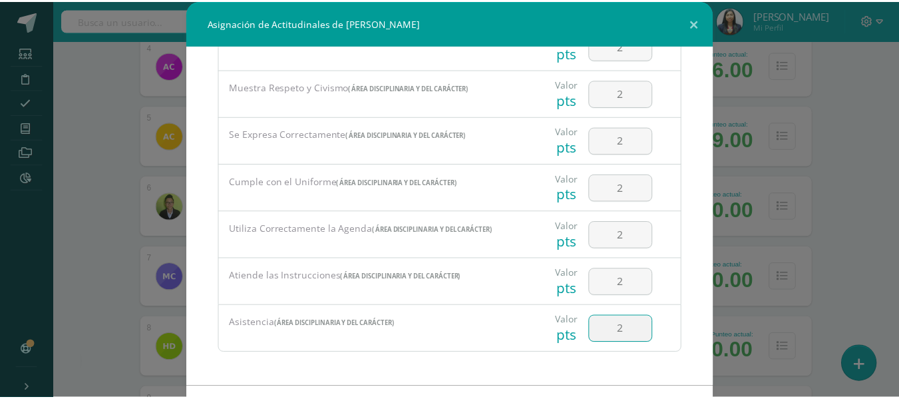
scroll to position [58, 0]
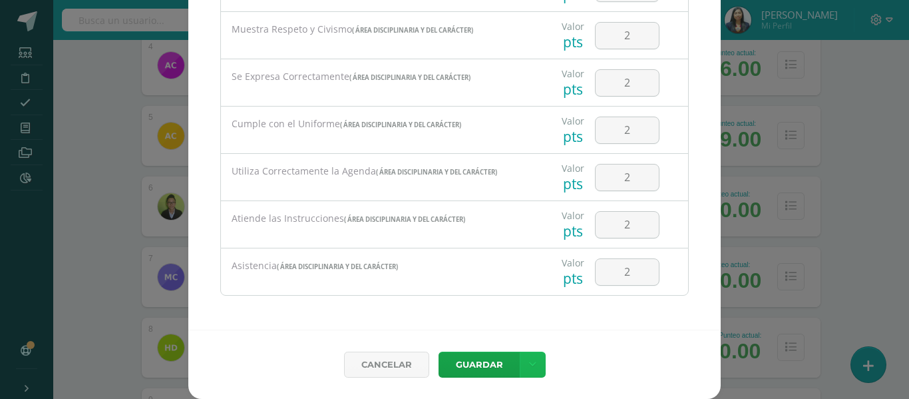
click at [535, 365] on link at bounding box center [533, 364] width 26 height 26
click at [519, 324] on link "Guardar y poblar en todos mis cursos" at bounding box center [500, 314] width 146 height 32
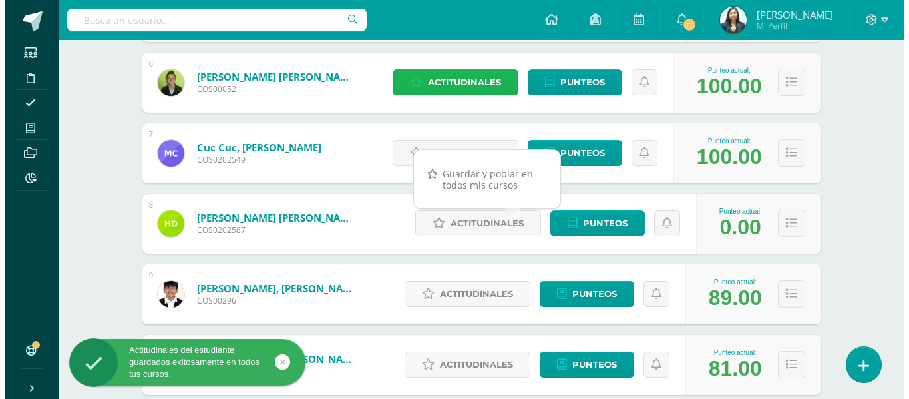
scroll to position [599, 0]
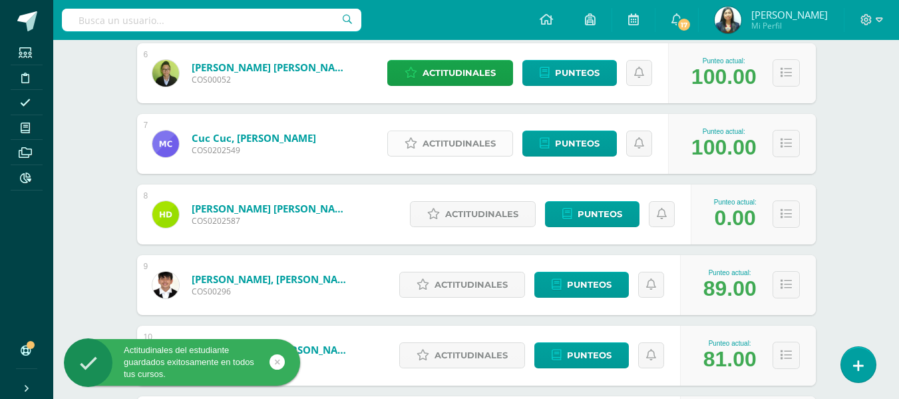
click at [470, 153] on span "Actitudinales" at bounding box center [459, 143] width 73 height 25
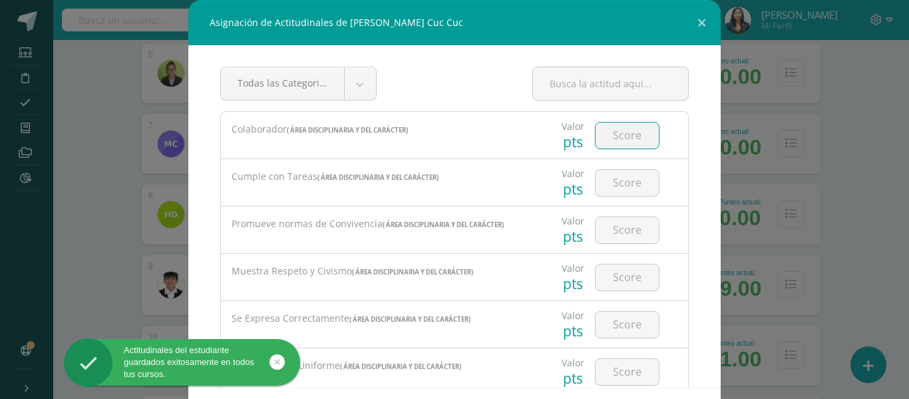
click at [633, 148] on input "number" at bounding box center [627, 135] width 63 height 26
type input "3"
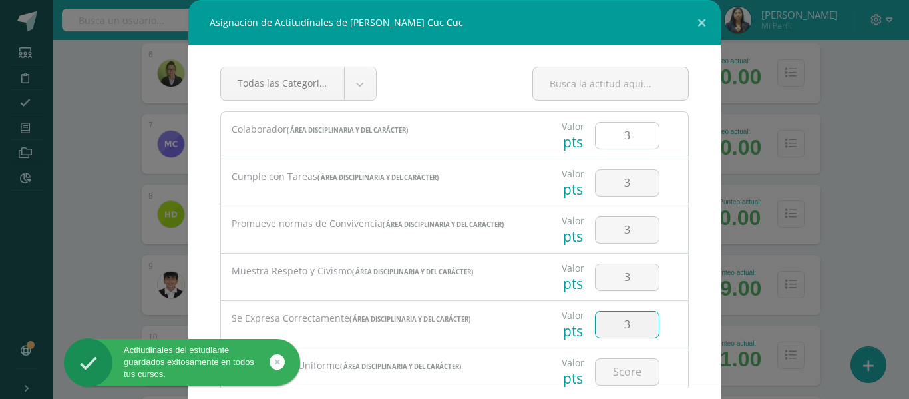
type input "3"
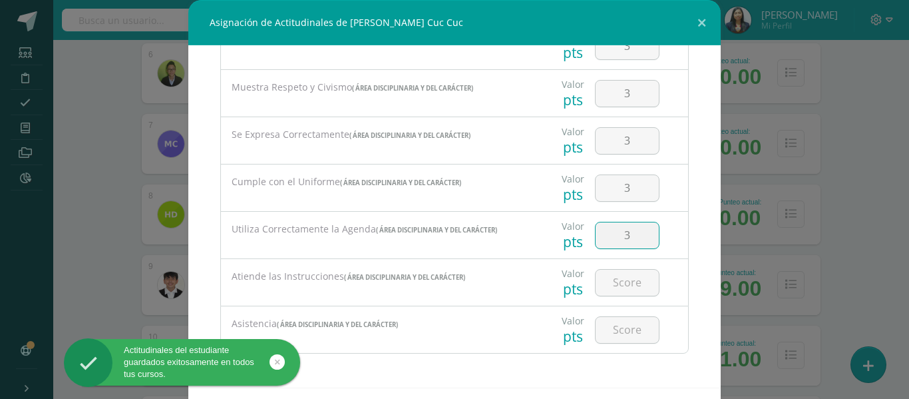
type input "3"
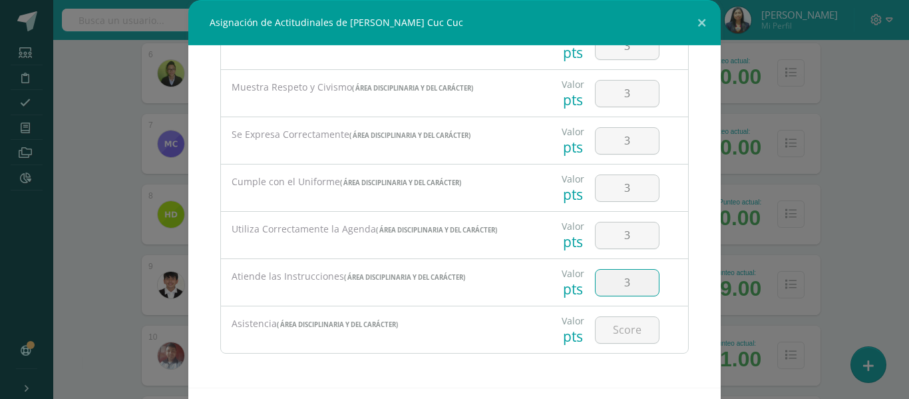
type input "3"
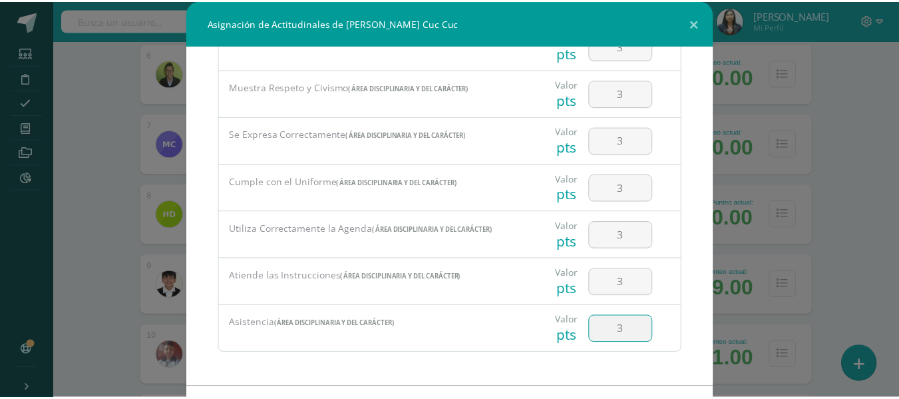
scroll to position [58, 0]
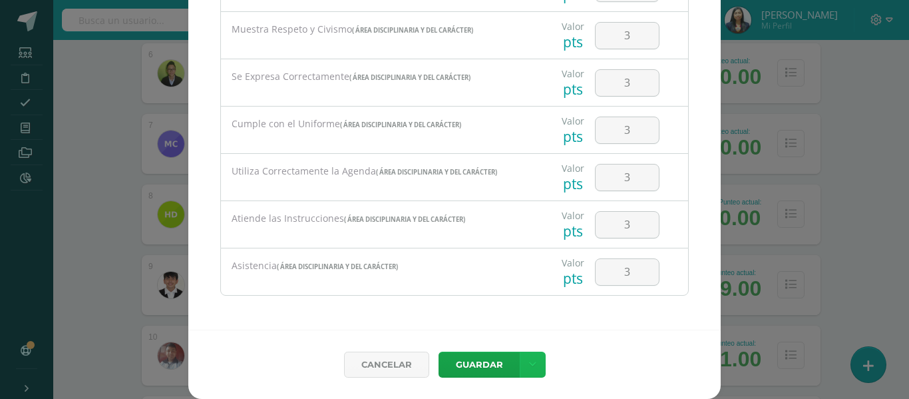
click at [520, 351] on link at bounding box center [533, 364] width 26 height 26
click at [488, 304] on link "Guardar y poblar en todos mis cursos" at bounding box center [500, 314] width 146 height 32
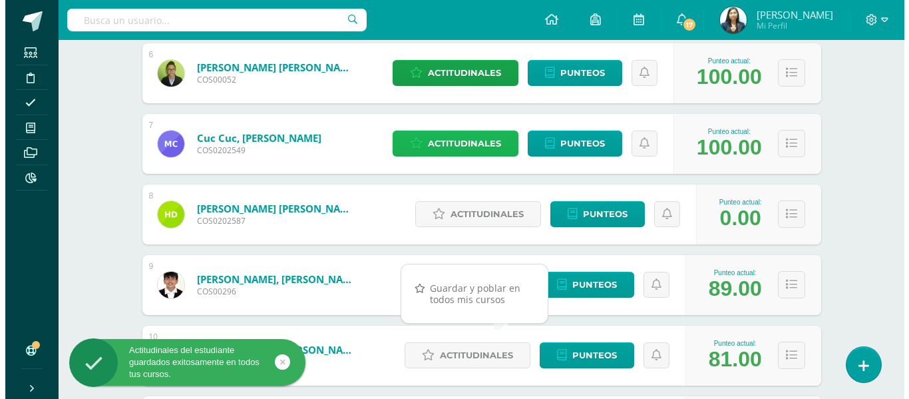
scroll to position [732, 0]
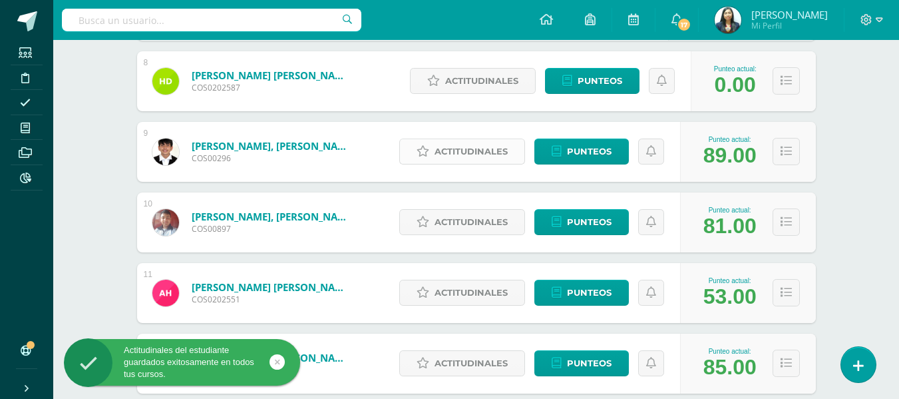
click at [500, 148] on span "Actitudinales" at bounding box center [471, 151] width 73 height 25
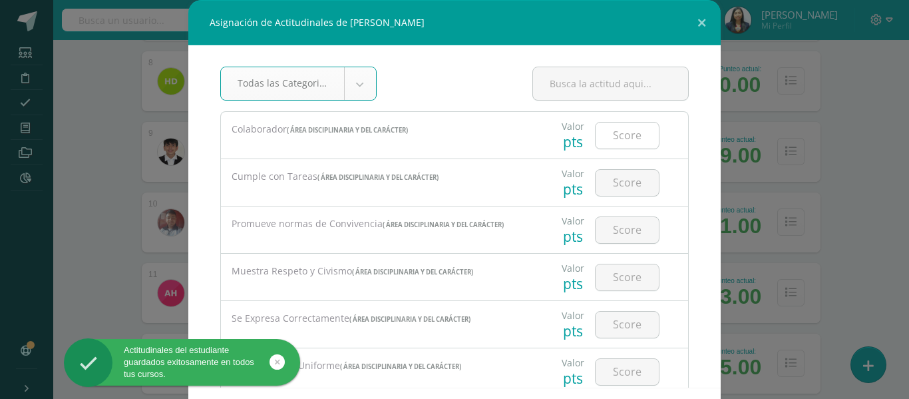
click at [599, 144] on input "number" at bounding box center [627, 135] width 63 height 26
type input "2"
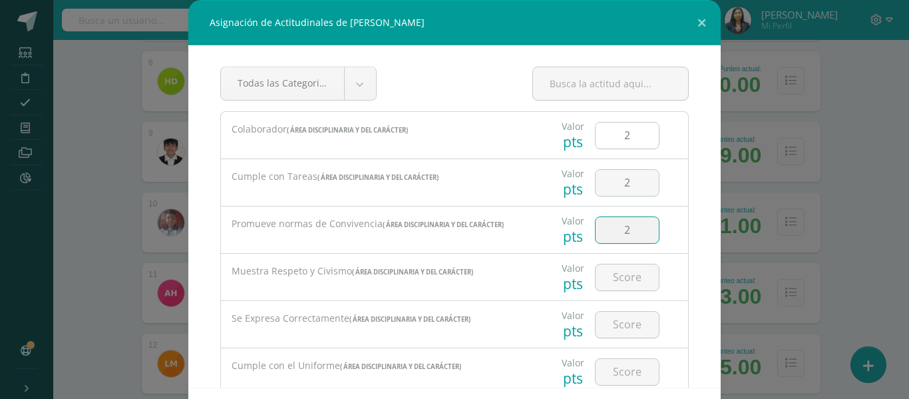
type input "2"
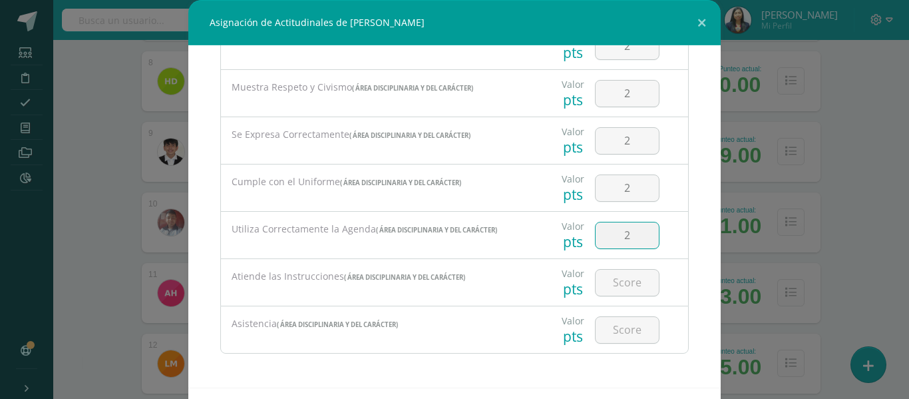
type input "2"
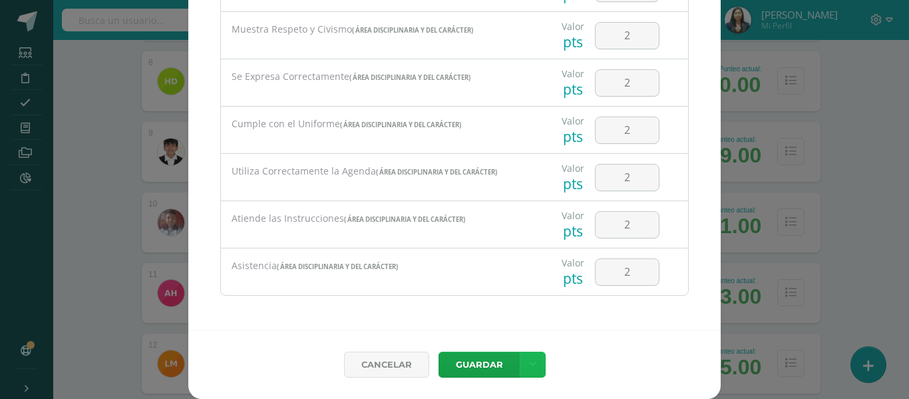
click at [520, 351] on link at bounding box center [533, 364] width 26 height 26
click at [469, 319] on link "Guardar y poblar en todos mis cursos" at bounding box center [500, 314] width 146 height 32
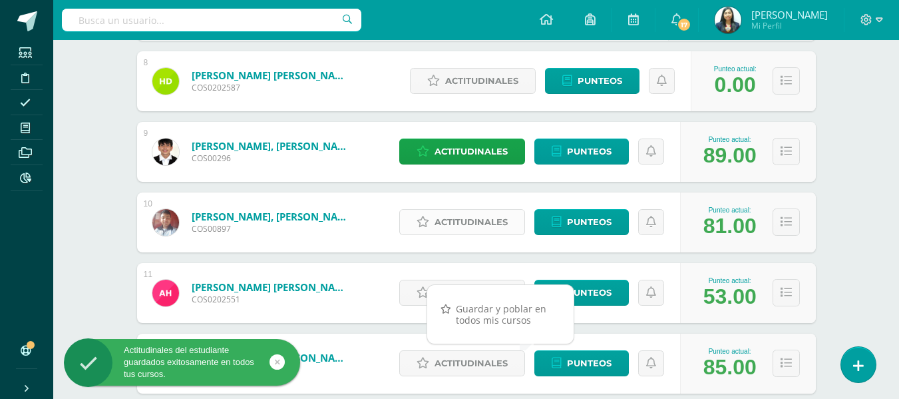
click at [487, 228] on span "Actitudinales" at bounding box center [471, 222] width 73 height 25
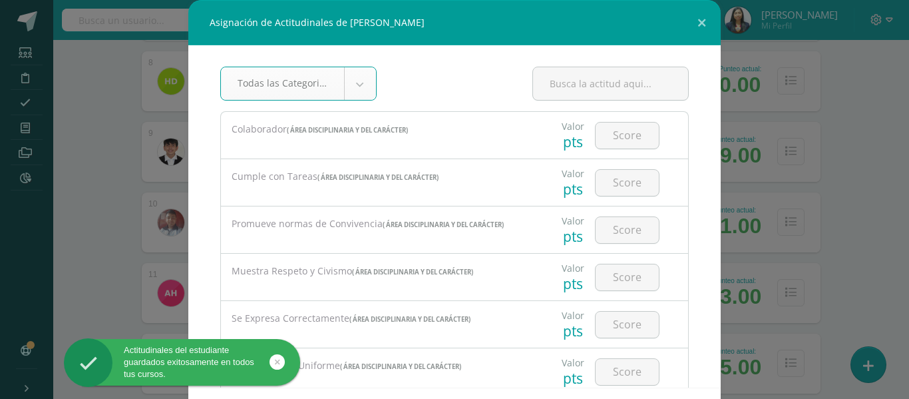
click at [631, 150] on div at bounding box center [627, 135] width 75 height 47
click at [632, 132] on input "number" at bounding box center [627, 135] width 63 height 26
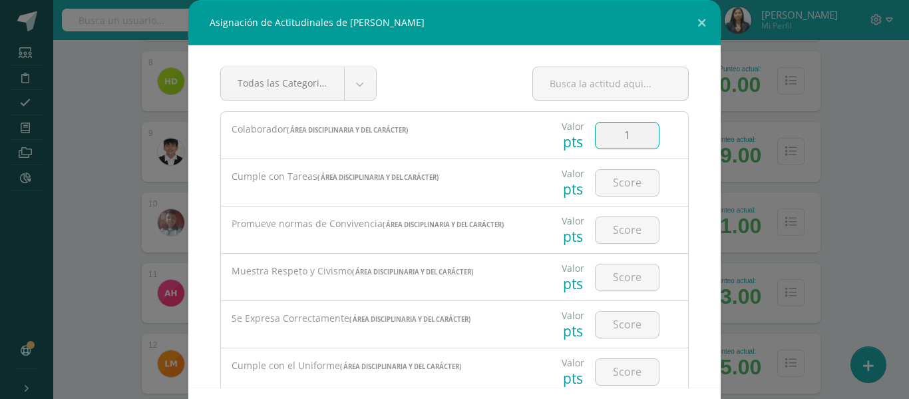
type input "1"
type input "2"
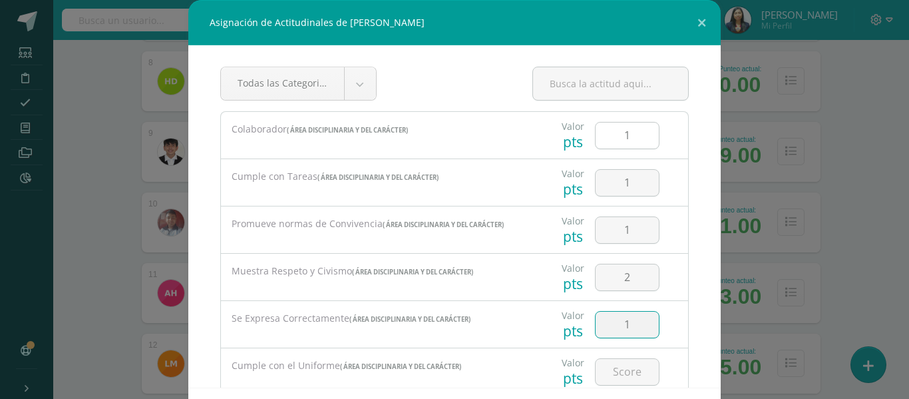
type input "1"
type input "2"
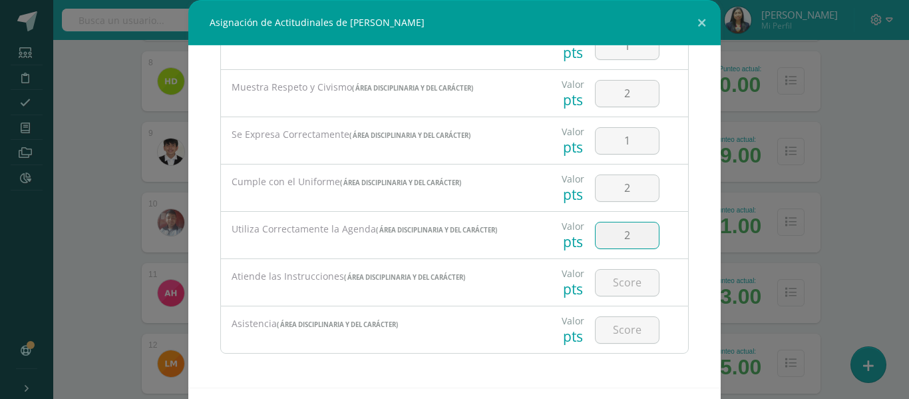
type input "2"
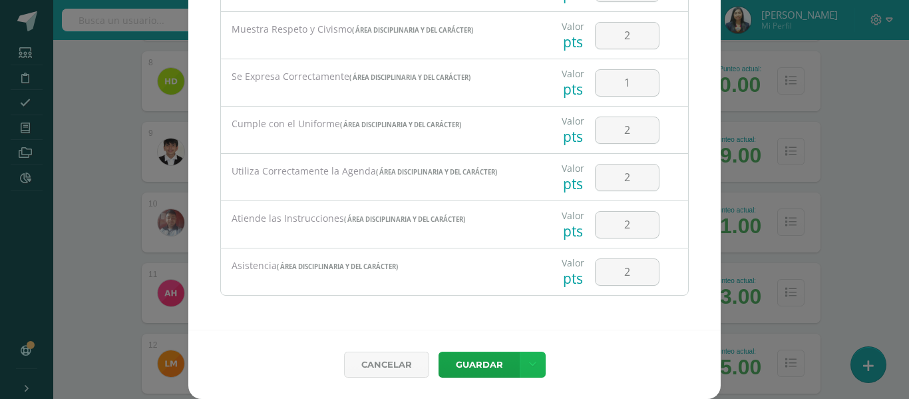
click at [520, 351] on link at bounding box center [533, 364] width 26 height 26
click at [530, 311] on link "Guardar y poblar en todos mis cursos" at bounding box center [500, 314] width 146 height 32
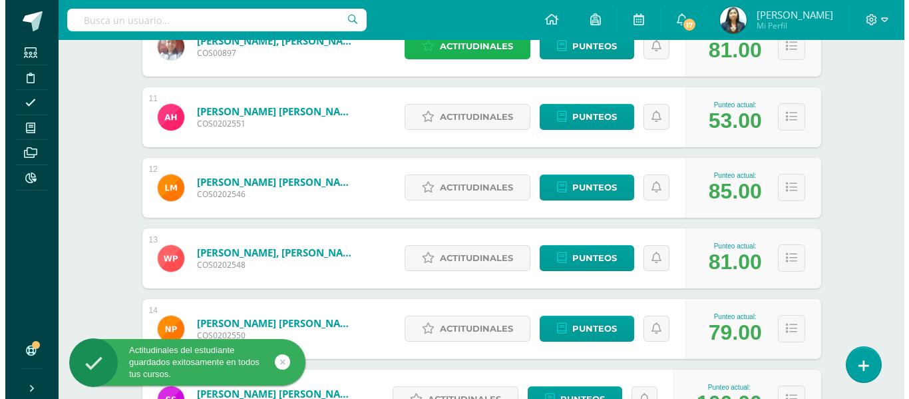
scroll to position [932, 0]
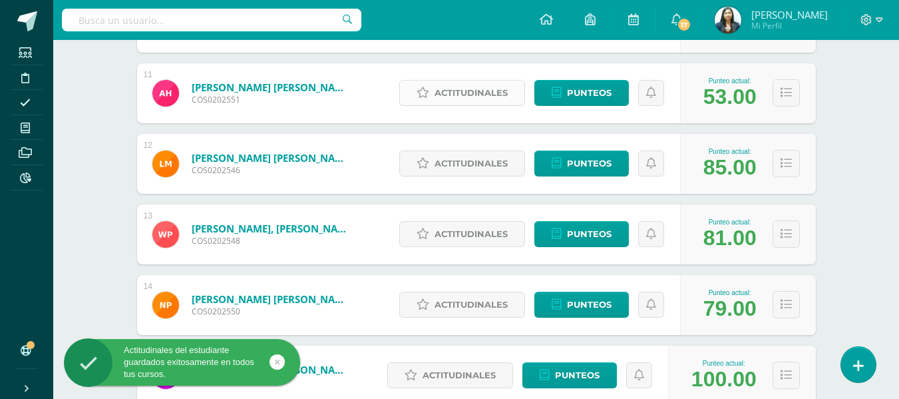
click at [499, 97] on span "Actitudinales" at bounding box center [471, 93] width 73 height 25
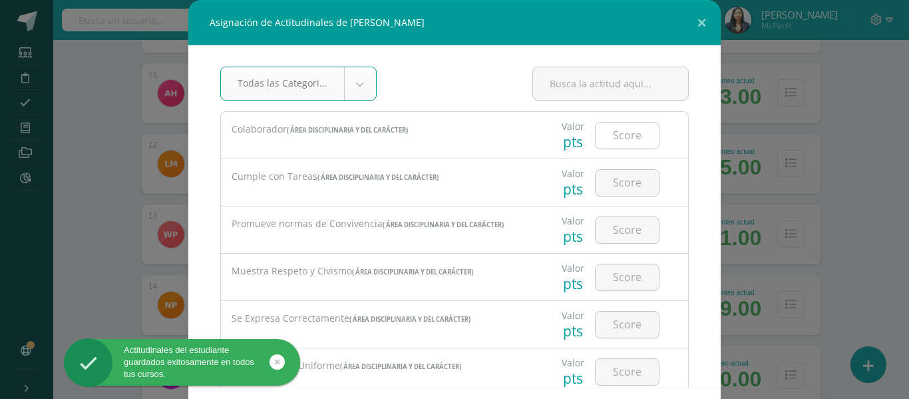
click at [612, 132] on input "number" at bounding box center [627, 135] width 63 height 26
type input "2"
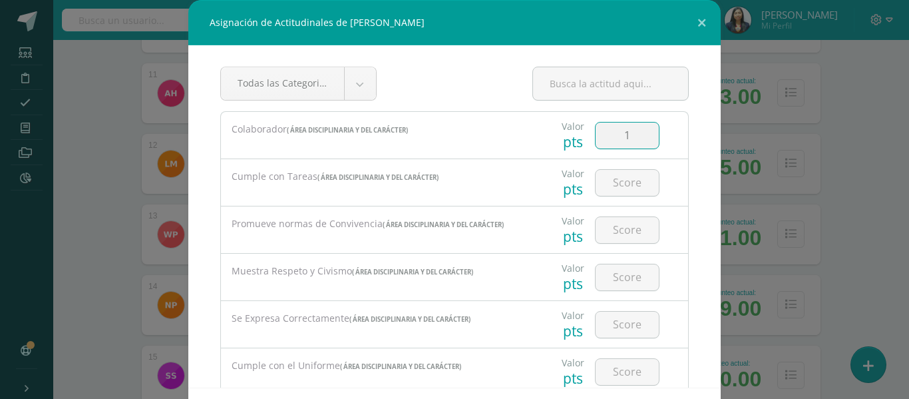
type input "1"
type input "2"
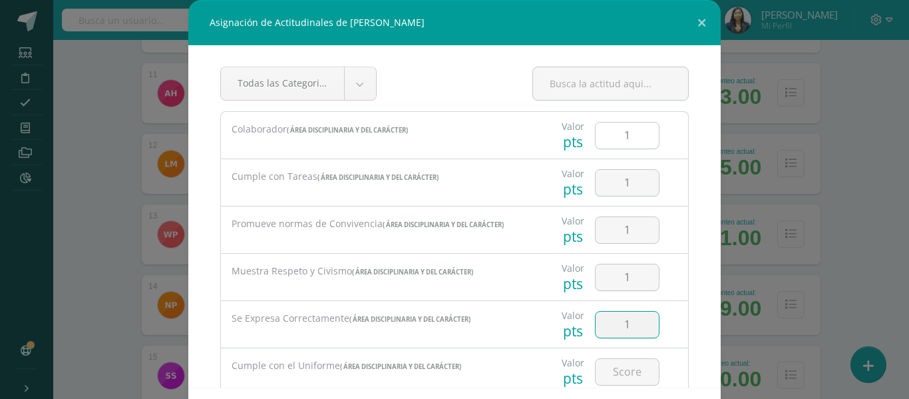
type input "1"
type input "2"
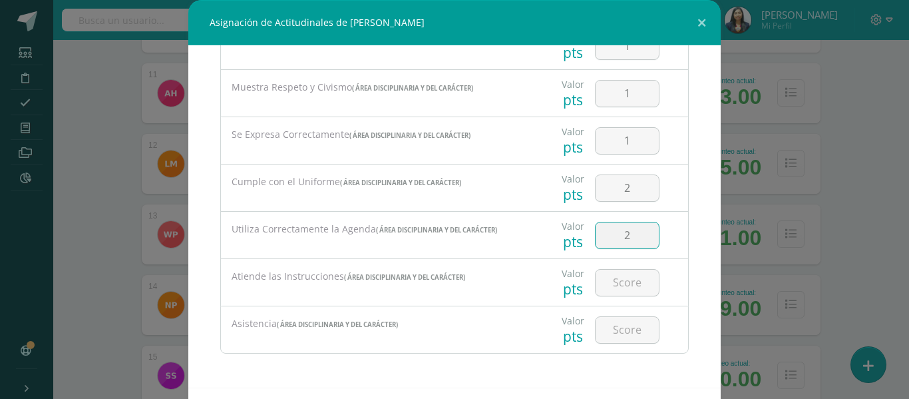
type input "2"
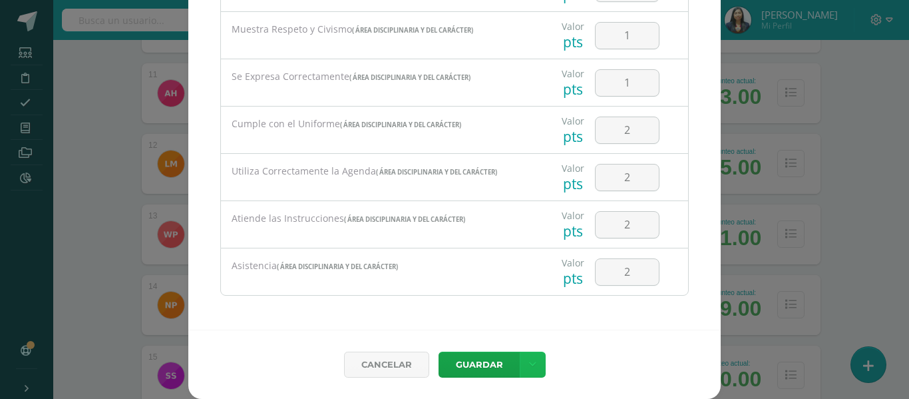
click at [520, 367] on link at bounding box center [533, 364] width 26 height 26
click at [509, 316] on link "Guardar y poblar en todos mis cursos" at bounding box center [500, 314] width 146 height 32
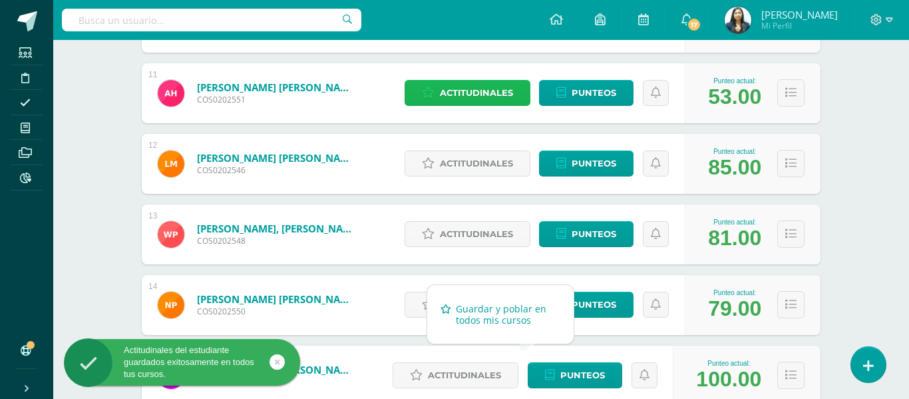
scroll to position [999, 0]
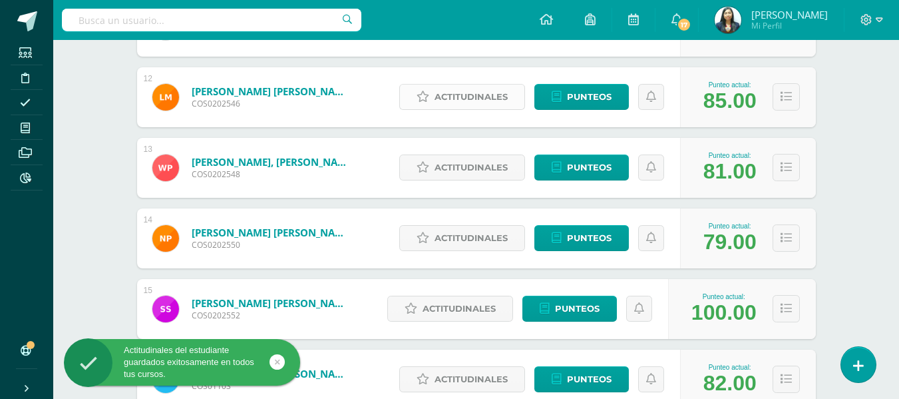
click at [475, 90] on span "Actitudinales" at bounding box center [471, 97] width 73 height 25
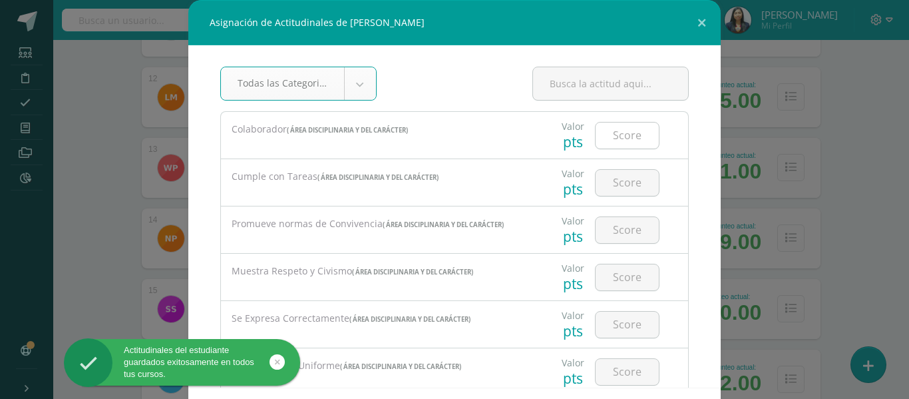
click at [614, 124] on input "number" at bounding box center [627, 135] width 63 height 26
type input "2"
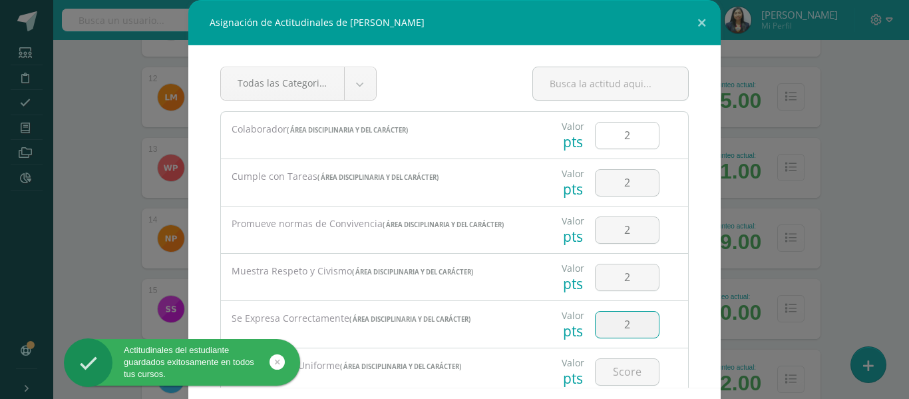
type input "2"
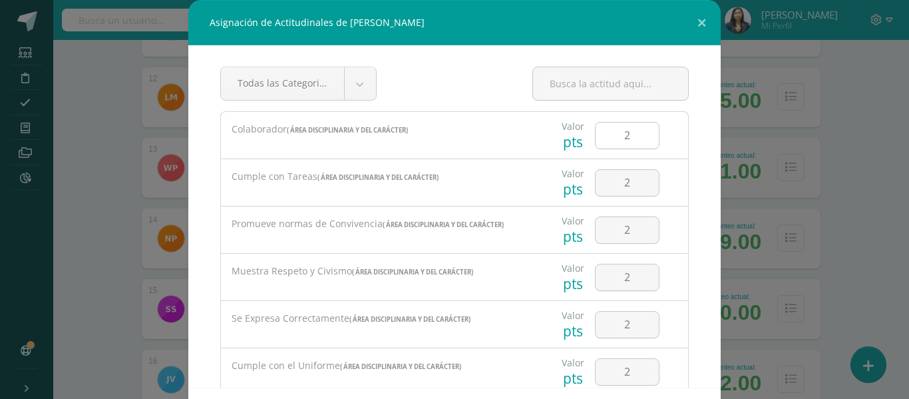
scroll to position [184, 0]
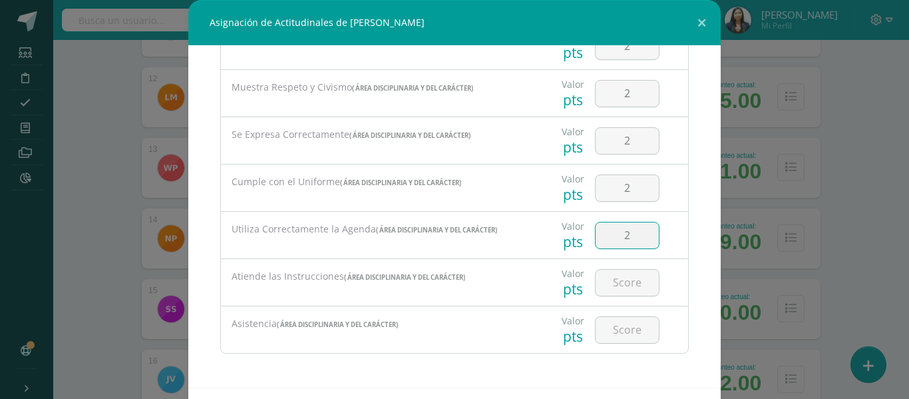
type input "2"
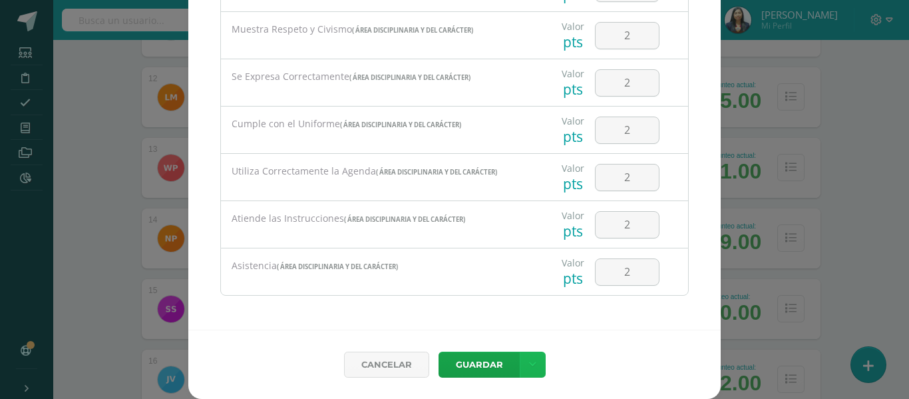
click at [520, 351] on link at bounding box center [533, 364] width 26 height 26
click at [511, 315] on link "Guardar y poblar en todos mis cursos" at bounding box center [500, 314] width 146 height 32
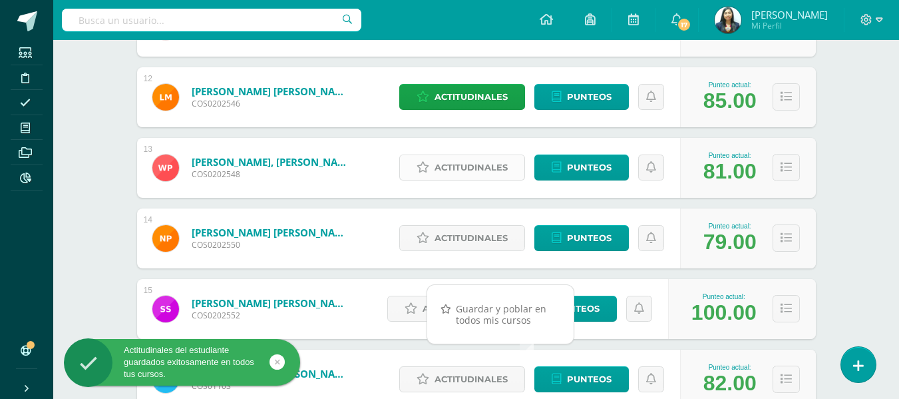
click at [489, 170] on span "Actitudinales" at bounding box center [471, 167] width 73 height 25
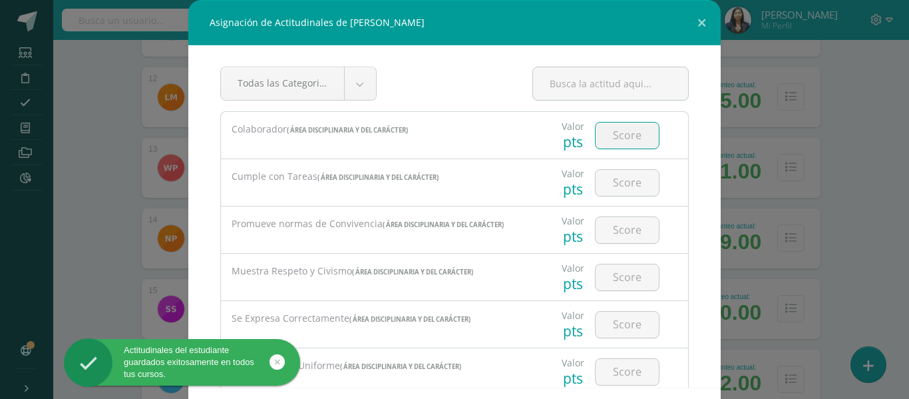
click at [596, 143] on input "number" at bounding box center [627, 135] width 63 height 26
type input "3"
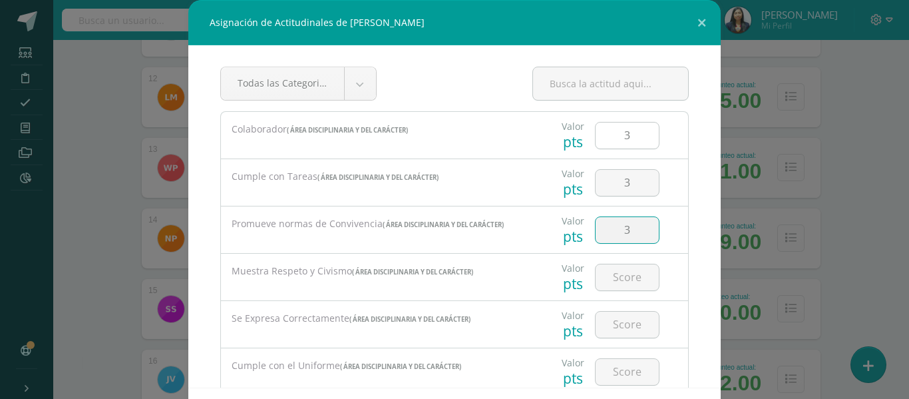
type input "3"
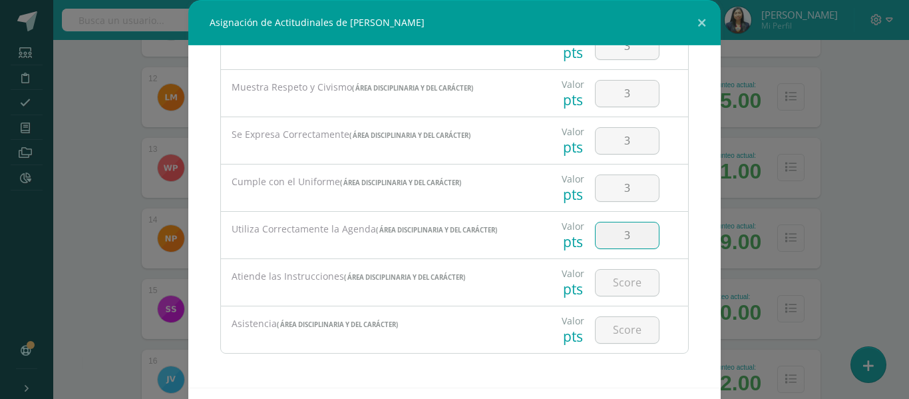
type input "3"
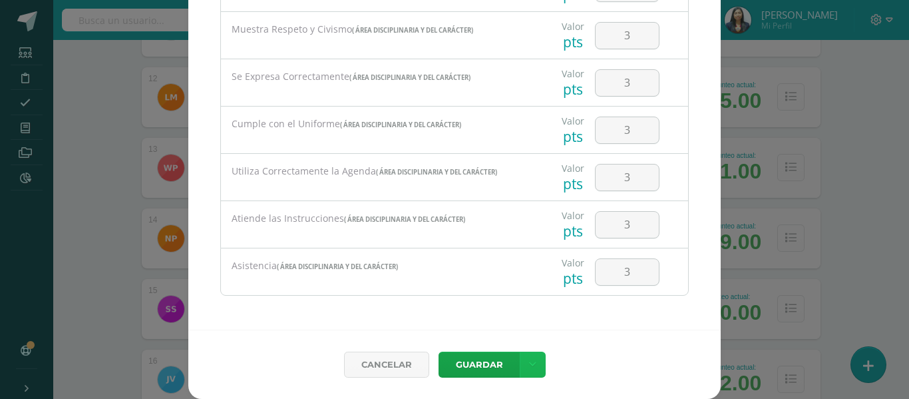
click at [520, 351] on link at bounding box center [533, 364] width 26 height 26
click at [509, 333] on div "Guardar y poblar en todos mis cursos" at bounding box center [501, 314] width 148 height 60
click at [519, 314] on link "Guardar y poblar en todos mis cursos" at bounding box center [500, 314] width 146 height 32
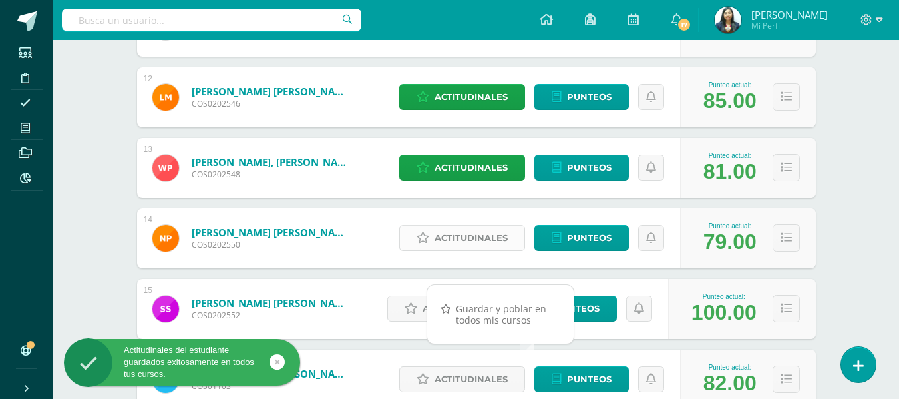
click at [478, 237] on span "Actitudinales" at bounding box center [471, 238] width 73 height 25
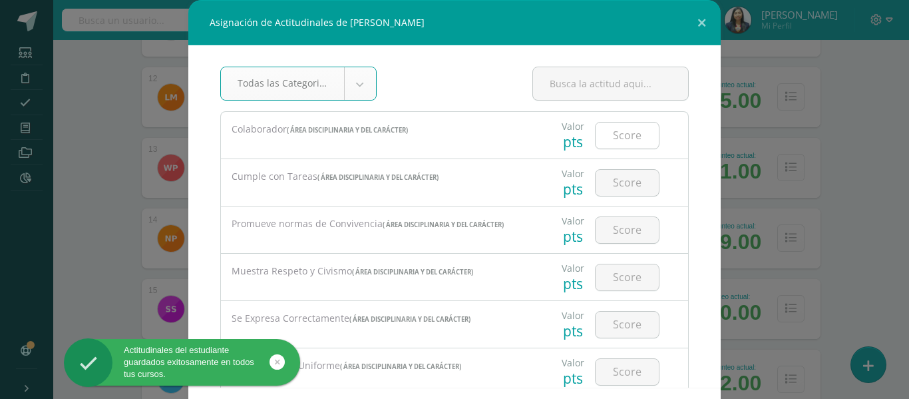
click at [636, 136] on input "number" at bounding box center [627, 135] width 63 height 26
type input "2"
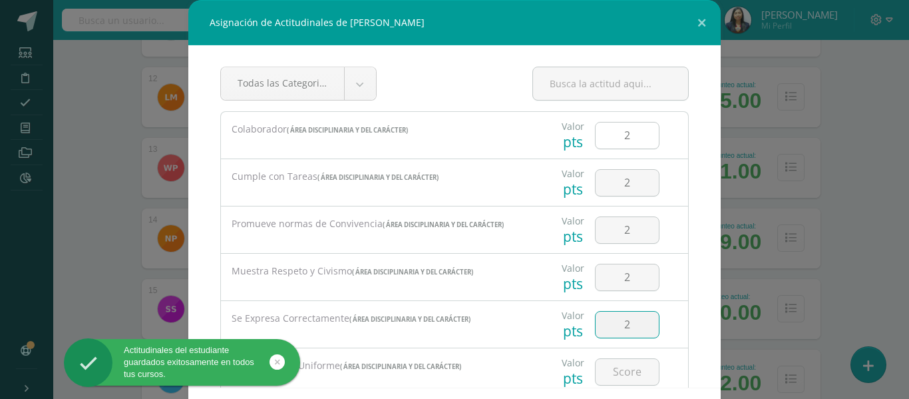
type input "2"
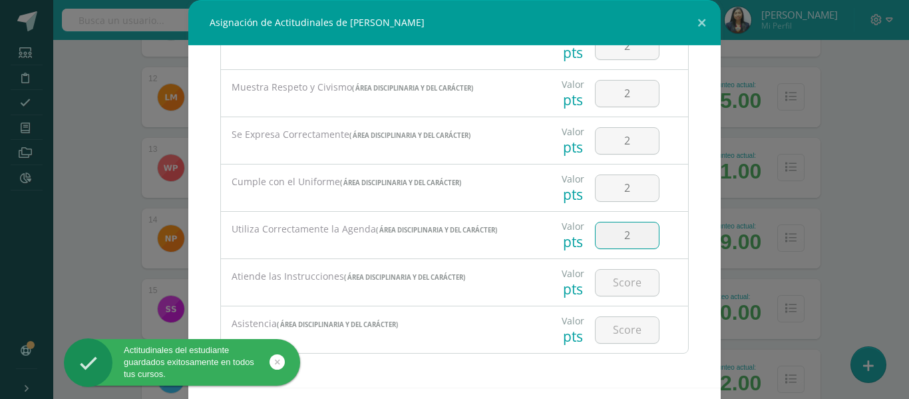
type input "2"
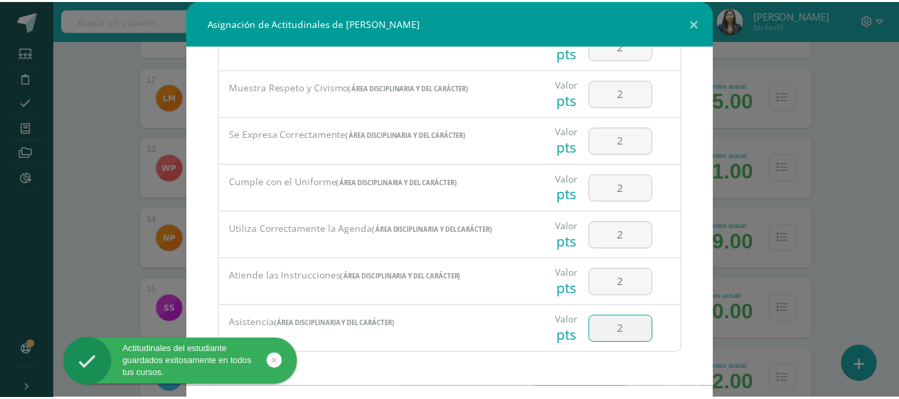
scroll to position [58, 0]
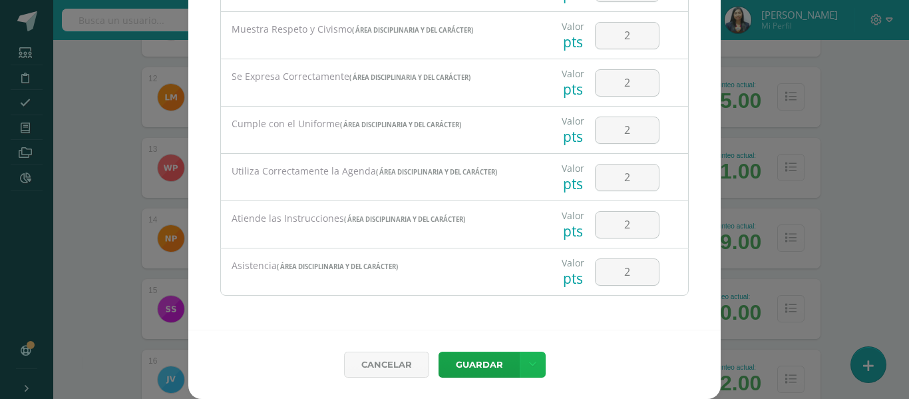
click at [520, 351] on link at bounding box center [533, 364] width 26 height 26
click at [490, 315] on link "Guardar y poblar en todos mis cursos" at bounding box center [500, 314] width 146 height 32
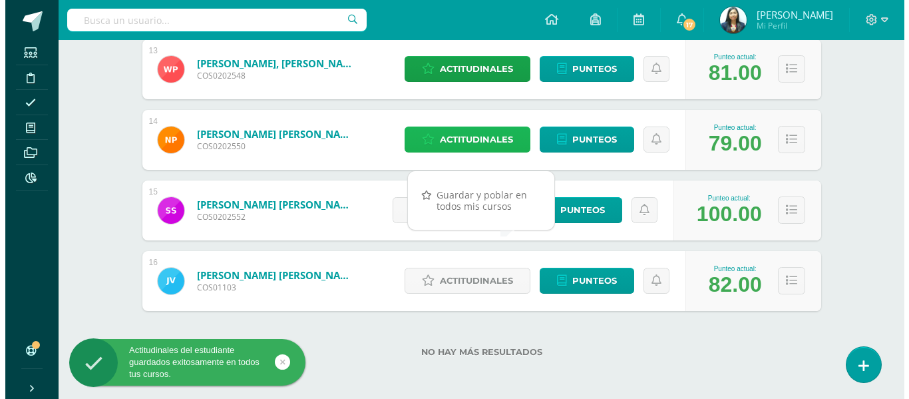
scroll to position [1098, 0]
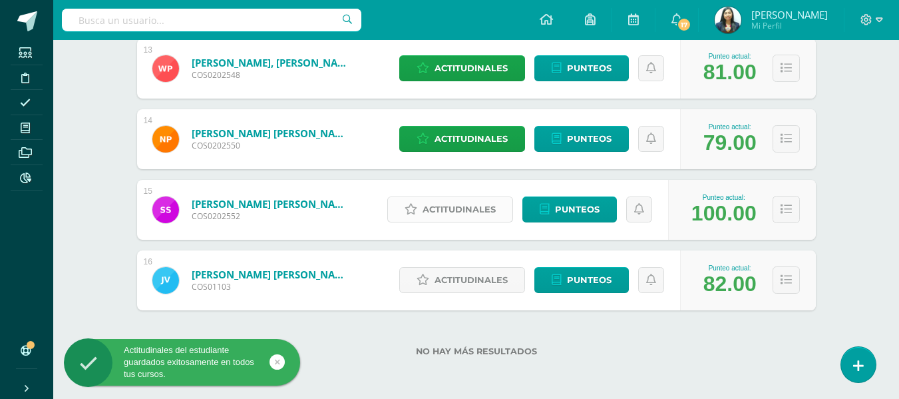
click at [491, 206] on span "Actitudinales" at bounding box center [459, 209] width 73 height 25
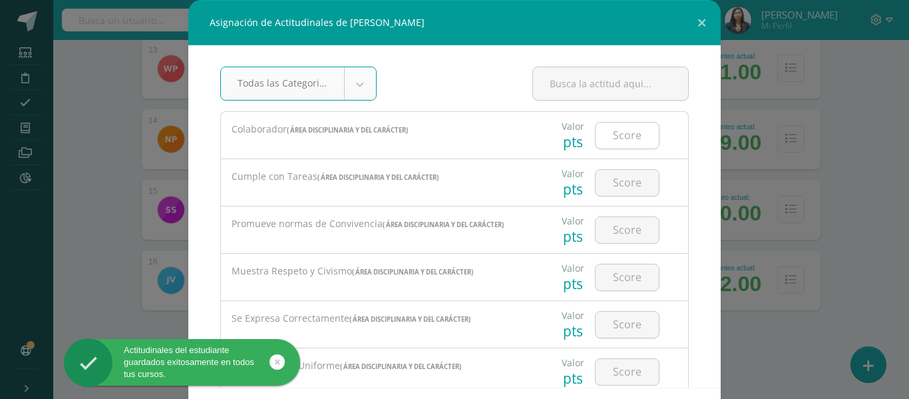
click at [630, 139] on input "number" at bounding box center [627, 135] width 63 height 26
type input "3"
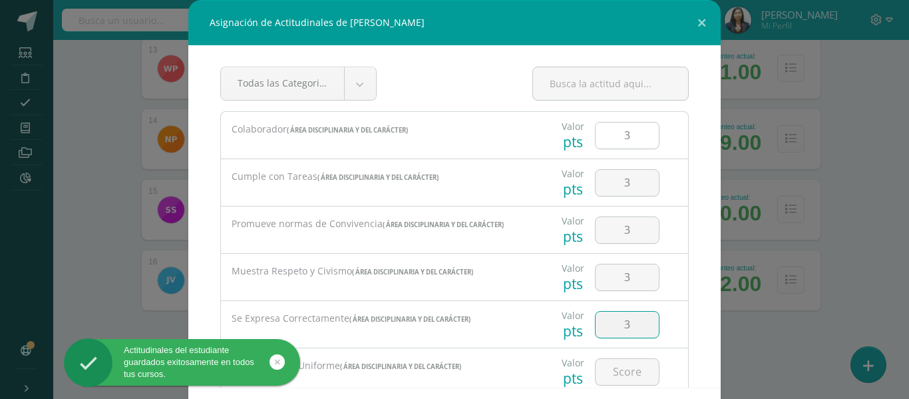
type input "3"
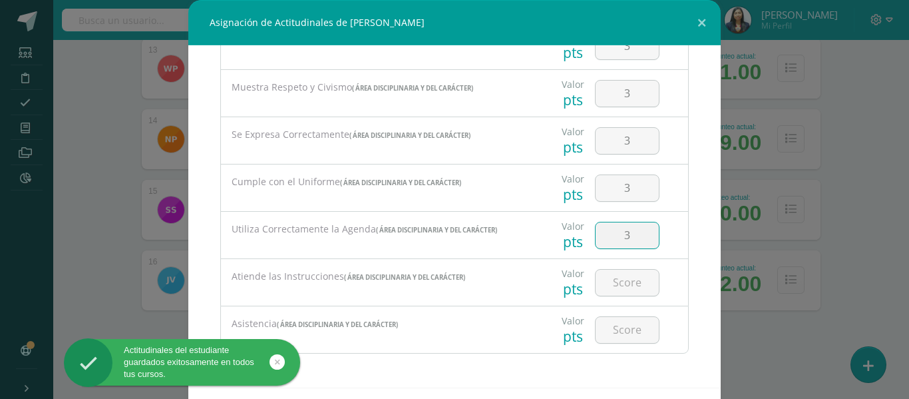
type input "3"
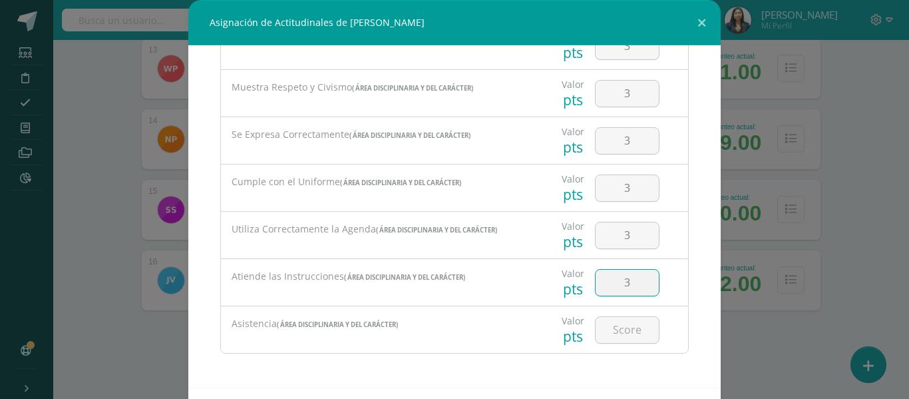
type input "3"
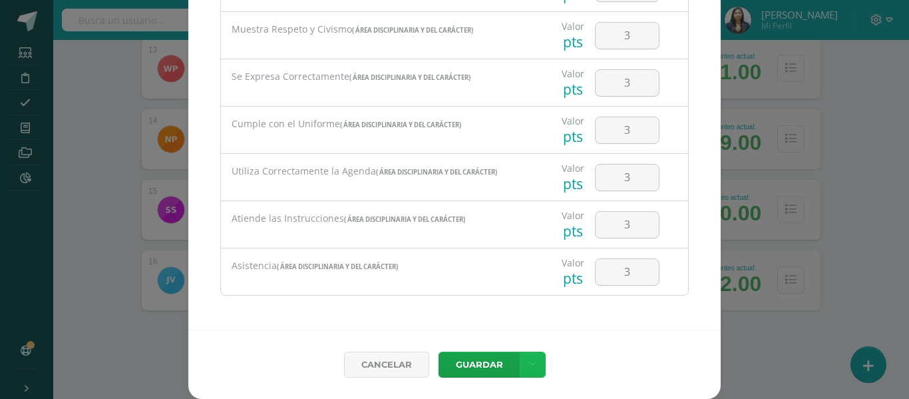
click at [520, 351] on link at bounding box center [533, 364] width 26 height 26
click at [490, 312] on link "Guardar y poblar en todos mis cursos" at bounding box center [500, 314] width 146 height 32
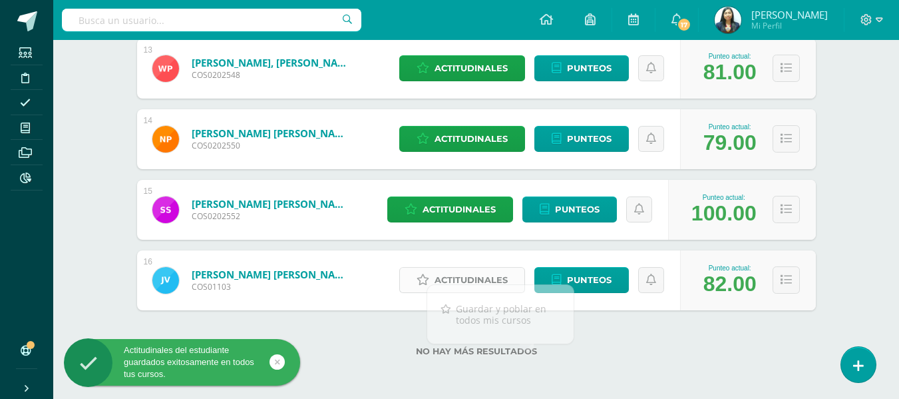
click at [513, 280] on link "Actitudinales" at bounding box center [462, 280] width 126 height 26
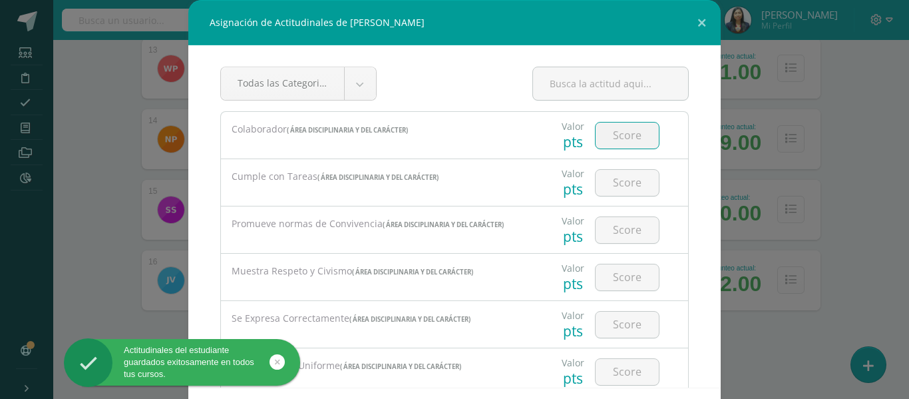
click at [621, 136] on input "number" at bounding box center [627, 135] width 63 height 26
type input "2"
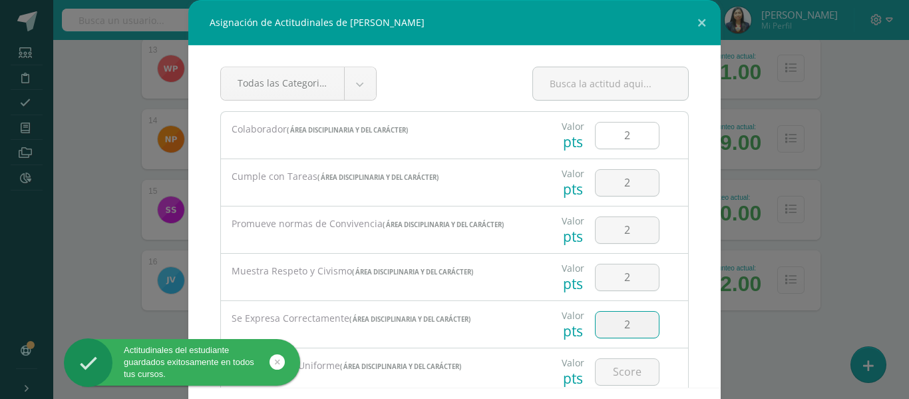
type input "2"
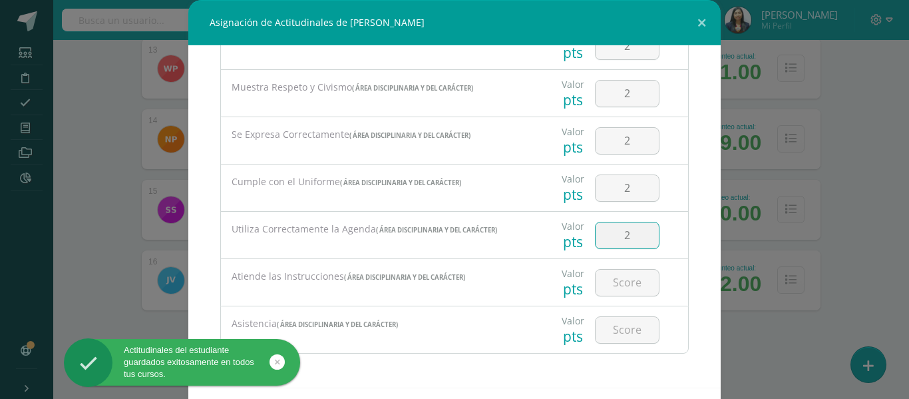
type input "2"
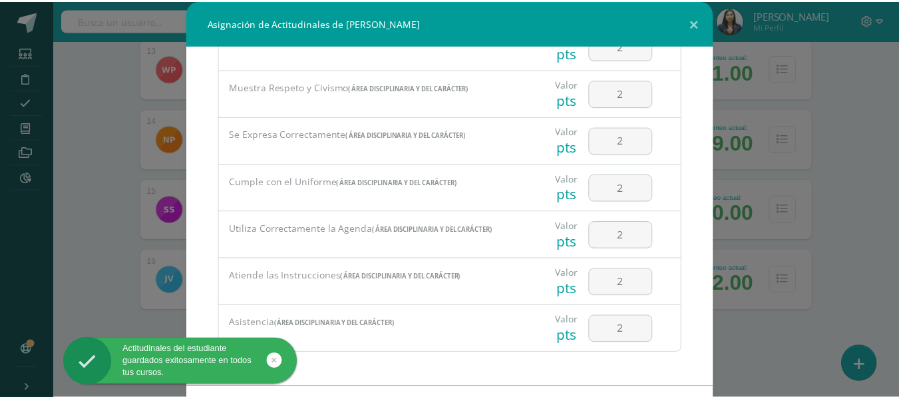
scroll to position [58, 0]
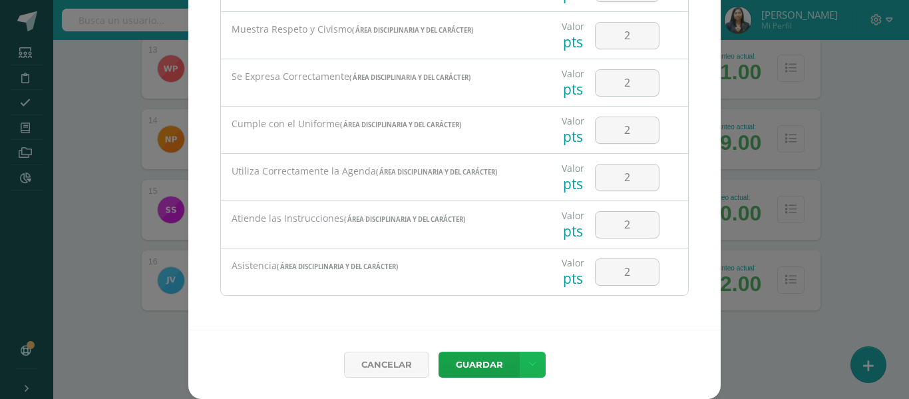
click at [520, 351] on link at bounding box center [533, 364] width 26 height 26
click at [507, 301] on link "Guardar y poblar en todos mis cursos" at bounding box center [500, 314] width 146 height 32
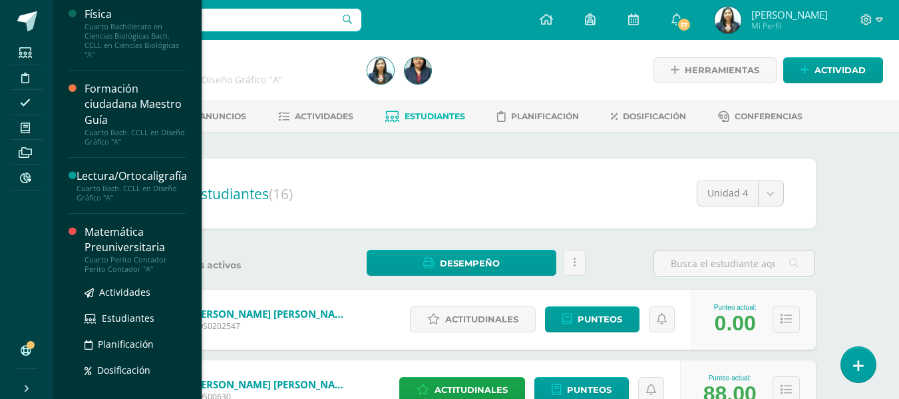
scroll to position [133, 0]
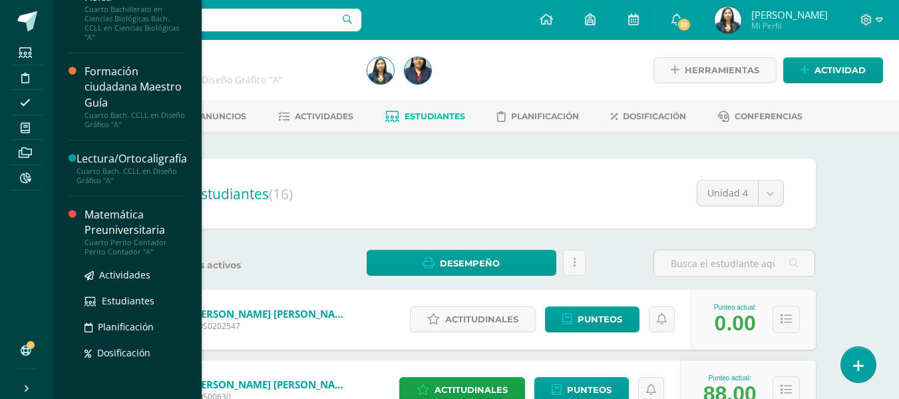
click at [126, 238] on div "Cuarto Perito Contador Perito Contador "A"" at bounding box center [135, 247] width 101 height 19
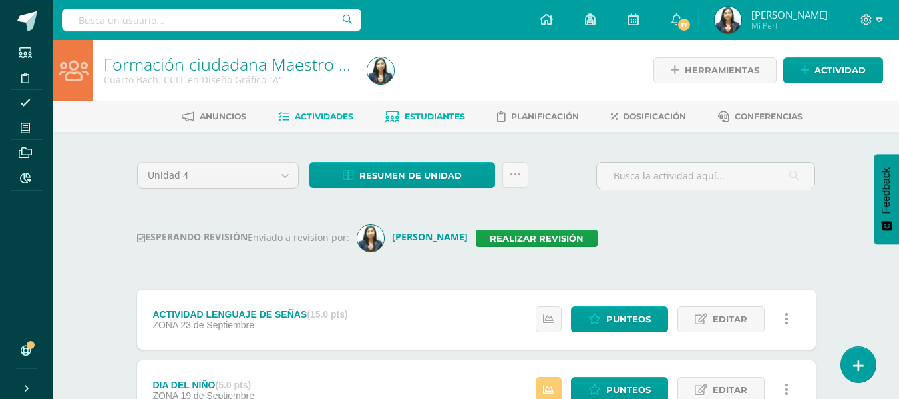
click at [435, 113] on span "Estudiantes" at bounding box center [435, 116] width 61 height 10
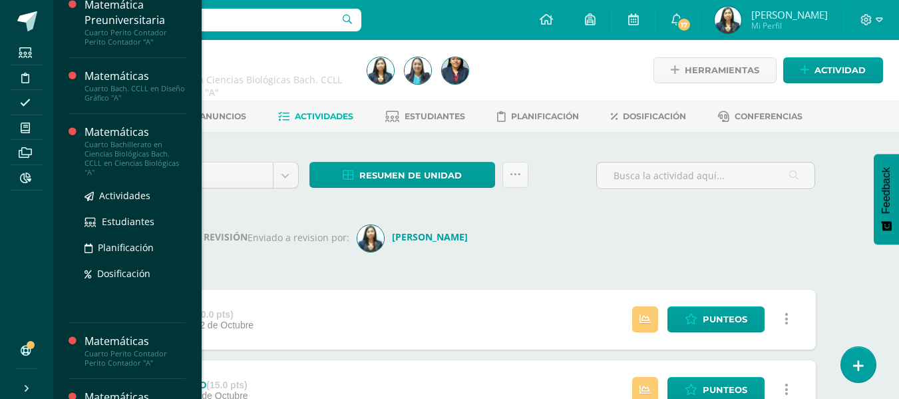
scroll to position [339, 0]
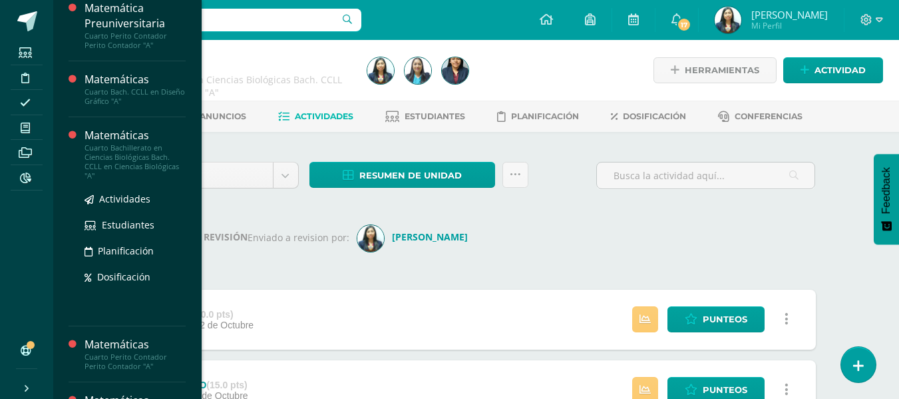
click at [139, 143] on div "Cuarto Bachillerato en Ciencias Biológicas Bach. CCLL en Ciencias Biológicas "A"" at bounding box center [135, 161] width 101 height 37
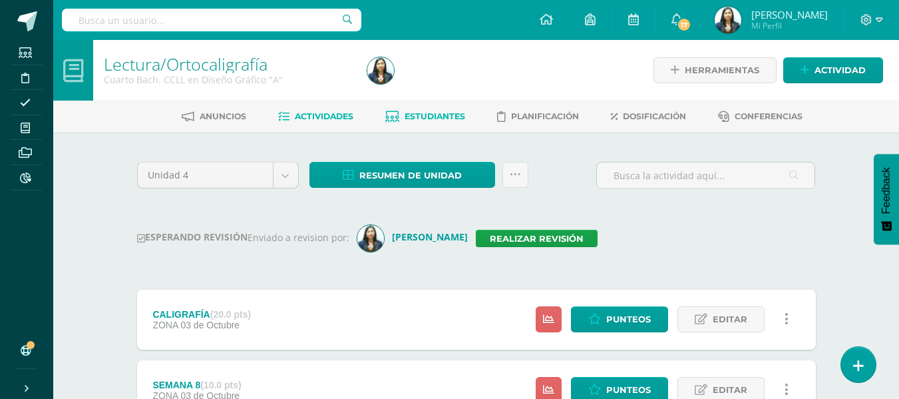
click at [415, 110] on link "Estudiantes" at bounding box center [425, 116] width 80 height 21
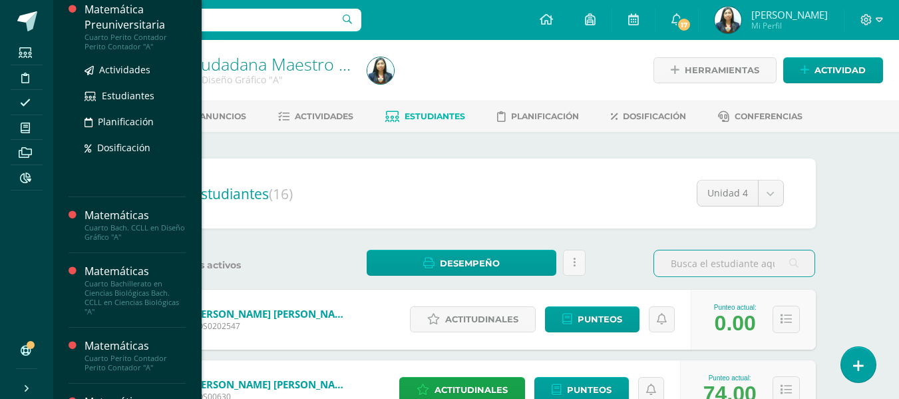
scroll to position [405, 0]
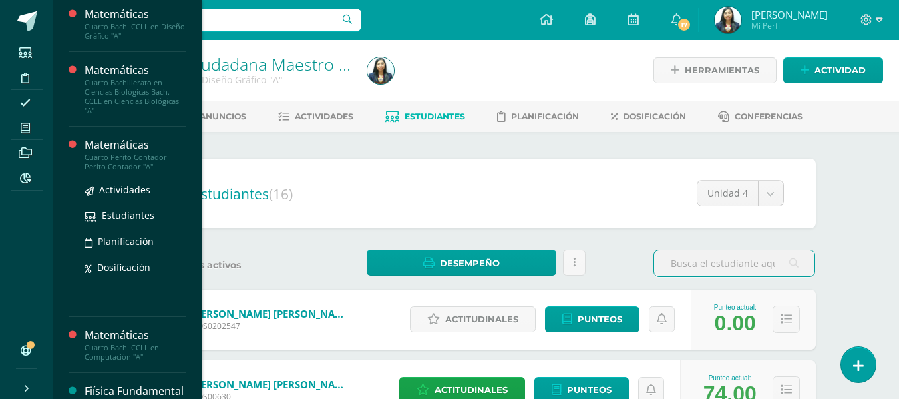
click at [138, 160] on div "Cuarto Perito Contador Perito Contador "A"" at bounding box center [135, 161] width 101 height 19
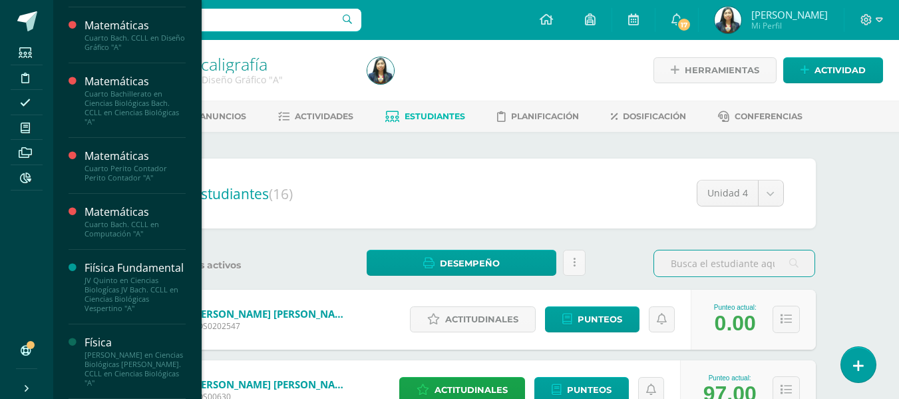
scroll to position [533, 0]
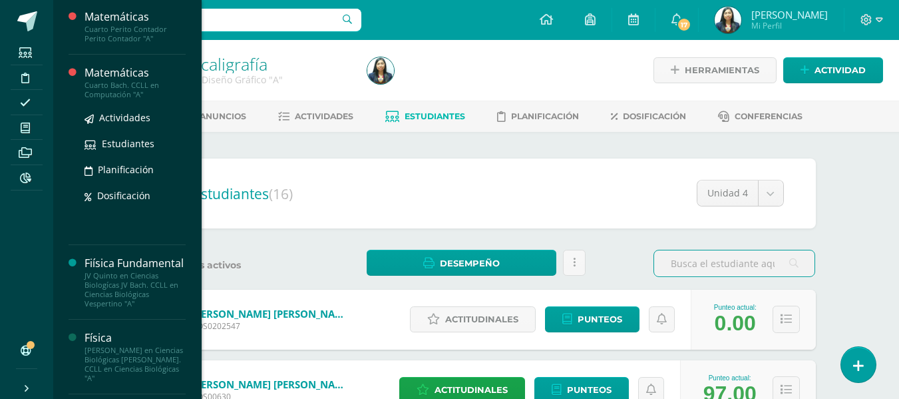
click at [135, 78] on div "Matemáticas" at bounding box center [135, 72] width 101 height 15
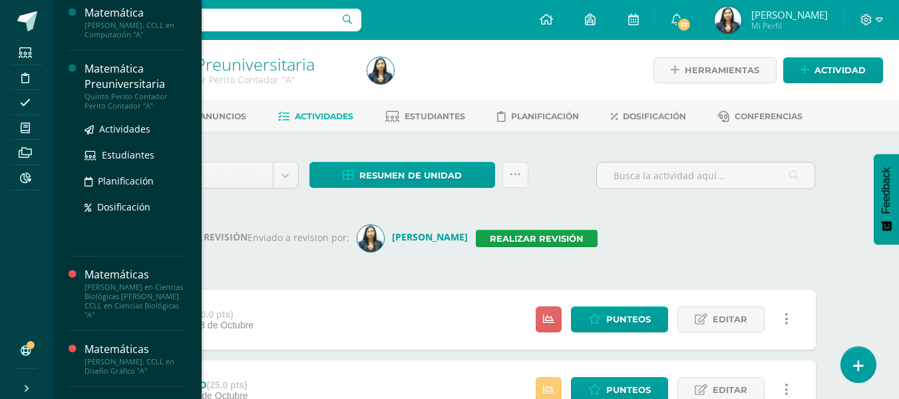
scroll to position [799, 0]
click at [135, 109] on div "Quinto Perito Contador Perito Contador "A"" at bounding box center [135, 100] width 101 height 19
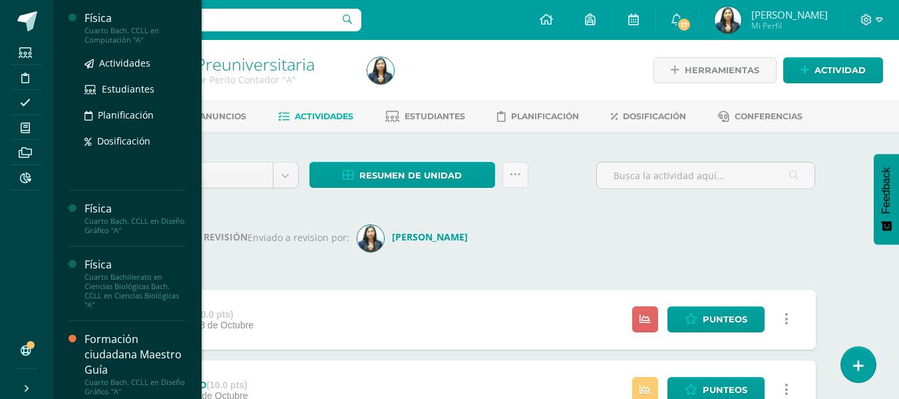
click at [132, 30] on div "Cuarto Bach. CCLL en Computación "A"" at bounding box center [135, 35] width 101 height 19
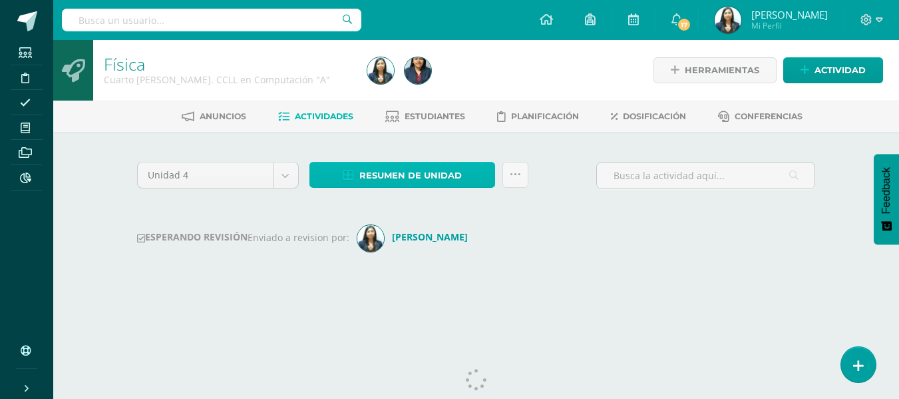
click at [421, 177] on span "Resumen de unidad" at bounding box center [410, 175] width 103 height 25
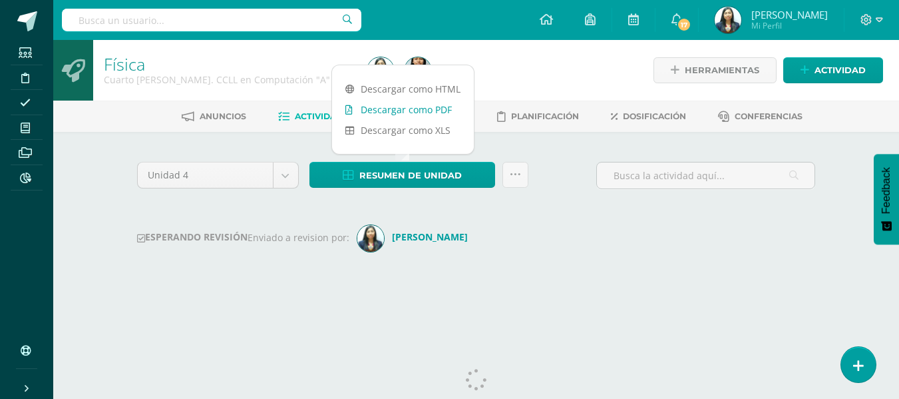
click at [392, 112] on link "Descargar como PDF" at bounding box center [403, 109] width 142 height 21
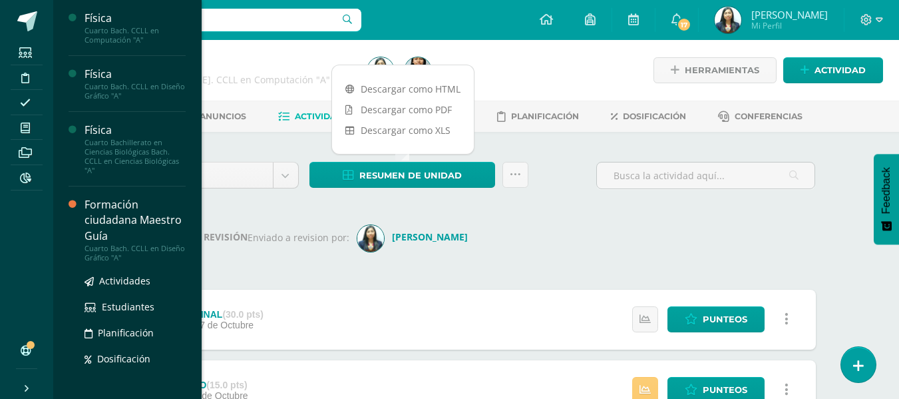
click at [86, 208] on div "Formación ciudadana Maestro Guía" at bounding box center [135, 220] width 101 height 46
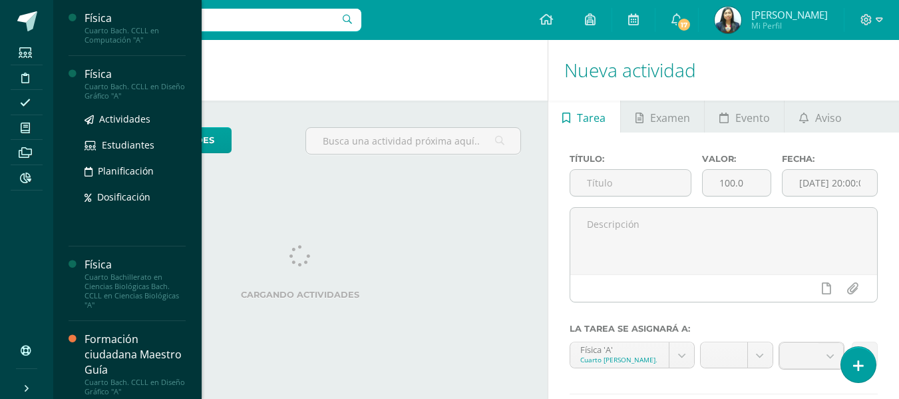
click at [126, 91] on div "Cuarto Bach. CCLL en Diseño Gráfico "A"" at bounding box center [135, 91] width 101 height 19
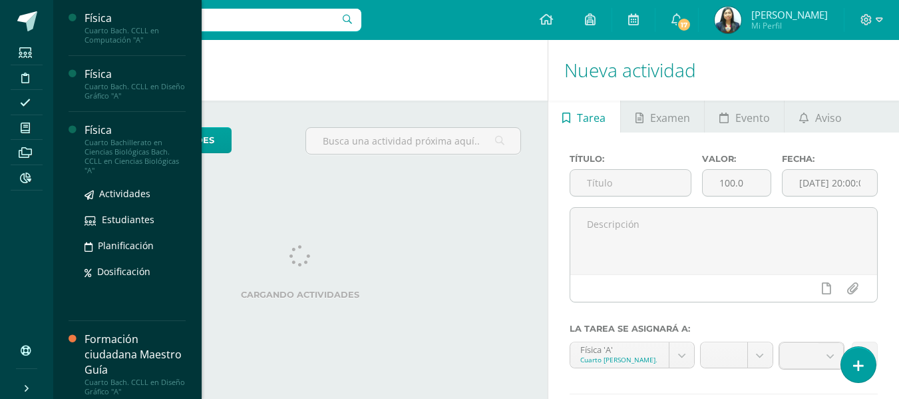
click at [124, 149] on div "Cuarto Bachillerato en Ciencias Biológicas Bach. CCLL en Ciencias Biológicas "A"" at bounding box center [135, 156] width 101 height 37
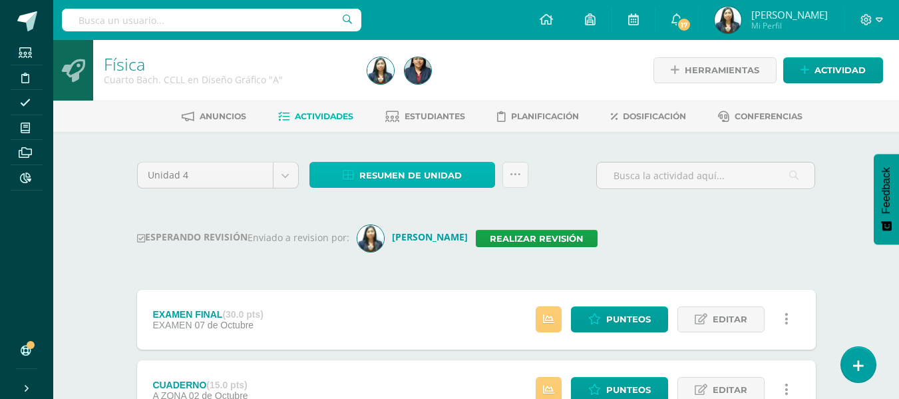
click at [427, 176] on span "Resumen de unidad" at bounding box center [410, 175] width 103 height 25
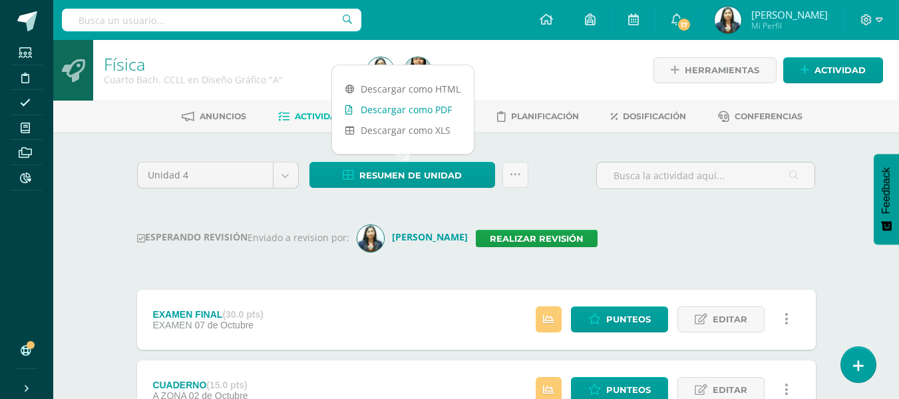
click at [428, 104] on link "Descargar como PDF" at bounding box center [403, 109] width 142 height 21
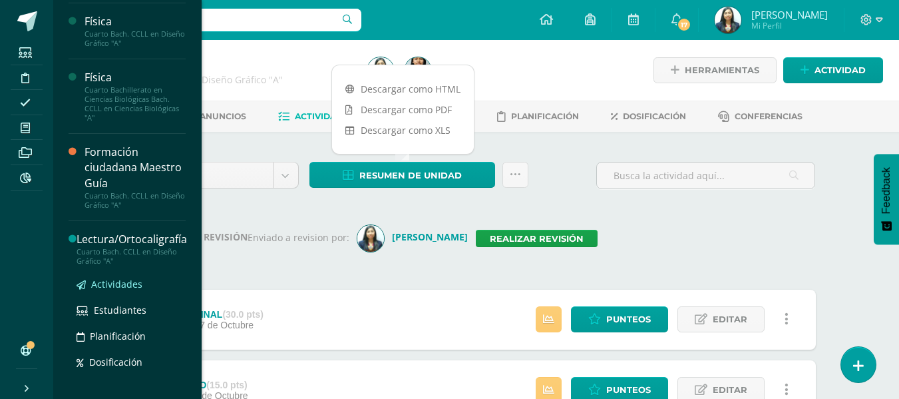
scroll to position [133, 0]
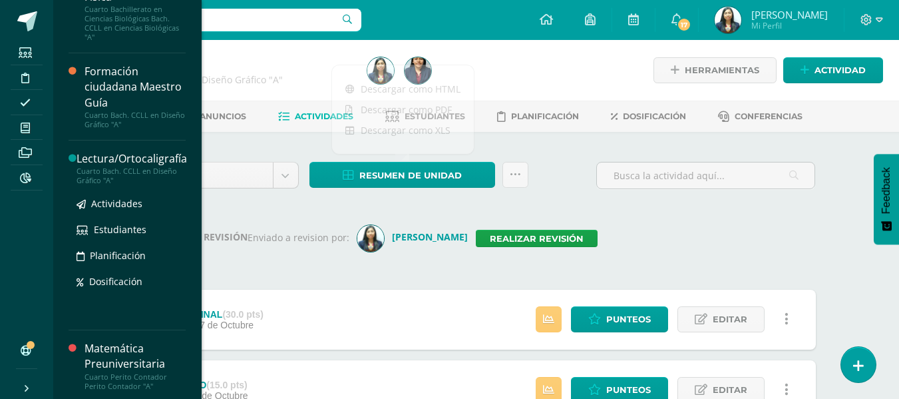
click at [159, 160] on div "Lectura/Ortocaligrafía" at bounding box center [132, 158] width 111 height 15
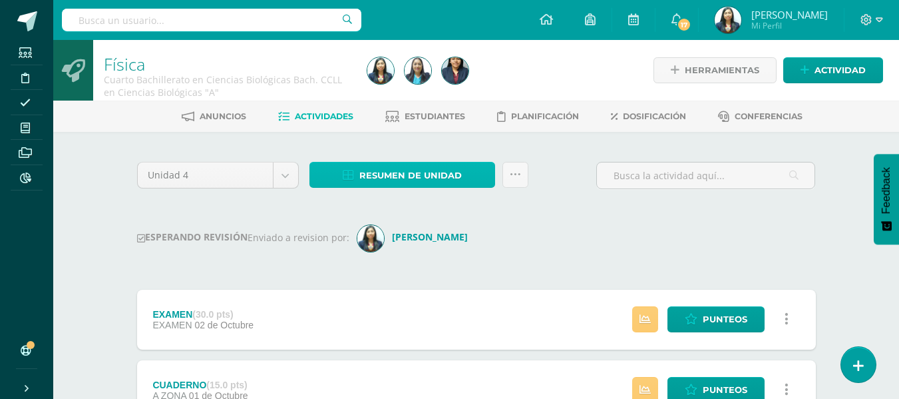
click at [437, 180] on span "Resumen de unidad" at bounding box center [410, 175] width 103 height 25
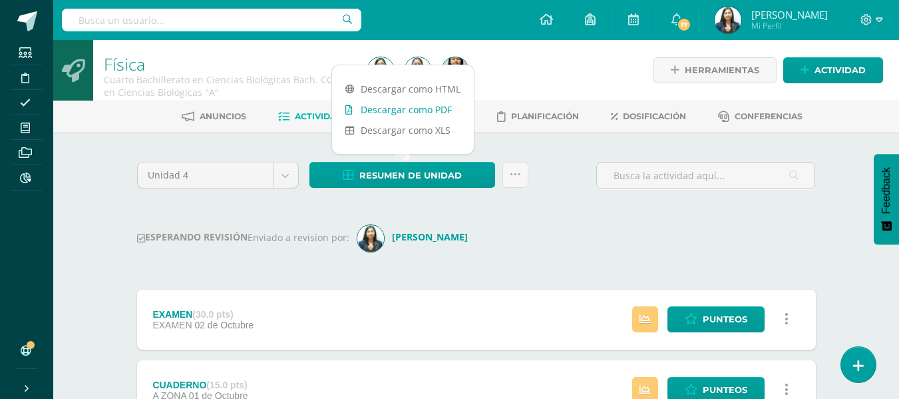
click at [434, 105] on link "Descargar como PDF" at bounding box center [403, 109] width 142 height 21
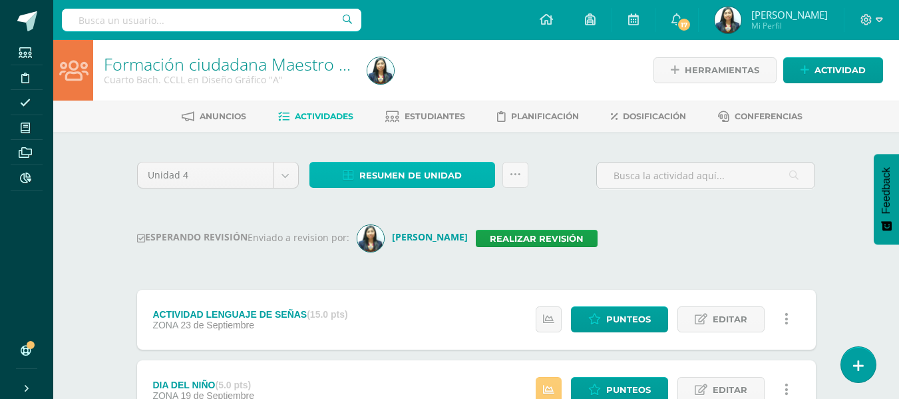
click at [434, 179] on span "Resumen de unidad" at bounding box center [410, 175] width 103 height 25
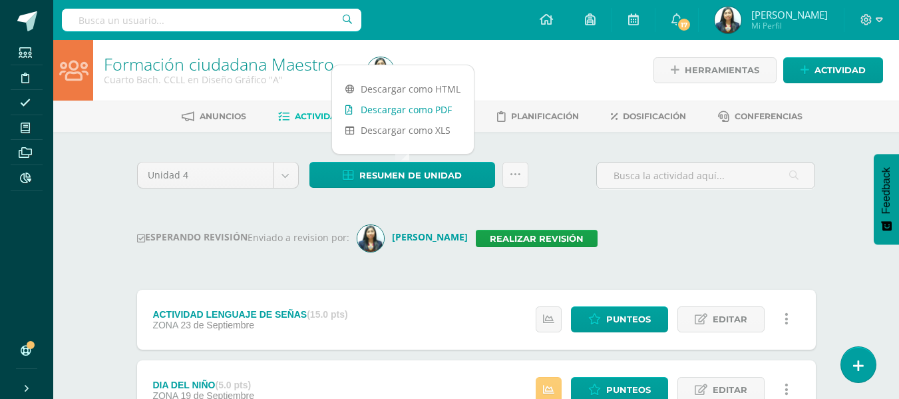
click at [411, 107] on link "Descargar como PDF" at bounding box center [403, 109] width 142 height 21
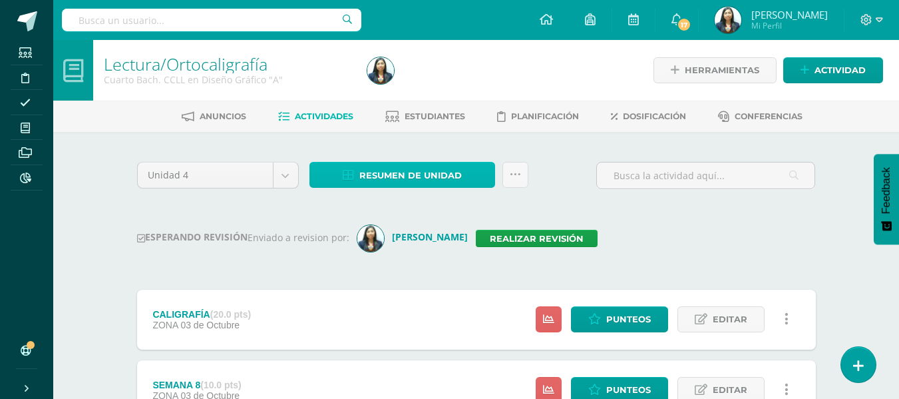
click at [448, 176] on span "Resumen de unidad" at bounding box center [410, 175] width 103 height 25
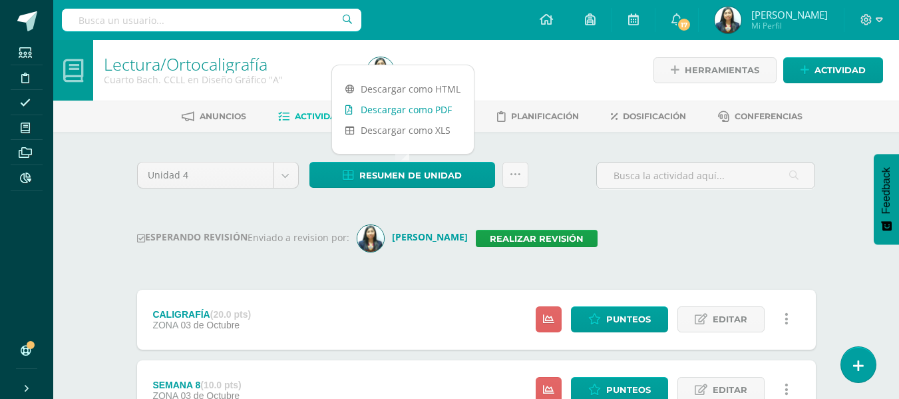
click at [438, 105] on link "Descargar como PDF" at bounding box center [403, 109] width 142 height 21
